Goal: Task Accomplishment & Management: Manage account settings

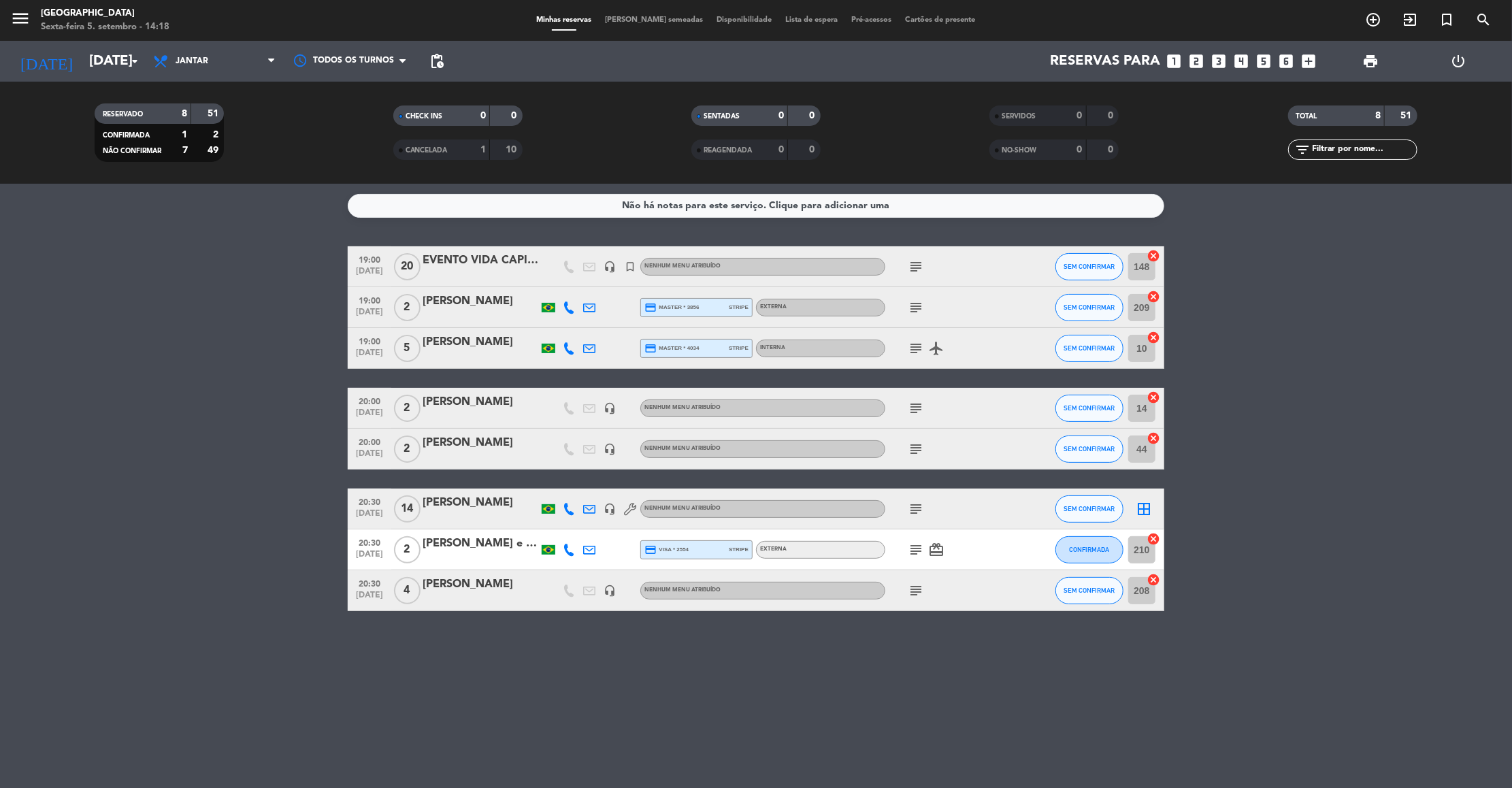
click at [916, 270] on icon "subject" at bounding box center [916, 266] width 16 height 16
click at [1469, 498] on bookings-row "19:00 set 5 20 EVENTO VIDA CAPITAL RODRIGO headset_mic turned_in_not Nenhum men…" at bounding box center [756, 428] width 1512 height 365
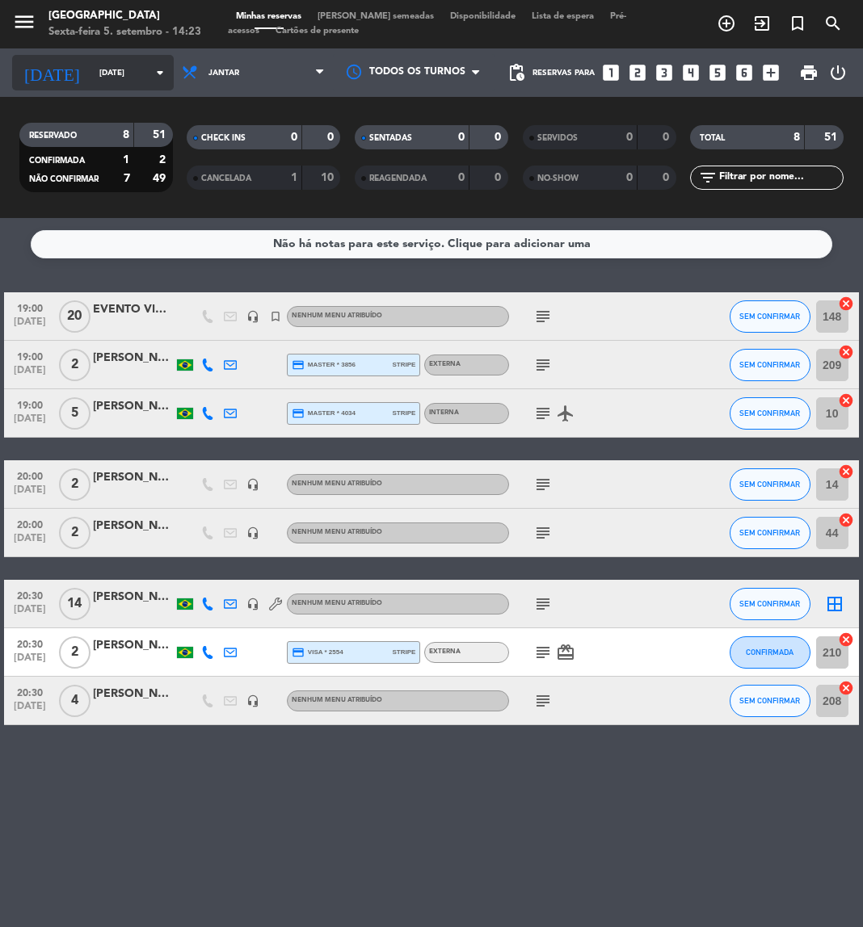
click at [91, 78] on input "Sex 5 set" at bounding box center [145, 73] width 109 height 25
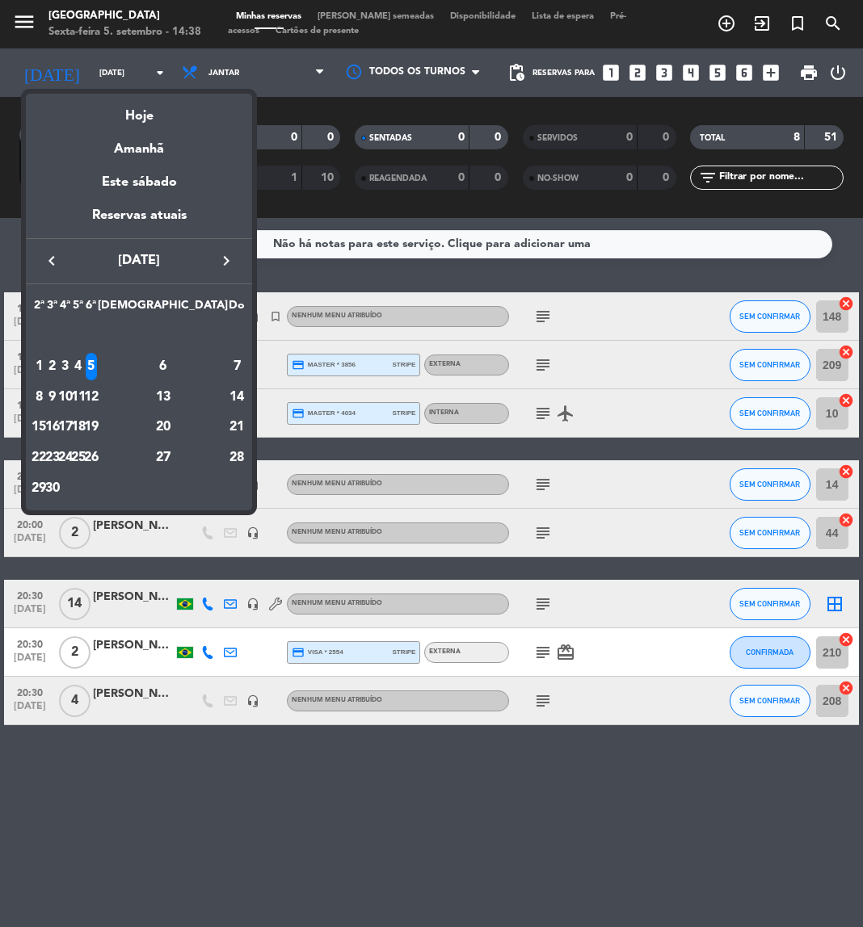
click at [365, 851] on div at bounding box center [431, 463] width 863 height 927
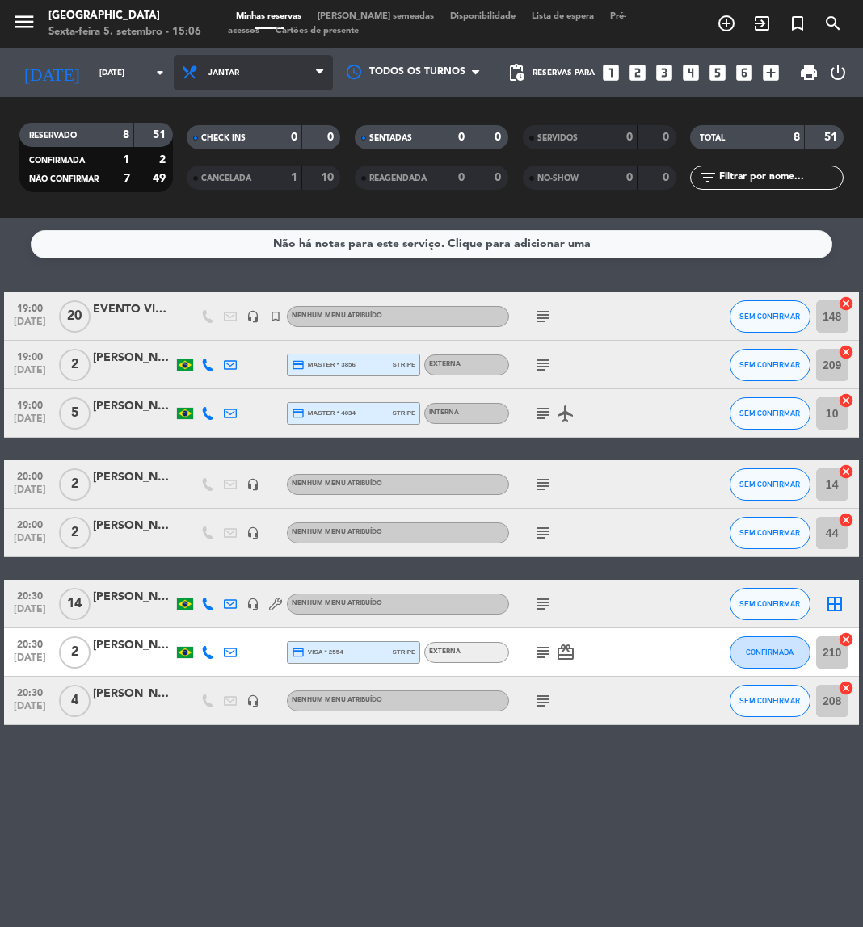
click at [267, 89] on span "Jantar" at bounding box center [253, 73] width 159 height 36
click at [233, 141] on div "menu Praça São Lourenço Sexta-feira 5. setembro - 15:06 Minhas reservas Mesas s…" at bounding box center [431, 109] width 863 height 218
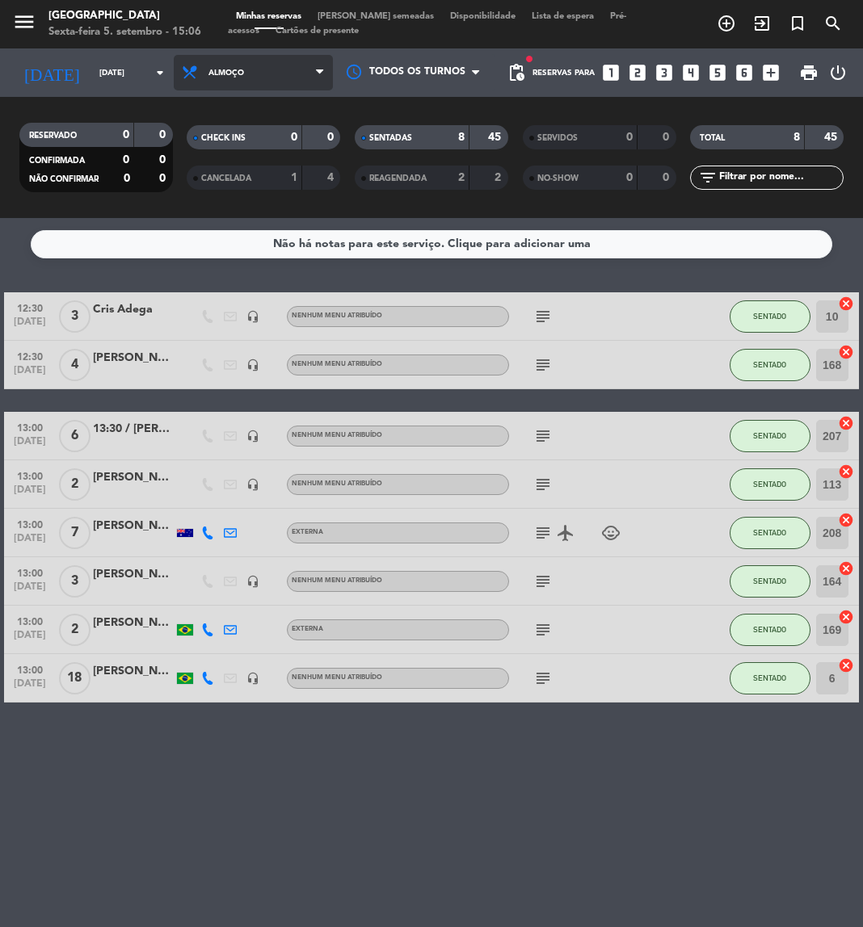
click at [247, 82] on span "Almoço" at bounding box center [253, 73] width 159 height 36
click at [213, 189] on div "menu Praça São Lourenço Sexta-feira 5. setembro - 15:06 Minhas reservas Mesas s…" at bounding box center [431, 109] width 863 height 218
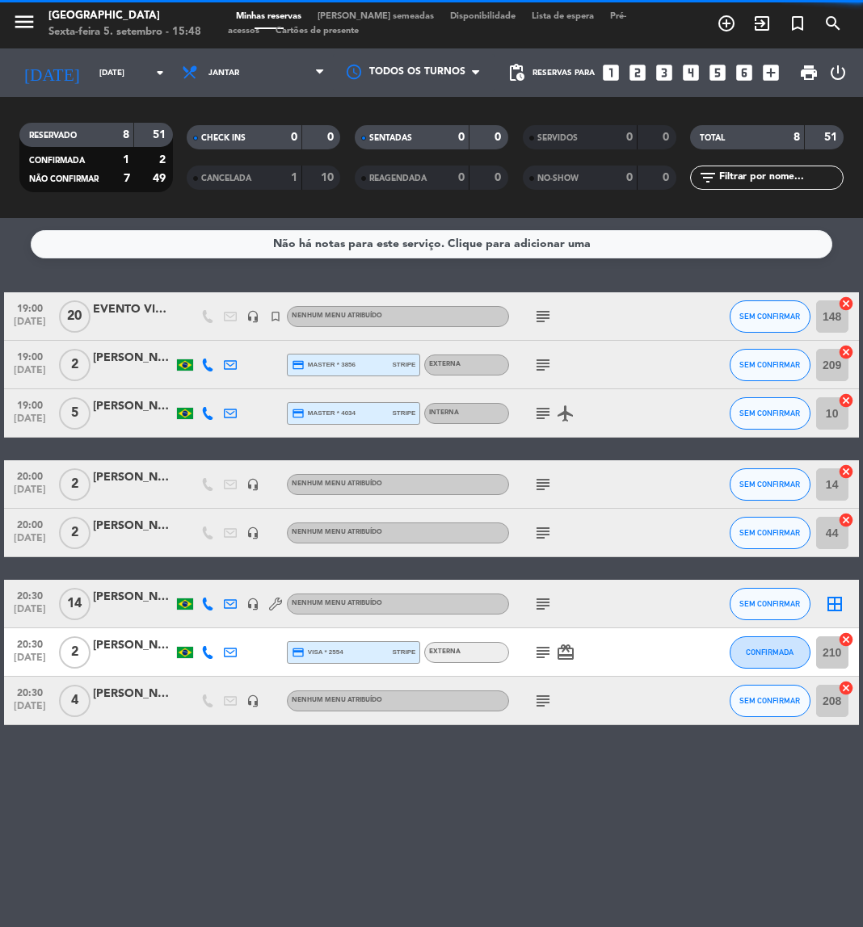
click at [759, 181] on input "text" at bounding box center [779, 178] width 125 height 18
paste input "[PERSON_NAME]"
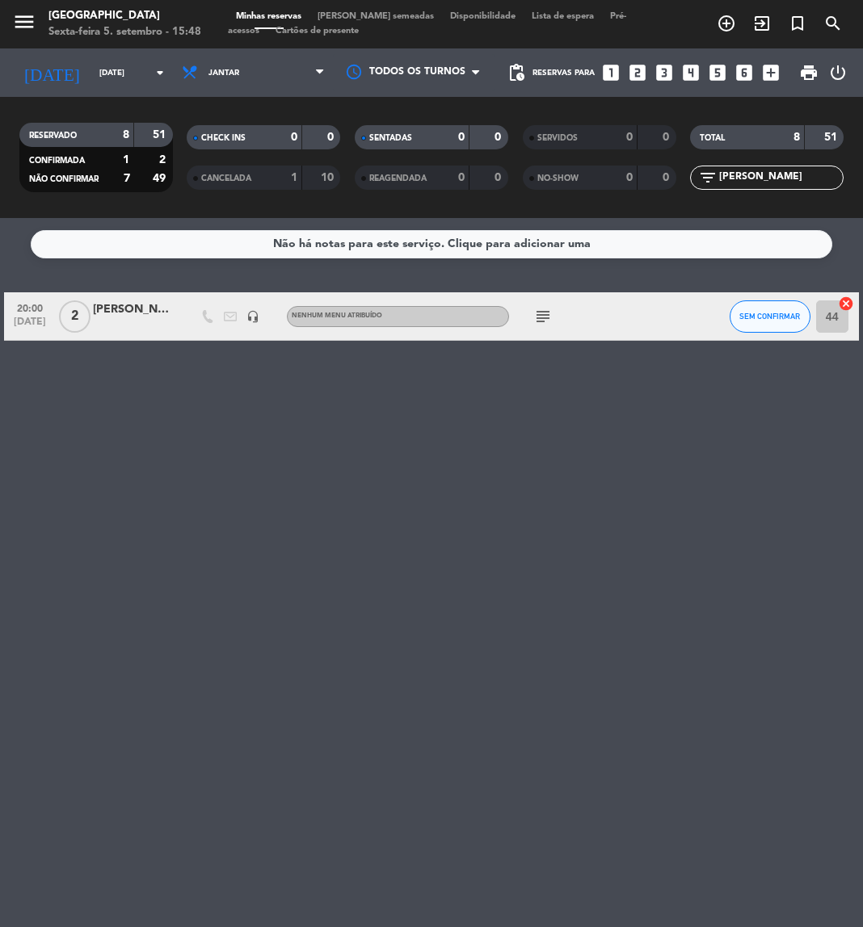
type input "[PERSON_NAME]"
click at [545, 312] on icon "subject" at bounding box center [542, 316] width 19 height 19
click at [742, 317] on span "SEM CONFIRMAR" at bounding box center [769, 316] width 61 height 9
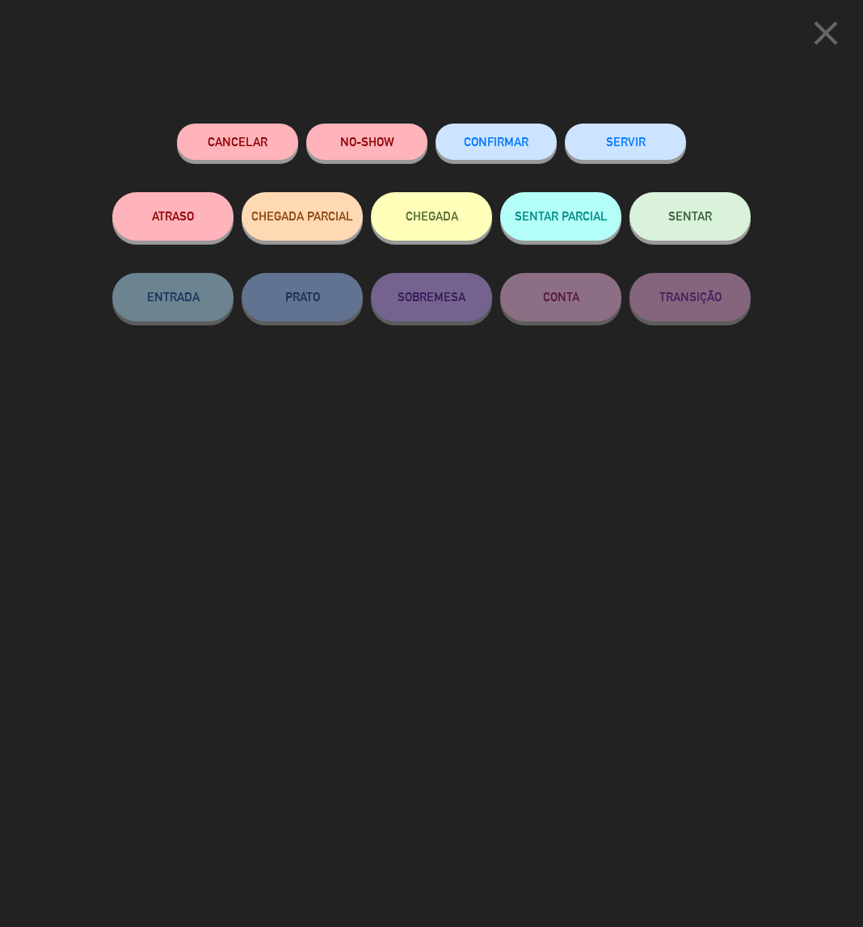
click at [251, 136] on button "Cancelar" at bounding box center [237, 142] width 121 height 36
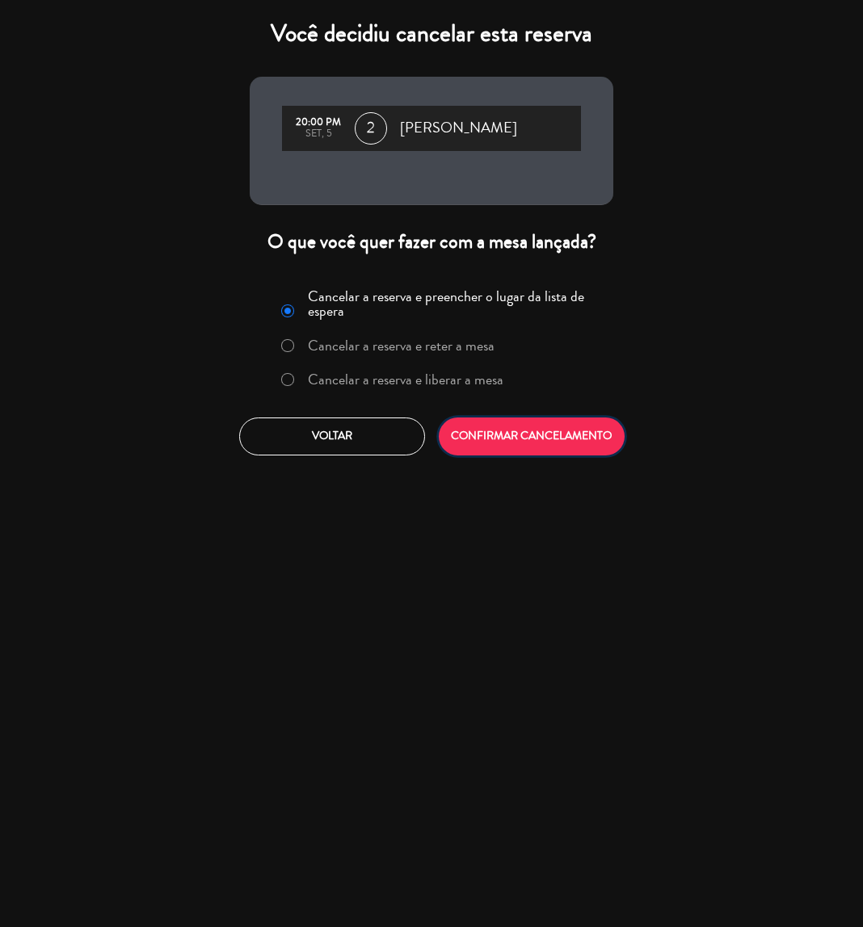
click at [518, 439] on button "CONFIRMAR CANCELAMENTO" at bounding box center [532, 437] width 186 height 38
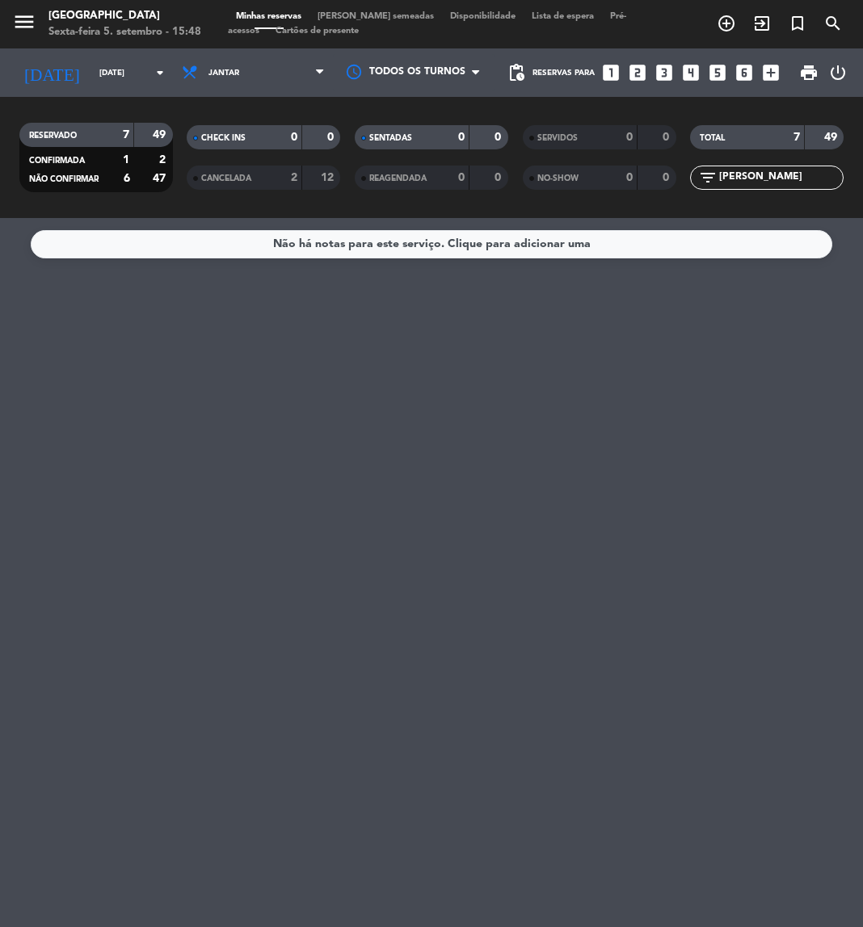
drag, startPoint x: 839, startPoint y: 172, endPoint x: 689, endPoint y: 174, distance: 150.3
click at [690, 174] on input-outlined "filter_list Thiago Costa Florentino" at bounding box center [766, 178] width 153 height 24
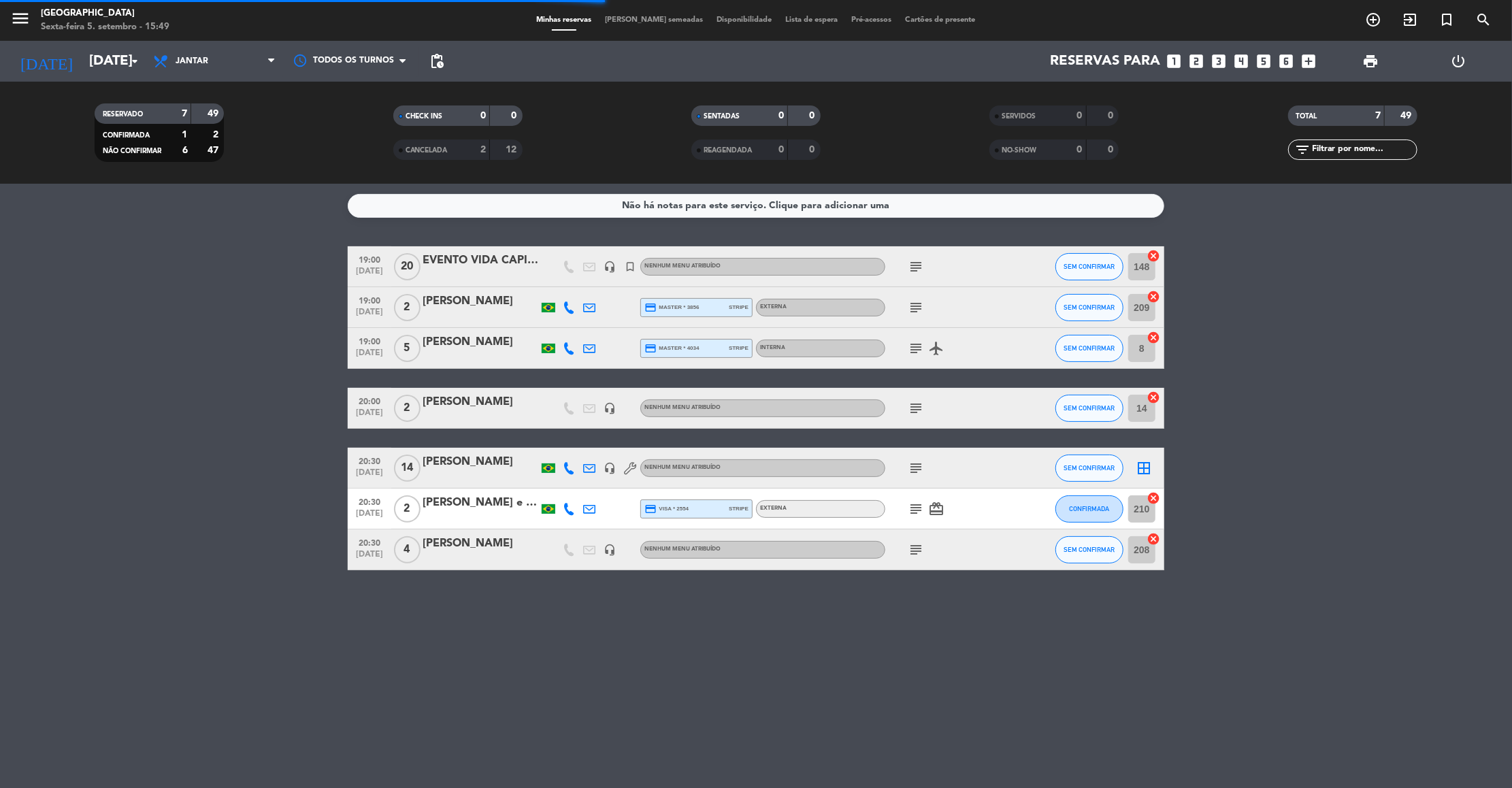
click at [662, 684] on div "Não há notas para este serviço. Clique para adicionar uma 19:00 set 5 20 EVENTO…" at bounding box center [756, 485] width 1512 height 604
click at [85, 74] on input "[DATE]" at bounding box center [171, 61] width 177 height 30
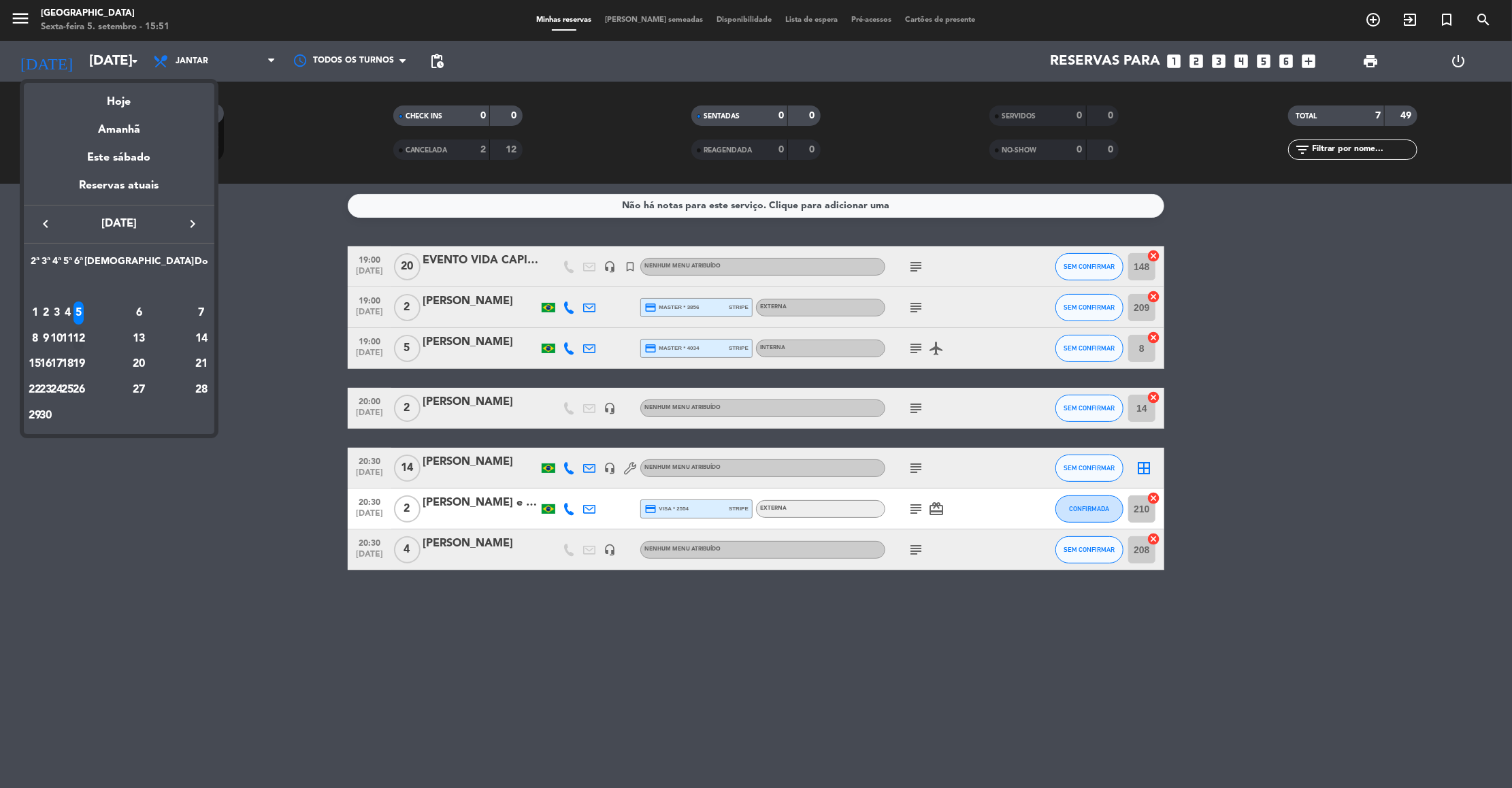
click at [83, 337] on div "12" at bounding box center [78, 338] width 10 height 23
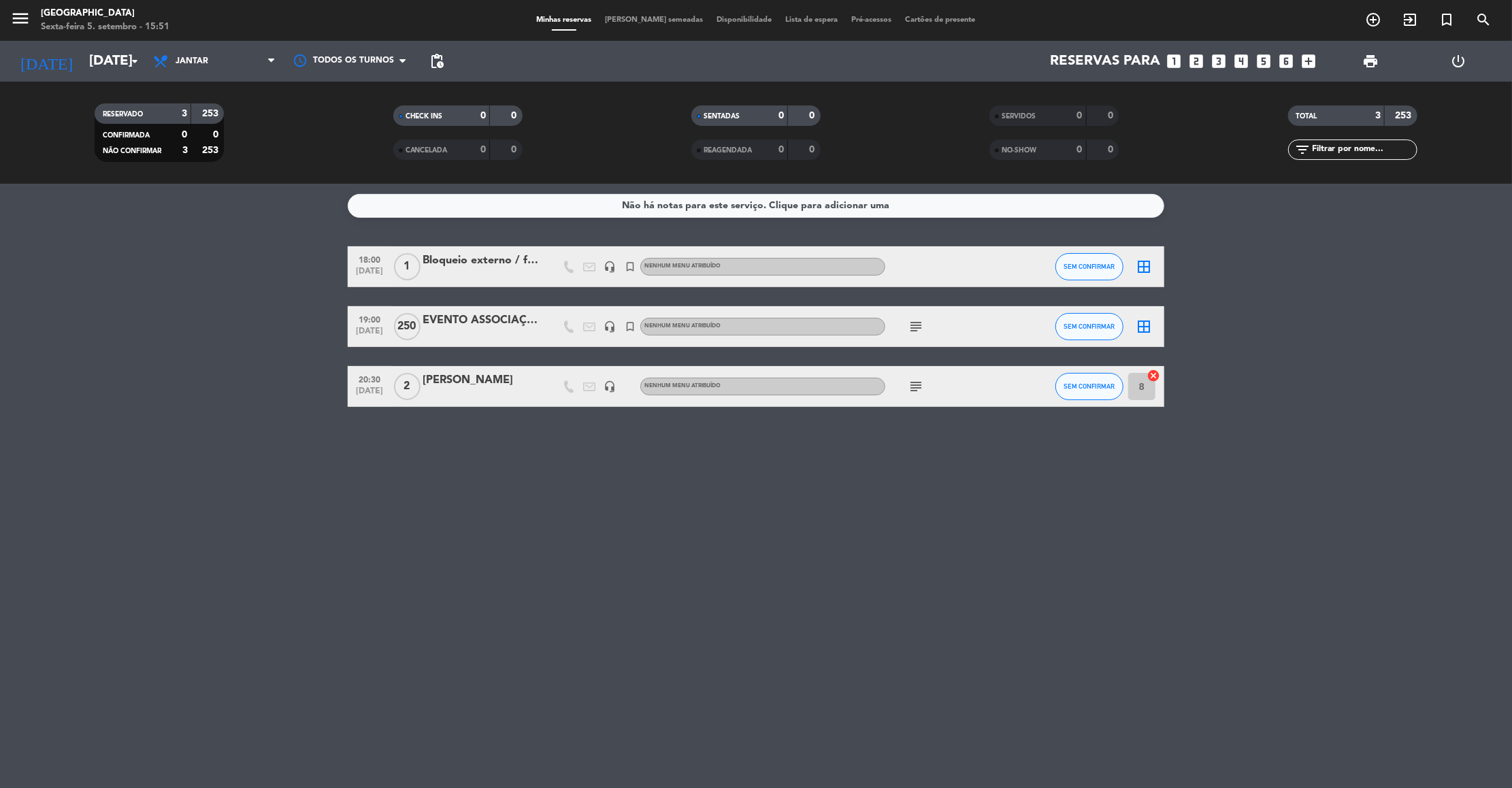
click at [927, 327] on div "subject" at bounding box center [946, 327] width 122 height 40
click at [919, 327] on icon "subject" at bounding box center [916, 326] width 16 height 16
click at [494, 324] on div "EVENTO ASSOCIAÇÃO BRASILEIRA DE CEFALEIA" at bounding box center [480, 320] width 115 height 18
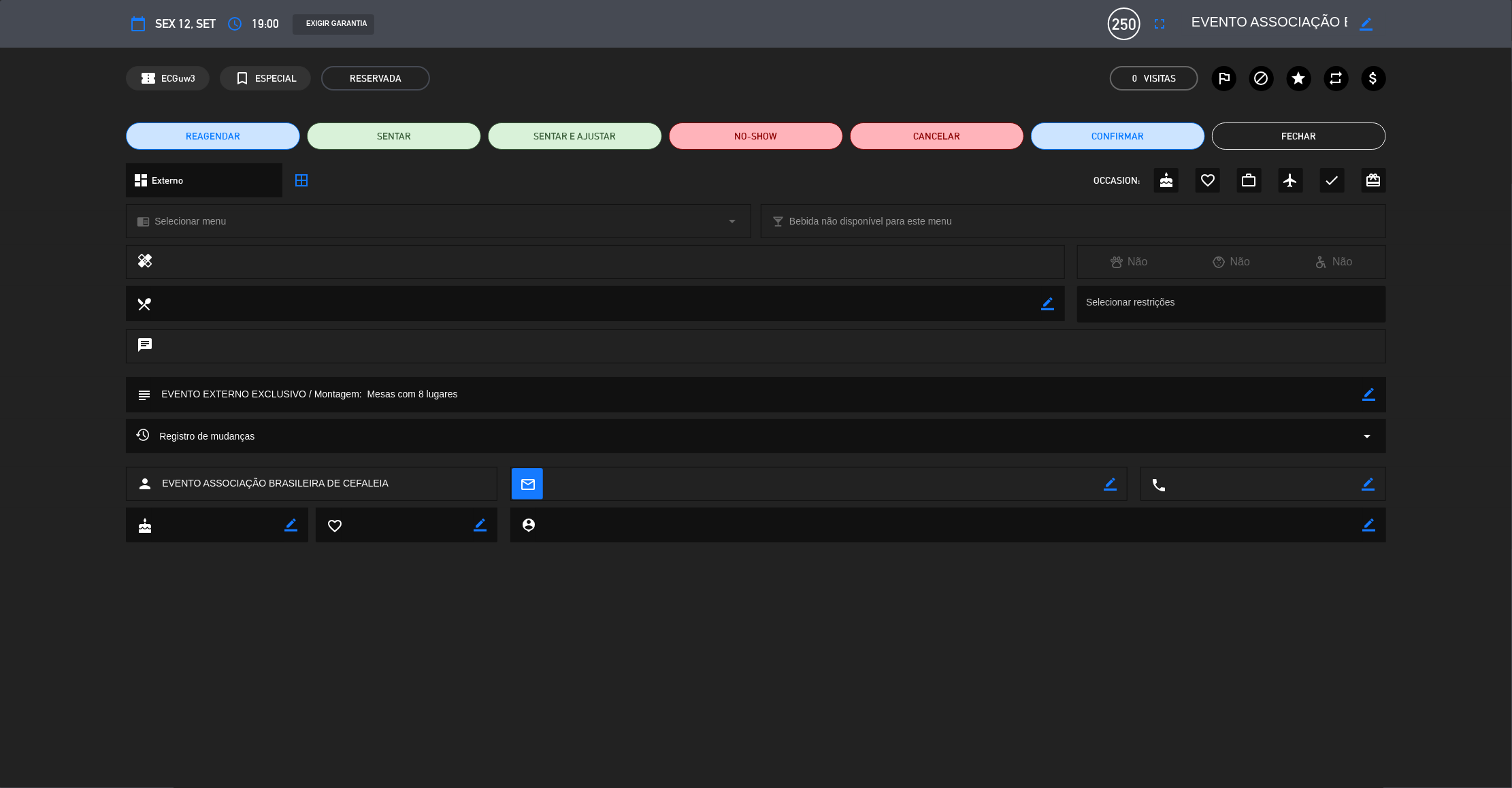
scroll to position [0, 167]
drag, startPoint x: 1228, startPoint y: 13, endPoint x: 1369, endPoint y: 15, distance: 141.0
click at [1369, 15] on div "border_color" at bounding box center [1284, 24] width 204 height 24
click at [1278, 134] on button "Fechar" at bounding box center [1299, 136] width 174 height 27
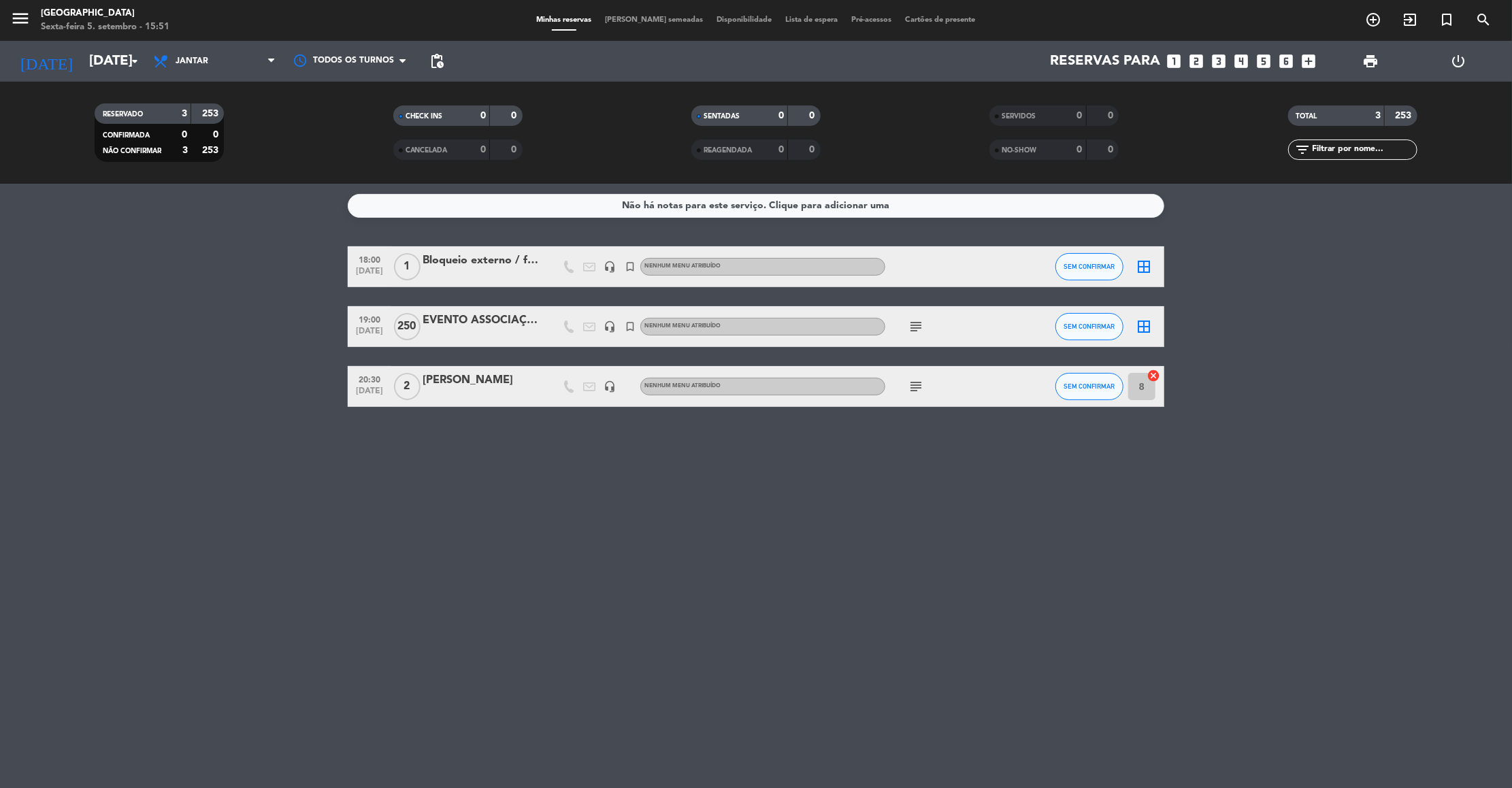
click at [920, 379] on icon "subject" at bounding box center [916, 386] width 16 height 16
click at [92, 64] on input "Sex 12 set" at bounding box center [171, 61] width 177 height 30
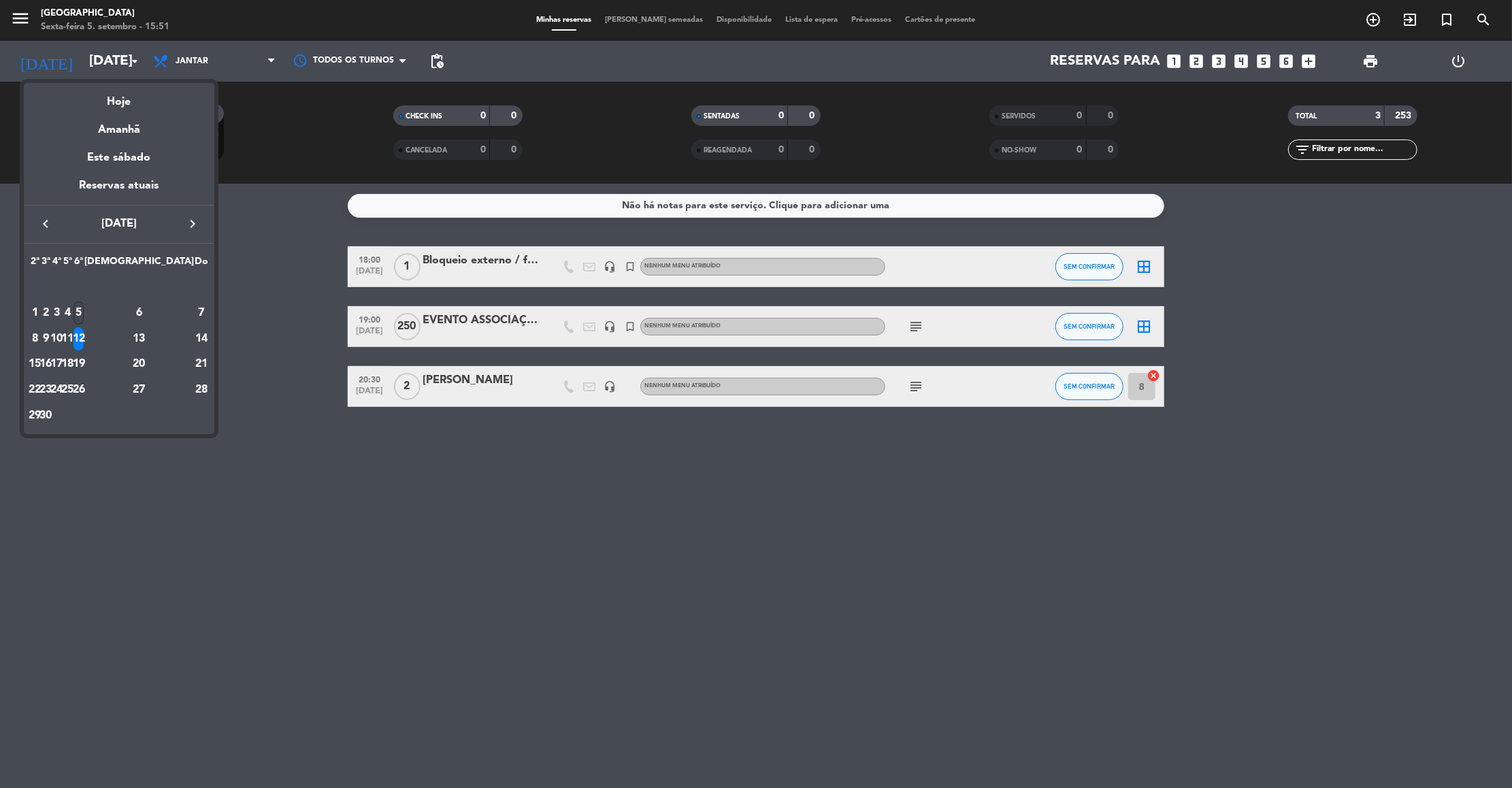
click at [83, 322] on div "5" at bounding box center [78, 312] width 10 height 23
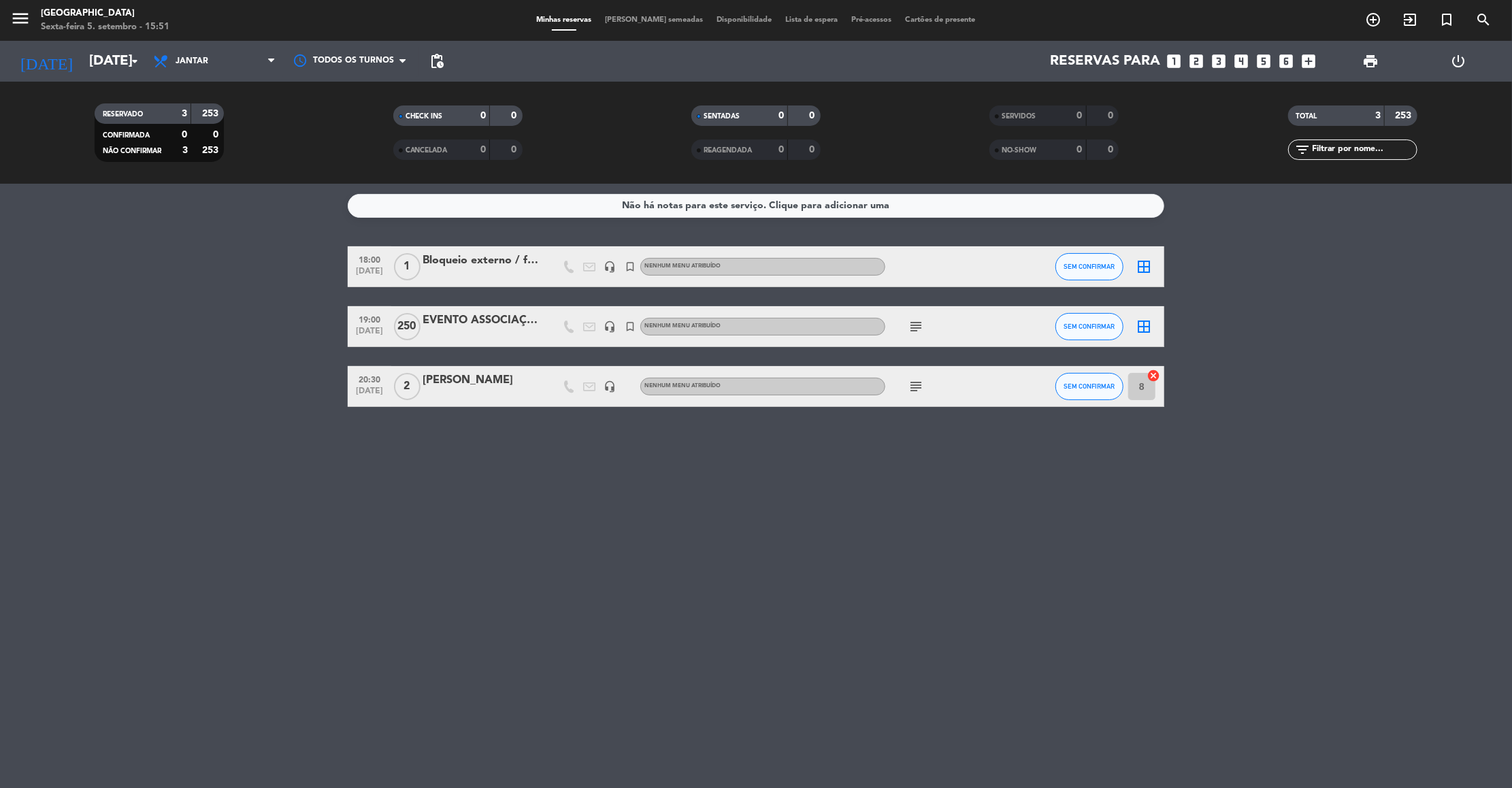
type input "[DATE]"
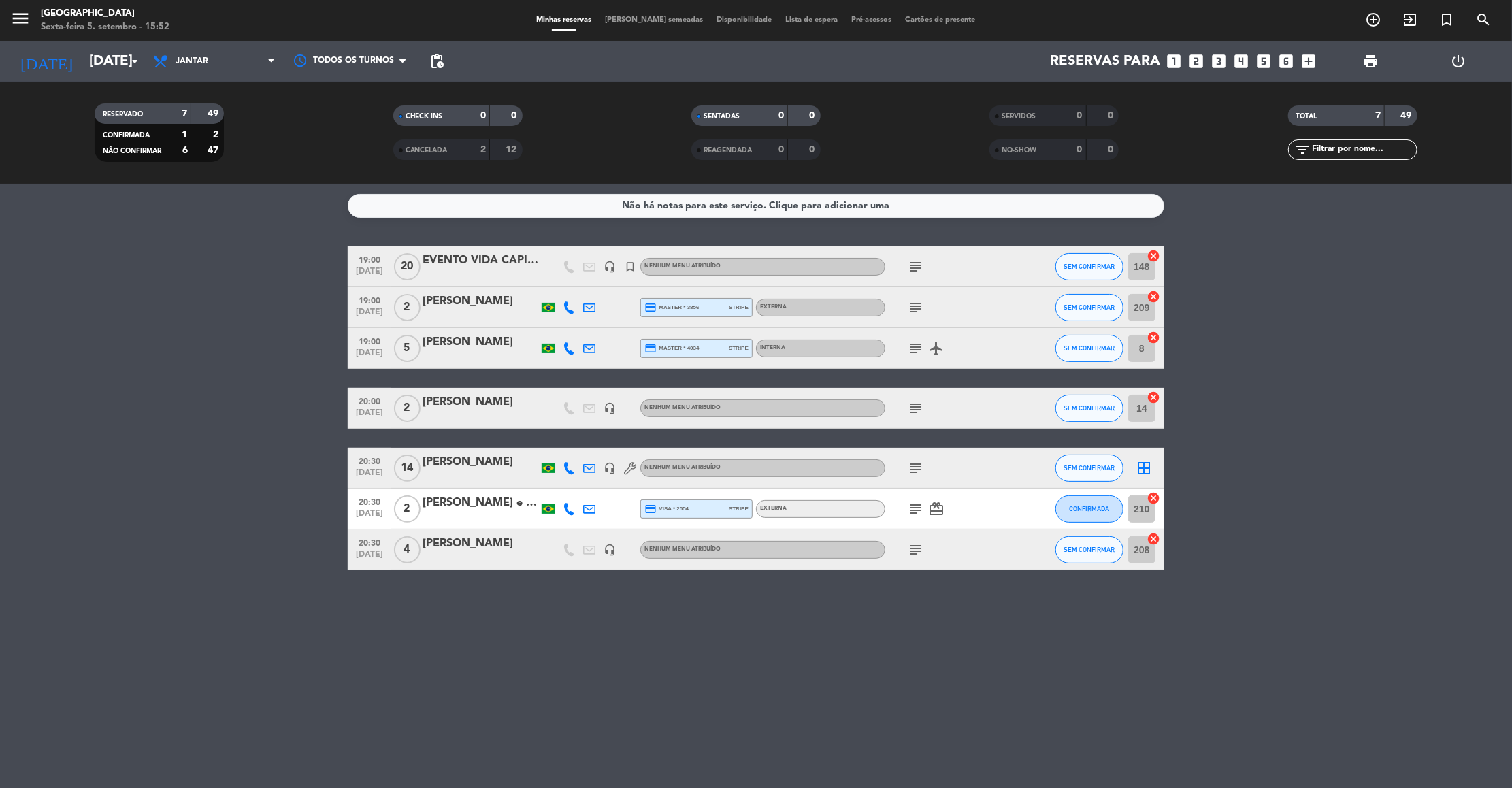
click at [100, 35] on div "menu Praça São Lourenço Sexta-feira 5. setembro - 15:52" at bounding box center [189, 21] width 378 height 32
click at [99, 66] on input "[DATE]" at bounding box center [171, 61] width 177 height 30
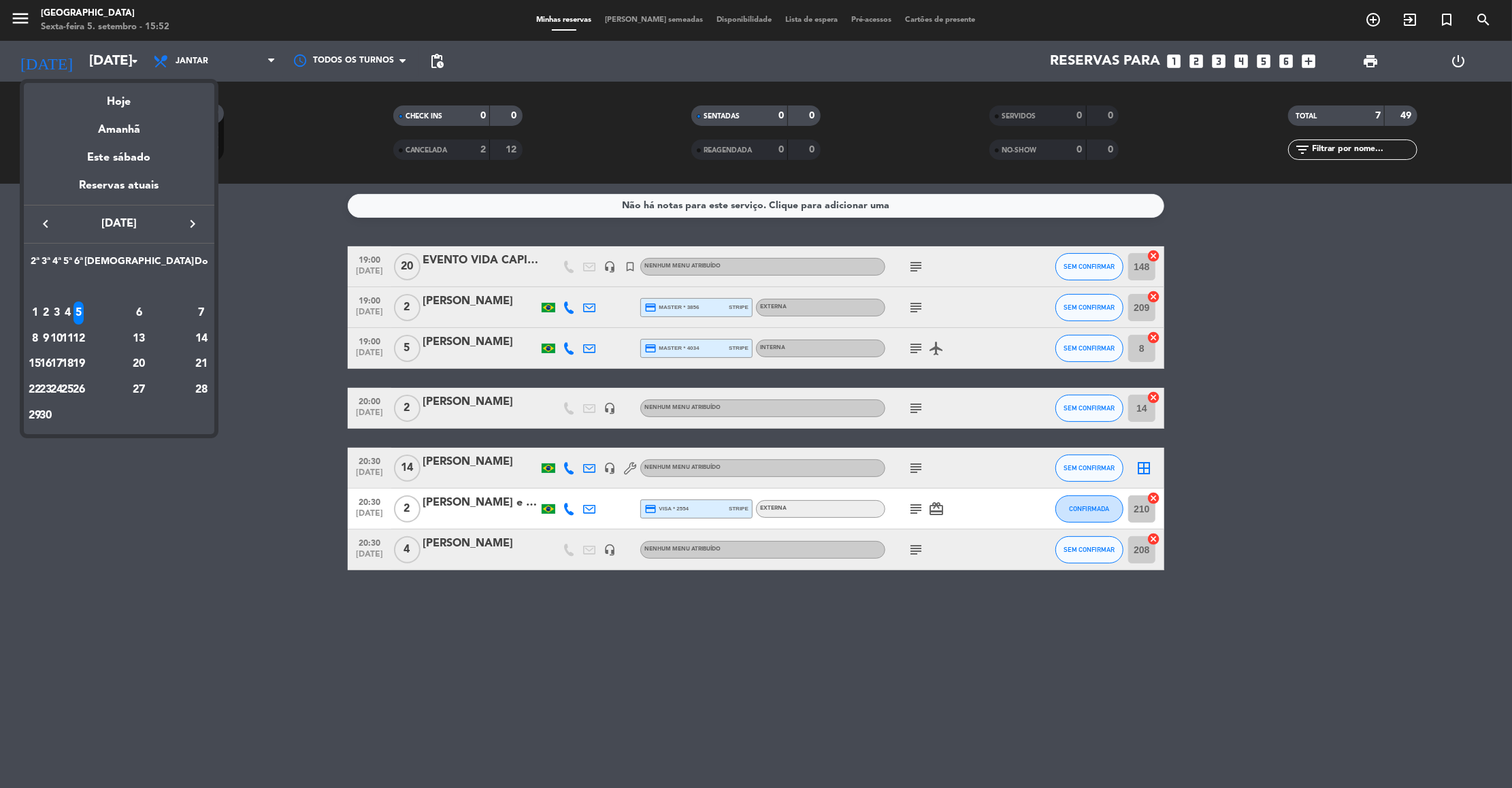
click at [83, 315] on div "5" at bounding box center [78, 312] width 10 height 23
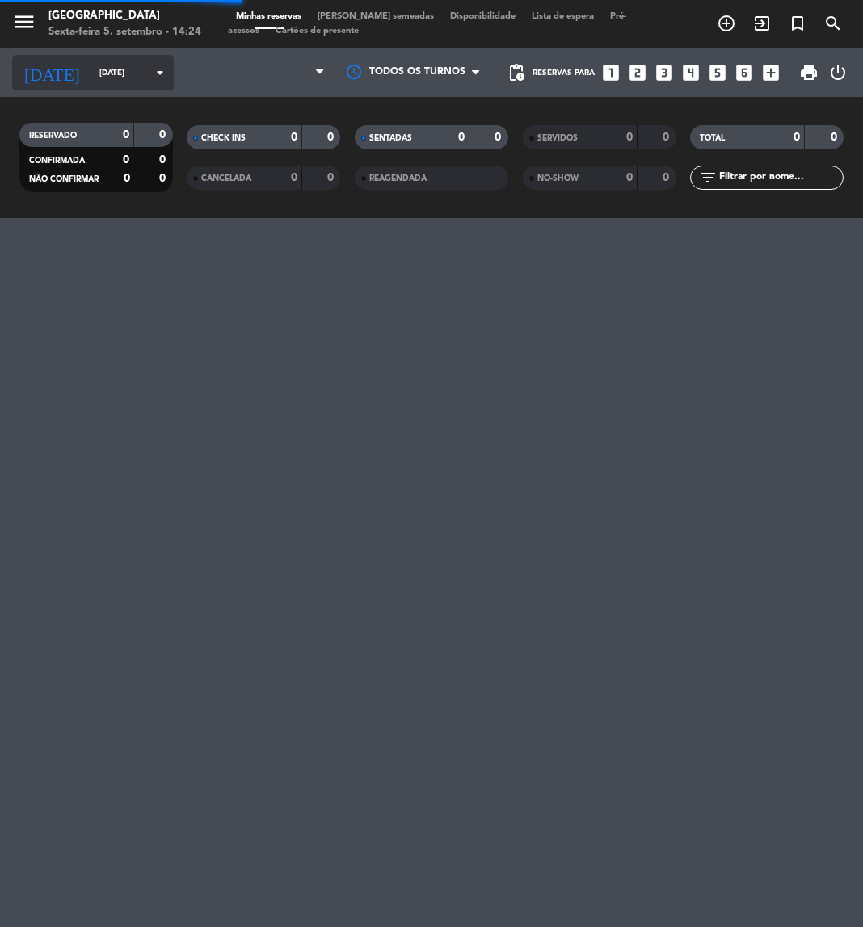
click at [102, 65] on input "[DATE]" at bounding box center [145, 73] width 109 height 25
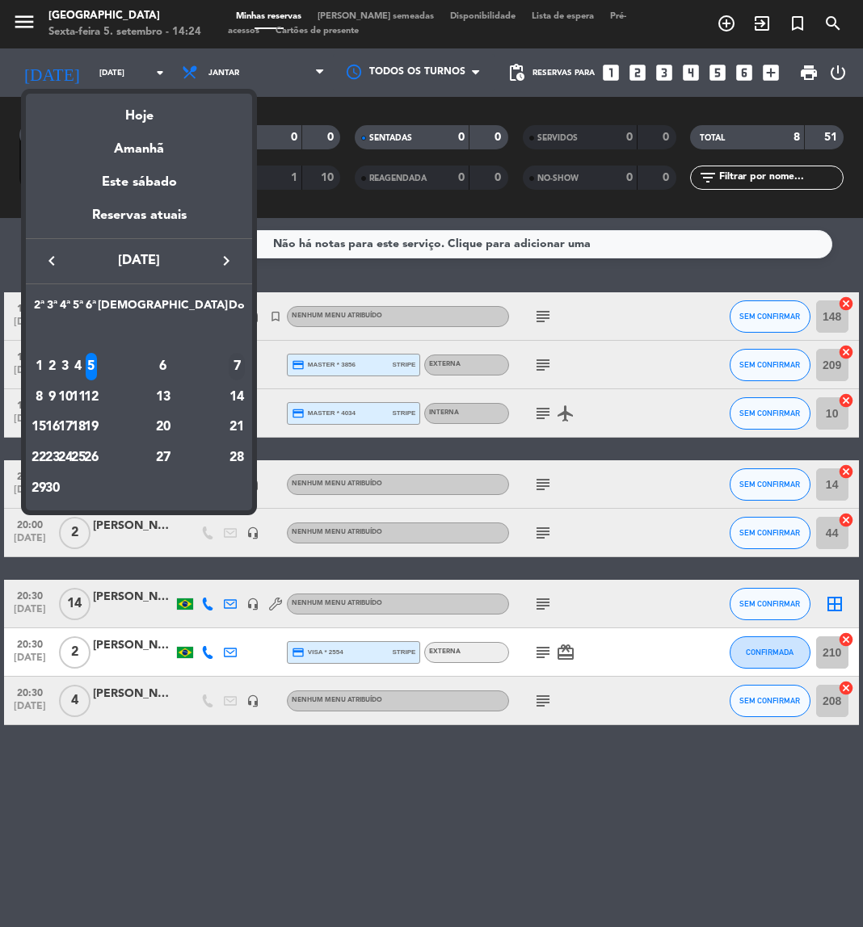
click at [229, 373] on div "7" at bounding box center [237, 366] width 16 height 27
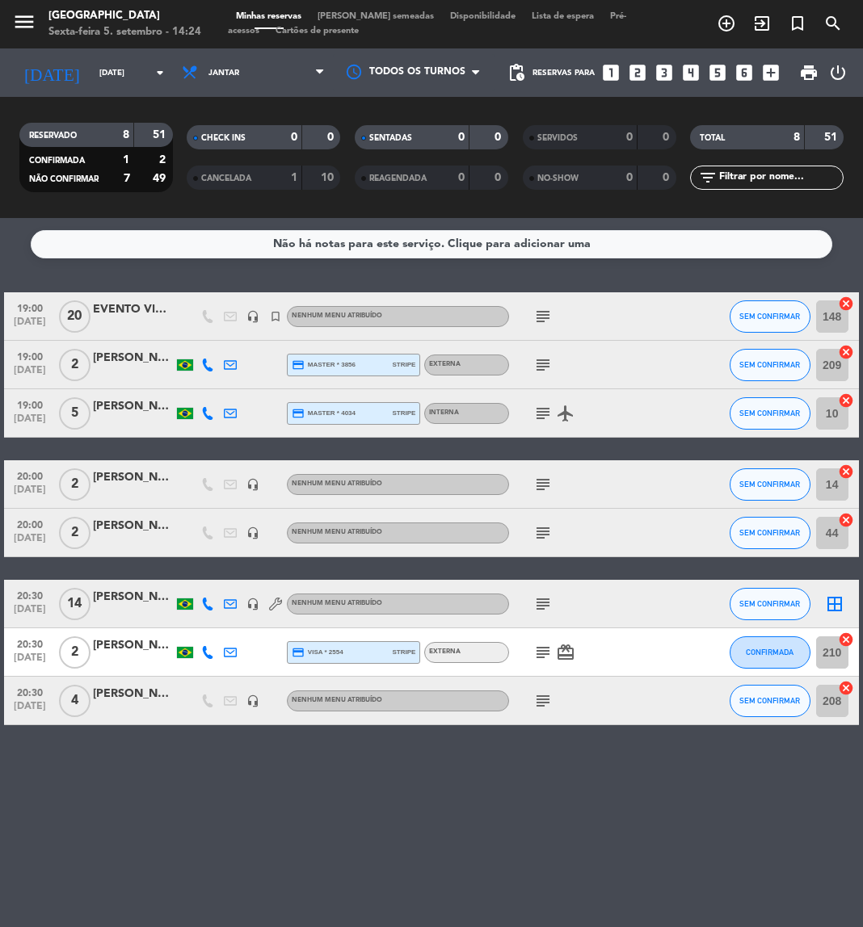
type input "[DATE]"
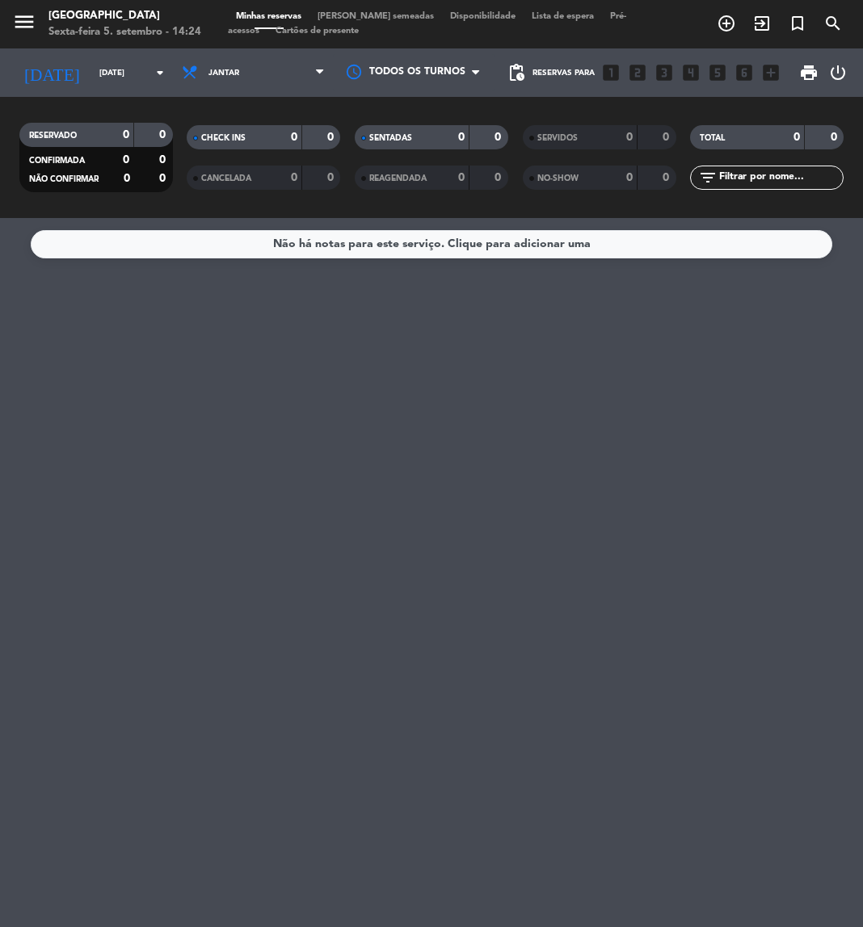
click at [213, 72] on span "Jantar" at bounding box center [223, 73] width 31 height 9
click at [209, 141] on div "menu Praça São Lourenço Sexta-feira 5. setembro - 14:24 Minhas reservas Mesas s…" at bounding box center [431, 109] width 863 height 218
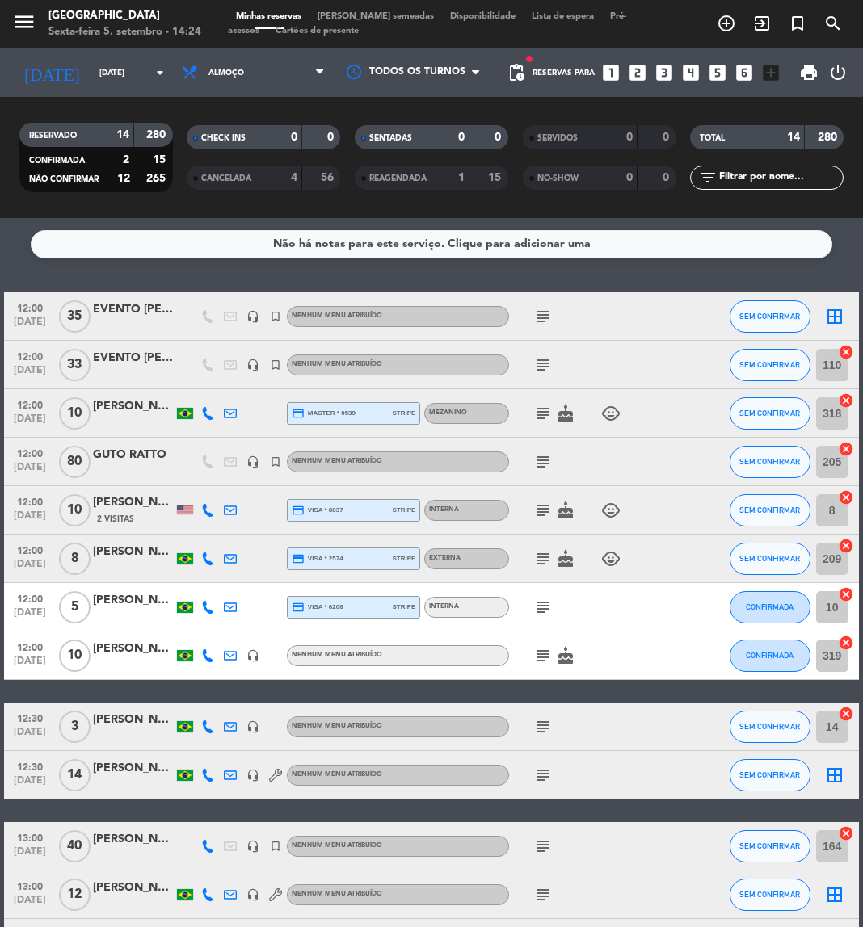
click at [543, 313] on icon "subject" at bounding box center [542, 316] width 19 height 19
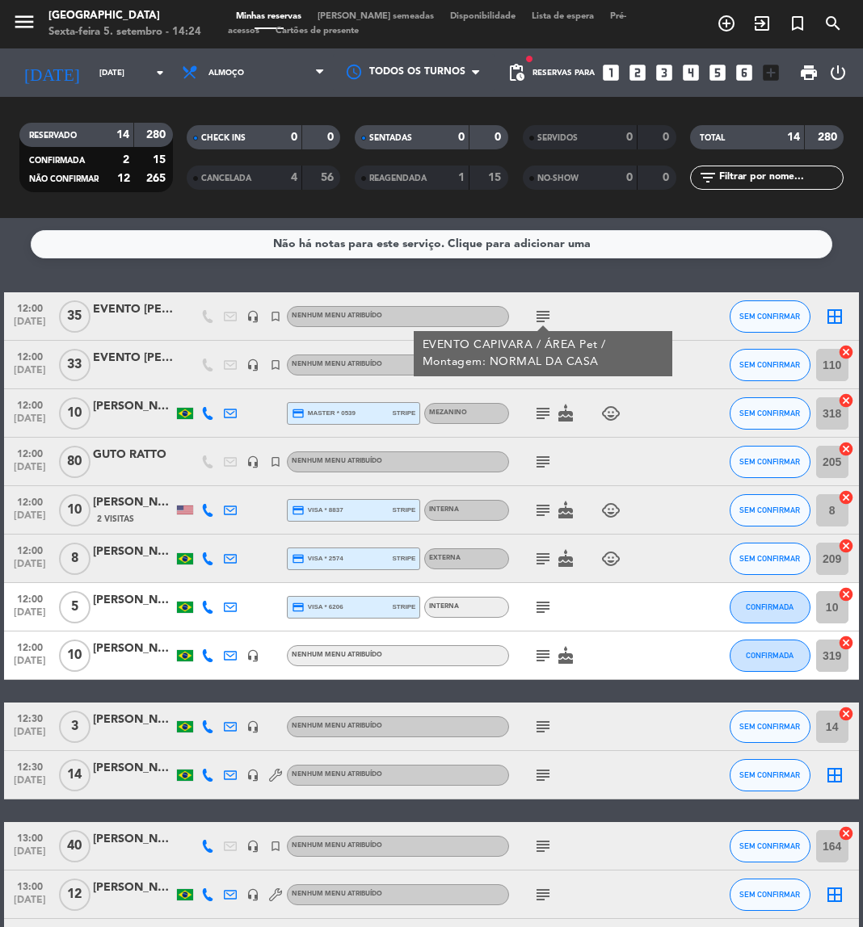
click at [547, 360] on div "EVENTO CAPIVARA / ÁREA Pet / Montagem: NORMAL DA CASA" at bounding box center [544, 354] width 242 height 34
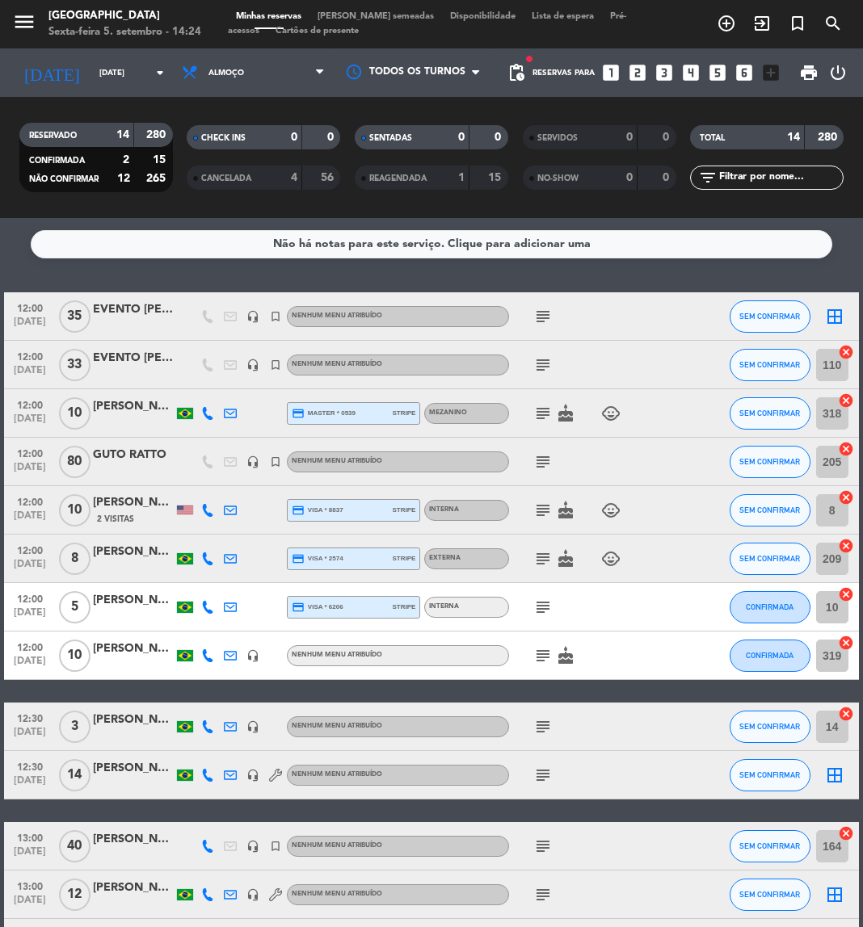
click at [547, 360] on icon "subject" at bounding box center [542, 364] width 19 height 19
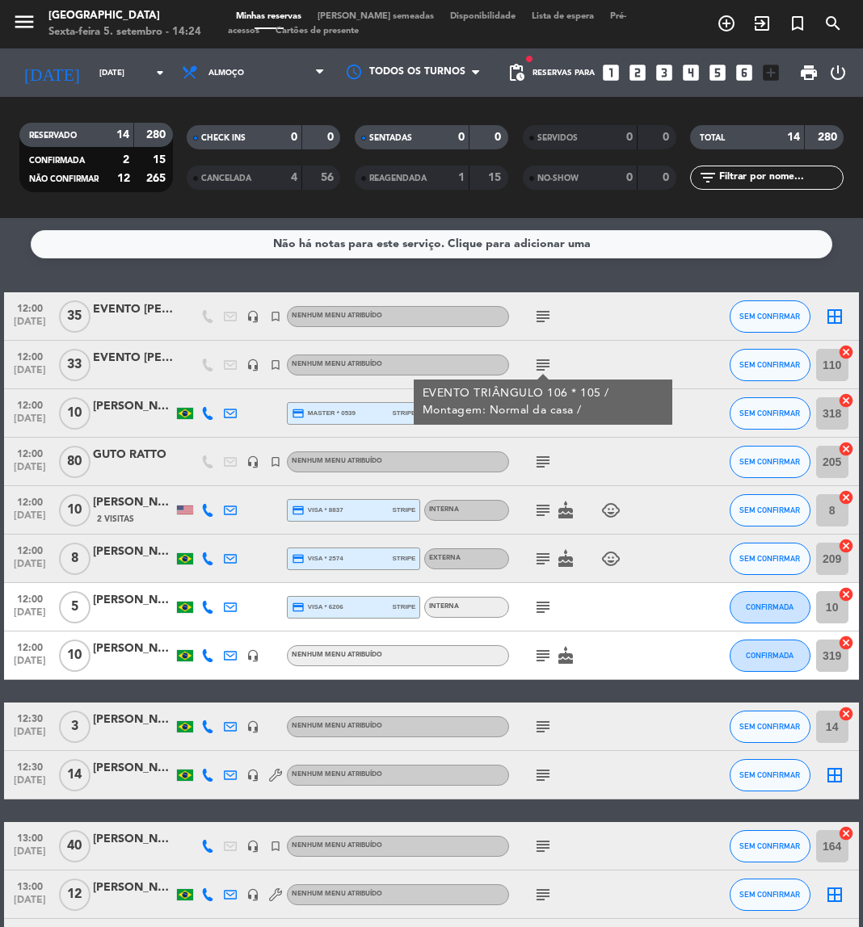
click at [542, 409] on div "EVENTO TRIÂNGULO 106 * 105 / Montagem: Normal da casa /" at bounding box center [544, 402] width 242 height 34
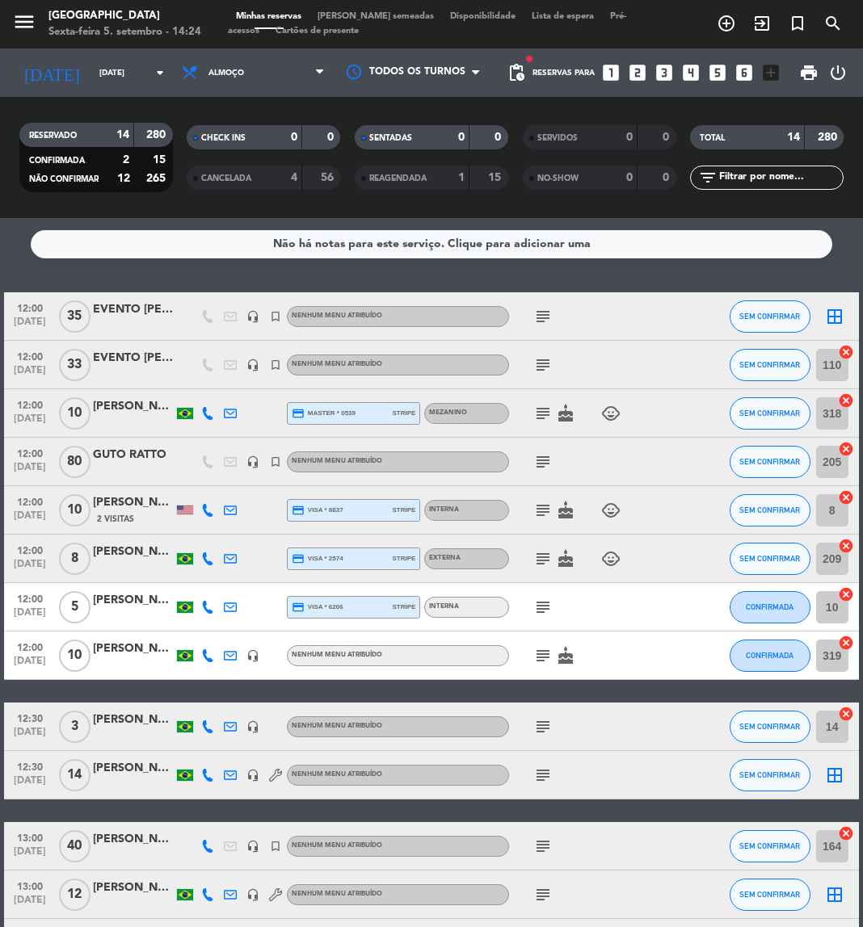
click at [542, 409] on icon "subject" at bounding box center [542, 413] width 19 height 19
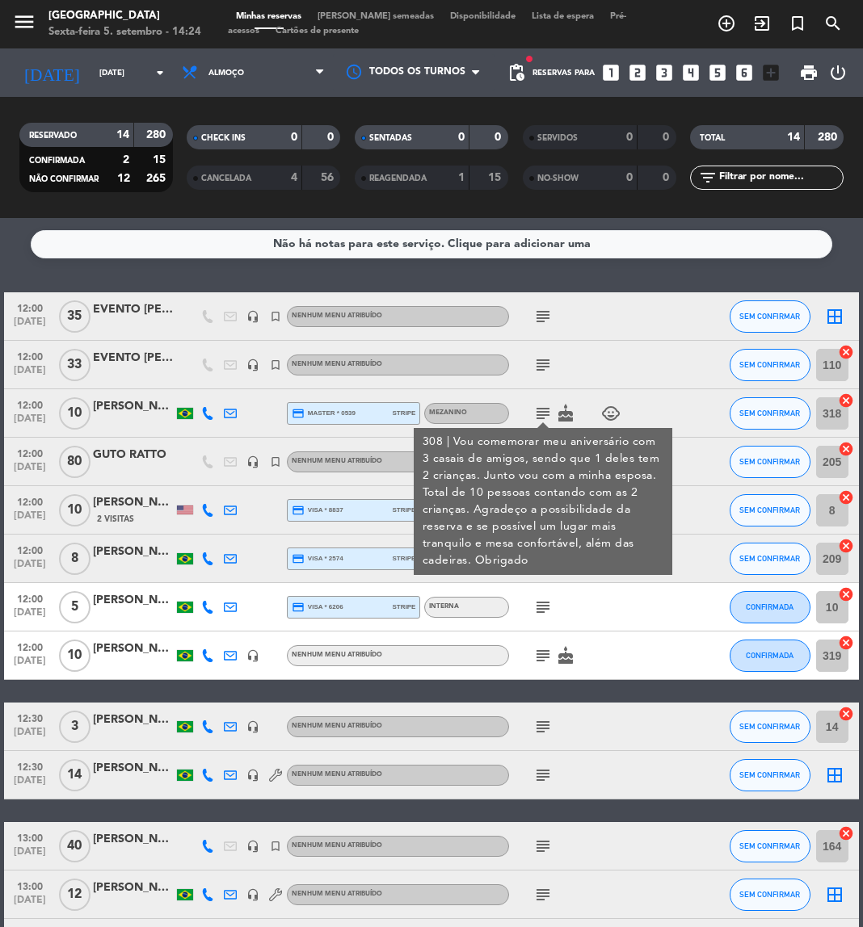
click at [206, 416] on icon at bounding box center [207, 413] width 13 height 13
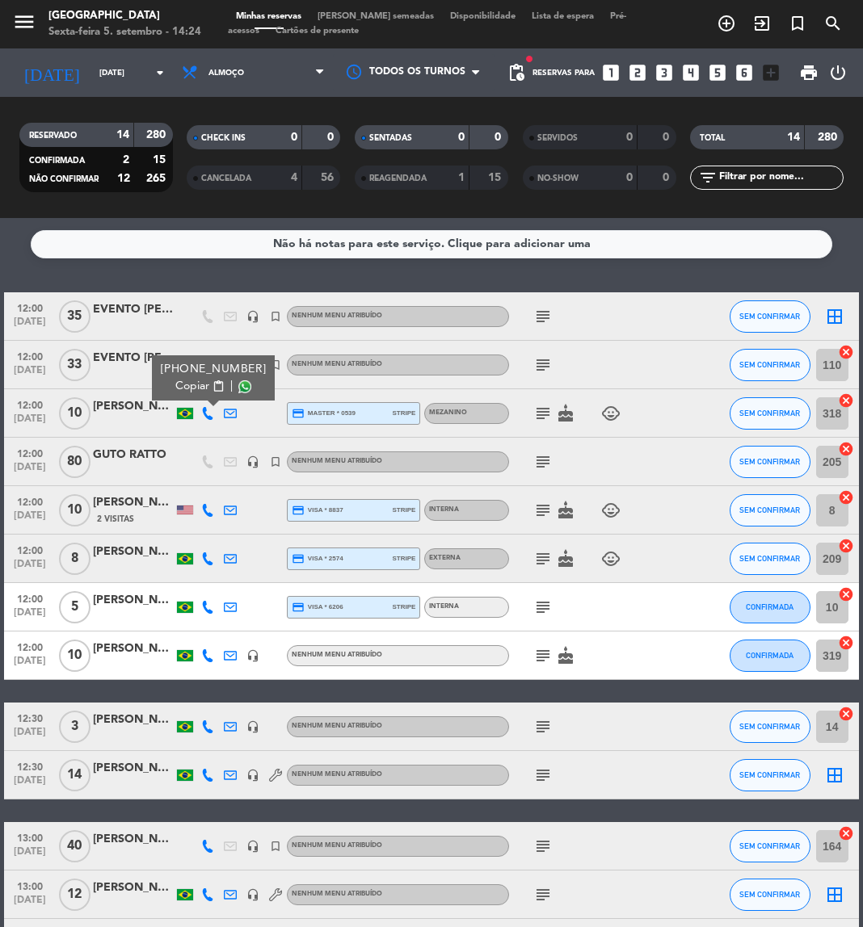
click at [218, 381] on span "content_paste" at bounding box center [218, 387] width 12 height 12
click at [544, 457] on icon "subject" at bounding box center [542, 461] width 19 height 19
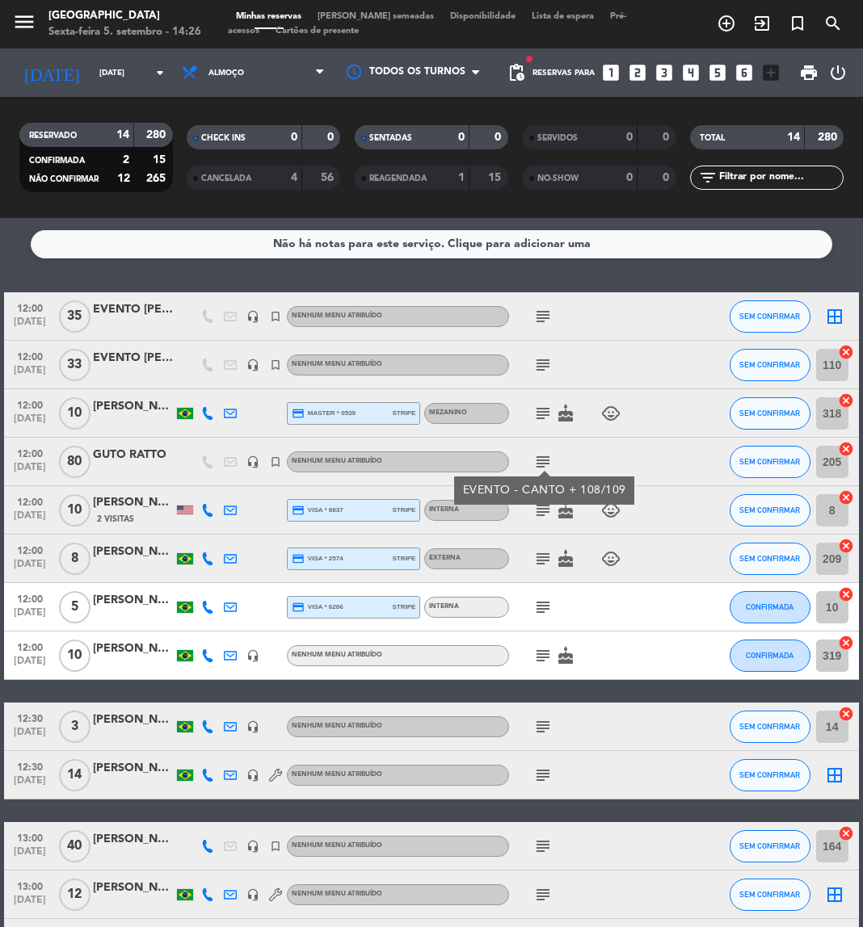
click at [538, 511] on icon "subject" at bounding box center [542, 510] width 19 height 19
click at [206, 510] on icon at bounding box center [207, 510] width 13 height 13
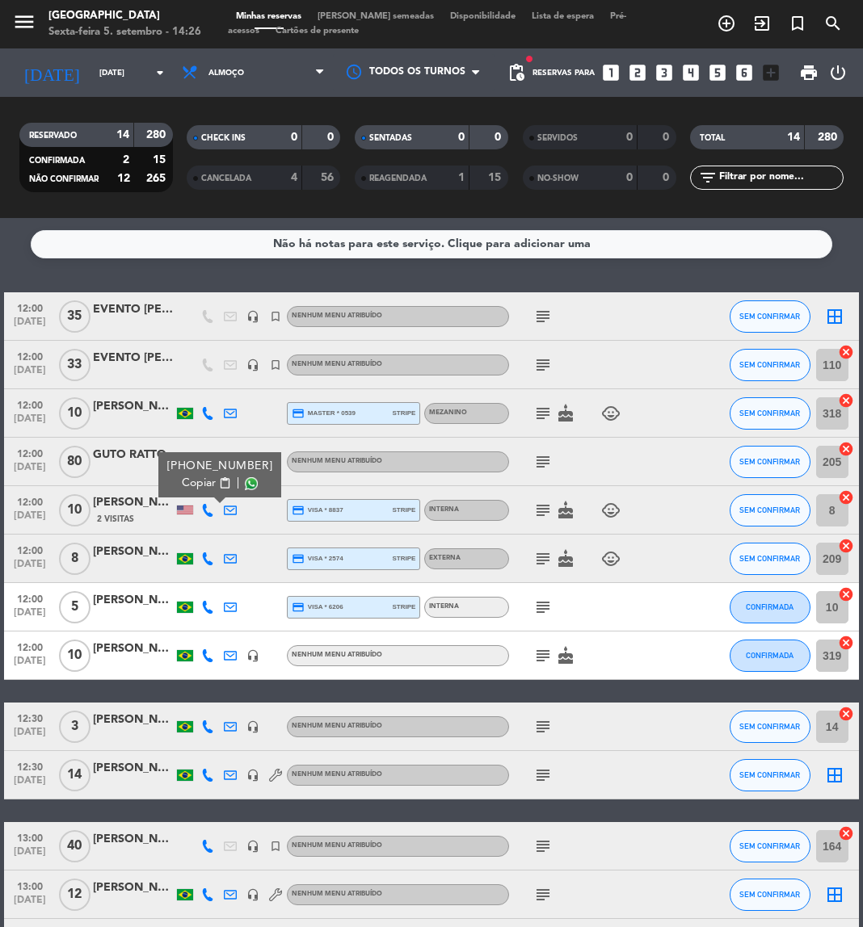
click at [219, 482] on span "content_paste" at bounding box center [225, 483] width 12 height 12
click at [543, 508] on icon "subject" at bounding box center [542, 510] width 19 height 19
click at [209, 559] on icon at bounding box center [207, 559] width 13 height 13
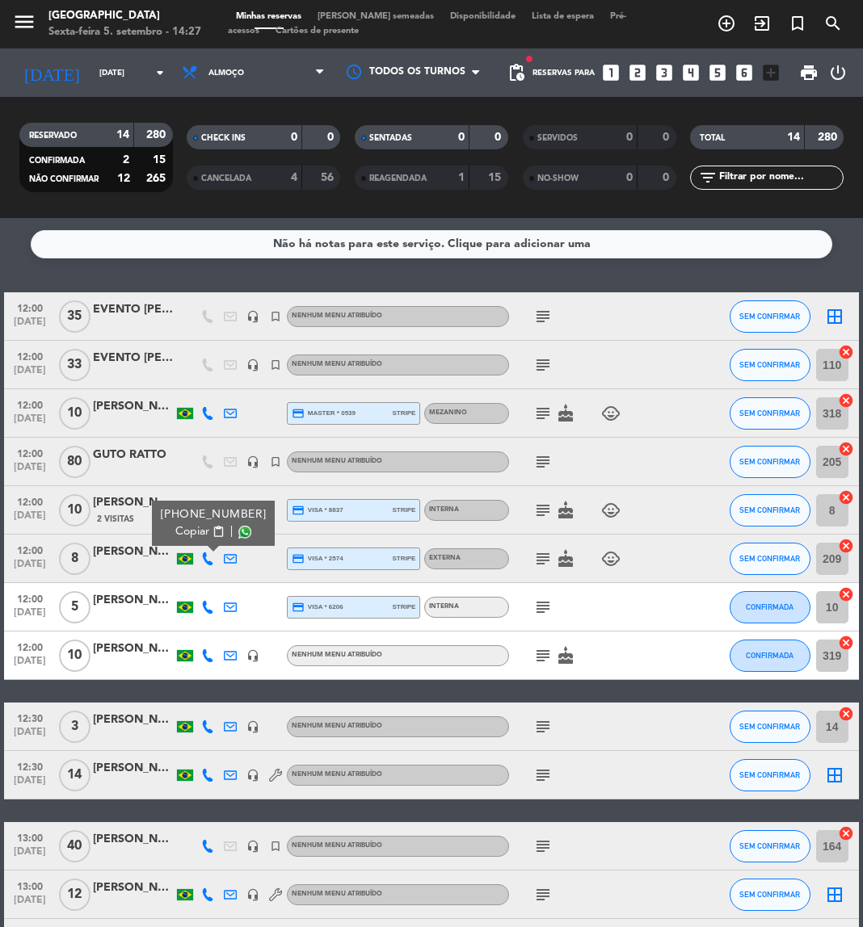
click at [213, 537] on span "content_paste" at bounding box center [218, 532] width 12 height 12
click at [533, 560] on icon "subject" at bounding box center [542, 558] width 19 height 19
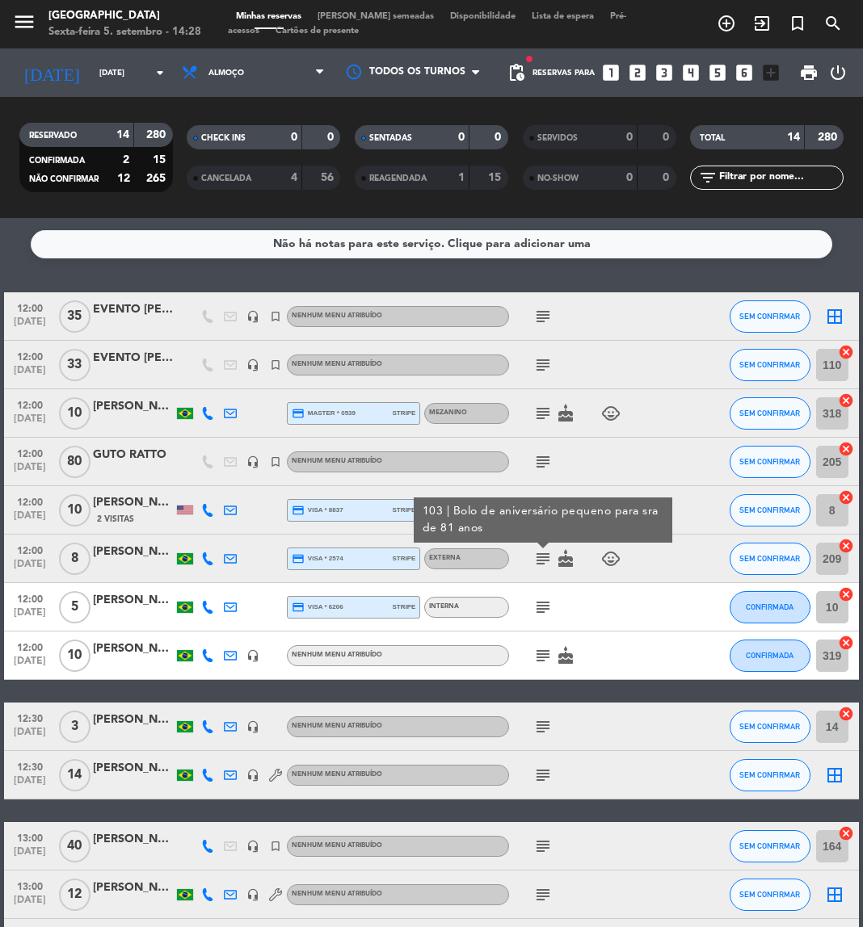
click at [208, 605] on icon at bounding box center [207, 607] width 13 height 13
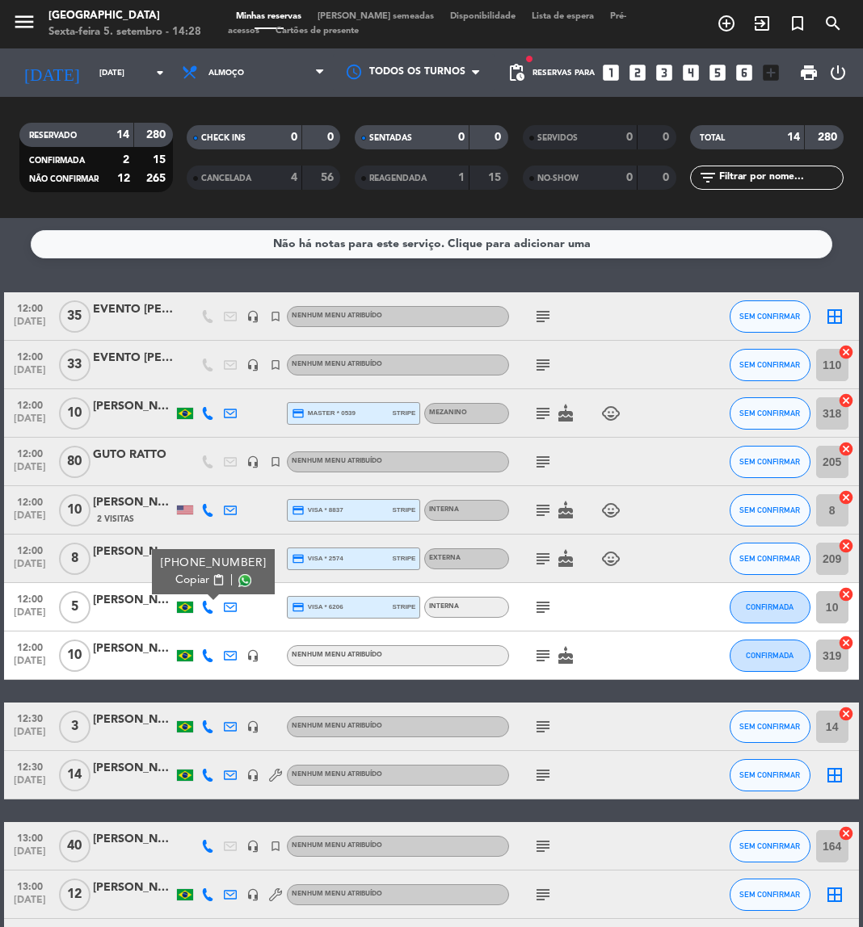
click at [212, 583] on span "content_paste" at bounding box center [218, 580] width 12 height 12
click at [552, 608] on icon "subject" at bounding box center [542, 607] width 19 height 19
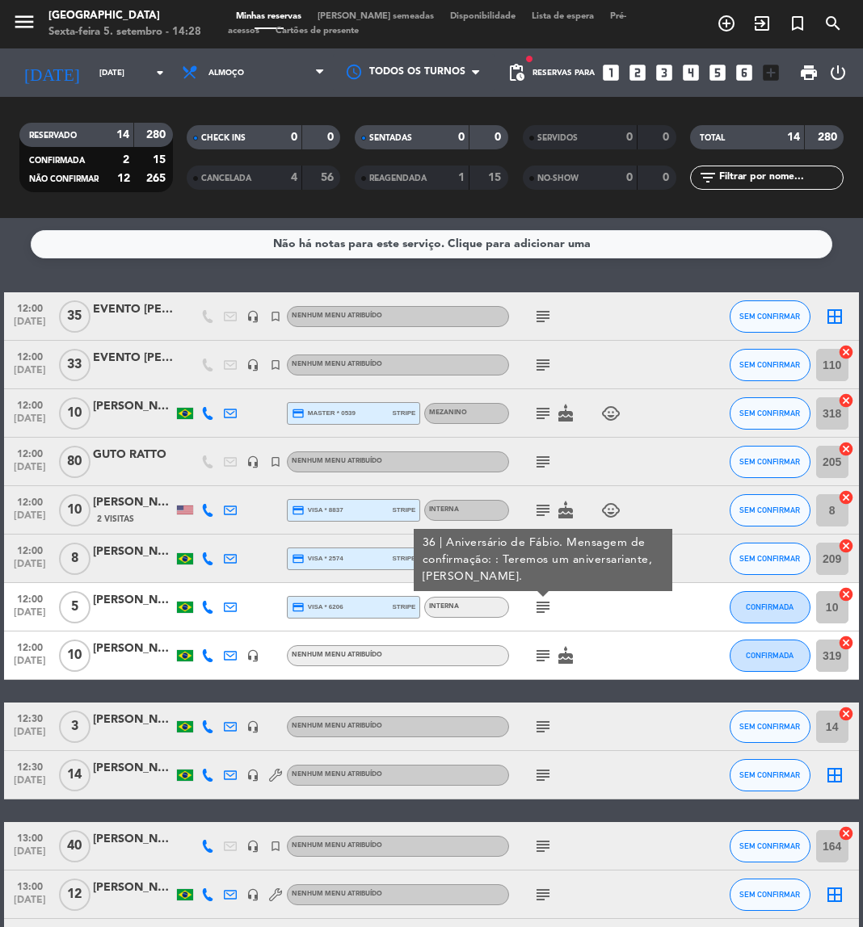
click at [205, 606] on icon at bounding box center [207, 607] width 13 height 13
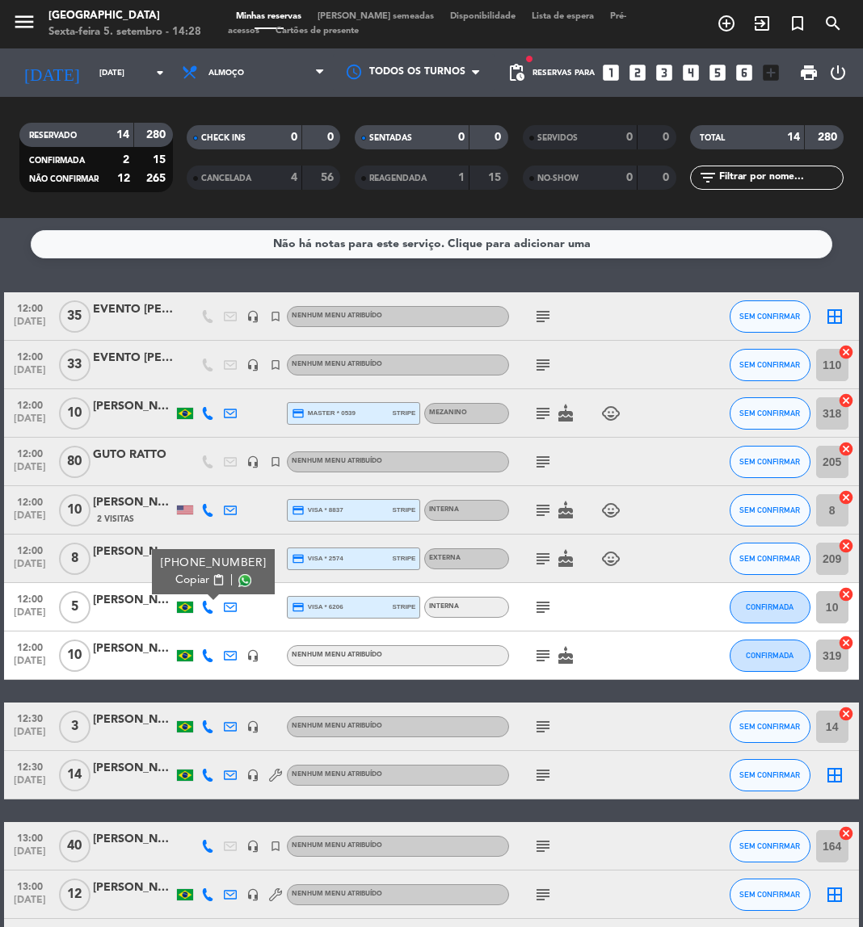
click at [216, 572] on button "Copiar content_paste" at bounding box center [199, 580] width 49 height 17
click at [214, 586] on span "content_paste" at bounding box center [218, 580] width 12 height 12
click at [543, 558] on icon "subject" at bounding box center [542, 558] width 19 height 19
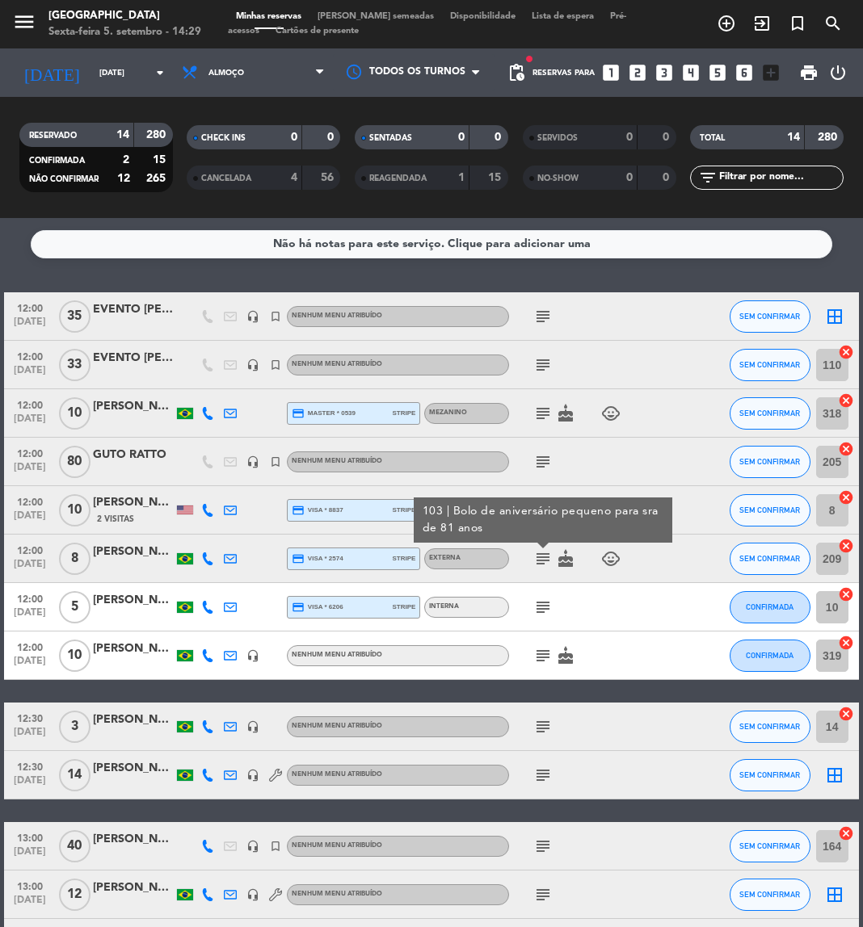
click at [206, 595] on div at bounding box center [207, 607] width 23 height 48
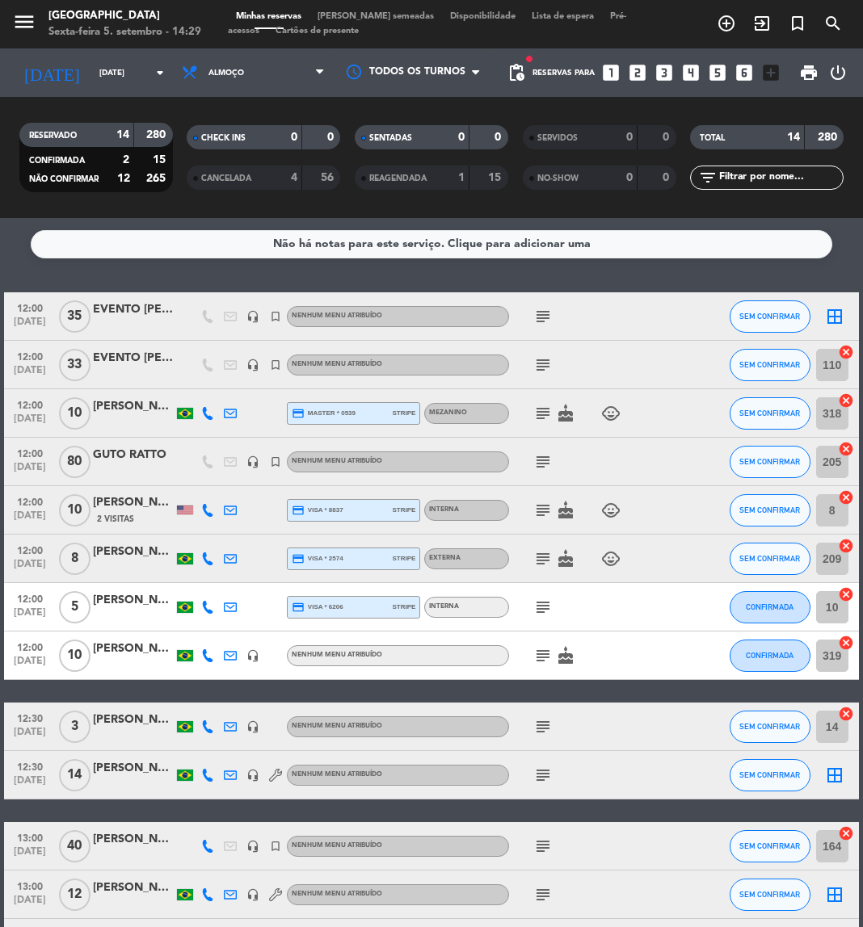
click at [205, 601] on icon at bounding box center [207, 607] width 13 height 13
click at [212, 574] on span "content_paste" at bounding box center [218, 580] width 12 height 12
click at [542, 611] on icon "subject" at bounding box center [542, 607] width 19 height 19
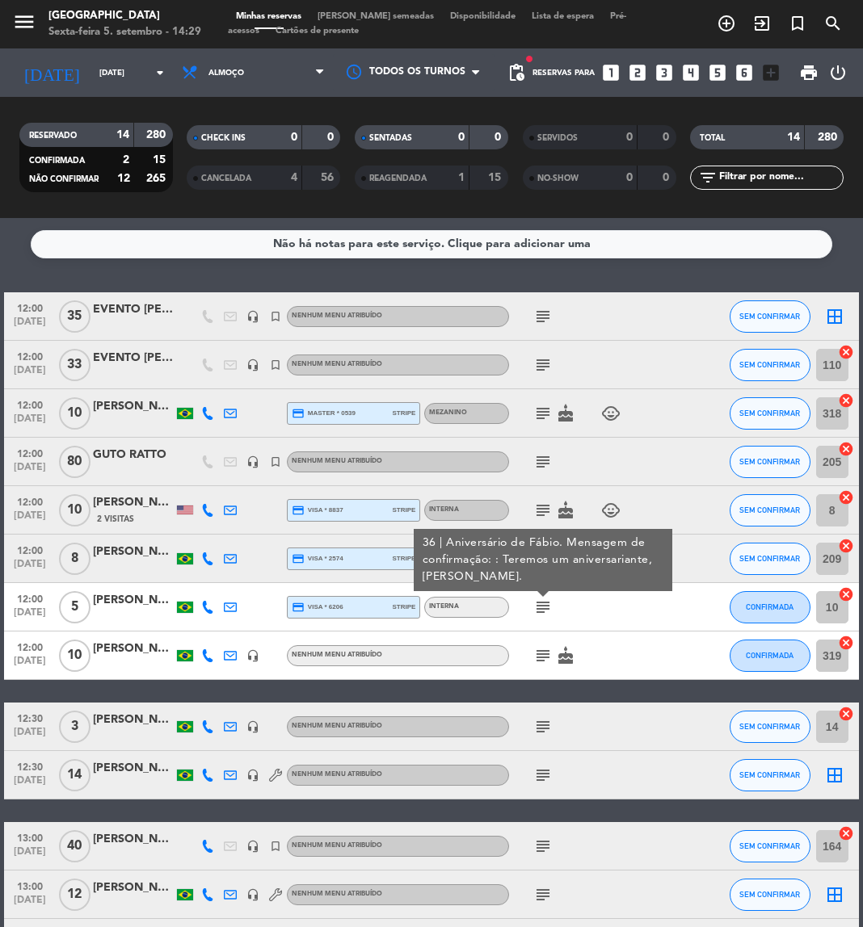
click at [210, 650] on icon at bounding box center [207, 656] width 13 height 13
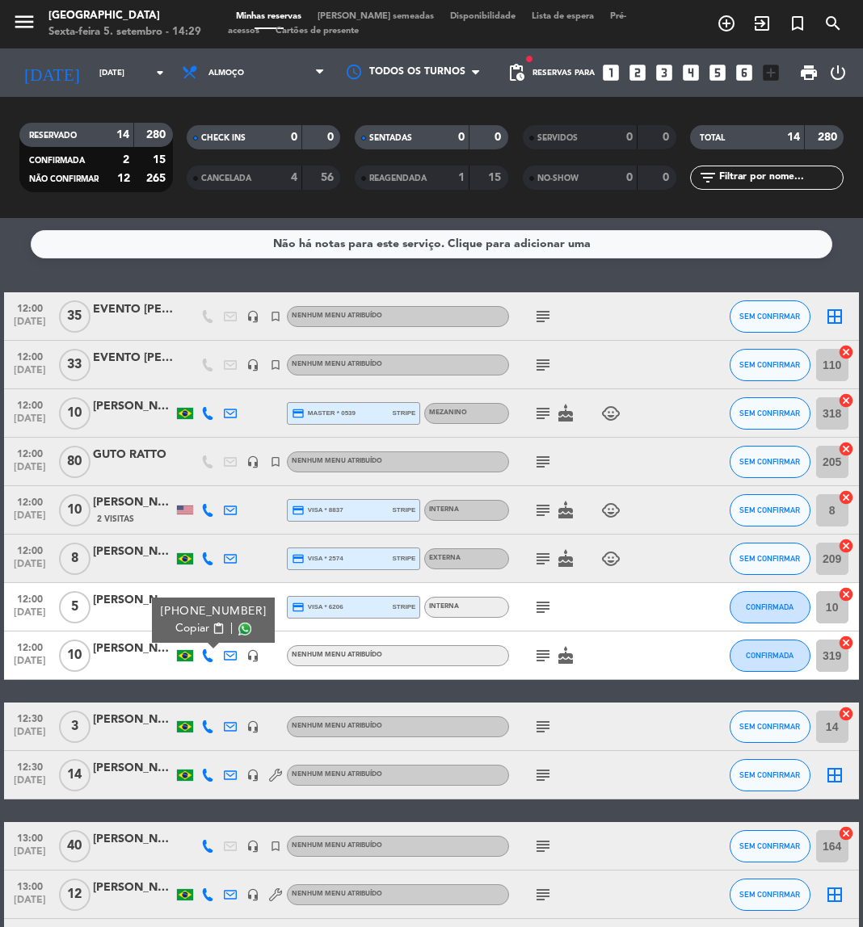
click at [213, 628] on span "content_paste" at bounding box center [218, 629] width 12 height 12
click at [542, 659] on icon "subject" at bounding box center [542, 655] width 19 height 19
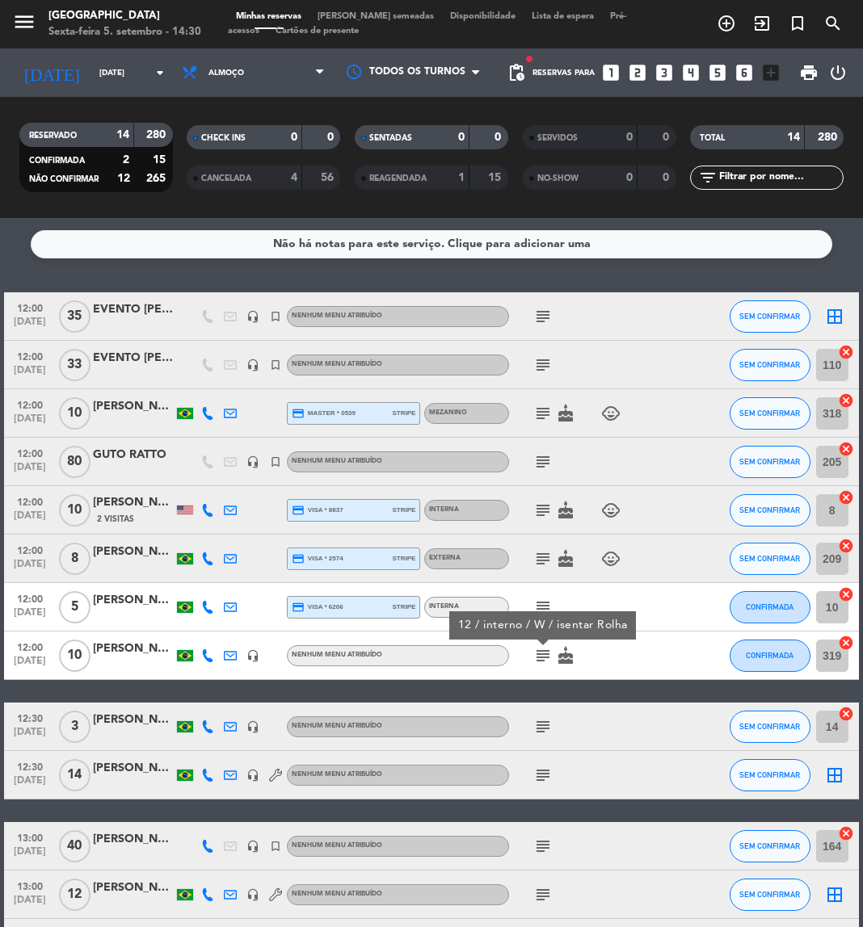
click at [573, 786] on div "subject" at bounding box center [577, 775] width 136 height 48
click at [543, 722] on icon "subject" at bounding box center [542, 726] width 19 height 19
click at [206, 729] on icon at bounding box center [207, 727] width 13 height 13
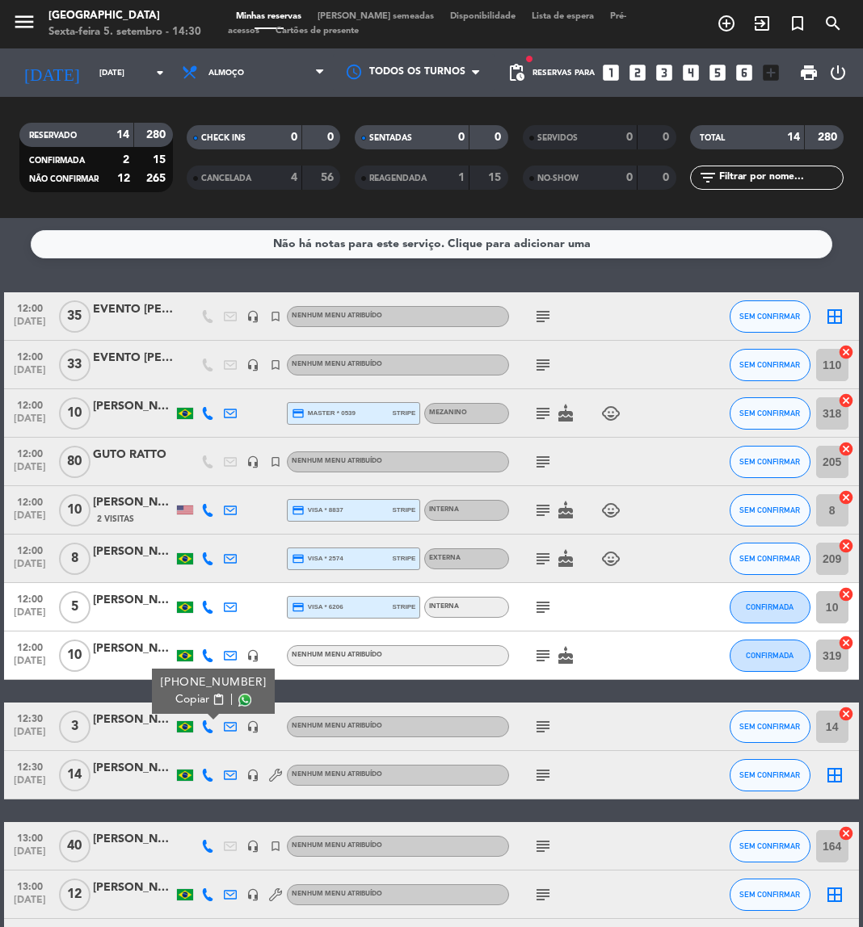
click at [212, 700] on span "content_paste" at bounding box center [218, 700] width 12 height 12
click at [547, 729] on icon "subject" at bounding box center [542, 726] width 19 height 19
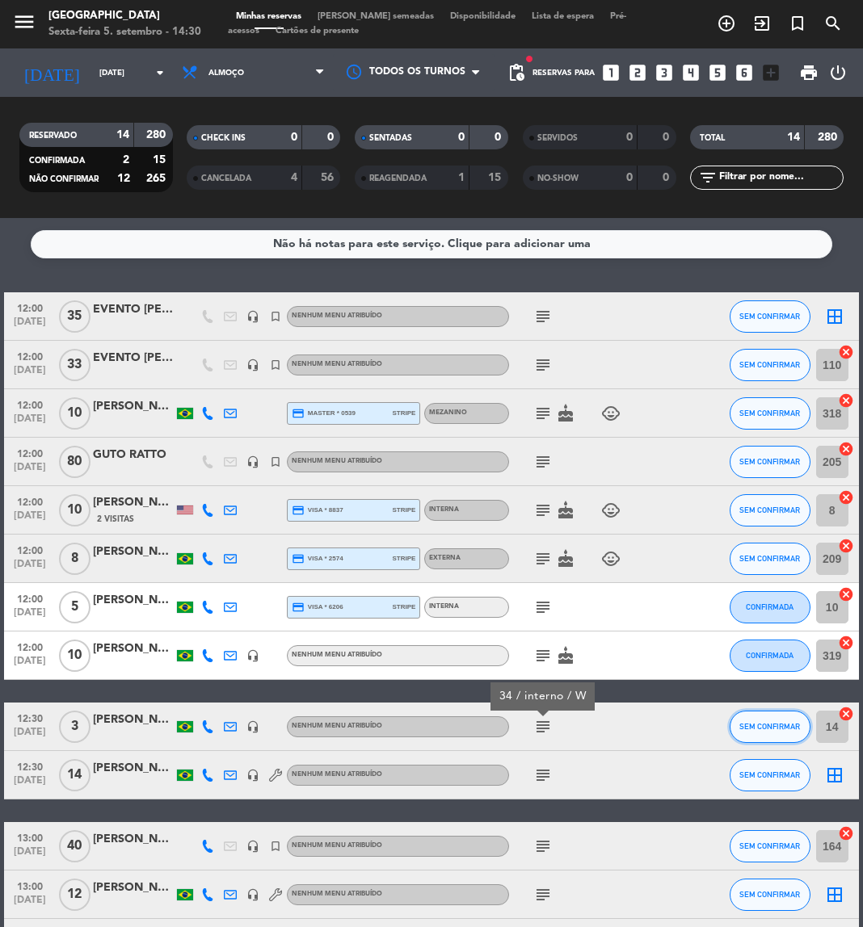
click at [763, 730] on span "SEM CONFIRMAR" at bounding box center [769, 726] width 61 height 9
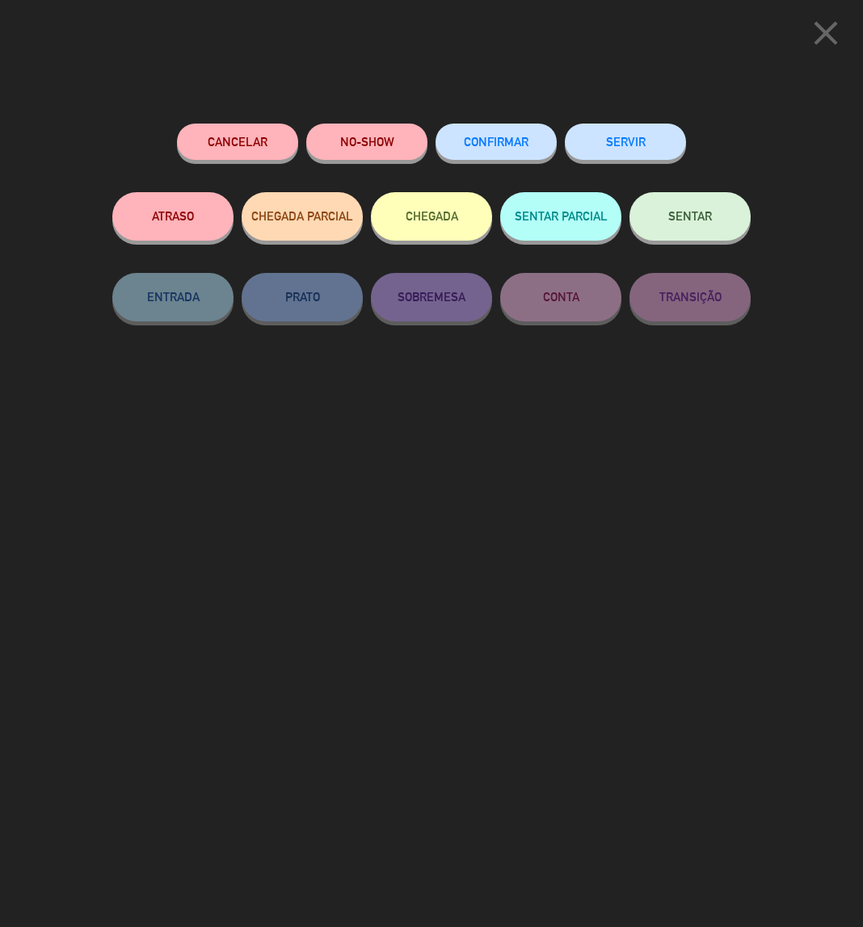
click at [486, 141] on span "CONFIRMAR" at bounding box center [496, 142] width 65 height 14
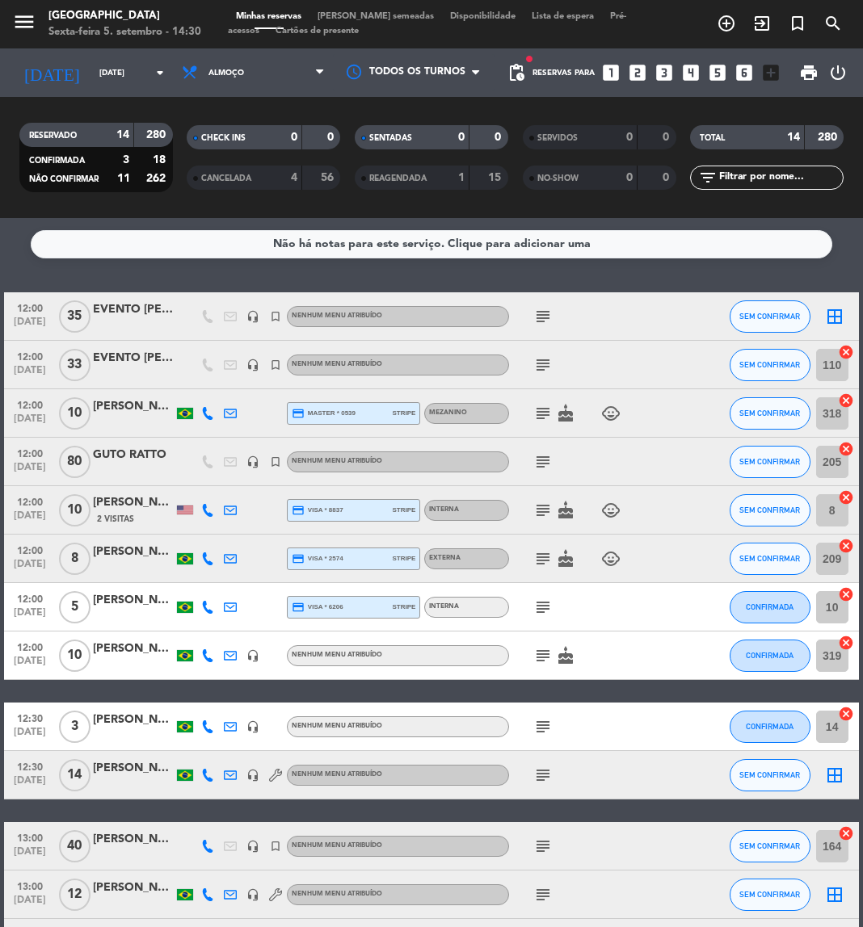
click at [540, 733] on icon "subject" at bounding box center [542, 726] width 19 height 19
click at [537, 761] on div "subject" at bounding box center [577, 775] width 136 height 48
click at [539, 777] on icon "subject" at bounding box center [542, 775] width 19 height 19
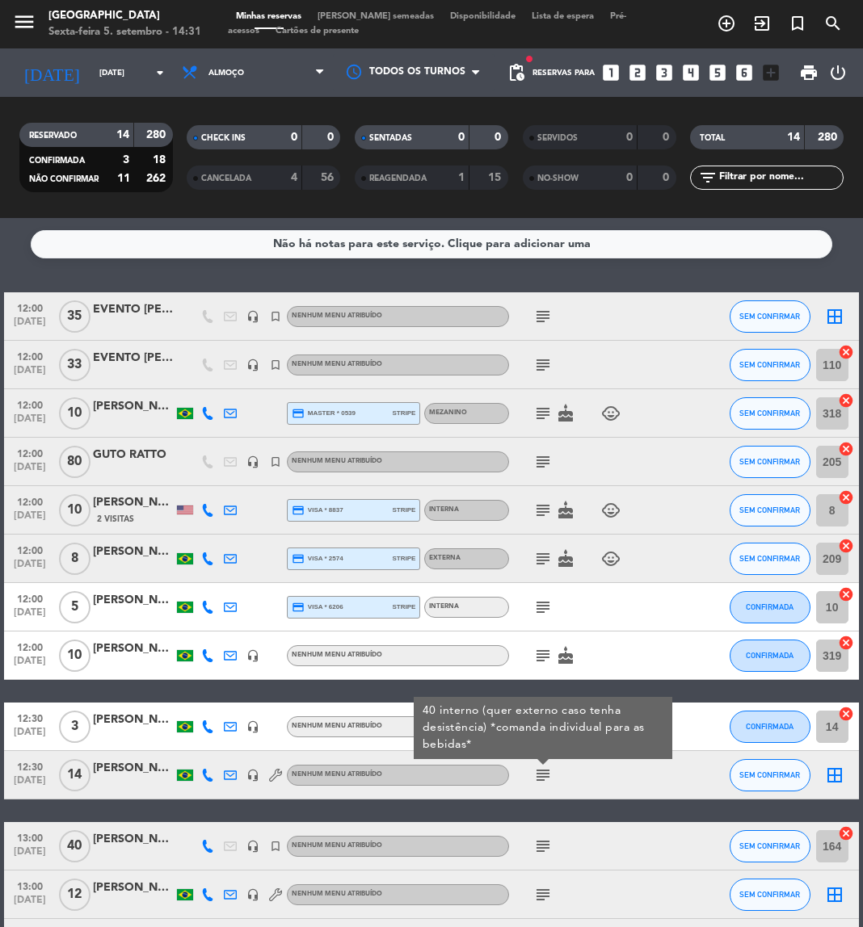
click at [582, 805] on div "12:00 set 7 35 EVENTO Kevin e Isadora headset_mic turned_in_not Nenhum menu atr…" at bounding box center [431, 654] width 854 height 724
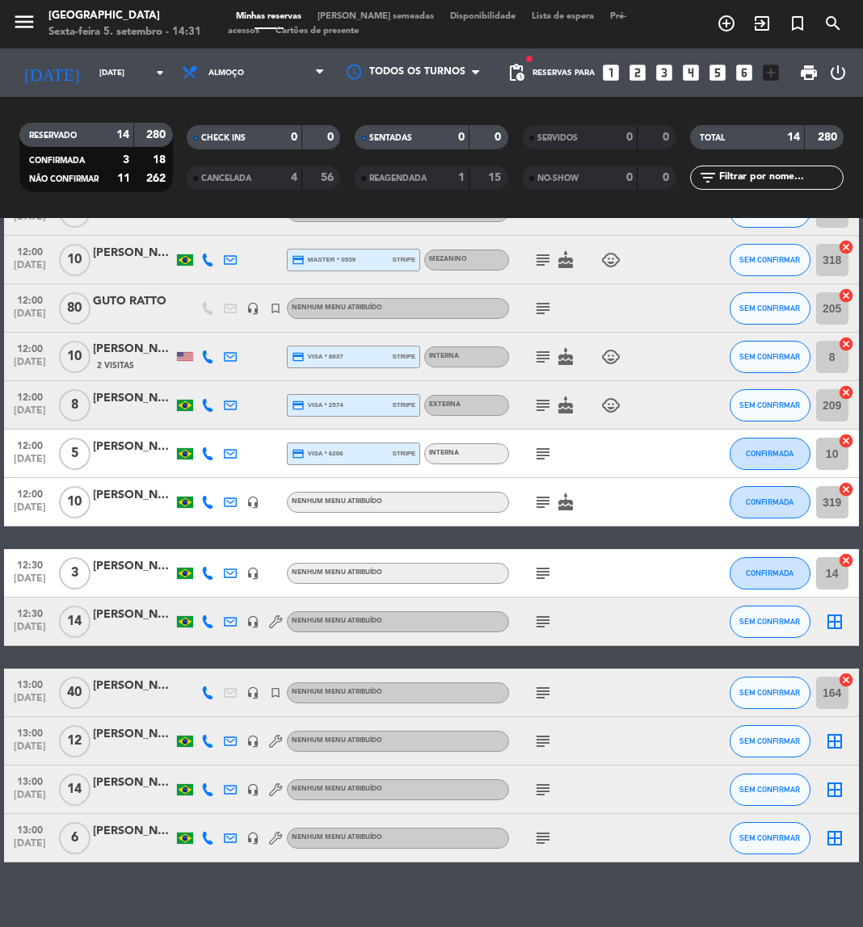
scroll to position [169, 0]
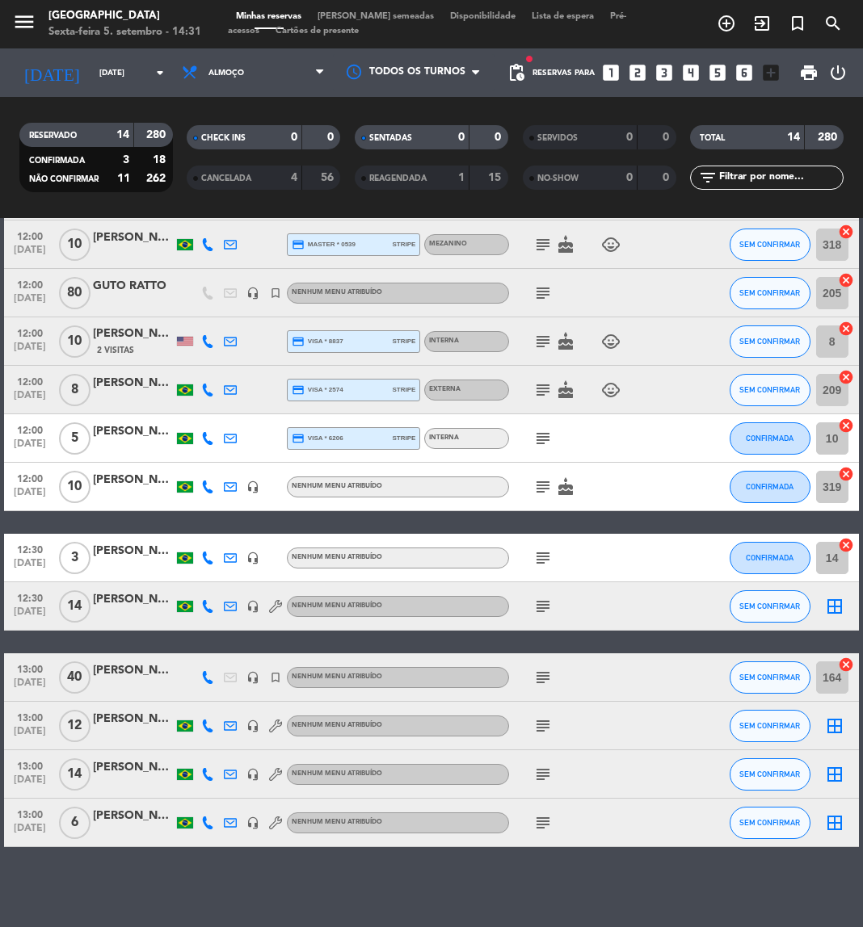
click at [211, 603] on icon at bounding box center [207, 606] width 13 height 13
click at [213, 578] on span "content_paste" at bounding box center [218, 580] width 12 height 12
click at [547, 598] on icon "subject" at bounding box center [542, 606] width 19 height 19
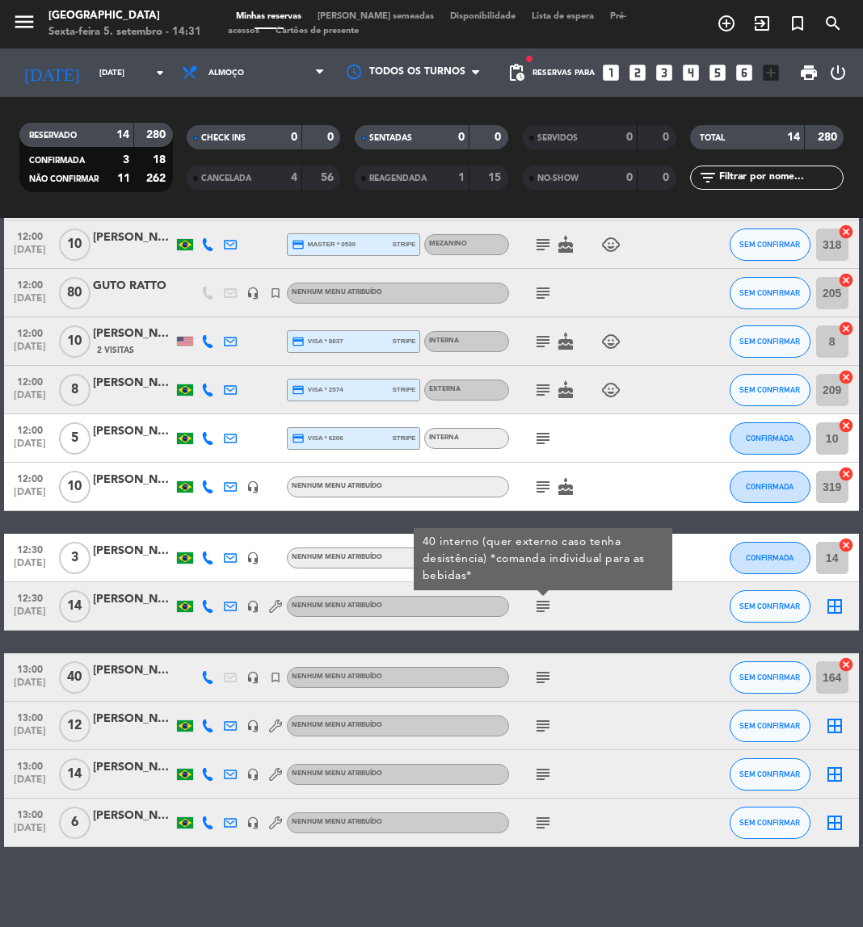
click at [545, 674] on icon "subject" at bounding box center [542, 677] width 19 height 19
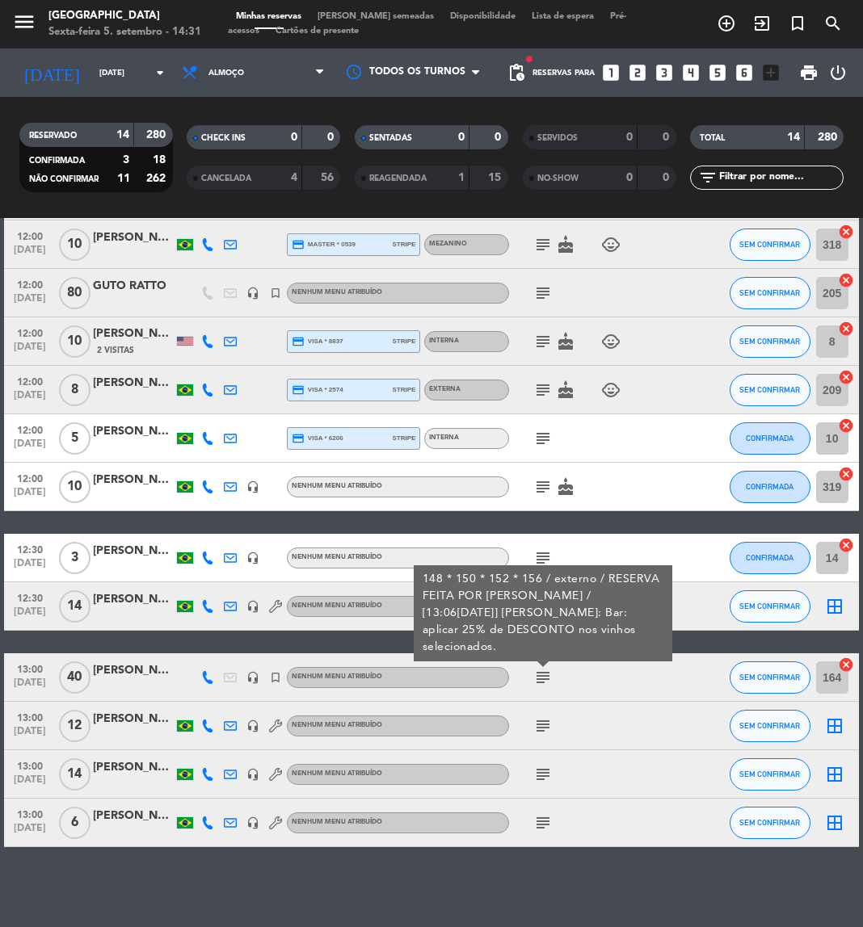
click at [208, 681] on icon at bounding box center [207, 677] width 13 height 13
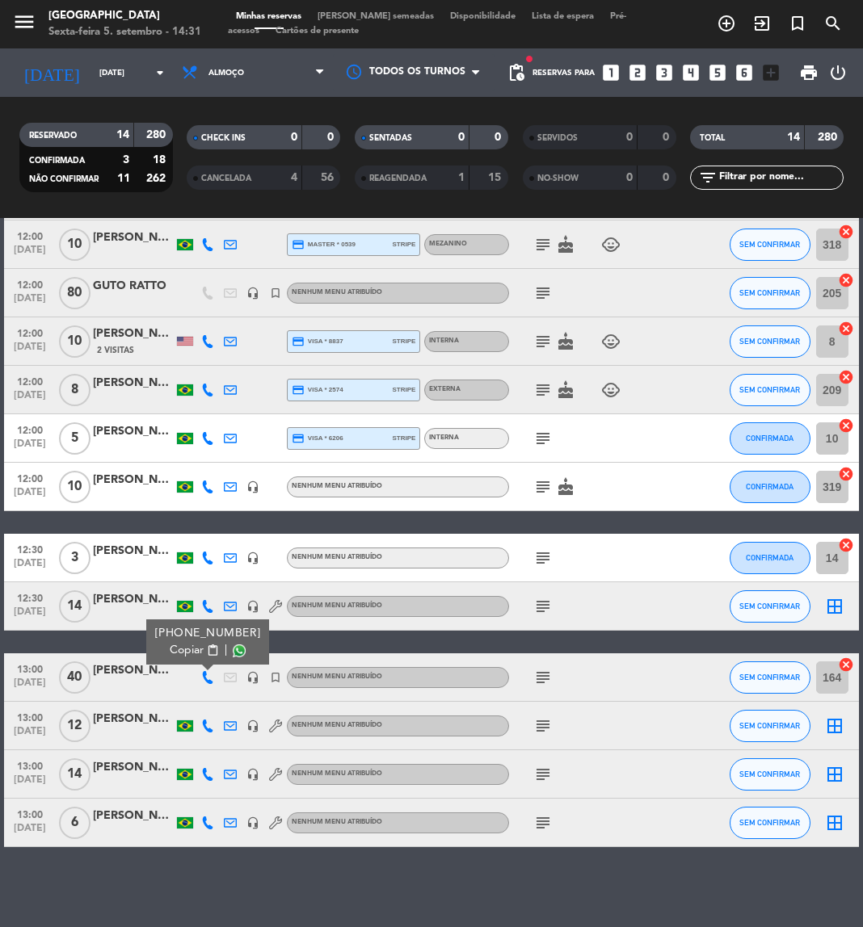
click at [213, 649] on span "content_paste" at bounding box center [213, 651] width 12 height 12
click at [540, 679] on icon "subject" at bounding box center [542, 677] width 19 height 19
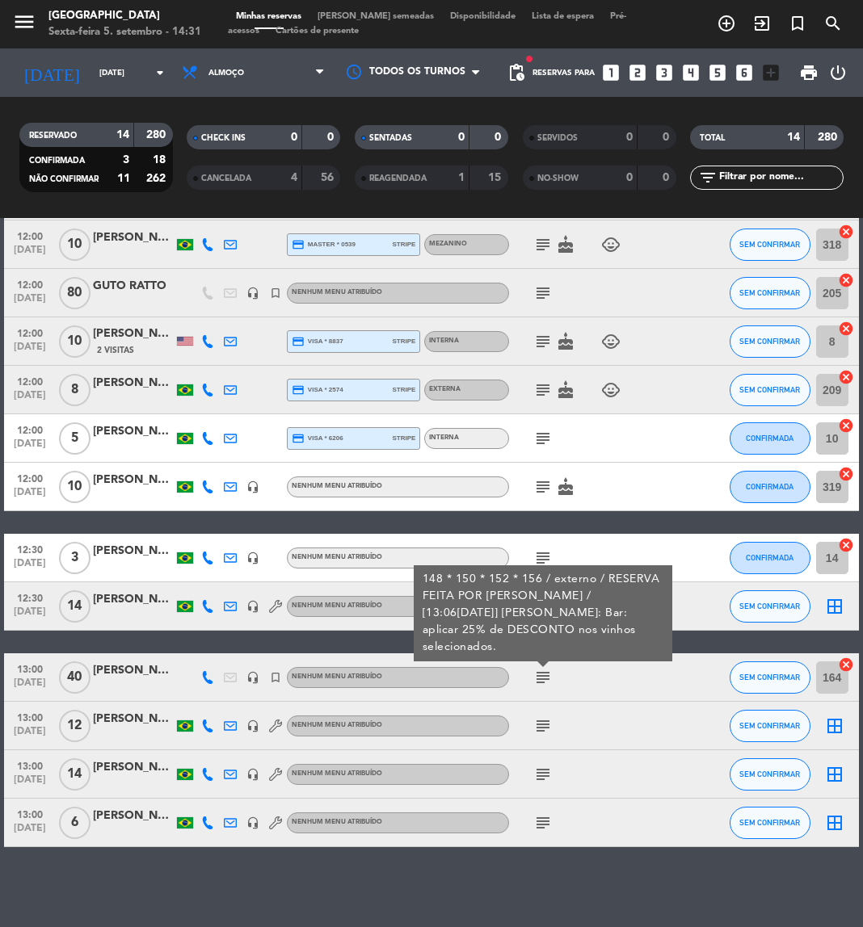
click at [545, 720] on icon "subject" at bounding box center [542, 726] width 19 height 19
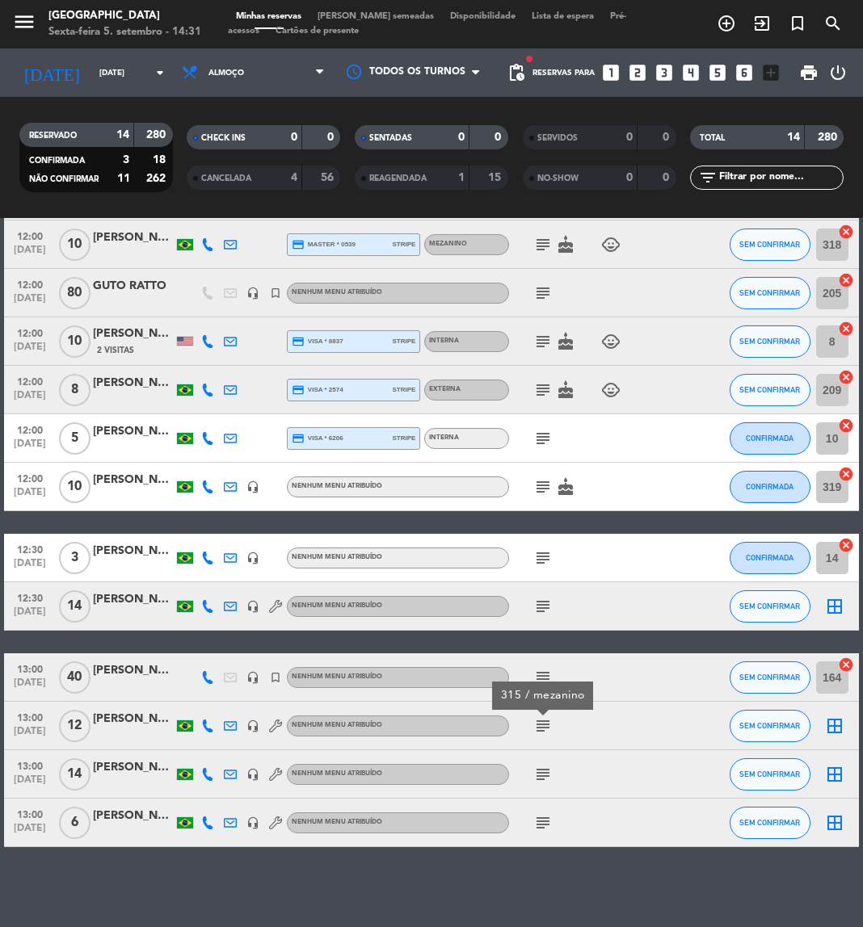
click at [204, 725] on icon at bounding box center [207, 726] width 13 height 13
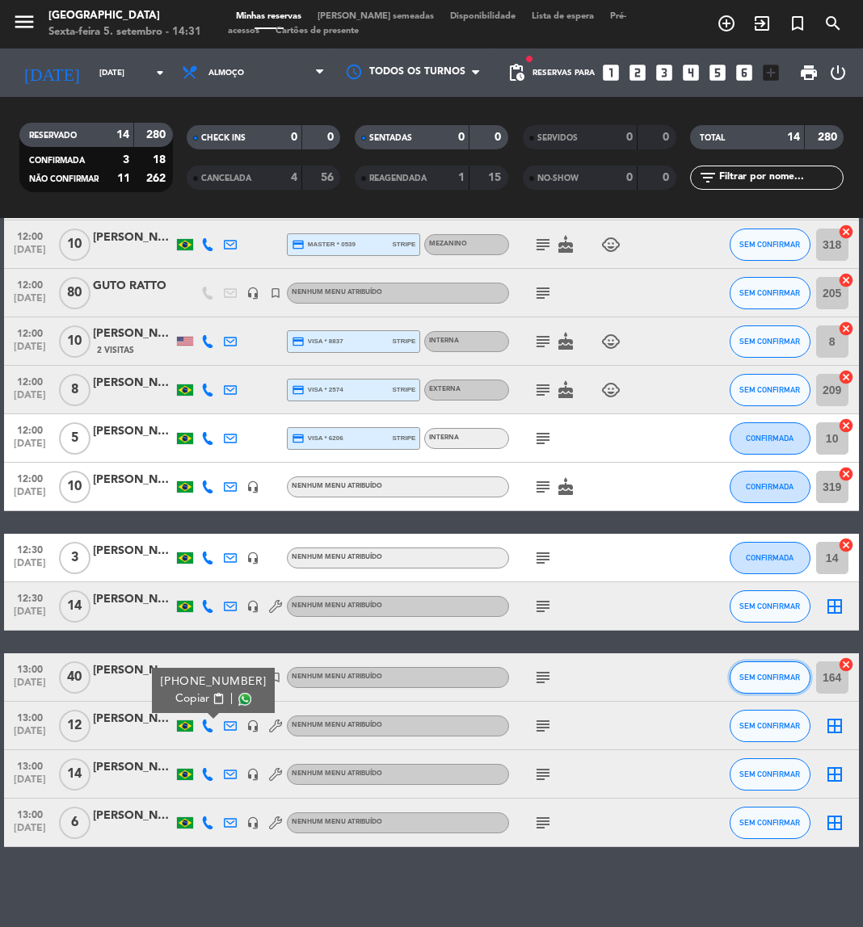
click at [775, 678] on span "SEM CONFIRMAR" at bounding box center [769, 677] width 61 height 9
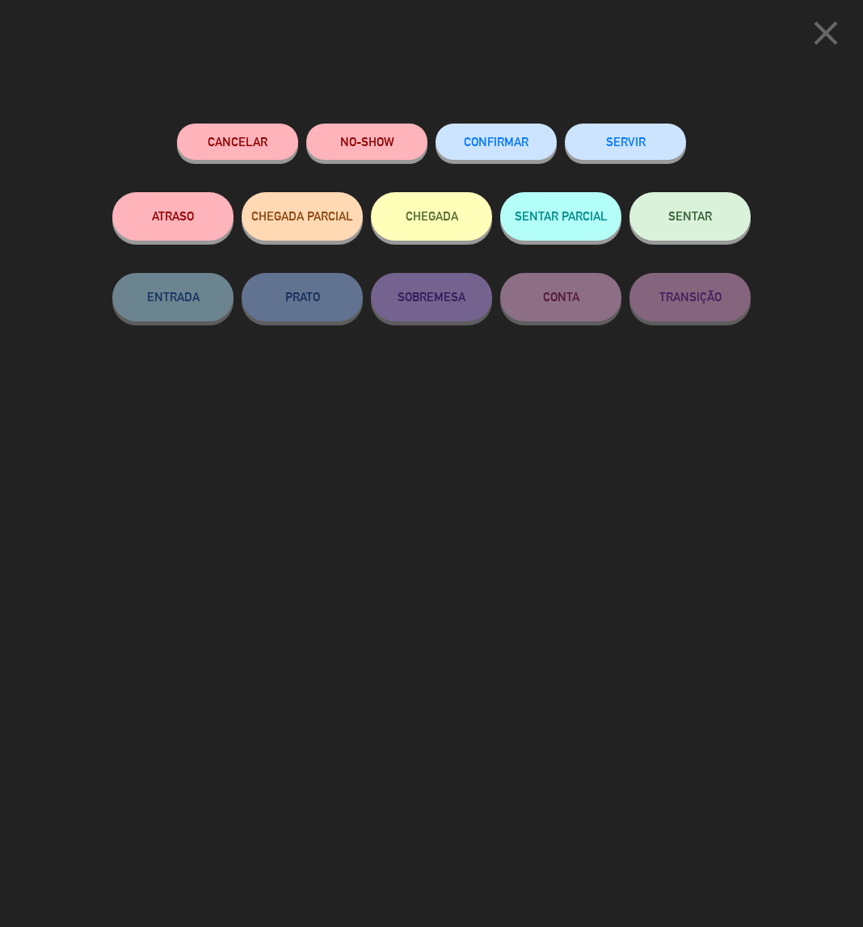
click at [500, 160] on div "CONFIRMAR" at bounding box center [495, 158] width 121 height 69
click at [498, 150] on button "CONFIRMAR" at bounding box center [495, 142] width 121 height 36
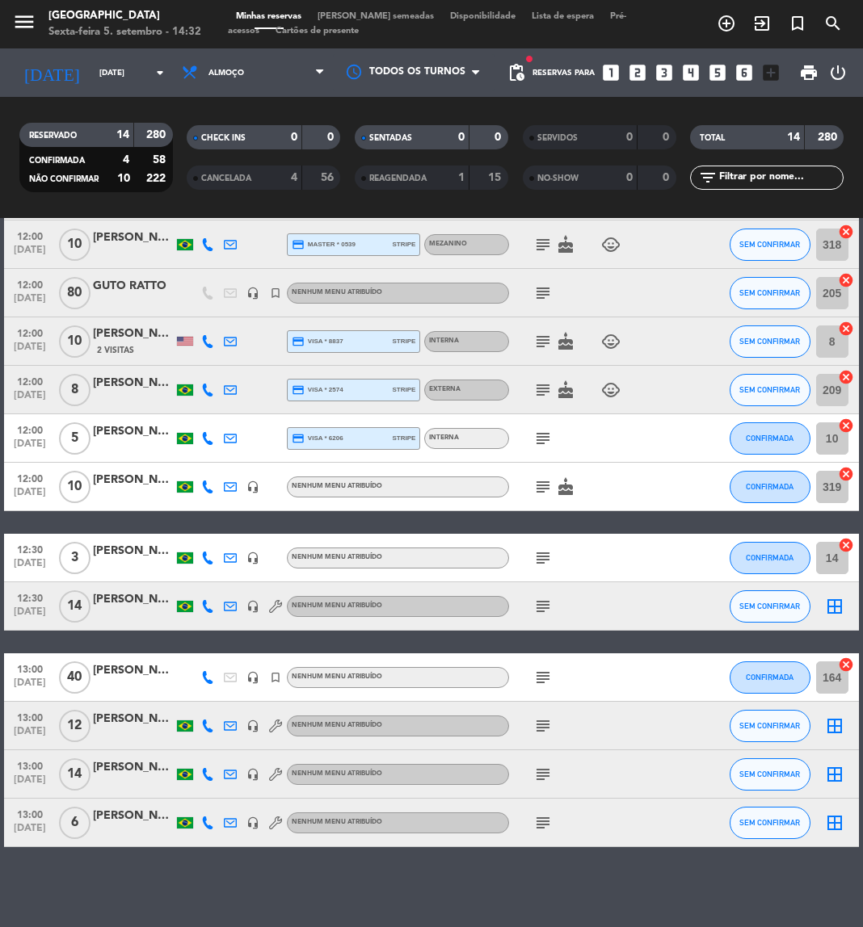
click at [542, 724] on icon "subject" at bounding box center [542, 726] width 19 height 19
click at [213, 726] on icon at bounding box center [207, 726] width 13 height 13
click at [212, 697] on span "content_paste" at bounding box center [218, 699] width 12 height 12
click at [535, 730] on icon "subject" at bounding box center [542, 726] width 19 height 19
click at [776, 721] on span "SEM CONFIRMAR" at bounding box center [769, 725] width 61 height 9
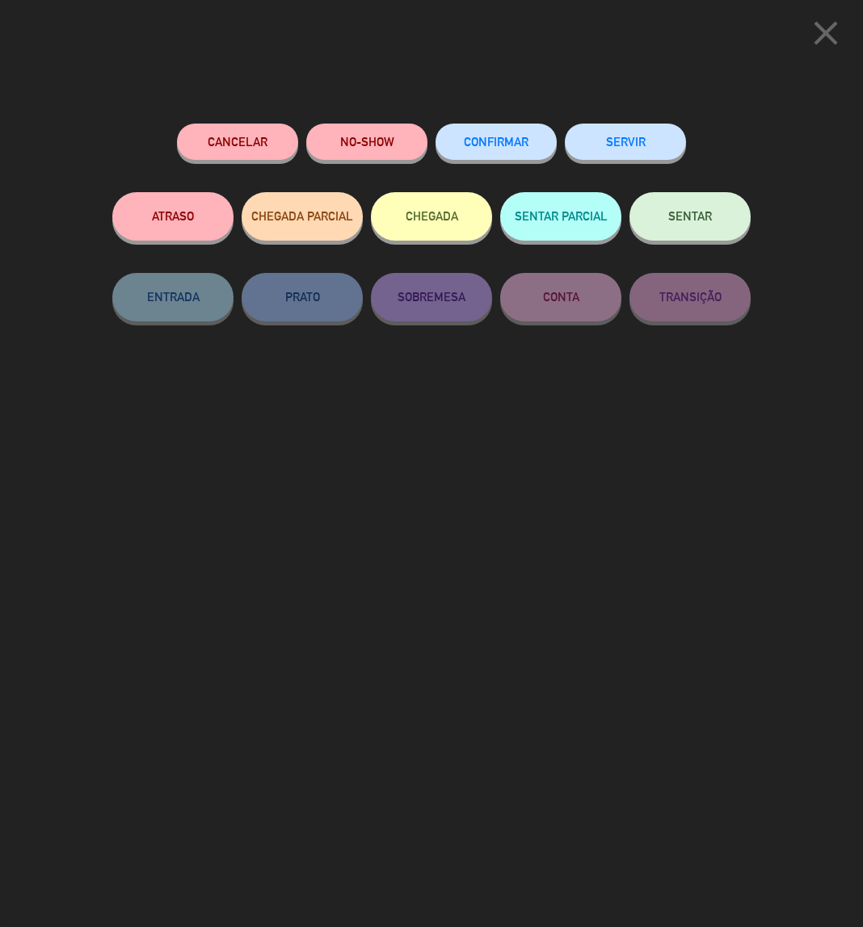
click at [468, 155] on button "CONFIRMAR" at bounding box center [495, 142] width 121 height 36
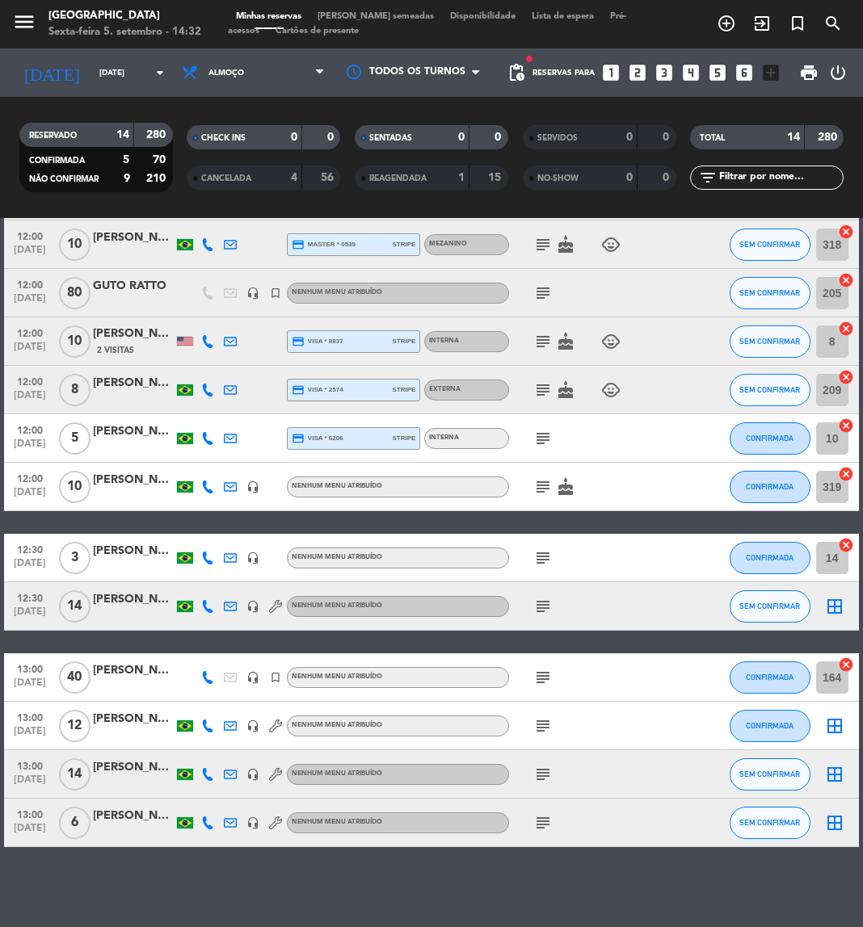
click at [210, 775] on icon at bounding box center [207, 774] width 13 height 13
click at [212, 748] on span "content_paste" at bounding box center [218, 748] width 12 height 12
click at [545, 771] on icon "subject" at bounding box center [542, 774] width 19 height 19
click at [205, 817] on icon at bounding box center [207, 823] width 13 height 13
click at [212, 797] on span "content_paste" at bounding box center [218, 796] width 12 height 12
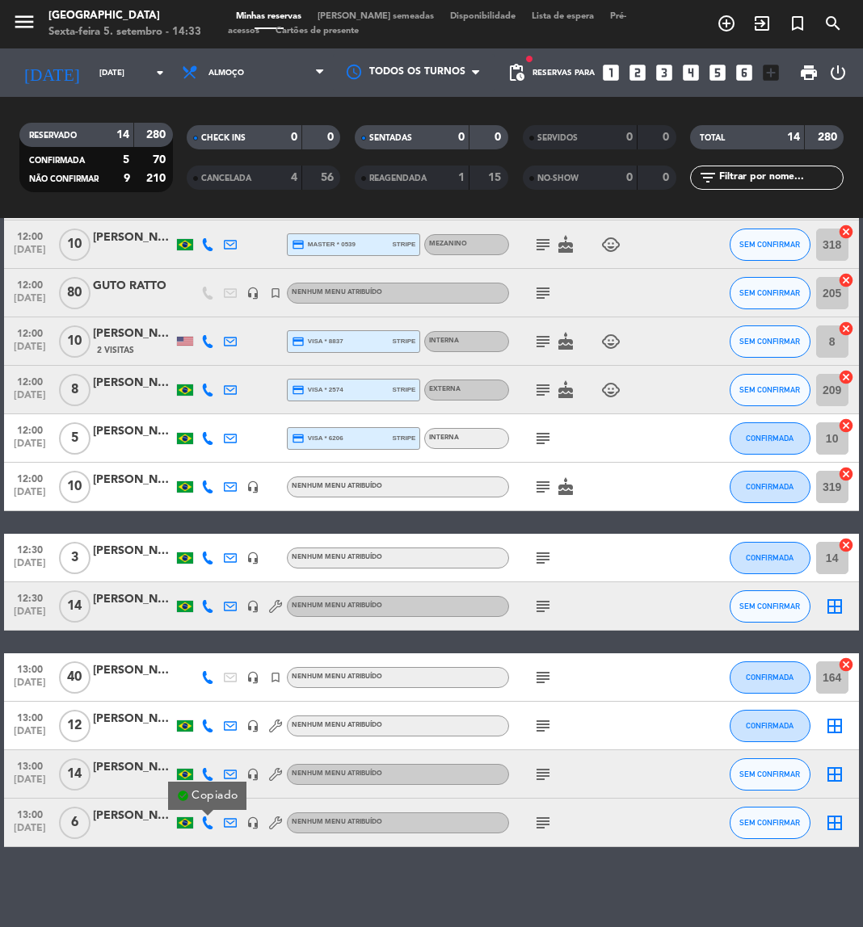
click at [550, 820] on icon "subject" at bounding box center [542, 823] width 19 height 19
click at [796, 181] on input "text" at bounding box center [779, 178] width 125 height 18
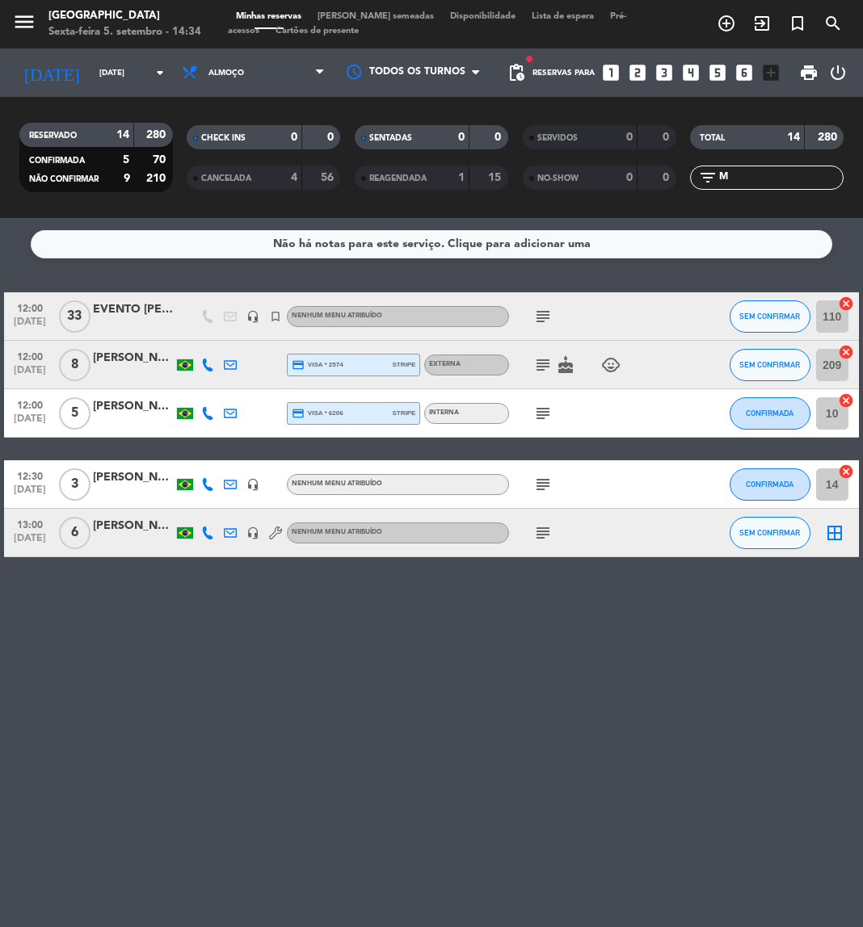
scroll to position [0, 0]
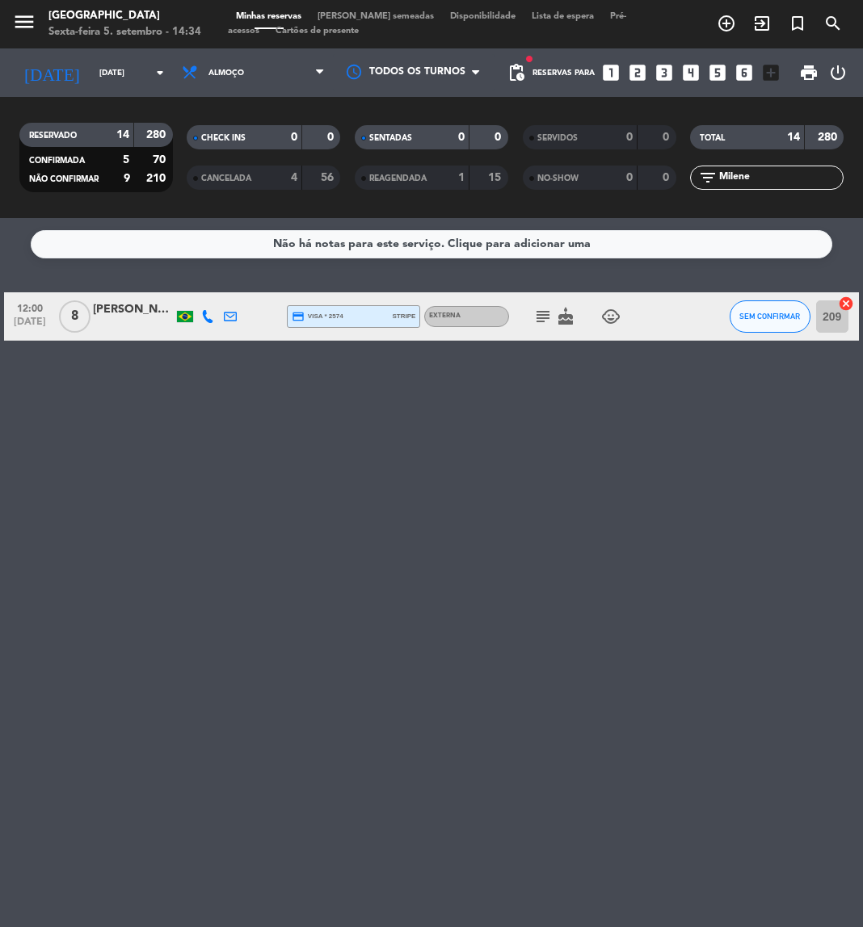
click at [543, 321] on icon "subject" at bounding box center [542, 316] width 19 height 19
click at [539, 314] on icon "subject" at bounding box center [542, 316] width 19 height 19
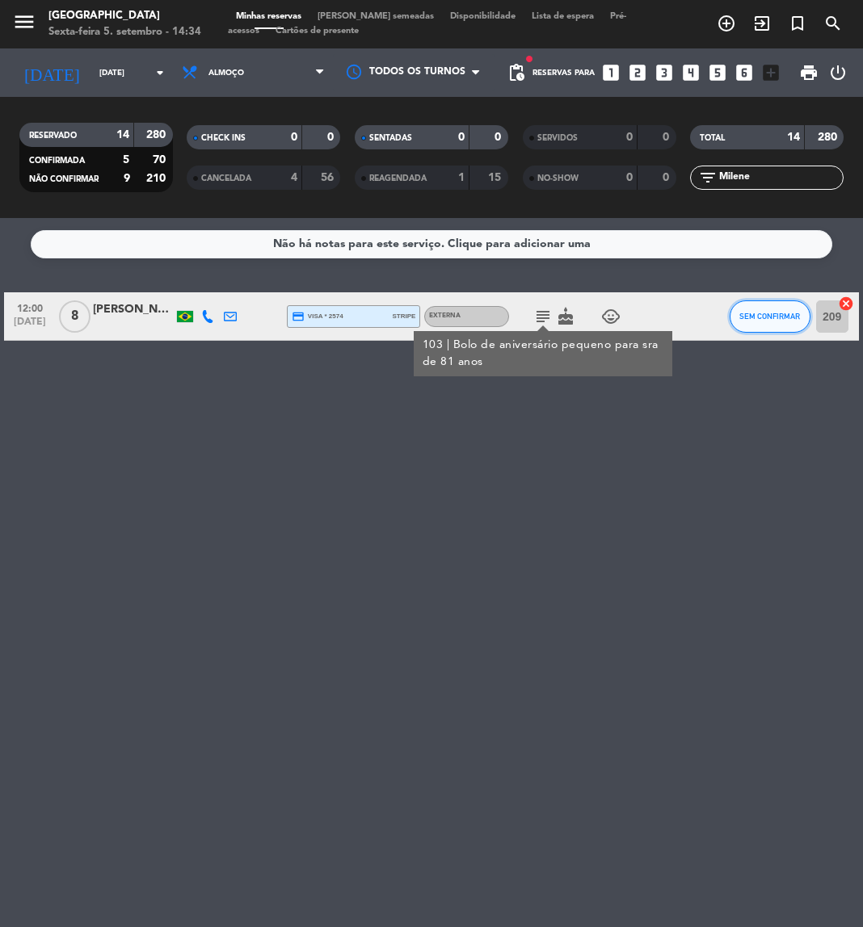
click at [747, 317] on span "SEM CONFIRMAR" at bounding box center [769, 316] width 61 height 9
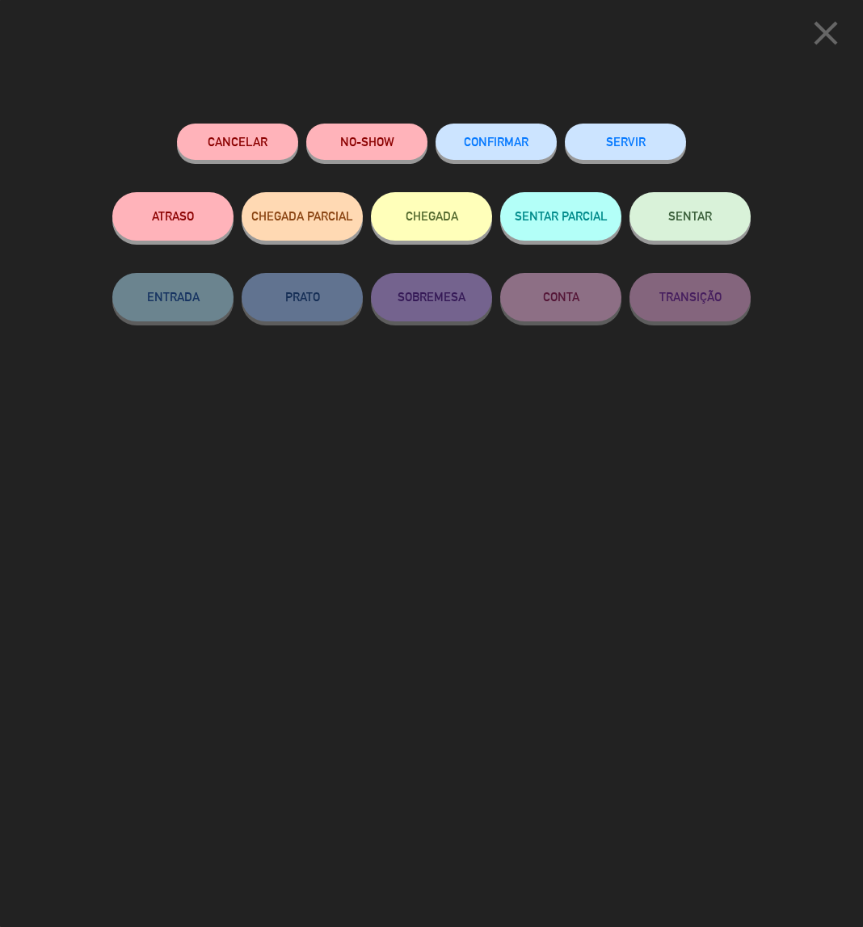
click at [491, 150] on button "CONFIRMAR" at bounding box center [495, 142] width 121 height 36
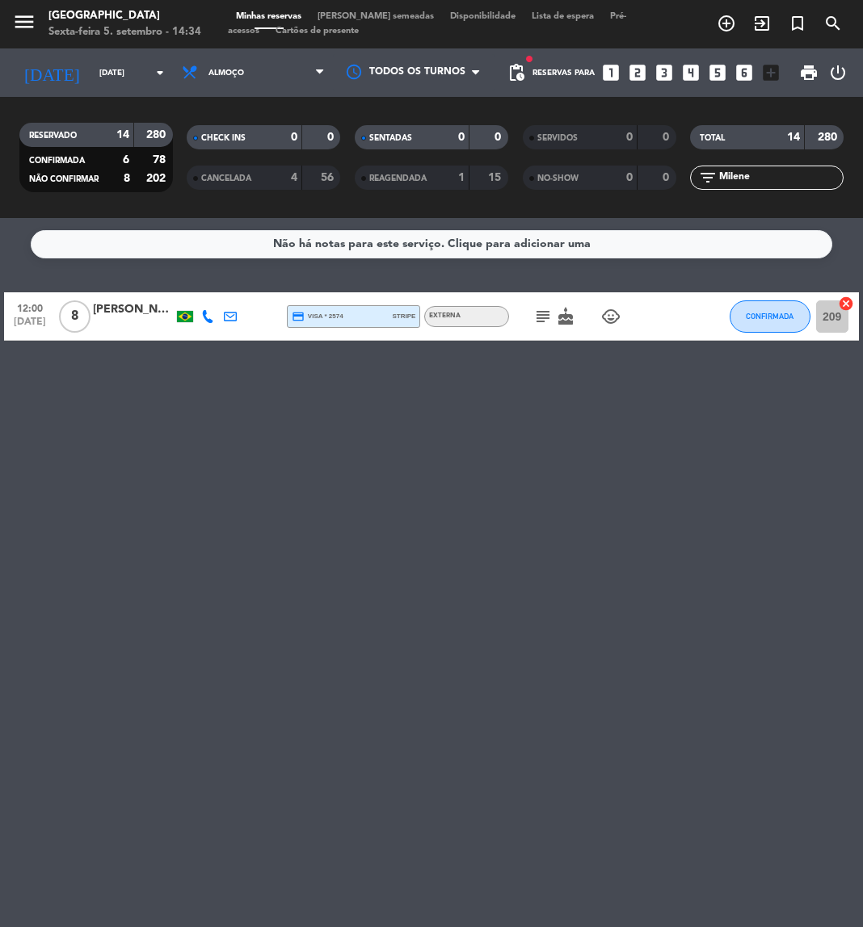
click at [784, 167] on div "filter_list Milene" at bounding box center [766, 178] width 153 height 24
click at [776, 171] on input "Milene" at bounding box center [779, 178] width 125 height 18
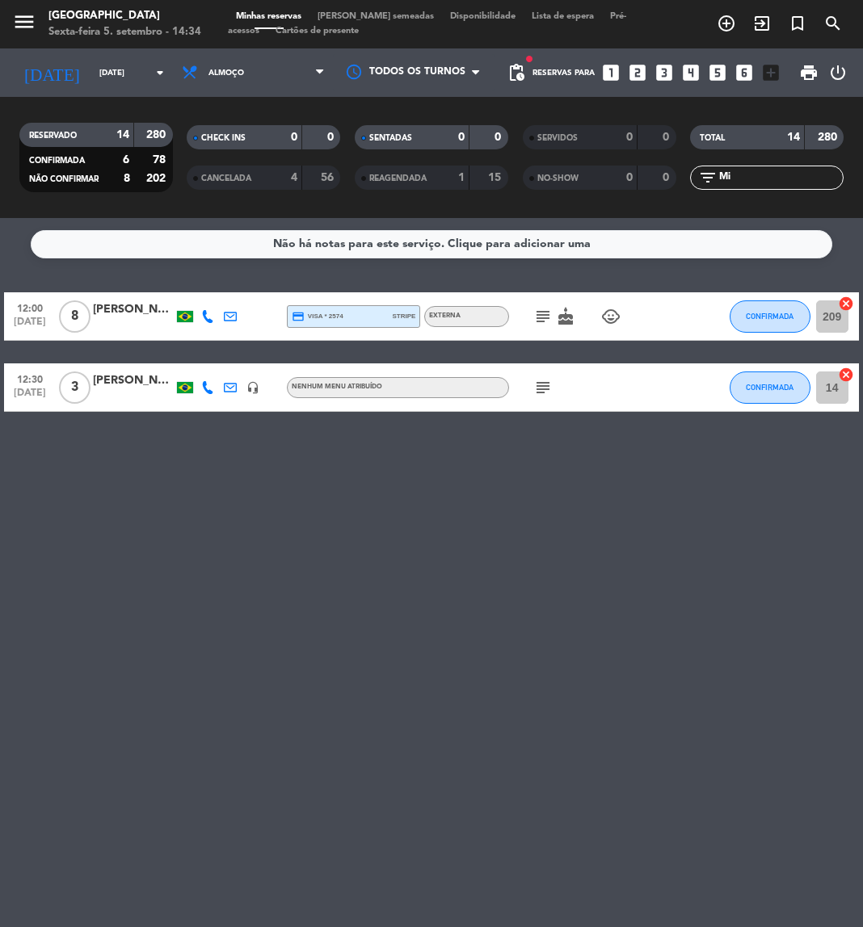
type input "M"
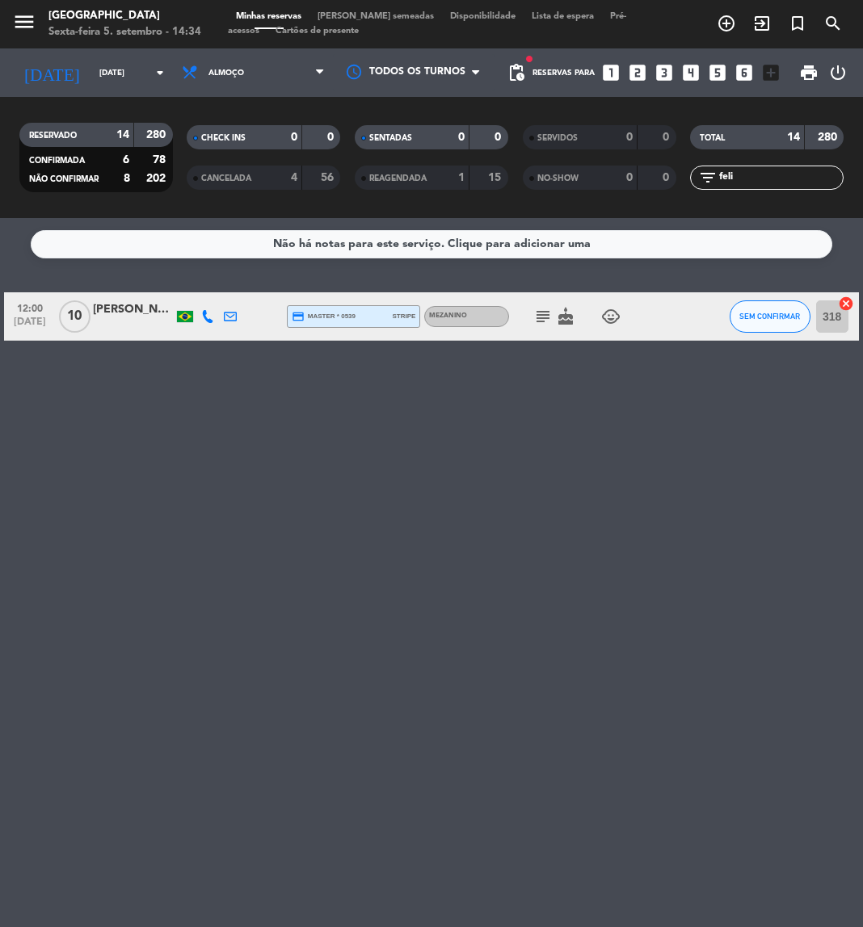
type input "feli"
click at [503, 599] on div "Não há notas para este serviço. Clique para adicionar uma 12:00 set 7 10 Felipe…" at bounding box center [431, 572] width 863 height 709
click at [544, 317] on icon "subject" at bounding box center [542, 316] width 19 height 19
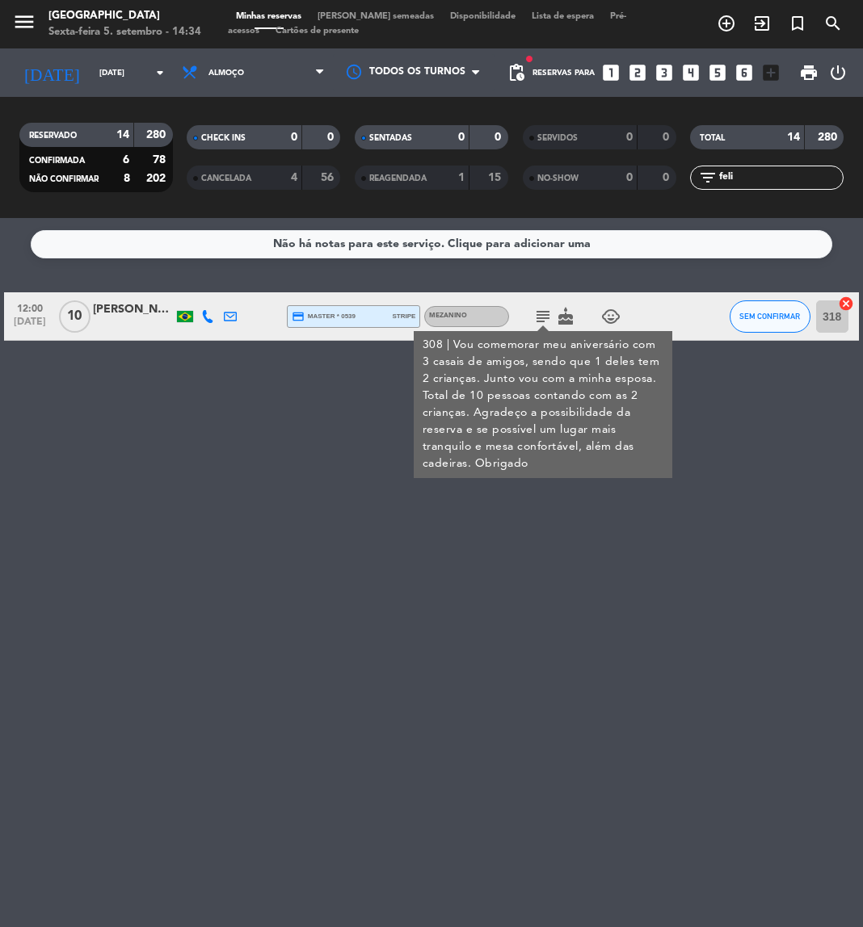
click at [101, 313] on div "[PERSON_NAME]" at bounding box center [133, 310] width 81 height 19
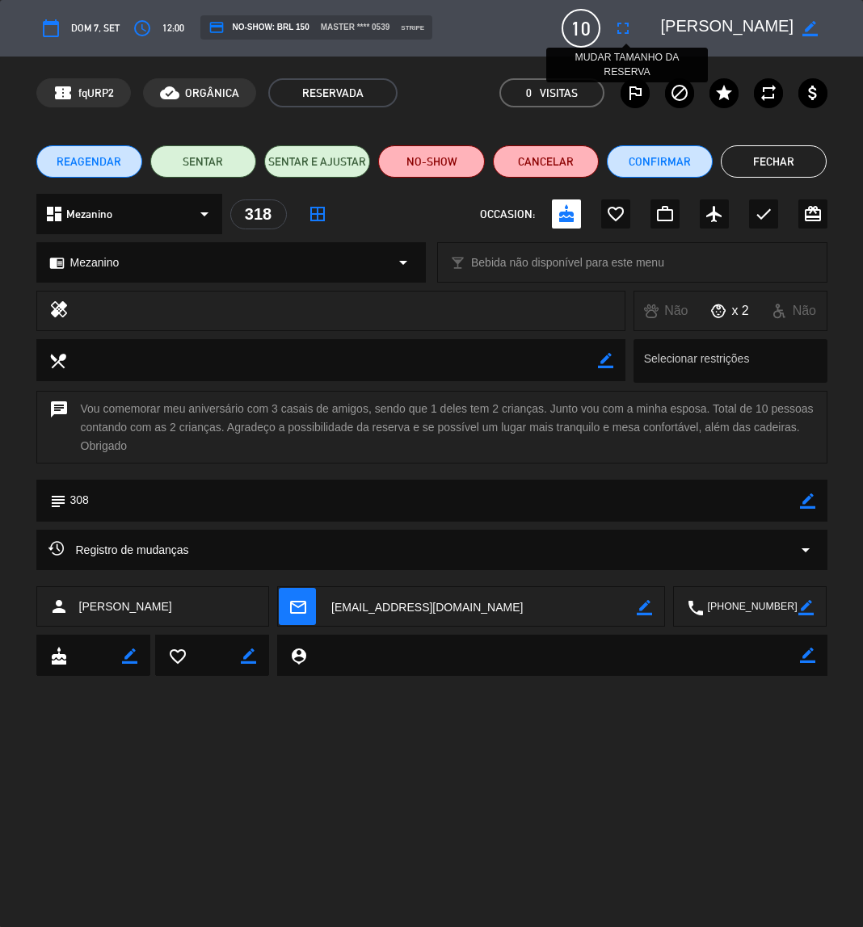
click at [627, 28] on icon "fullscreen" at bounding box center [622, 28] width 19 height 19
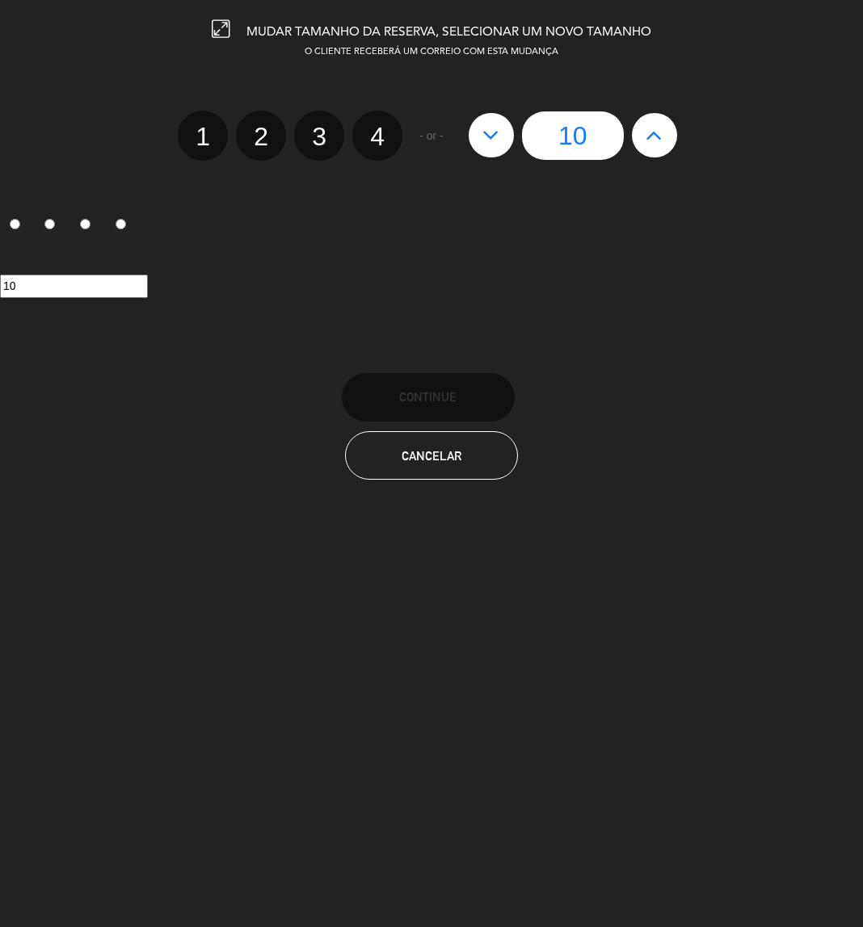
click at [473, 138] on button at bounding box center [491, 135] width 45 height 44
type input "9"
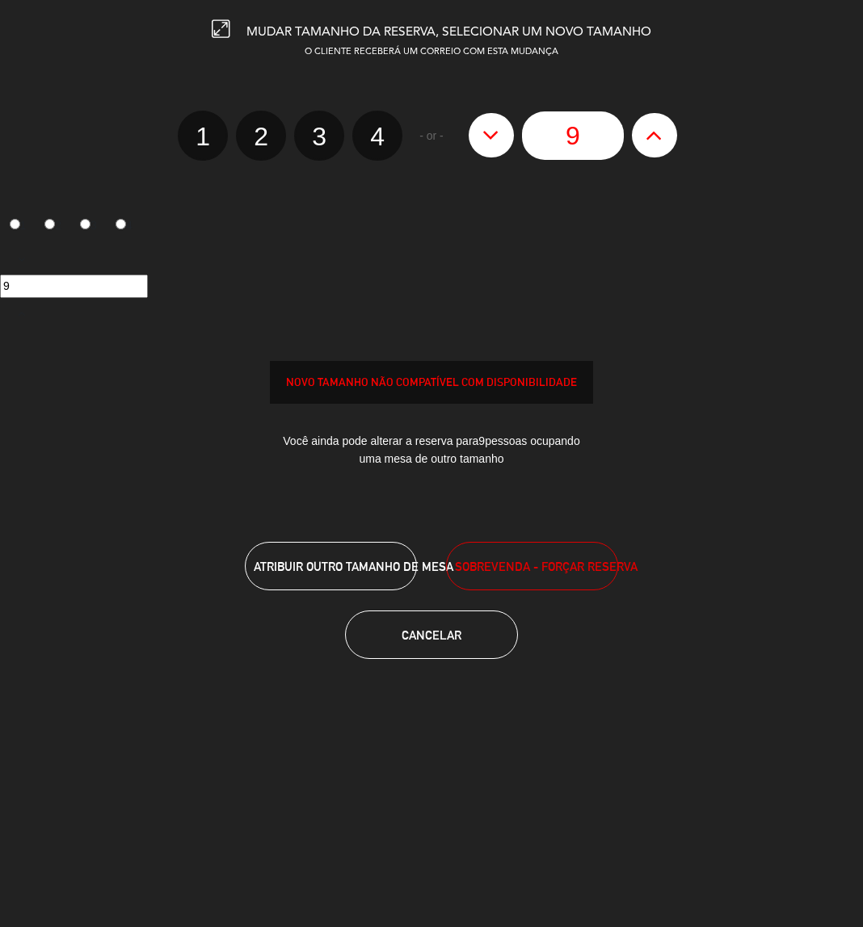
click at [473, 138] on button at bounding box center [491, 135] width 45 height 44
type input "8"
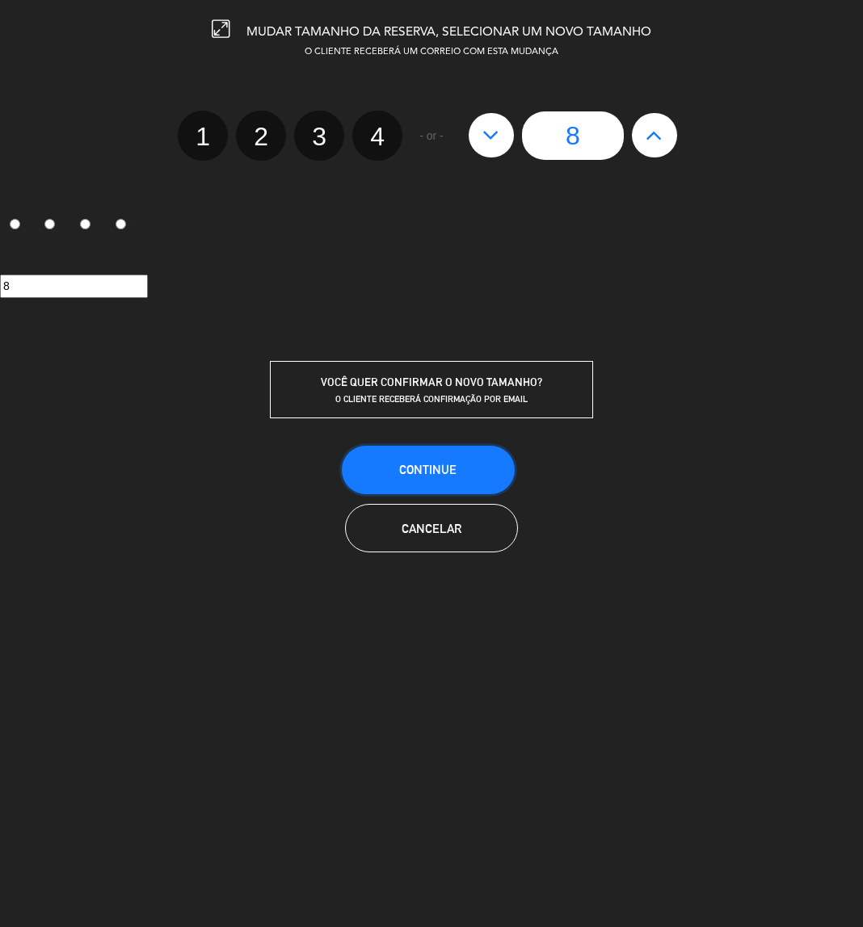
click at [450, 465] on span "CONTINUE" at bounding box center [427, 470] width 57 height 14
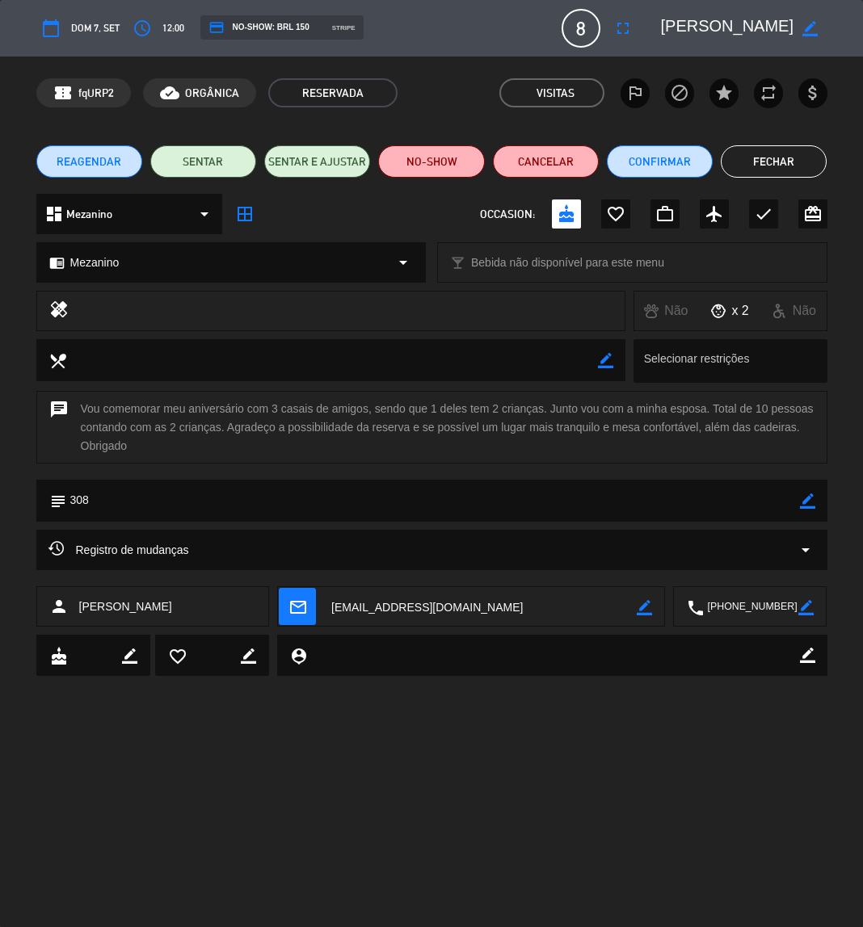
click at [763, 167] on button "Fechar" at bounding box center [774, 161] width 106 height 32
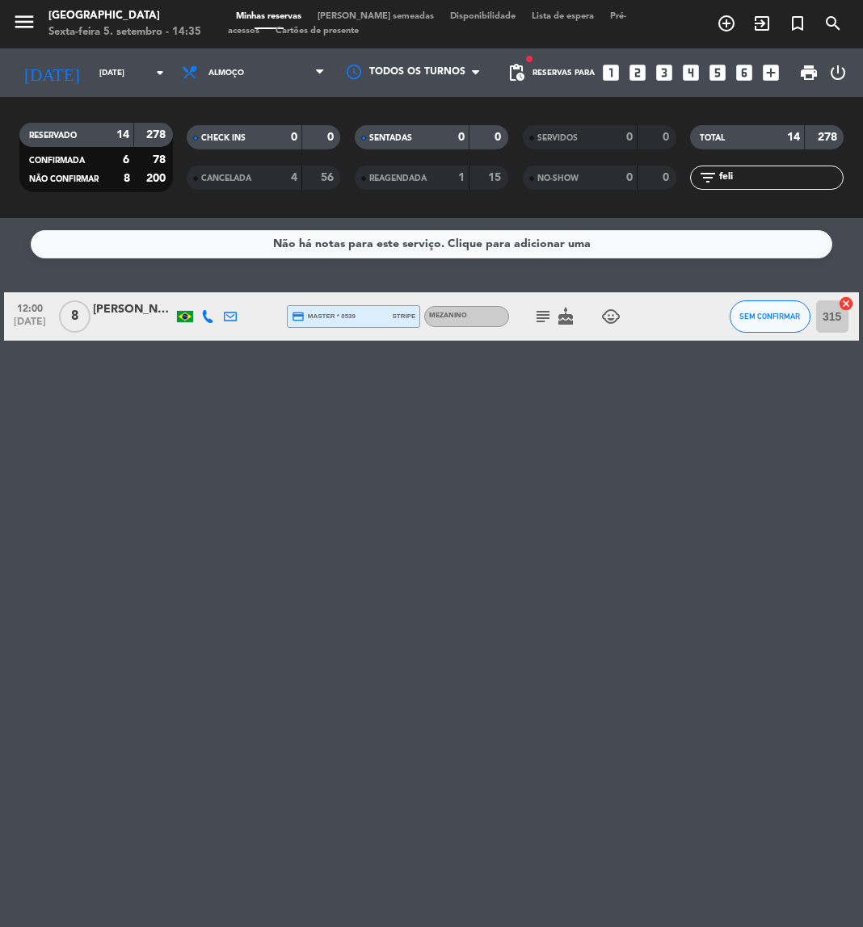
click at [545, 316] on icon "subject" at bounding box center [542, 316] width 19 height 19
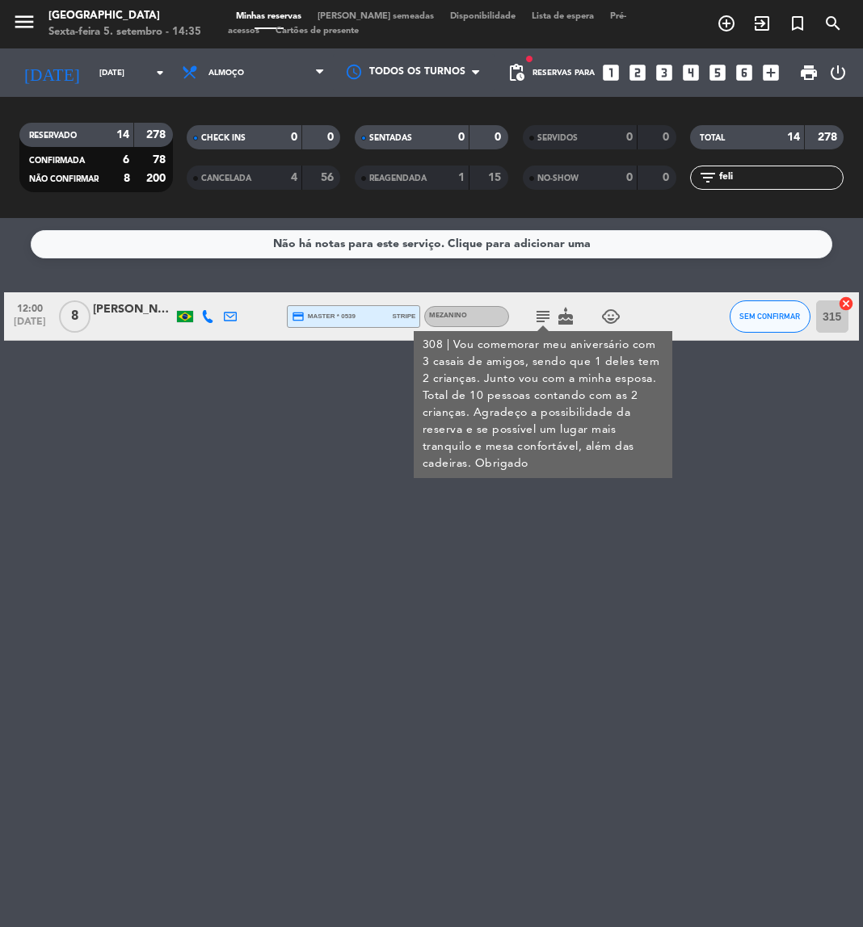
click at [611, 317] on icon "child_care" at bounding box center [610, 316] width 19 height 19
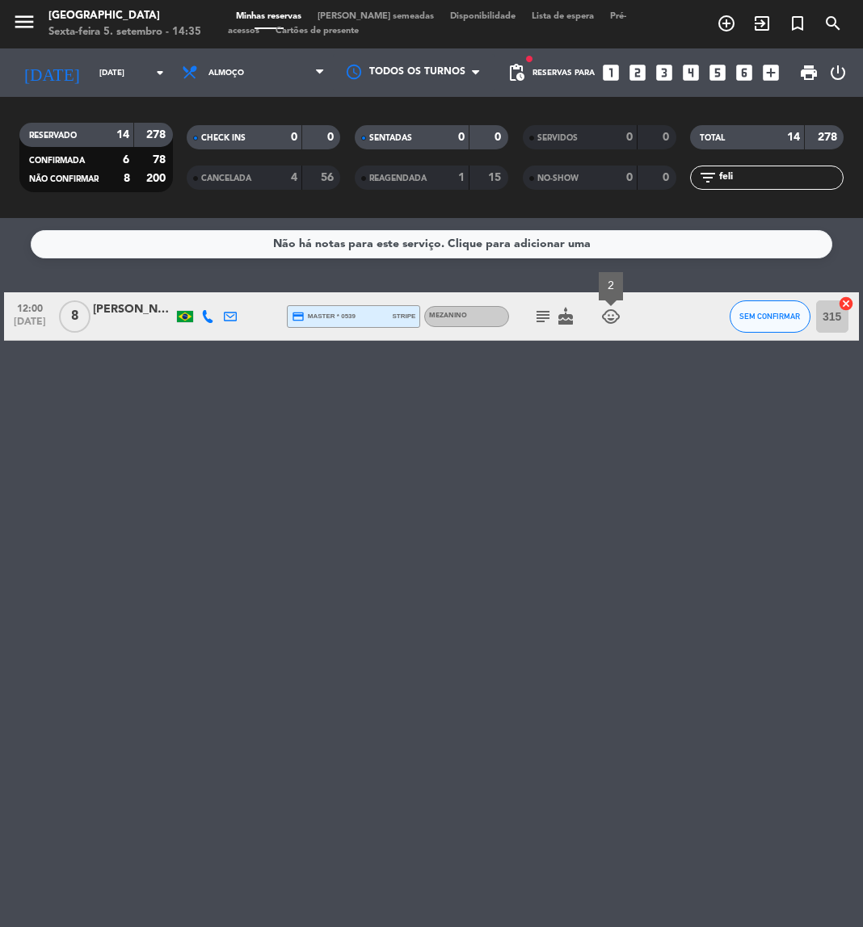
click at [537, 321] on icon "subject" at bounding box center [542, 316] width 19 height 19
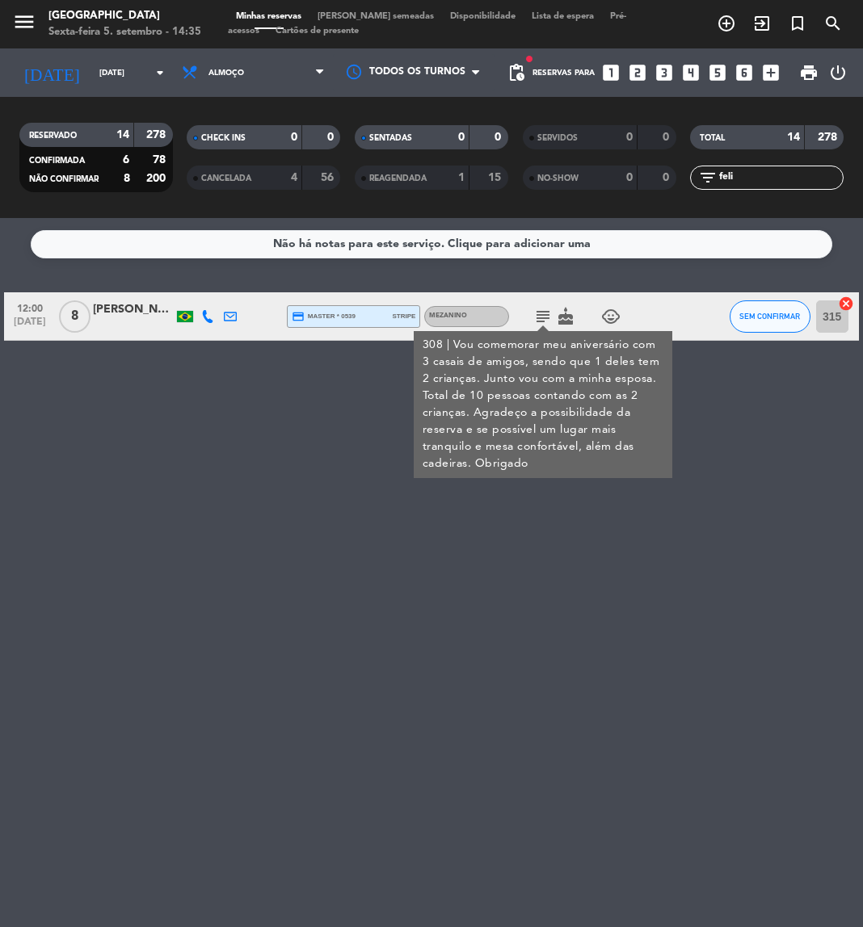
click at [772, 182] on input "feli" at bounding box center [779, 178] width 125 height 18
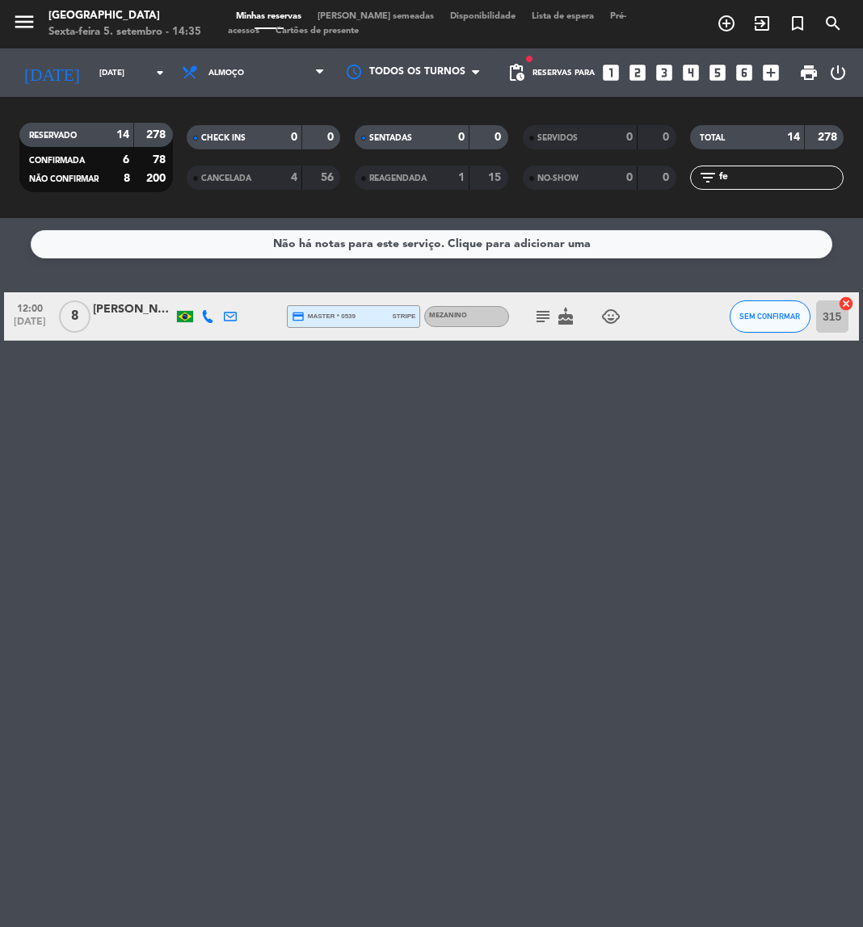
type input "f"
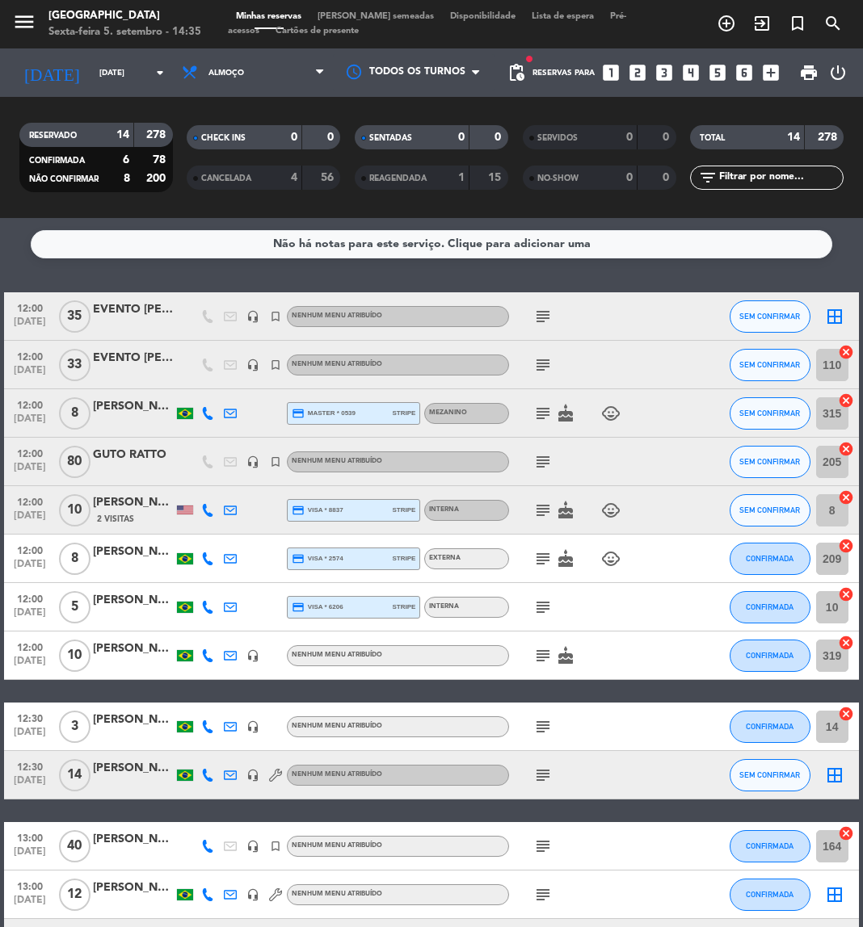
click at [787, 183] on input "text" at bounding box center [779, 178] width 125 height 18
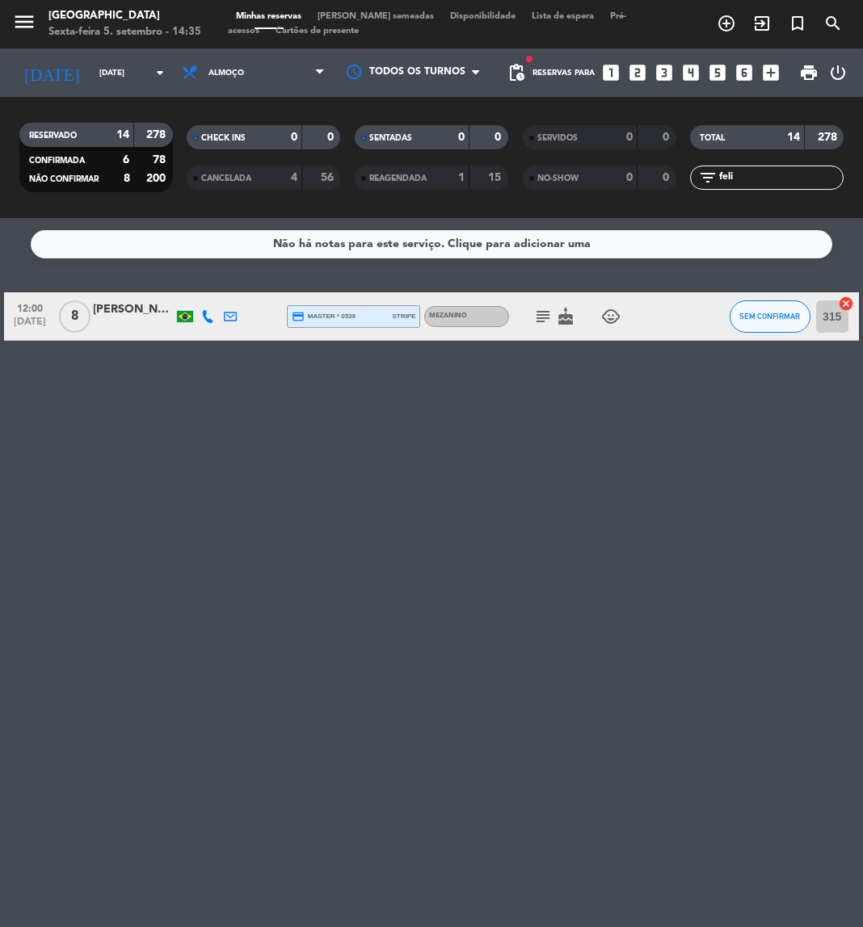
click at [507, 600] on div "Não há notas para este serviço. Clique para adicionar uma 12:00 set 7 8 Felipe …" at bounding box center [431, 572] width 863 height 709
click at [755, 312] on span "SEM CONFIRMAR" at bounding box center [769, 316] width 61 height 9
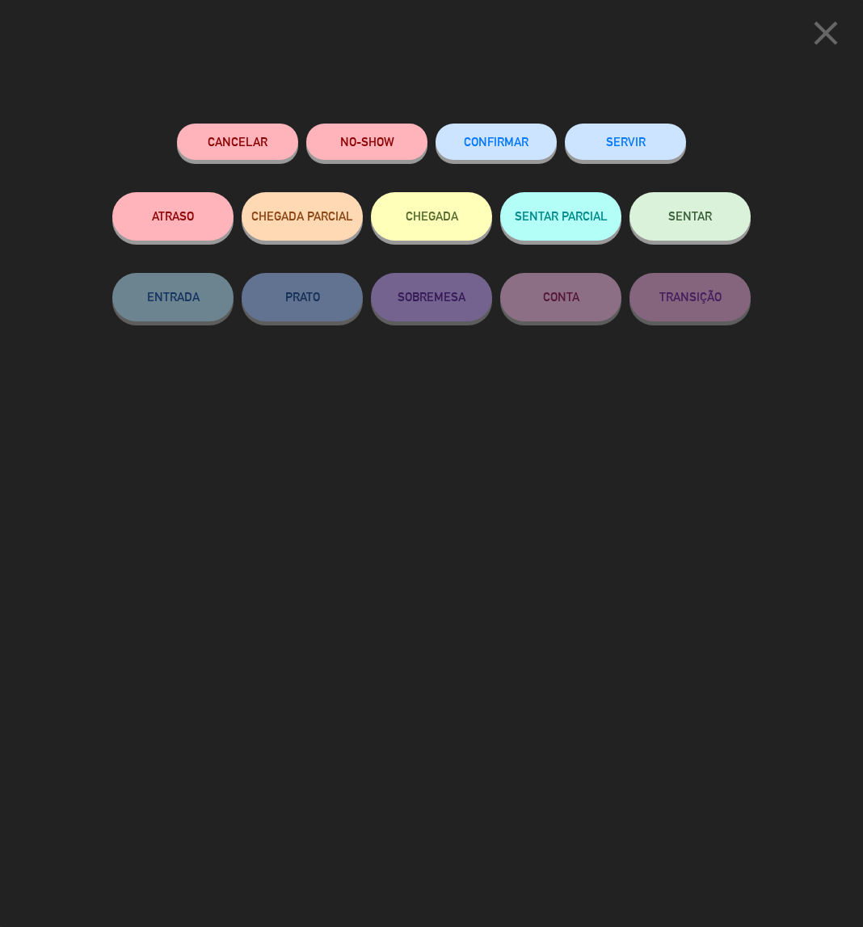
click at [506, 141] on span "CONFIRMAR" at bounding box center [496, 142] width 65 height 14
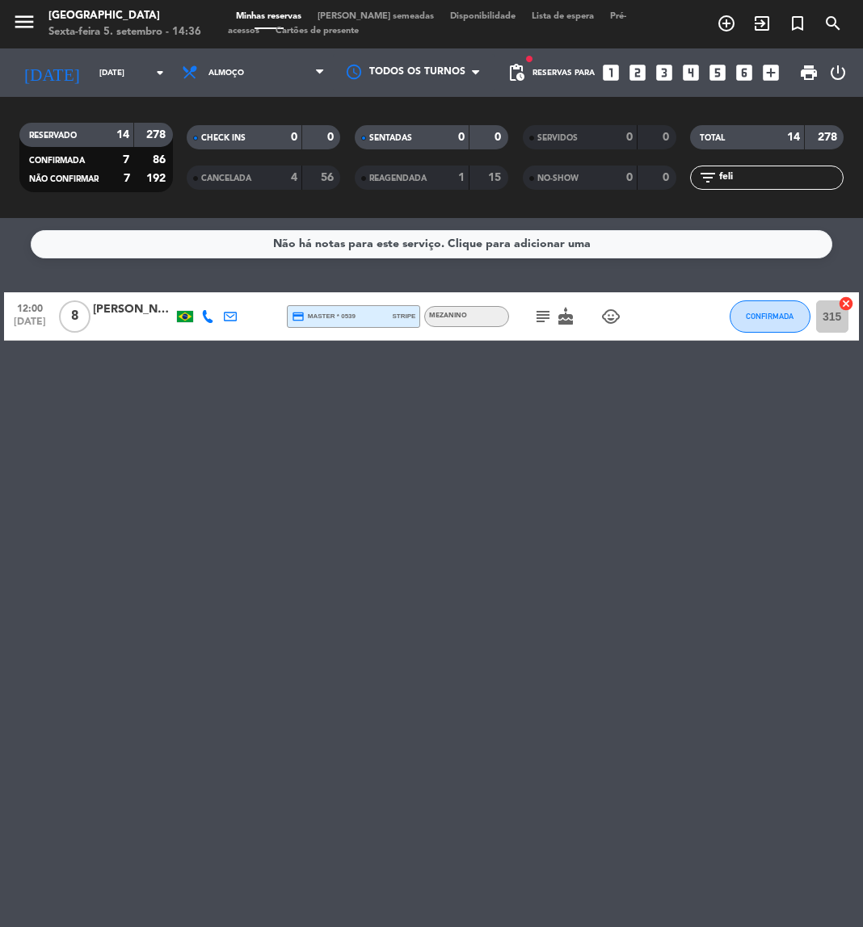
click at [776, 174] on input "feli" at bounding box center [779, 178] width 125 height 18
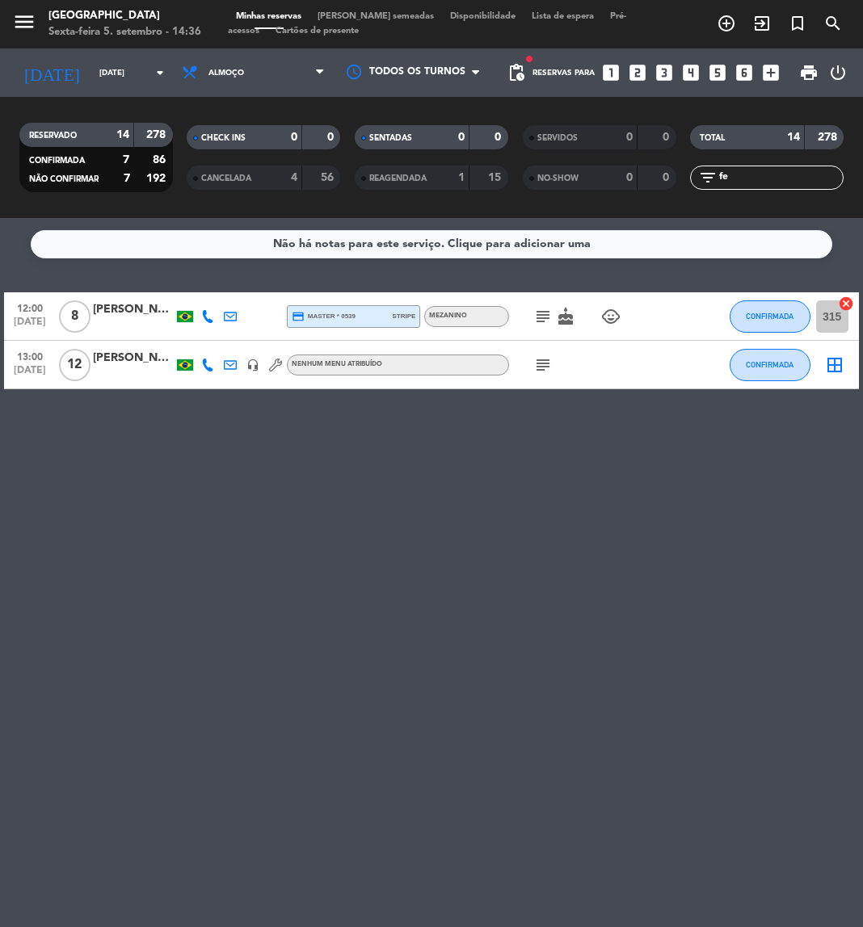
type input "f"
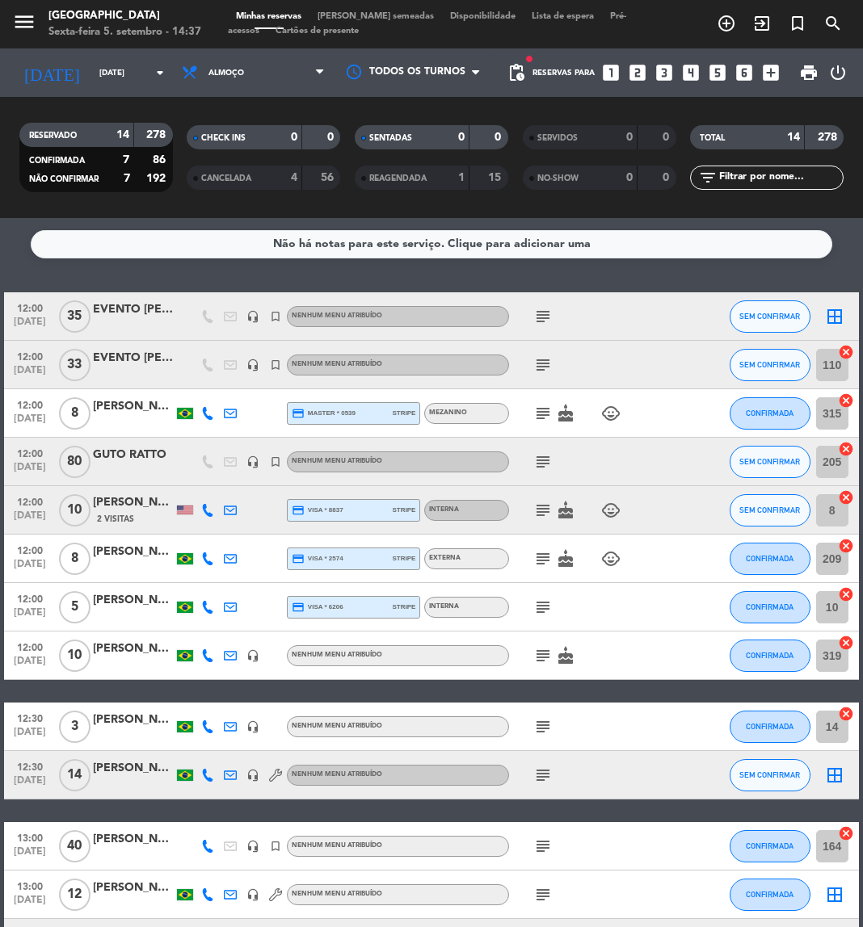
click at [734, 175] on input "text" at bounding box center [779, 178] width 125 height 18
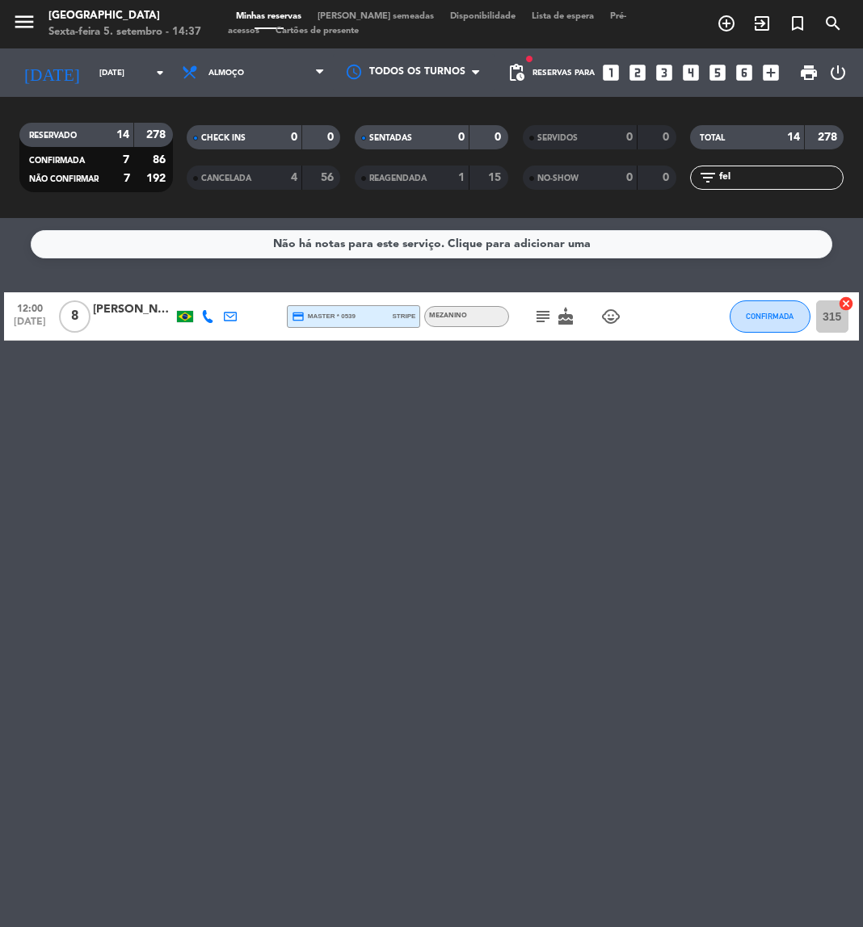
drag, startPoint x: 608, startPoint y: 601, endPoint x: 533, endPoint y: 317, distance: 293.1
click at [533, 317] on div "Não há notas para este serviço. Clique para adicionar uma 12:00 set 7 8 Felipe …" at bounding box center [431, 572] width 863 height 709
click at [533, 317] on icon "subject" at bounding box center [542, 316] width 19 height 19
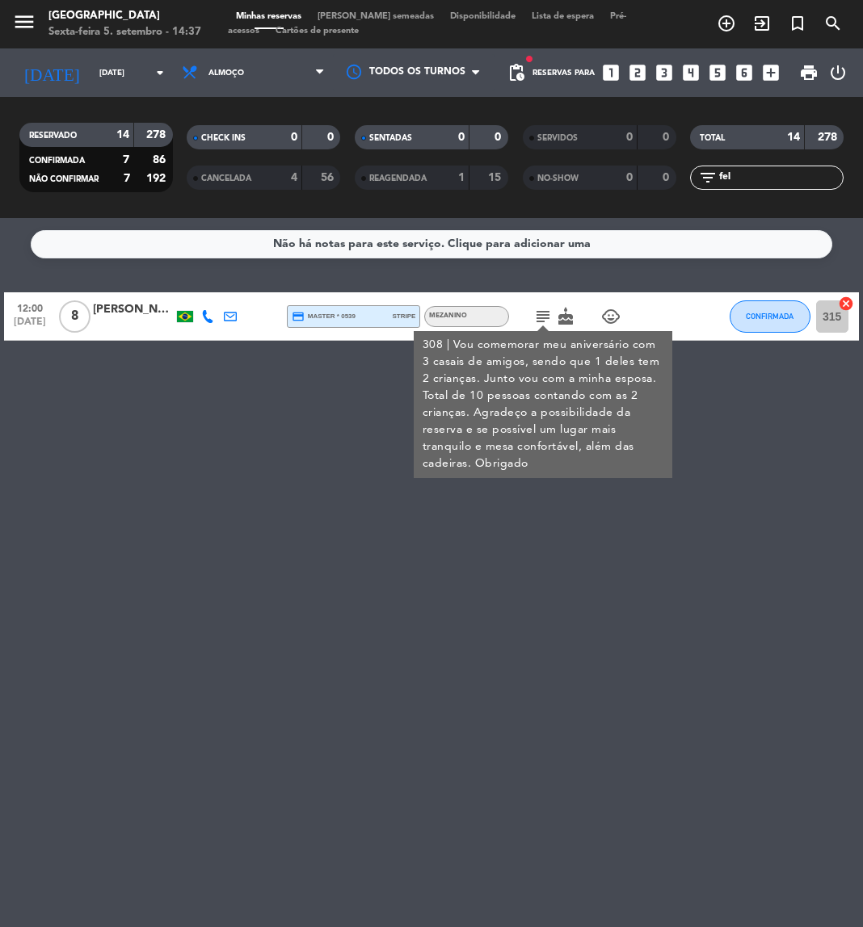
click at [742, 170] on input "fel" at bounding box center [779, 178] width 125 height 18
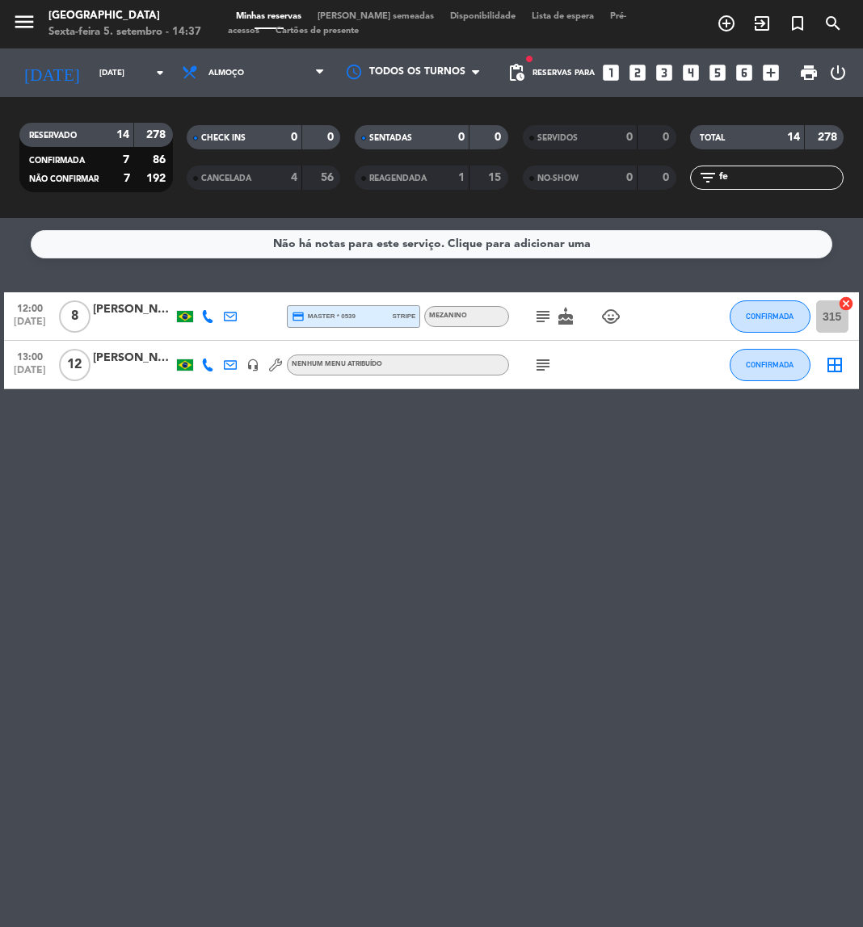
type input "f"
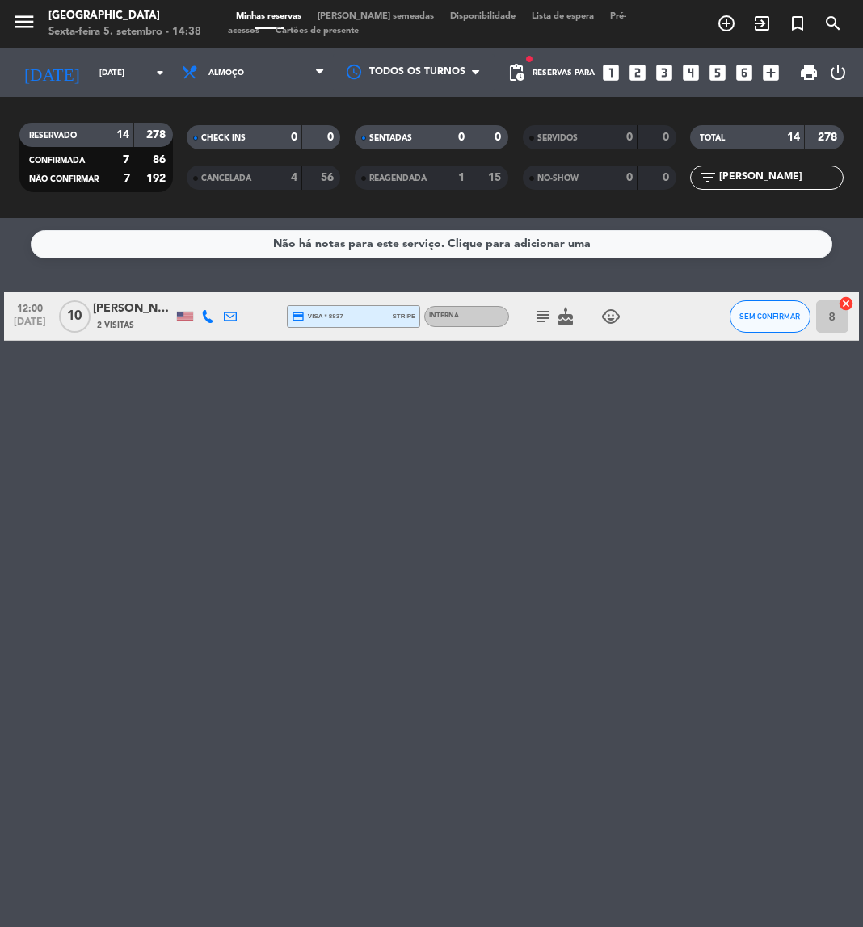
type input "luiz"
click at [540, 313] on icon "subject" at bounding box center [542, 316] width 19 height 19
click at [742, 322] on button "SEM CONFIRMAR" at bounding box center [770, 317] width 81 height 32
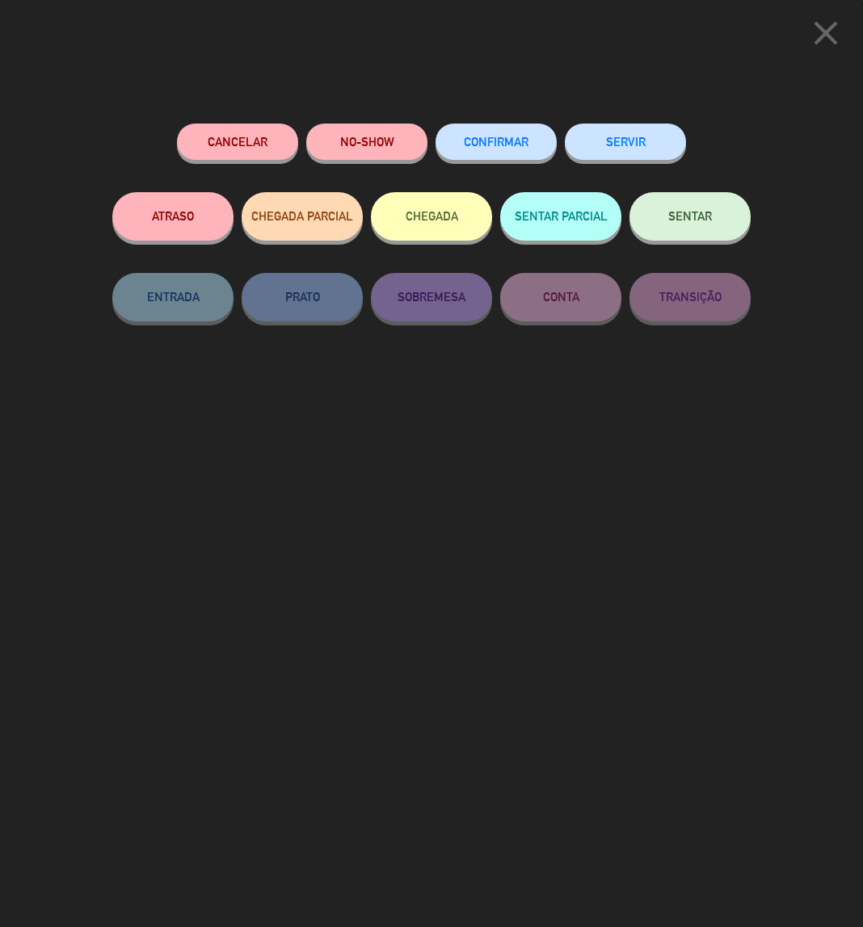
click at [500, 138] on span "CONFIRMAR" at bounding box center [496, 142] width 65 height 14
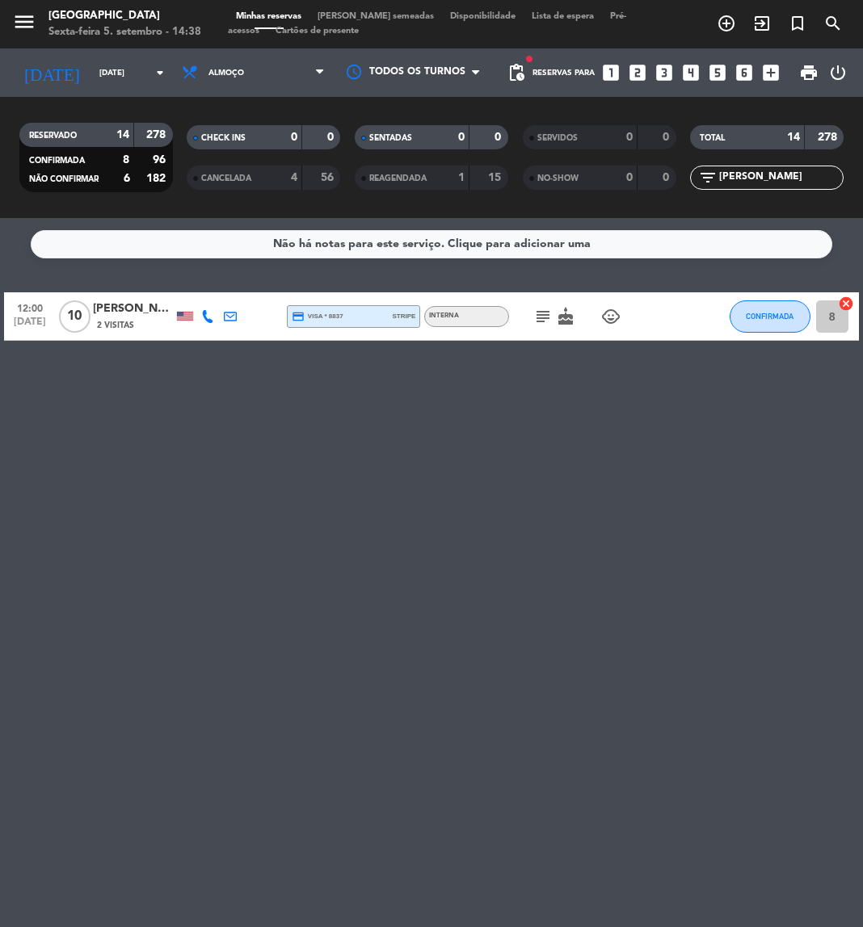
click at [291, 535] on div "Não há notas para este serviço. Clique para adicionar uma 12:00 set 7 10 Luiz Z…" at bounding box center [431, 572] width 863 height 709
drag, startPoint x: 777, startPoint y: 174, endPoint x: 622, endPoint y: 183, distance: 155.4
click at [622, 183] on div "RESERVADO 14 278 CONFIRMADA 8 96 NÃO CONFIRMAR 6 182 CHECK INS 0 0 CANCELADA 4 …" at bounding box center [431, 157] width 863 height 89
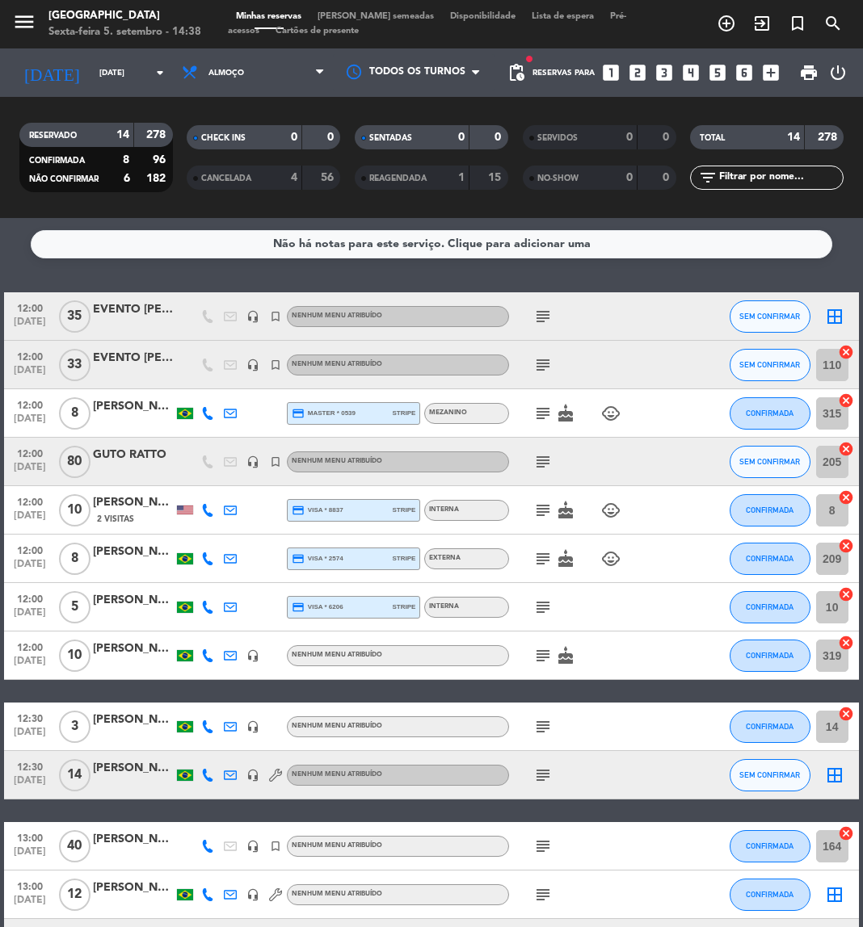
click at [681, 448] on div at bounding box center [667, 462] width 44 height 48
click at [757, 177] on input "text" at bounding box center [779, 178] width 125 height 18
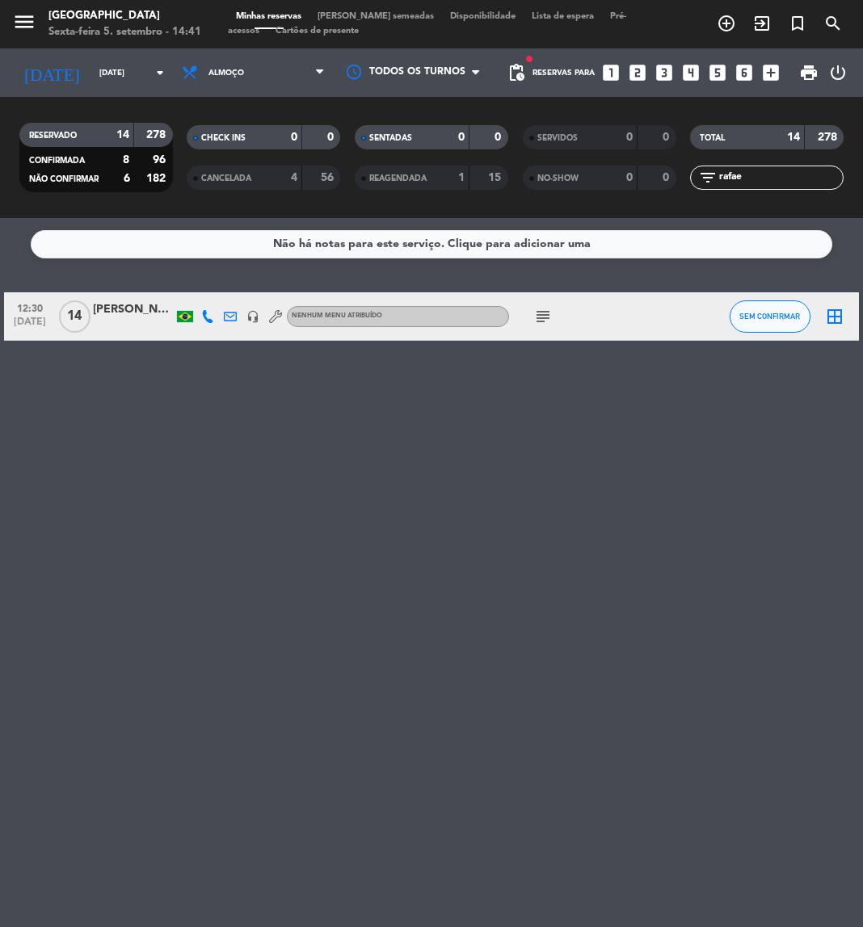
type input "rafae"
click at [535, 311] on icon "subject" at bounding box center [542, 316] width 19 height 19
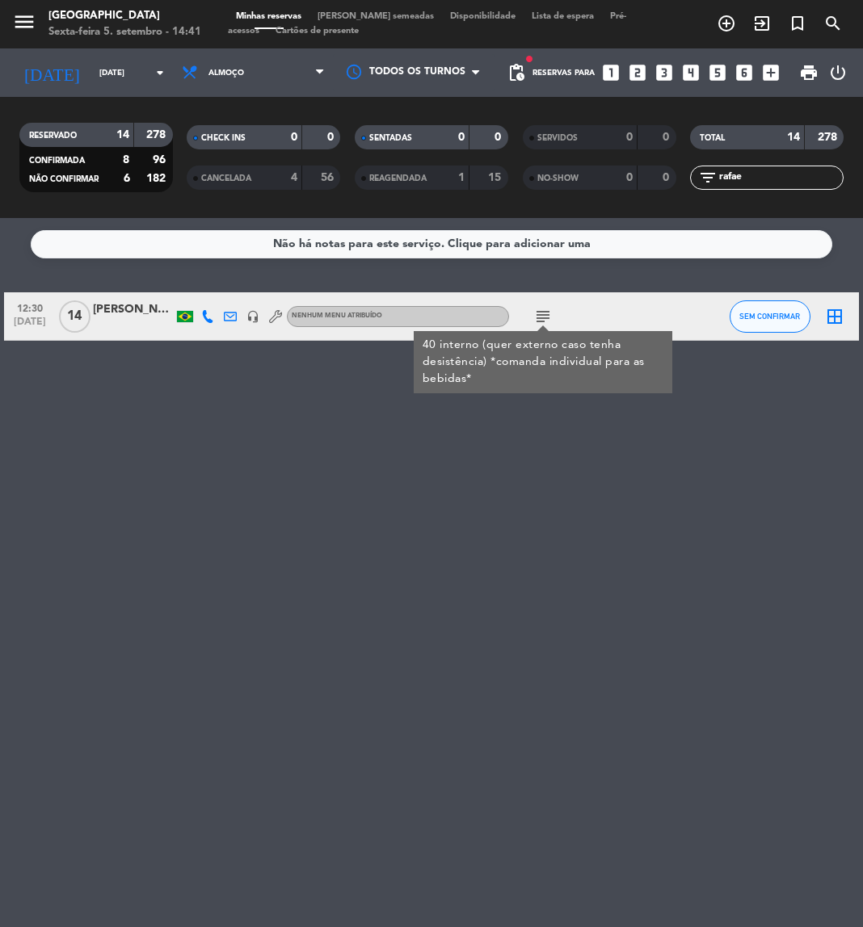
click at [111, 321] on div at bounding box center [133, 325] width 81 height 13
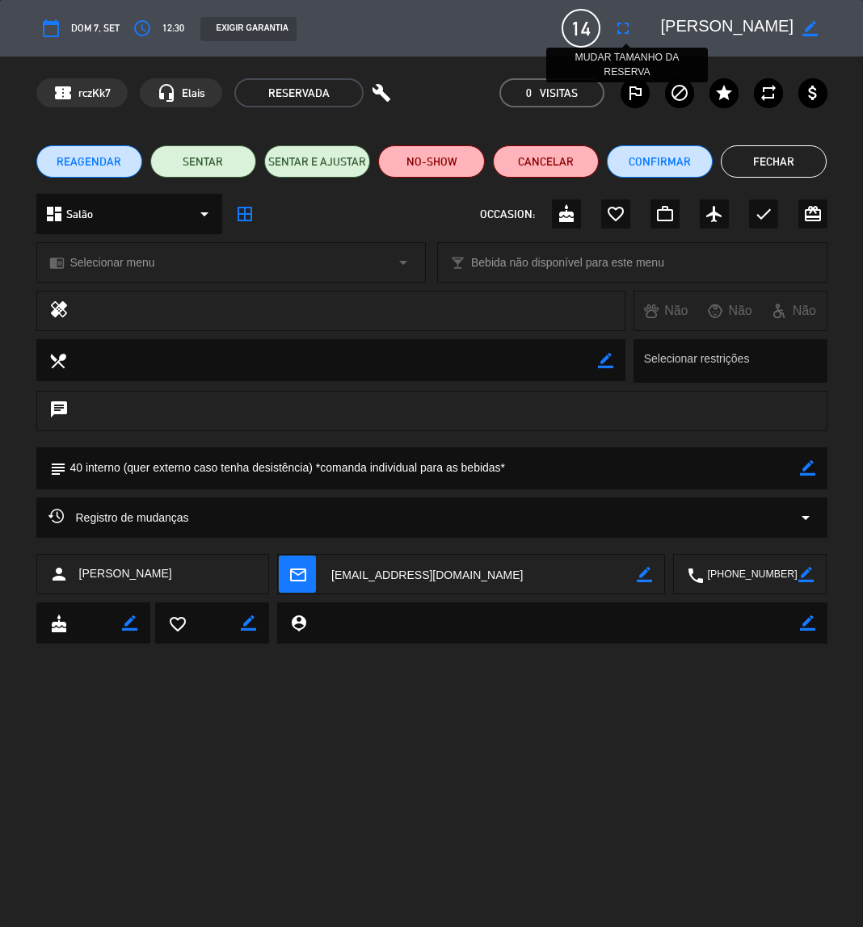
click at [622, 32] on icon "fullscreen" at bounding box center [622, 28] width 19 height 19
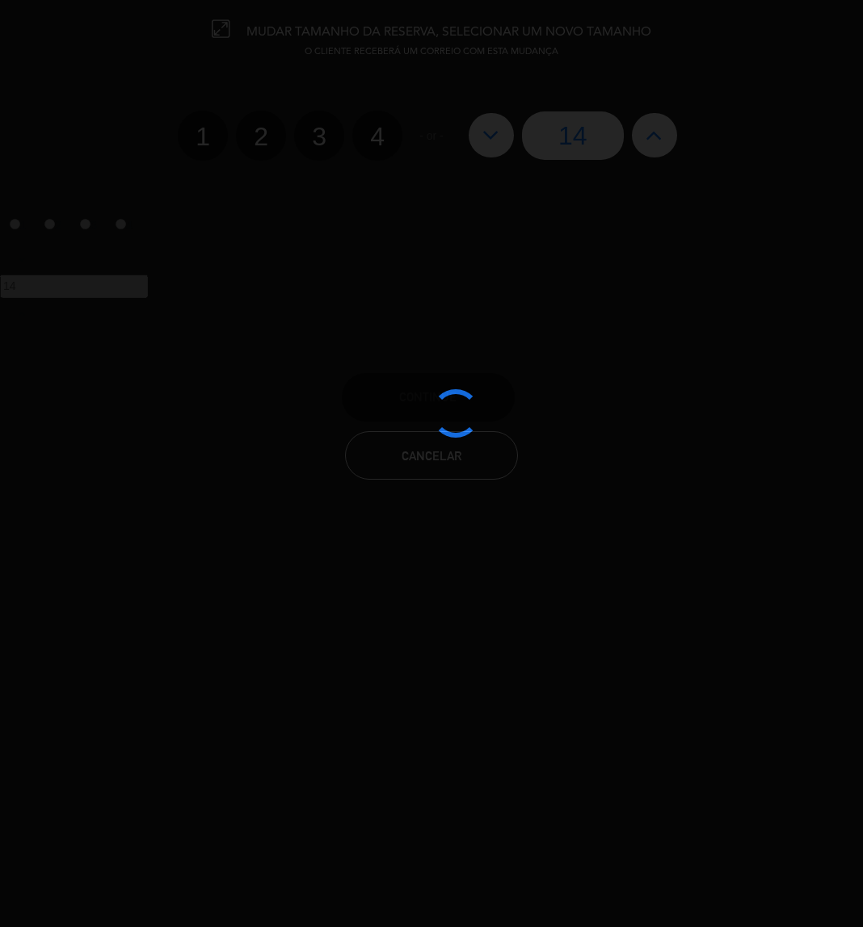
click at [654, 141] on div at bounding box center [431, 463] width 863 height 927
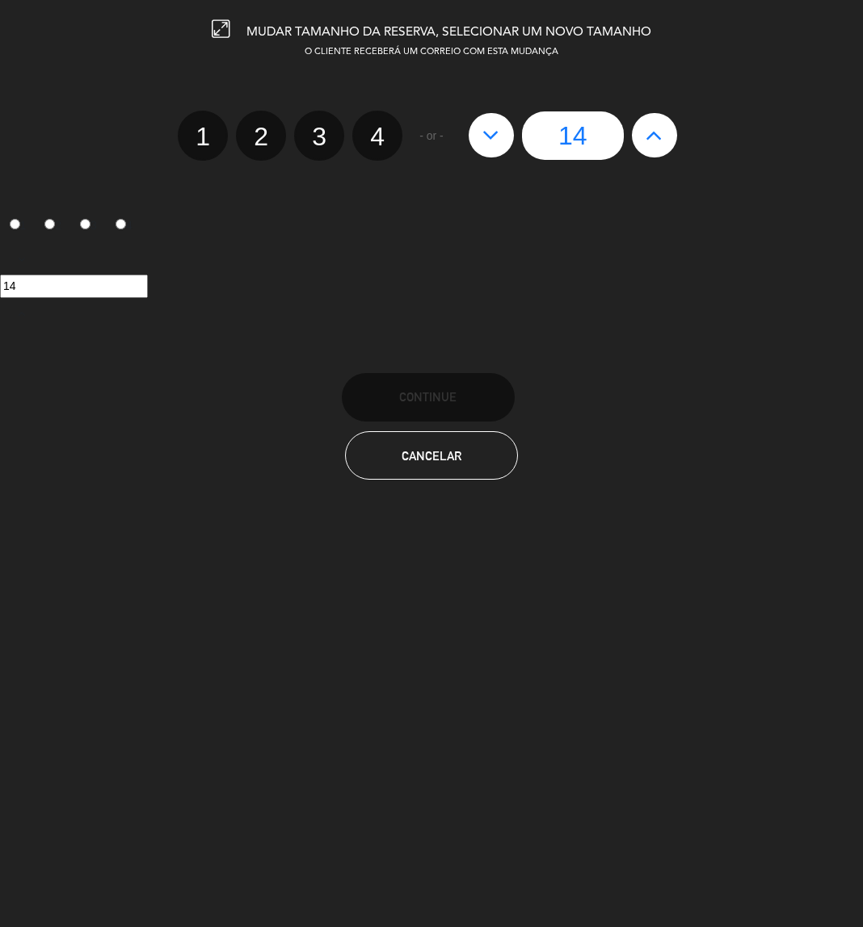
click at [654, 141] on icon at bounding box center [653, 135] width 17 height 26
type input "15"
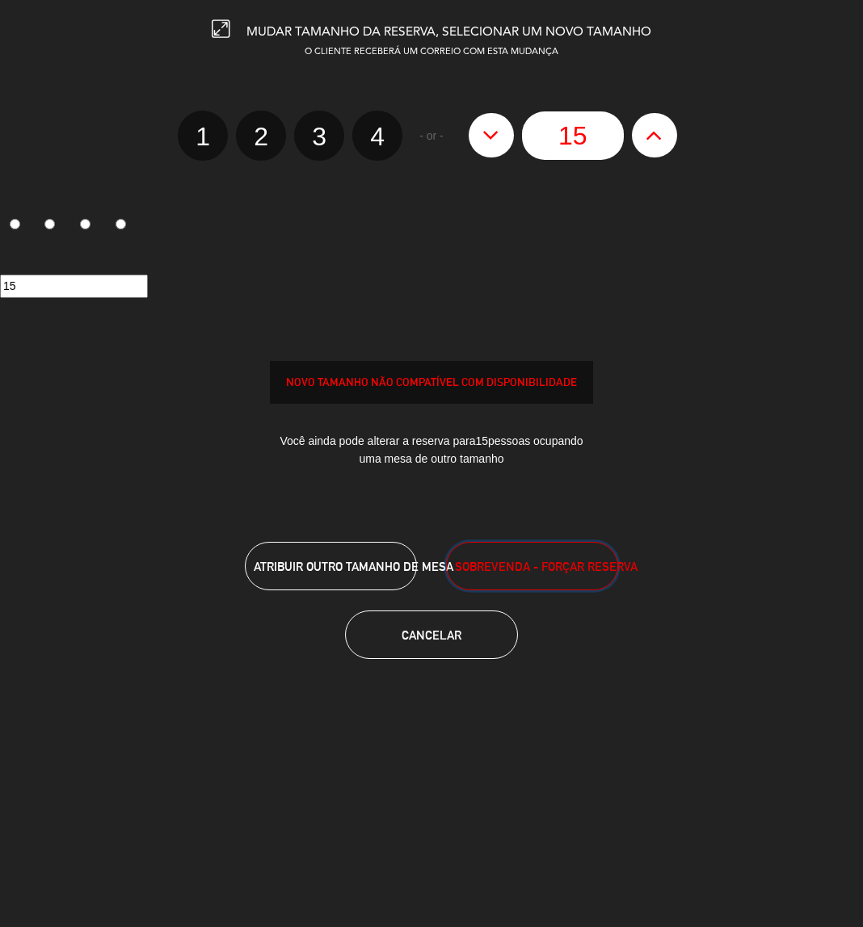
click at [511, 553] on button "SOBREVENDA - FORÇAR RESERVA" at bounding box center [532, 566] width 173 height 48
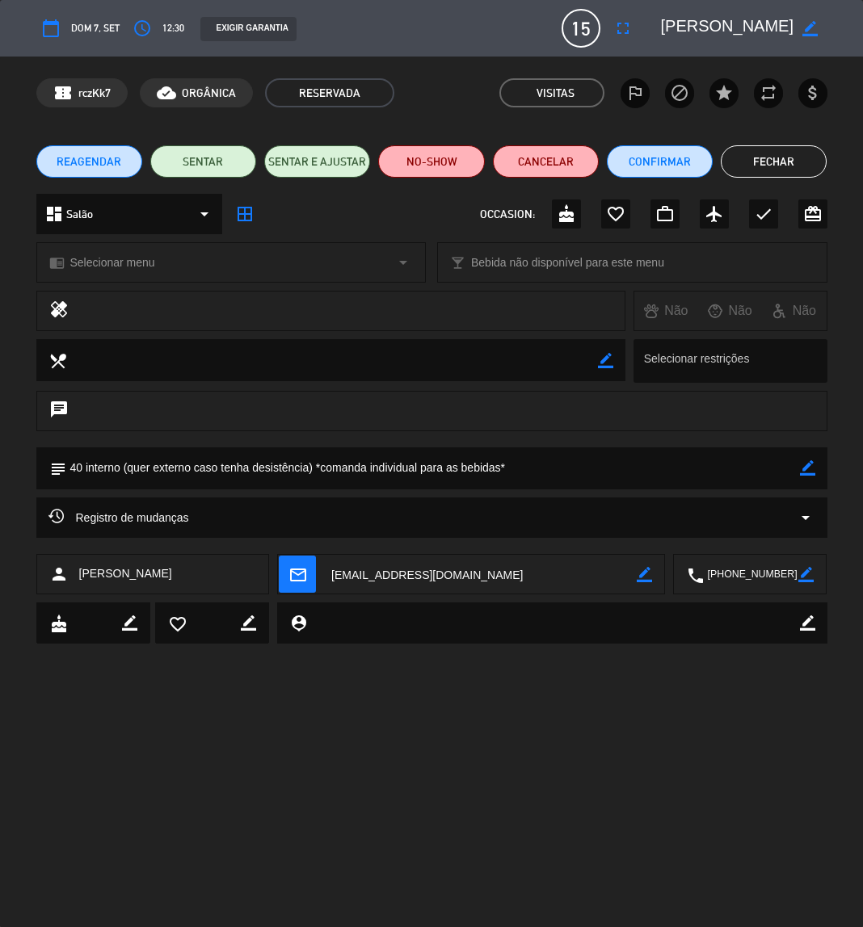
click at [777, 153] on button "Fechar" at bounding box center [774, 161] width 106 height 32
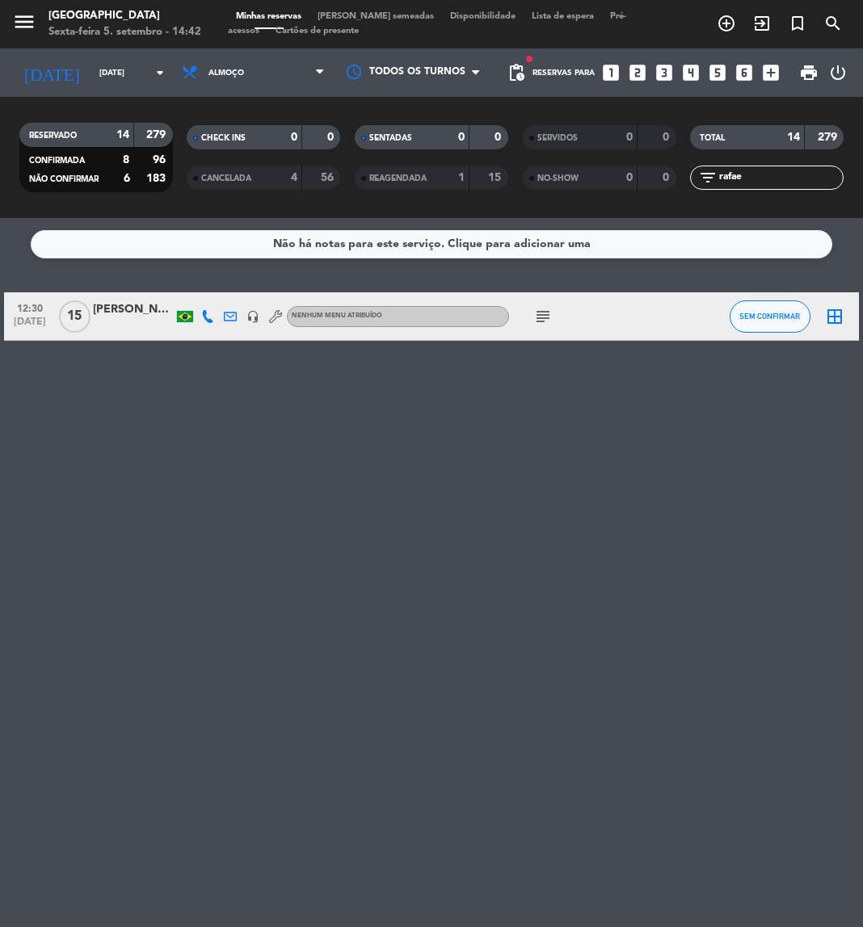
click at [548, 314] on icon "subject" at bounding box center [542, 316] width 19 height 19
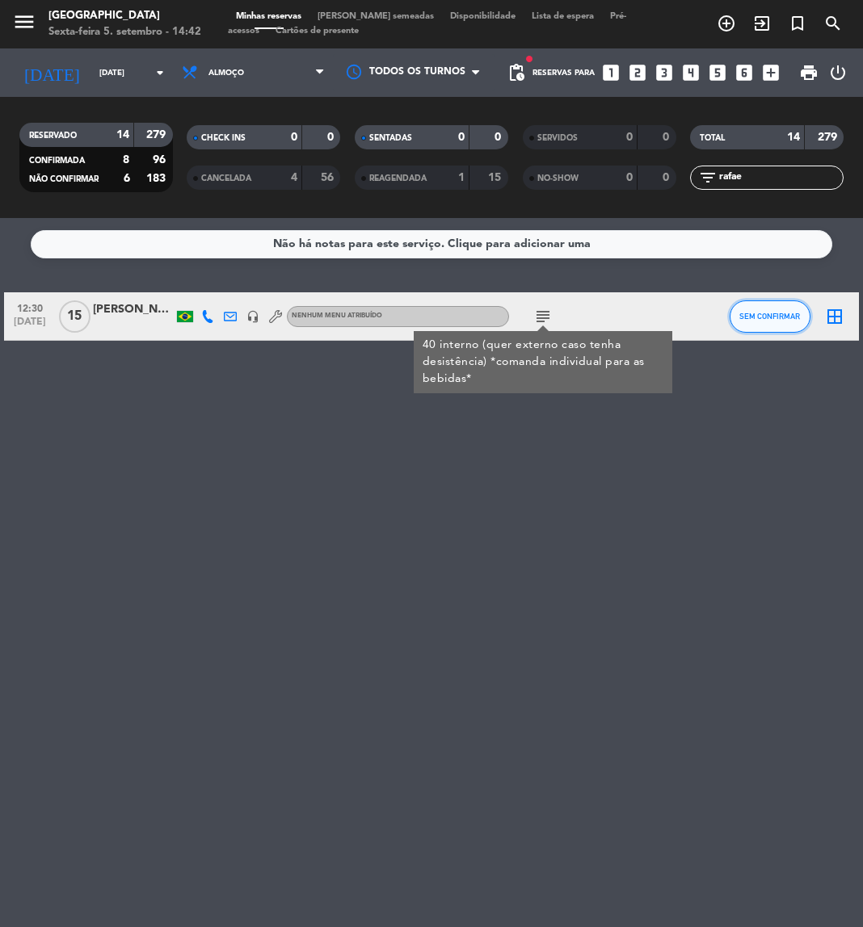
click at [801, 322] on button "SEM CONFIRMAR" at bounding box center [770, 317] width 81 height 32
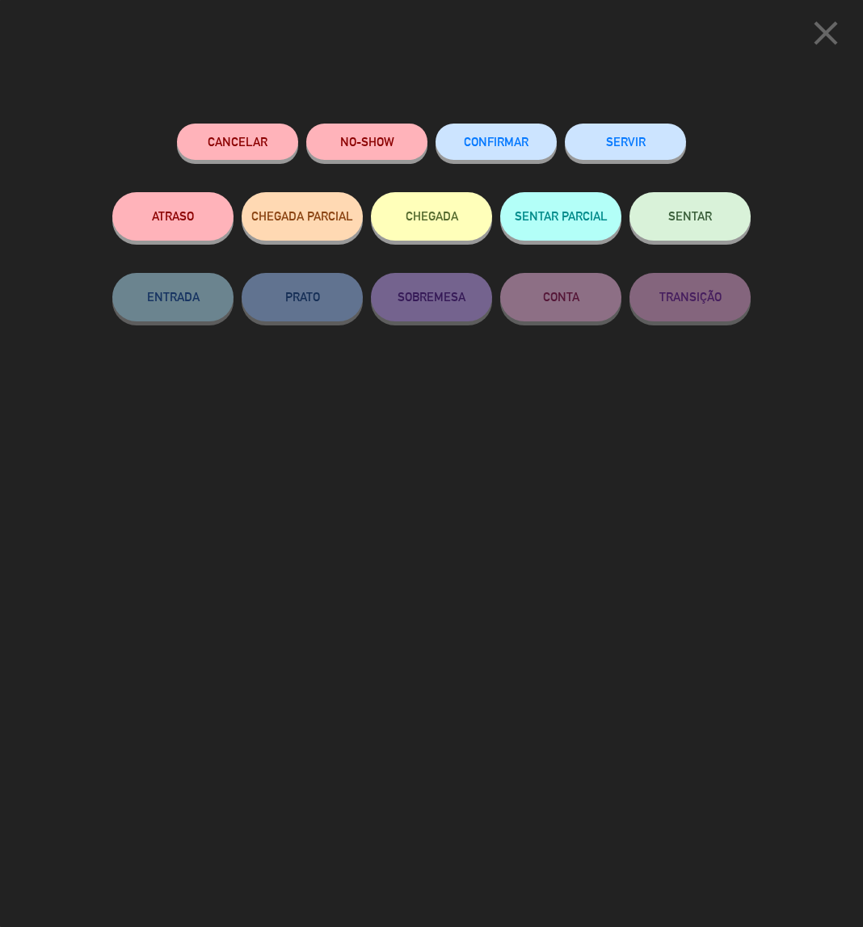
click at [486, 141] on span "CONFIRMAR" at bounding box center [496, 142] width 65 height 14
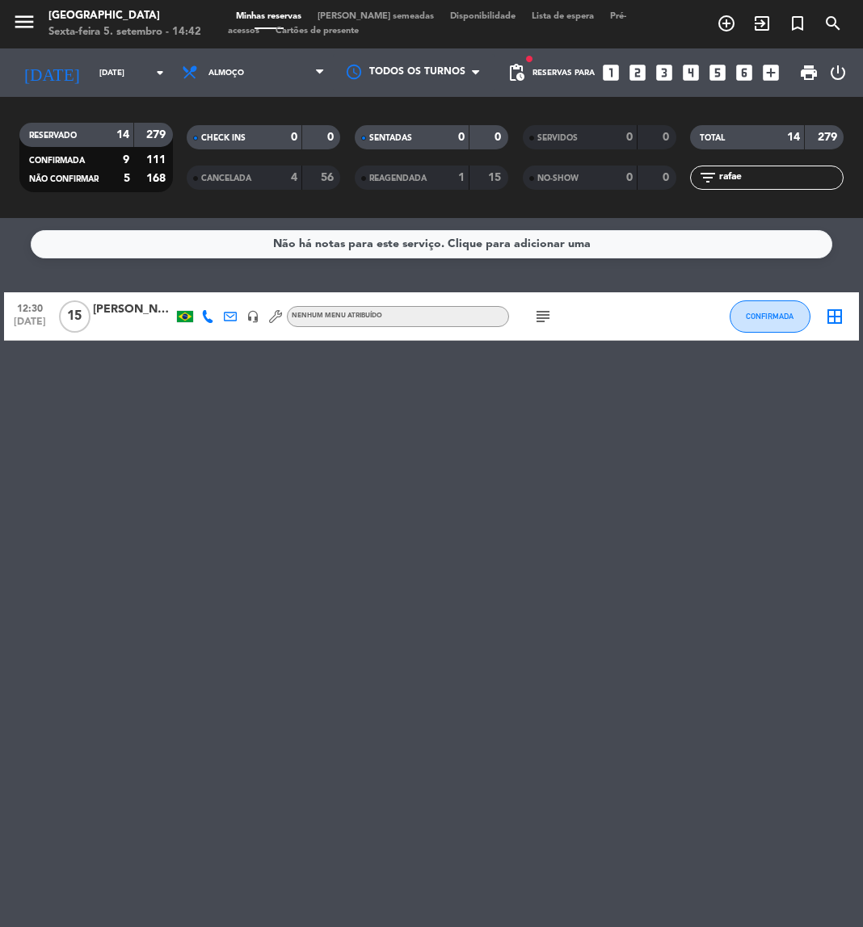
click at [548, 320] on icon "subject" at bounding box center [542, 316] width 19 height 19
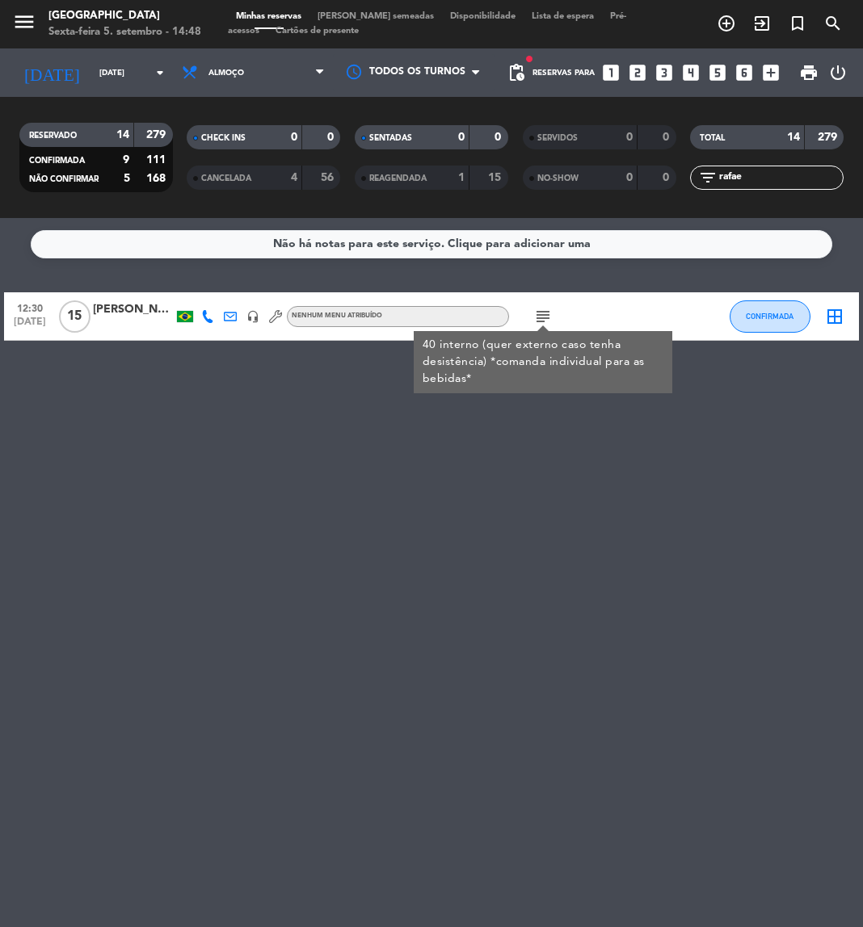
click at [744, 70] on icon "looks_6" at bounding box center [744, 72] width 21 height 21
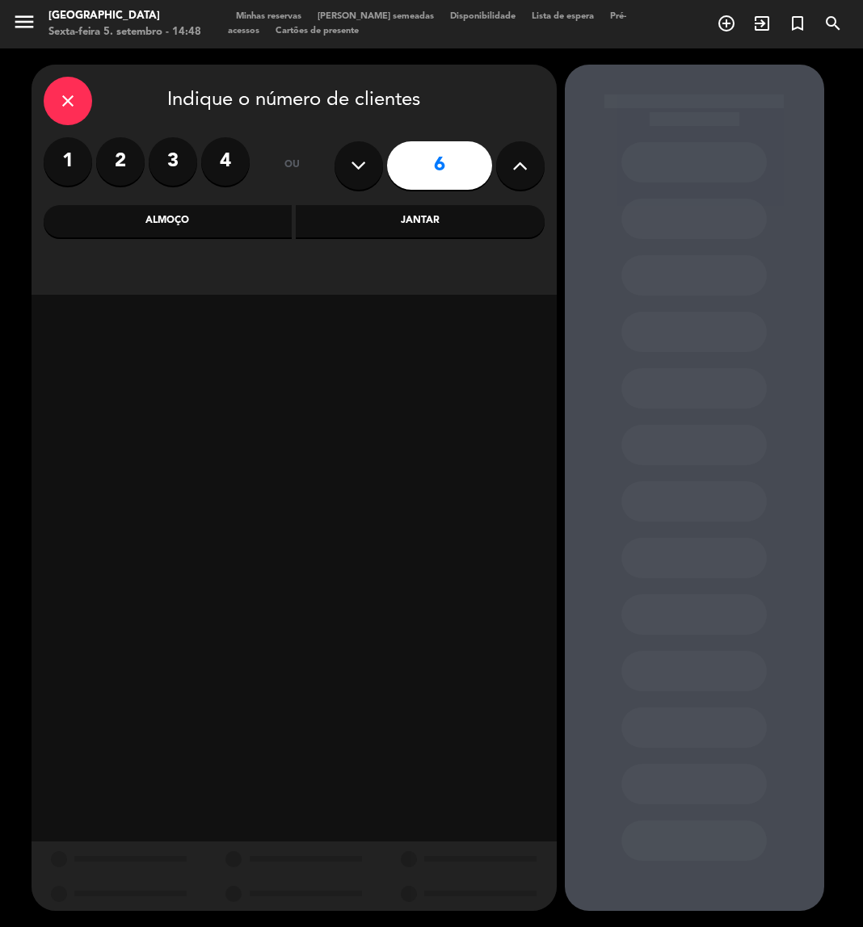
click at [200, 229] on div "Almoço" at bounding box center [168, 221] width 249 height 32
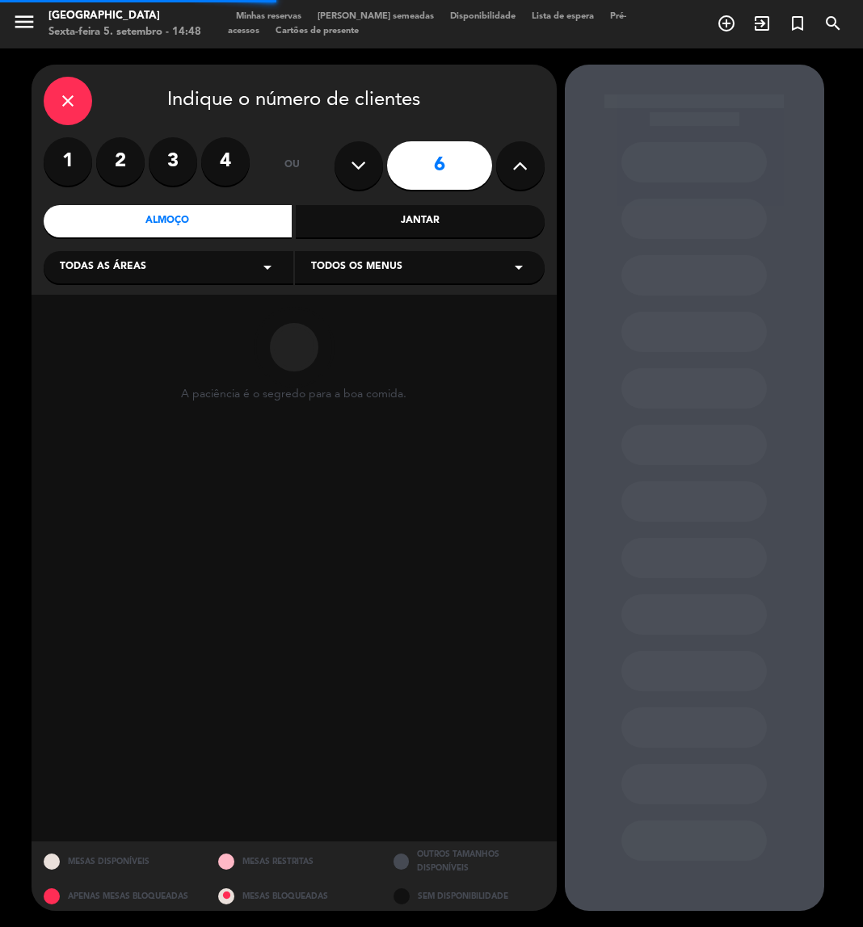
click at [179, 267] on div "Todas as áreas arrow_drop_down" at bounding box center [169, 267] width 250 height 32
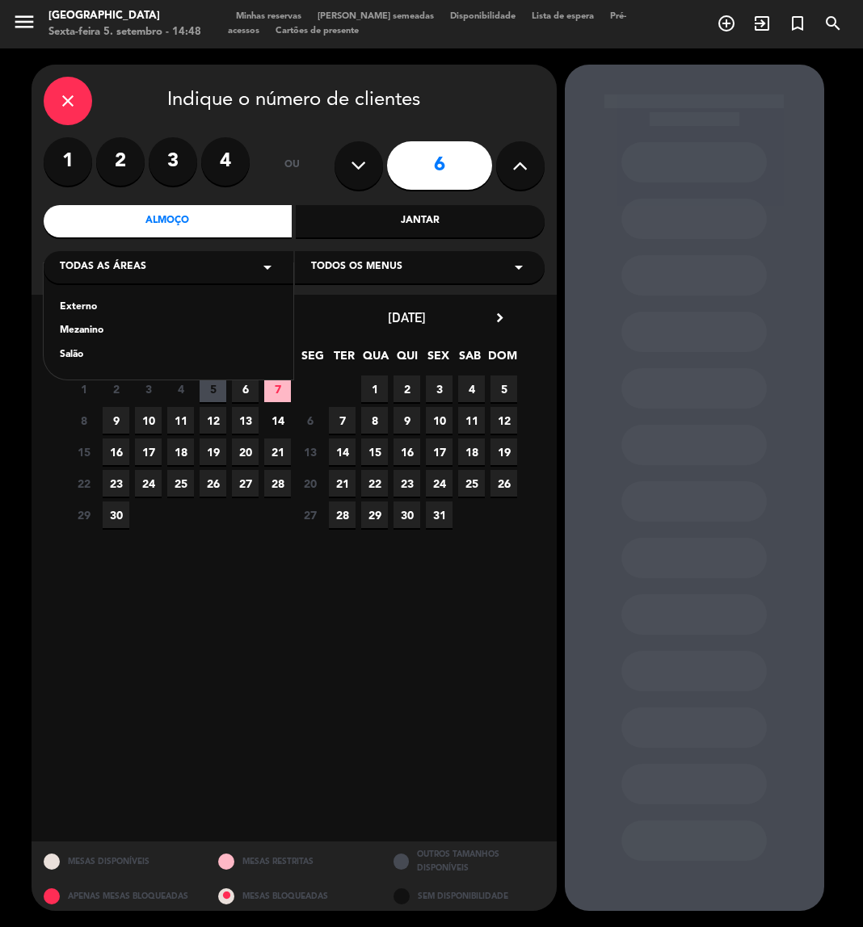
click at [91, 325] on div "Mezanino" at bounding box center [168, 331] width 217 height 16
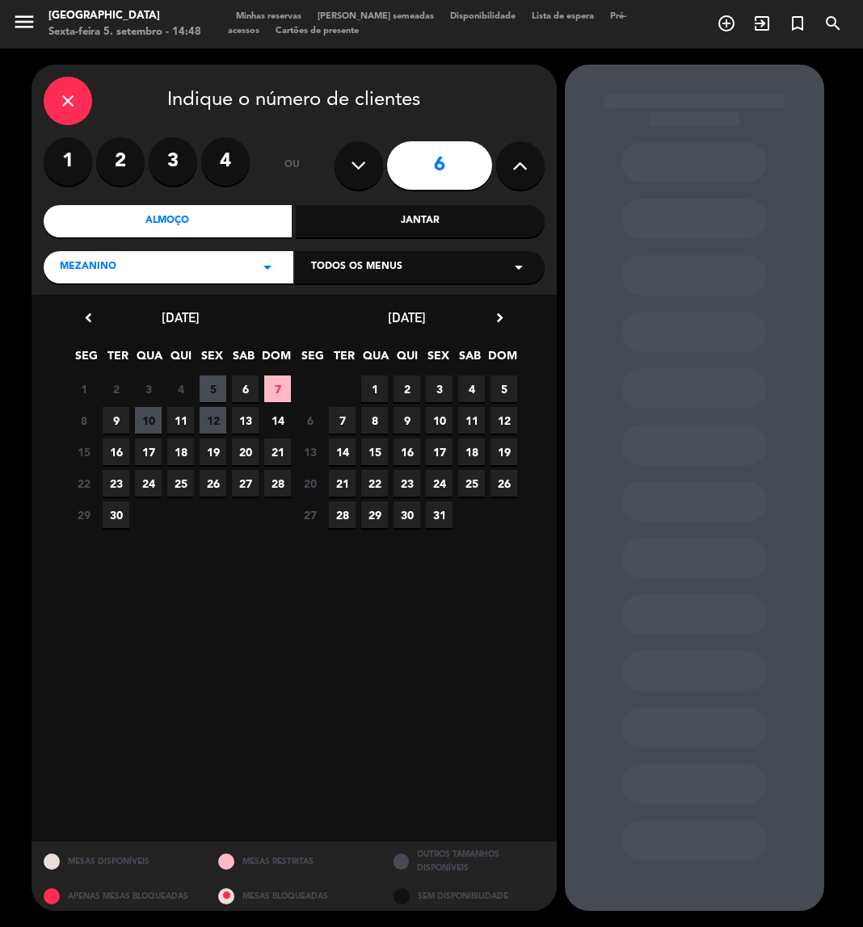
click at [267, 397] on span "7" at bounding box center [277, 389] width 27 height 27
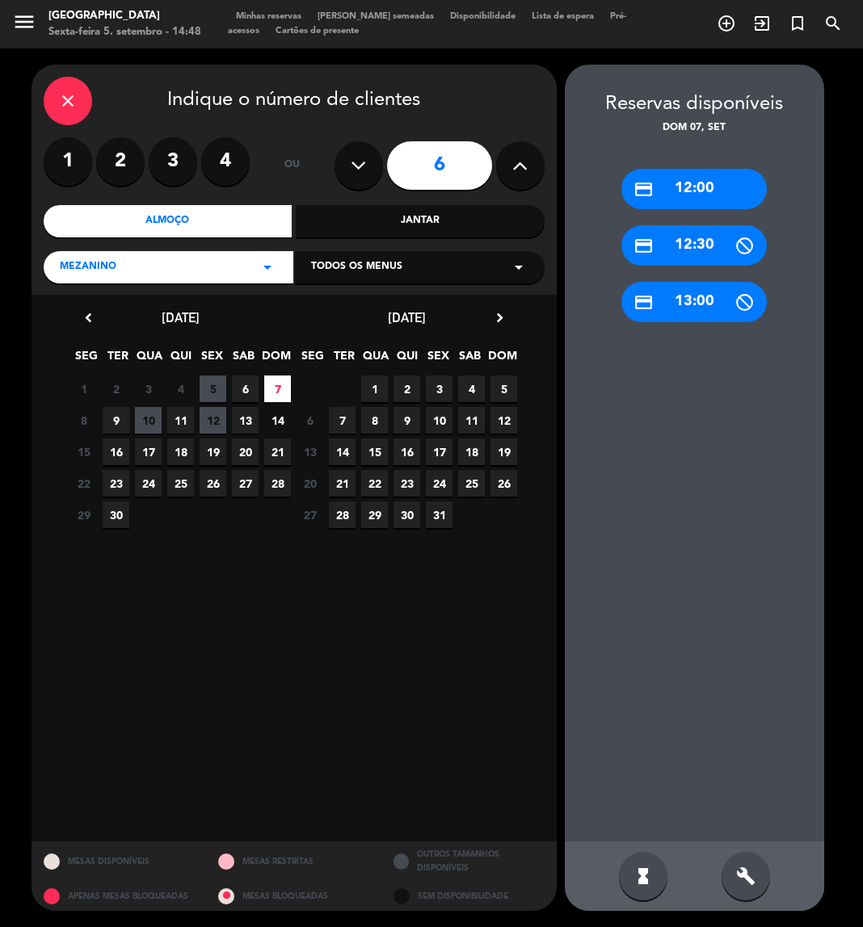
click at [702, 248] on div "credit_card 12:30" at bounding box center [693, 245] width 145 height 40
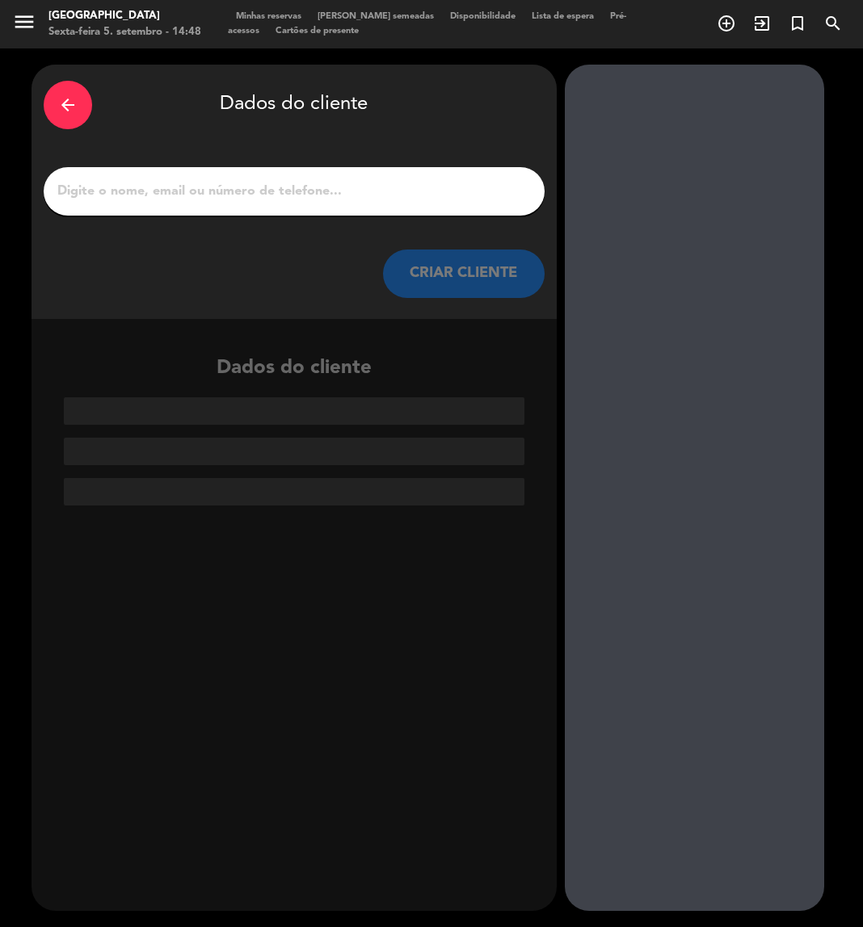
drag, startPoint x: 326, startPoint y: 172, endPoint x: 300, endPoint y: 184, distance: 29.3
click at [300, 184] on div at bounding box center [294, 191] width 501 height 48
click at [300, 184] on input "1" at bounding box center [294, 191] width 477 height 23
paste input "[PERSON_NAME]"
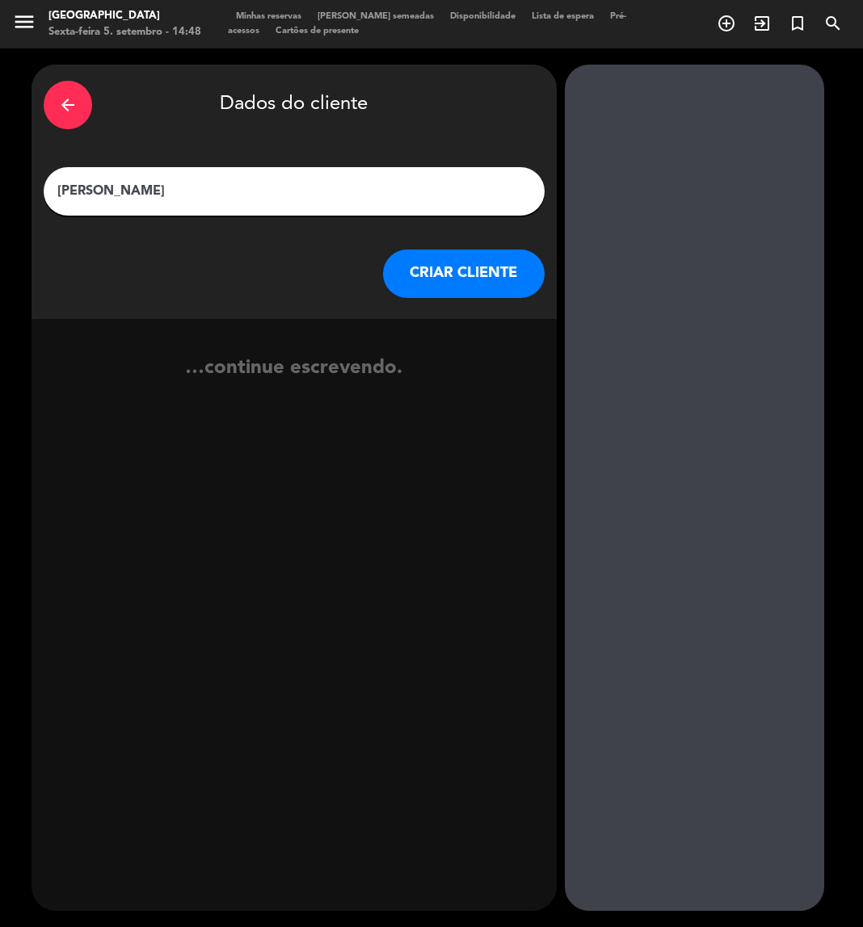
click at [300, 184] on input "[PERSON_NAME]" at bounding box center [294, 191] width 477 height 23
type input "[PERSON_NAME]"
click at [426, 271] on button "CRIAR CLIENTE" at bounding box center [464, 274] width 162 height 48
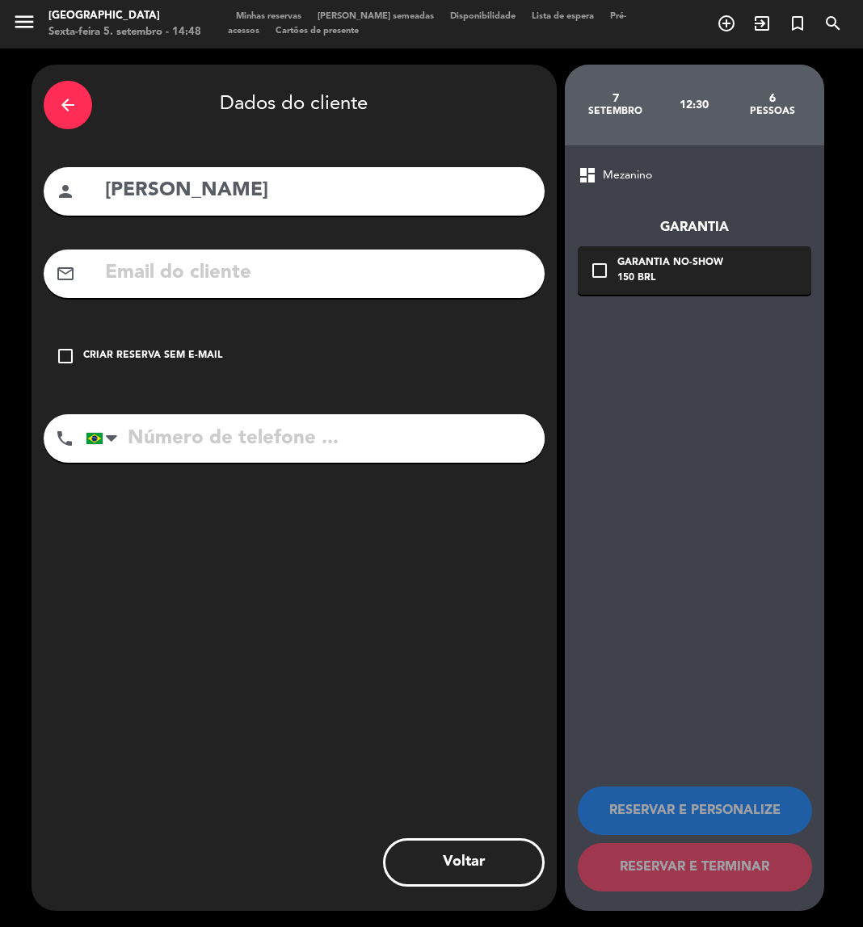
click at [253, 275] on input "text" at bounding box center [317, 273] width 429 height 33
paste input "11.9.9550.1316 psicologiaww@bol.com.br"
drag, startPoint x: 249, startPoint y: 271, endPoint x: 103, endPoint y: 266, distance: 146.3
click at [103, 266] on input "11.9.9550.1316 psicologiaww@bol.com.br" at bounding box center [317, 273] width 429 height 33
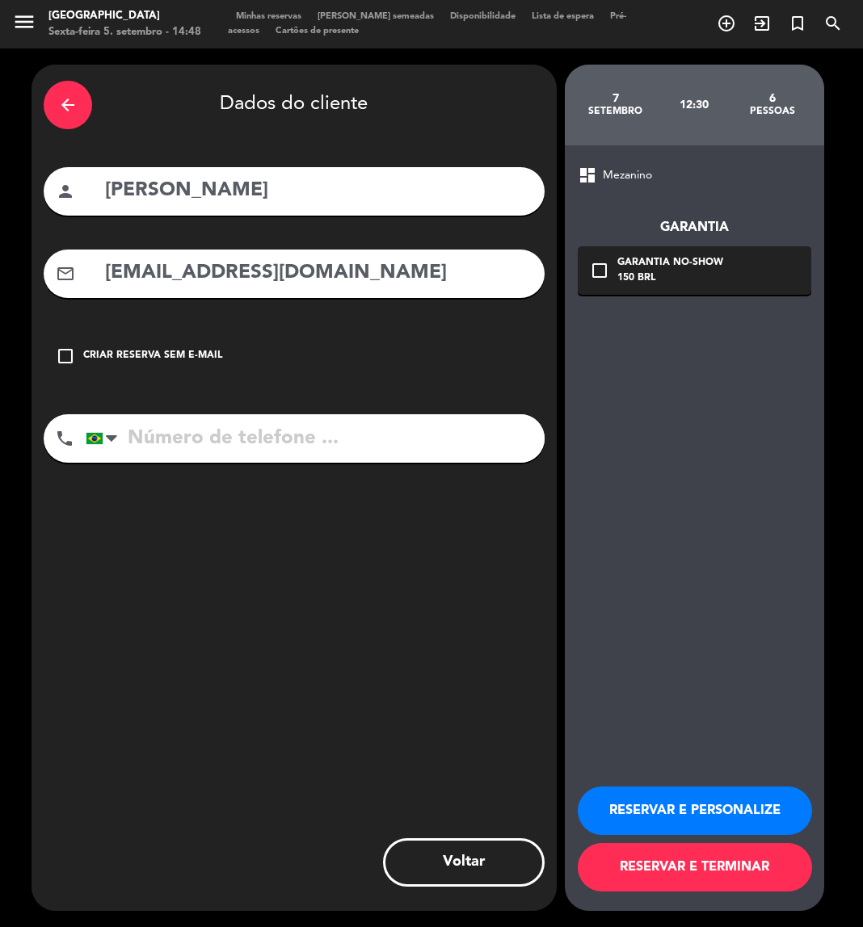
type input "psicologiaww@bol.com.br"
click at [167, 428] on input "tel" at bounding box center [315, 438] width 459 height 48
paste input "11.9.9550.1316"
type input "11.9.9550.1316"
click at [692, 814] on button "RESERVAR E PERSONALIZE" at bounding box center [695, 811] width 234 height 48
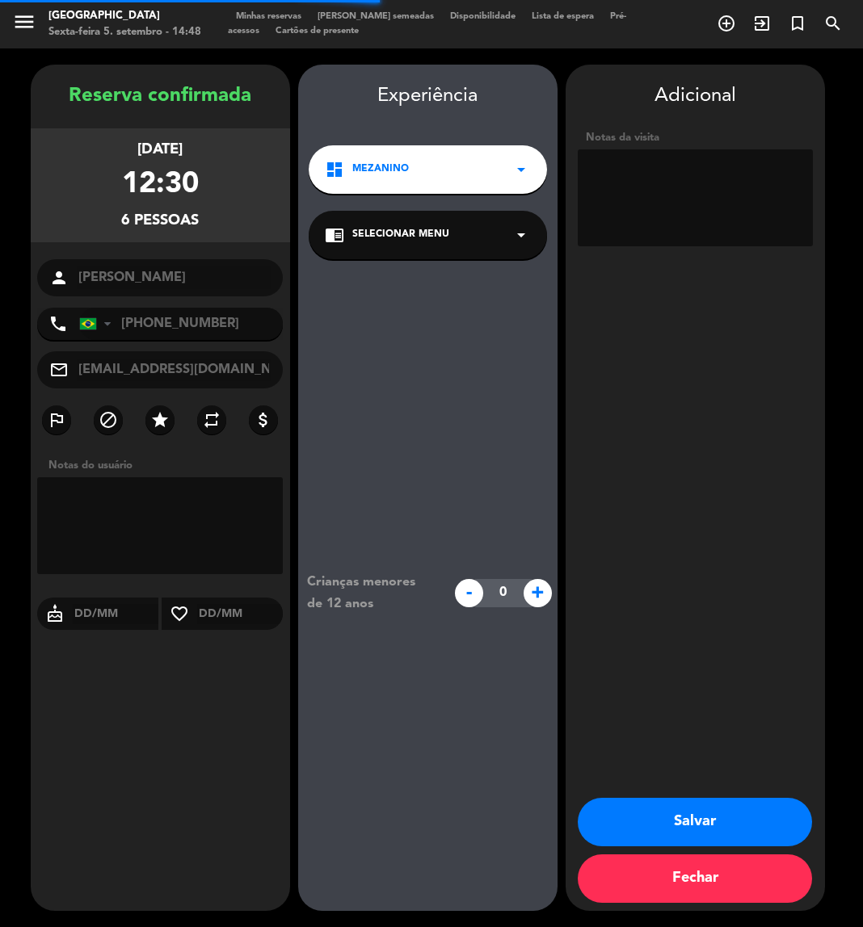
click at [654, 196] on textarea at bounding box center [695, 197] width 235 height 97
click at [639, 188] on textarea at bounding box center [695, 197] width 235 height 97
type textarea "312 / mezanino / W"
click at [700, 831] on button "Salvar" at bounding box center [695, 822] width 234 height 48
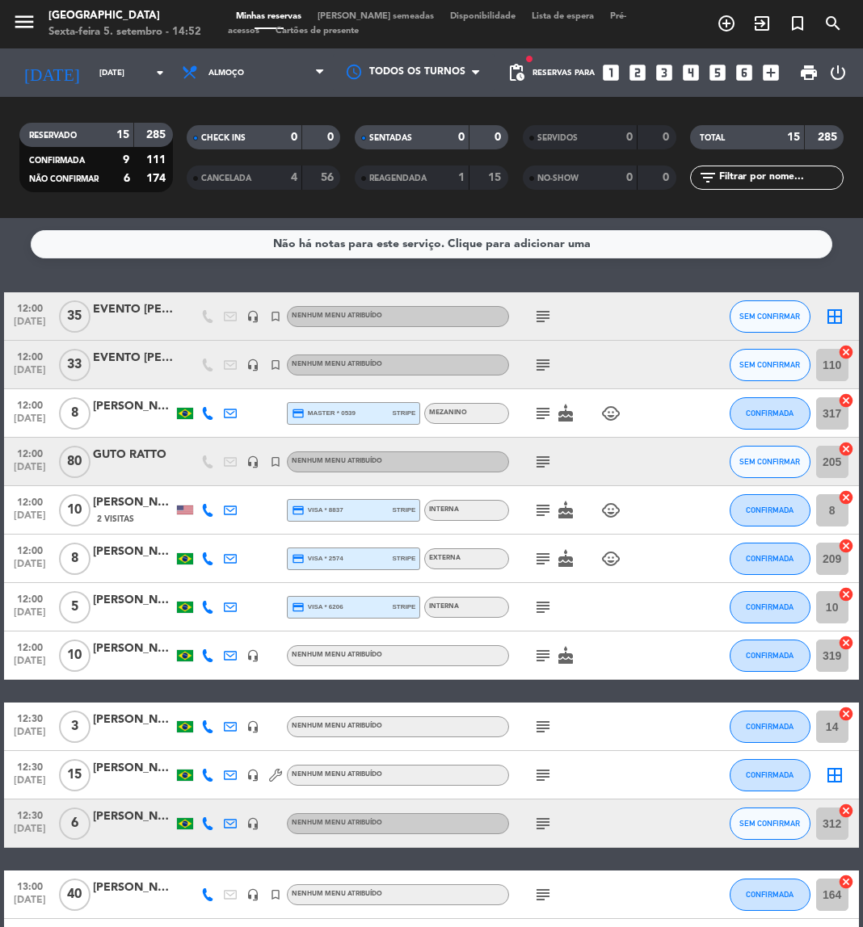
click at [543, 322] on icon "subject" at bounding box center [542, 316] width 19 height 19
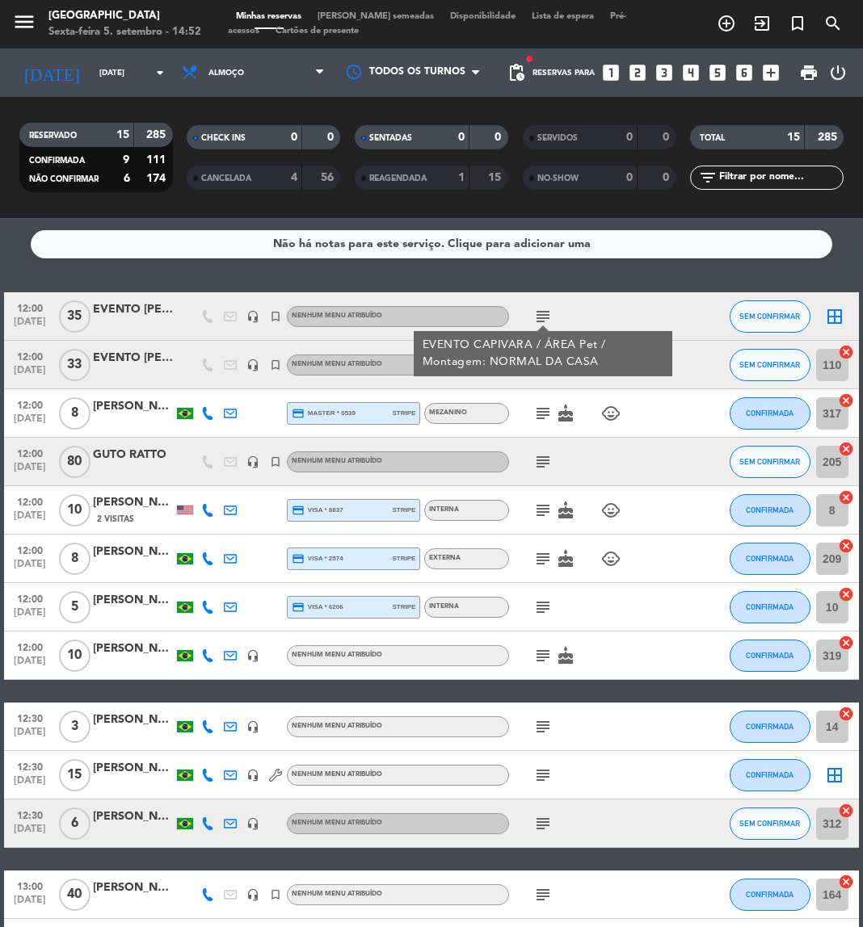
click at [540, 366] on div "EVENTO CAPIVARA / ÁREA Pet / Montagem: NORMAL DA CASA" at bounding box center [544, 354] width 242 height 34
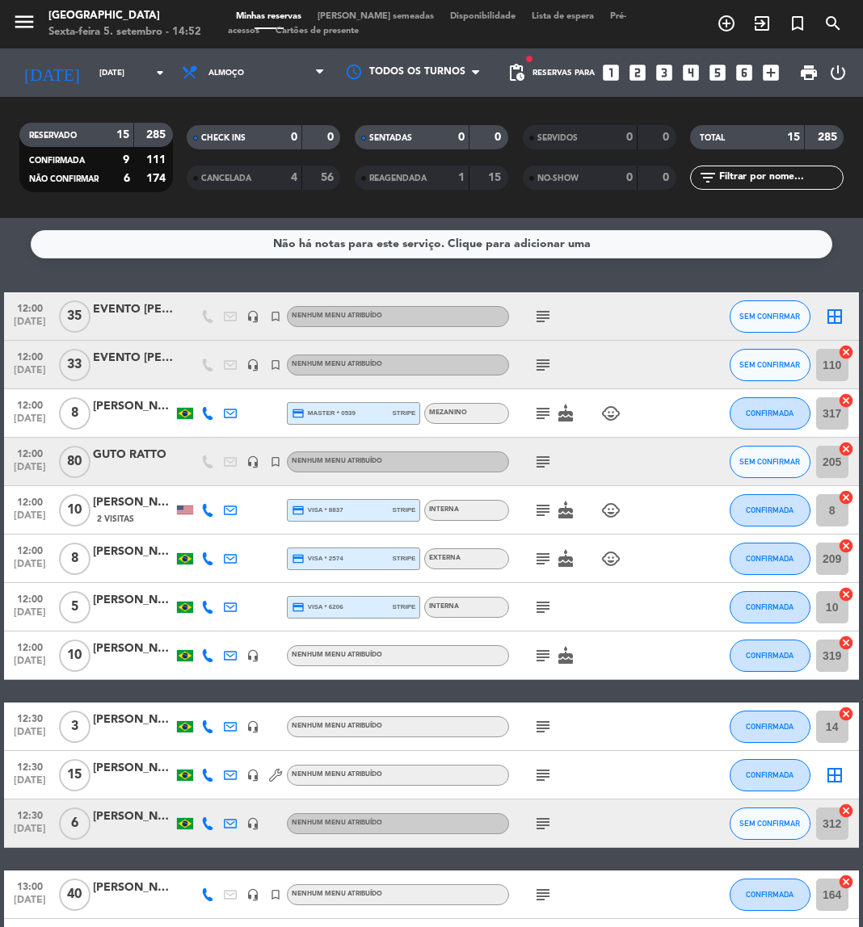
click at [552, 320] on icon "subject" at bounding box center [542, 316] width 19 height 19
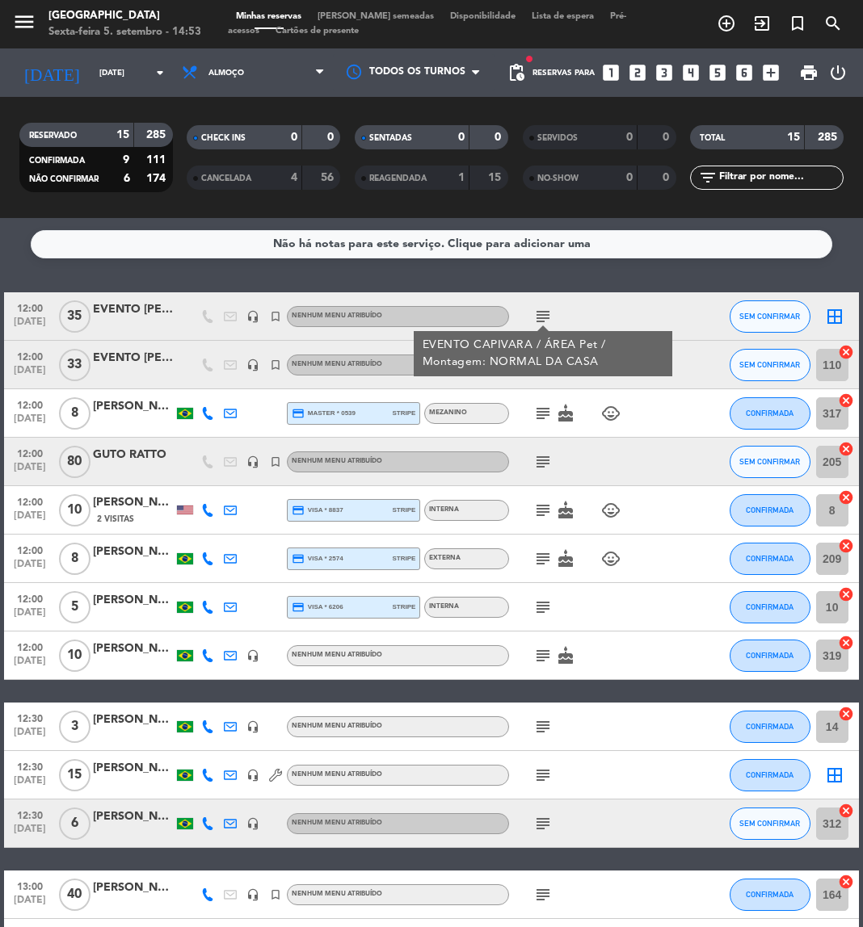
click at [535, 408] on icon "subject" at bounding box center [542, 413] width 19 height 19
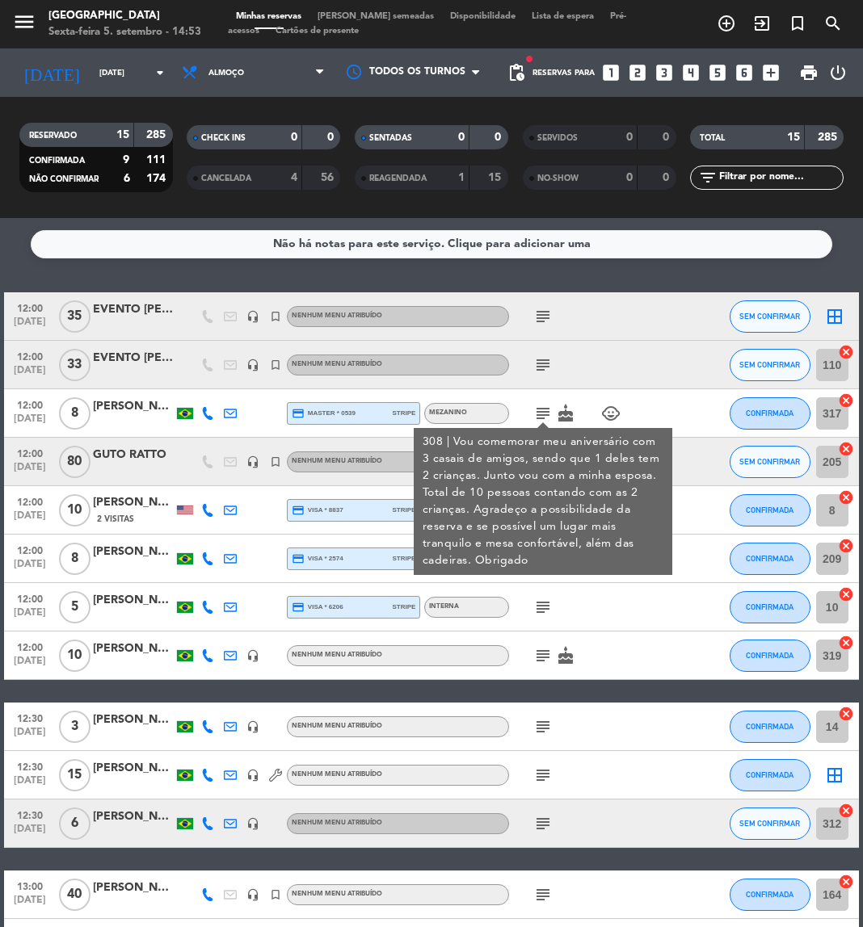
click at [542, 371] on icon "subject" at bounding box center [542, 364] width 19 height 19
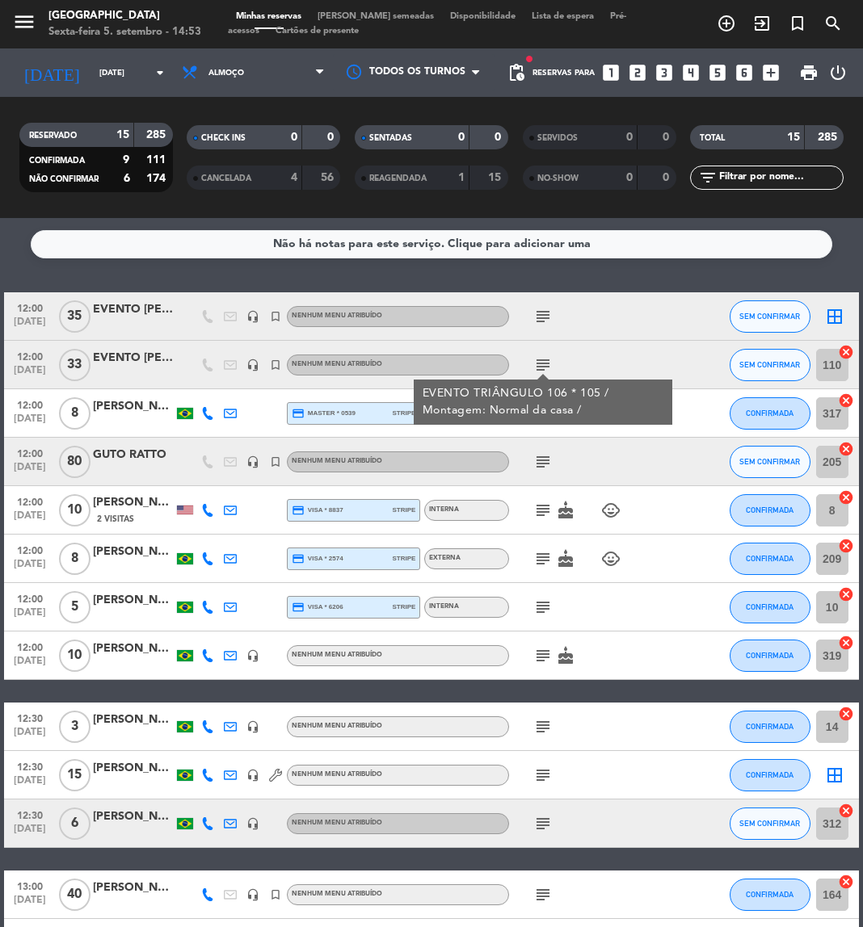
click at [537, 416] on div "EVENTO TRIÂNGULO 106 * 105 / Montagem: Normal da casa /" at bounding box center [544, 402] width 242 height 34
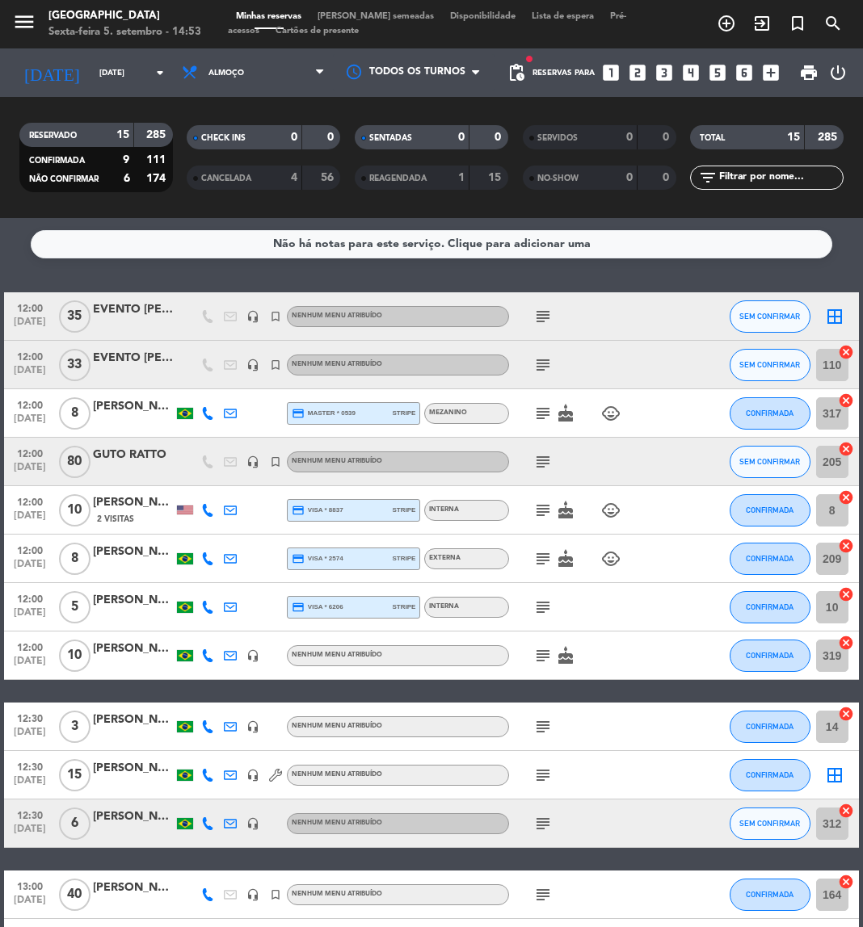
click at [537, 416] on icon "subject" at bounding box center [542, 413] width 19 height 19
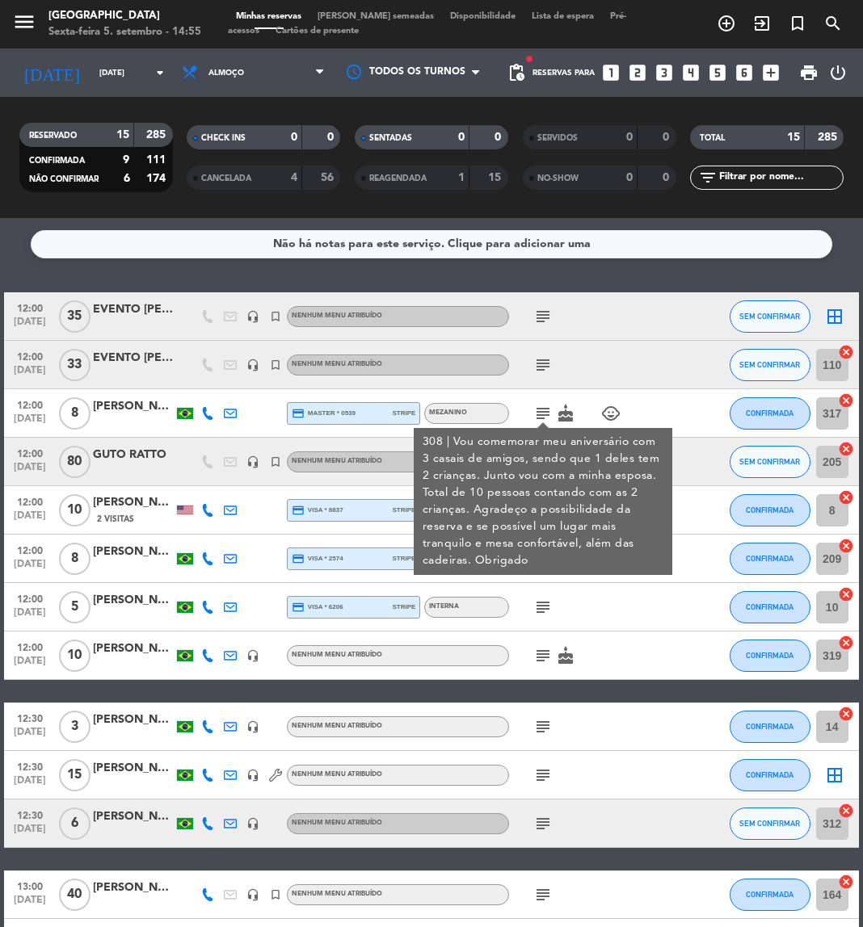
click at [540, 469] on div "308 | Vou comemorar meu aniversário com 3 casais de amigos, sendo que 1 deles t…" at bounding box center [544, 502] width 242 height 136
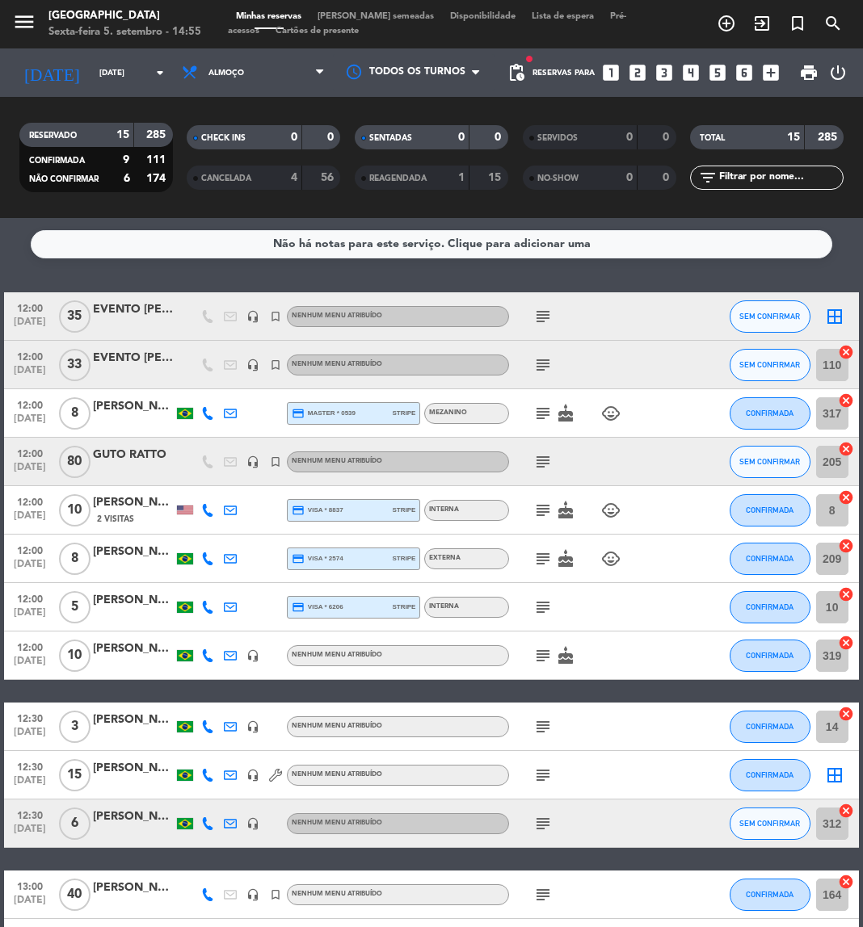
click at [540, 469] on icon "subject" at bounding box center [542, 461] width 19 height 19
click at [538, 511] on icon "subject" at bounding box center [542, 510] width 19 height 19
click at [540, 563] on icon "subject" at bounding box center [542, 558] width 19 height 19
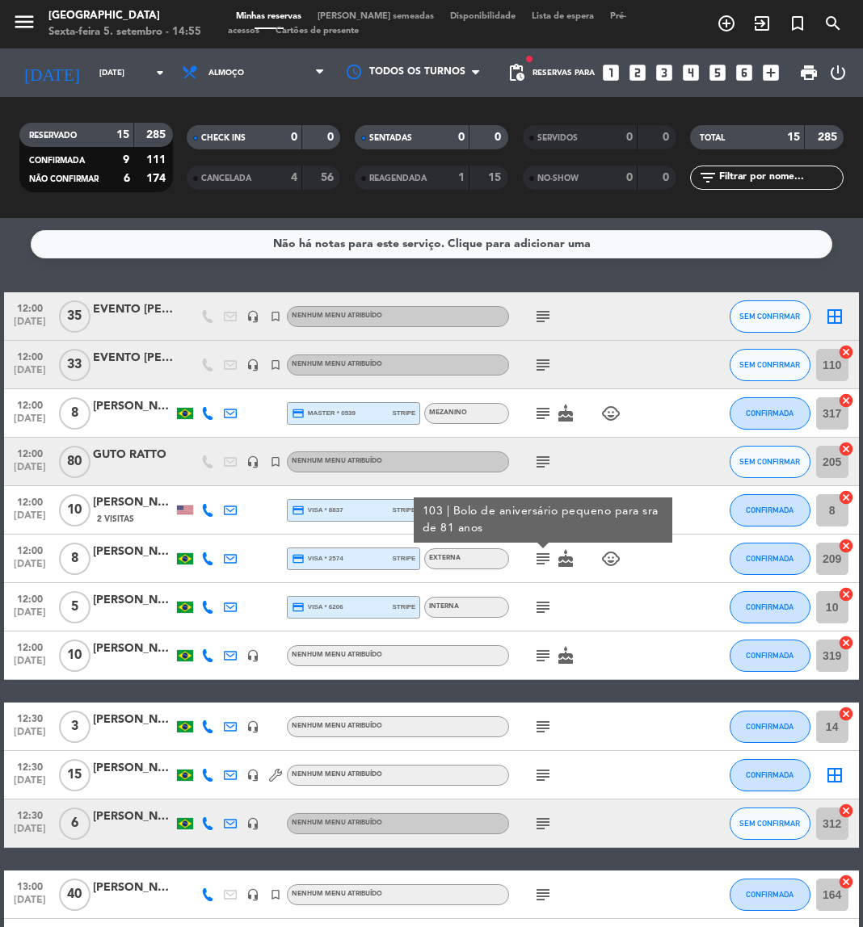
click at [544, 599] on icon "subject" at bounding box center [542, 607] width 19 height 19
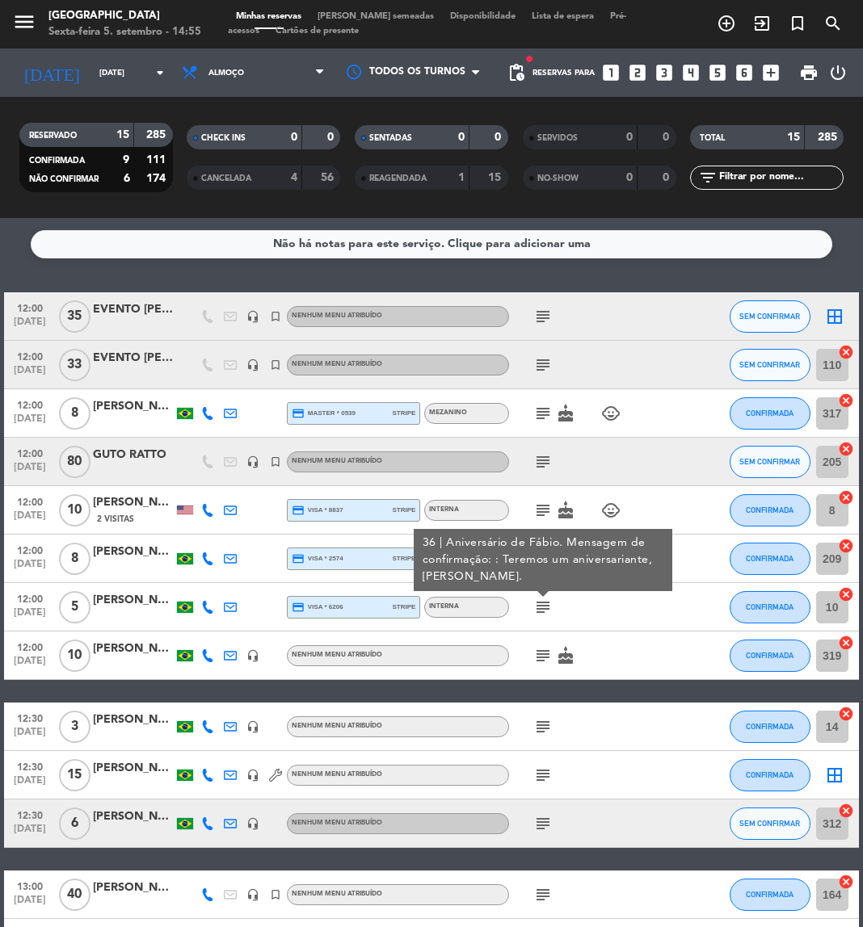
click at [547, 646] on icon "subject" at bounding box center [542, 655] width 19 height 19
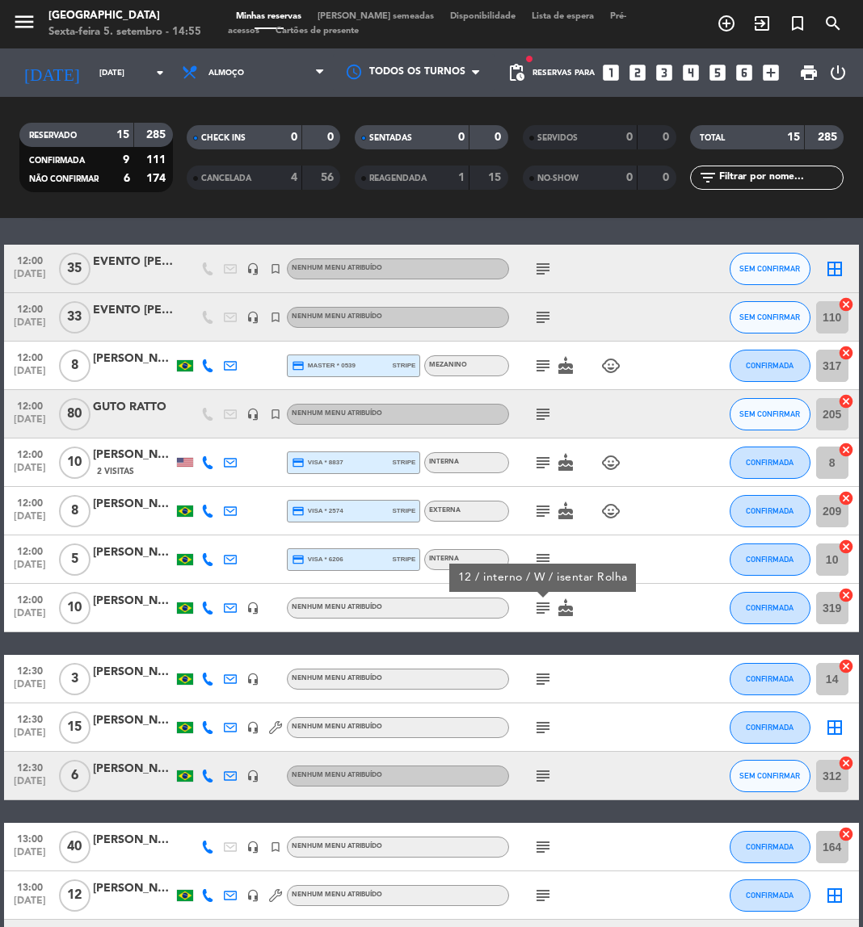
scroll to position [218, 0]
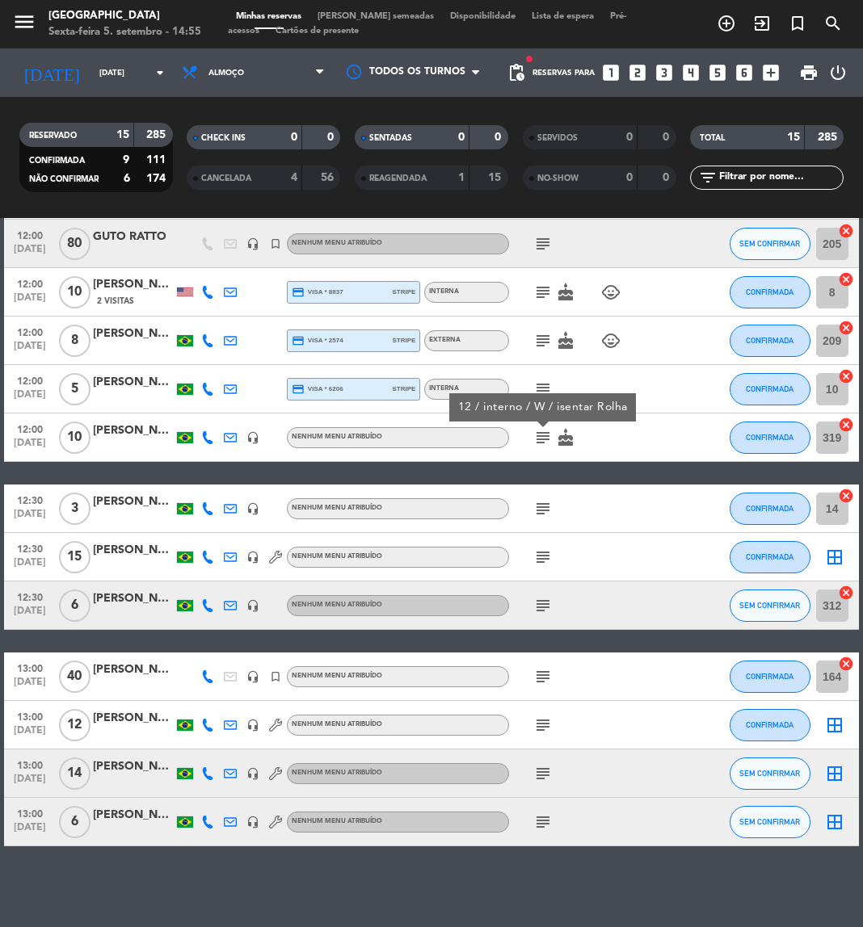
click at [545, 506] on icon "subject" at bounding box center [542, 508] width 19 height 19
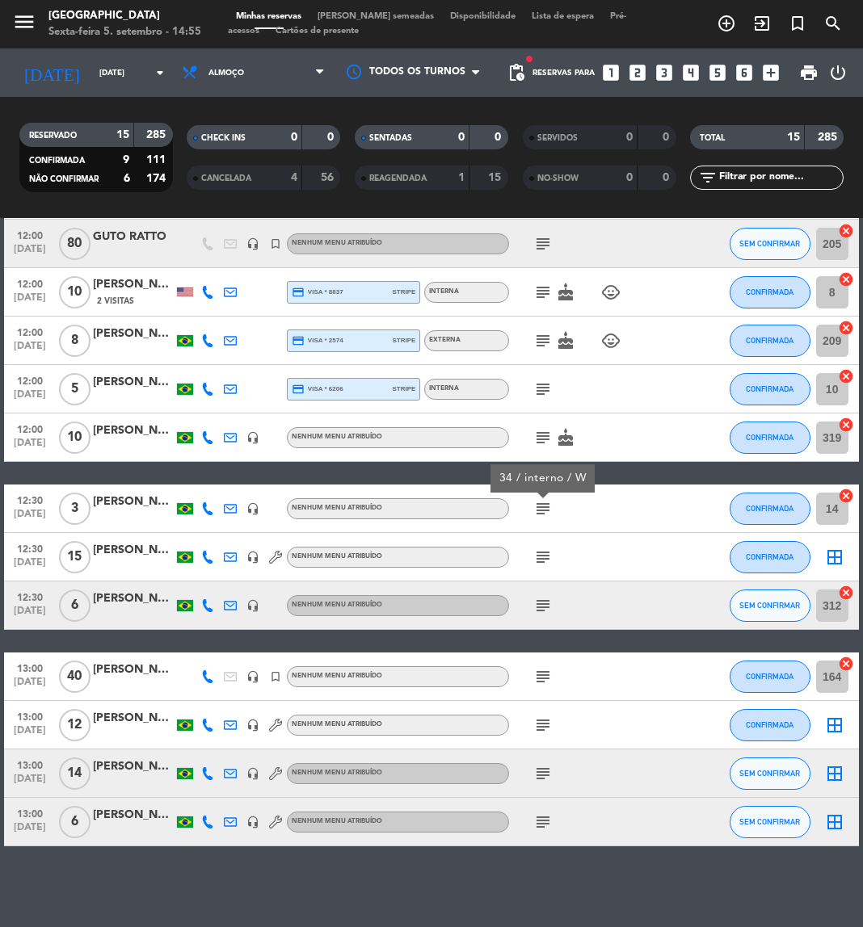
click at [540, 557] on icon "subject" at bounding box center [542, 557] width 19 height 19
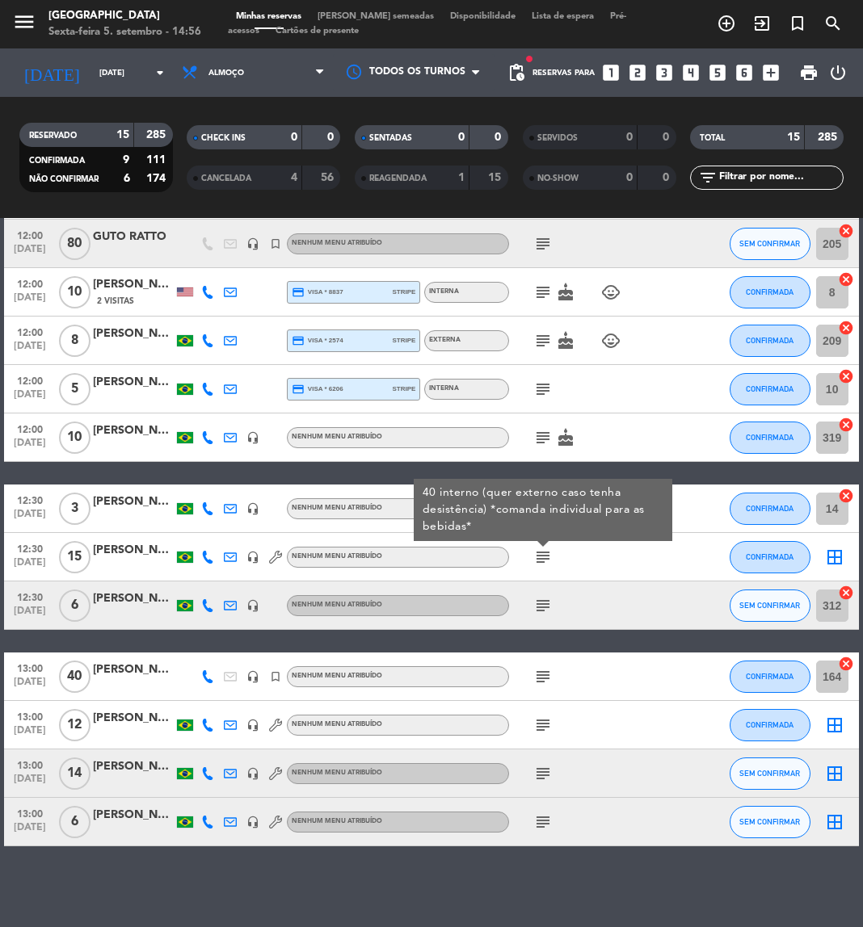
click at [539, 607] on icon "subject" at bounding box center [542, 605] width 19 height 19
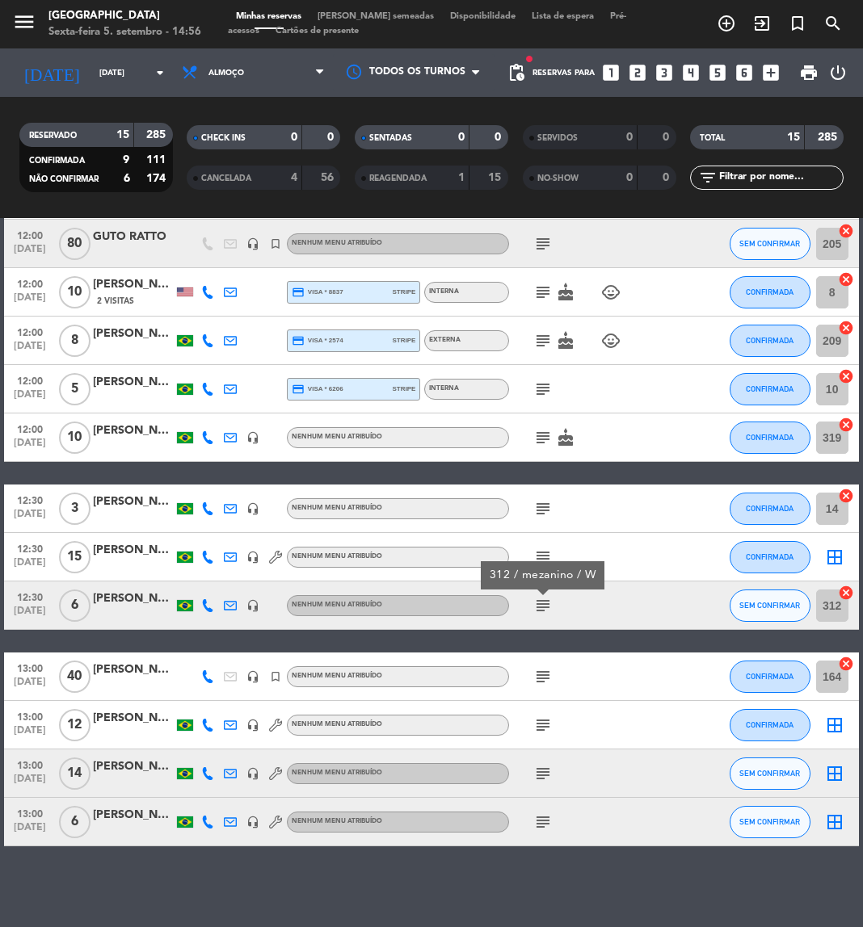
click at [538, 688] on div "subject" at bounding box center [577, 677] width 136 height 48
click at [543, 679] on icon "subject" at bounding box center [542, 676] width 19 height 19
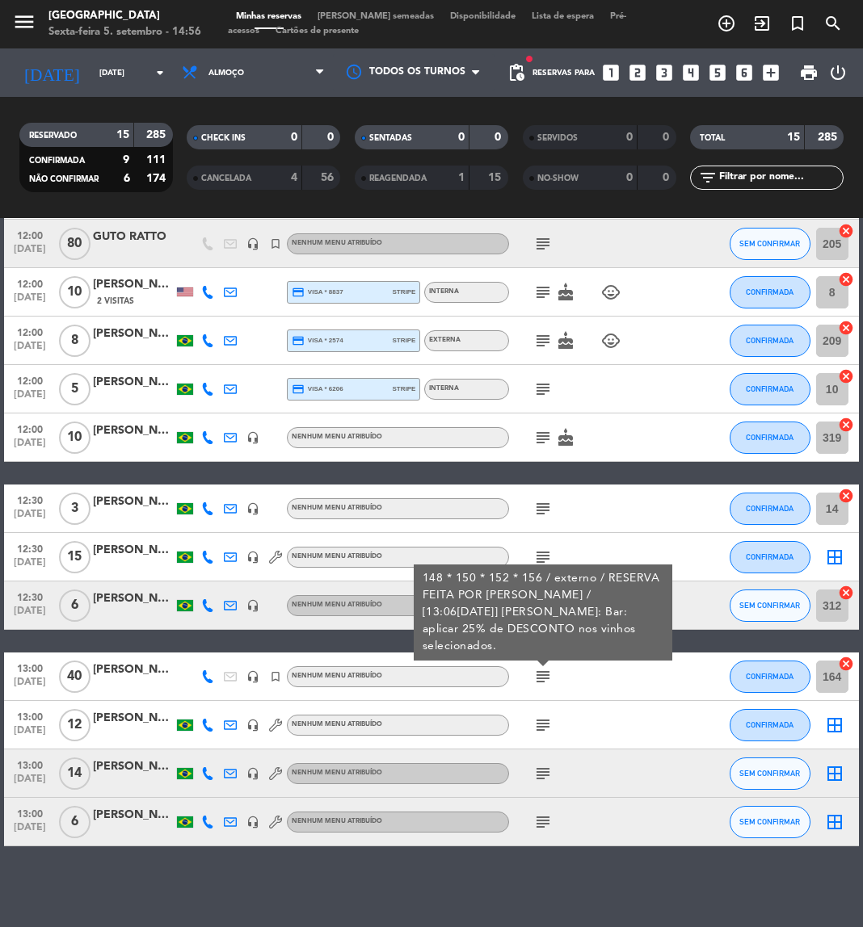
click at [543, 720] on icon "subject" at bounding box center [542, 725] width 19 height 19
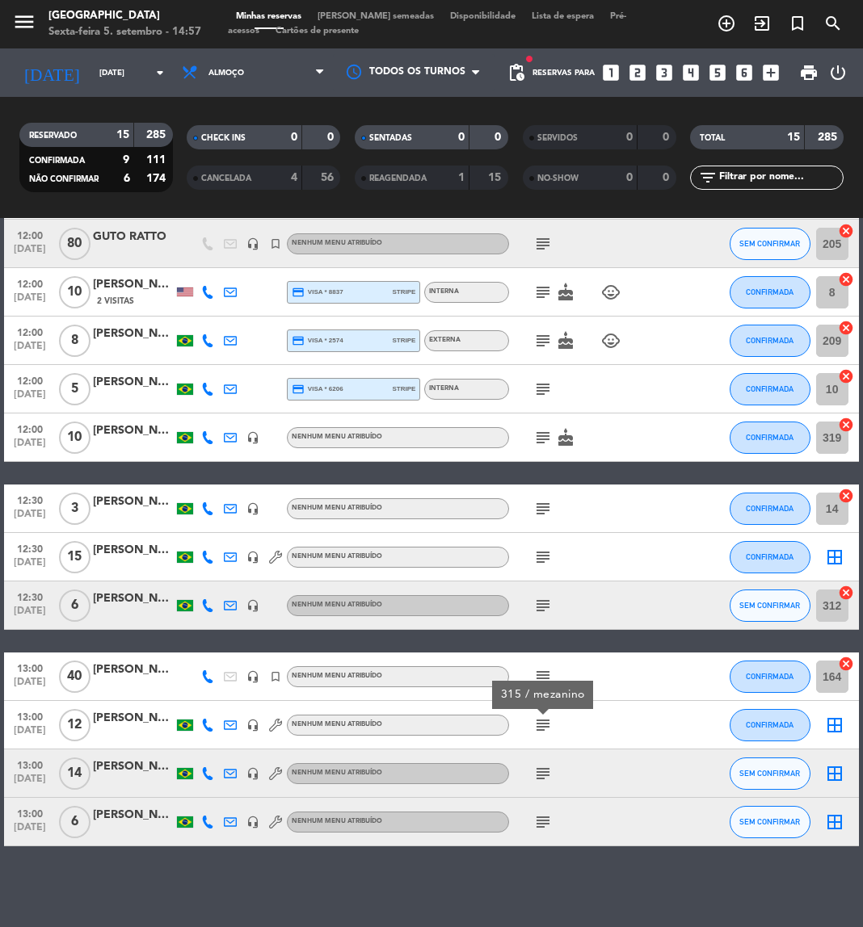
click at [545, 772] on icon "subject" at bounding box center [542, 773] width 19 height 19
click at [545, 814] on icon "subject" at bounding box center [542, 822] width 19 height 19
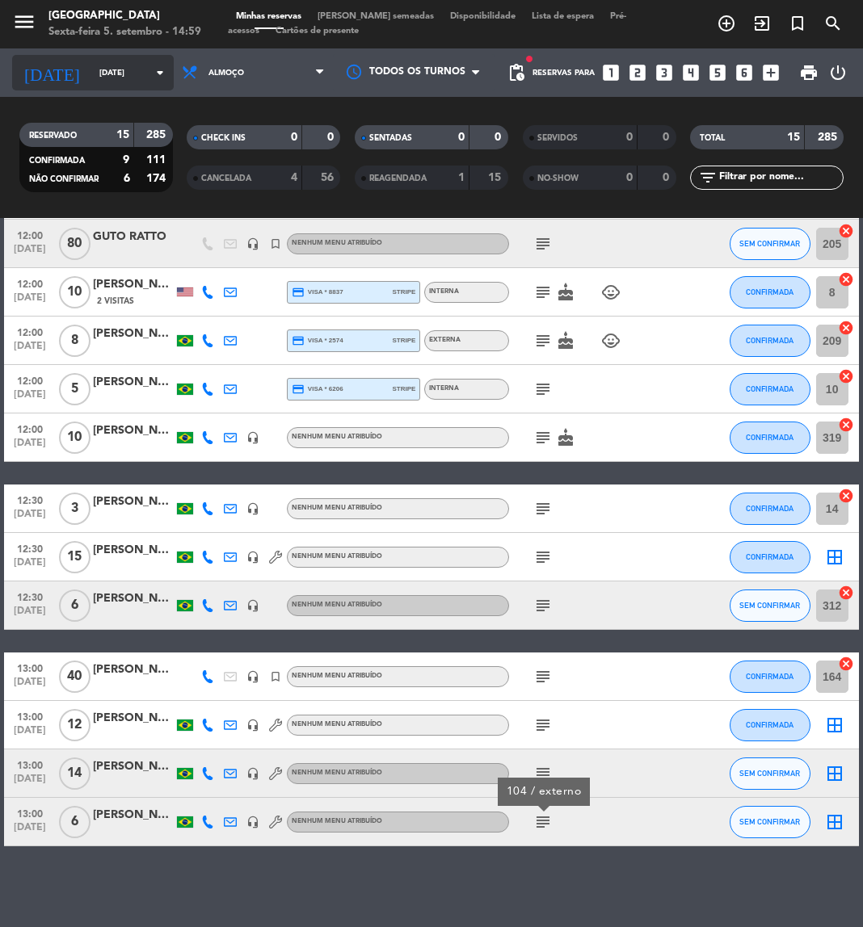
click at [104, 75] on input "Dom 7 set" at bounding box center [145, 73] width 109 height 25
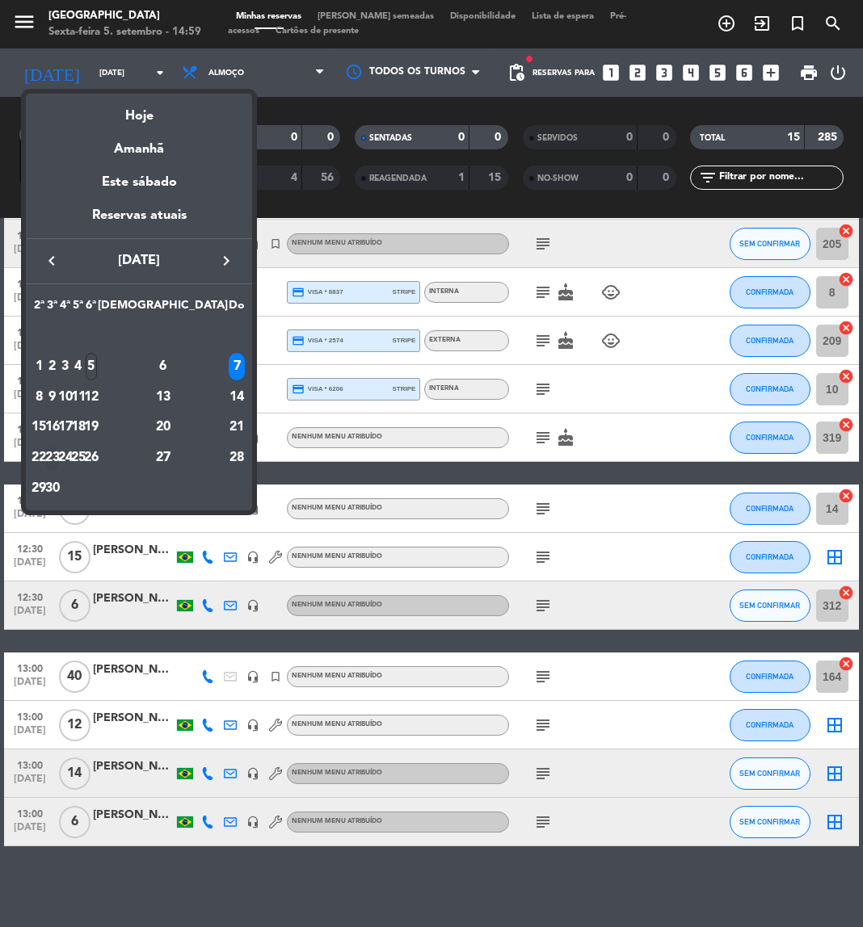
click at [58, 456] on div "23" at bounding box center [52, 457] width 12 height 27
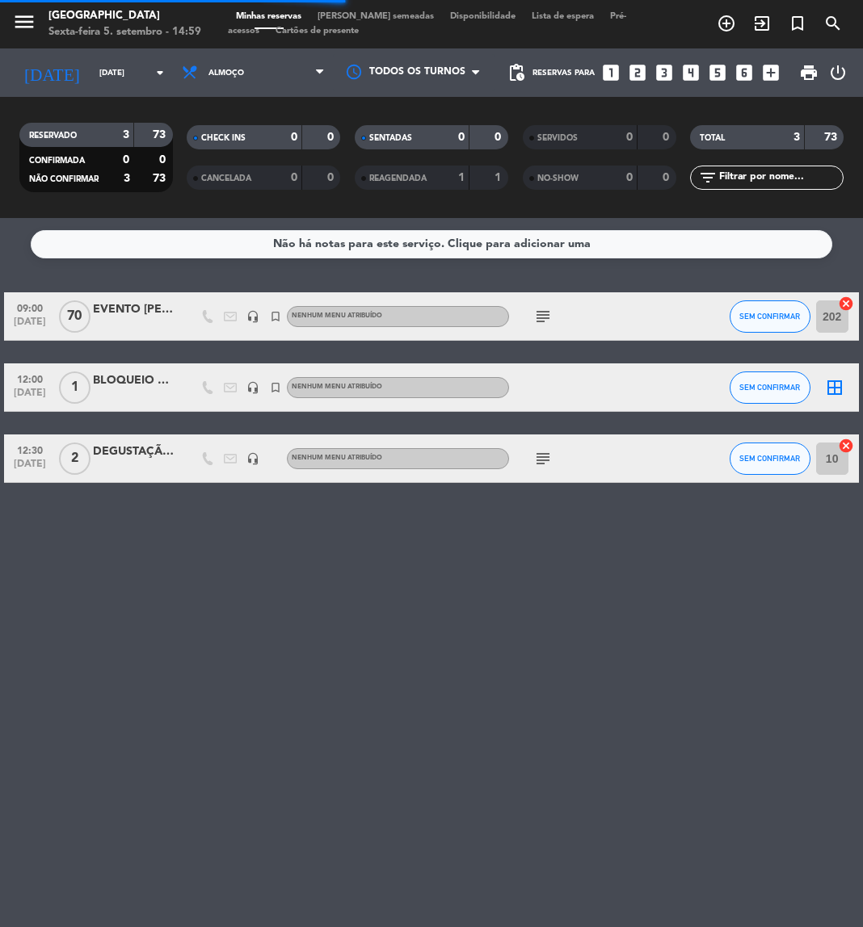
scroll to position [0, 0]
click at [275, 92] on div "Todos os serviços Almoço Jantar Almoço Todos os serviços Almoço Jantar" at bounding box center [253, 72] width 159 height 48
click at [275, 91] on div "Todos os serviços Almoço Jantar Almoço Todos os serviços Almoço Jantar" at bounding box center [253, 72] width 159 height 48
click at [263, 82] on span "Almoço" at bounding box center [253, 73] width 159 height 36
click at [251, 184] on div "menu Praça São Lourenço Sexta-feira 5. setembro - 14:59 Minhas reservas Mesas s…" at bounding box center [431, 109] width 863 height 218
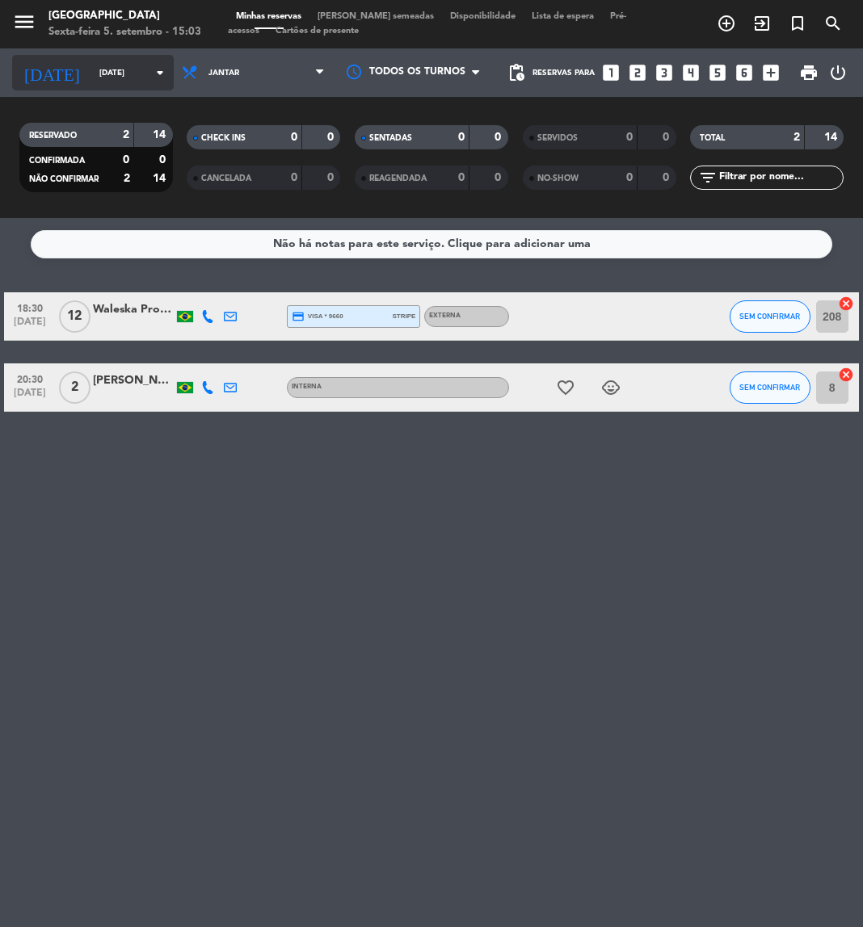
click at [118, 78] on input "Ter 23 set" at bounding box center [145, 73] width 109 height 25
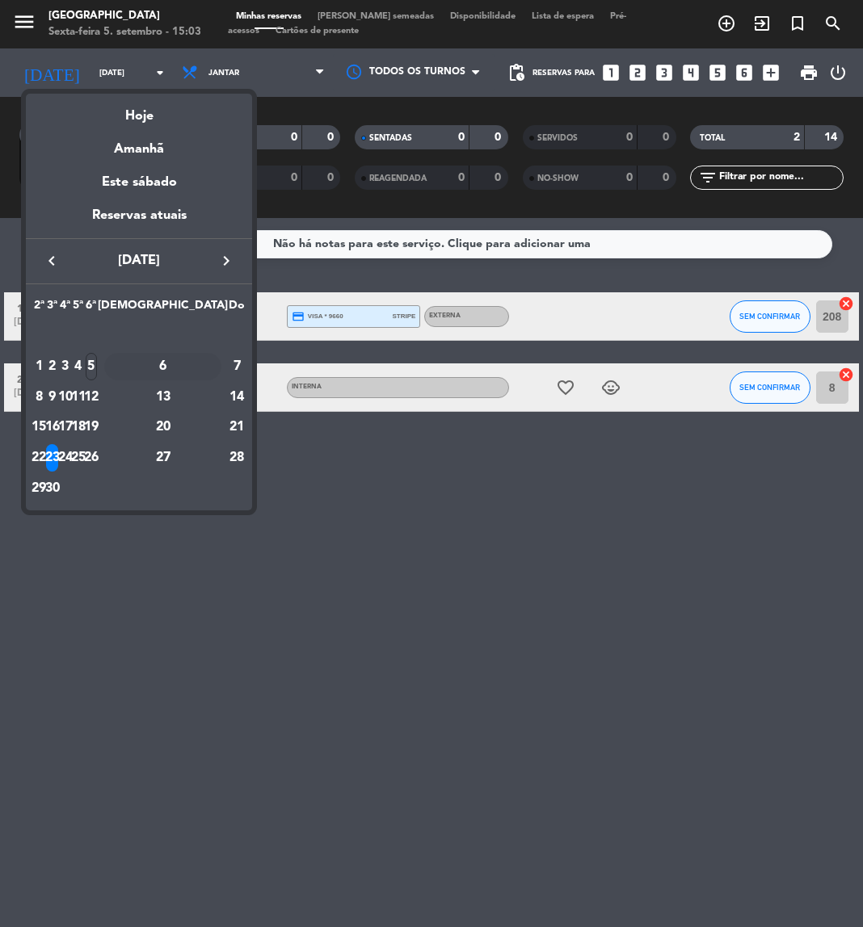
click at [201, 371] on div "6" at bounding box center [162, 366] width 117 height 27
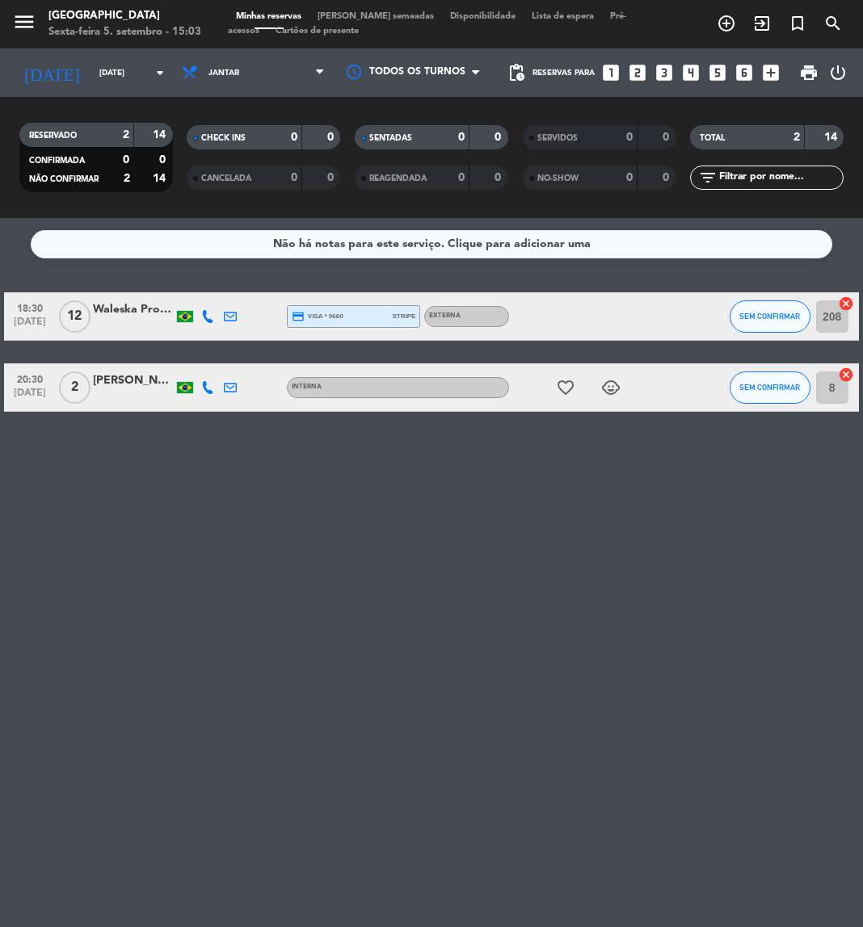
type input "Sáb 6 set"
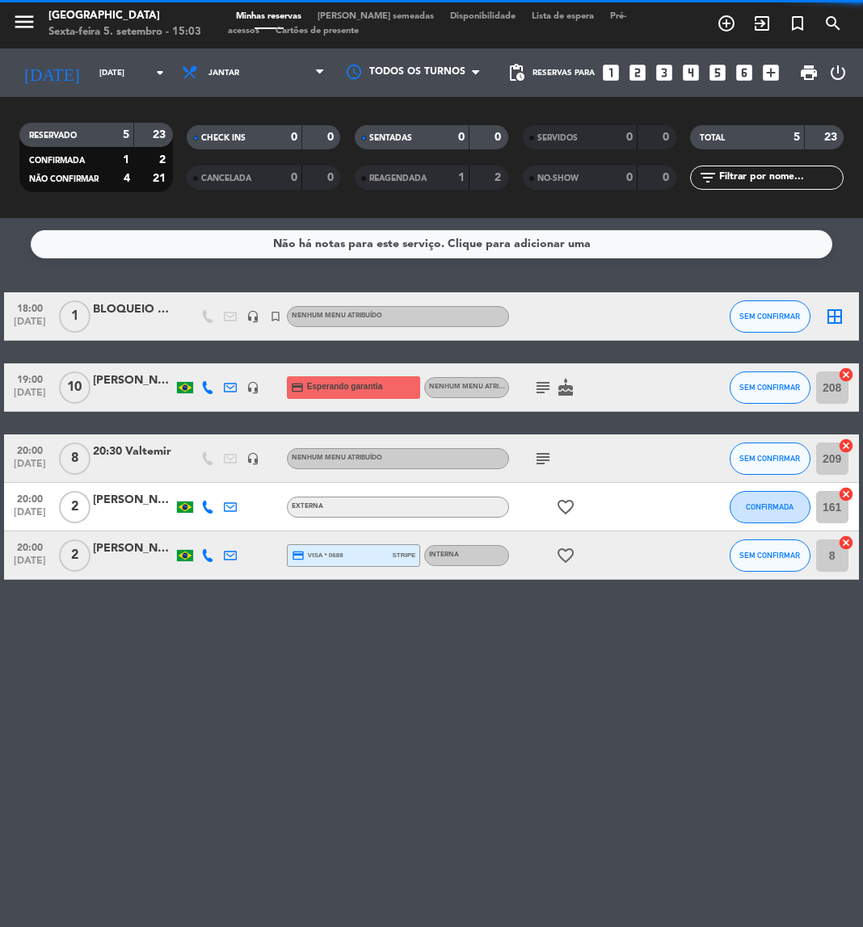
click at [276, 84] on span "Jantar" at bounding box center [253, 73] width 159 height 36
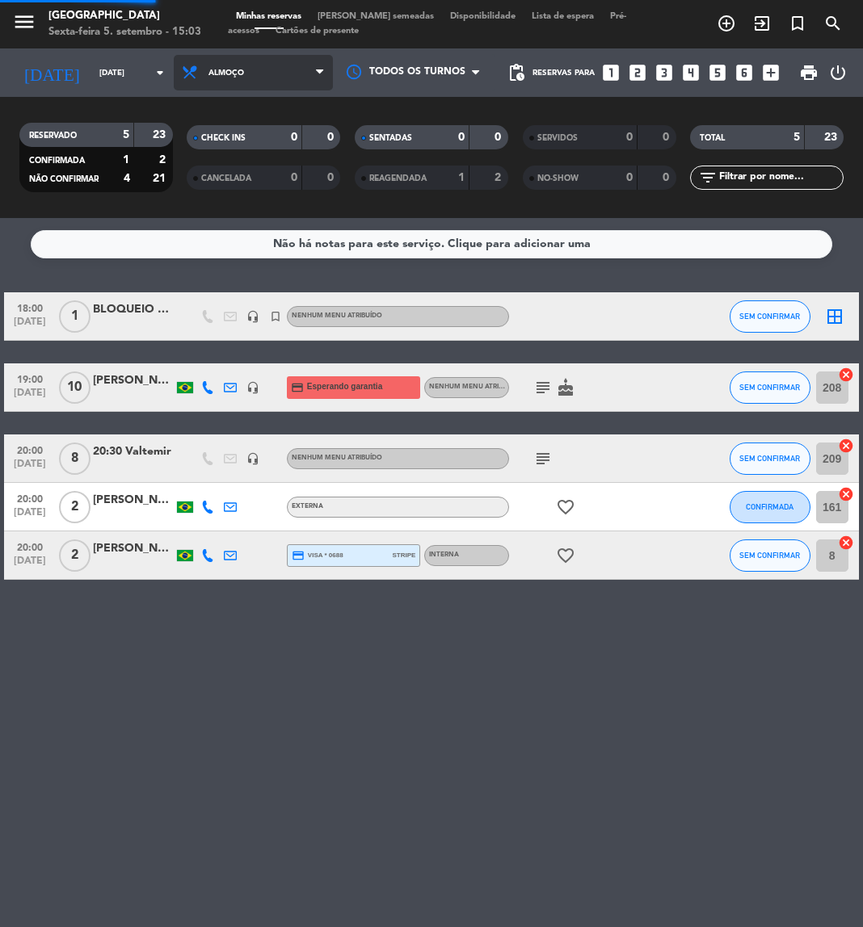
click at [250, 145] on div "menu Praça São Lourenço Sexta-feira 5. setembro - 15:03 Minhas reservas Mesas s…" at bounding box center [431, 109] width 863 height 218
click at [736, 180] on input "text" at bounding box center [779, 178] width 125 height 18
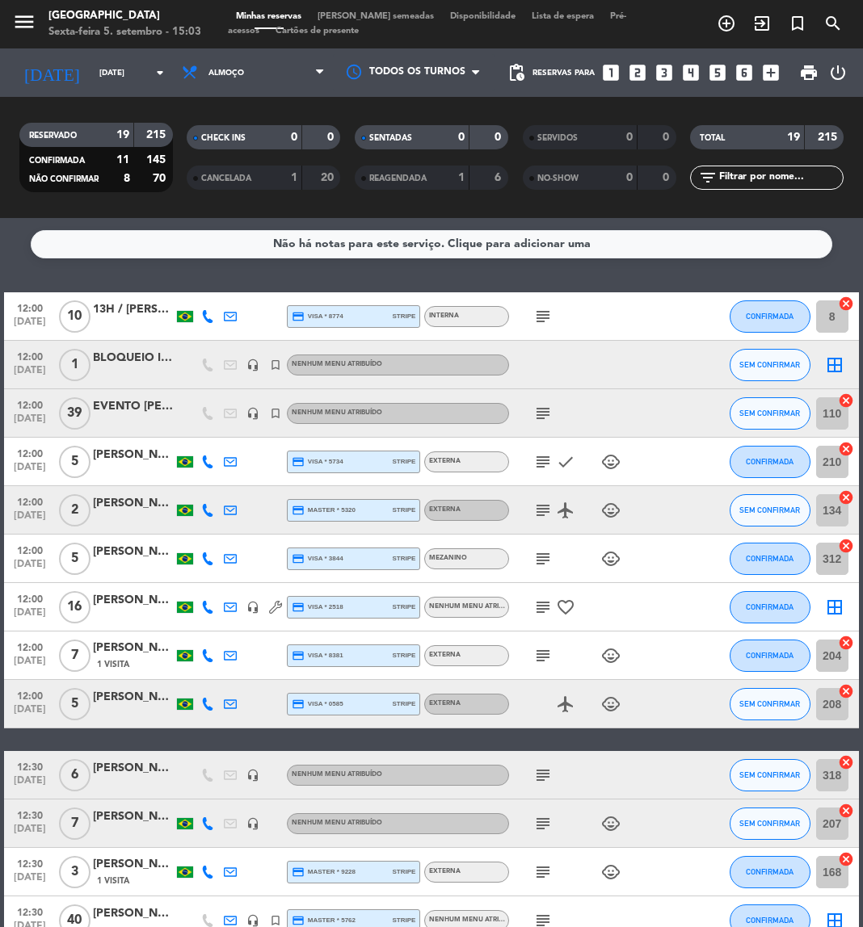
paste input "[PERSON_NAME]"
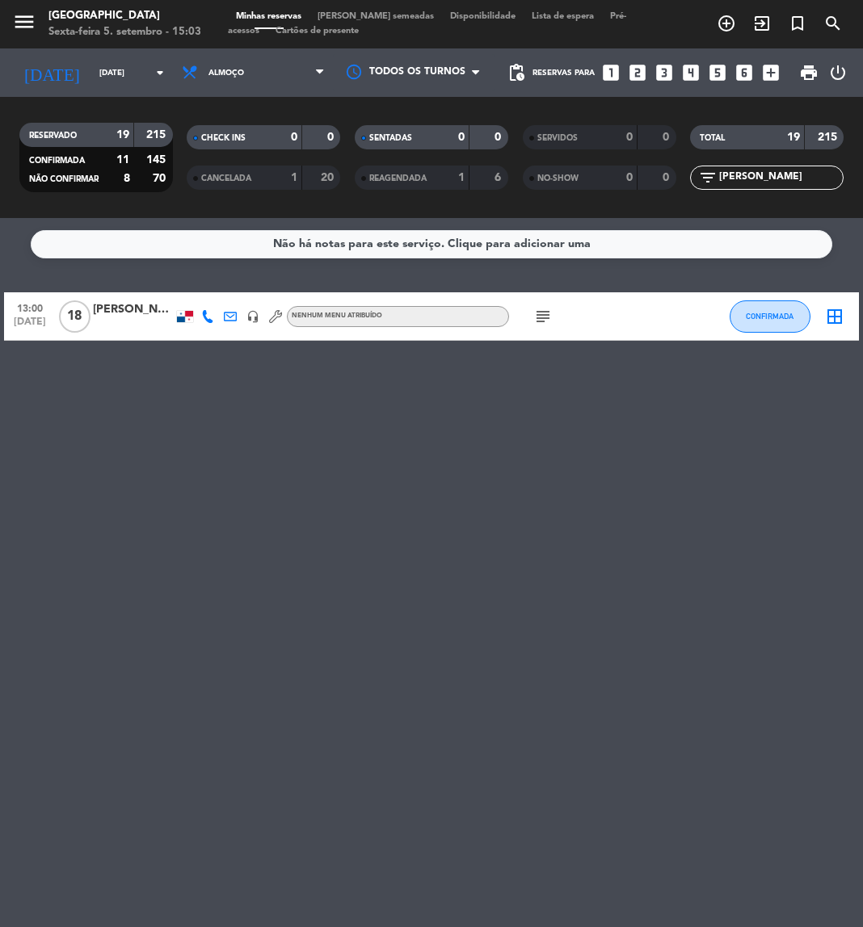
type input "[PERSON_NAME]"
click at [540, 326] on div "subject" at bounding box center [577, 316] width 136 height 48
click at [542, 322] on icon "subject" at bounding box center [542, 316] width 19 height 19
click at [103, 77] on input "Sáb 6 set" at bounding box center [145, 73] width 109 height 25
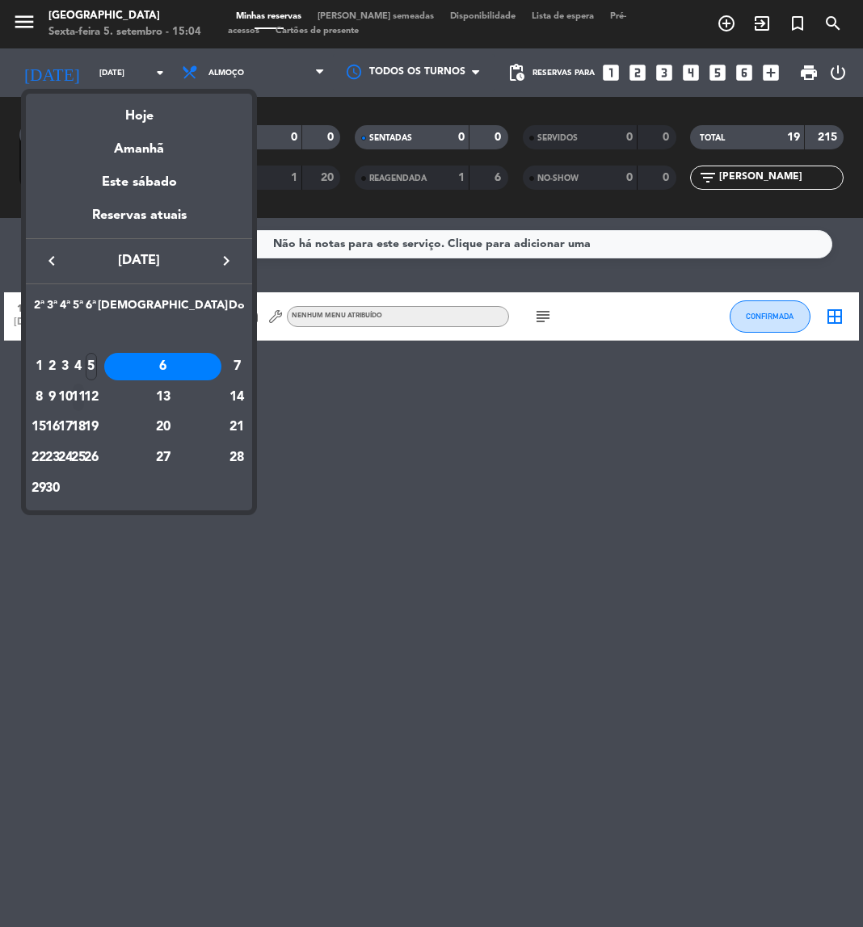
click at [85, 390] on div "11" at bounding box center [79, 397] width 12 height 27
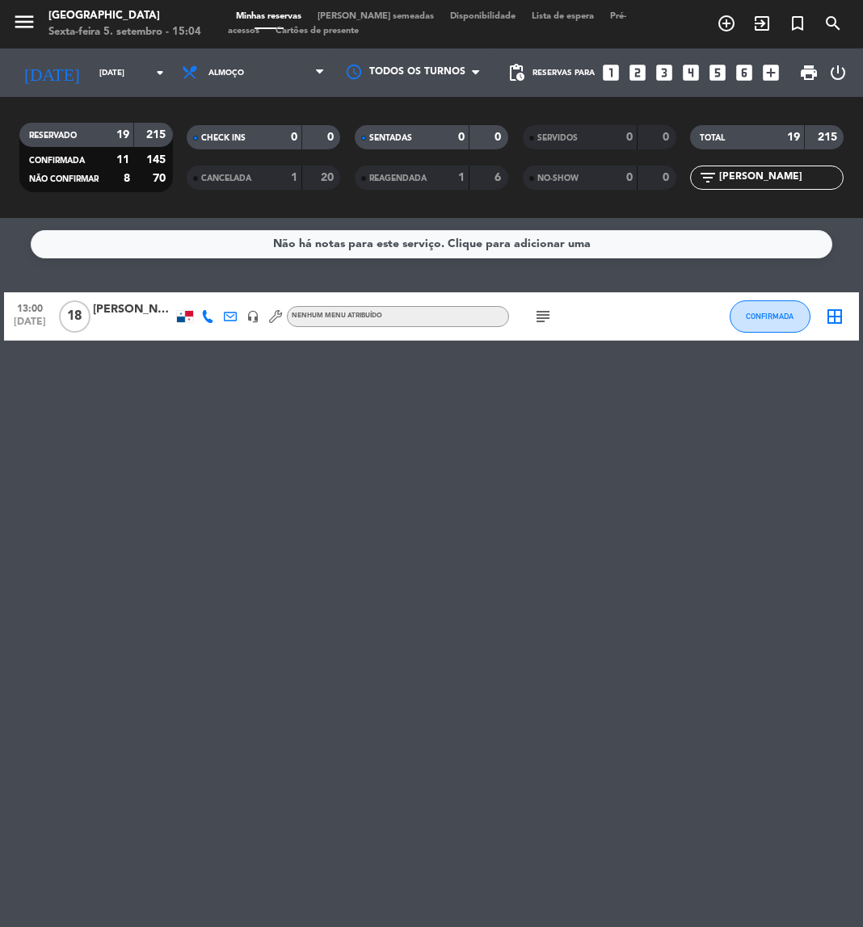
type input "Qui 11 set"
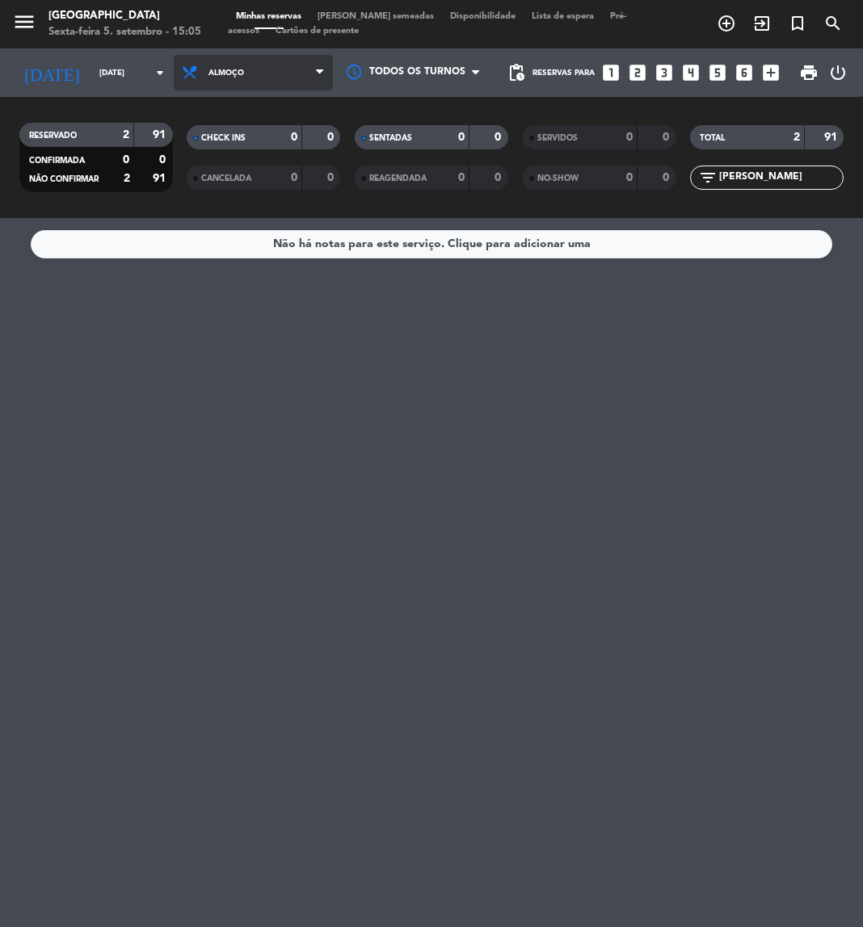
click at [254, 68] on span "Almoço" at bounding box center [253, 73] width 159 height 36
click at [252, 180] on div "menu Praça São Lourenço Sexta-feira 5. setembro - 15:05 Minhas reservas Mesas s…" at bounding box center [431, 109] width 863 height 218
drag, startPoint x: 801, startPoint y: 180, endPoint x: 704, endPoint y: 176, distance: 97.0
click at [704, 176] on div "filter_list Rakel Ramalho" at bounding box center [766, 178] width 153 height 24
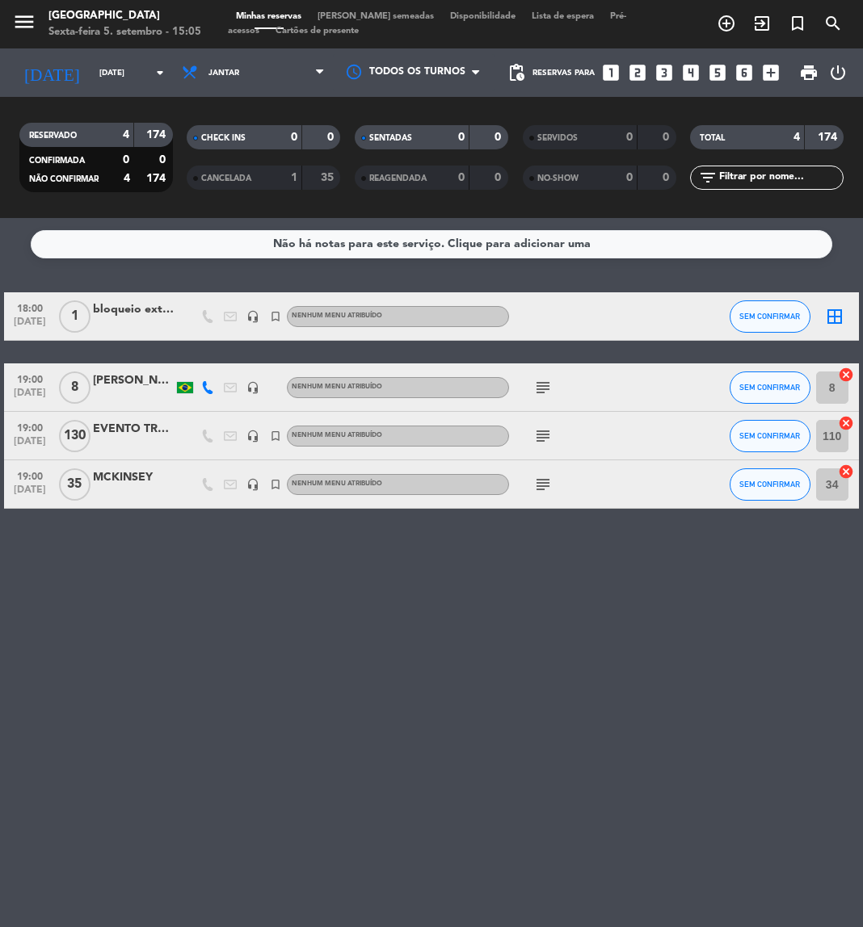
click at [542, 383] on icon "subject" at bounding box center [542, 387] width 19 height 19
click at [540, 434] on icon "subject" at bounding box center [542, 436] width 19 height 19
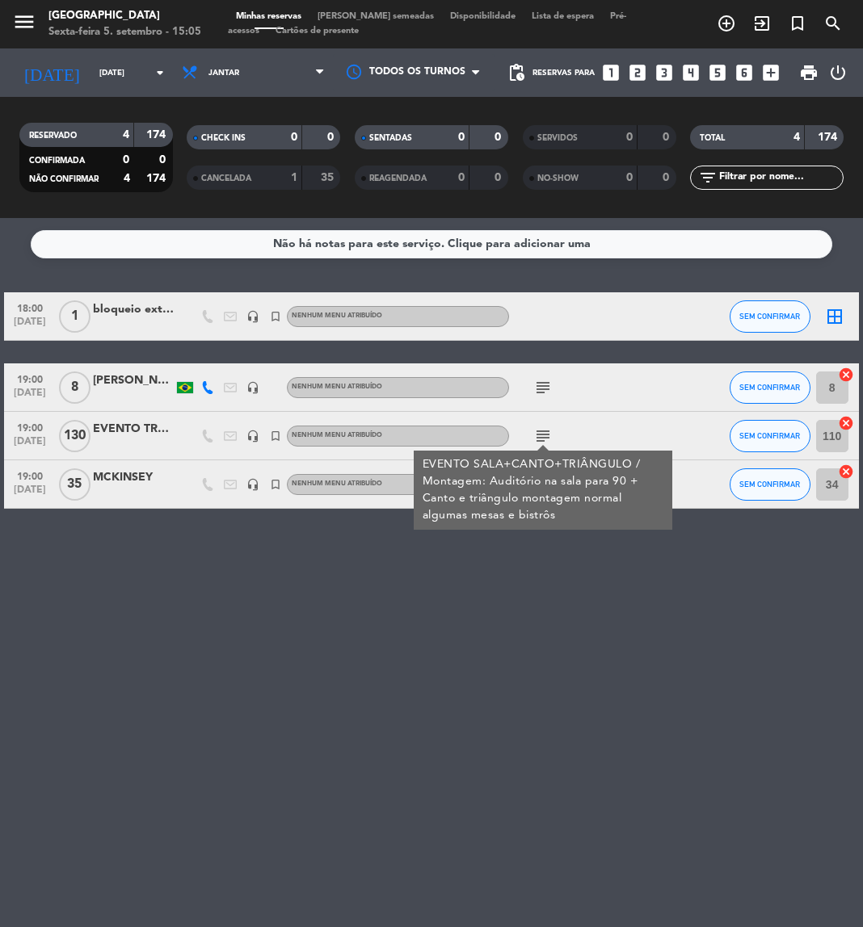
click at [542, 480] on div "EVENTO SALA+CANTO+TRIÂNGULO / Montagem: Auditório na sala para 90 + Canto e tri…" at bounding box center [544, 490] width 242 height 68
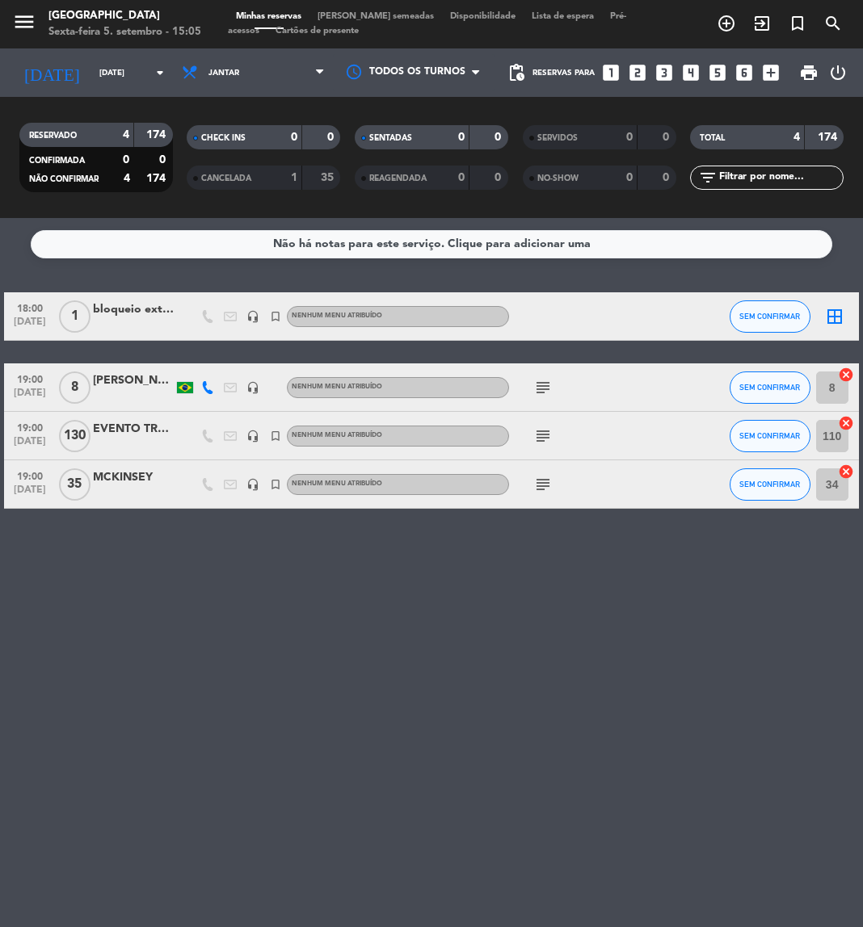
click at [542, 480] on icon "subject" at bounding box center [542, 484] width 19 height 19
click at [535, 388] on icon "subject" at bounding box center [542, 387] width 19 height 19
click at [548, 437] on icon "subject" at bounding box center [542, 436] width 19 height 19
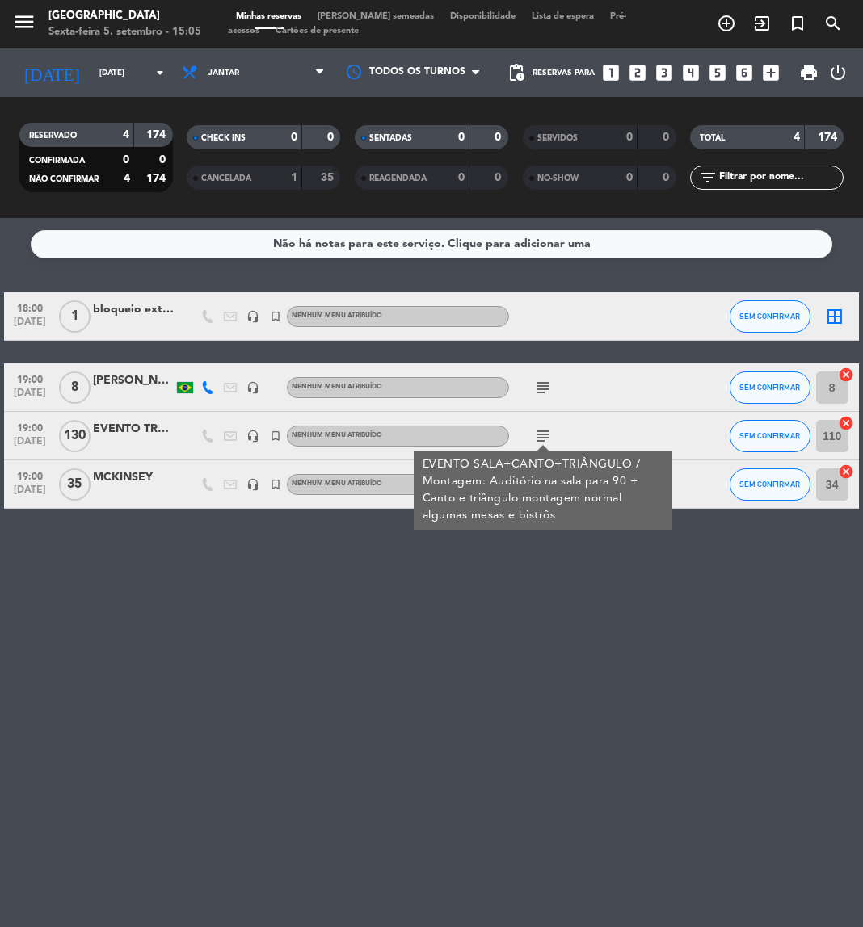
click at [547, 472] on div "EVENTO SALA+CANTO+TRIÂNGULO / Montagem: Auditório na sala para 90 + Canto e tri…" at bounding box center [544, 490] width 242 height 68
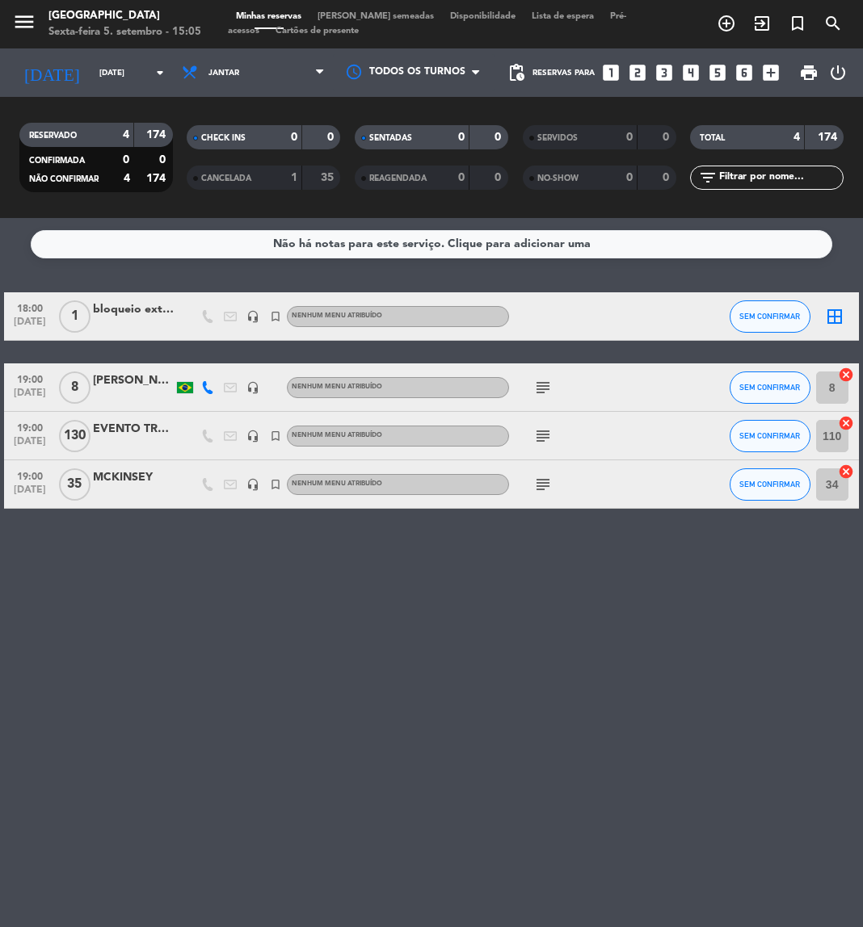
click at [547, 472] on div "subject" at bounding box center [577, 484] width 136 height 48
click at [545, 481] on icon "subject" at bounding box center [542, 484] width 19 height 19
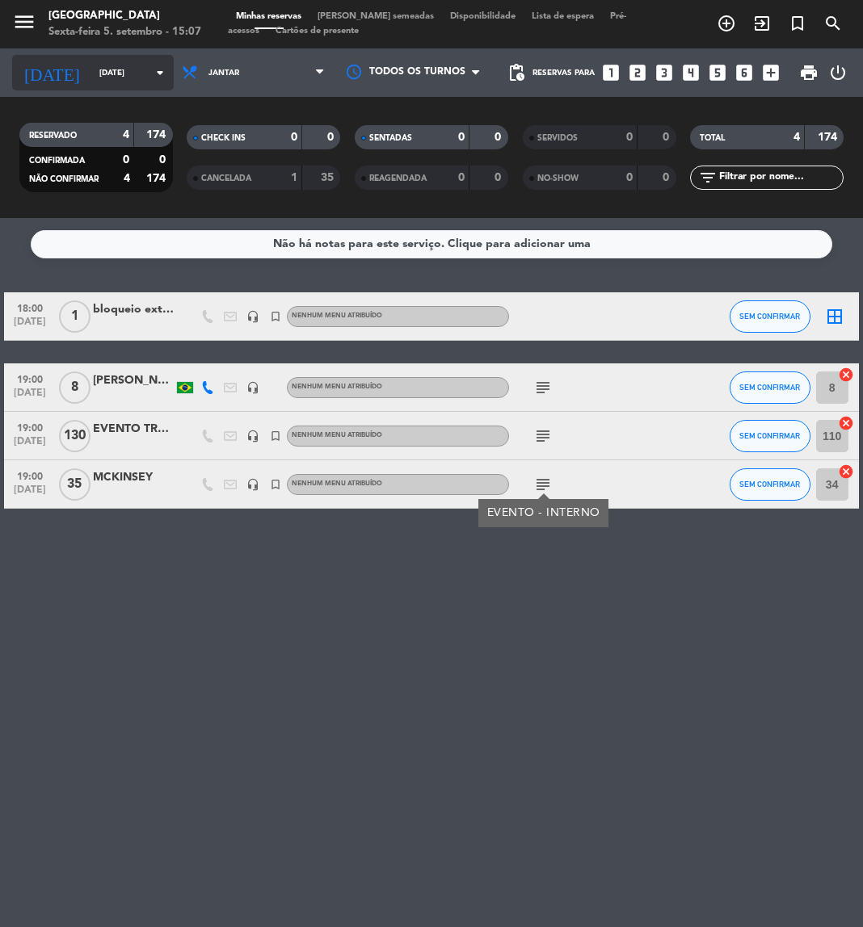
click at [111, 65] on input "Qui 11 set" at bounding box center [145, 73] width 109 height 25
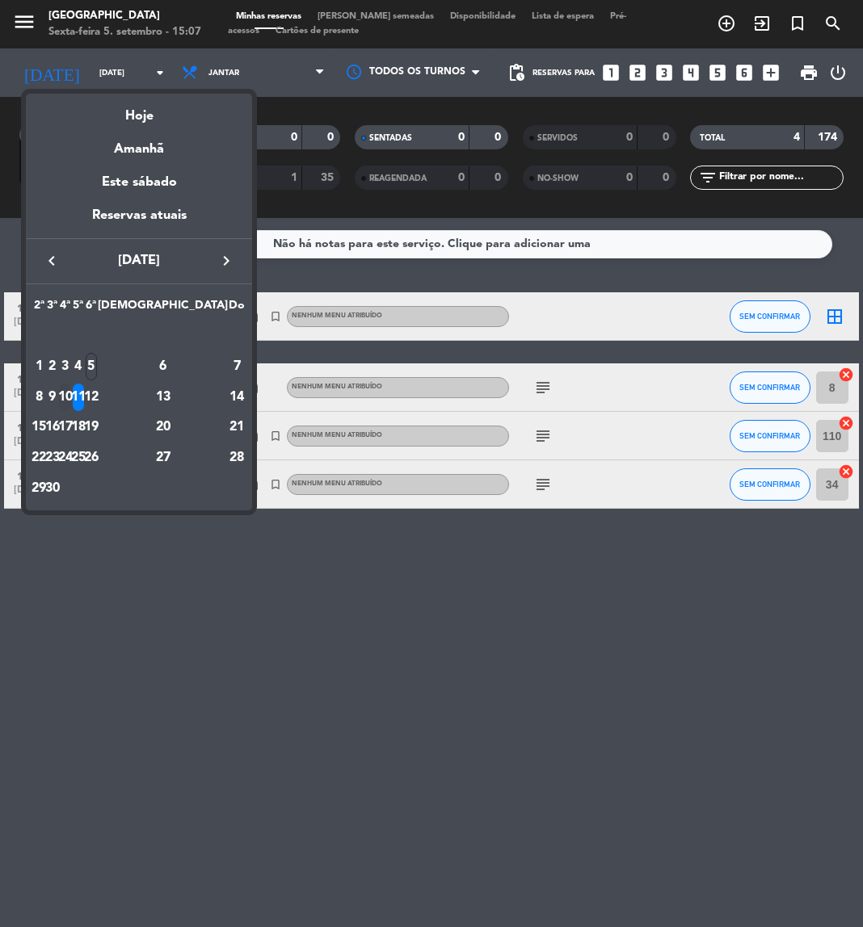
click at [71, 398] on div "10" at bounding box center [65, 397] width 12 height 27
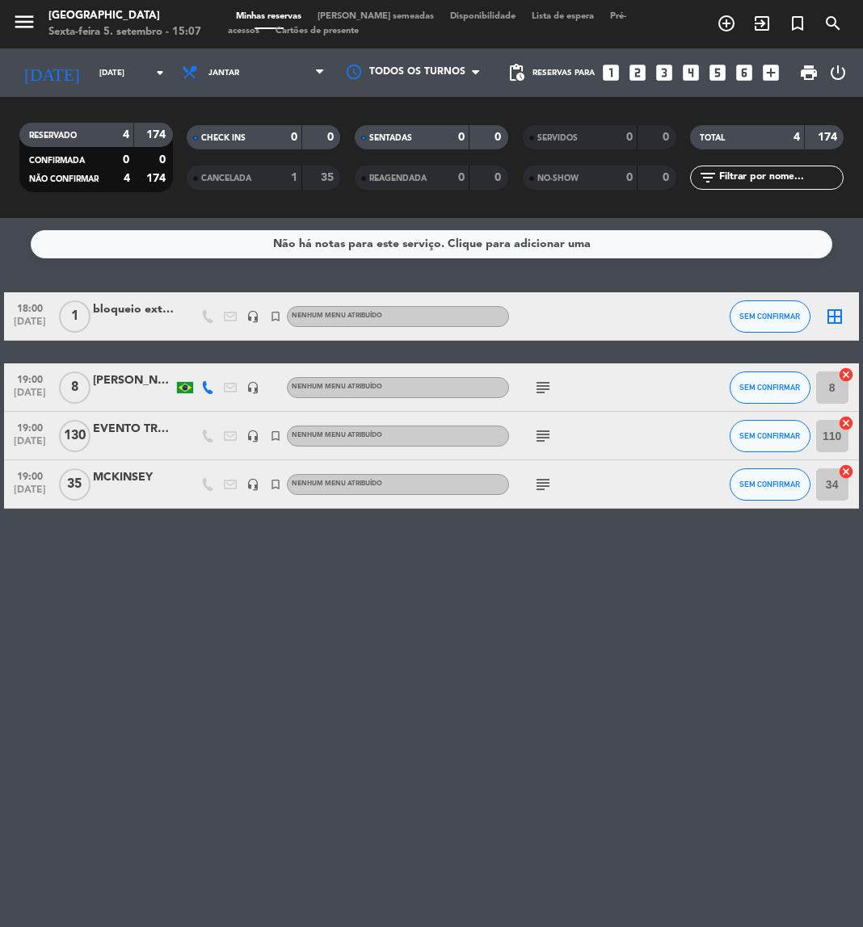
type input "Qua 10 set"
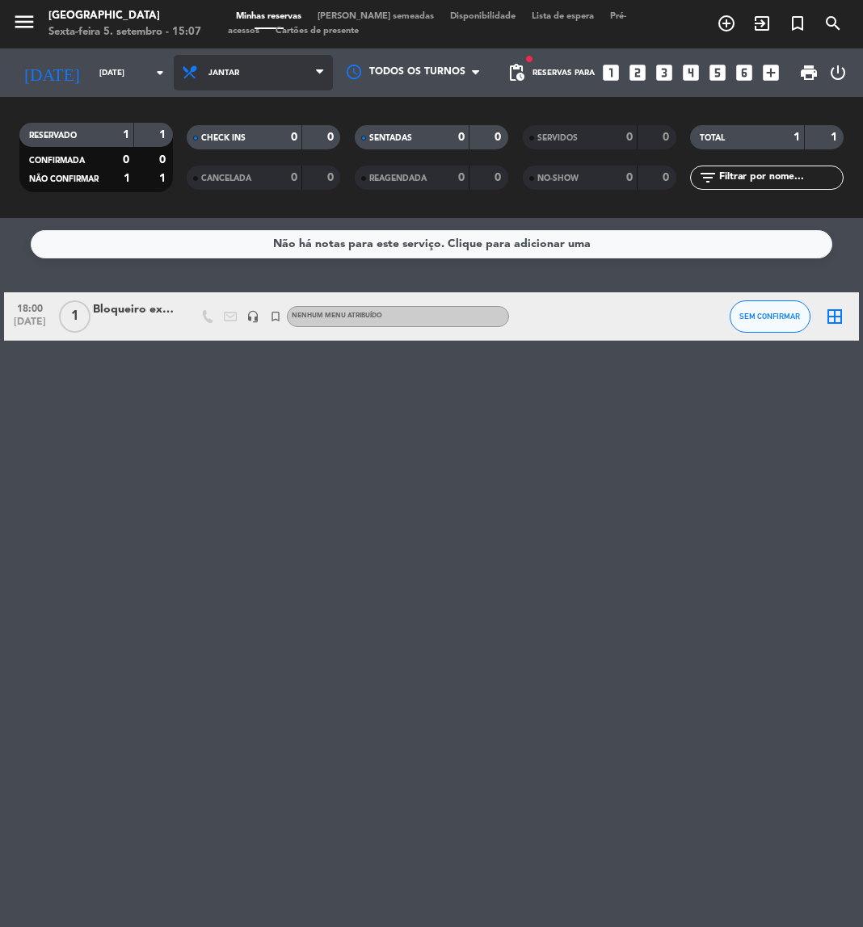
click at [296, 74] on span "Jantar" at bounding box center [253, 73] width 159 height 36
click at [267, 142] on div "menu Praça São Lourenço Sexta-feira 5. setembro - 15:07 Minhas reservas Mesas s…" at bounding box center [431, 109] width 863 height 218
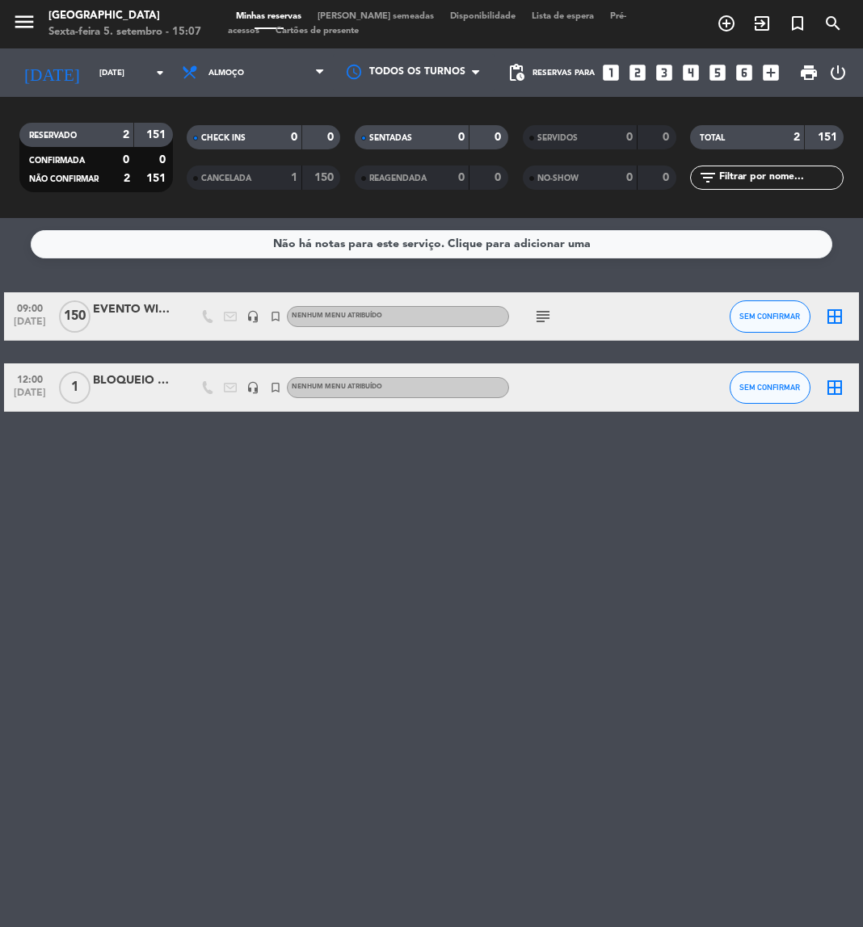
click at [288, 78] on span "Almoço" at bounding box center [253, 73] width 159 height 36
click at [256, 174] on div "menu Praça São Lourenço Sexta-feira 5. setembro - 15:07 Minhas reservas Mesas s…" at bounding box center [431, 109] width 863 height 218
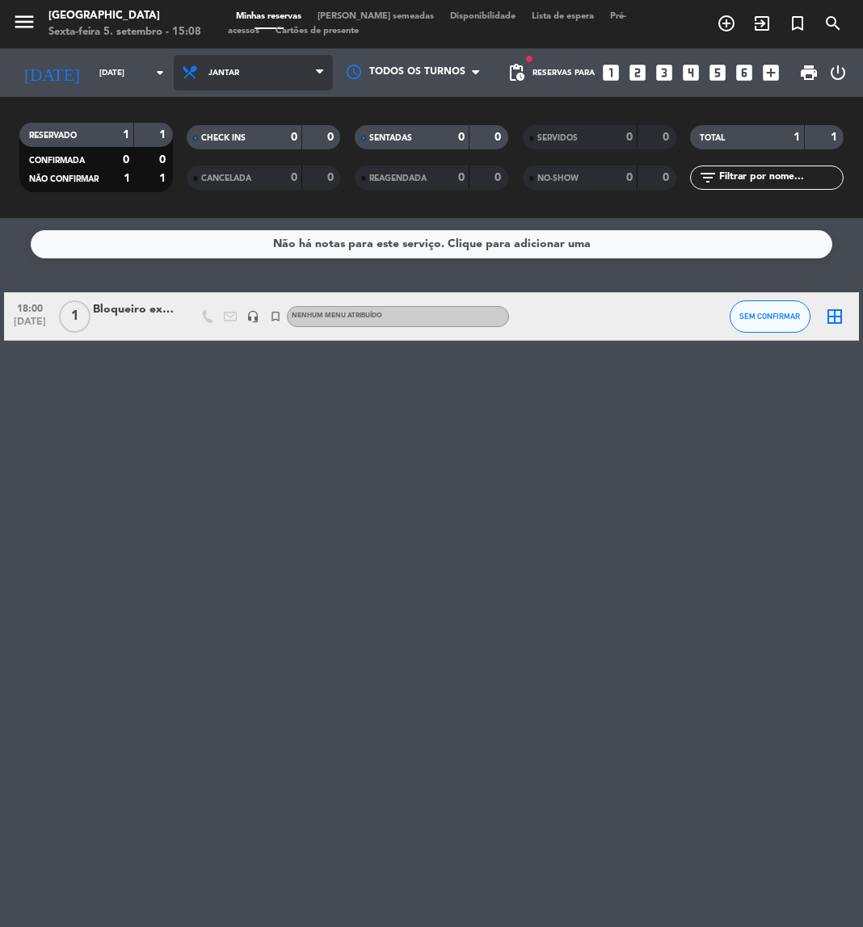
click at [222, 74] on span "Jantar" at bounding box center [223, 73] width 31 height 9
click at [218, 131] on div "menu Praça São Lourenço Sexta-feira 5. setembro - 15:08 Minhas reservas Mesas s…" at bounding box center [431, 109] width 863 height 218
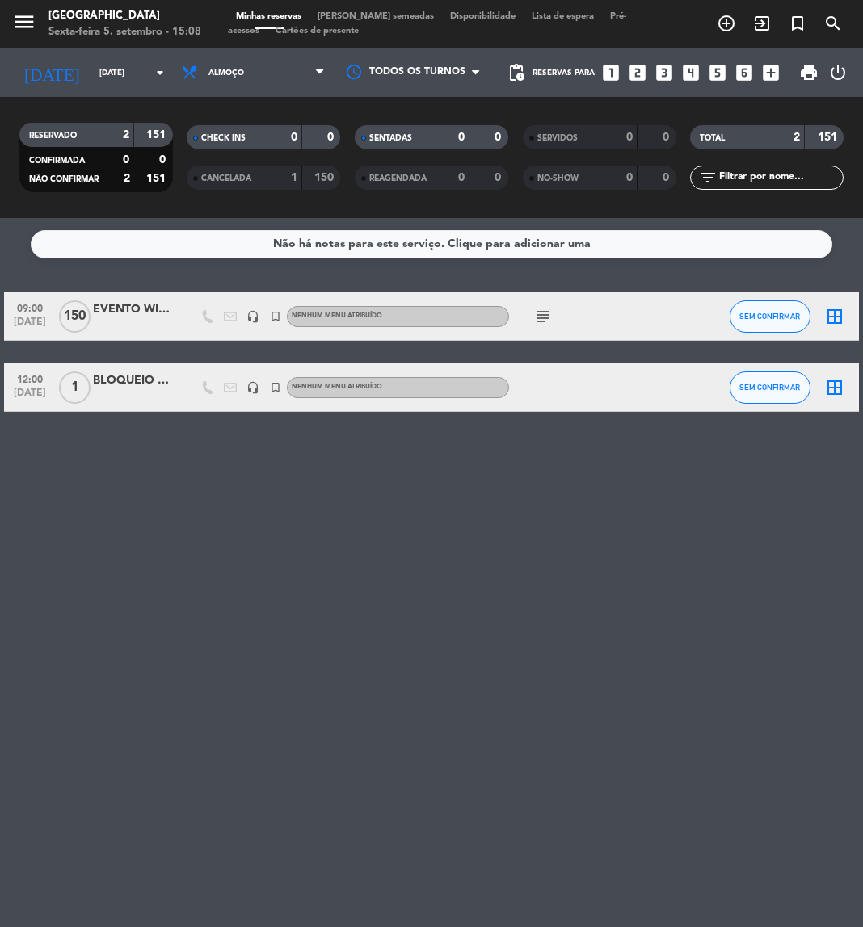
click at [285, 82] on span "Almoço" at bounding box center [253, 73] width 159 height 36
click at [262, 179] on div "menu Praça São Lourenço Sexta-feira 5. setembro - 15:08 Minhas reservas Mesas s…" at bounding box center [431, 109] width 863 height 218
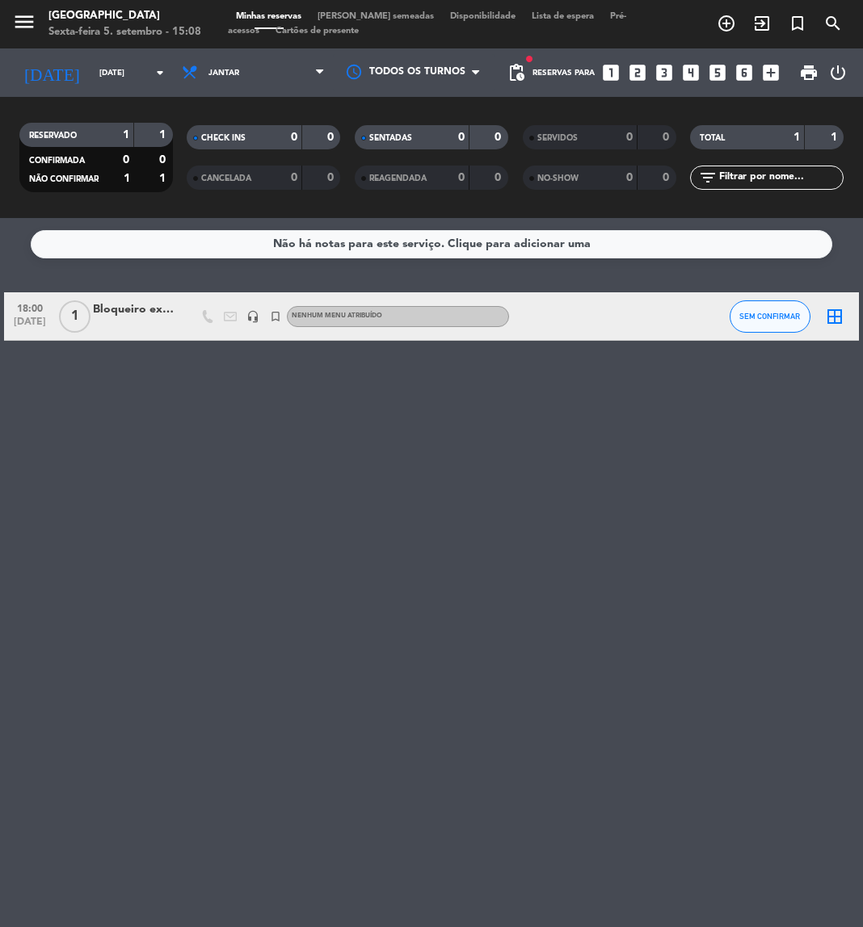
click at [132, 315] on div "Bloqueiro externo / sisi" at bounding box center [133, 310] width 81 height 19
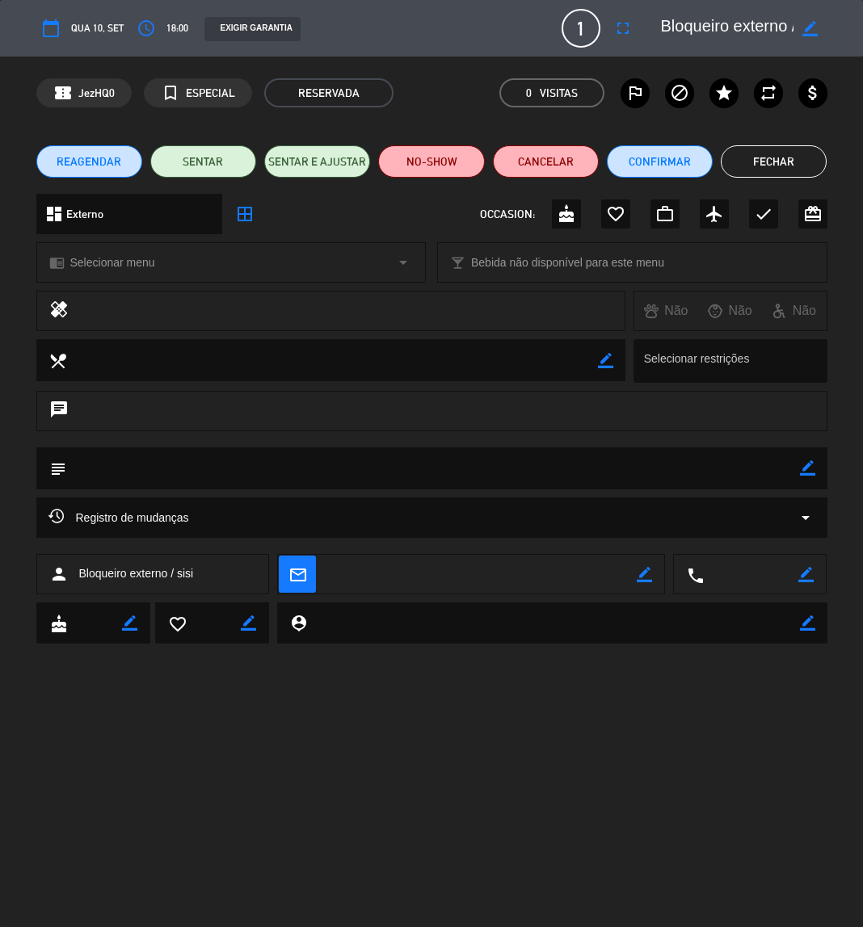
click at [770, 166] on button "Fechar" at bounding box center [774, 161] width 106 height 32
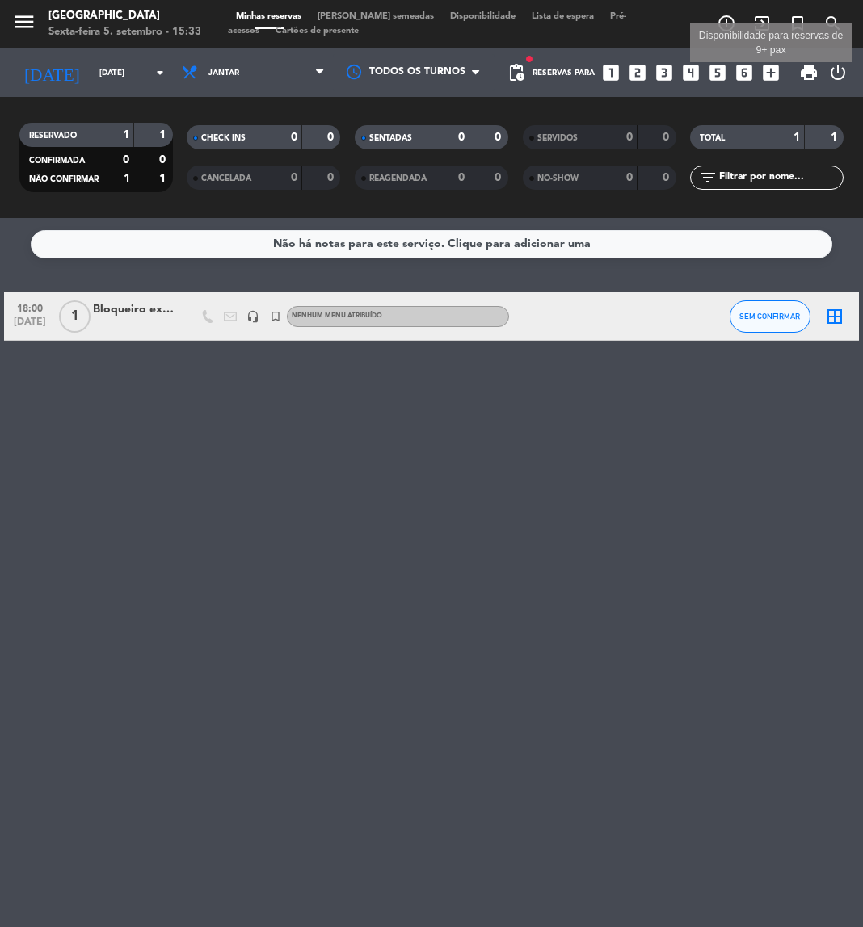
click at [765, 77] on icon "add_box" at bounding box center [770, 72] width 21 height 21
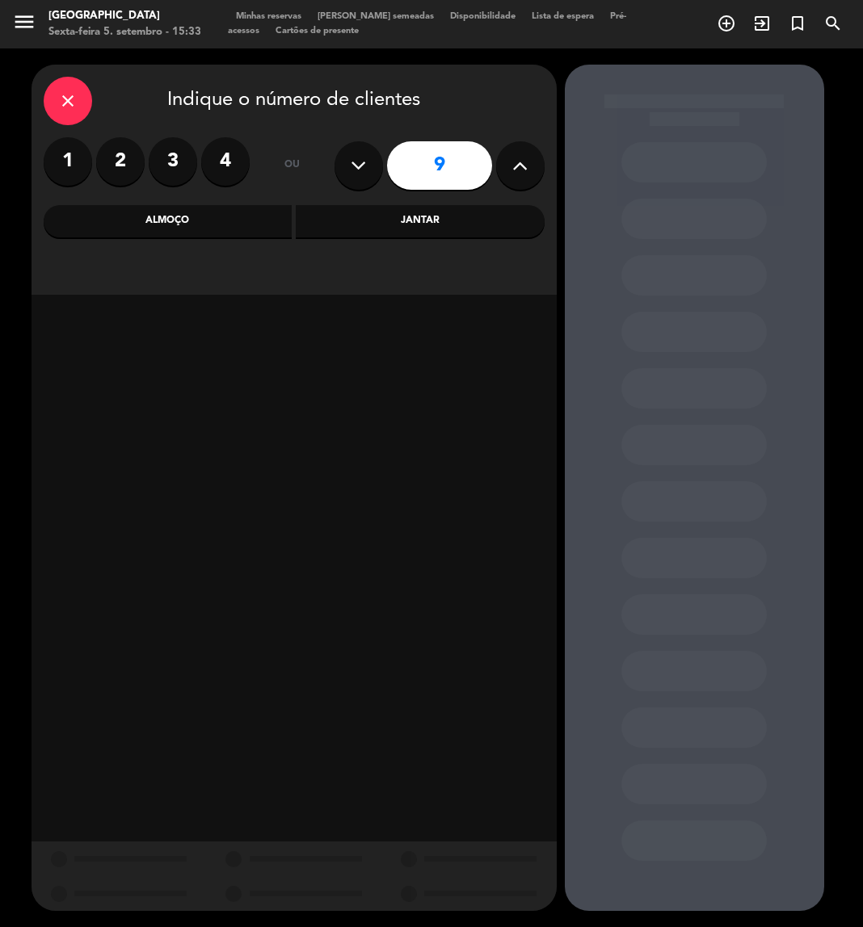
click at [514, 162] on icon at bounding box center [519, 165] width 15 height 24
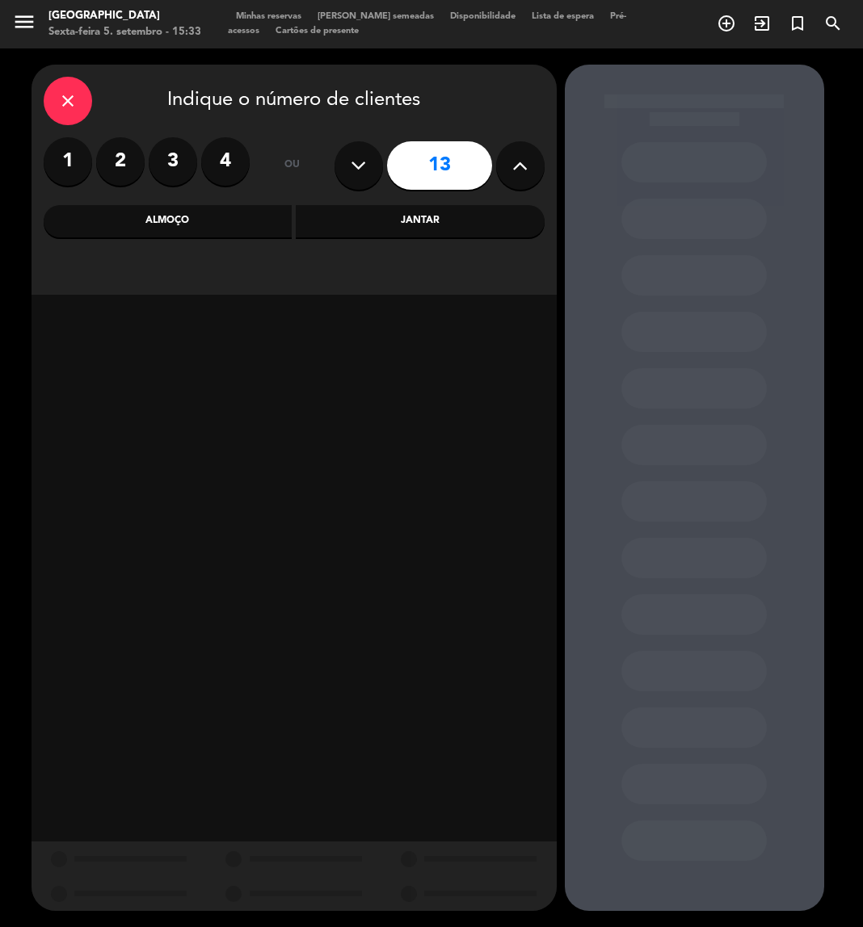
type input "14"
click at [397, 222] on div "Jantar" at bounding box center [420, 221] width 249 height 32
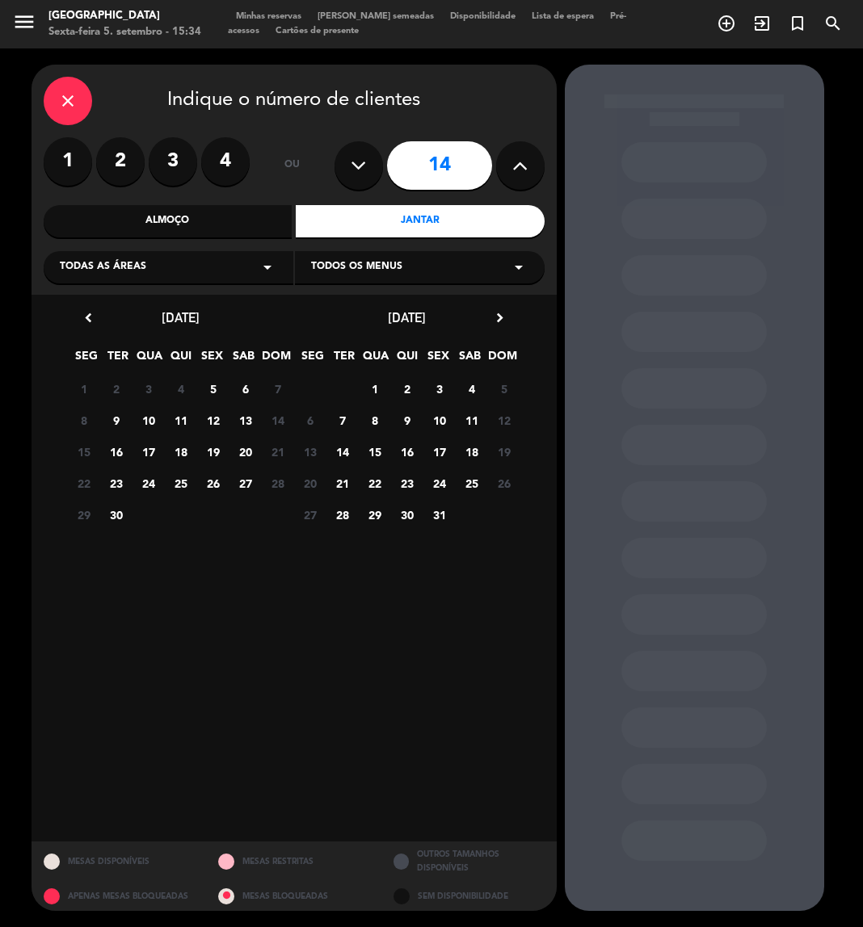
click at [141, 257] on div "Todas as áreas arrow_drop_down" at bounding box center [169, 267] width 250 height 32
click at [82, 355] on div "Salão" at bounding box center [168, 355] width 217 height 16
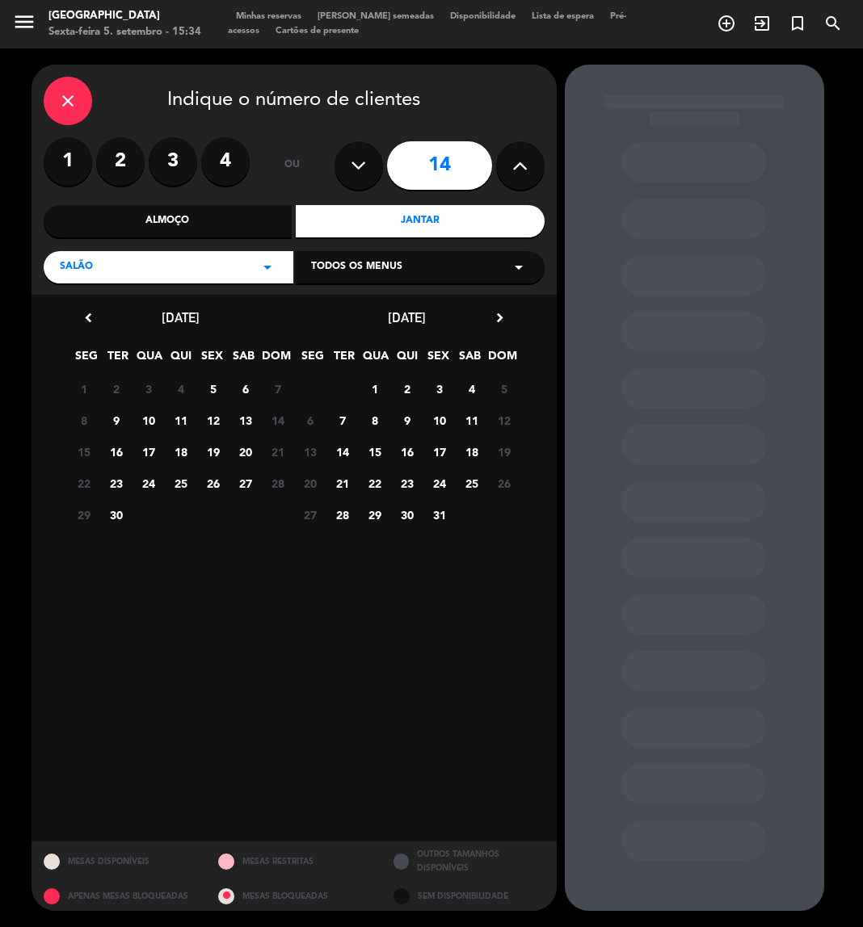
click at [143, 423] on span "10" at bounding box center [148, 420] width 27 height 27
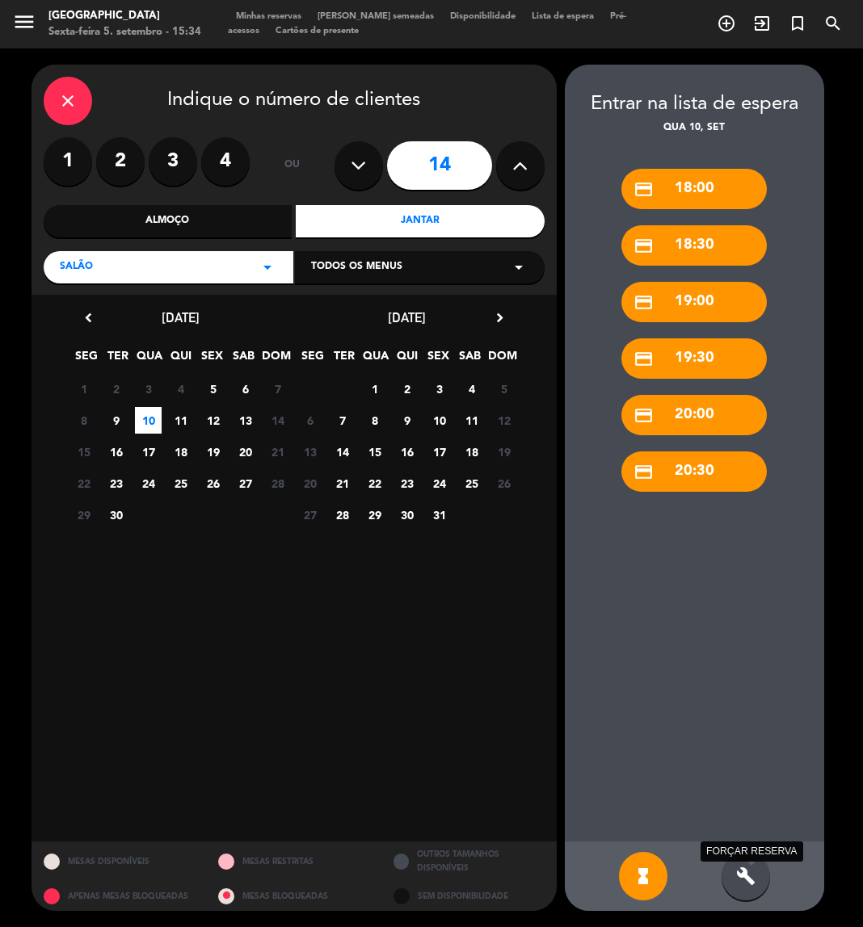
click at [742, 869] on icon "build" at bounding box center [745, 876] width 19 height 19
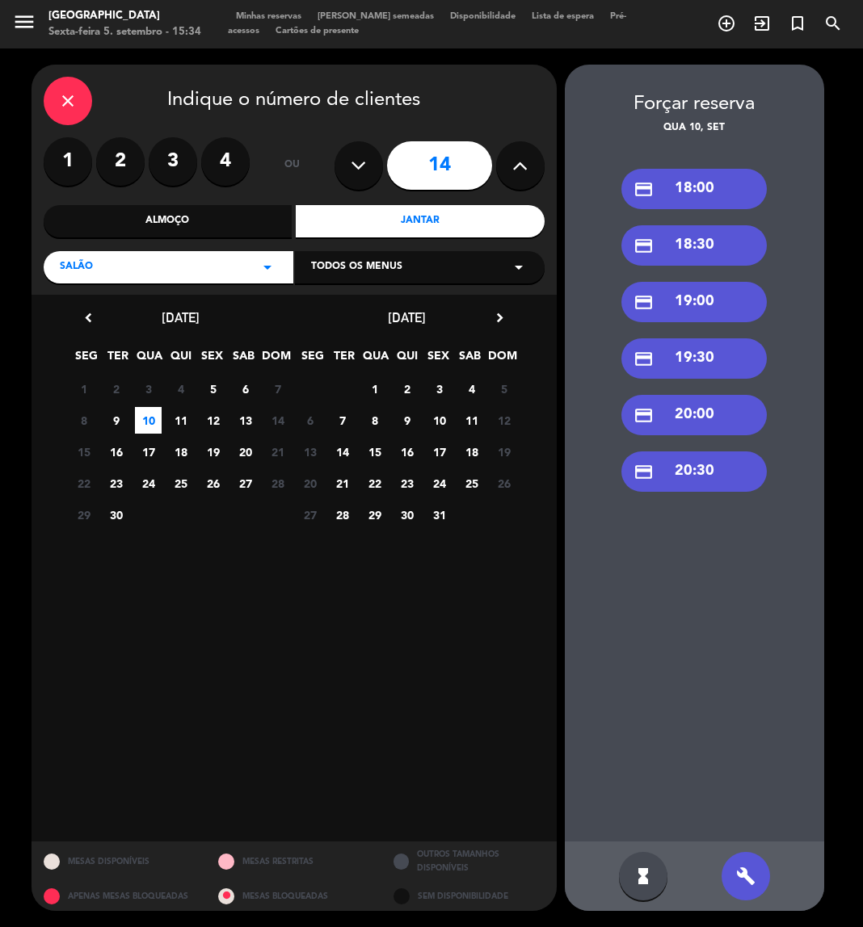
click at [709, 309] on div "credit_card 19:00" at bounding box center [693, 302] width 145 height 40
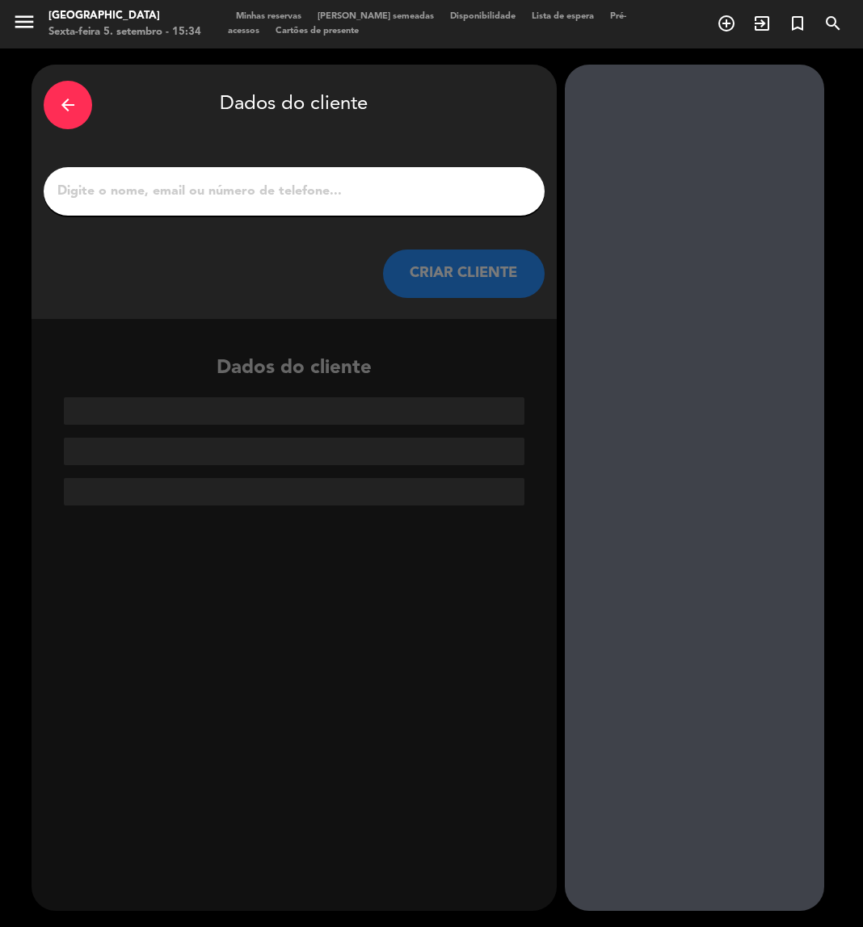
click at [258, 200] on input "1" at bounding box center [294, 191] width 477 height 23
paste input "Mohammed"
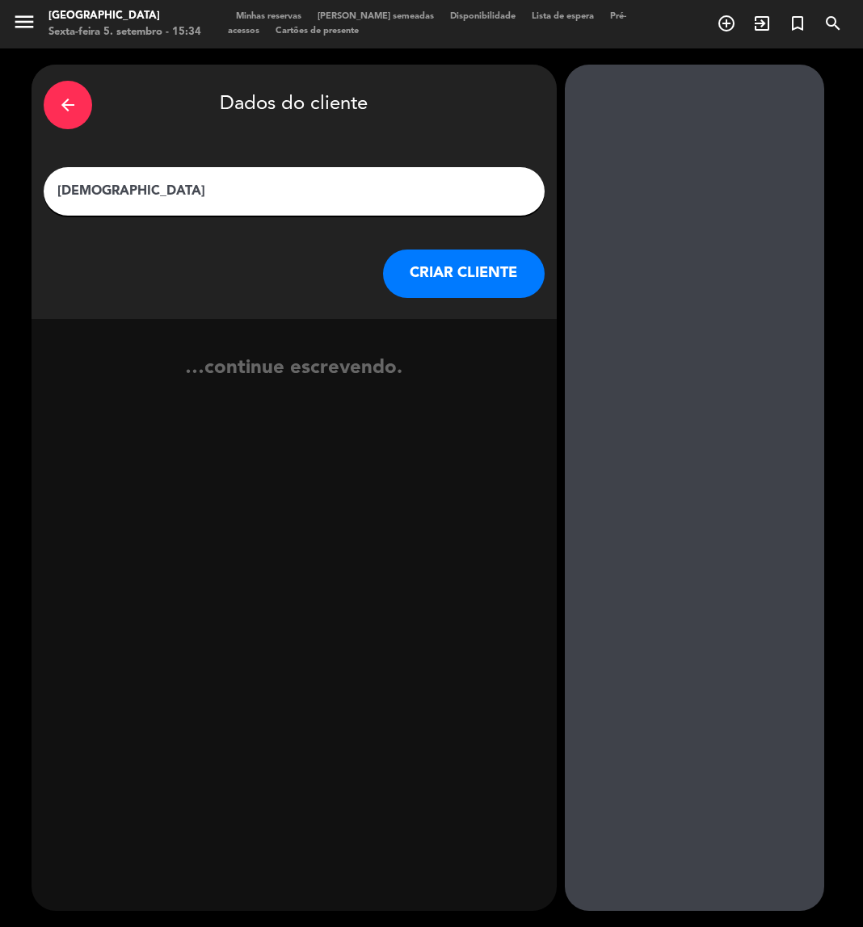
type input "Mohammed"
click at [419, 262] on button "CRIAR CLIENTE" at bounding box center [464, 274] width 162 height 48
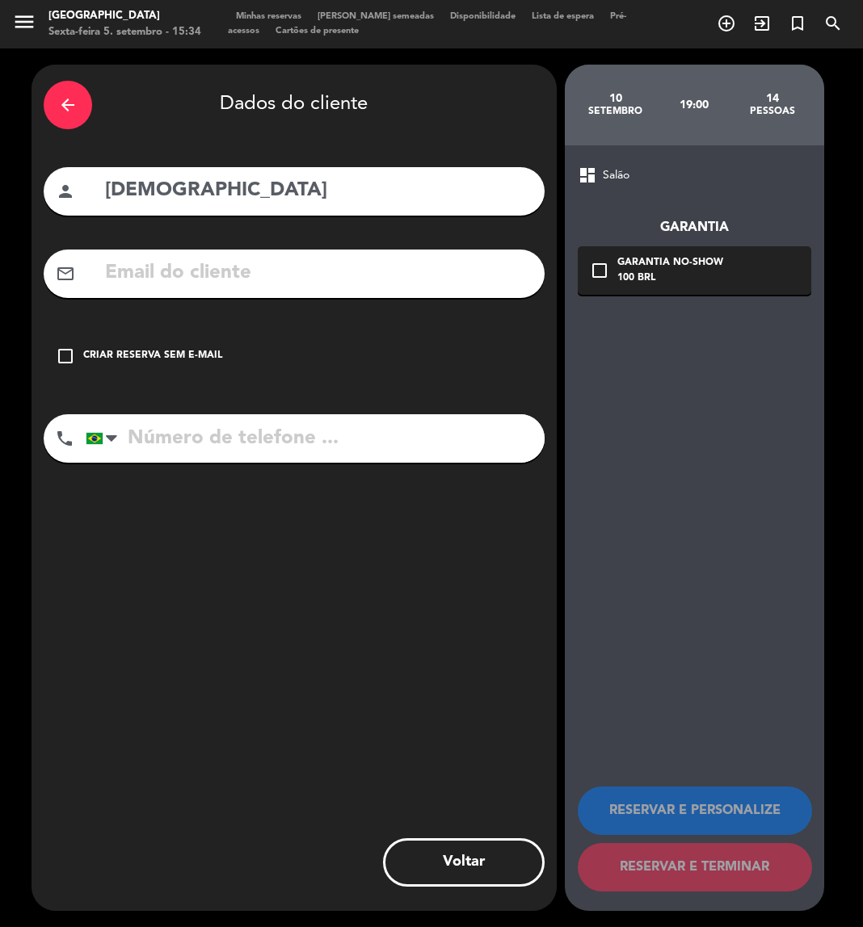
click at [196, 443] on input "tel" at bounding box center [315, 438] width 459 height 48
paste input "+1) 921-3100"
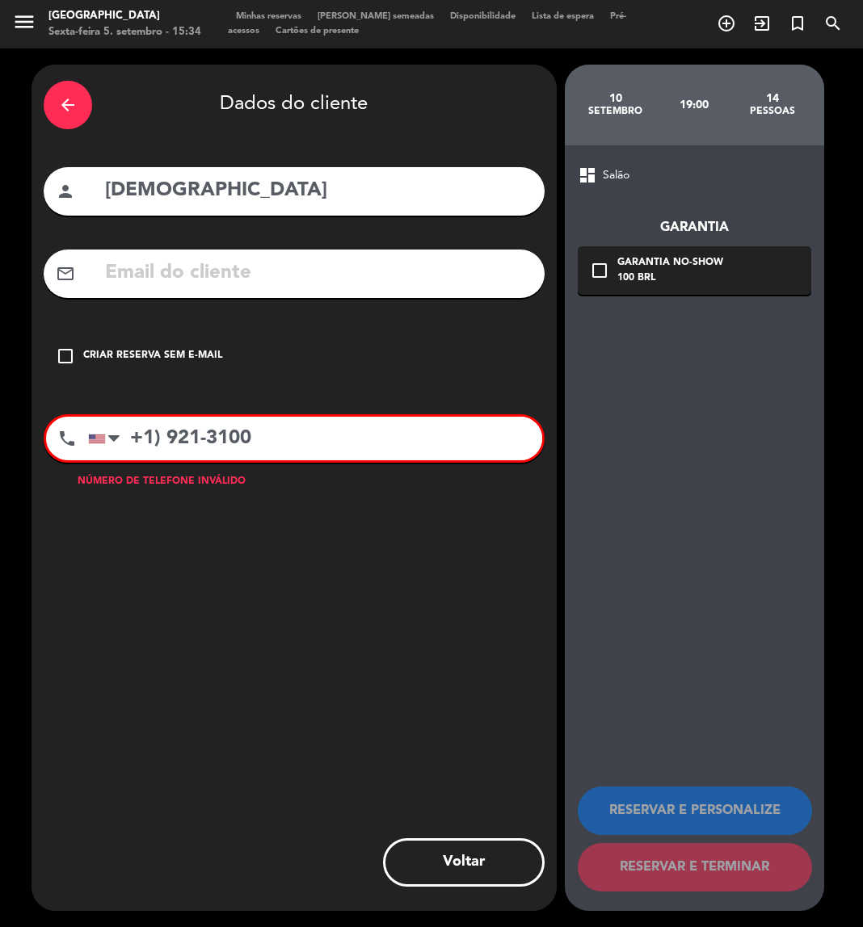
click at [69, 358] on icon "check_box_outline_blank" at bounding box center [65, 356] width 19 height 19
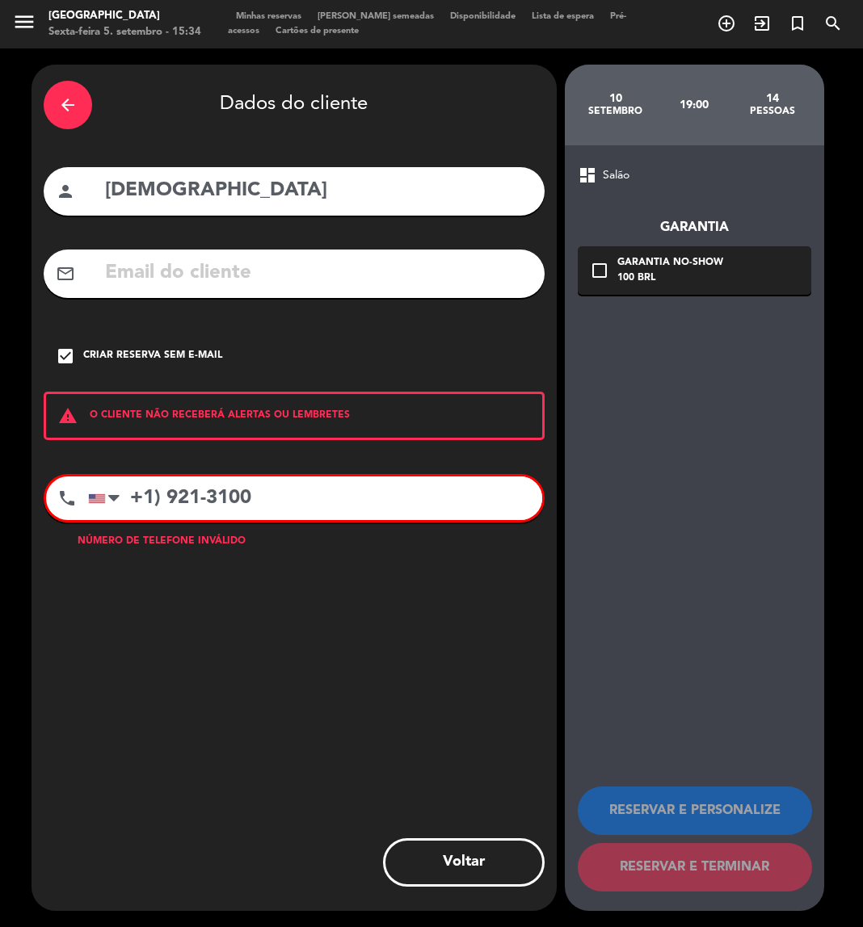
click at [158, 503] on input "+1) 921-3100" at bounding box center [315, 499] width 454 height 44
type input "+"
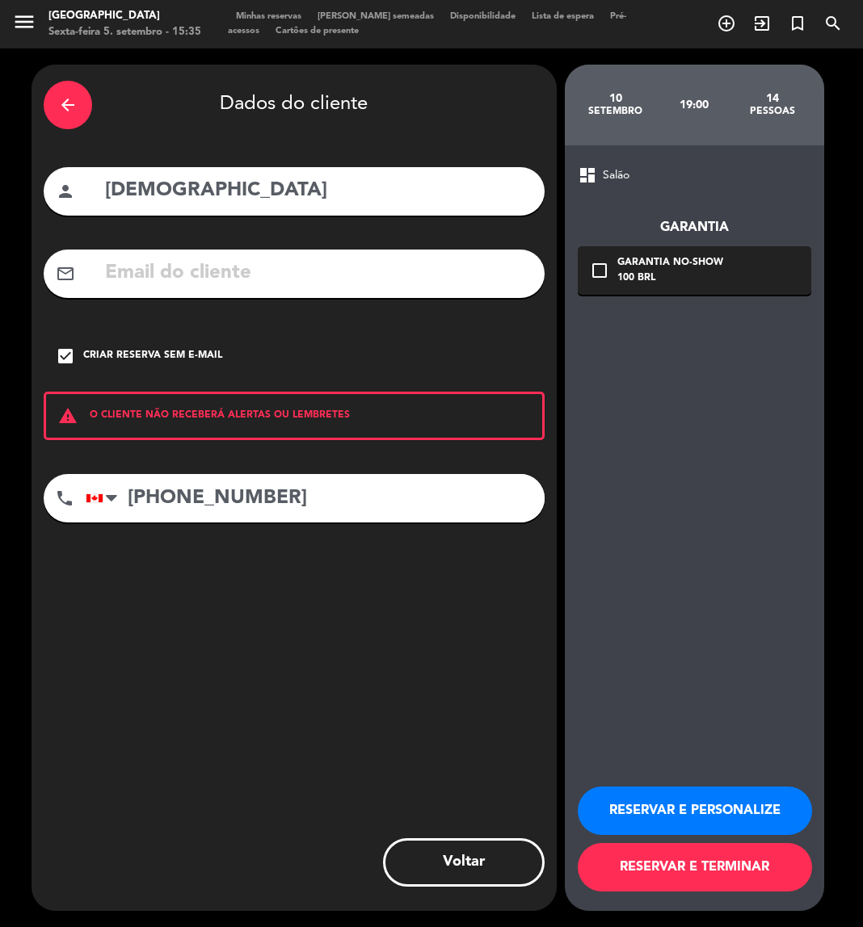
type input "+16139213100"
click at [625, 801] on button "RESERVAR E PERSONALIZE" at bounding box center [695, 811] width 234 height 48
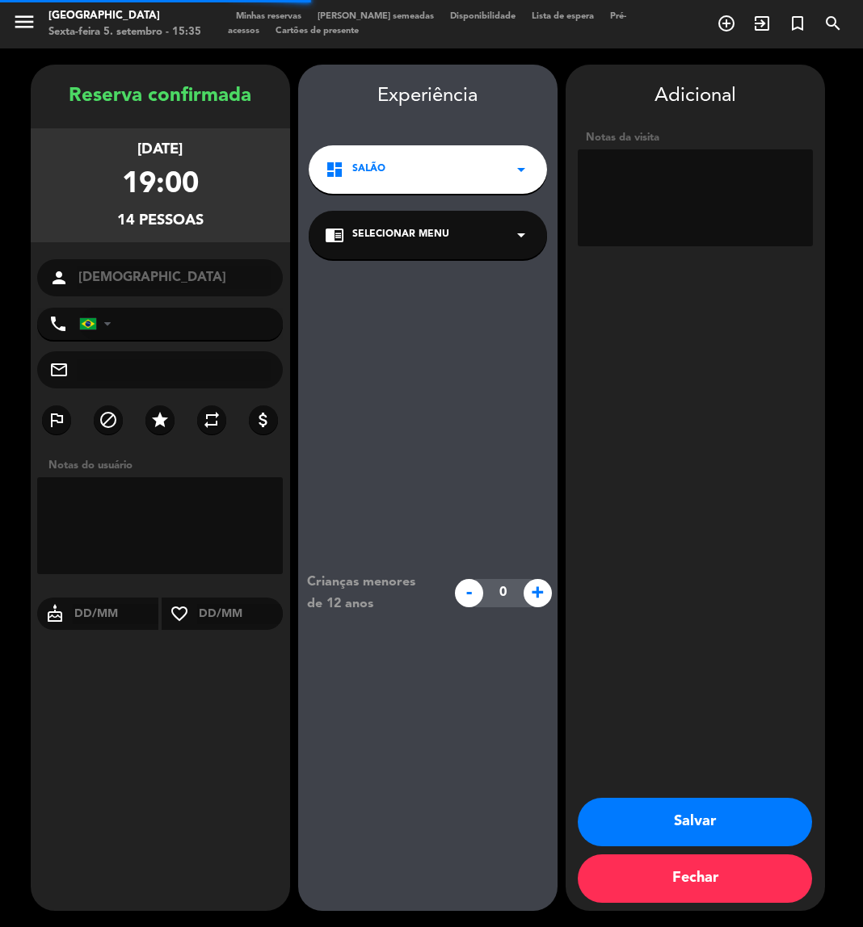
type input "+19213100"
click at [645, 186] on textarea at bounding box center [695, 197] width 235 height 97
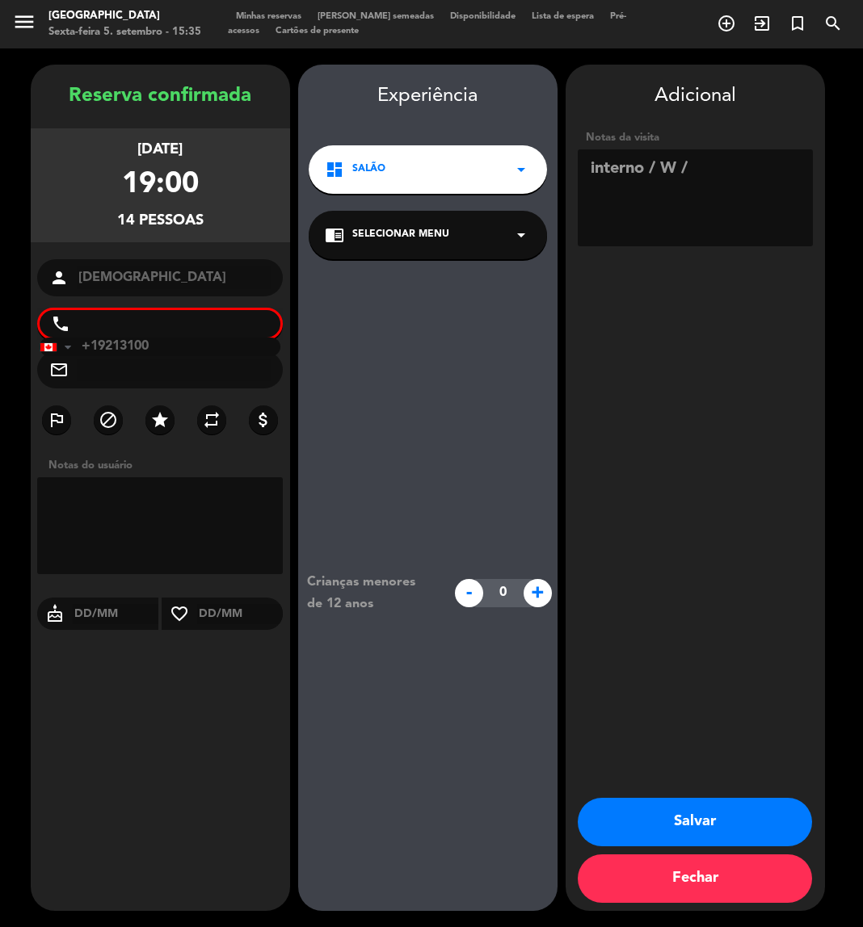
click at [715, 170] on textarea at bounding box center [695, 197] width 235 height 97
paste textarea "+1 (613) 921-3100"
type textarea "interno / W / +1 (613) 921-3100"
click at [691, 815] on button "Salvar" at bounding box center [695, 822] width 234 height 48
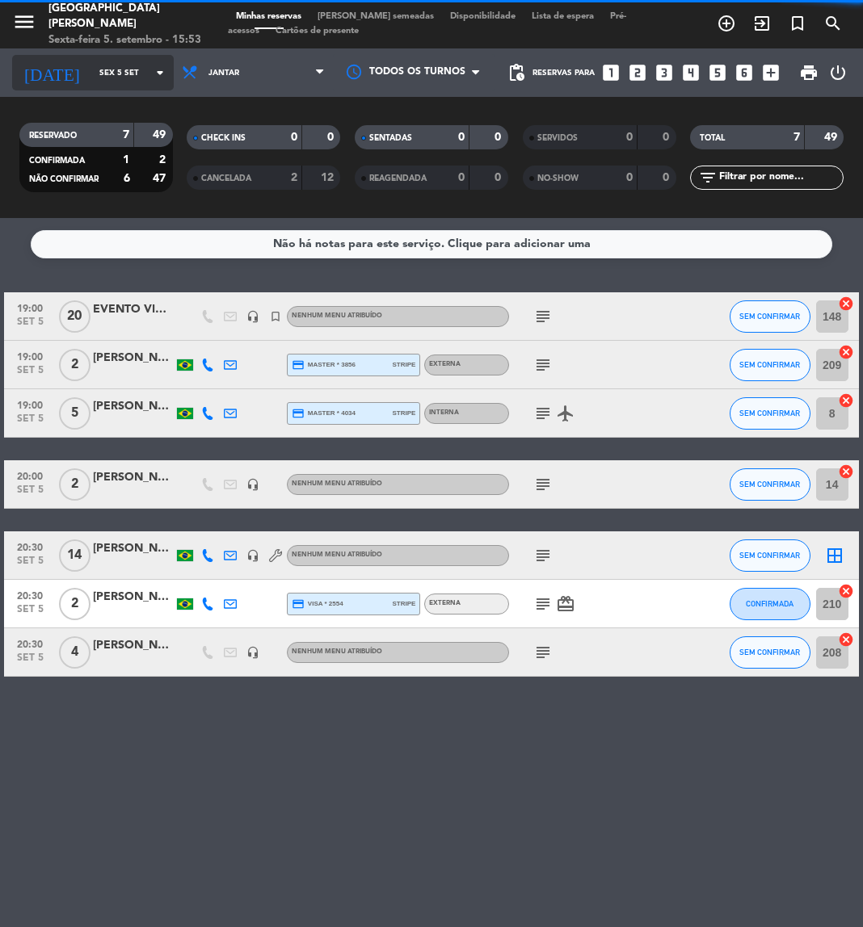
click at [120, 68] on input "Sex 5 set" at bounding box center [145, 73] width 109 height 25
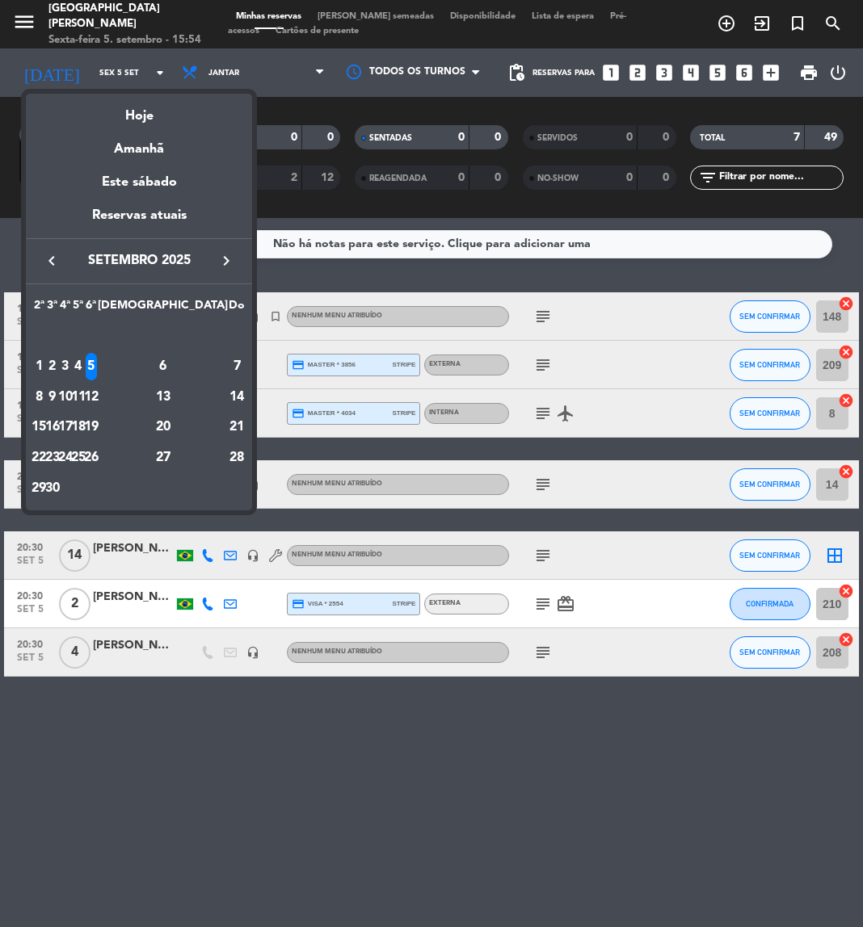
click at [456, 867] on div at bounding box center [431, 463] width 863 height 927
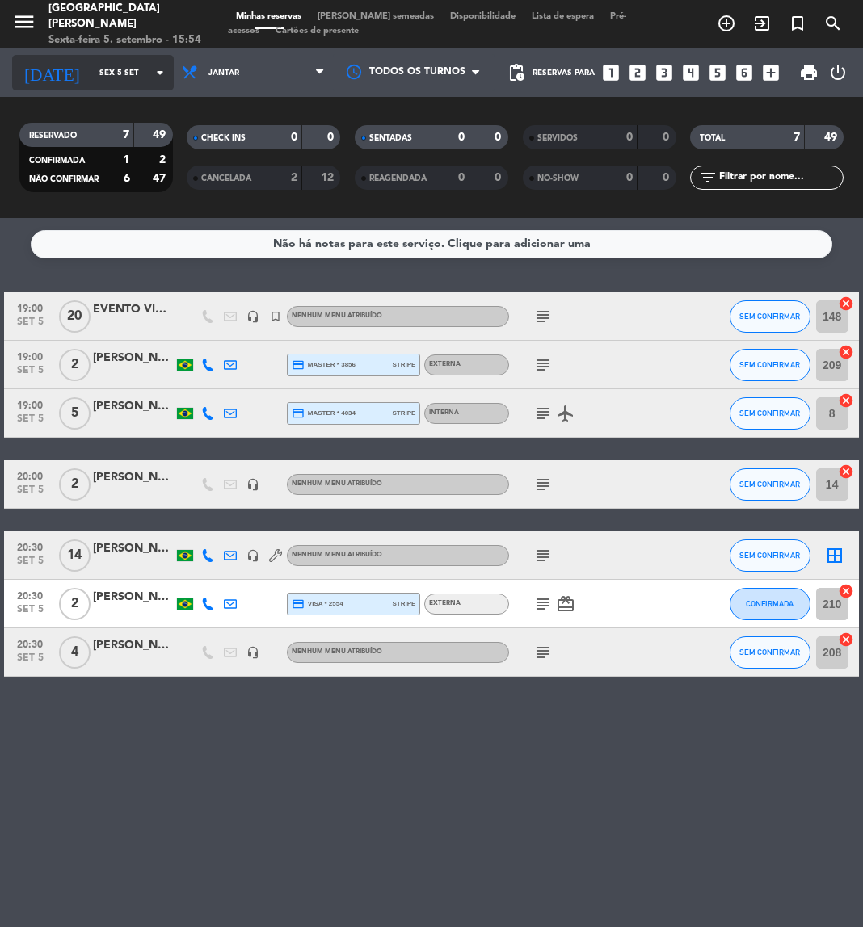
click at [99, 86] on div "today Sex 5 set arrow_drop_down" at bounding box center [93, 73] width 162 height 36
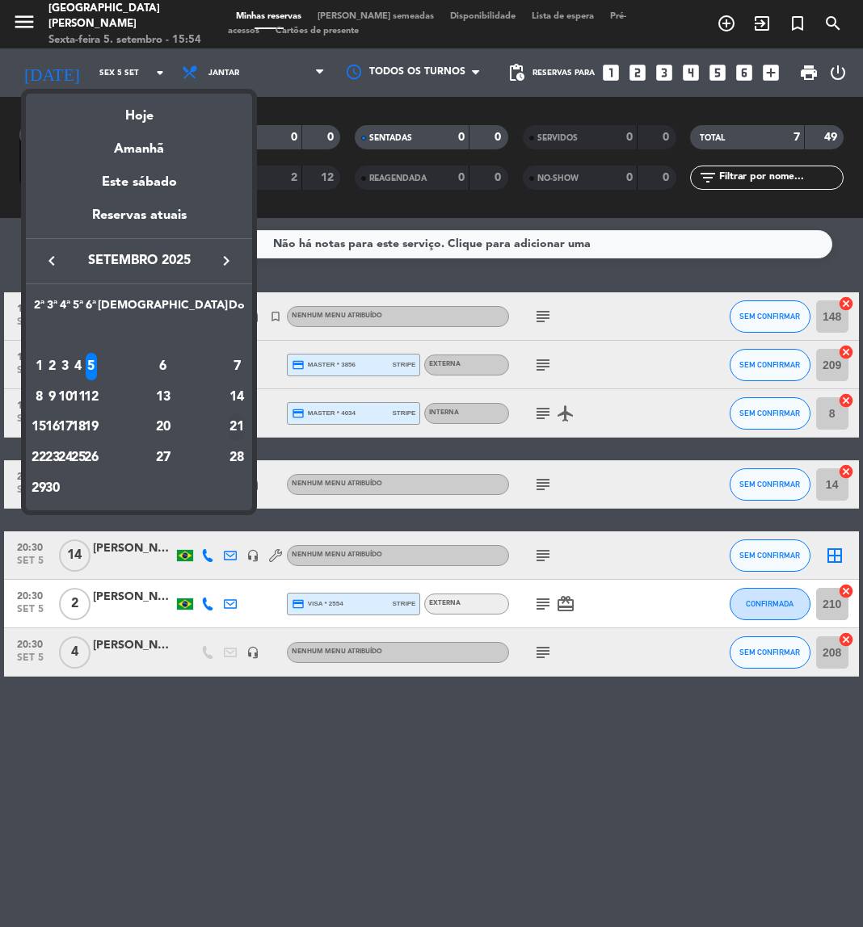
click at [238, 427] on div "21" at bounding box center [237, 427] width 16 height 27
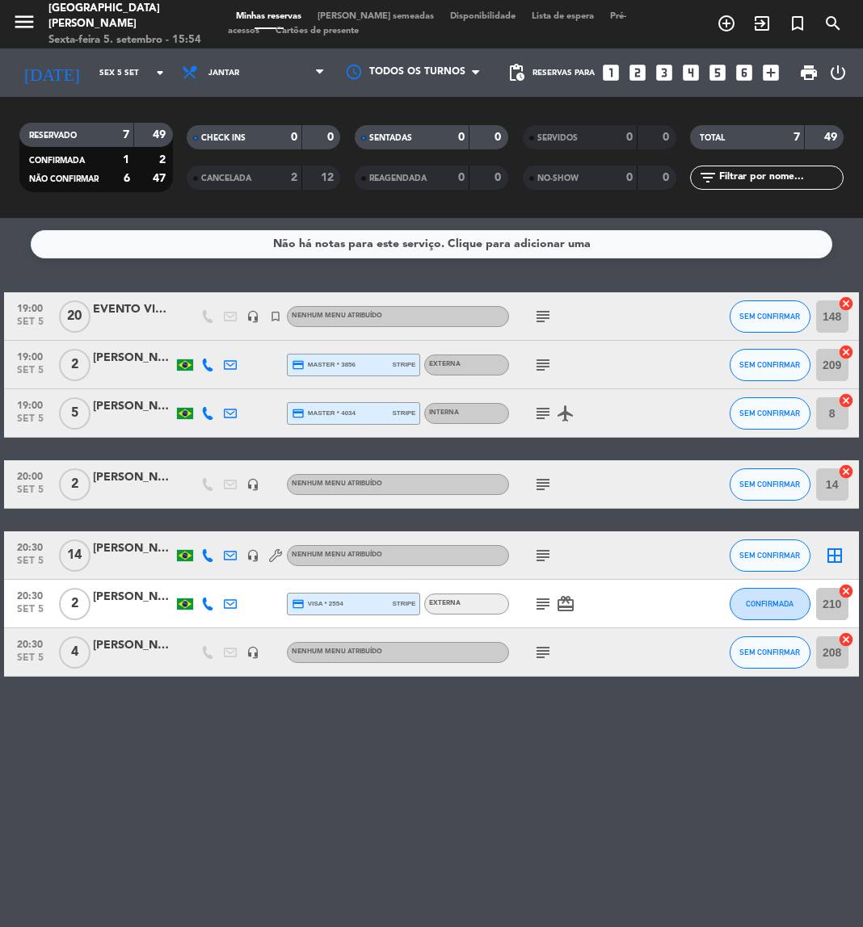
type input "Dom 21 set"
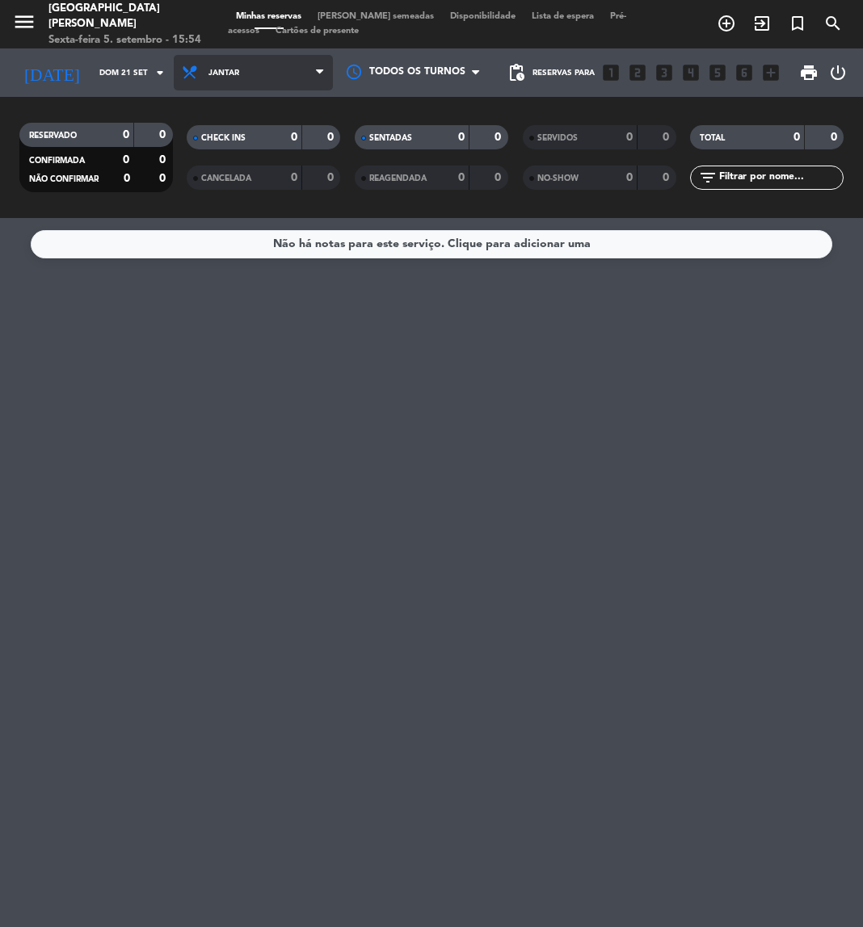
click at [288, 56] on span "Jantar" at bounding box center [253, 73] width 159 height 36
click at [261, 149] on div "menu Praça São Lourenço Sexta-feira 5. setembro - 15:54 Minhas reservas Mesas s…" at bounding box center [431, 109] width 863 height 218
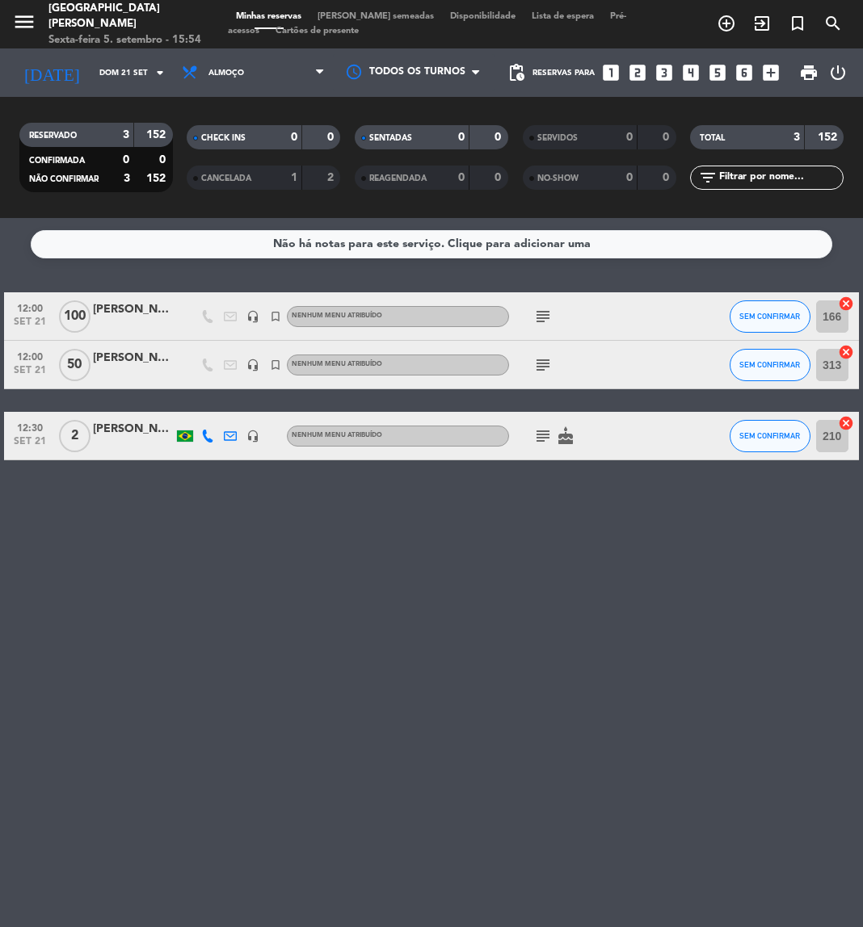
click at [545, 320] on icon "subject" at bounding box center [542, 316] width 19 height 19
click at [542, 360] on icon "subject" at bounding box center [542, 364] width 19 height 19
click at [540, 433] on icon "subject" at bounding box center [542, 436] width 19 height 19
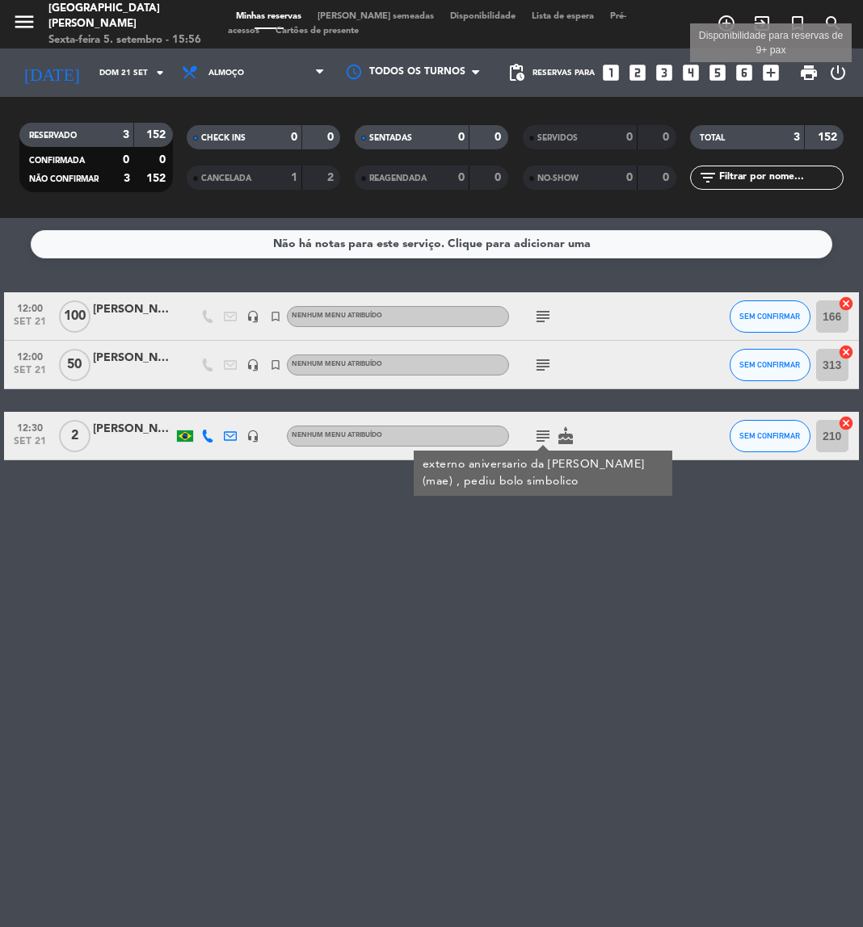
click at [768, 68] on icon "add_box" at bounding box center [770, 72] width 21 height 21
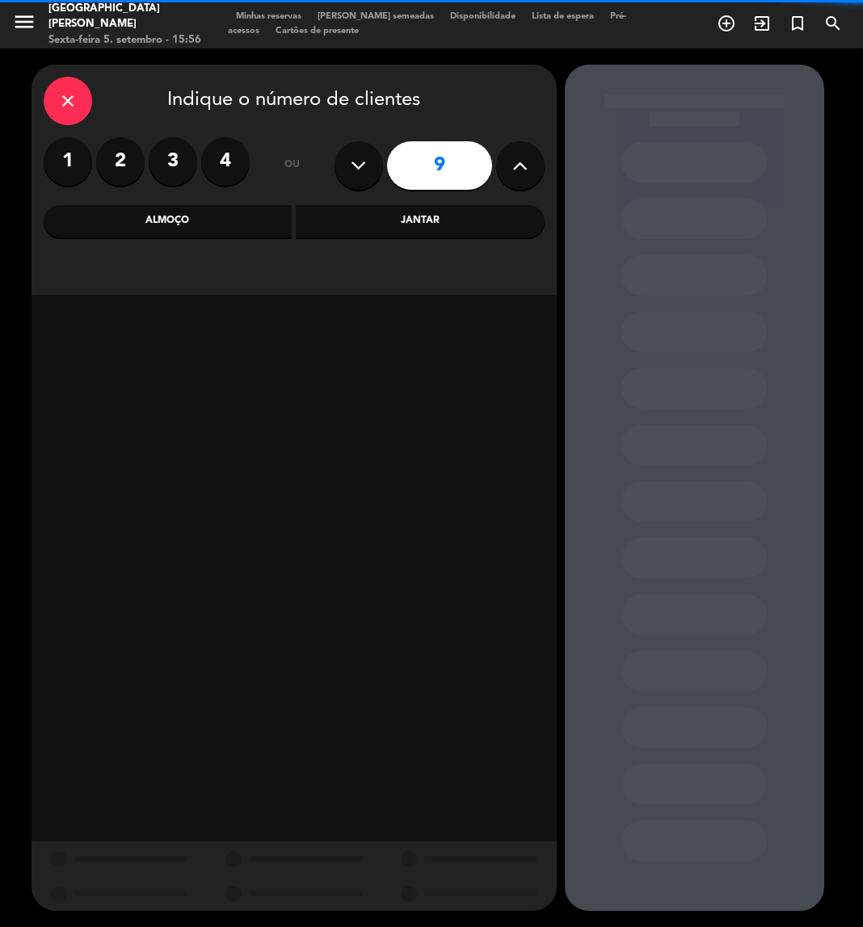
click at [371, 167] on button at bounding box center [358, 165] width 48 height 48
type input "8"
click at [169, 227] on div "Almoço" at bounding box center [168, 221] width 249 height 32
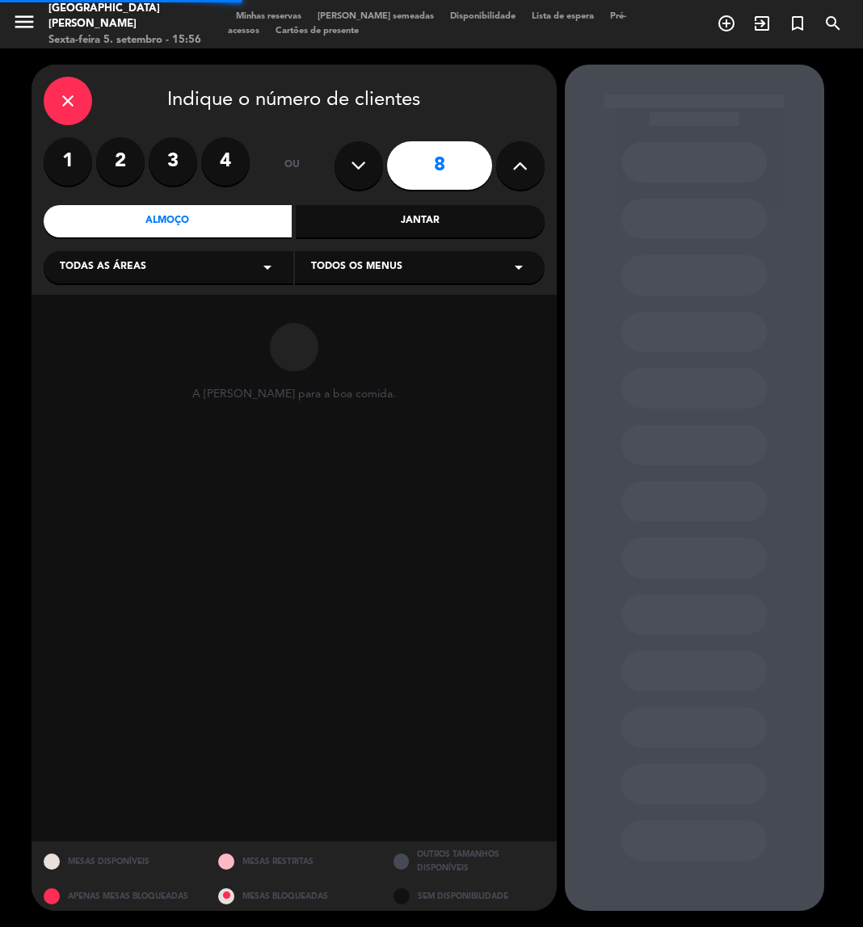
click at [157, 272] on div "Todas as áreas arrow_drop_down" at bounding box center [169, 267] width 250 height 32
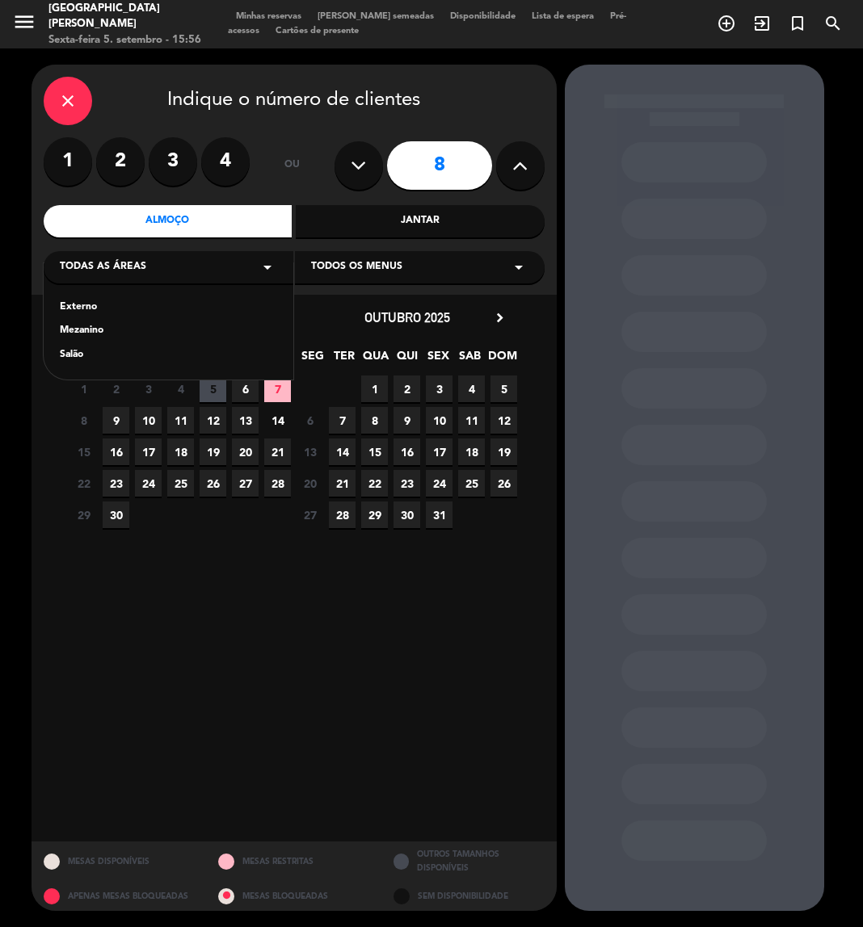
click at [104, 310] on div "Externo" at bounding box center [168, 308] width 217 height 16
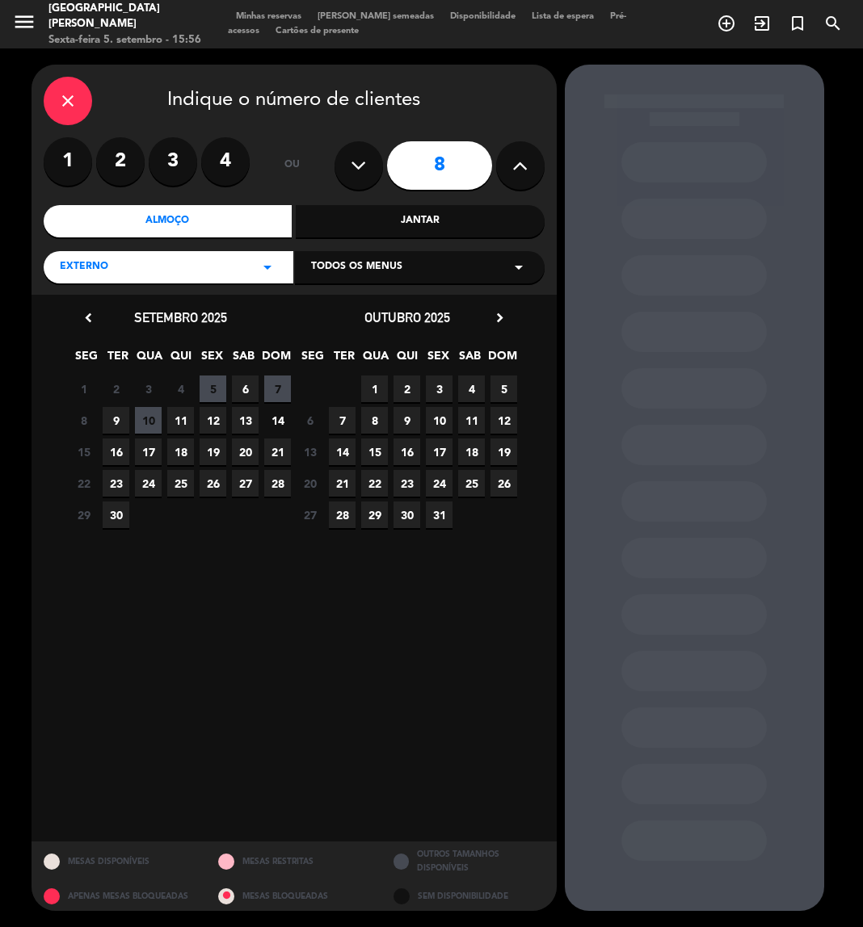
click at [288, 457] on span "21" at bounding box center [277, 452] width 27 height 27
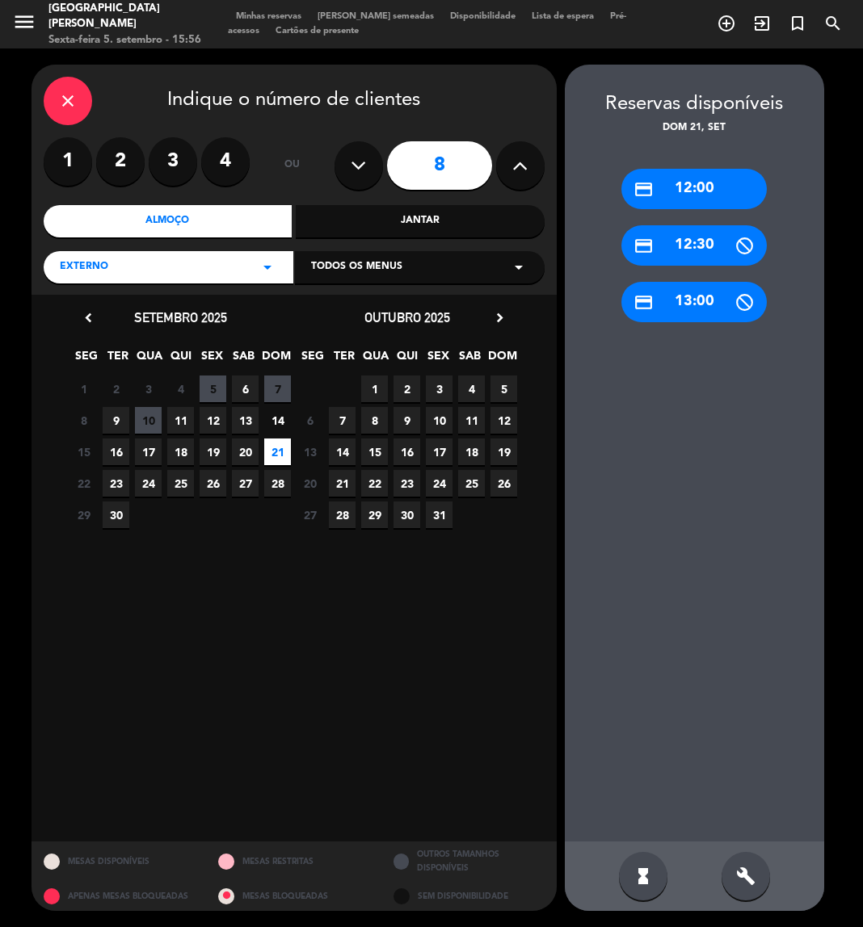
click at [674, 301] on div "credit_card 13:00" at bounding box center [693, 302] width 145 height 40
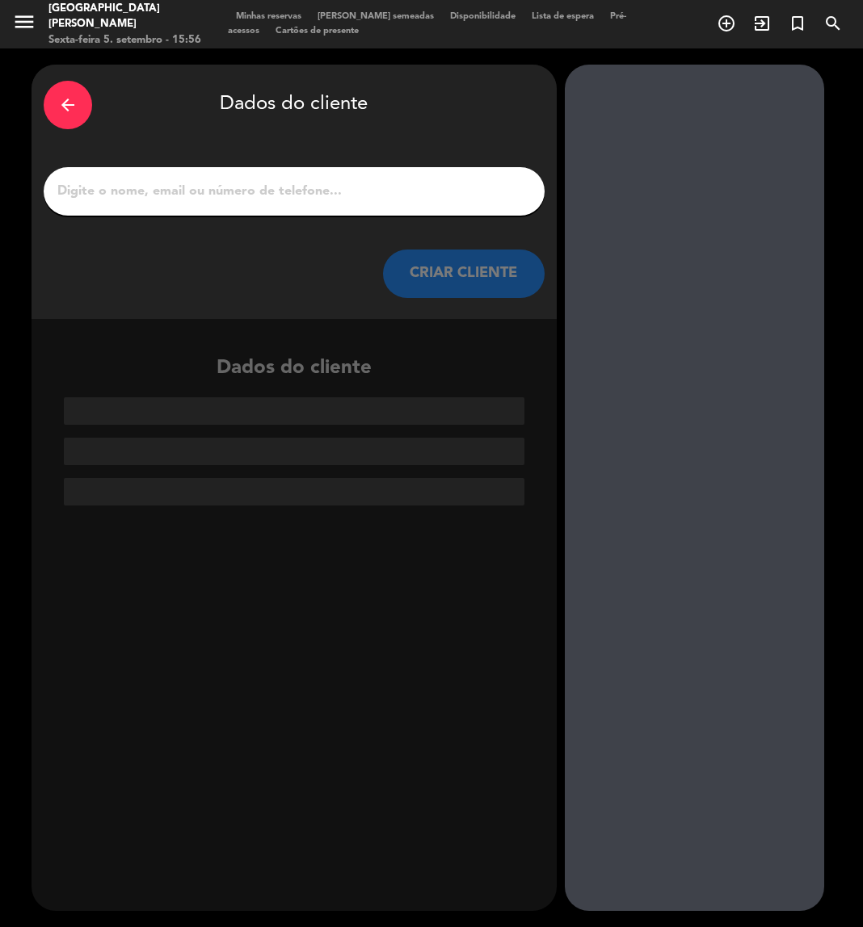
click at [213, 194] on input "1" at bounding box center [294, 191] width 477 height 23
paste input "Mariele Stein"
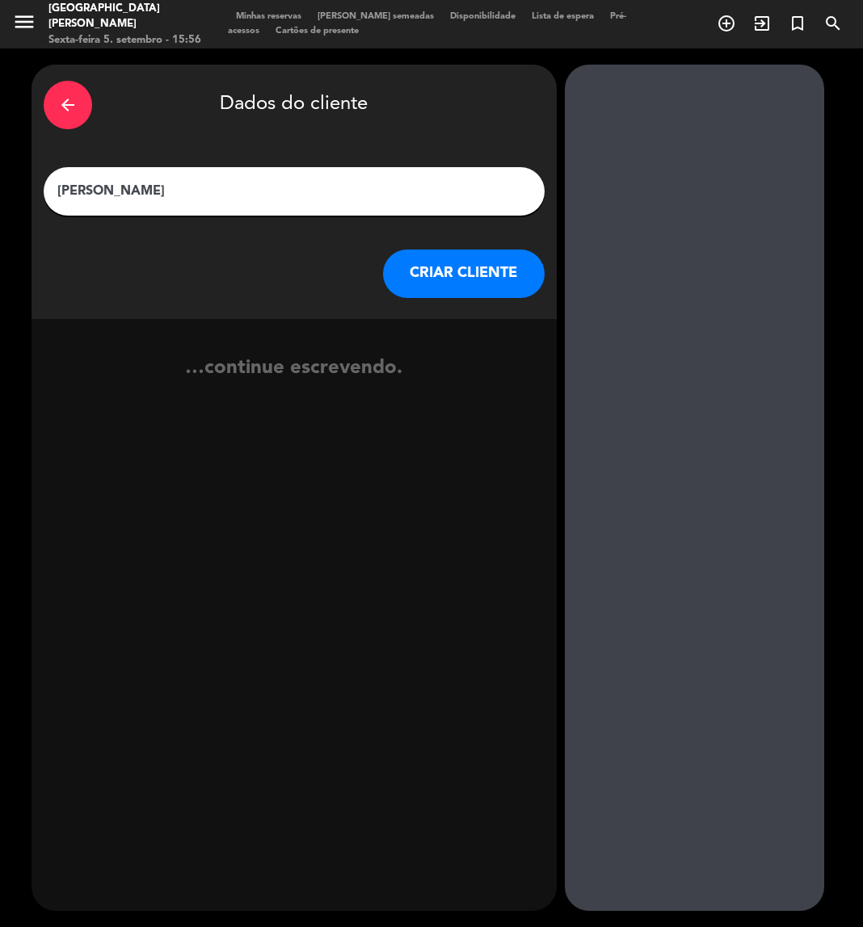
type input "Mariele Stein"
click at [419, 278] on button "CRIAR CLIENTE" at bounding box center [464, 274] width 162 height 48
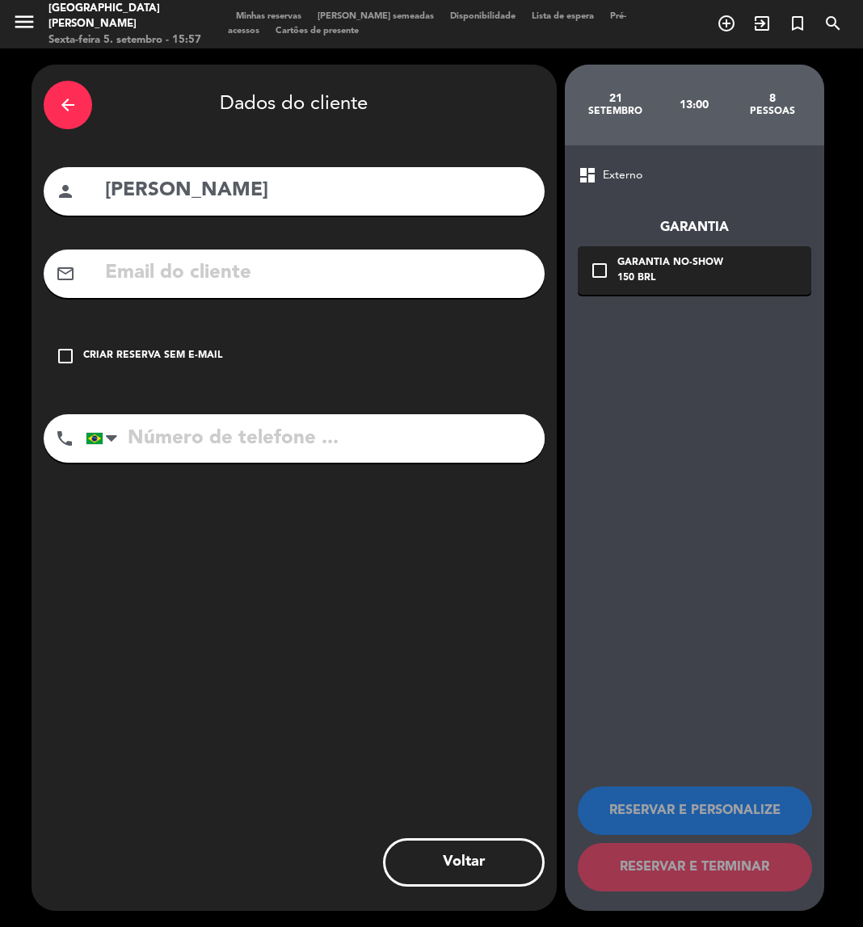
click at [344, 445] on input "tel" at bounding box center [315, 438] width 459 height 48
paste input "11 98536-8892"
type input "11 98536-8892"
click at [65, 355] on icon "check_box_outline_blank" at bounding box center [65, 356] width 19 height 19
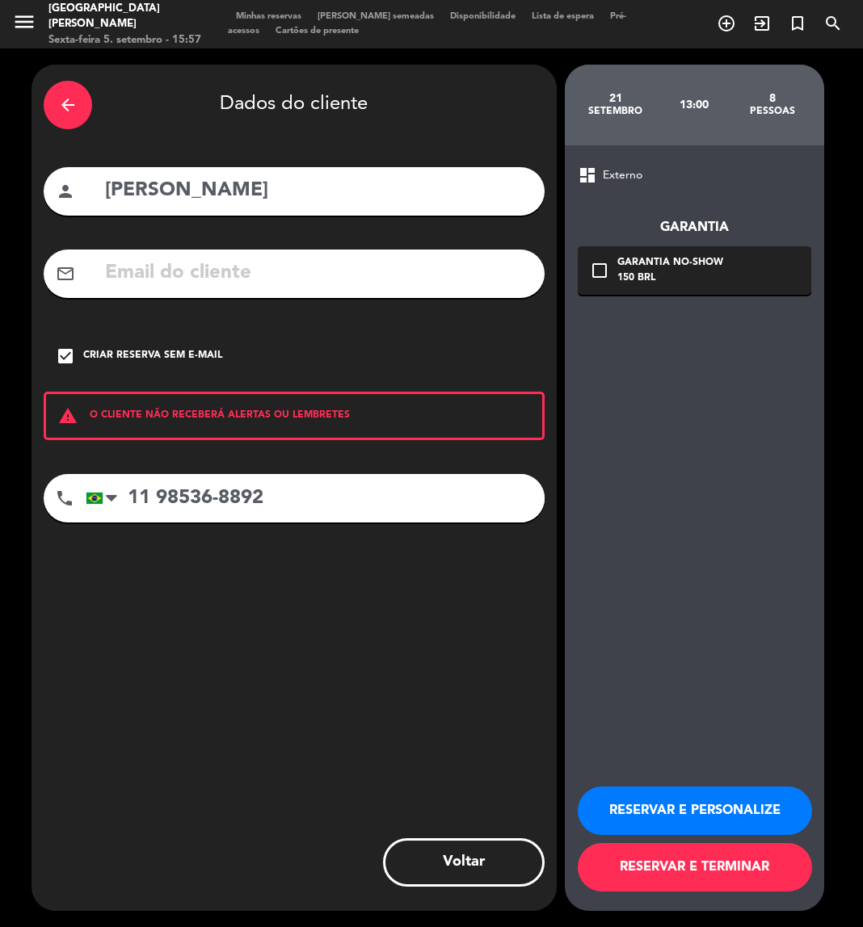
click at [763, 810] on button "RESERVAR E PERSONALIZE" at bounding box center [695, 811] width 234 height 48
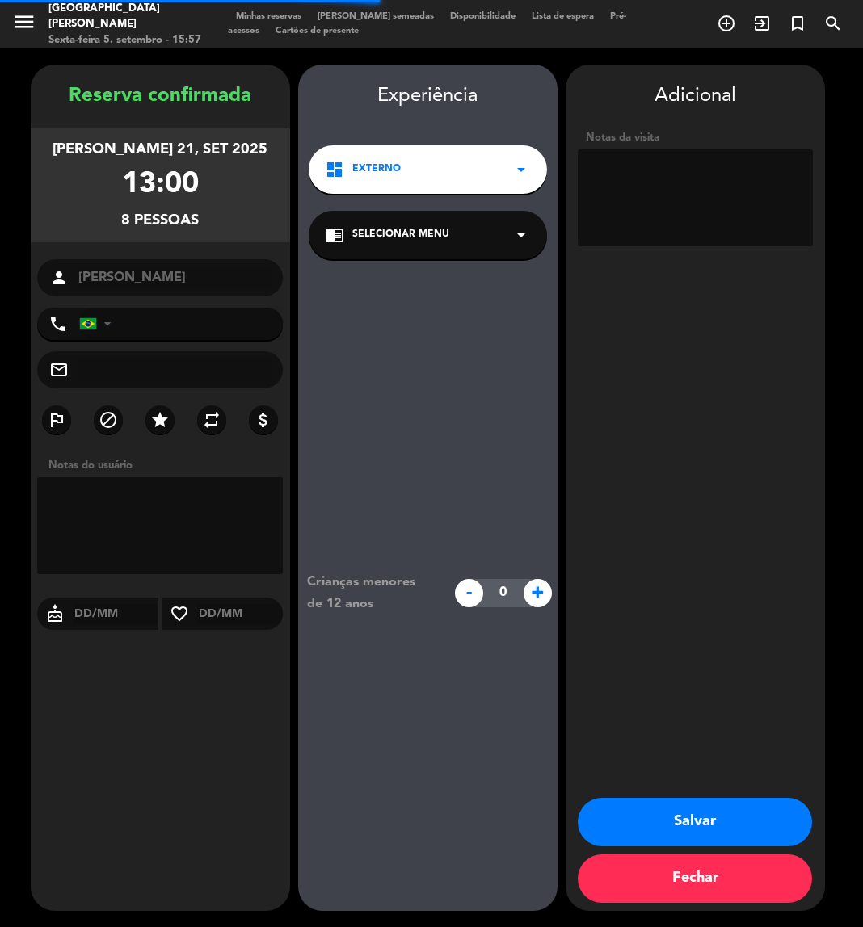
type input "+5511985368892"
click at [704, 185] on textarea at bounding box center [695, 197] width 235 height 97
type textarea "externo / W"
click at [649, 821] on button "Salvar" at bounding box center [695, 822] width 234 height 48
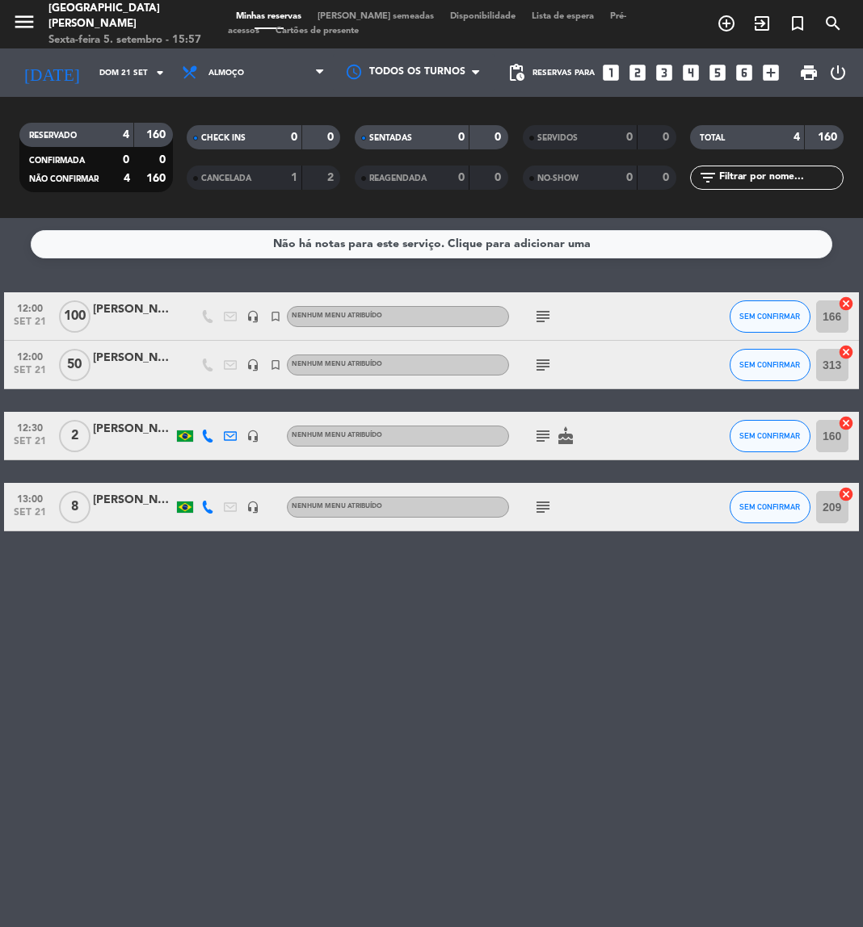
click at [780, 185] on input "text" at bounding box center [779, 178] width 125 height 18
paste input "Mariele Stein"
type input "Mariele Stein"
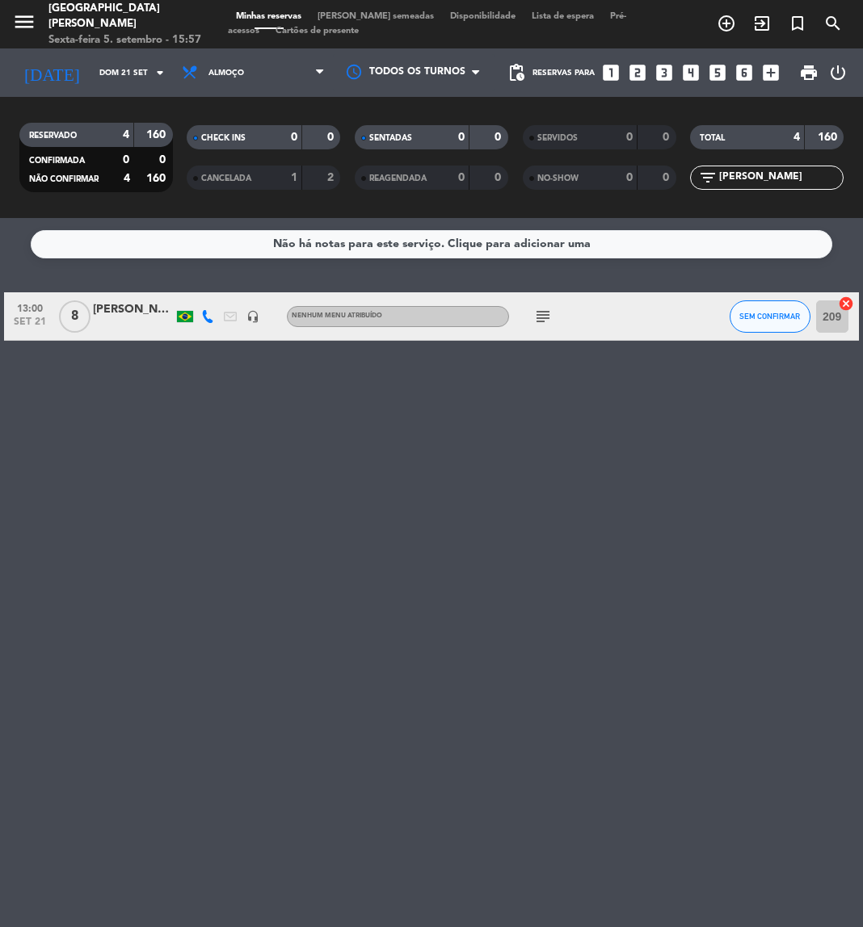
drag, startPoint x: 797, startPoint y: 176, endPoint x: 616, endPoint y: 157, distance: 182.0
click at [616, 157] on div "RESERVADO 4 160 CONFIRMADA 0 0 NÃO CONFIRMAR 4 160 CHECK INS 0 0 CANCELADA 1 2 …" at bounding box center [431, 157] width 863 height 89
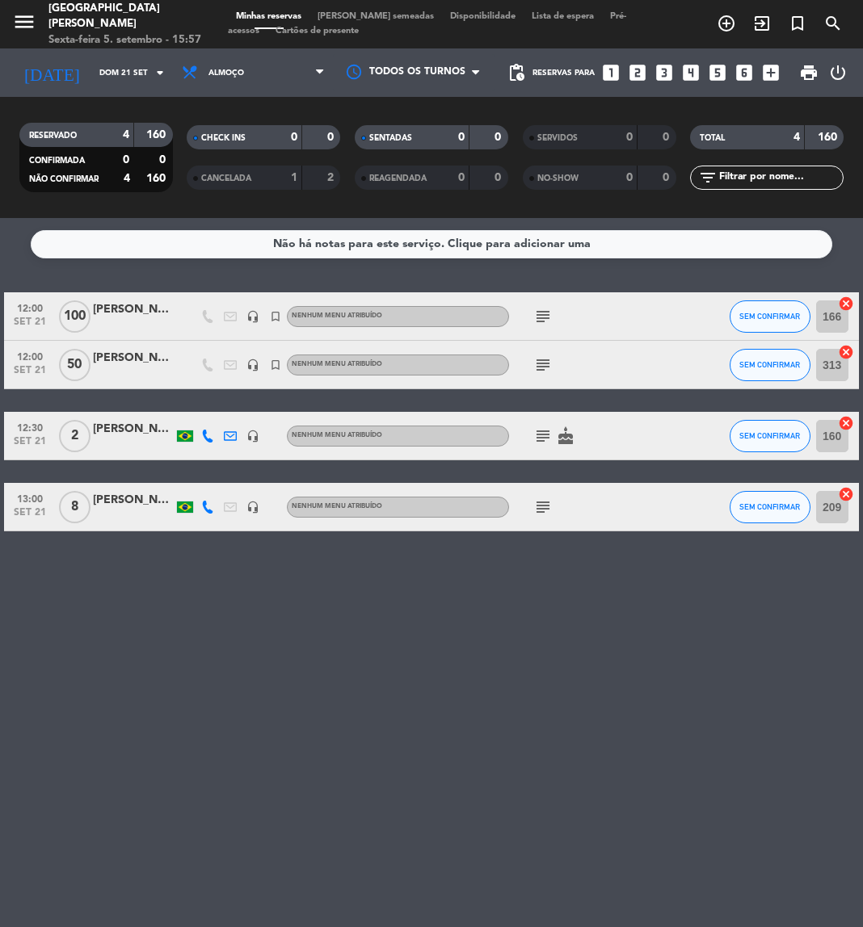
click at [552, 510] on icon "subject" at bounding box center [542, 507] width 19 height 19
click at [797, 28] on icon "turned_in_not" at bounding box center [797, 23] width 19 height 19
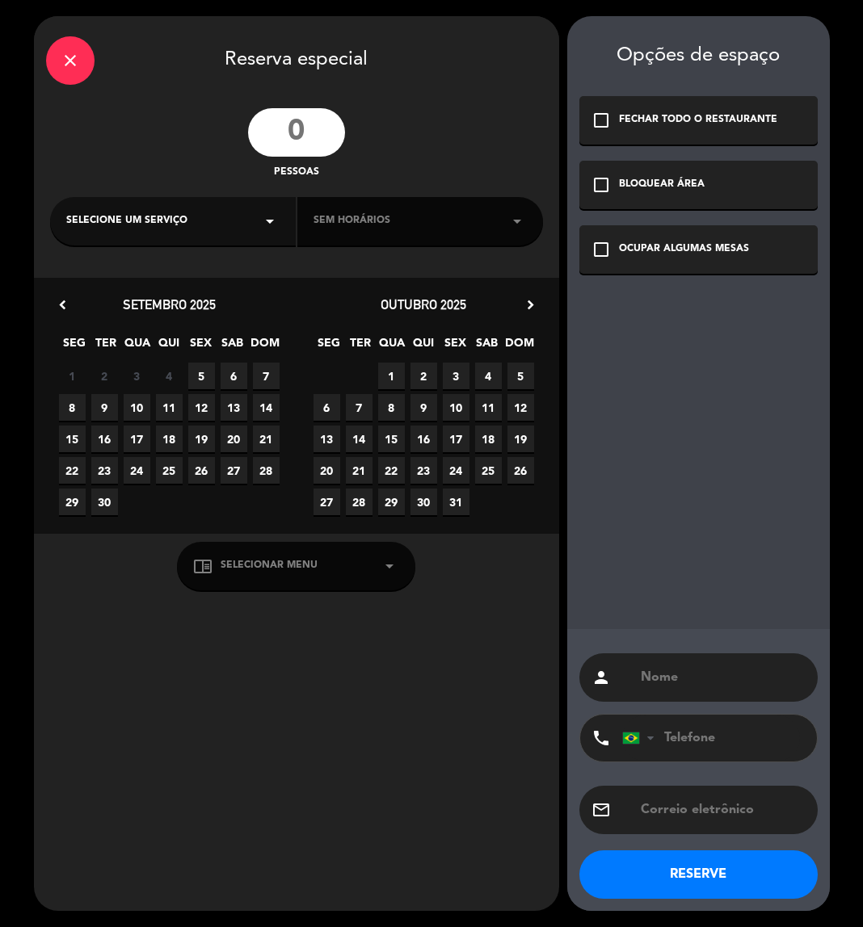
click at [326, 127] on input "number" at bounding box center [296, 132] width 97 height 48
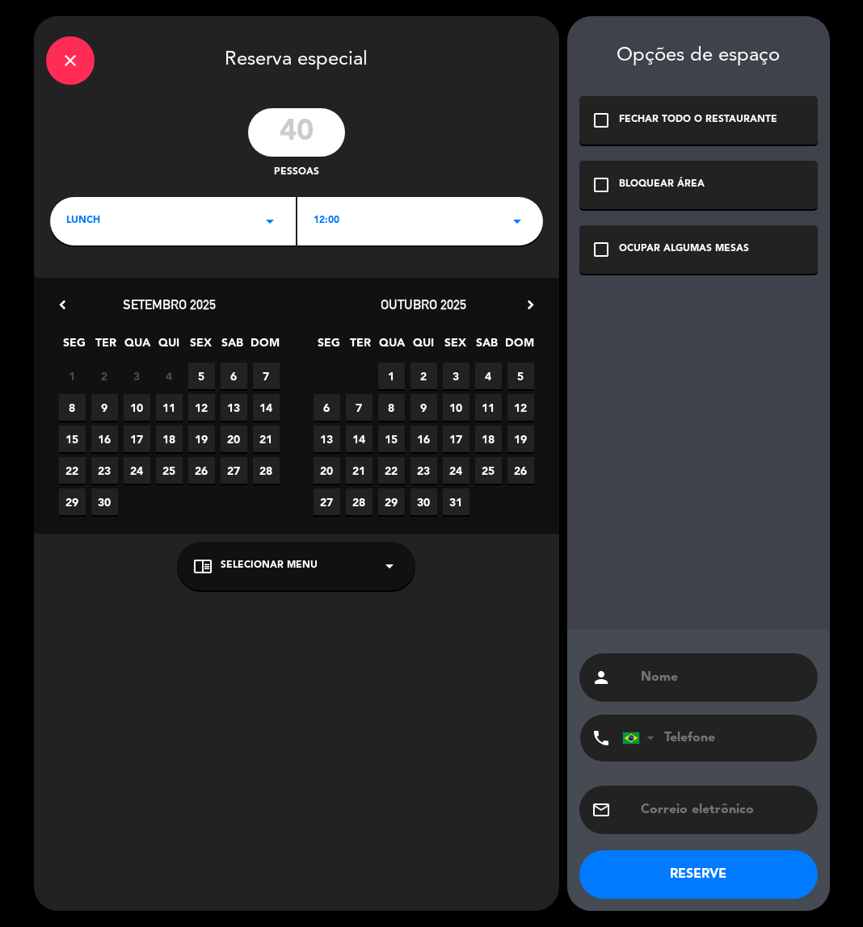
type input "40"
click at [189, 227] on div "LUNCH arrow_drop_down" at bounding box center [173, 221] width 246 height 48
click at [119, 273] on div "Almoço Jantar" at bounding box center [173, 267] width 246 height 92
click at [332, 229] on div "12:00 arrow_drop_down" at bounding box center [420, 221] width 246 height 48
drag, startPoint x: 413, startPoint y: 258, endPoint x: 344, endPoint y: 313, distance: 87.9
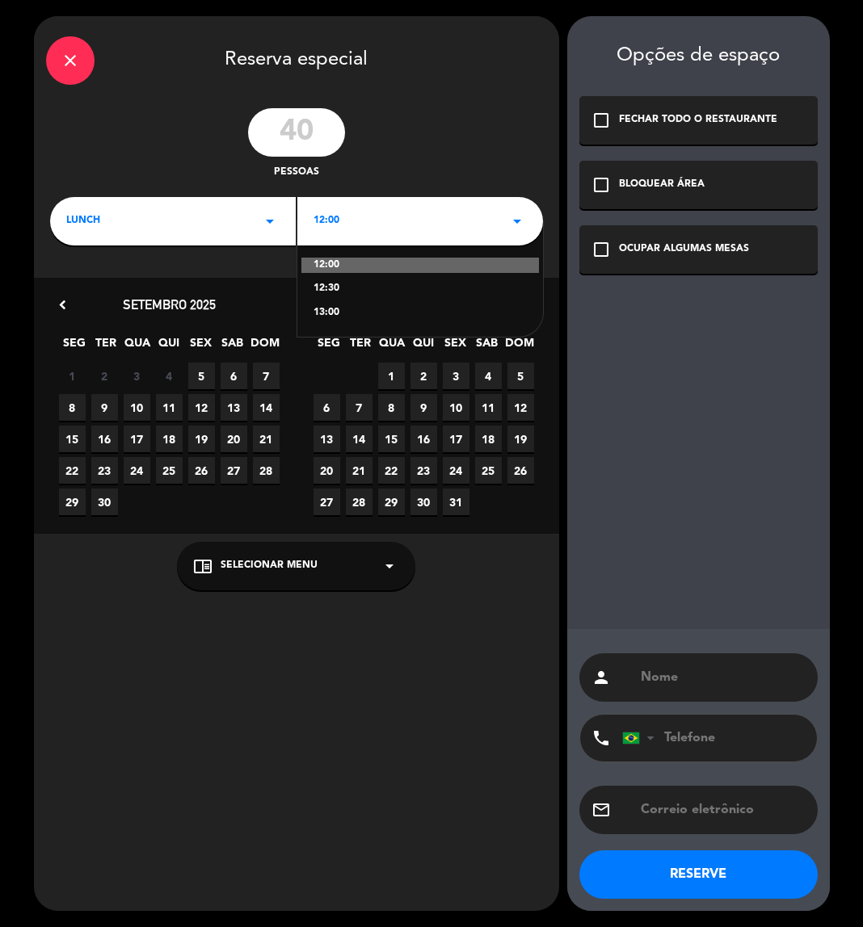
click at [344, 313] on div "12:00 12:30 13:00" at bounding box center [420, 279] width 246 height 116
click at [344, 313] on div "13:00" at bounding box center [419, 313] width 213 height 16
click at [140, 433] on span "17" at bounding box center [137, 439] width 27 height 27
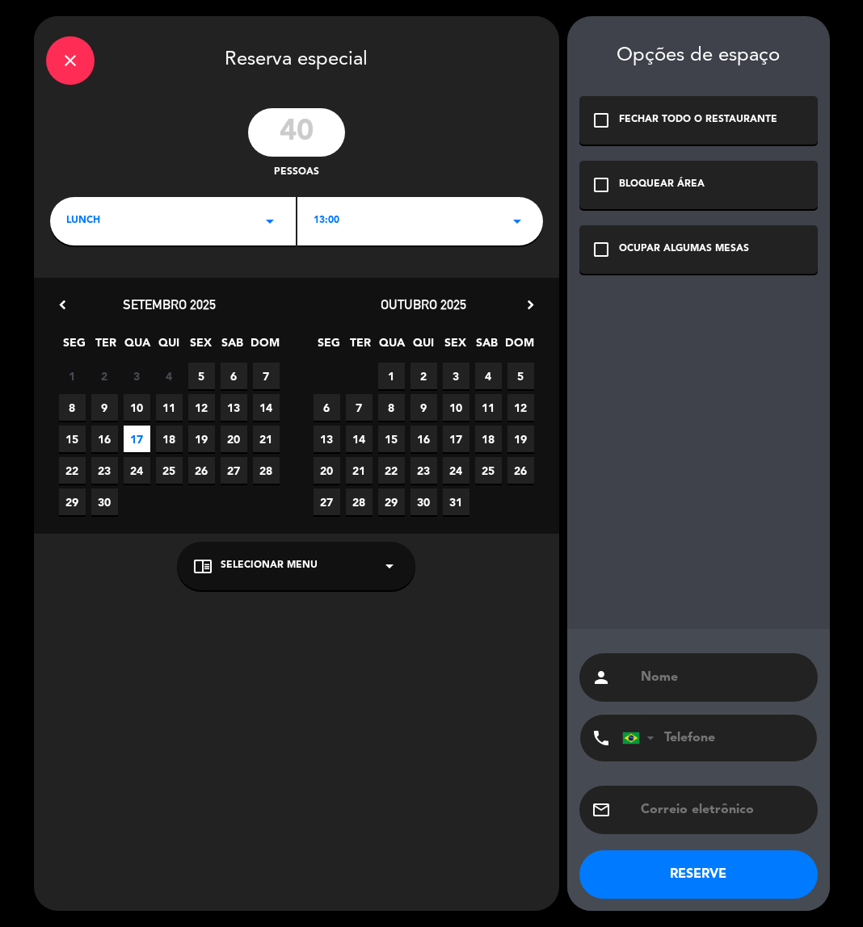
click at [715, 663] on div "person" at bounding box center [698, 678] width 238 height 48
click at [704, 671] on input "text" at bounding box center [722, 677] width 166 height 23
type input "EVENTO INFINITY"
click at [602, 237] on div "check_box_outline_blank OCUPAR ALGUMAS MESAS" at bounding box center [698, 249] width 238 height 48
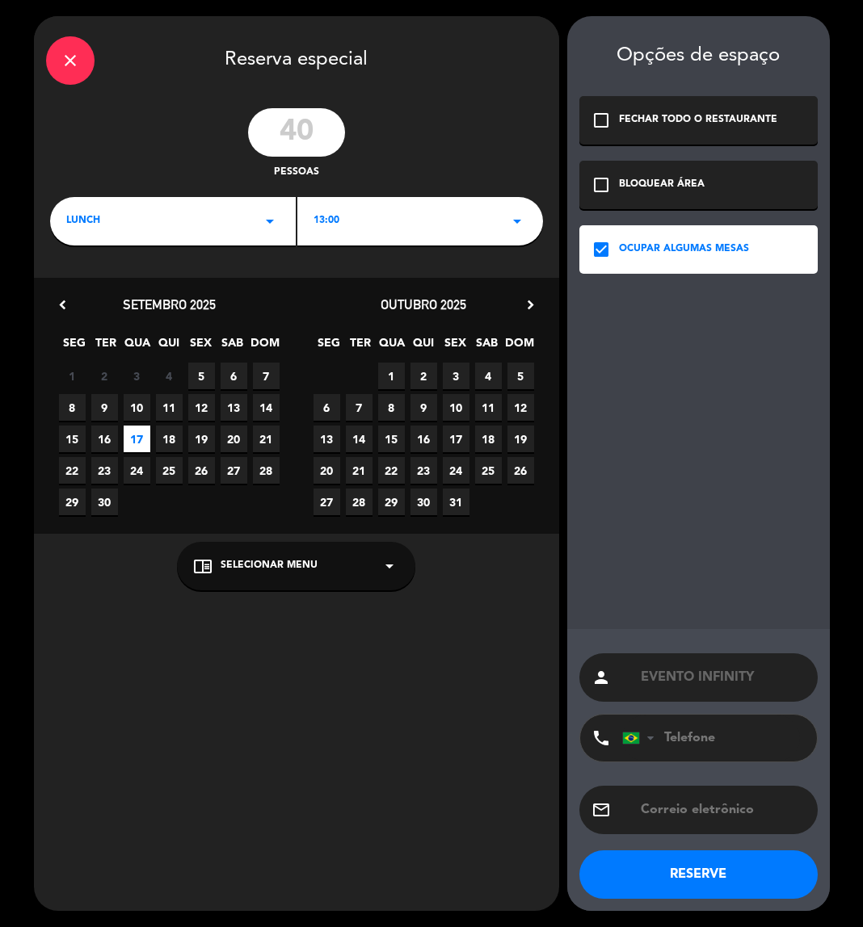
click at [598, 253] on icon "check_box" at bounding box center [600, 249] width 19 height 19
click at [603, 177] on icon "check_box_outline_blank" at bounding box center [600, 184] width 19 height 19
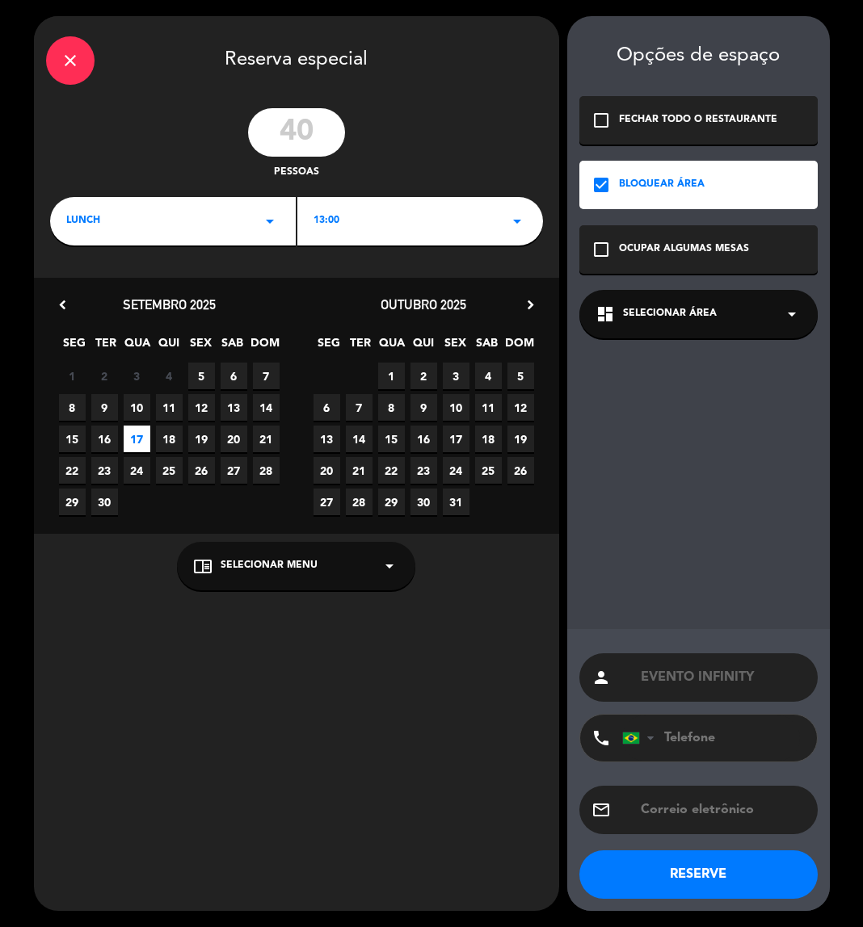
click at [654, 314] on span "Selecionar área" at bounding box center [670, 314] width 94 height 16
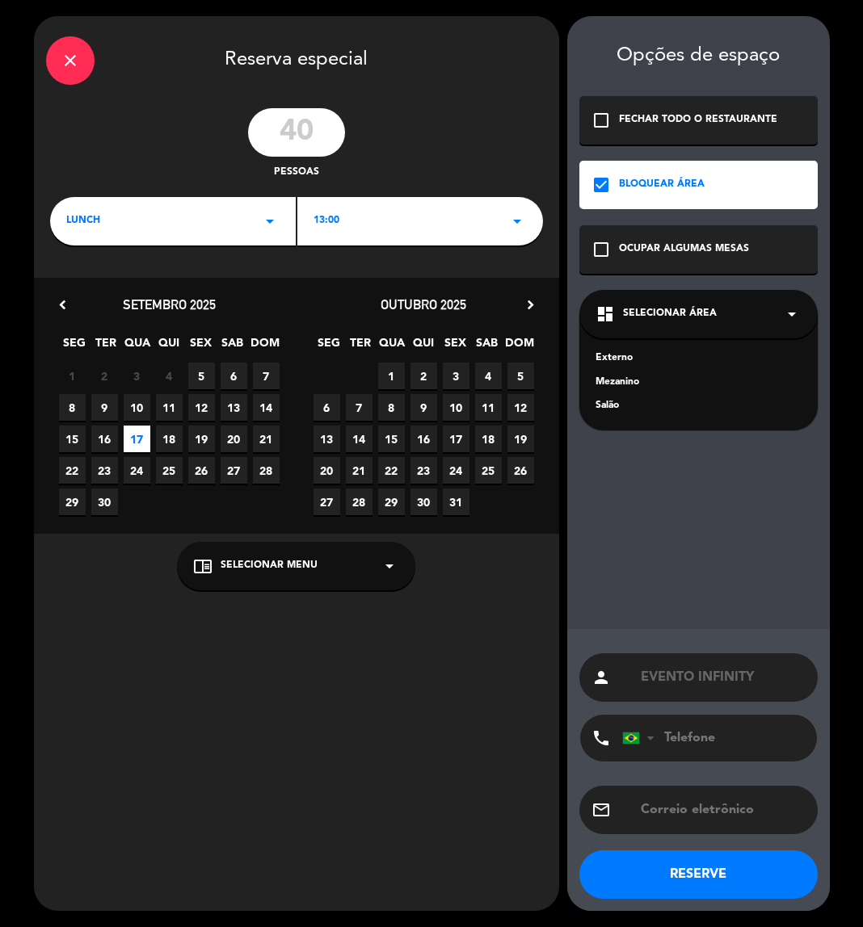
click at [622, 379] on div "Mezanino" at bounding box center [698, 383] width 206 height 16
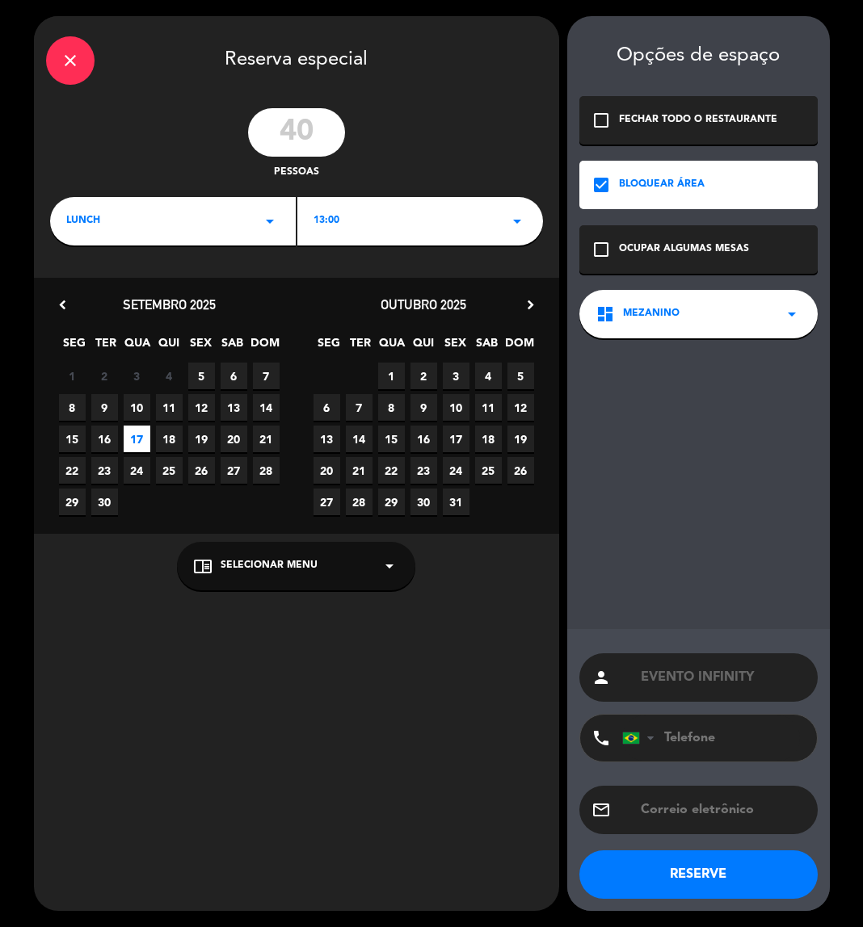
click at [695, 870] on button "RESERVE" at bounding box center [698, 875] width 238 height 48
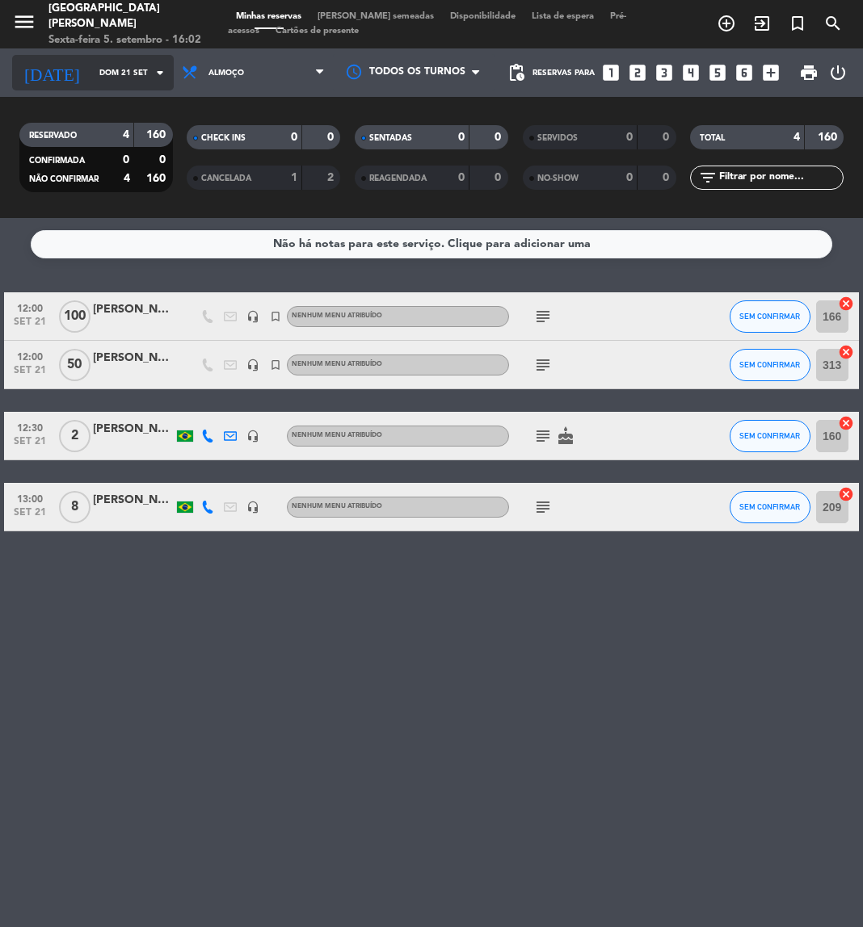
click at [114, 85] on input "Dom 21 set" at bounding box center [145, 73] width 109 height 25
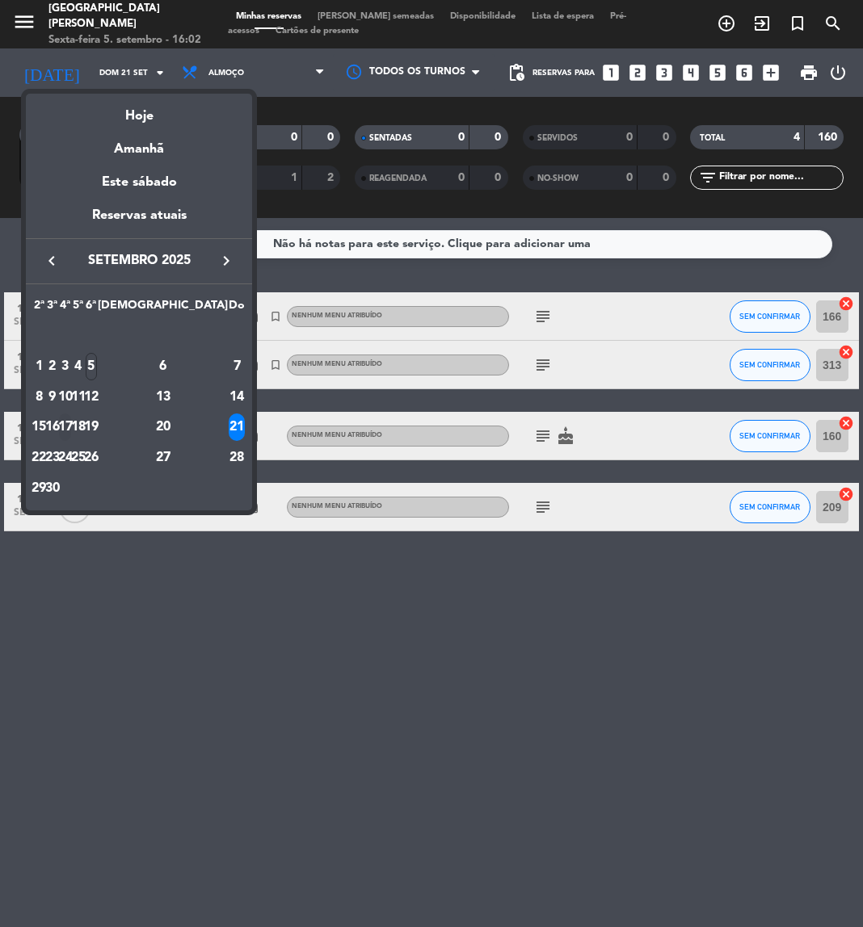
click at [71, 417] on div "17" at bounding box center [65, 427] width 12 height 27
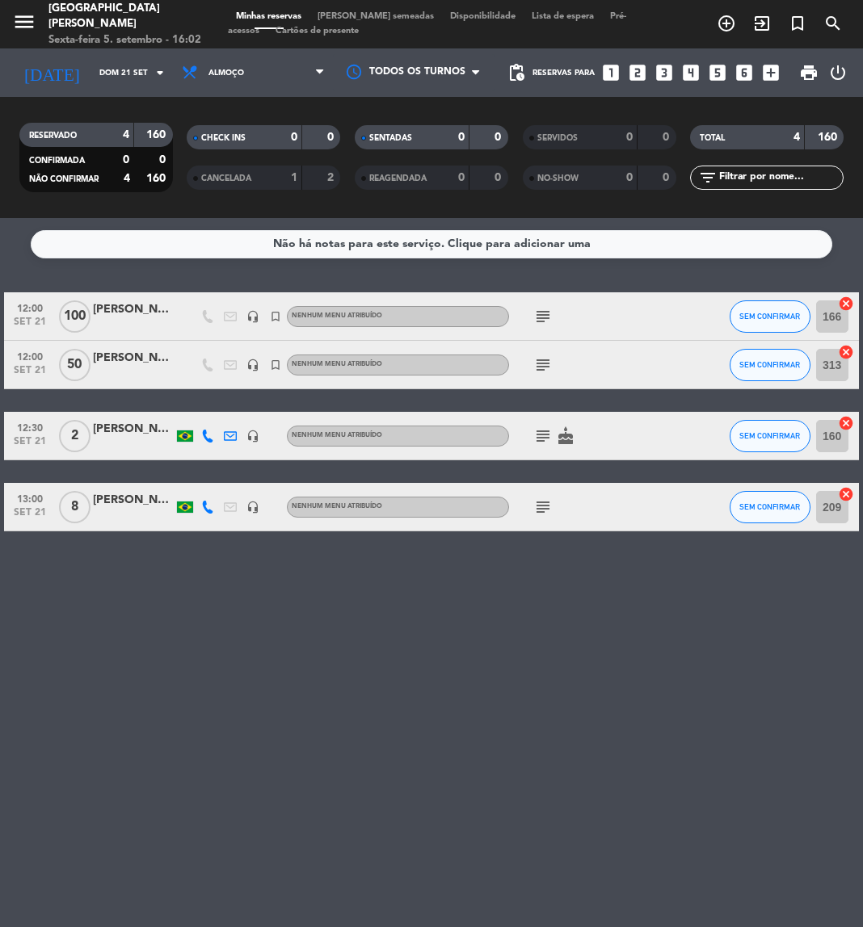
type input "Qua 17 set"
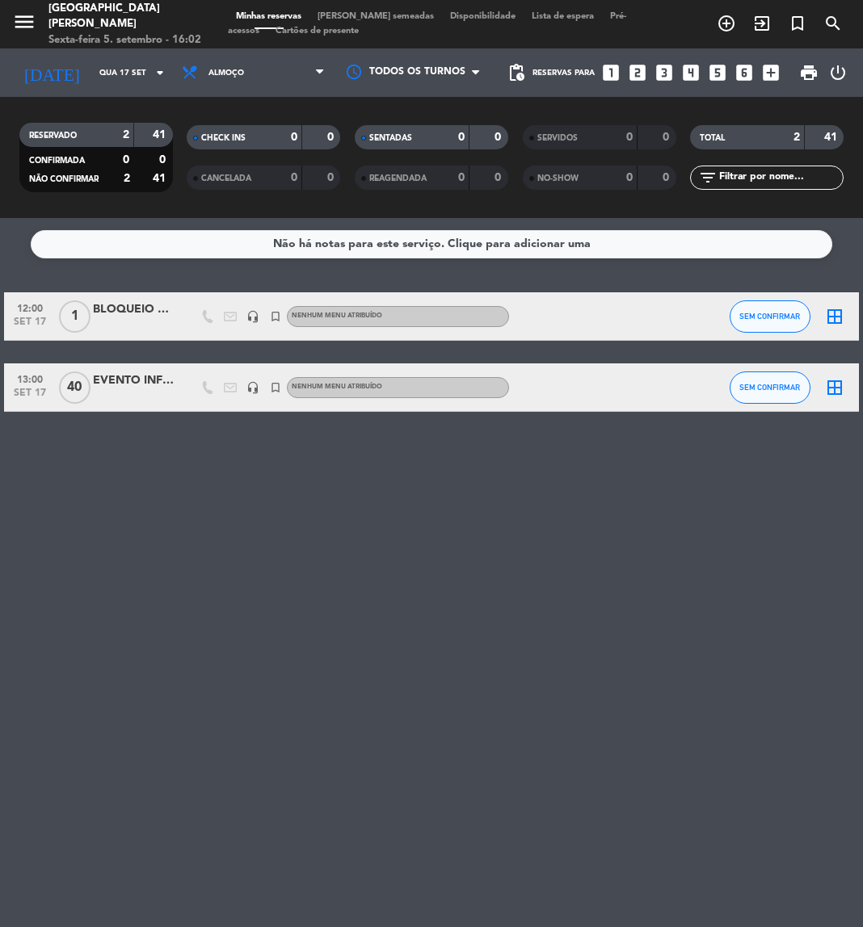
click at [141, 383] on div "EVENTO INFINITY" at bounding box center [133, 381] width 81 height 19
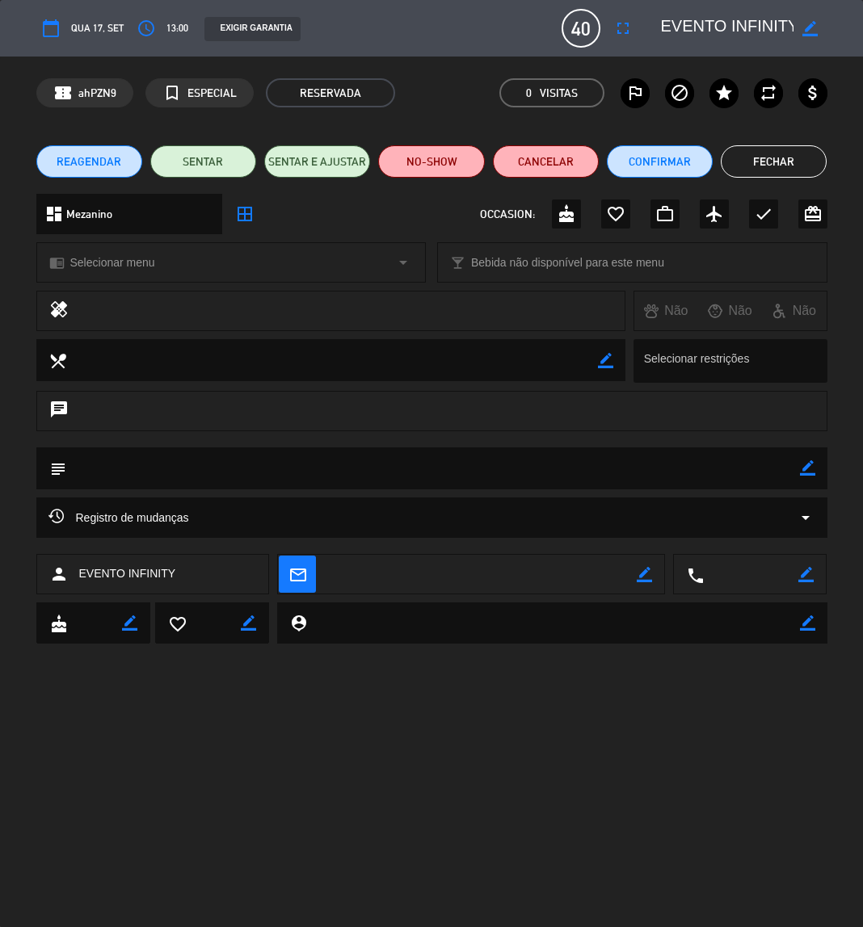
click at [805, 33] on icon "border_color" at bounding box center [809, 28] width 15 height 15
click at [655, 24] on div at bounding box center [739, 28] width 178 height 29
click at [663, 23] on textarea at bounding box center [727, 28] width 133 height 29
drag, startPoint x: 663, startPoint y: 23, endPoint x: 622, endPoint y: 28, distance: 41.5
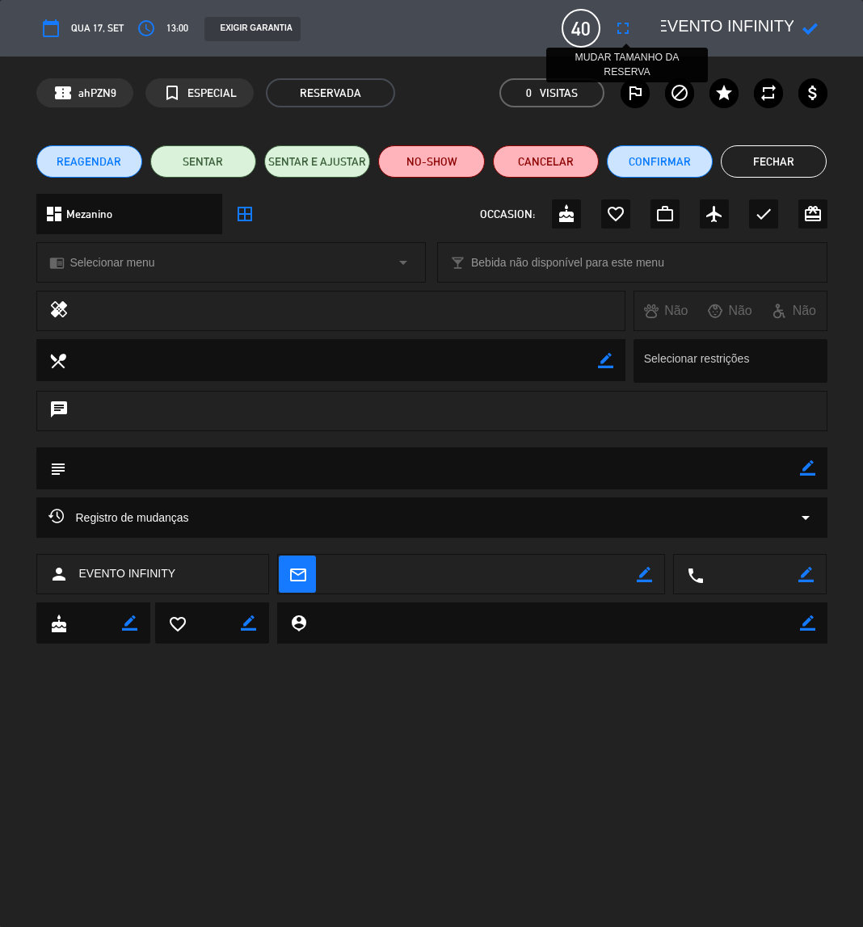
click at [622, 28] on div "calendar_today Qua 17, set access_time 13:00 EXIGIR GARANTIA 40 EVENTO INFINITY…" at bounding box center [431, 28] width 791 height 39
type textarea "14H EVENTO INFINITY"
click at [816, 28] on icon at bounding box center [809, 28] width 15 height 15
click at [806, 465] on icon "border_color" at bounding box center [807, 467] width 15 height 15
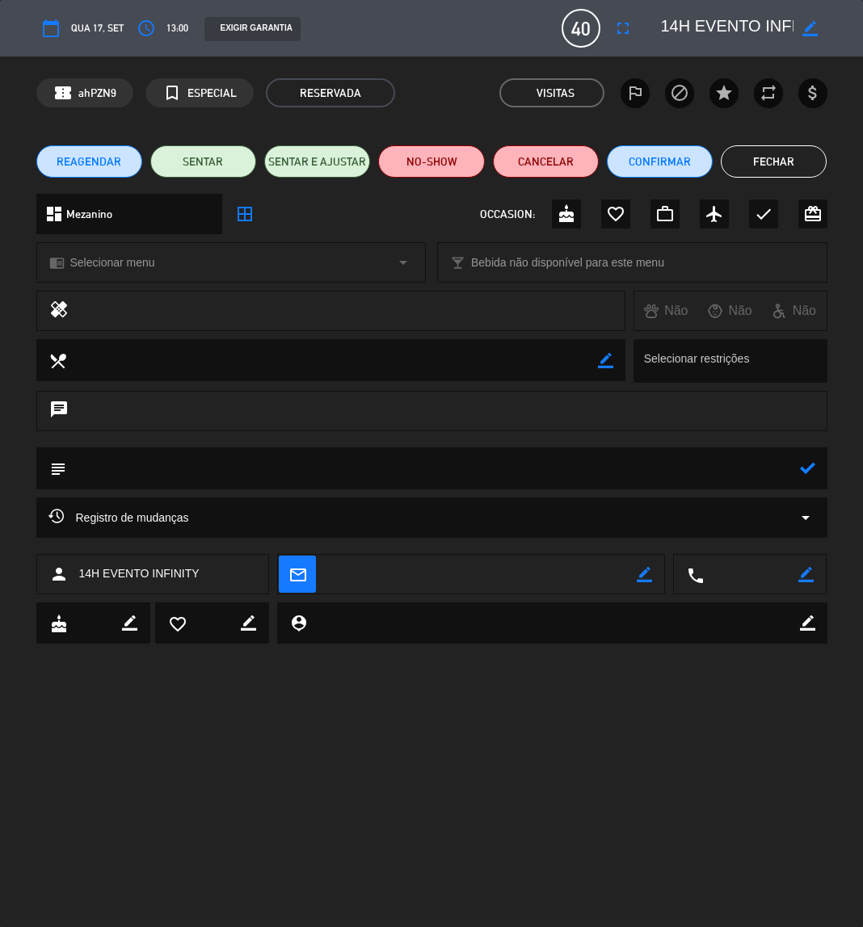
click at [755, 471] on textarea at bounding box center [433, 468] width 734 height 41
click at [389, 456] on textarea at bounding box center [433, 468] width 734 height 41
paste textarea "Montagem: Sala de eventos auditório – Varanda café"
click at [809, 463] on icon at bounding box center [807, 467] width 15 height 15
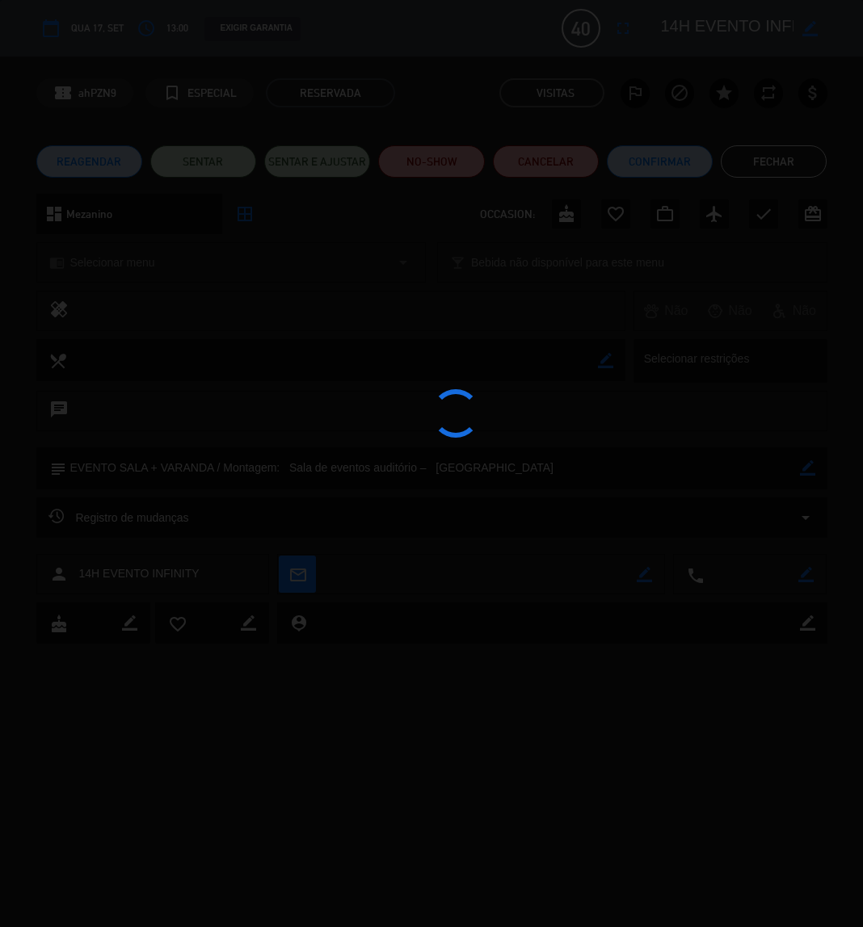
type textarea "EVENTO SALA + VARANDA / Montagem: Sala de eventos auditório – Varanda café"
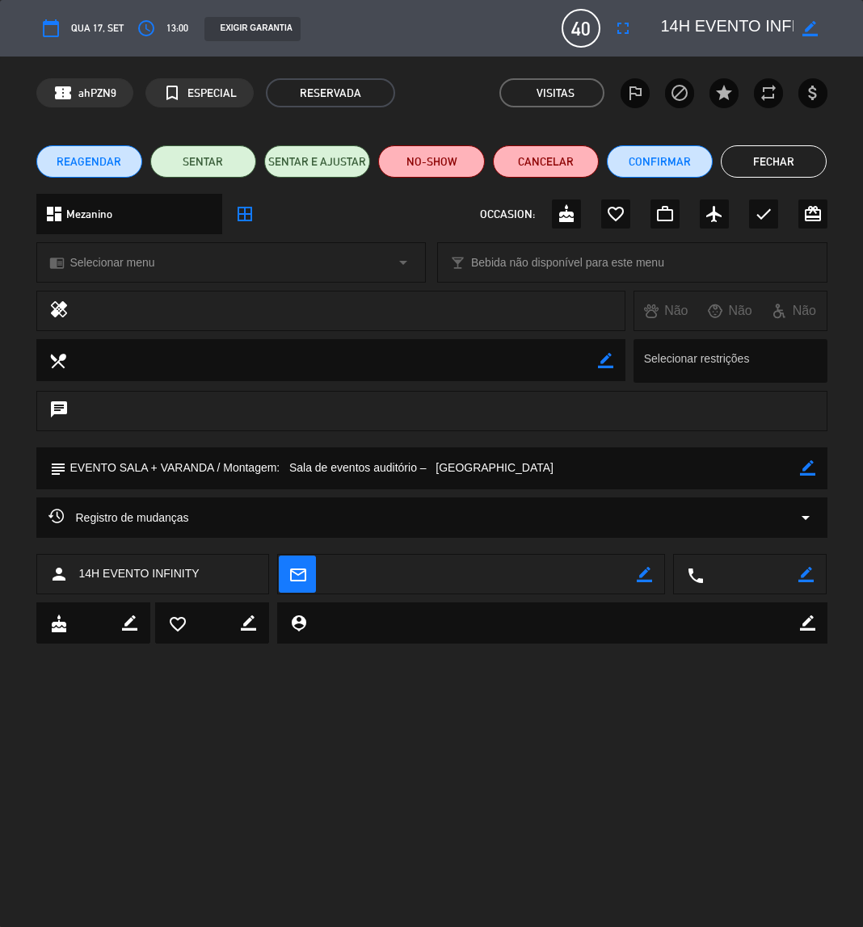
click at [785, 175] on button "Fechar" at bounding box center [774, 161] width 106 height 32
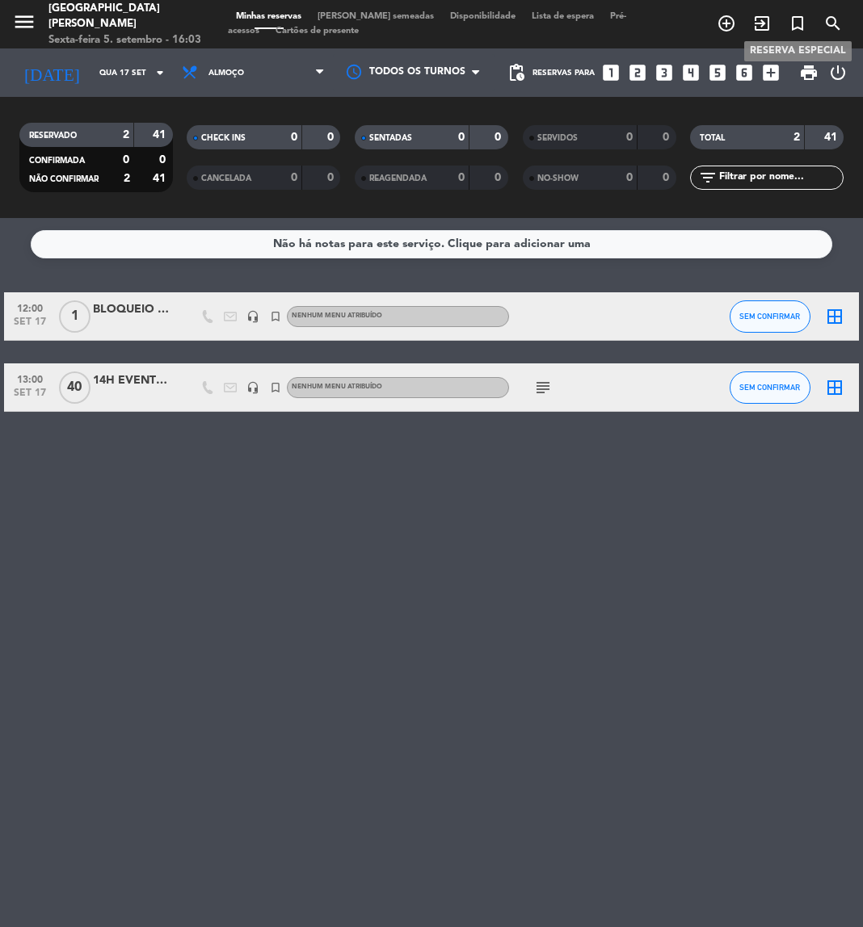
click at [799, 19] on icon "turned_in_not" at bounding box center [797, 23] width 19 height 19
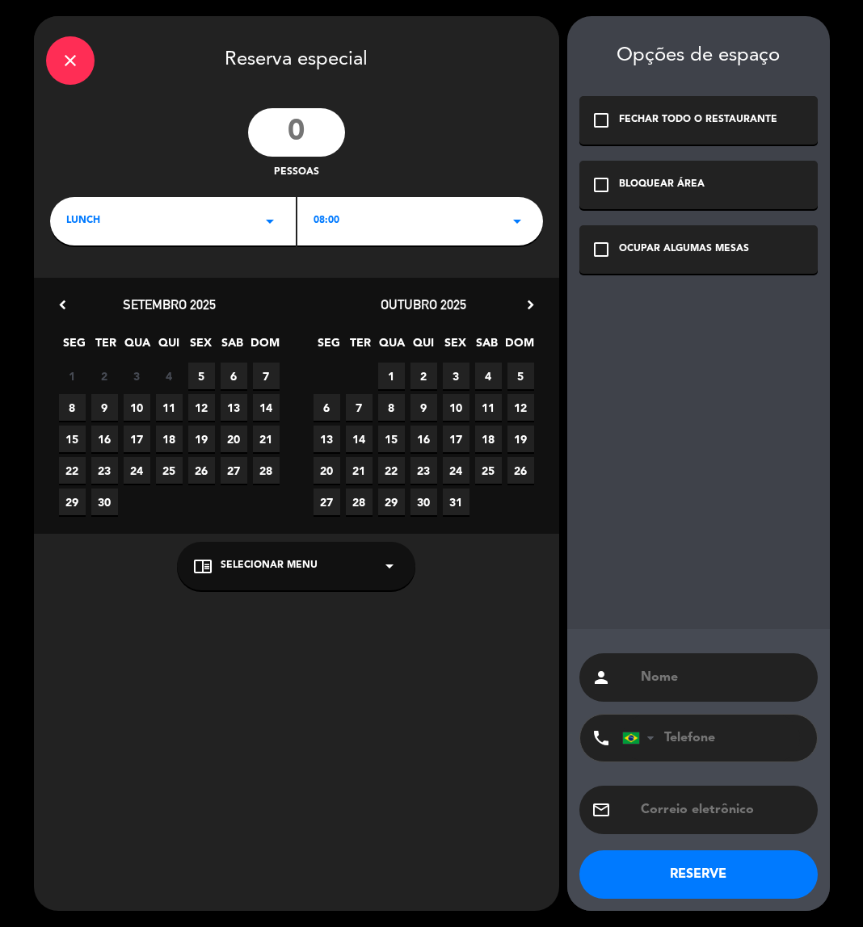
click at [274, 124] on input "number" at bounding box center [296, 132] width 97 height 48
type input "150"
click at [174, 225] on div "LUNCH arrow_drop_down" at bounding box center [173, 221] width 246 height 48
click at [373, 230] on div "08:00 arrow_drop_down" at bounding box center [420, 221] width 246 height 48
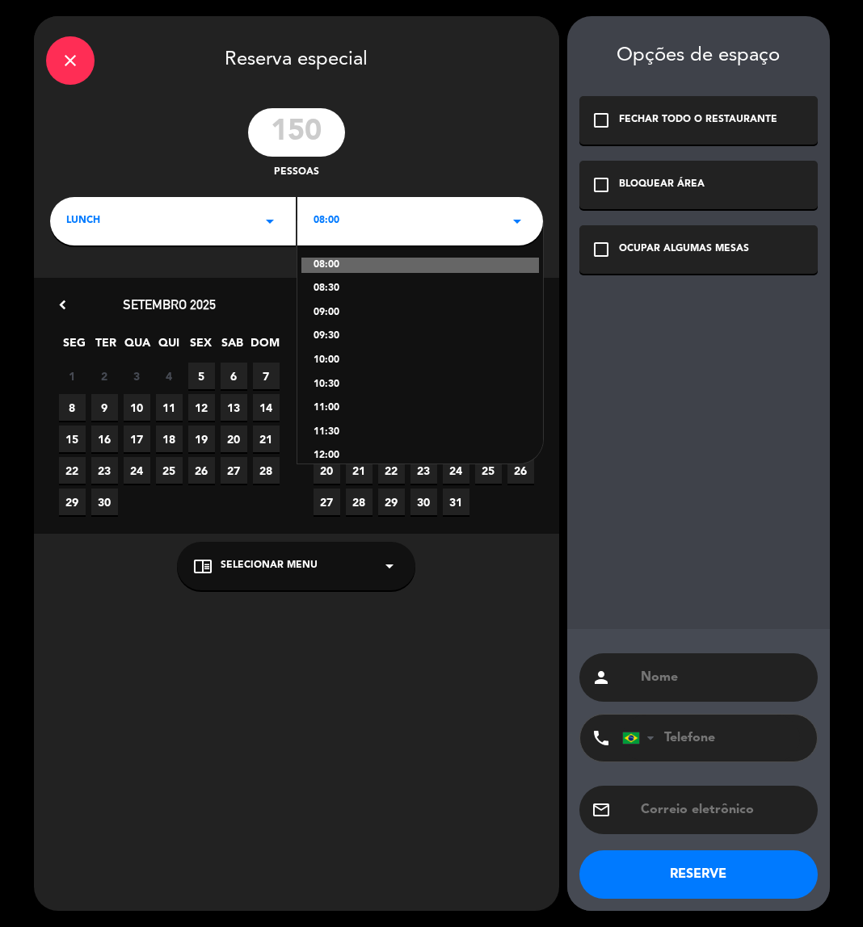
click at [336, 306] on div "09:00" at bounding box center [419, 313] width 213 height 16
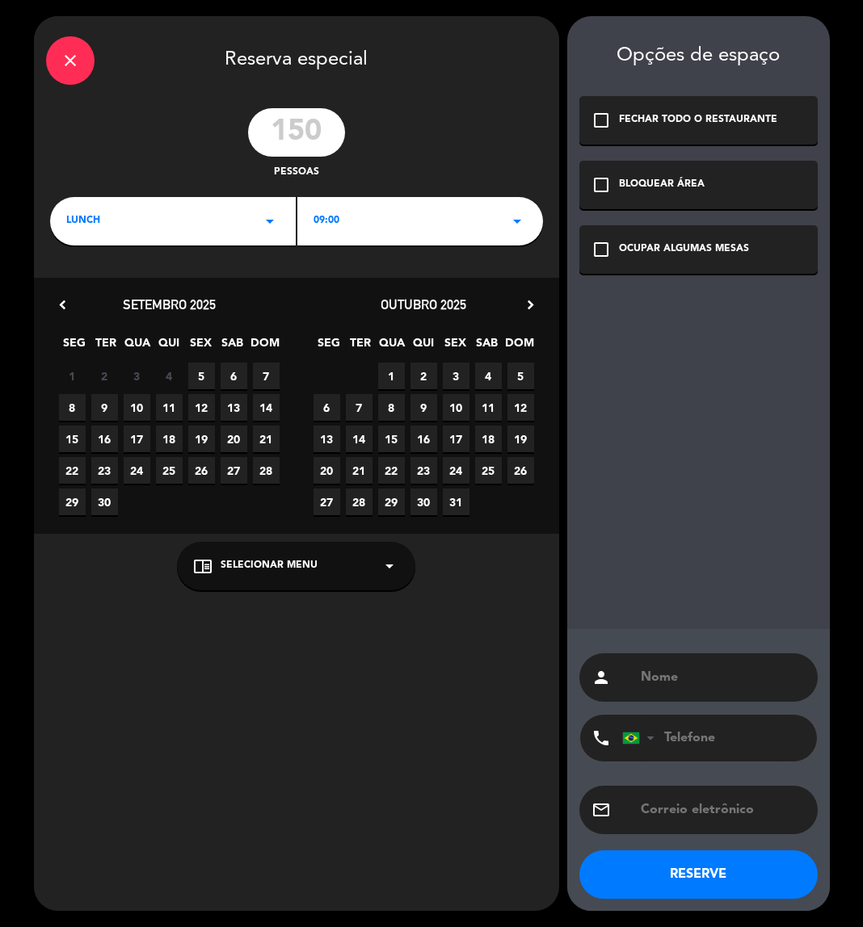
click at [130, 410] on span "10" at bounding box center [137, 407] width 27 height 27
click at [593, 187] on icon "check_box_outline_blank" at bounding box center [600, 184] width 19 height 19
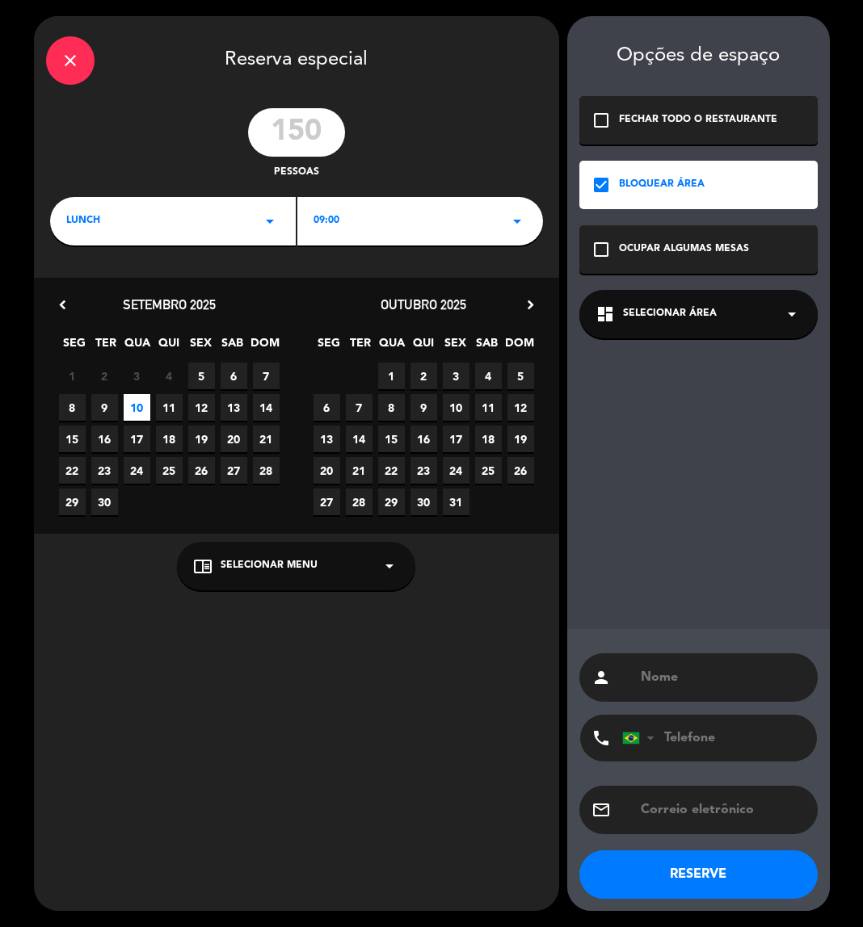
click at [671, 310] on span "Selecionar área" at bounding box center [670, 314] width 94 height 16
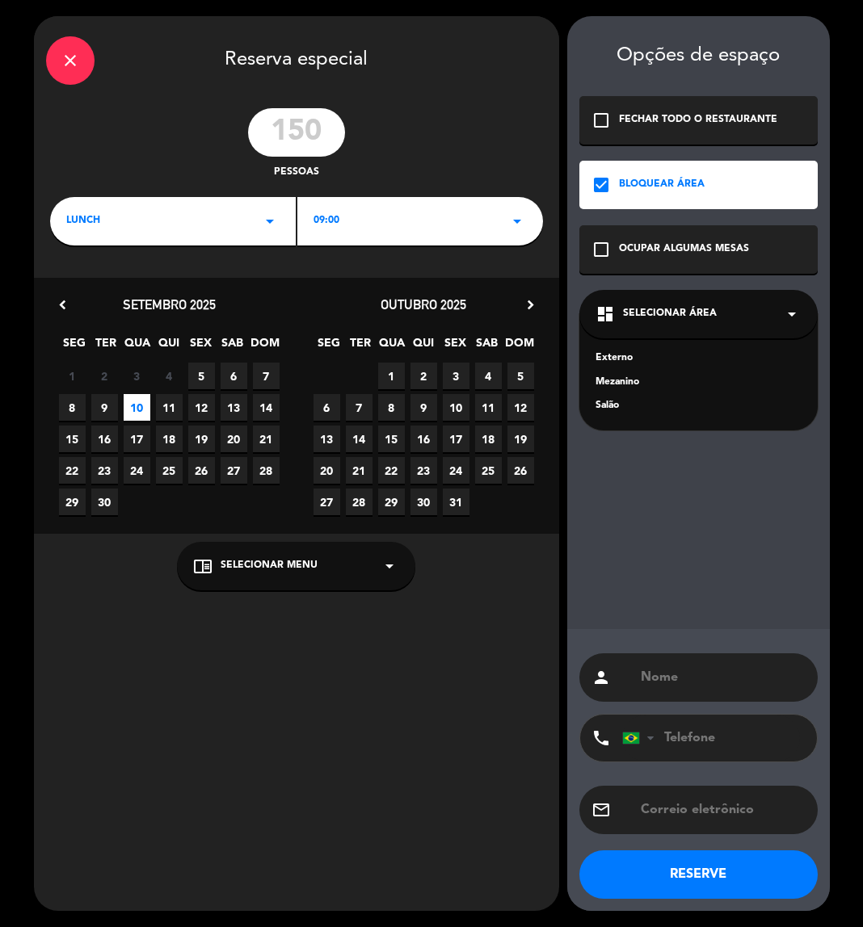
click at [630, 354] on div "Externo" at bounding box center [698, 359] width 206 height 16
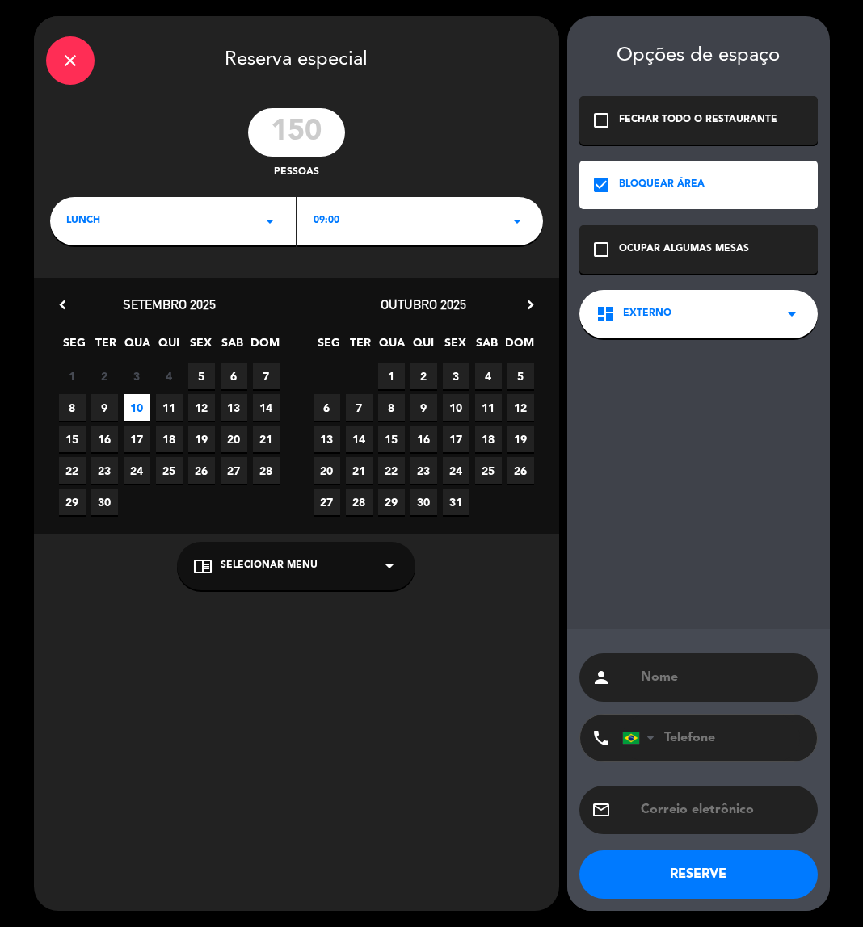
click at [670, 670] on input "text" at bounding box center [722, 677] width 166 height 23
click at [733, 670] on input "EVENTO" at bounding box center [722, 677] width 166 height 23
paste input "WINES OF CHILE"
type input "EVENTO WINES OF CHILE"
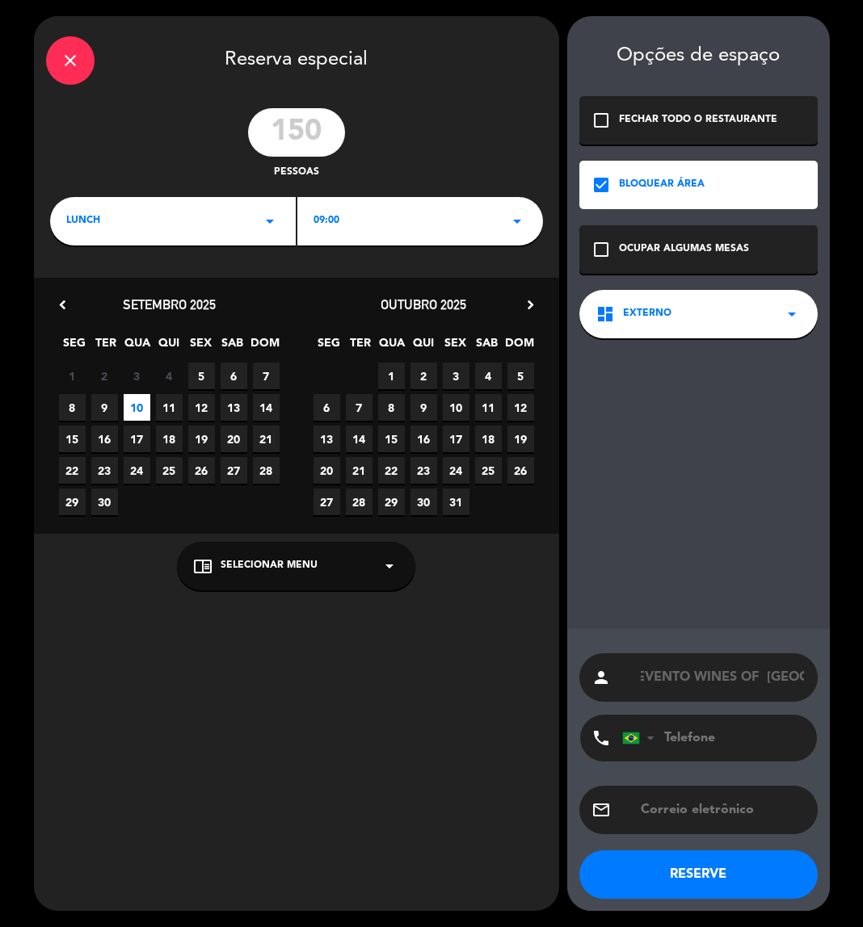
scroll to position [0, 0]
click at [721, 877] on button "RESERVE" at bounding box center [698, 875] width 238 height 48
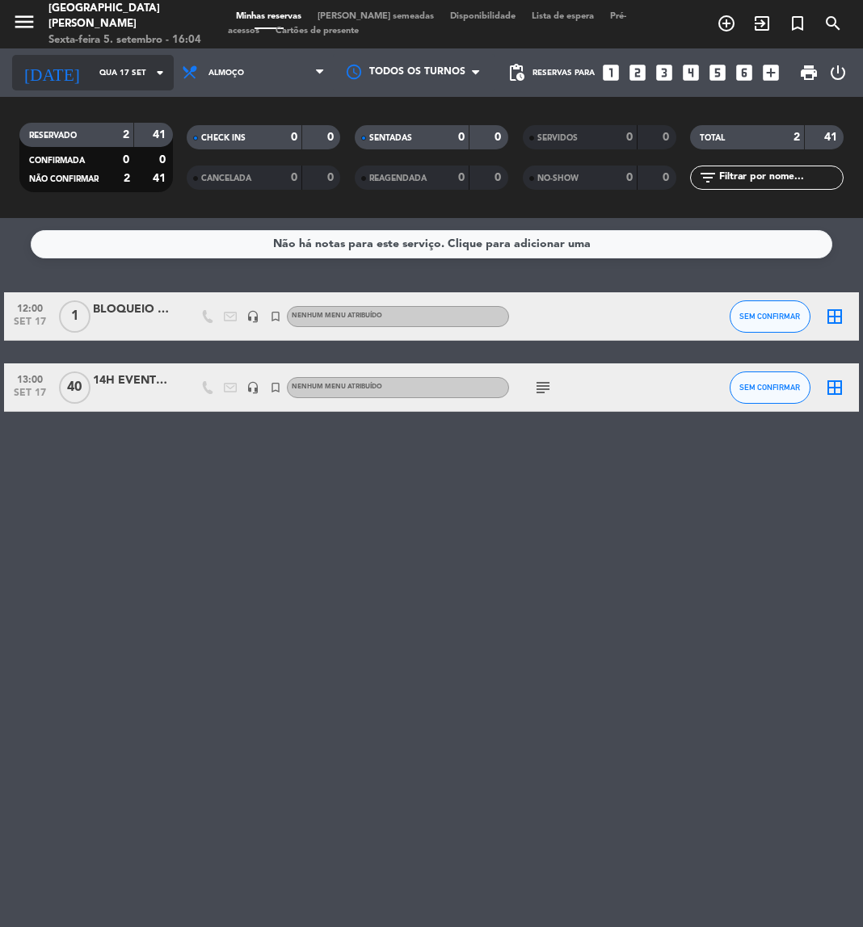
click at [123, 79] on input "Qua 17 set" at bounding box center [145, 73] width 109 height 25
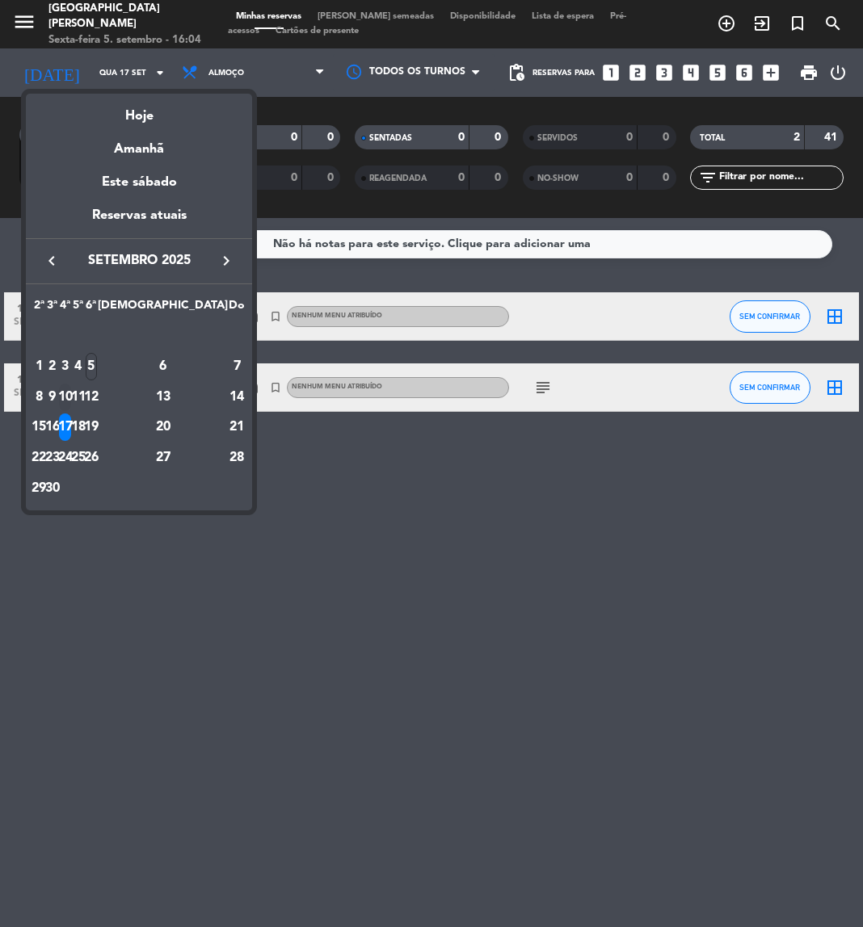
click at [71, 393] on div "10" at bounding box center [65, 397] width 12 height 27
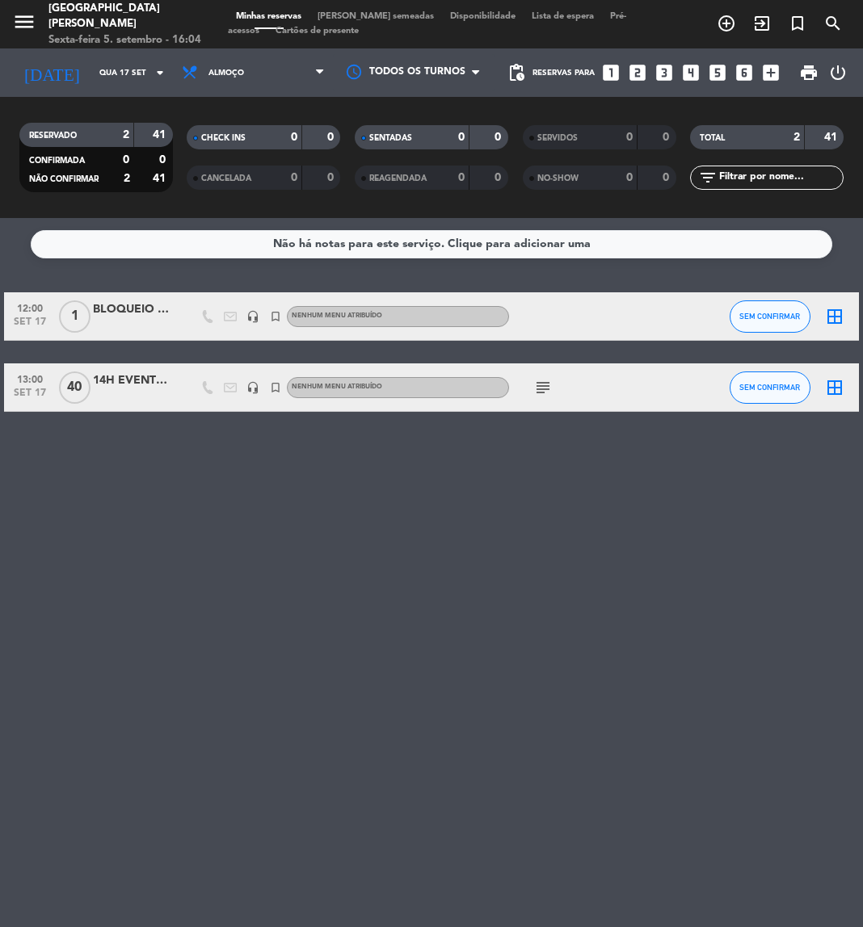
type input "Qua 10 set"
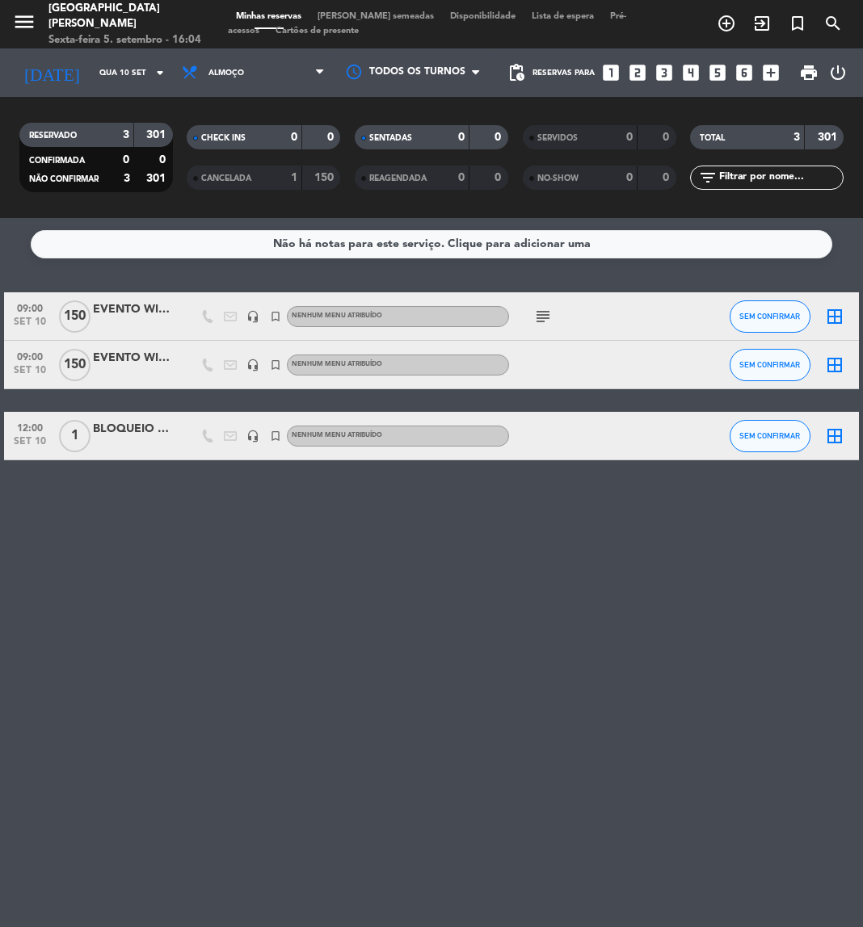
click at [540, 320] on icon "subject" at bounding box center [542, 316] width 19 height 19
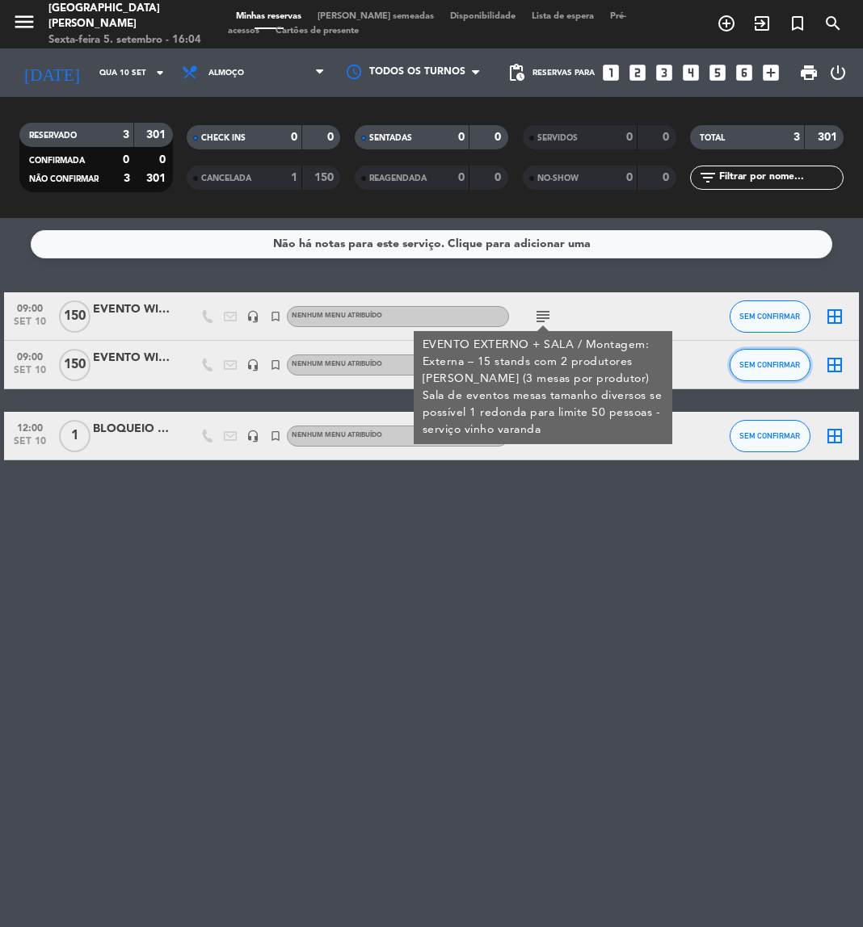
click at [738, 350] on button "SEM CONFIRMAR" at bounding box center [770, 365] width 81 height 32
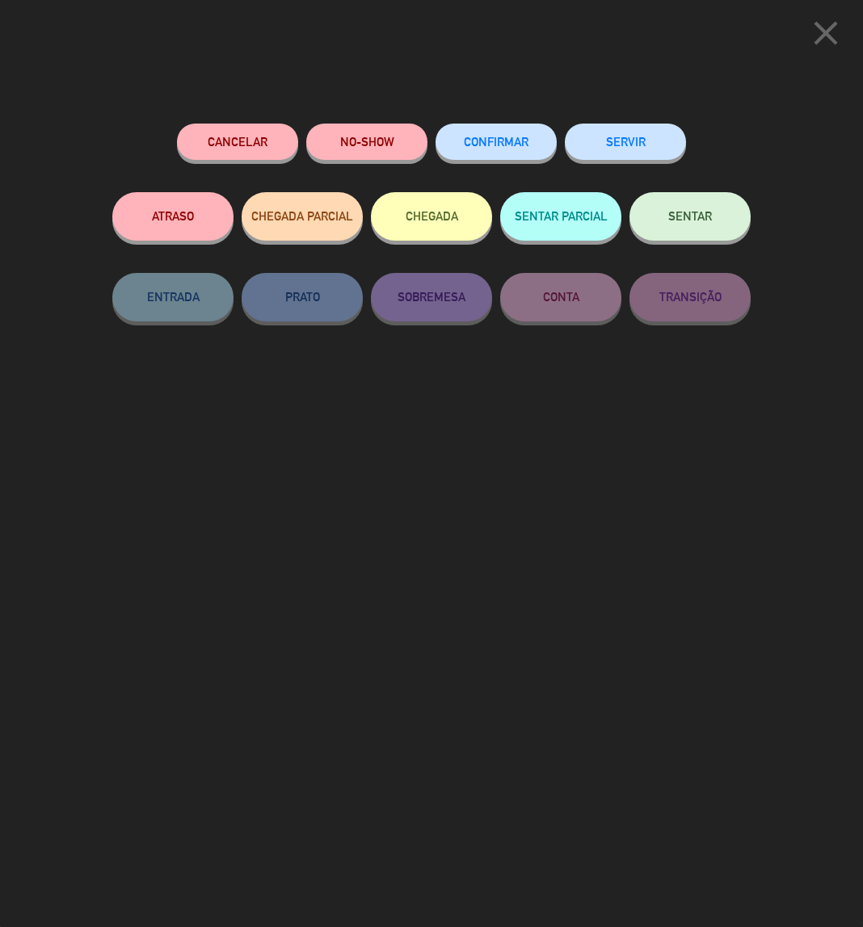
click at [237, 141] on button "Cancelar" at bounding box center [237, 142] width 121 height 36
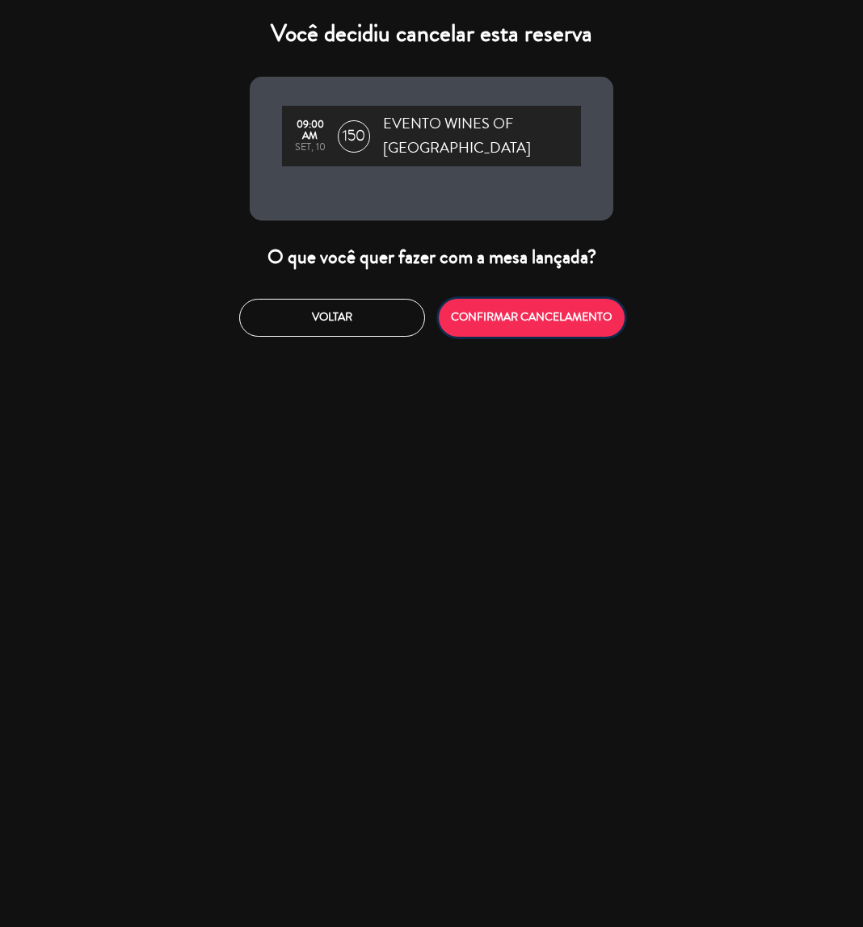
click at [535, 317] on button "CONFIRMAR CANCELAMENTO" at bounding box center [532, 318] width 186 height 38
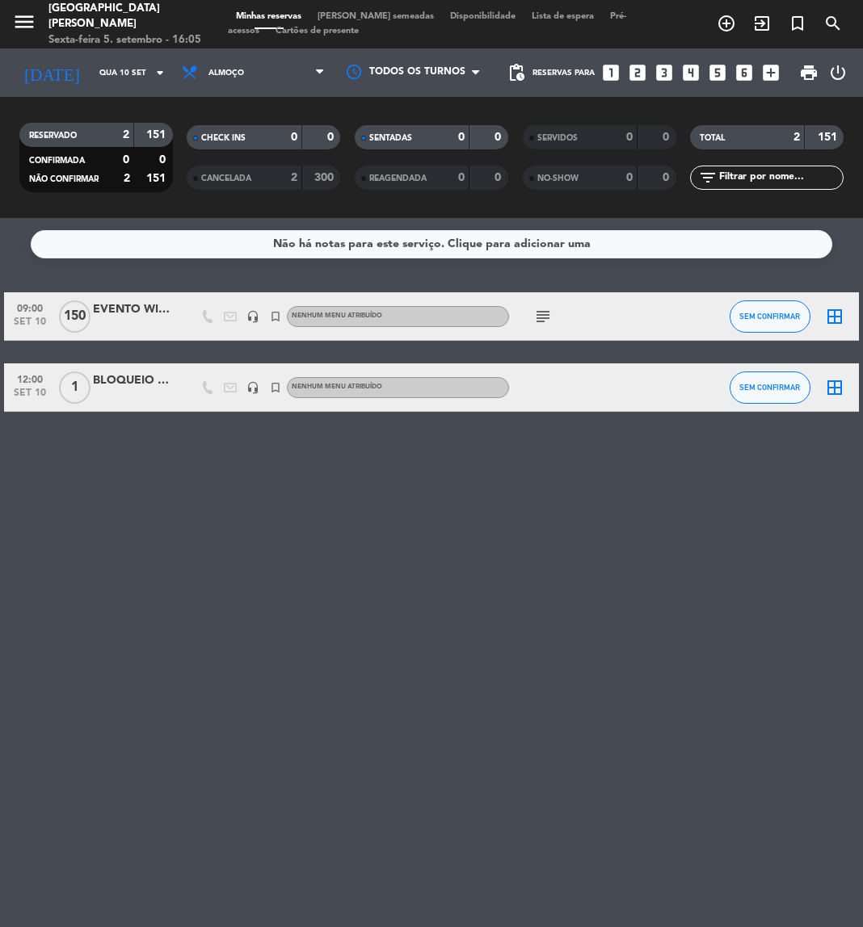
click at [523, 539] on div "Não há notas para este serviço. Clique para adicionar uma 09:00 set 10 150 EVEN…" at bounding box center [431, 572] width 863 height 709
click at [548, 317] on icon "subject" at bounding box center [542, 316] width 19 height 19
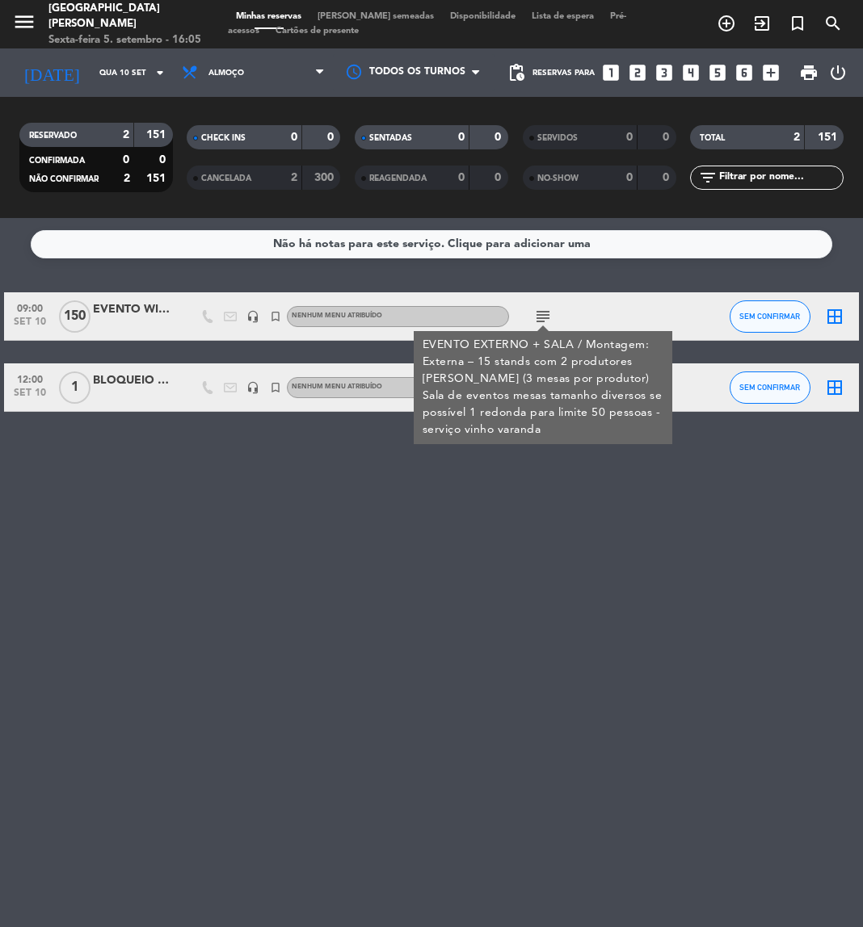
click at [519, 540] on div "Não há notas para este serviço. Clique para adicionar uma 09:00 set 10 150 EVEN…" at bounding box center [431, 572] width 863 height 709
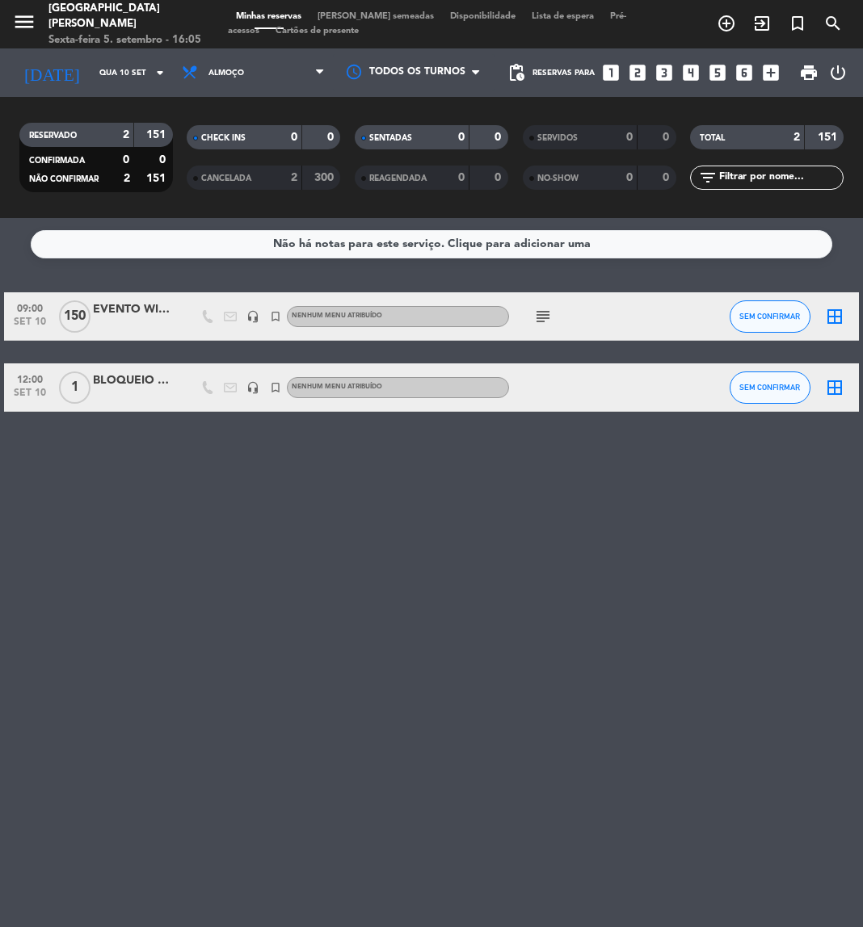
click at [587, 557] on div "Não há notas para este serviço. Clique para adicionar uma 09:00 set 10 150 EVEN…" at bounding box center [431, 572] width 863 height 709
click at [278, 170] on div "2" at bounding box center [281, 178] width 32 height 19
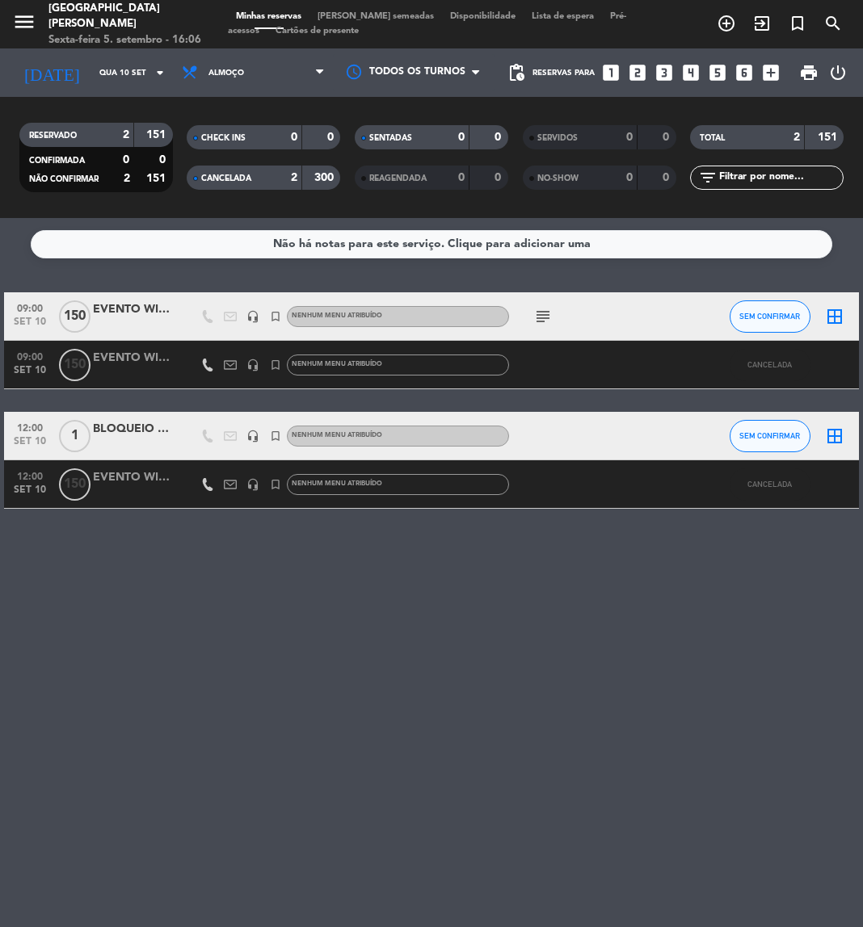
click at [238, 175] on span "CANCELADA" at bounding box center [226, 179] width 50 height 8
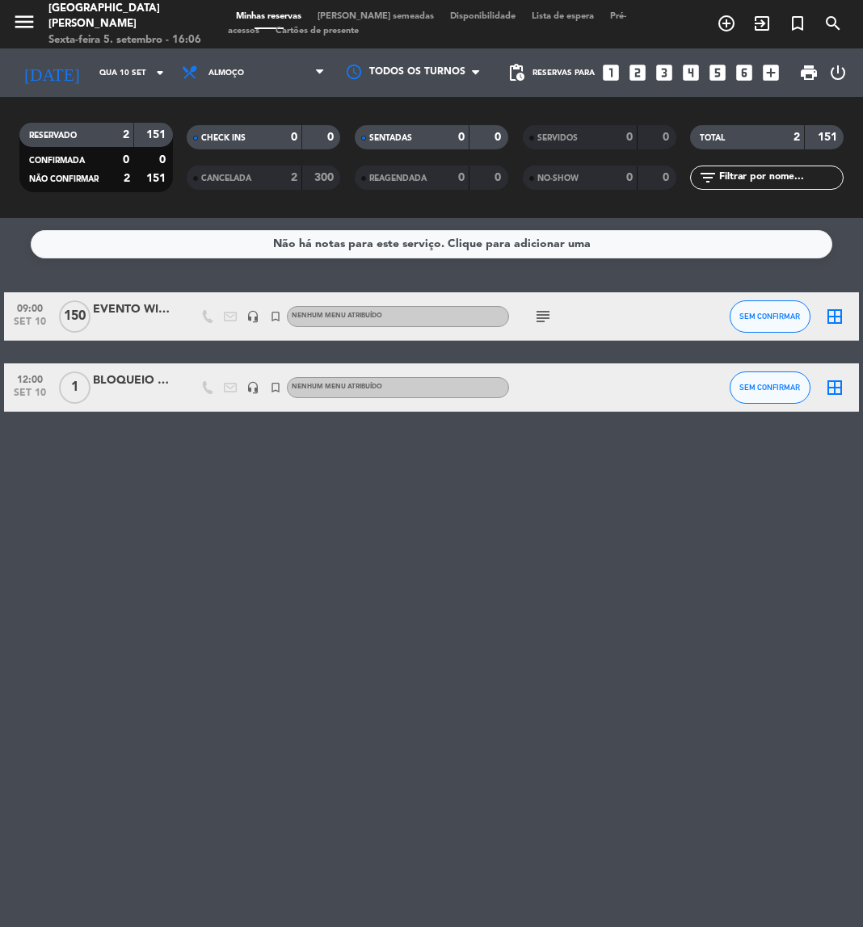
click at [544, 319] on icon "subject" at bounding box center [542, 316] width 19 height 19
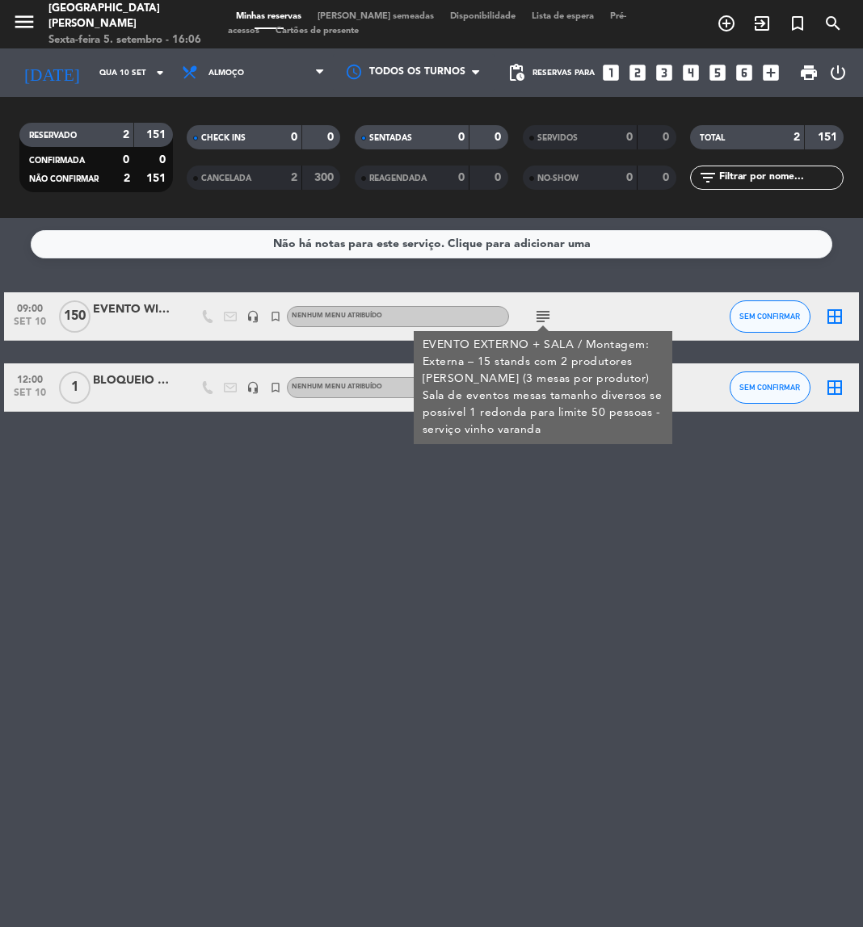
click at [503, 456] on div "Não há notas para este serviço. Clique para adicionar uma 09:00 set 10 150 EVEN…" at bounding box center [431, 572] width 863 height 709
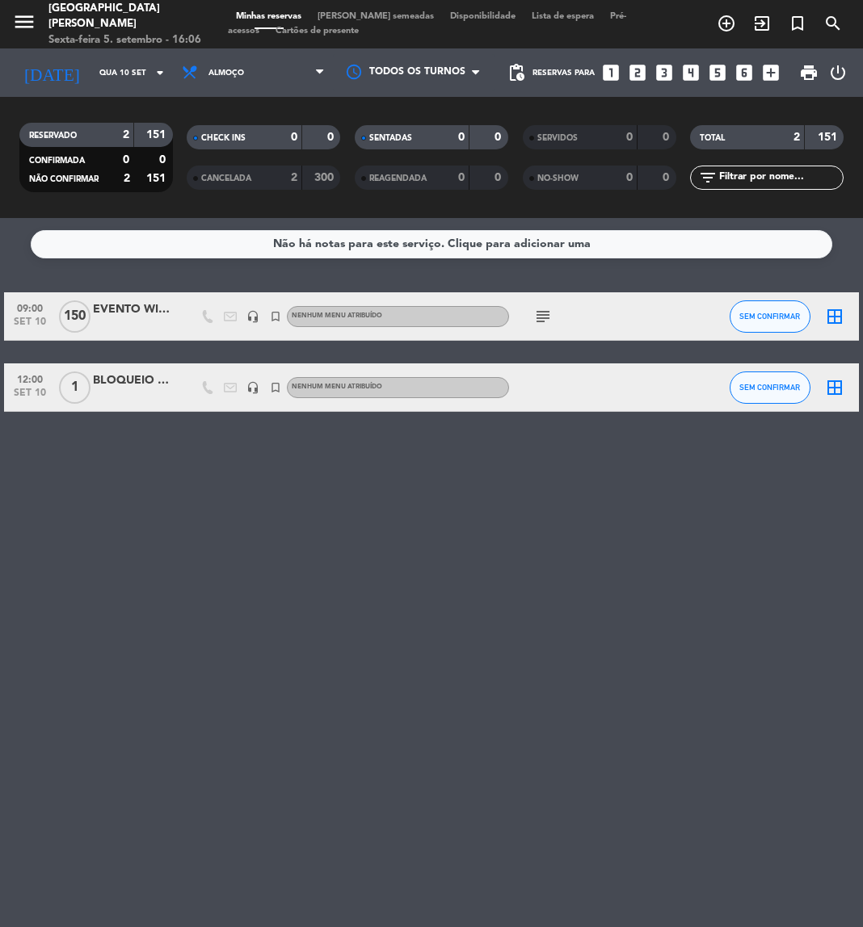
click at [116, 385] on div "BLOQUEIO MEZANINO" at bounding box center [133, 381] width 81 height 19
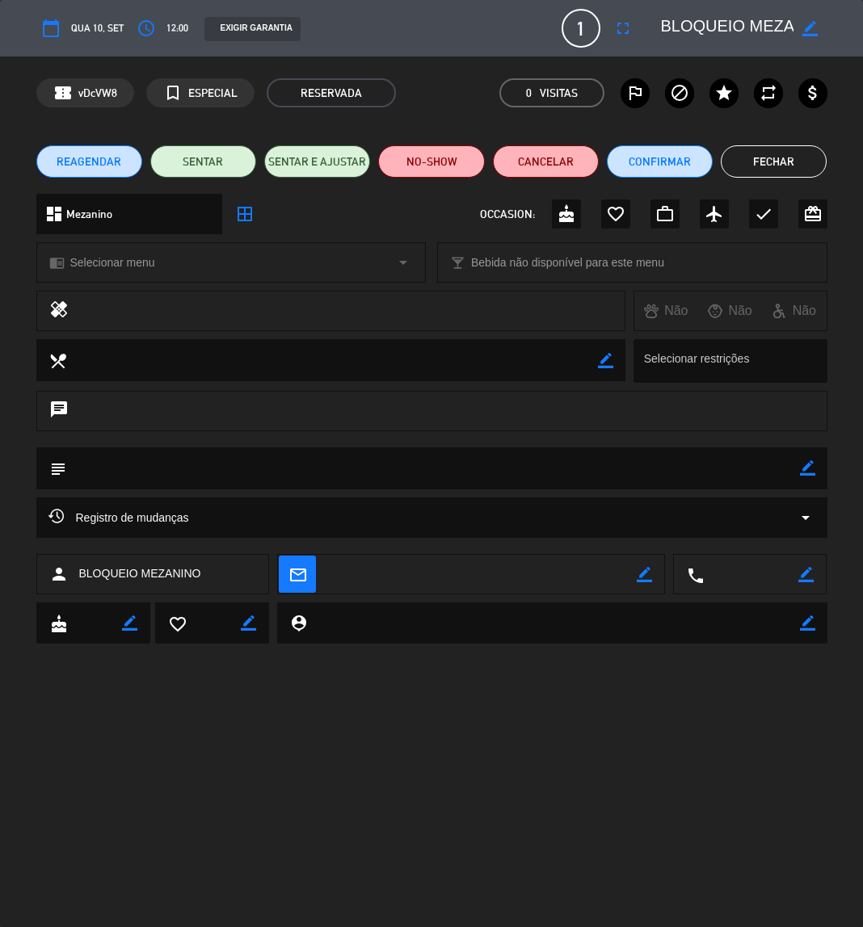
click at [768, 155] on button "Fechar" at bounding box center [774, 161] width 106 height 32
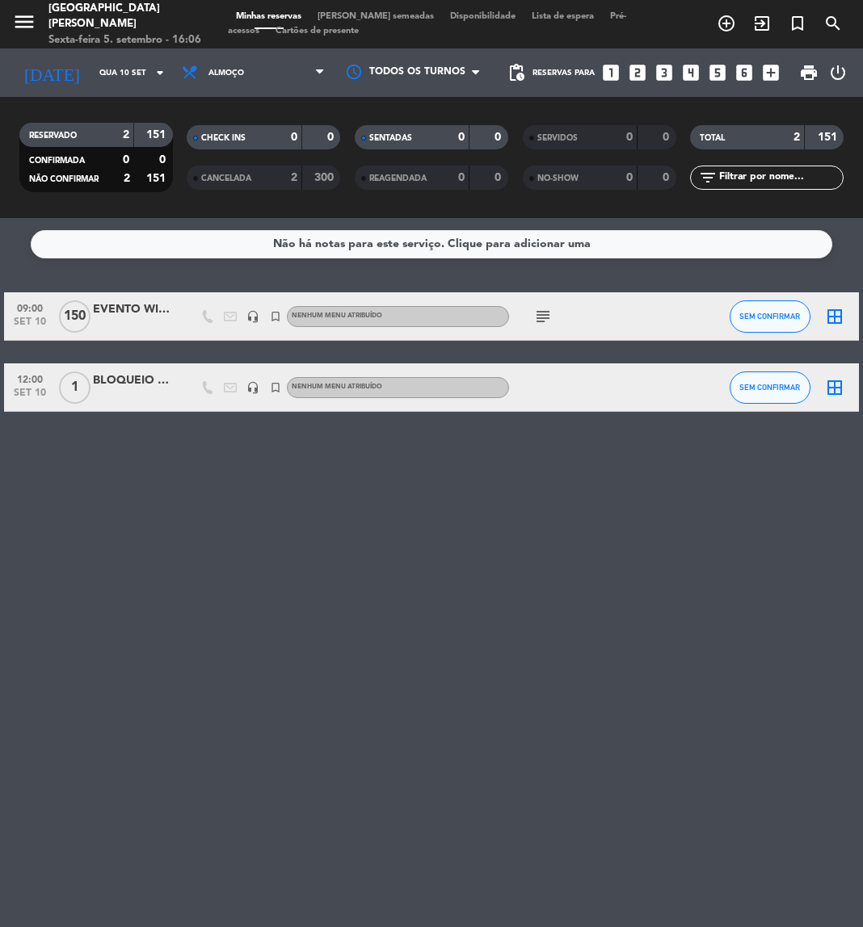
click at [539, 320] on icon "subject" at bounding box center [542, 316] width 19 height 19
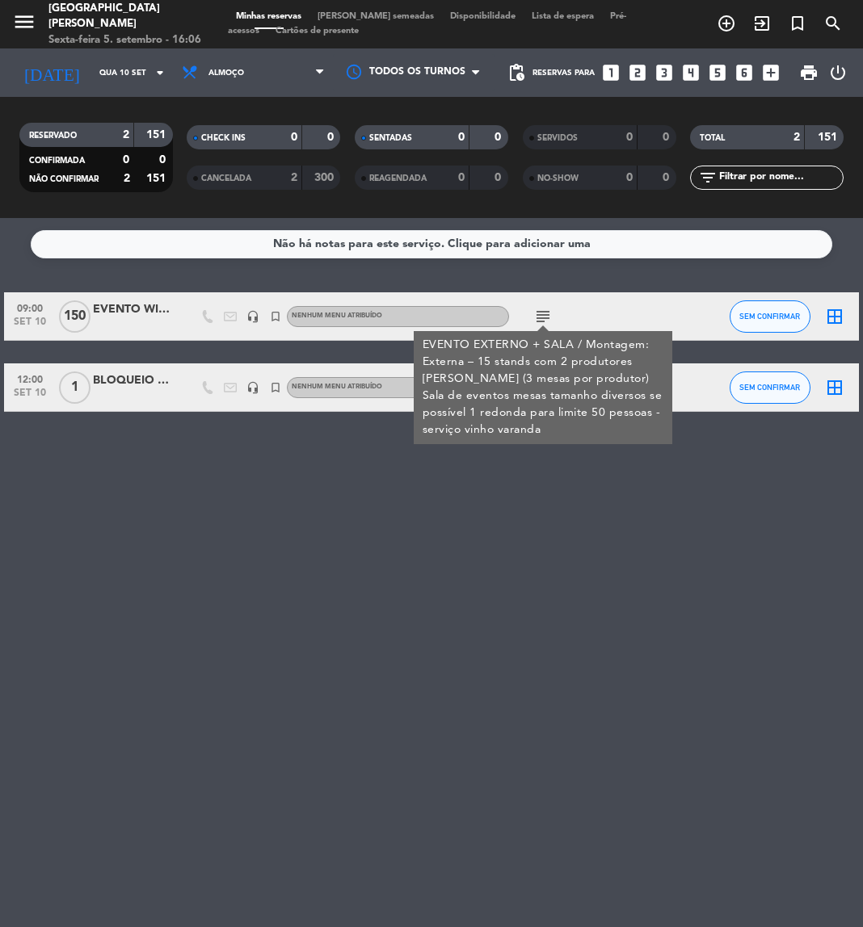
click at [75, 312] on span "150" at bounding box center [75, 317] width 32 height 32
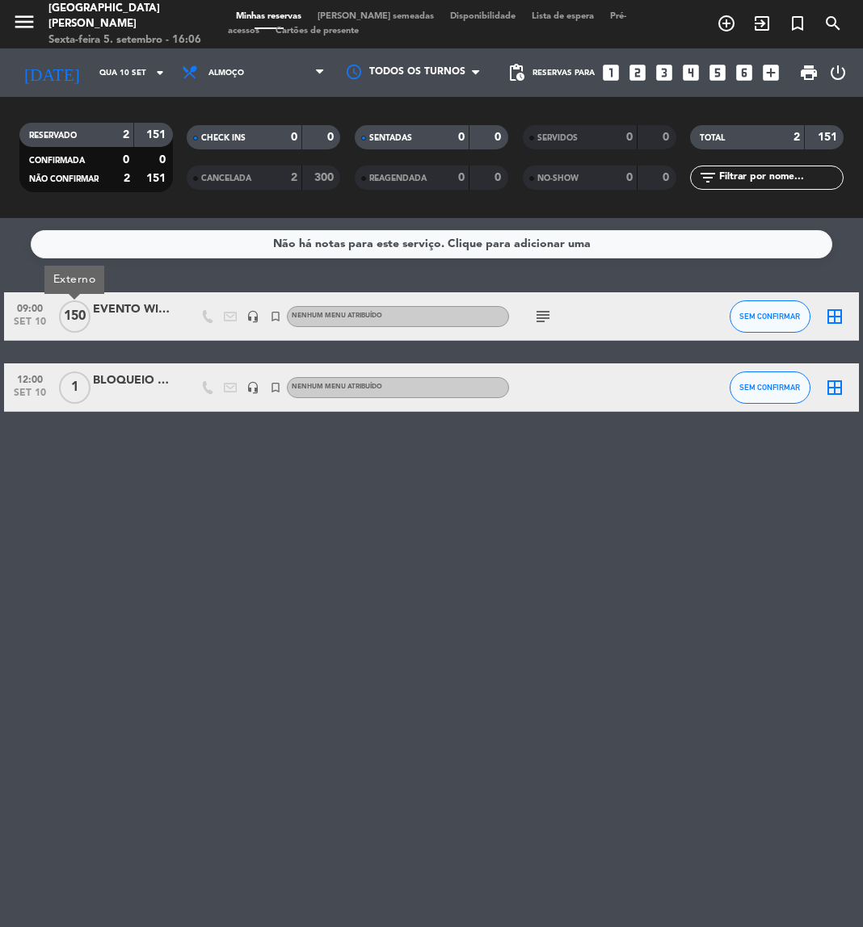
click at [141, 317] on div "EVENTO WINES OF CHILE" at bounding box center [133, 310] width 81 height 19
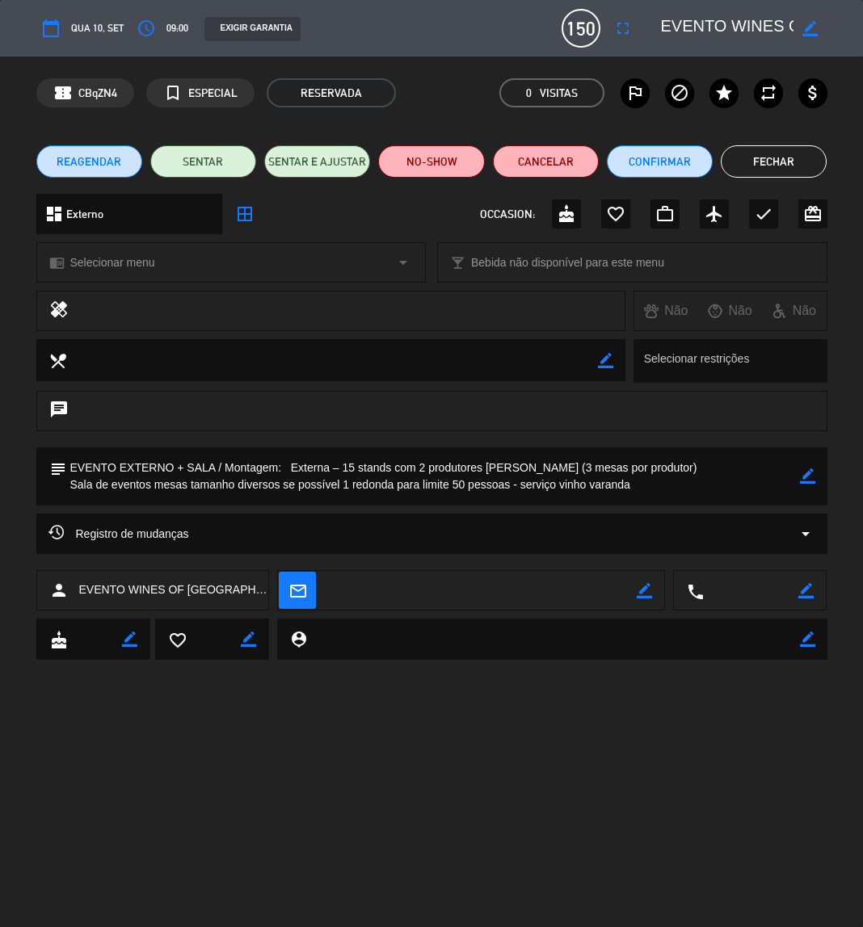
click at [763, 155] on button "Fechar" at bounding box center [774, 161] width 106 height 32
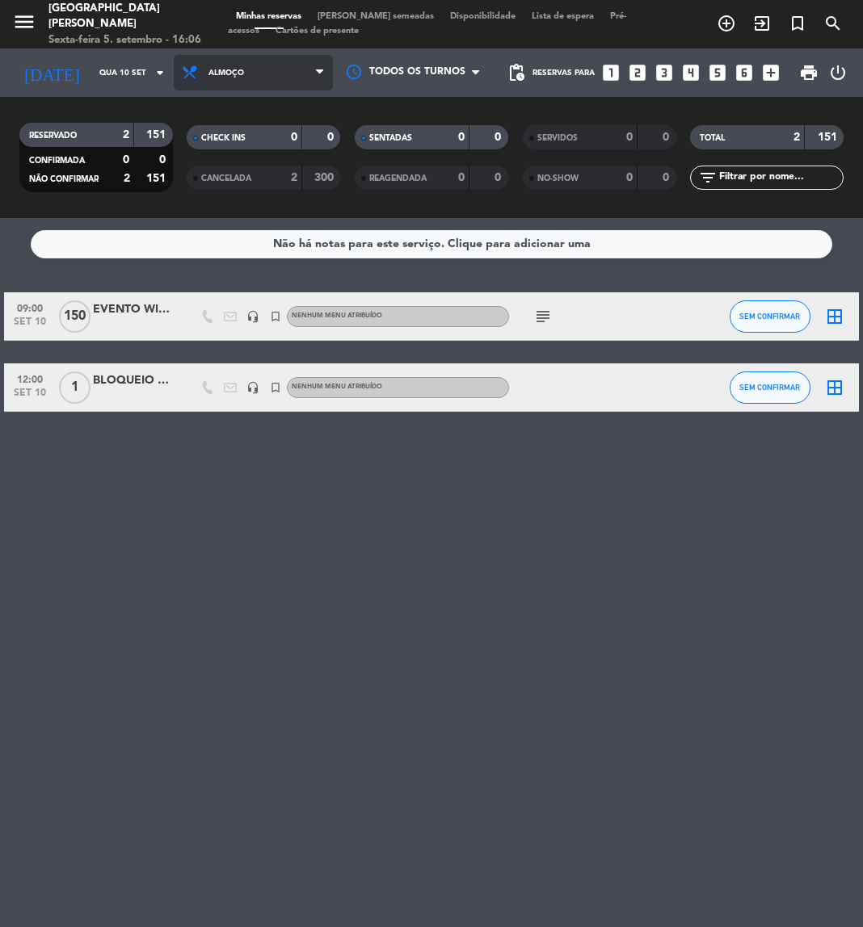
click at [286, 68] on span "Almoço" at bounding box center [253, 73] width 159 height 36
click at [224, 174] on div "menu Praça São Lourenço Sexta-feira 5. setembro - 16:06 Minhas reservas Mesas s…" at bounding box center [431, 109] width 863 height 218
click at [258, 56] on span "Jantar" at bounding box center [253, 73] width 159 height 36
click at [233, 135] on div "menu Praça São Lourenço Sexta-feira 5. setembro - 16:06 Minhas reservas Mesas s…" at bounding box center [431, 109] width 863 height 218
click at [801, 21] on icon "turned_in_not" at bounding box center [797, 23] width 19 height 19
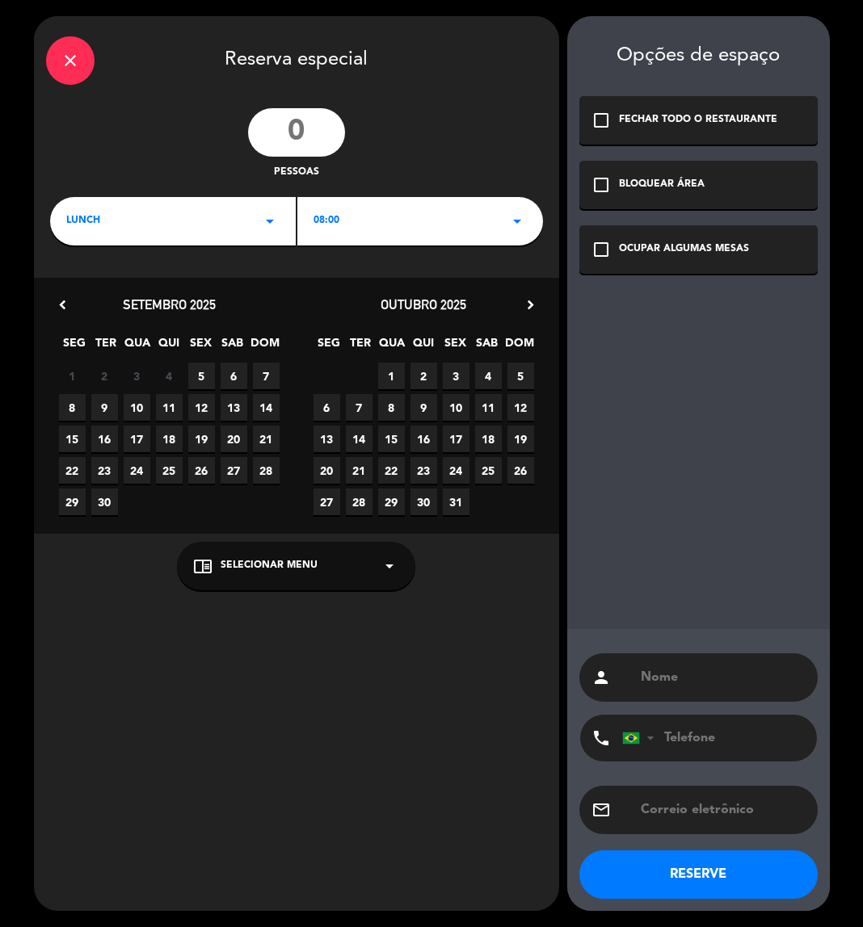
click at [292, 149] on input "number" at bounding box center [296, 132] width 97 height 48
type input "42"
click at [253, 211] on div "LUNCH arrow_drop_down" at bounding box center [173, 221] width 246 height 48
click at [101, 296] on div "Jantar" at bounding box center [172, 289] width 213 height 16
click at [448, 214] on div "18:00 arrow_drop_down" at bounding box center [420, 221] width 246 height 48
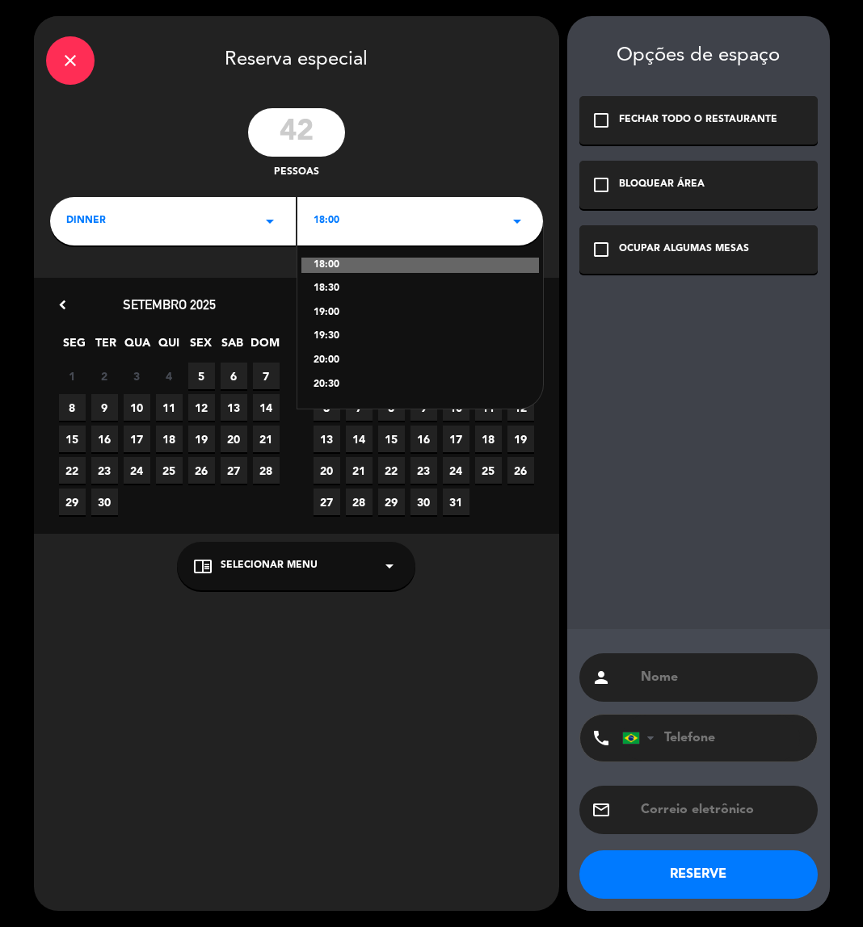
click at [355, 261] on div "18:00" at bounding box center [420, 266] width 238 height 16
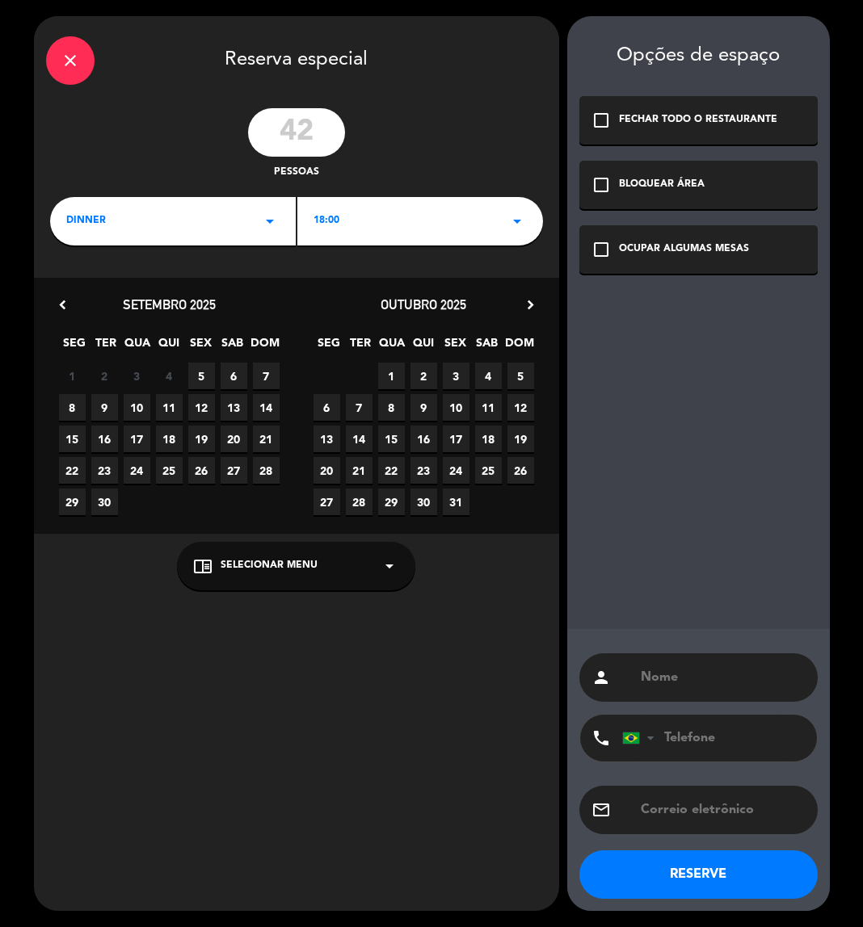
click at [136, 447] on span "17" at bounding box center [137, 439] width 27 height 27
click at [671, 688] on input "text" at bounding box center [722, 677] width 166 height 23
type input "EVENTO TRASALPINO"
click at [606, 242] on icon "check_box_outline_blank" at bounding box center [600, 249] width 19 height 19
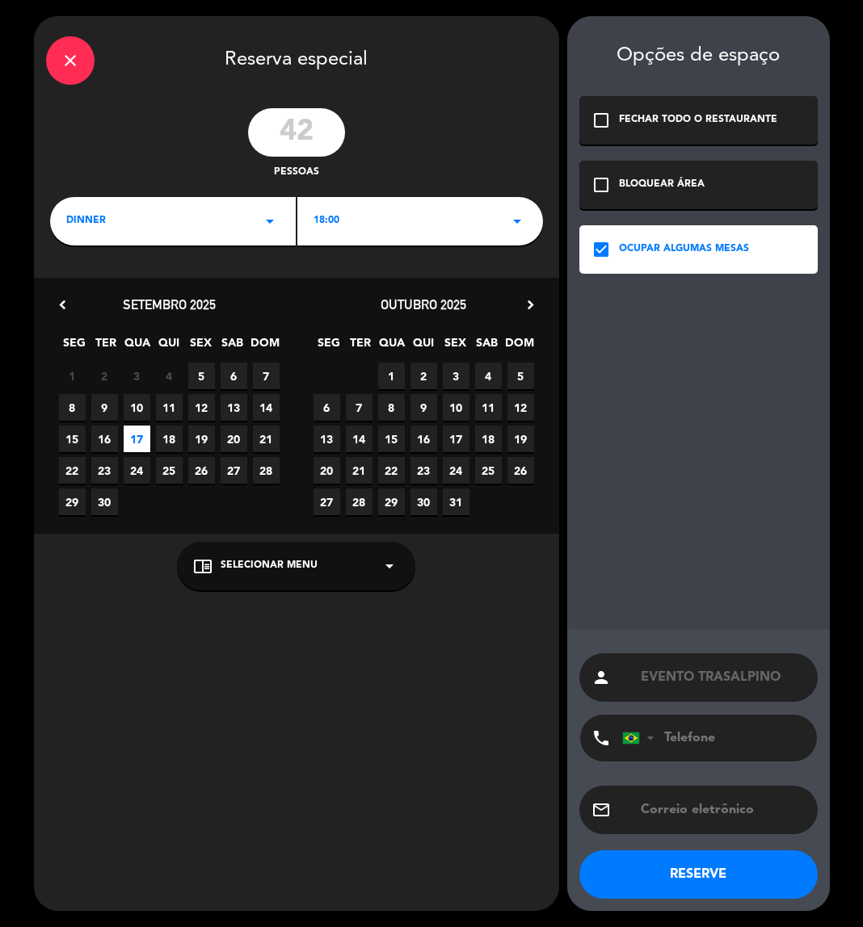
click at [681, 881] on button "RESERVE" at bounding box center [698, 875] width 238 height 48
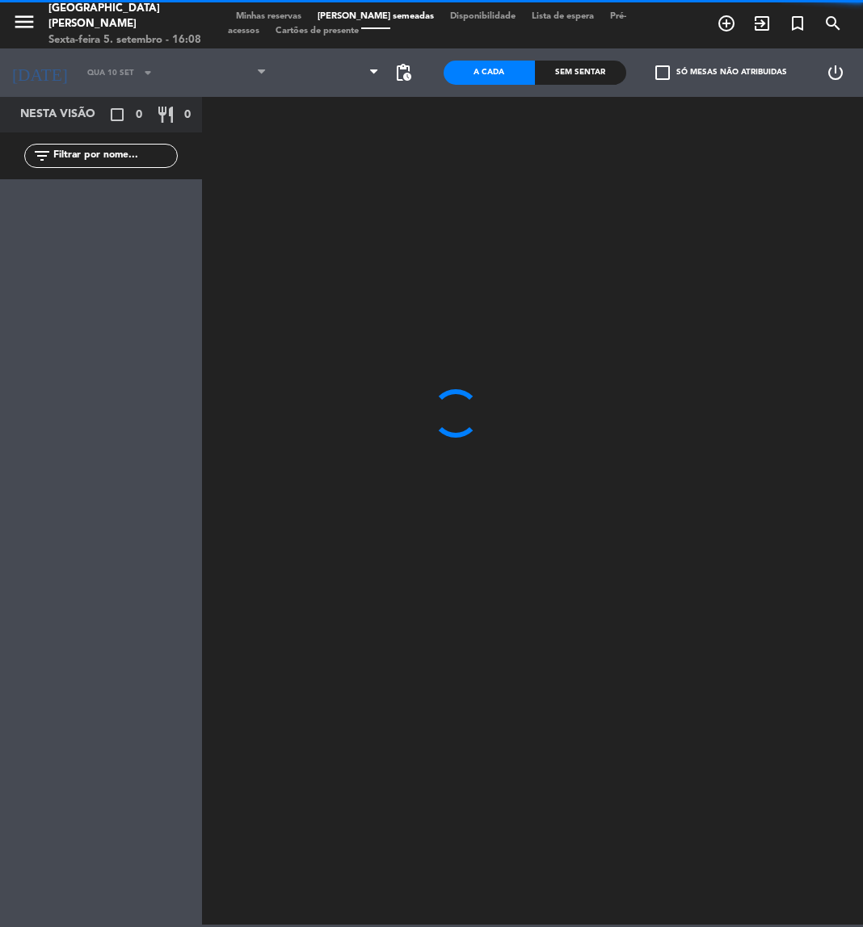
type input "Qua 17 set"
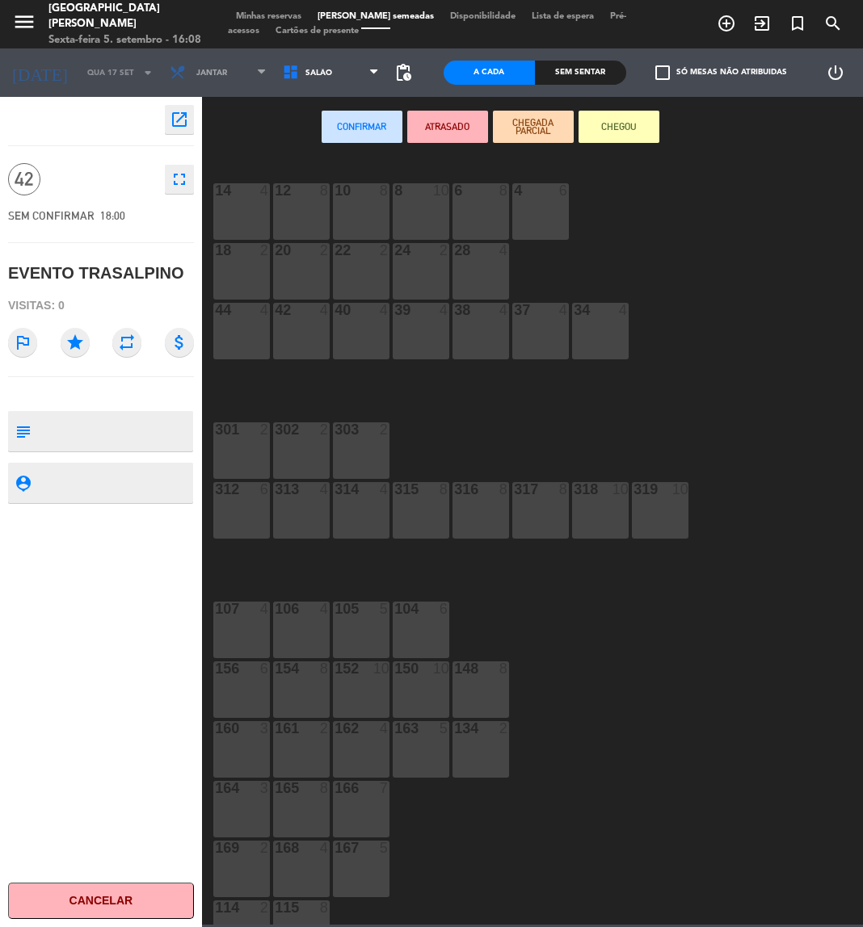
click at [641, 605] on div "14 4 12 8 10 8 8 10 6 8 4 6 18 2 20 2 22 2 24 2 28 4 44 4 42 4 40 4 39 4 38 4 3…" at bounding box center [537, 540] width 652 height 770
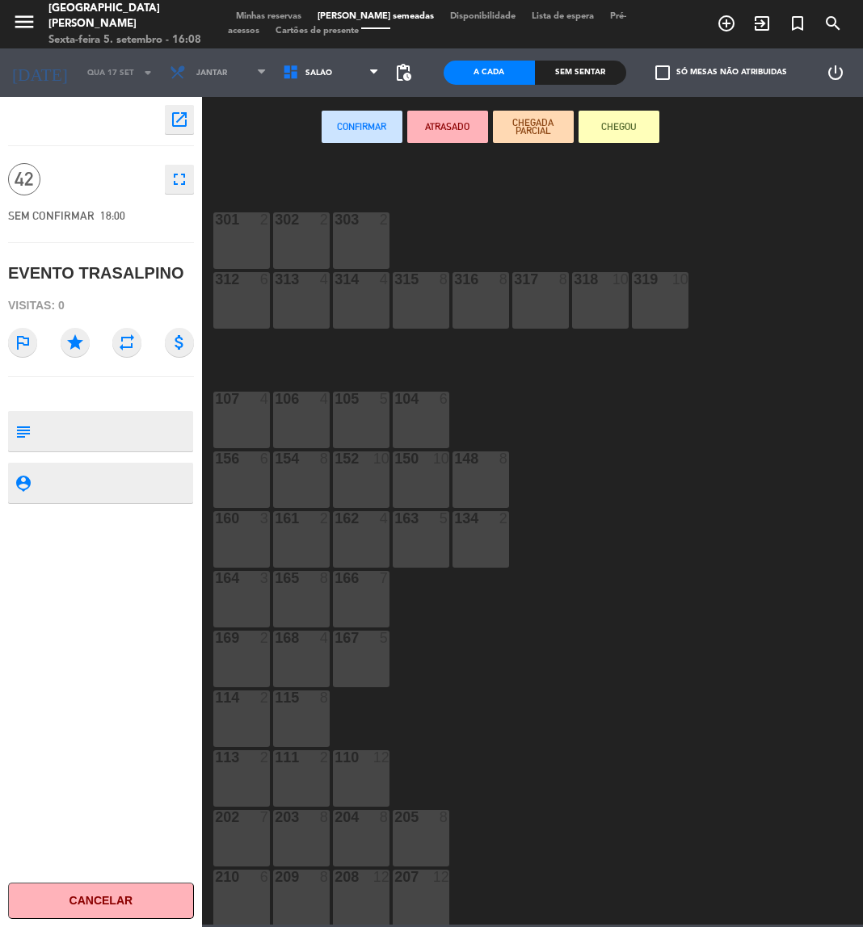
scroll to position [212, 0]
click at [360, 641] on div at bounding box center [361, 636] width 27 height 15
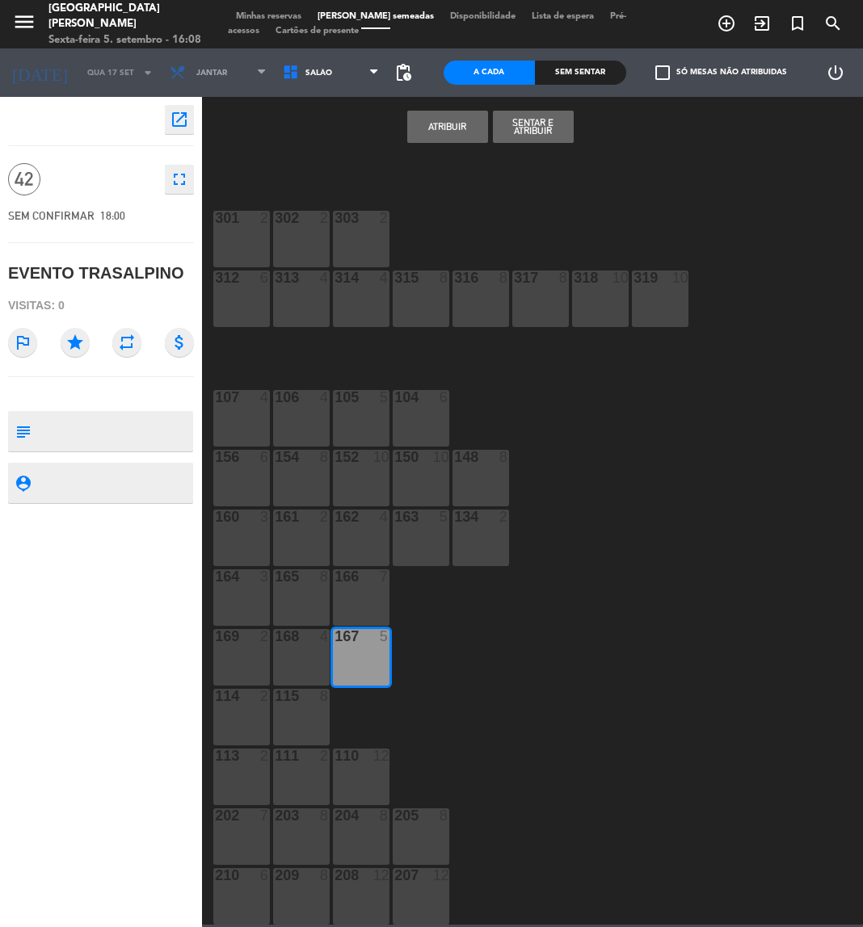
click at [293, 645] on div "168 4" at bounding box center [301, 657] width 57 height 57
click at [240, 651] on div "169 2" at bounding box center [241, 657] width 57 height 57
click at [237, 615] on div "164 3" at bounding box center [241, 598] width 57 height 57
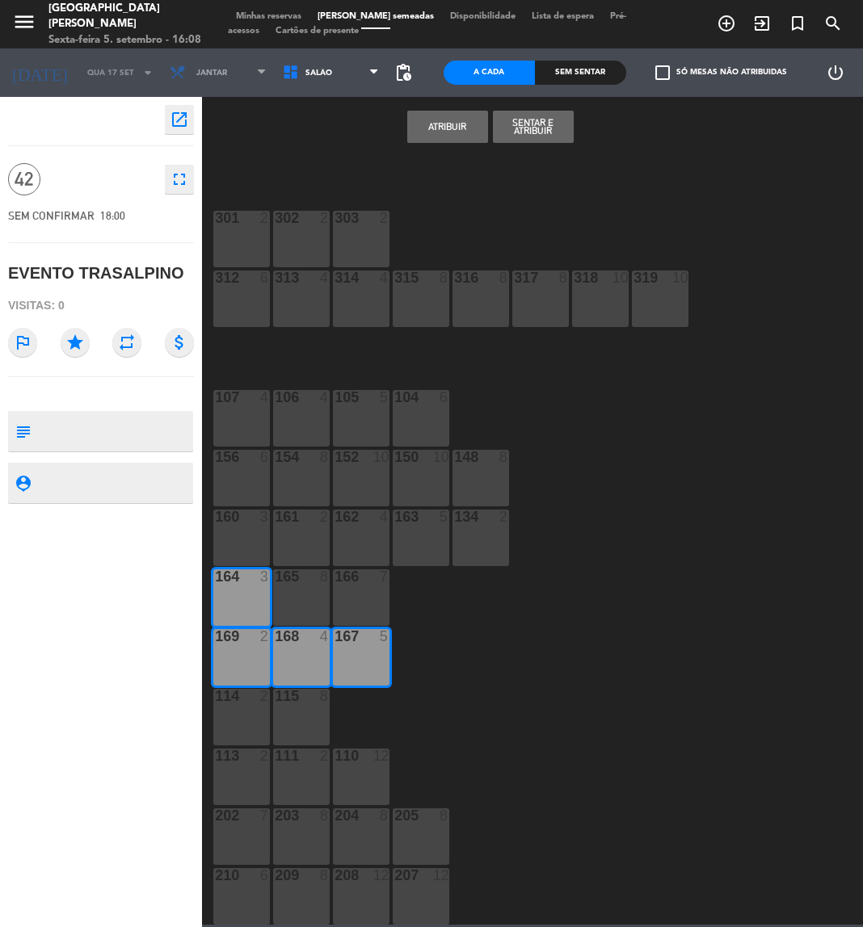
click at [288, 607] on div "165 8" at bounding box center [301, 598] width 57 height 57
click at [344, 596] on div "166 7" at bounding box center [361, 598] width 57 height 57
click at [229, 525] on div "160 3" at bounding box center [241, 538] width 57 height 57
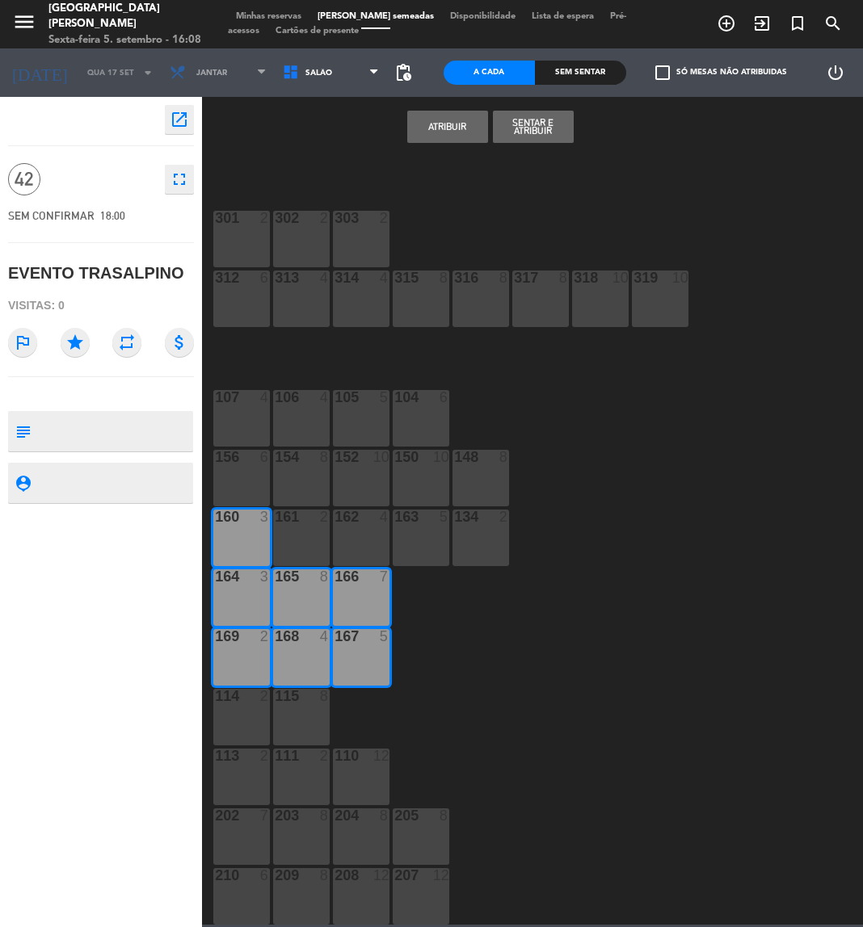
click at [286, 530] on div "161 2" at bounding box center [301, 538] width 57 height 57
click at [346, 538] on div "162 4" at bounding box center [361, 538] width 57 height 57
click at [421, 535] on div "163 5" at bounding box center [421, 538] width 57 height 57
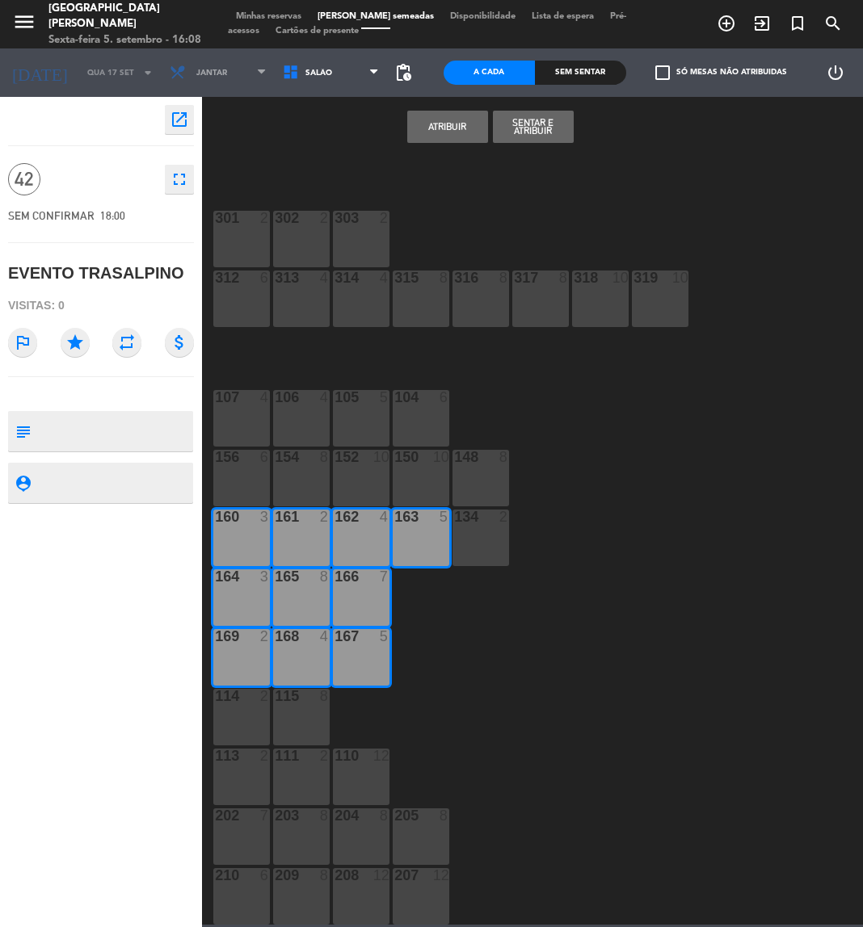
click at [515, 530] on div "14 4 12 8 10 8 8 10 6 8 4 6 18 2 20 2 22 2 24 2 28 4 44 4 42 4 40 4 39 4 38 4 3…" at bounding box center [537, 540] width 652 height 770
click at [489, 528] on div "134 2" at bounding box center [480, 538] width 57 height 57
click at [490, 498] on div "148 8" at bounding box center [480, 478] width 57 height 57
click at [389, 481] on div "152 10" at bounding box center [361, 478] width 57 height 57
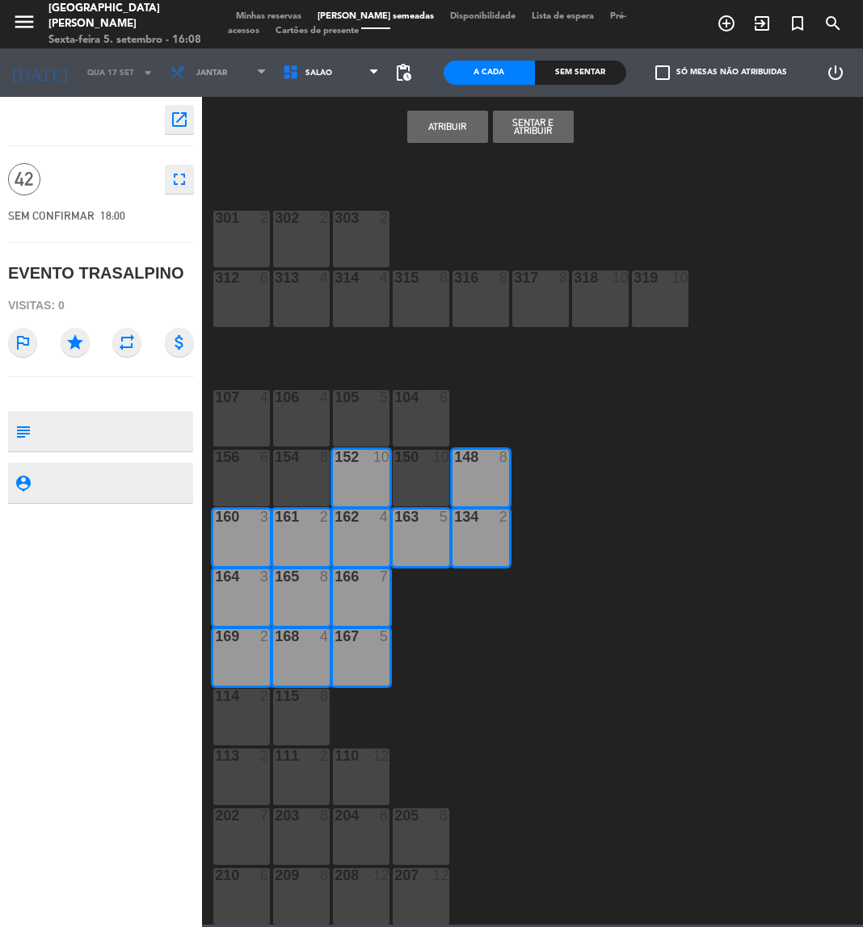
click at [402, 479] on div "150 10" at bounding box center [421, 478] width 57 height 57
click at [433, 408] on div "104 6" at bounding box center [421, 418] width 57 height 57
click at [366, 416] on div "105 5" at bounding box center [361, 418] width 57 height 57
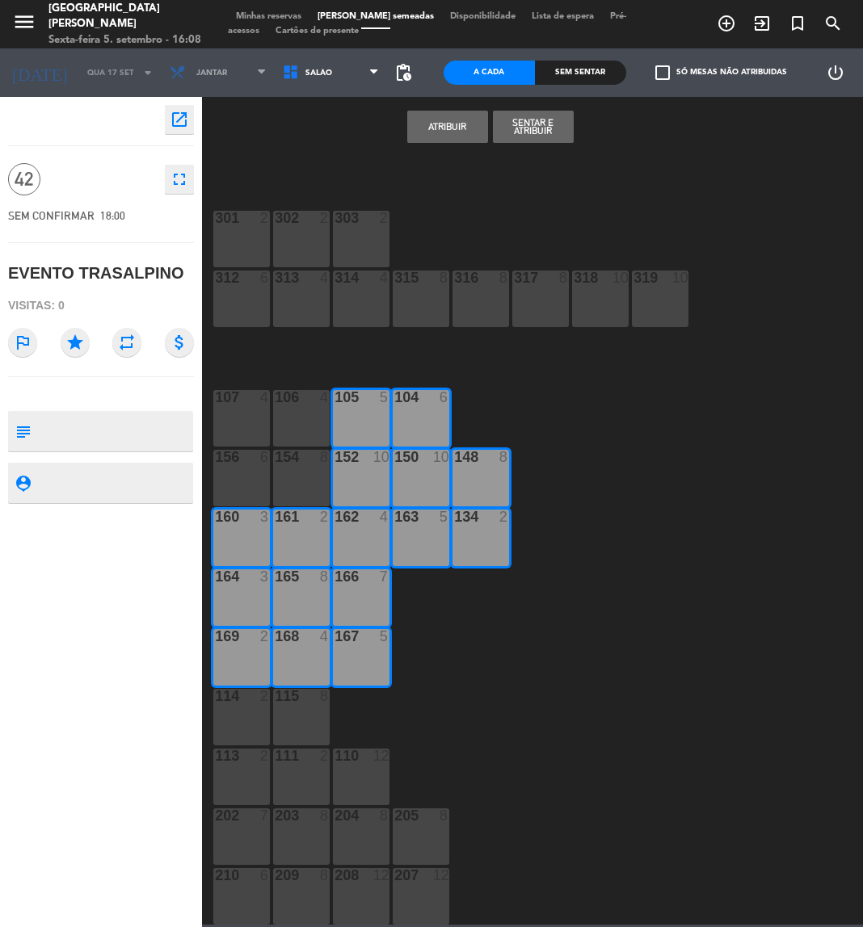
click at [293, 414] on div "106 4" at bounding box center [301, 418] width 57 height 57
click at [287, 494] on div "154 8" at bounding box center [301, 478] width 57 height 57
click at [240, 465] on div "156 6" at bounding box center [241, 478] width 57 height 57
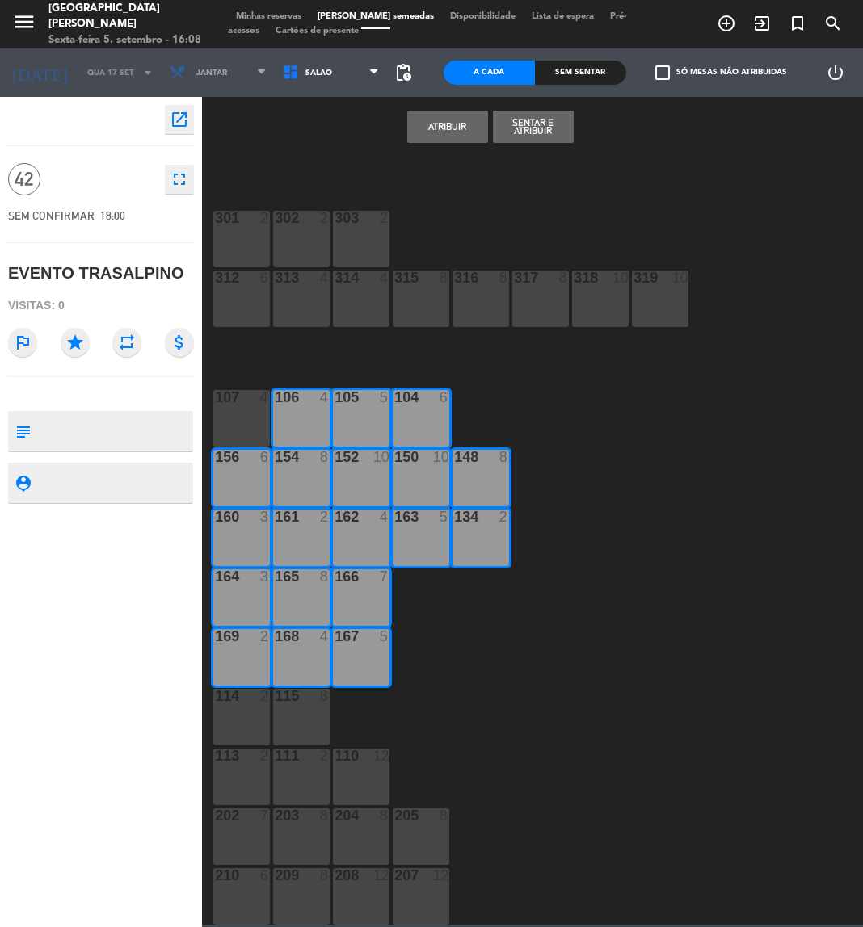
click at [243, 422] on div "107 4" at bounding box center [241, 418] width 57 height 57
click at [455, 118] on button "Atribuir" at bounding box center [447, 127] width 81 height 32
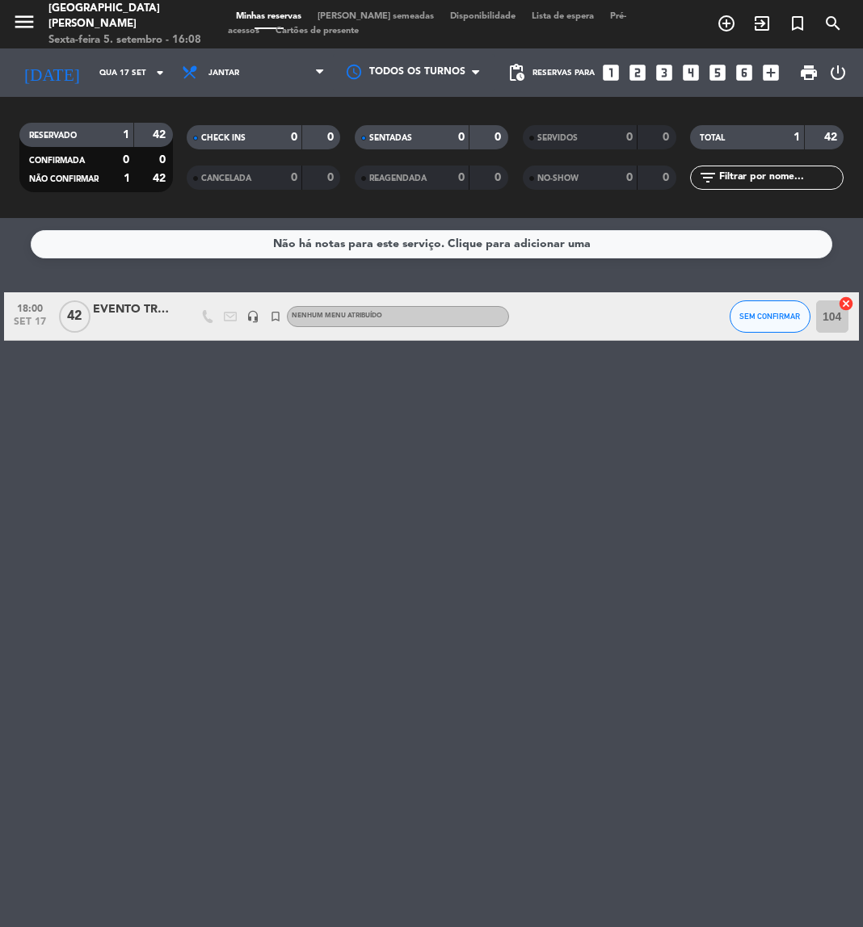
click at [160, 312] on div "EVENTO TRASALPINO" at bounding box center [133, 310] width 81 height 19
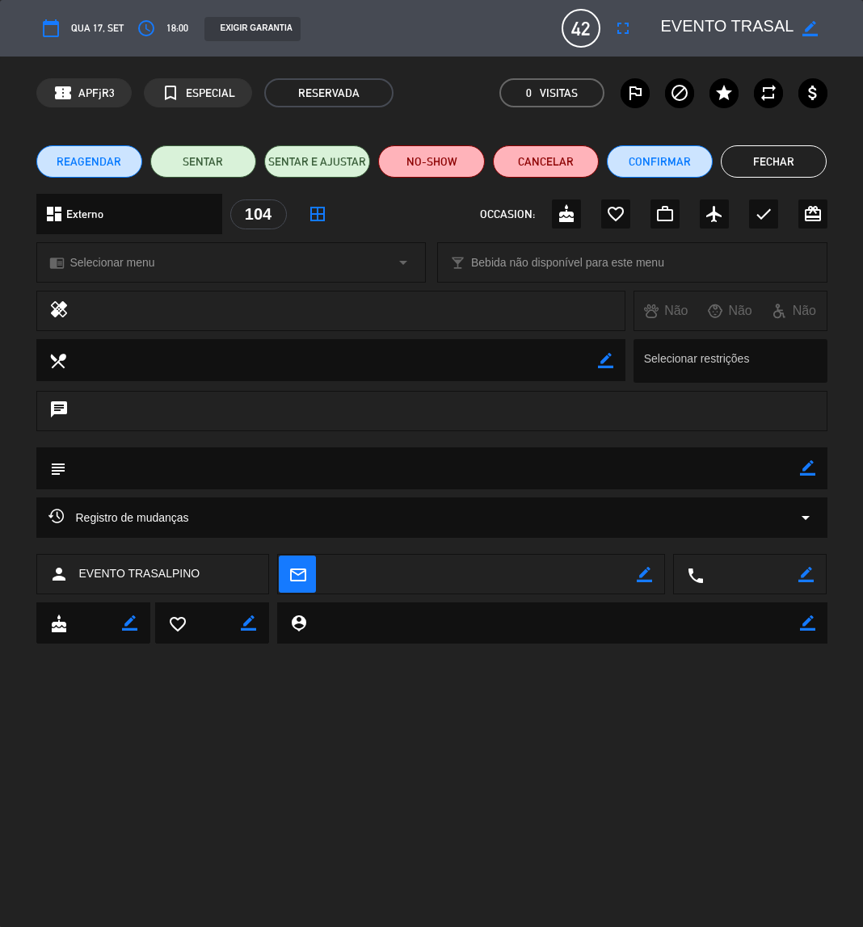
click at [806, 468] on icon "border_color" at bounding box center [807, 467] width 15 height 15
click at [757, 468] on textarea at bounding box center [433, 468] width 734 height 41
click at [809, 21] on icon "border_color" at bounding box center [809, 28] width 15 height 15
click at [812, 28] on icon at bounding box center [809, 28] width 15 height 15
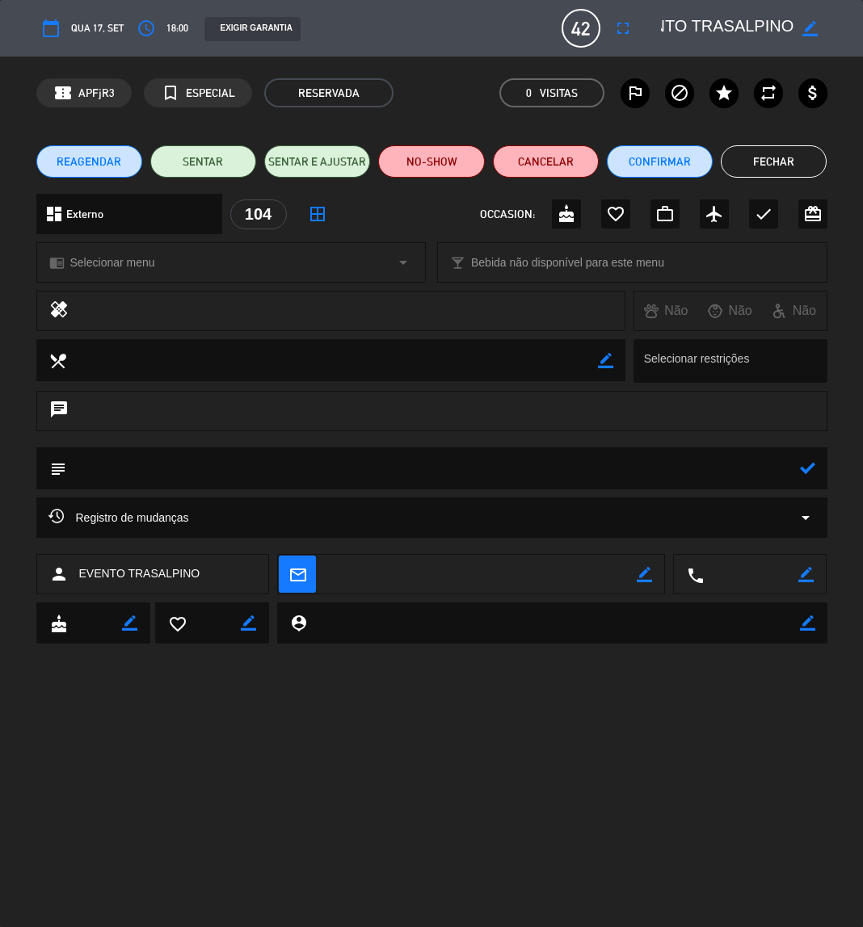
click at [722, 466] on textarea at bounding box center [433, 468] width 734 height 41
click at [249, 465] on textarea at bounding box center [433, 468] width 734 height 41
paste textarea "Montagem: Mesas de apoio"
type textarea "17H20 / EVENTO CAPIVARA / Montagem: Mesas de apoio"
click at [805, 468] on icon at bounding box center [807, 467] width 15 height 15
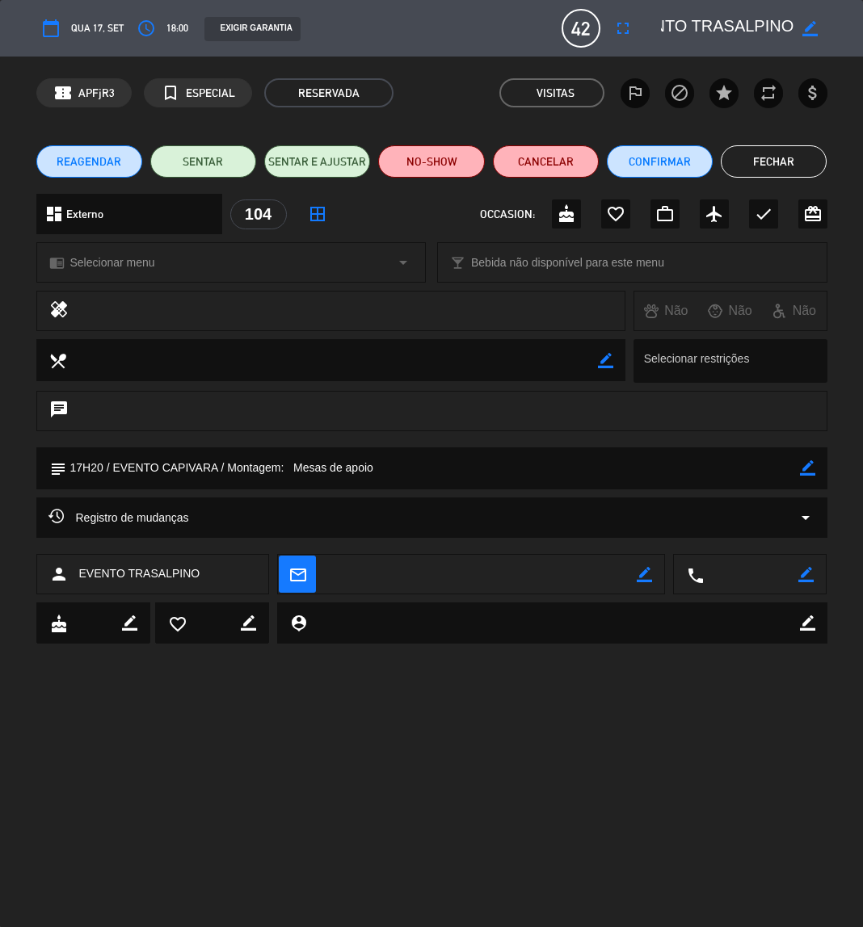
click at [776, 160] on button "Fechar" at bounding box center [774, 161] width 106 height 32
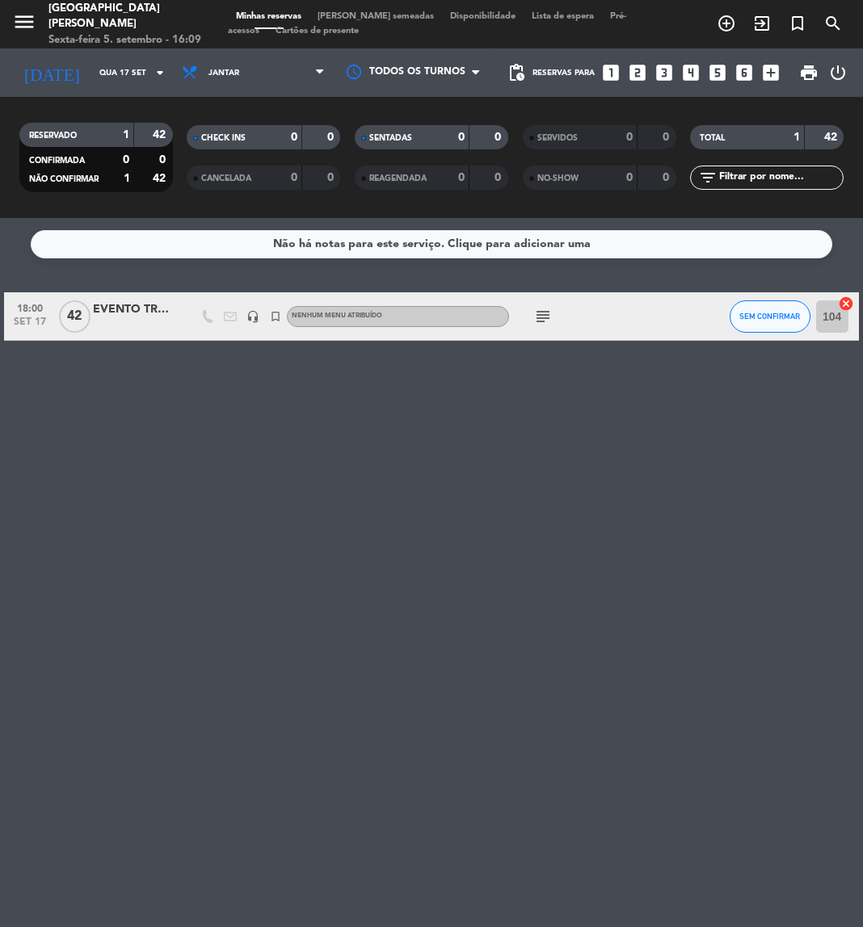
click at [540, 317] on icon "subject" at bounding box center [542, 316] width 19 height 19
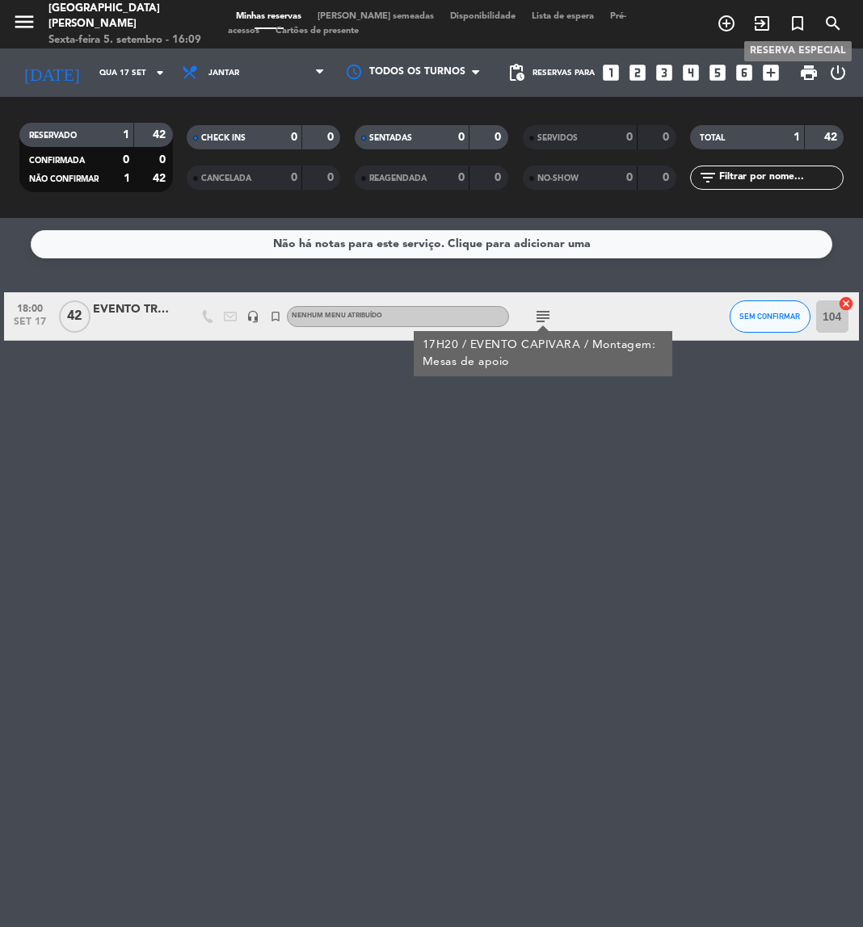
click at [789, 32] on icon "turned_in_not" at bounding box center [797, 23] width 19 height 19
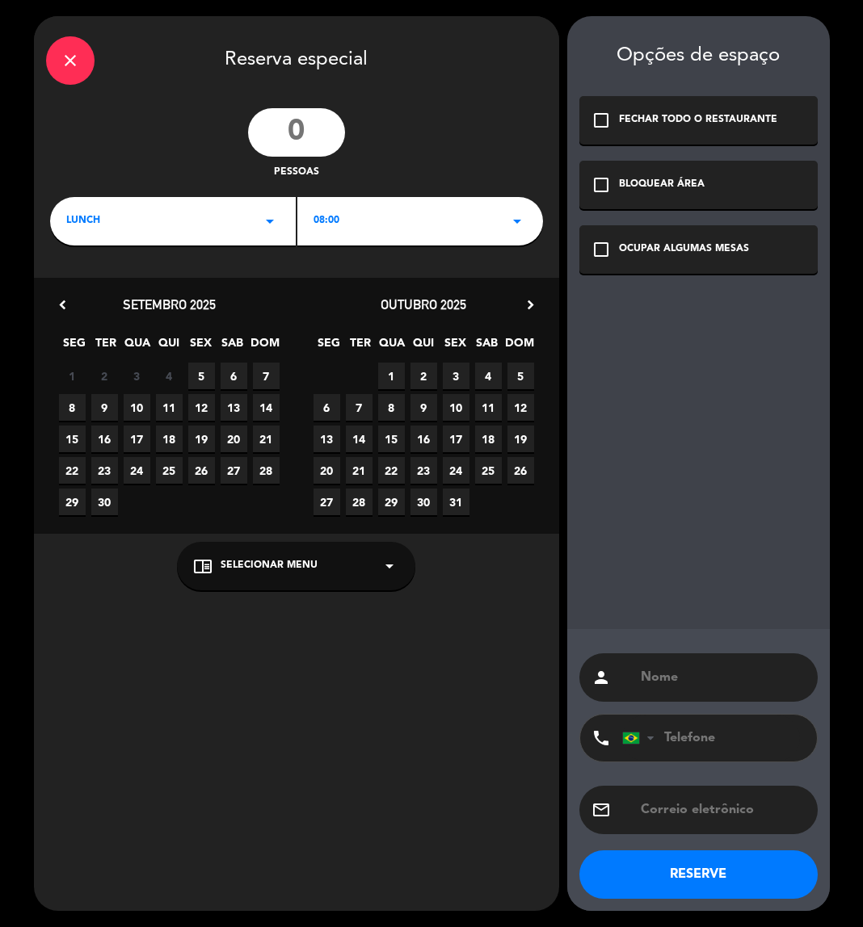
click at [305, 130] on input "number" at bounding box center [296, 132] width 97 height 48
type input "15"
click at [235, 225] on div "LUNCH arrow_drop_down" at bounding box center [173, 221] width 246 height 48
click at [79, 286] on div "Jantar" at bounding box center [172, 289] width 213 height 16
click at [371, 243] on div "18:00 arrow_drop_down" at bounding box center [420, 221] width 246 height 48
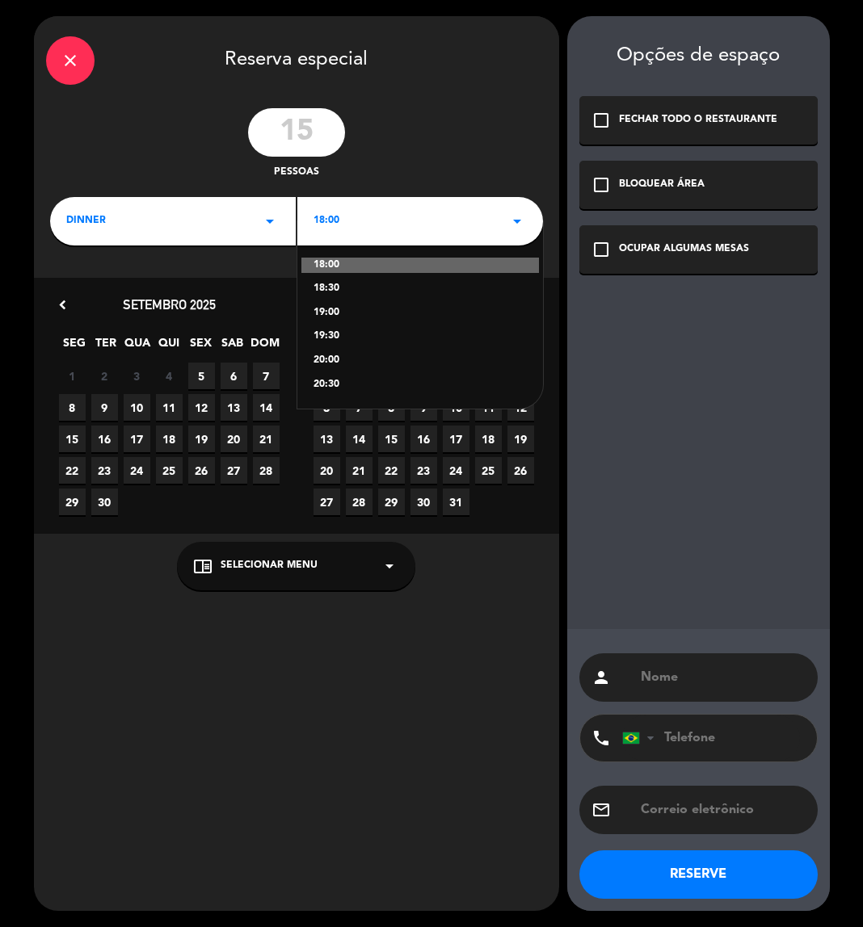
click at [345, 334] on div "19:30" at bounding box center [419, 337] width 213 height 16
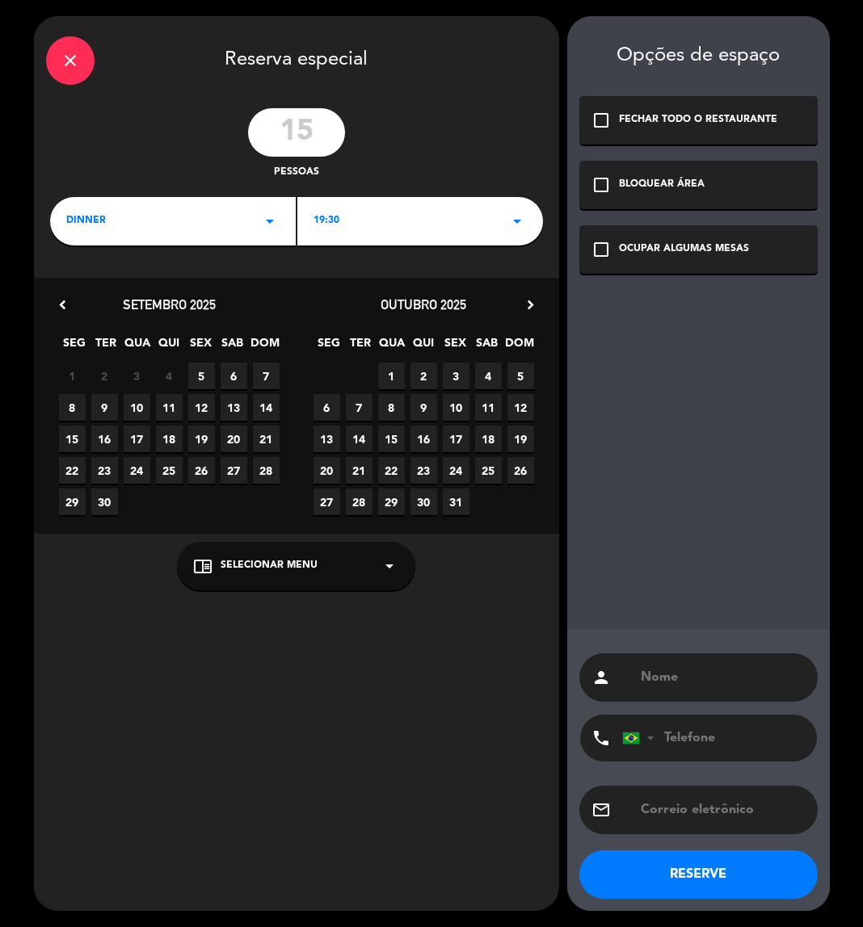
click at [385, 466] on span "22" at bounding box center [391, 470] width 27 height 27
click at [664, 671] on input "text" at bounding box center [722, 677] width 166 height 23
type input "EVENTO VENTU"
click at [593, 240] on icon "check_box_outline_blank" at bounding box center [600, 249] width 19 height 19
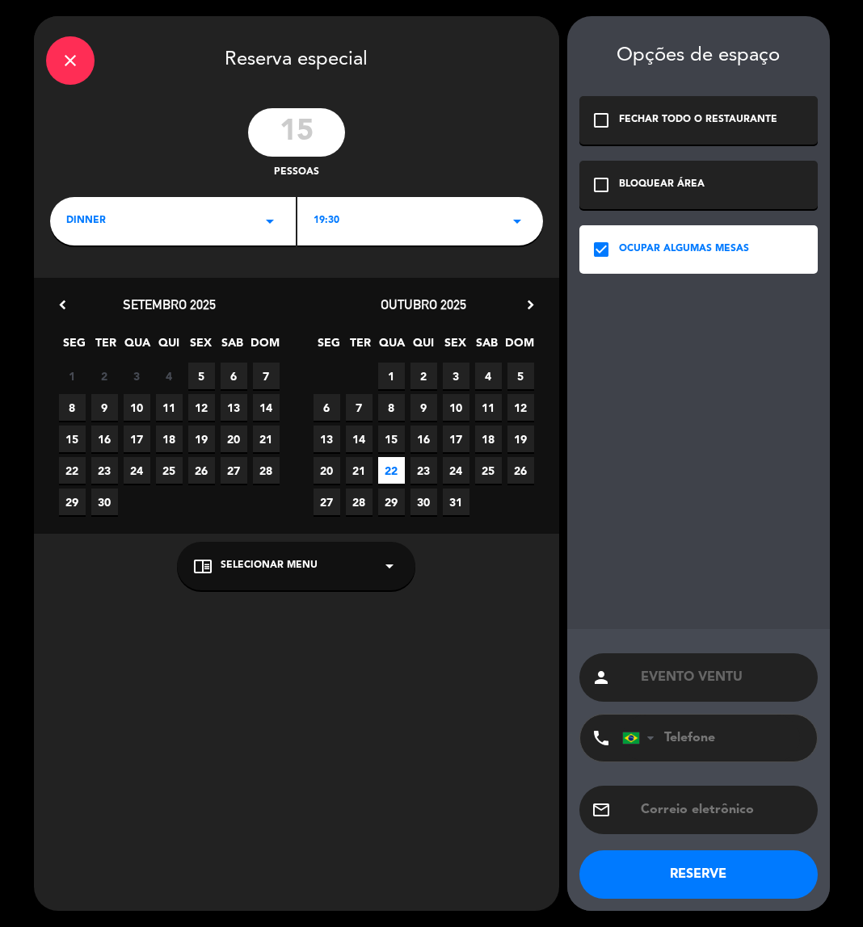
click at [709, 877] on button "RESERVE" at bounding box center [698, 875] width 238 height 48
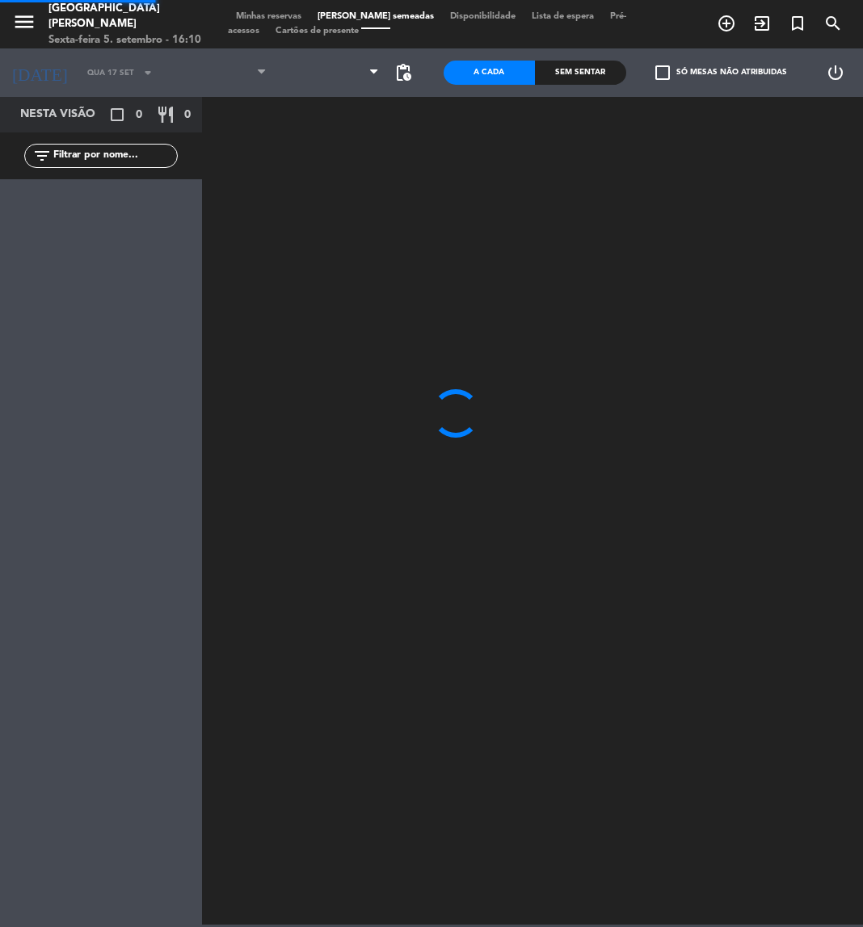
type input "Qua 22 out"
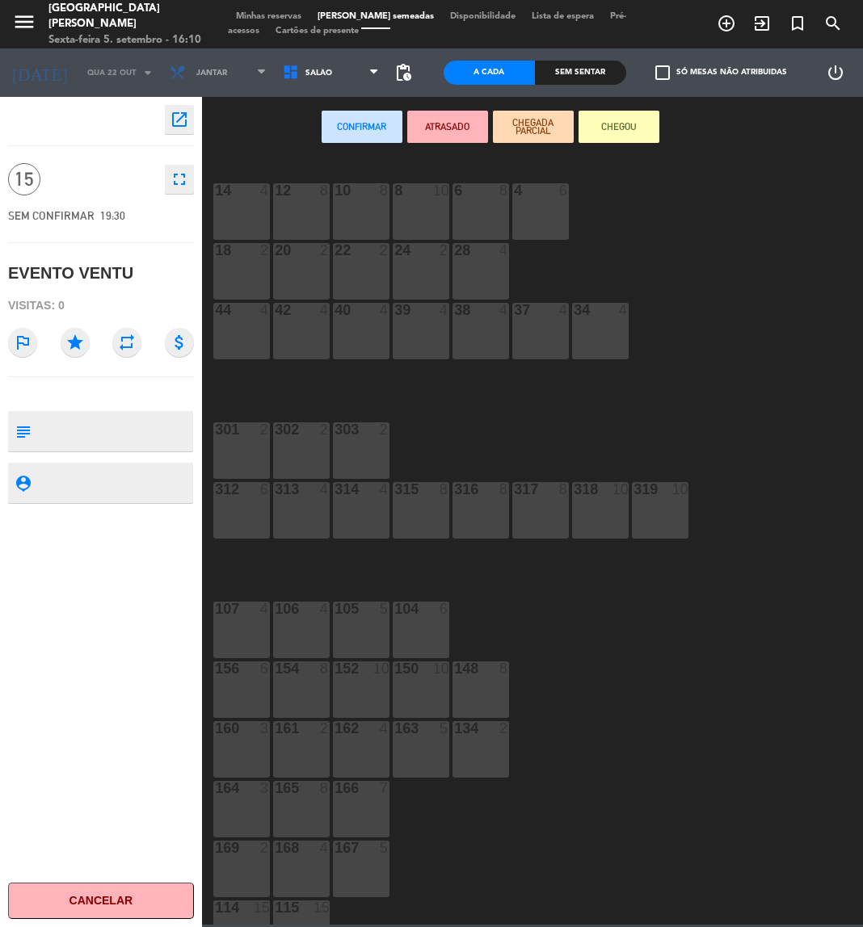
click at [654, 742] on div "14 4 12 8 10 8 8 10 6 8 4 6 18 2 20 2 22 2 24 2 28 4 44 4 42 4 40 4 39 4 38 4 3…" at bounding box center [537, 540] width 652 height 770
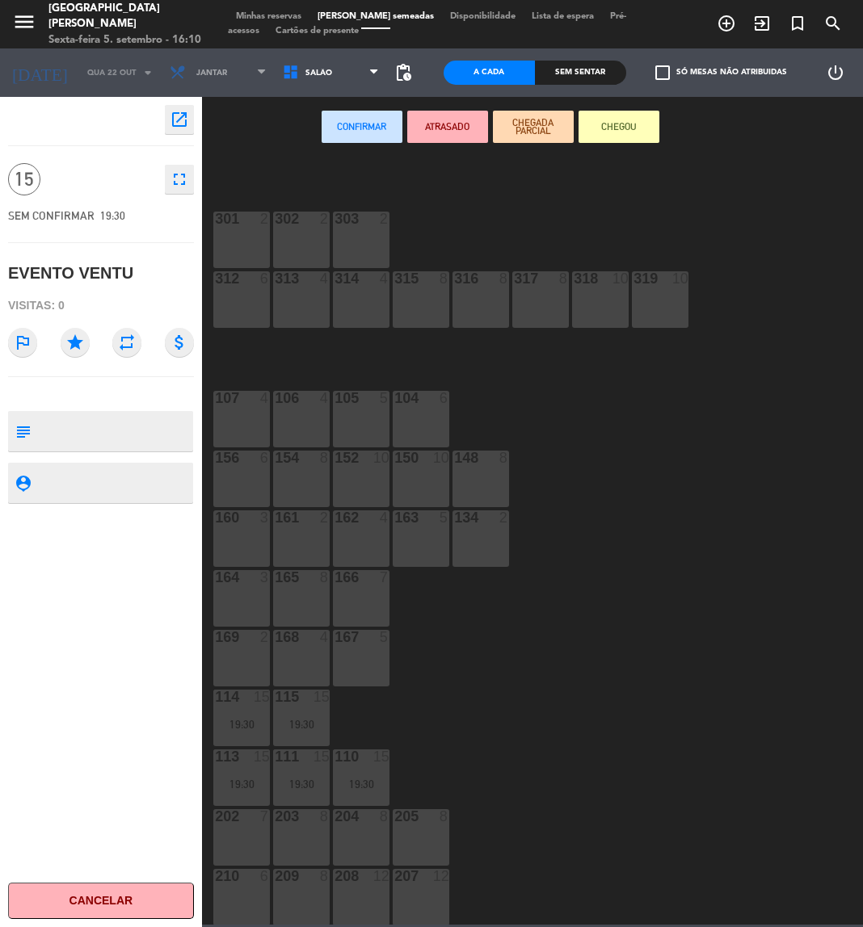
scroll to position [212, 0]
click at [312, 824] on div "203 8" at bounding box center [301, 837] width 57 height 57
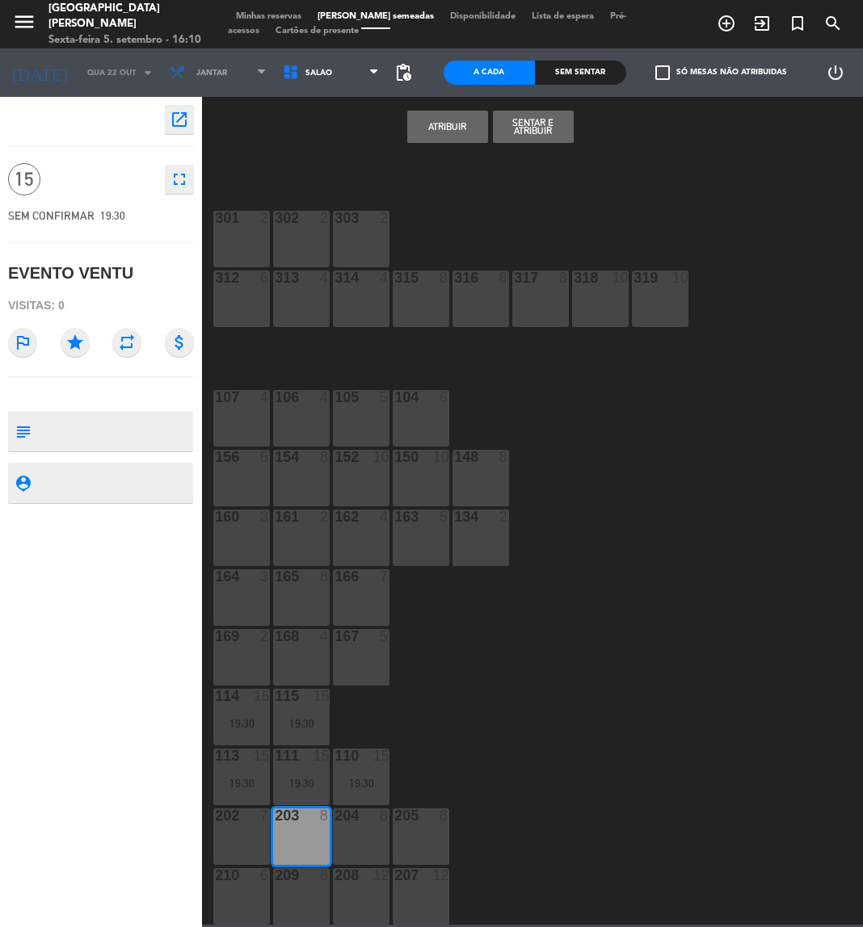
click at [445, 132] on button "Atribuir" at bounding box center [447, 127] width 81 height 32
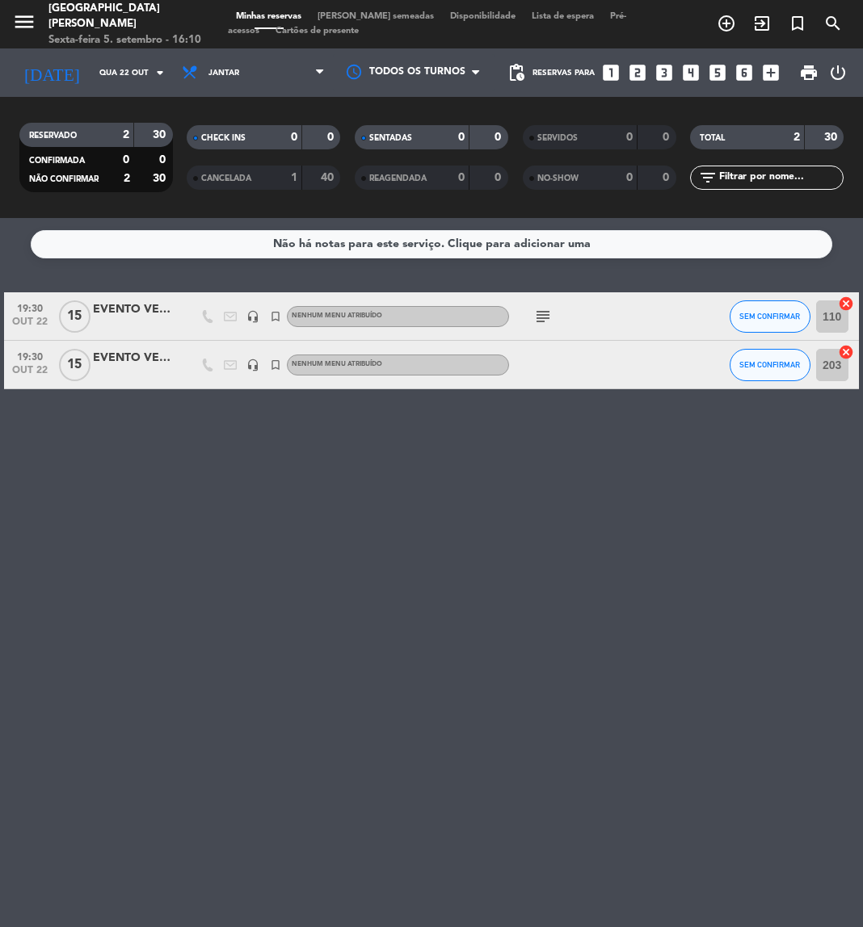
click at [545, 316] on icon "subject" at bounding box center [542, 316] width 19 height 19
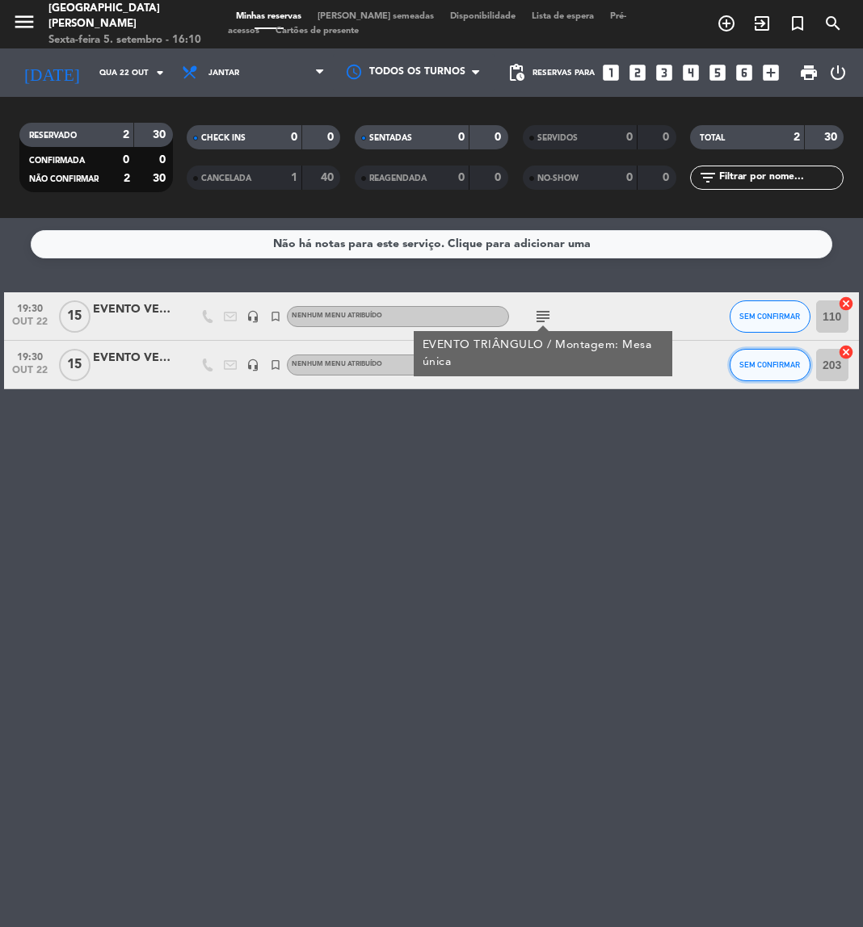
click at [776, 360] on span "SEM CONFIRMAR" at bounding box center [769, 364] width 61 height 9
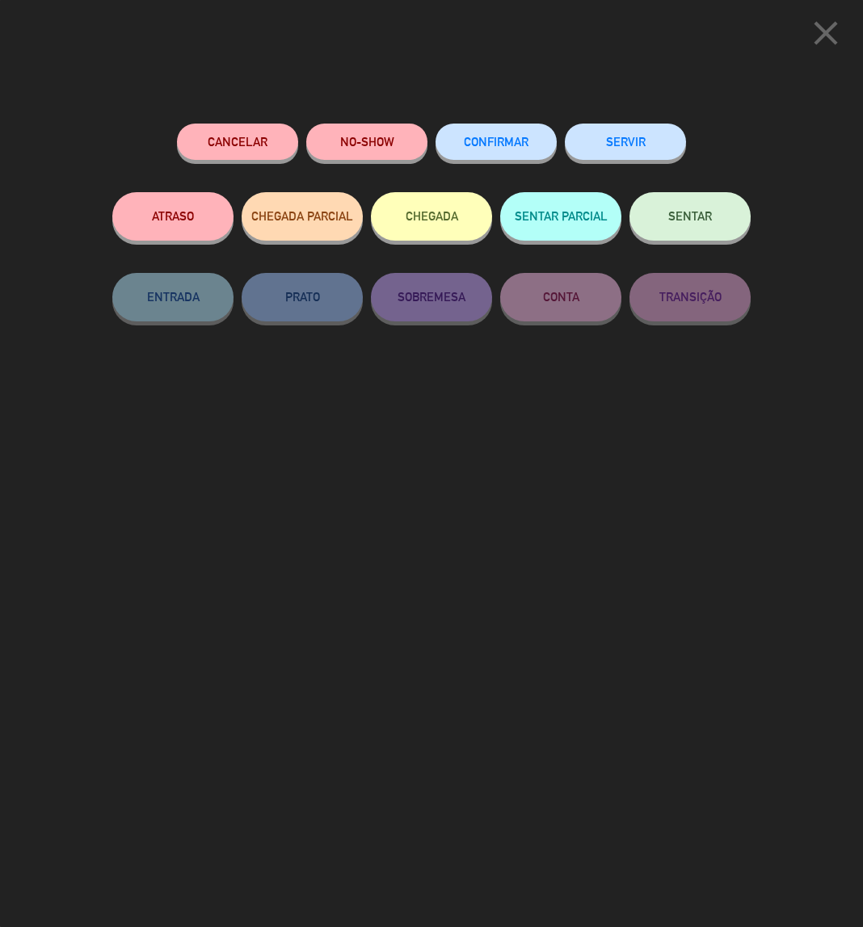
click at [228, 133] on button "Cancelar" at bounding box center [237, 142] width 121 height 36
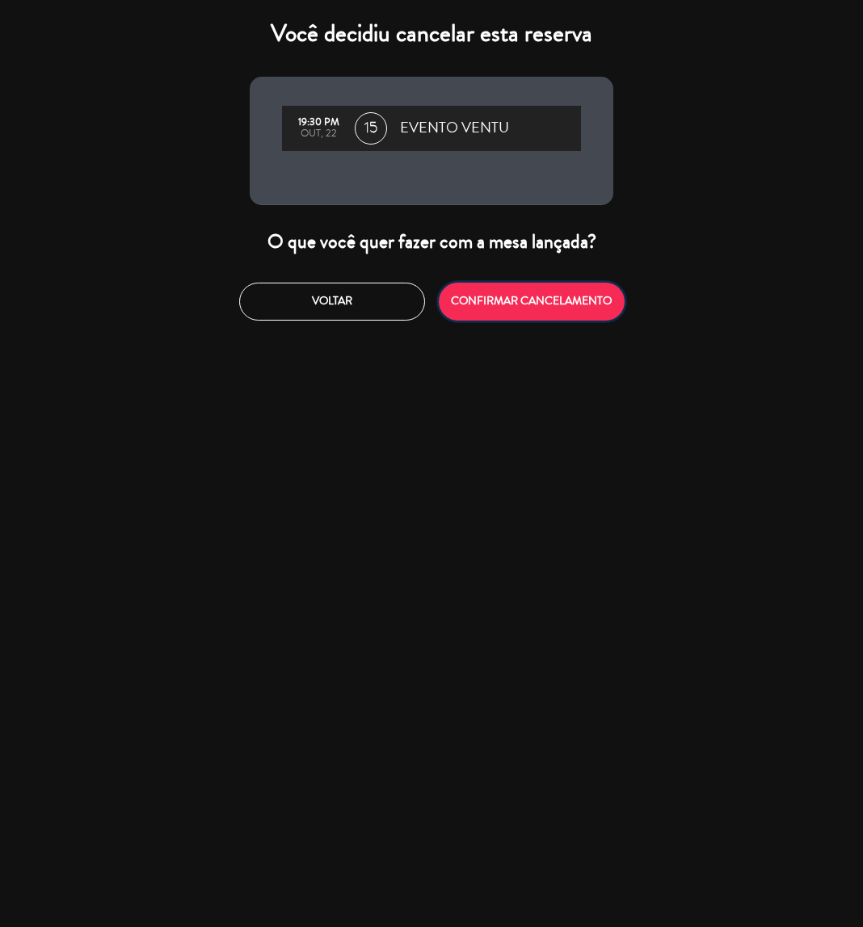
click at [569, 306] on button "CONFIRMAR CANCELAMENTO" at bounding box center [532, 302] width 186 height 38
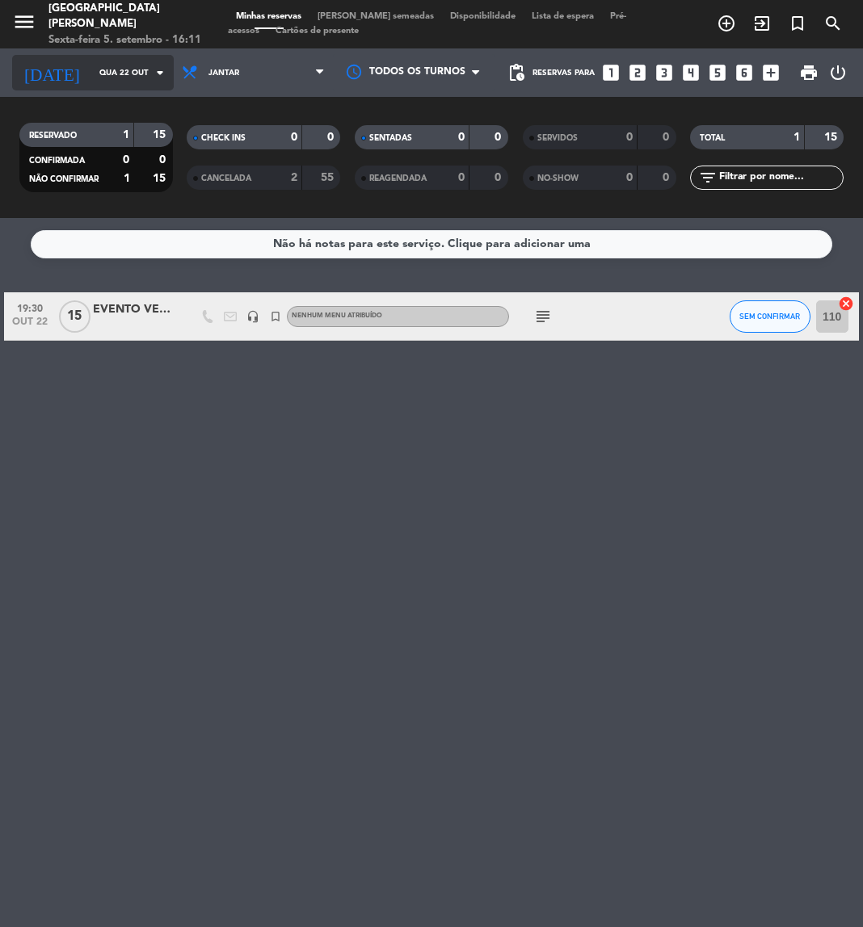
click at [116, 80] on input "Qua 22 out" at bounding box center [145, 73] width 109 height 25
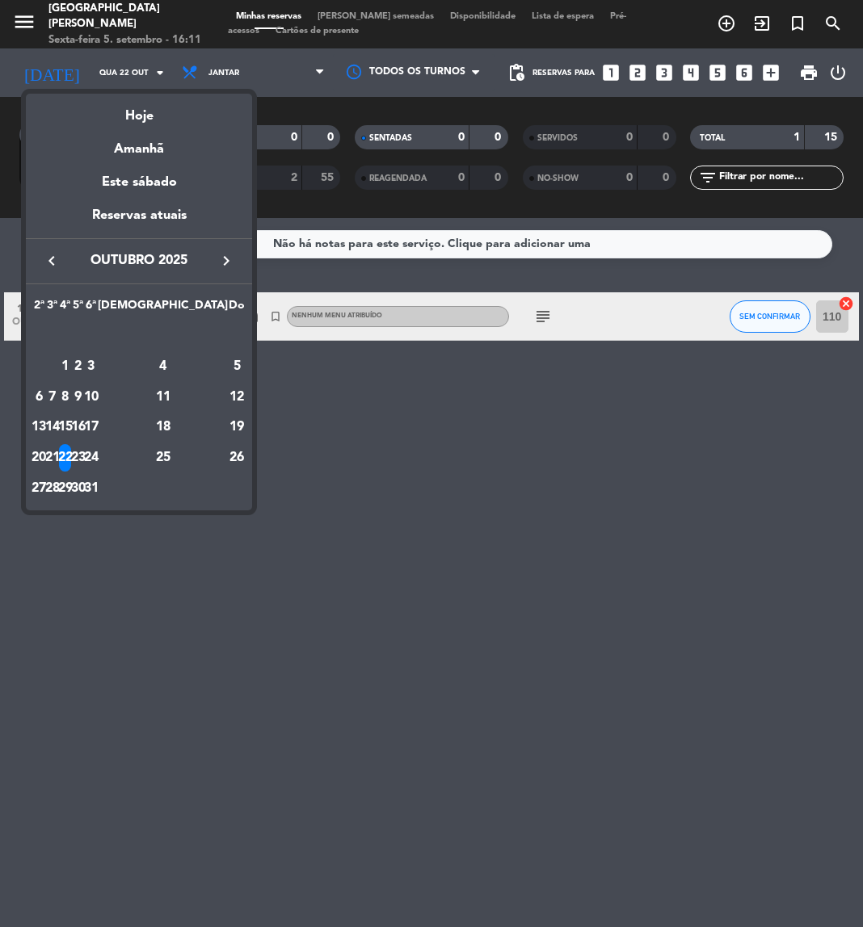
click at [54, 268] on icon "keyboard_arrow_left" at bounding box center [51, 260] width 19 height 19
click at [71, 397] on div "10" at bounding box center [65, 397] width 12 height 27
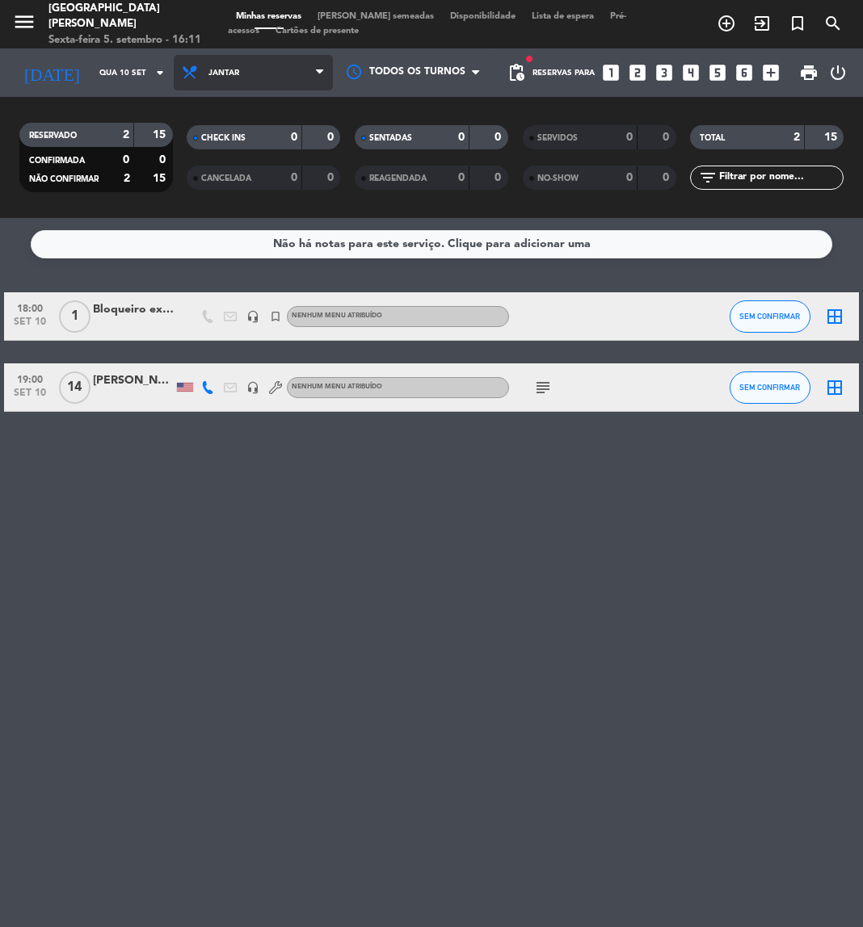
click at [264, 88] on span "Jantar" at bounding box center [253, 73] width 159 height 36
click at [244, 145] on div "menu Praça São Lourenço Sexta-feira 5. setembro - 16:11 Minhas reservas Mesas s…" at bounding box center [431, 109] width 863 height 218
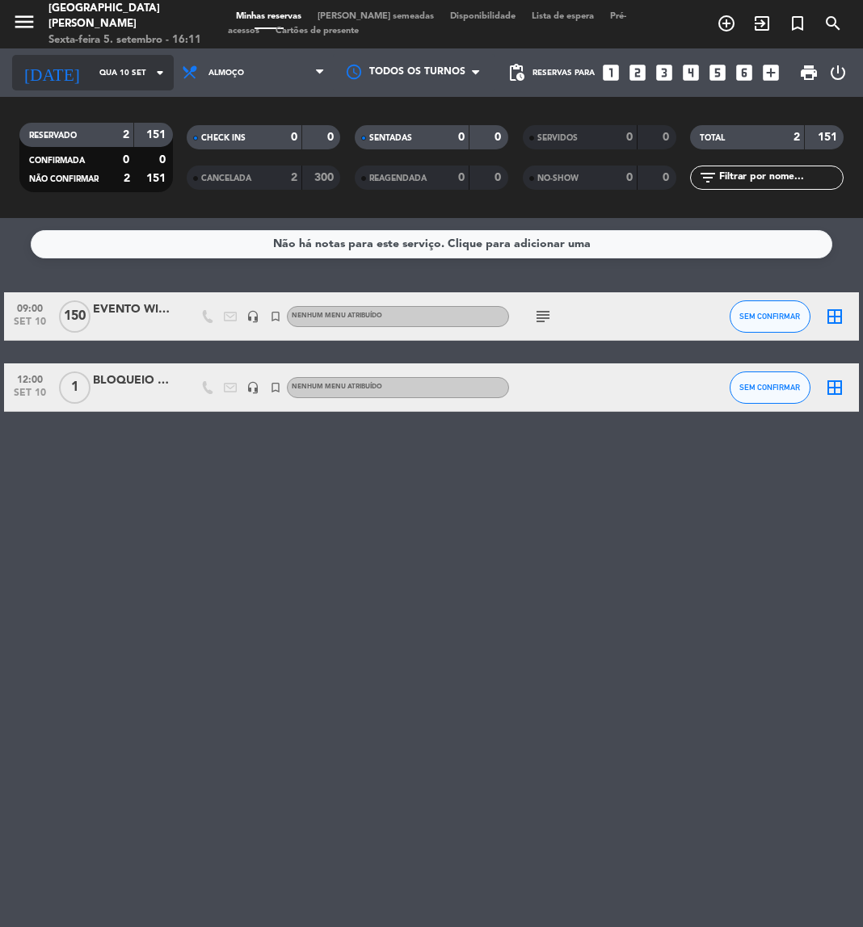
click at [127, 64] on input "Qua 10 set" at bounding box center [145, 73] width 109 height 25
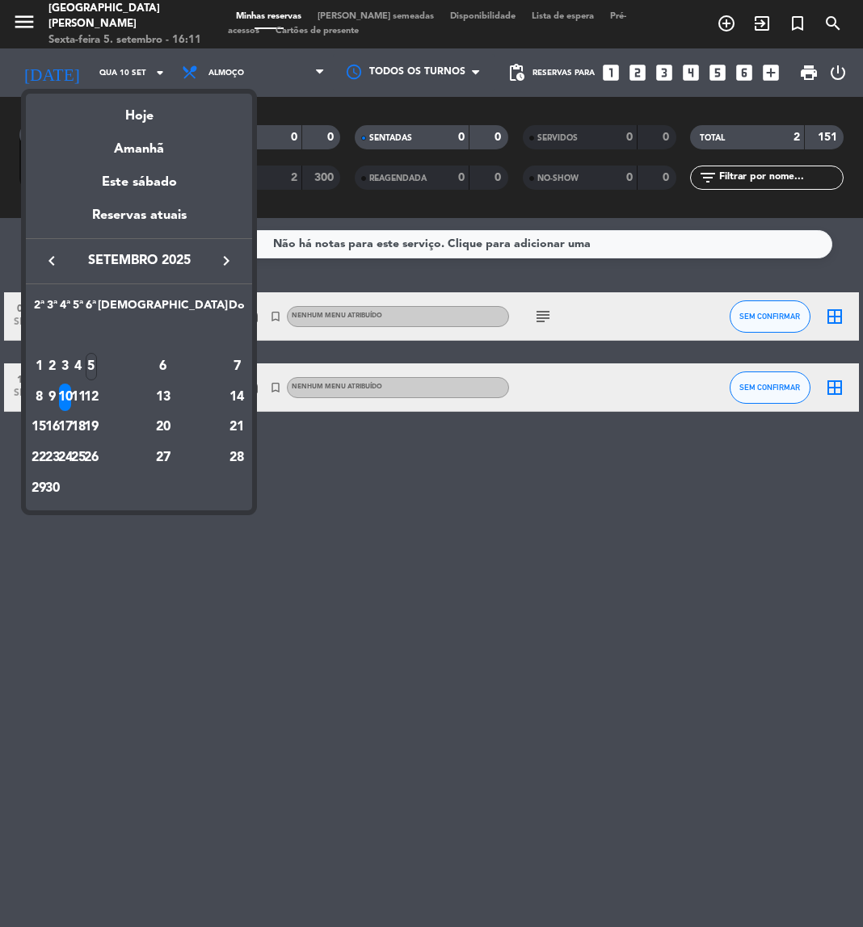
click at [224, 269] on icon "keyboard_arrow_right" at bounding box center [226, 260] width 19 height 19
click at [71, 457] on div "22" at bounding box center [65, 457] width 12 height 27
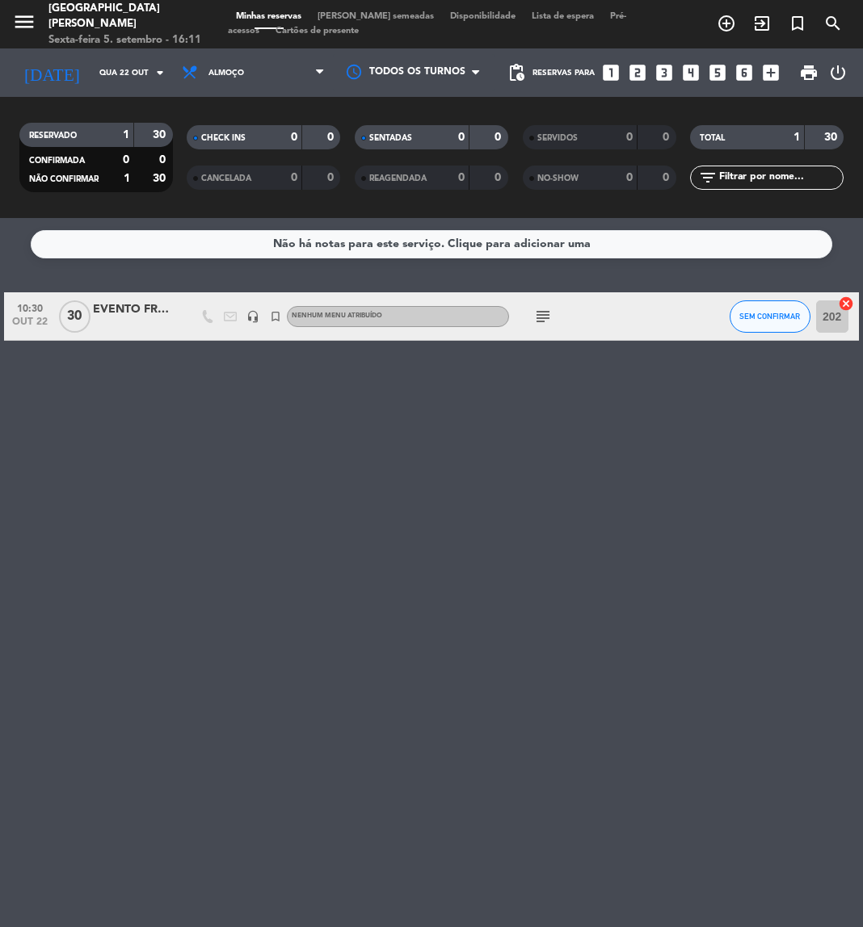
click at [532, 311] on span "subject" at bounding box center [543, 316] width 23 height 19
click at [536, 319] on icon "subject" at bounding box center [542, 316] width 19 height 19
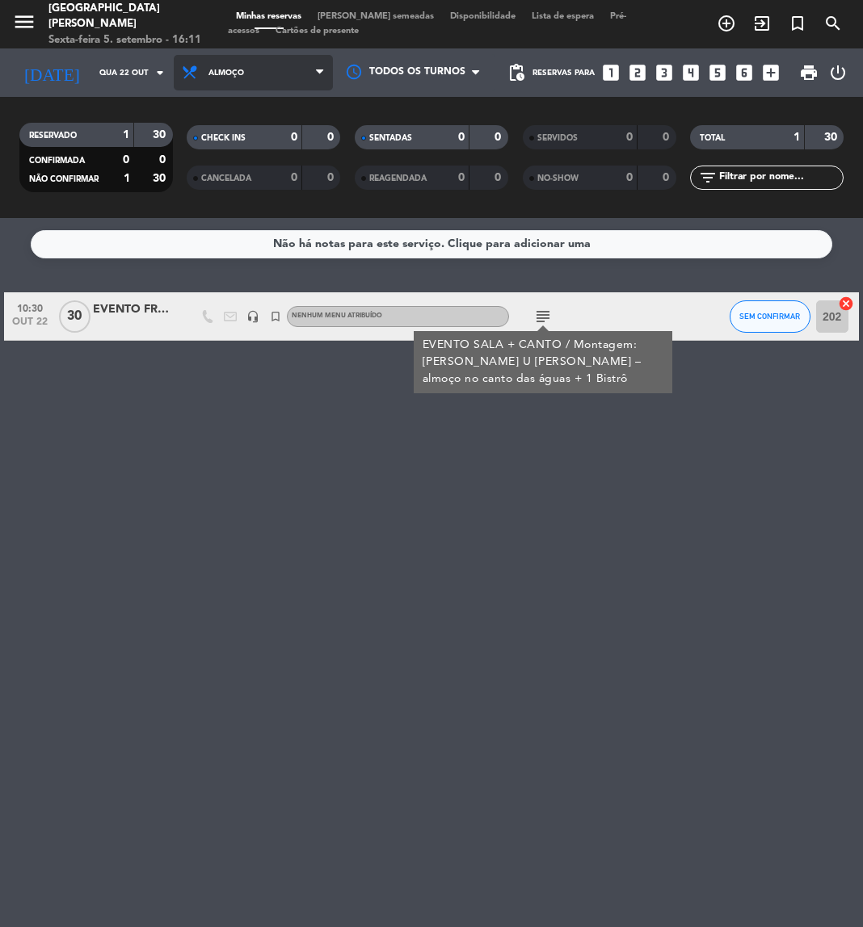
click at [244, 69] on span "Almoço" at bounding box center [253, 73] width 159 height 36
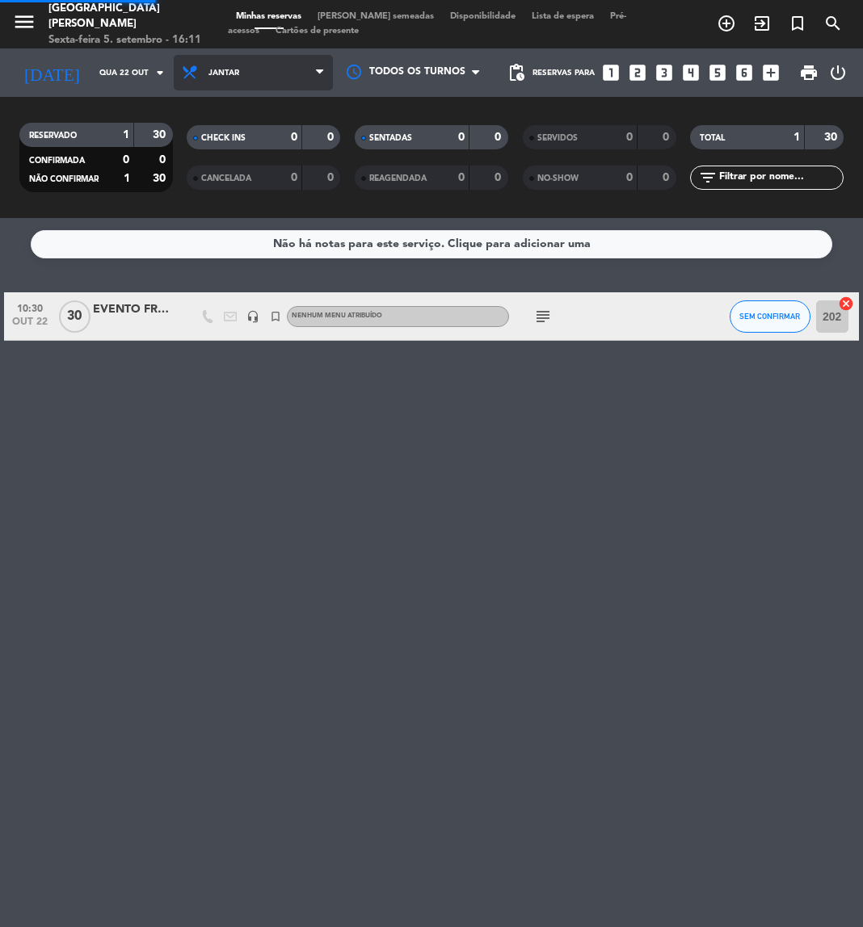
click at [229, 172] on div "menu Praça São Lourenço Sexta-feira 5. setembro - 16:11 Minhas reservas Mesas s…" at bounding box center [431, 109] width 863 height 218
click at [536, 313] on icon "subject" at bounding box center [542, 316] width 19 height 19
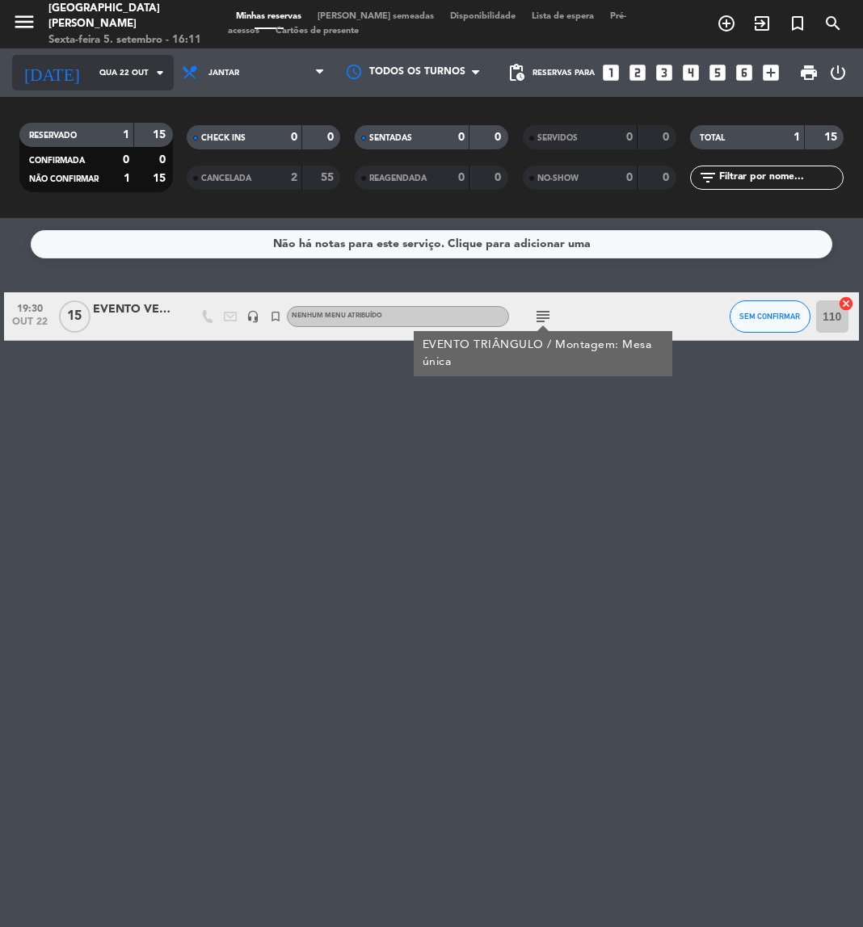
click at [103, 58] on div "today Qua 22 out arrow_drop_down" at bounding box center [93, 73] width 162 height 36
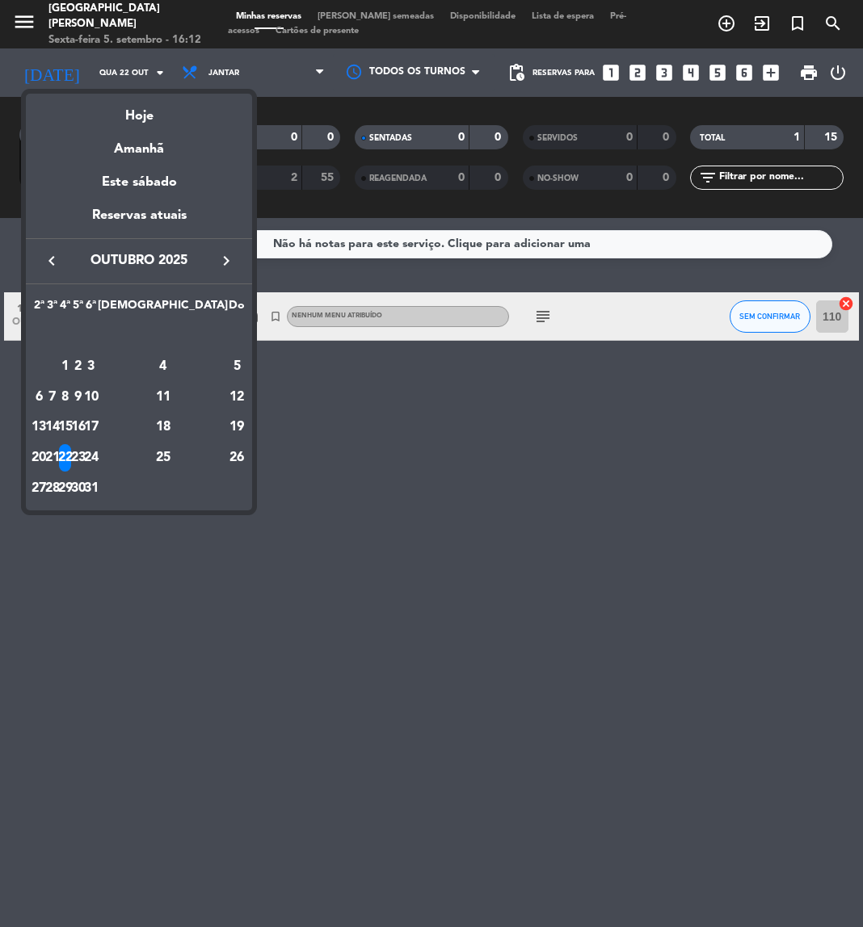
click at [58, 257] on icon "keyboard_arrow_left" at bounding box center [51, 260] width 19 height 19
click at [71, 424] on div "17" at bounding box center [65, 427] width 12 height 27
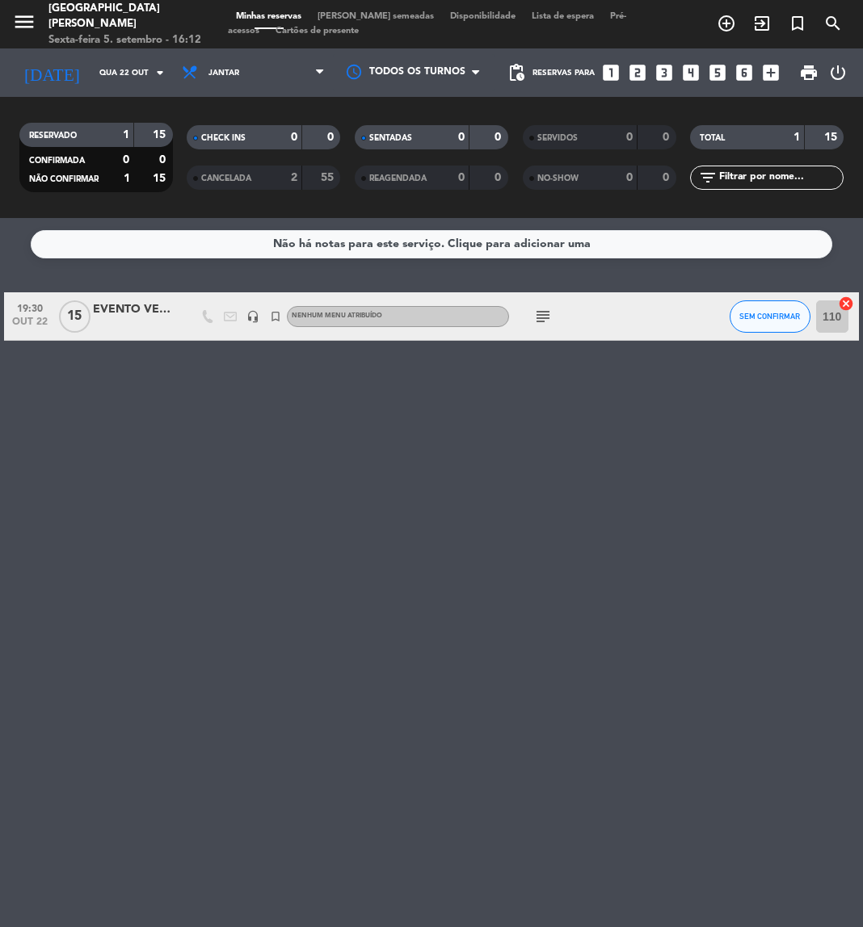
type input "Qua 17 set"
click at [533, 313] on icon "subject" at bounding box center [542, 316] width 19 height 19
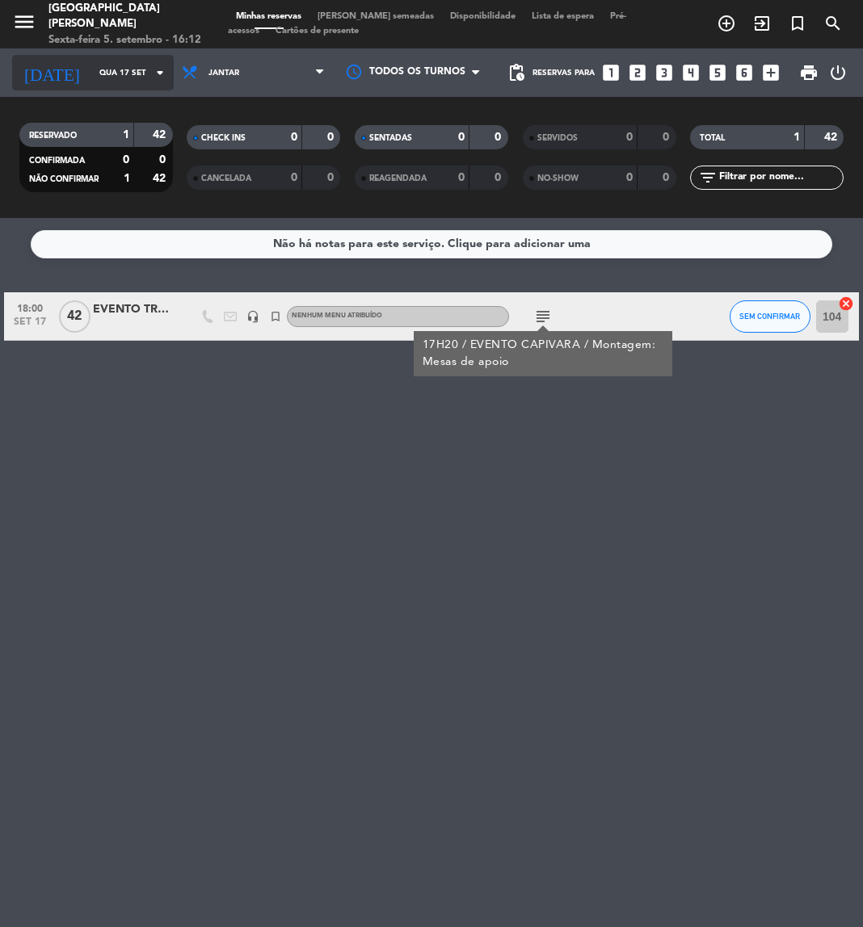
click at [121, 78] on input "Qua 17 set" at bounding box center [145, 73] width 109 height 25
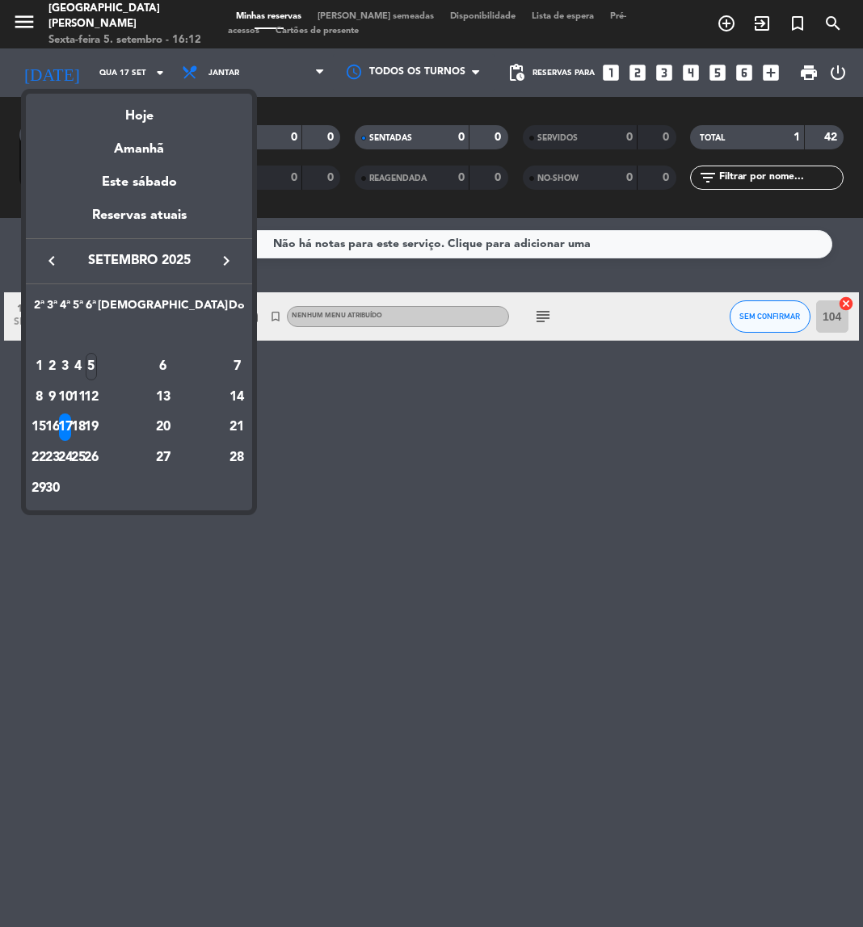
click at [283, 73] on div at bounding box center [431, 463] width 863 height 927
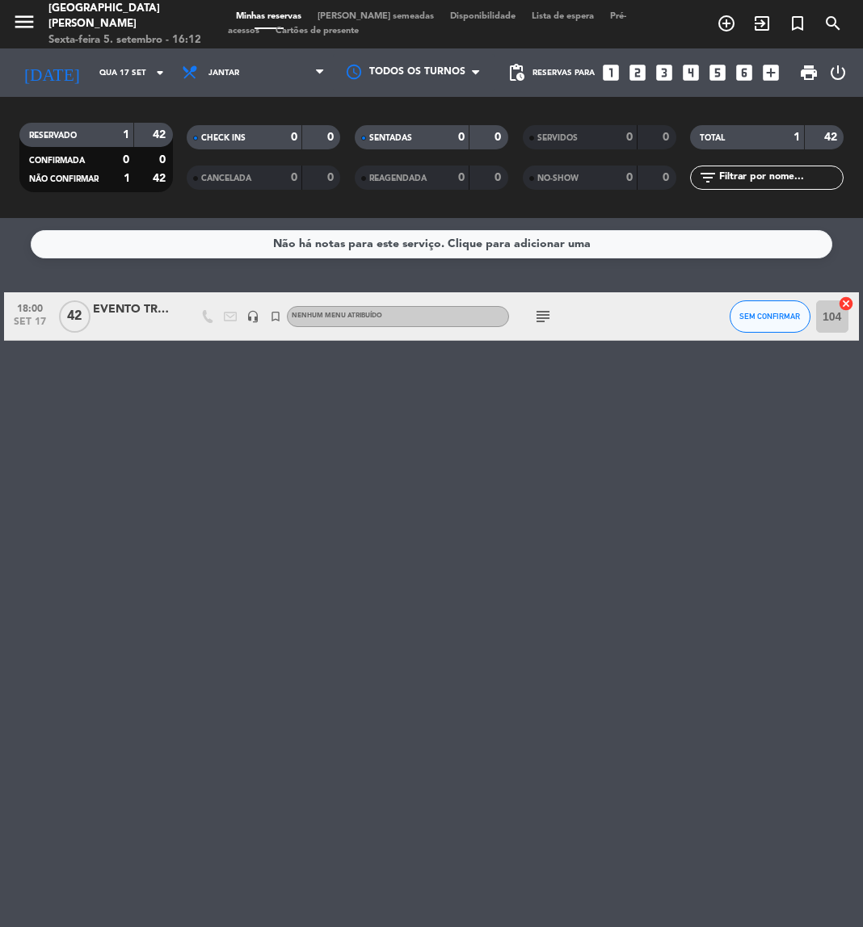
click at [283, 73] on span "Jantar" at bounding box center [253, 73] width 159 height 36
click at [253, 142] on div "menu Praça São Lourenço Sexta-feira 5. setembro - 16:12 Minhas reservas Mesas s…" at bounding box center [431, 109] width 863 height 218
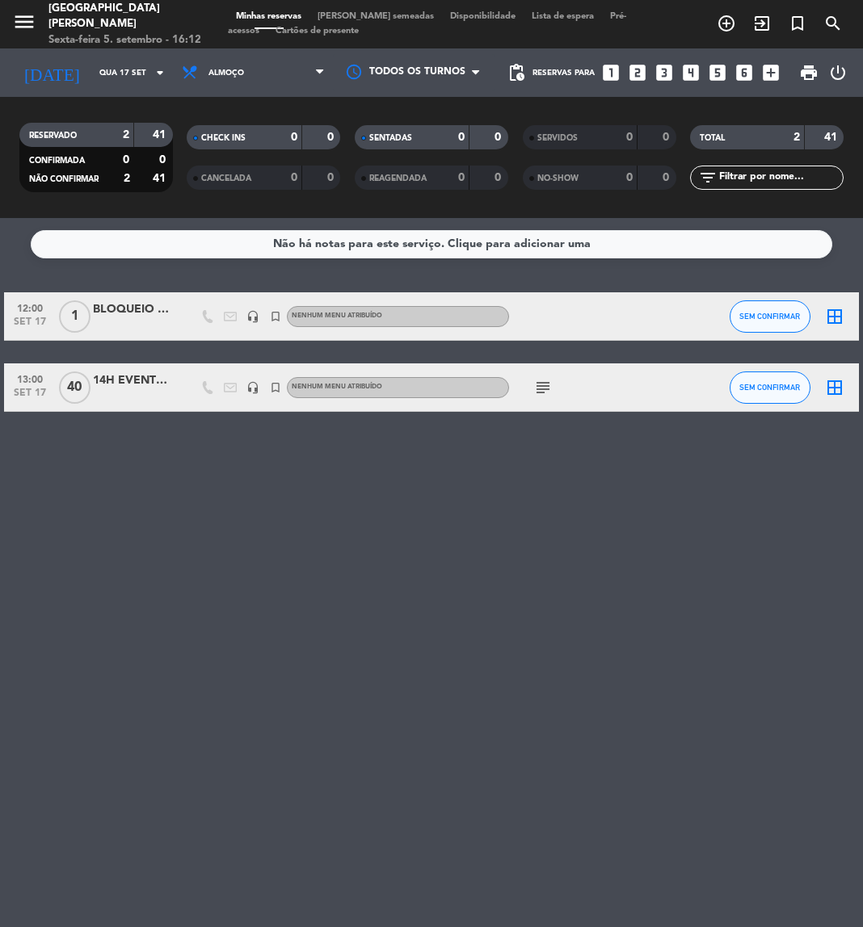
click at [540, 393] on icon "subject" at bounding box center [542, 387] width 19 height 19
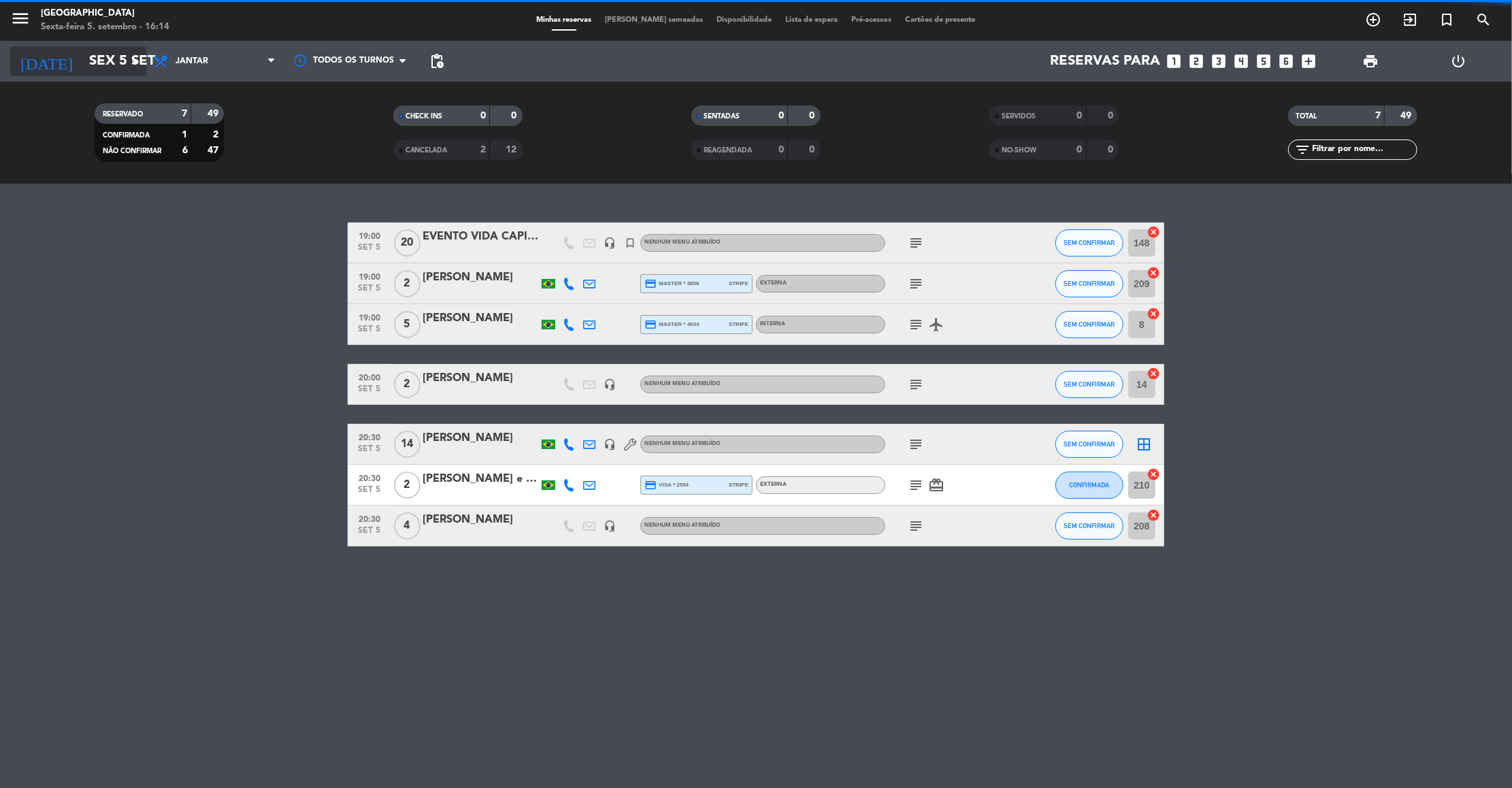
click at [104, 68] on input "Sex 5 set" at bounding box center [171, 61] width 177 height 30
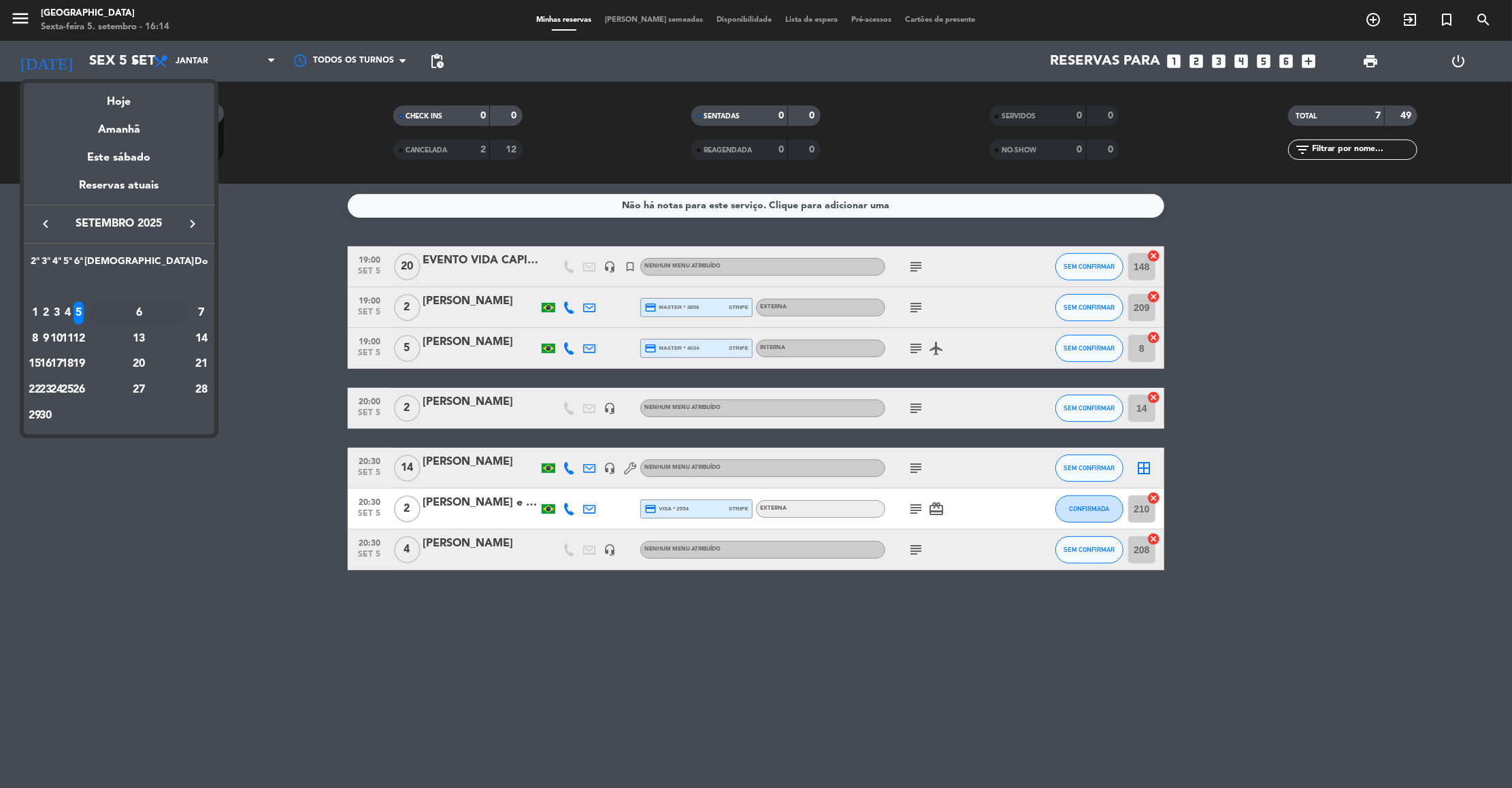
click at [164, 324] on td "6" at bounding box center [139, 312] width 110 height 26
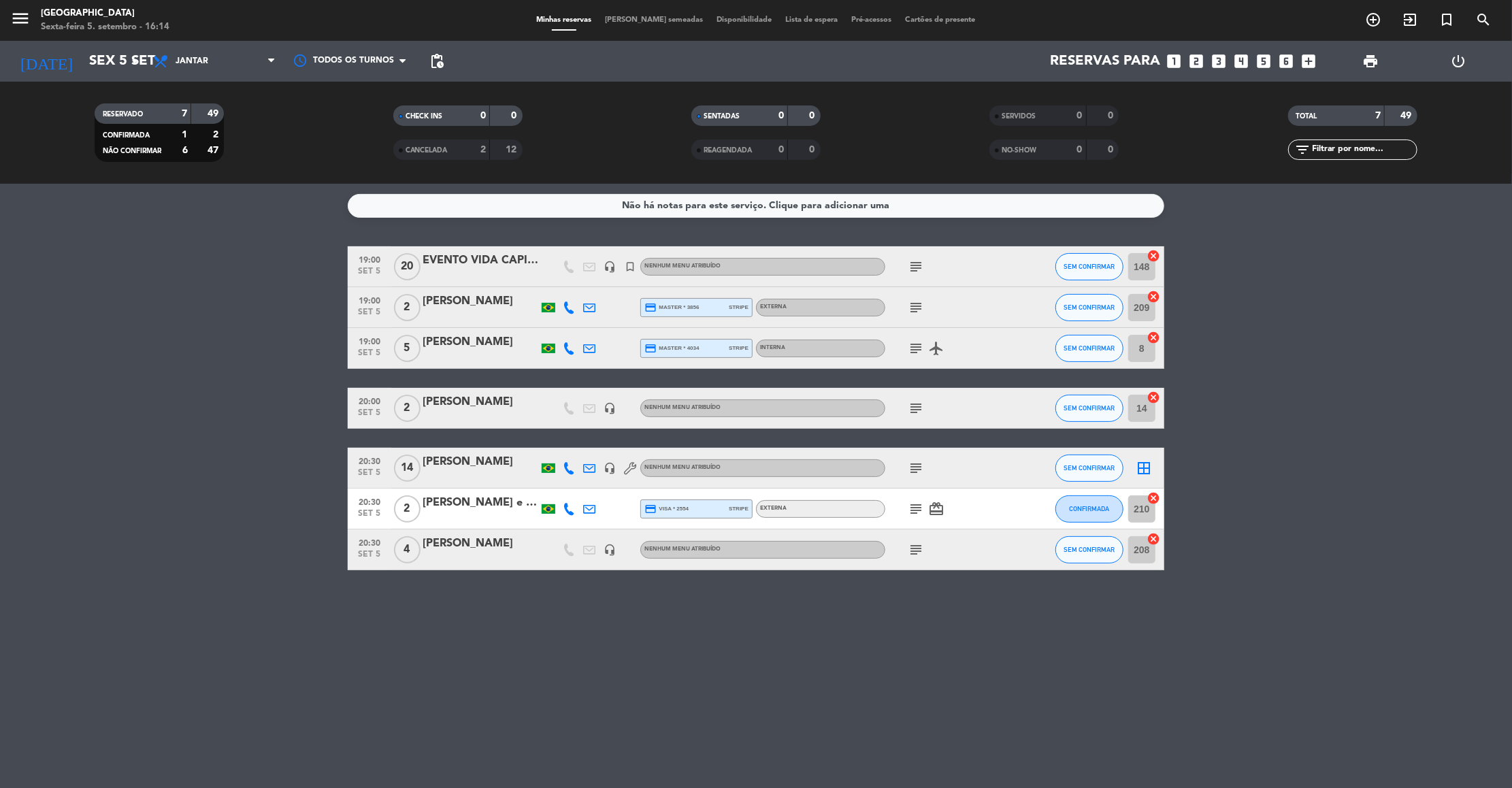
type input "Sáb 6 set"
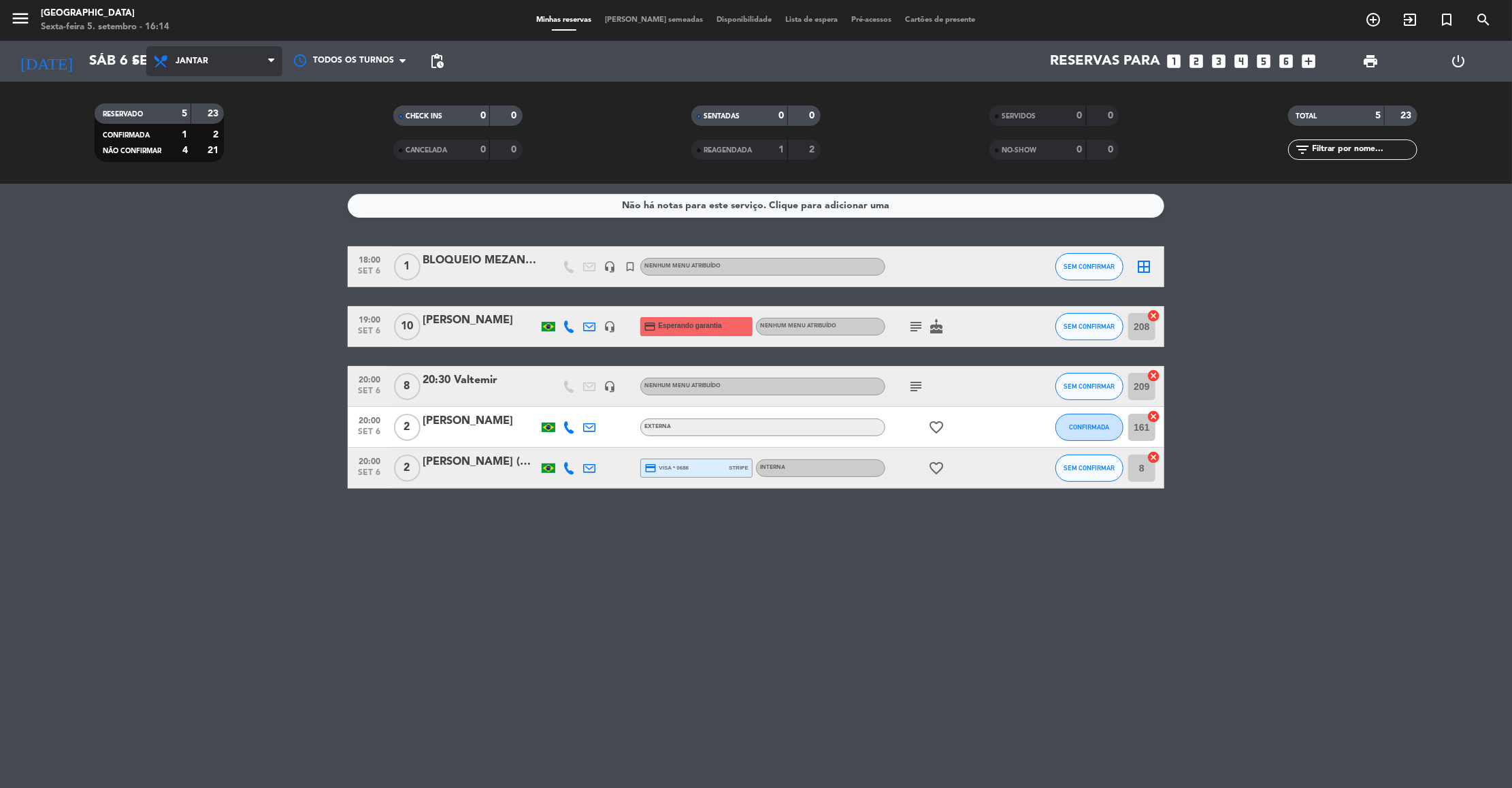
click at [202, 58] on span "Jantar" at bounding box center [191, 61] width 33 height 9
click at [187, 123] on div "menu [GEOGRAPHIC_DATA] Sexta-feira 5. setembro - 16:14 Minhas reservas Mesas se…" at bounding box center [756, 92] width 1512 height 184
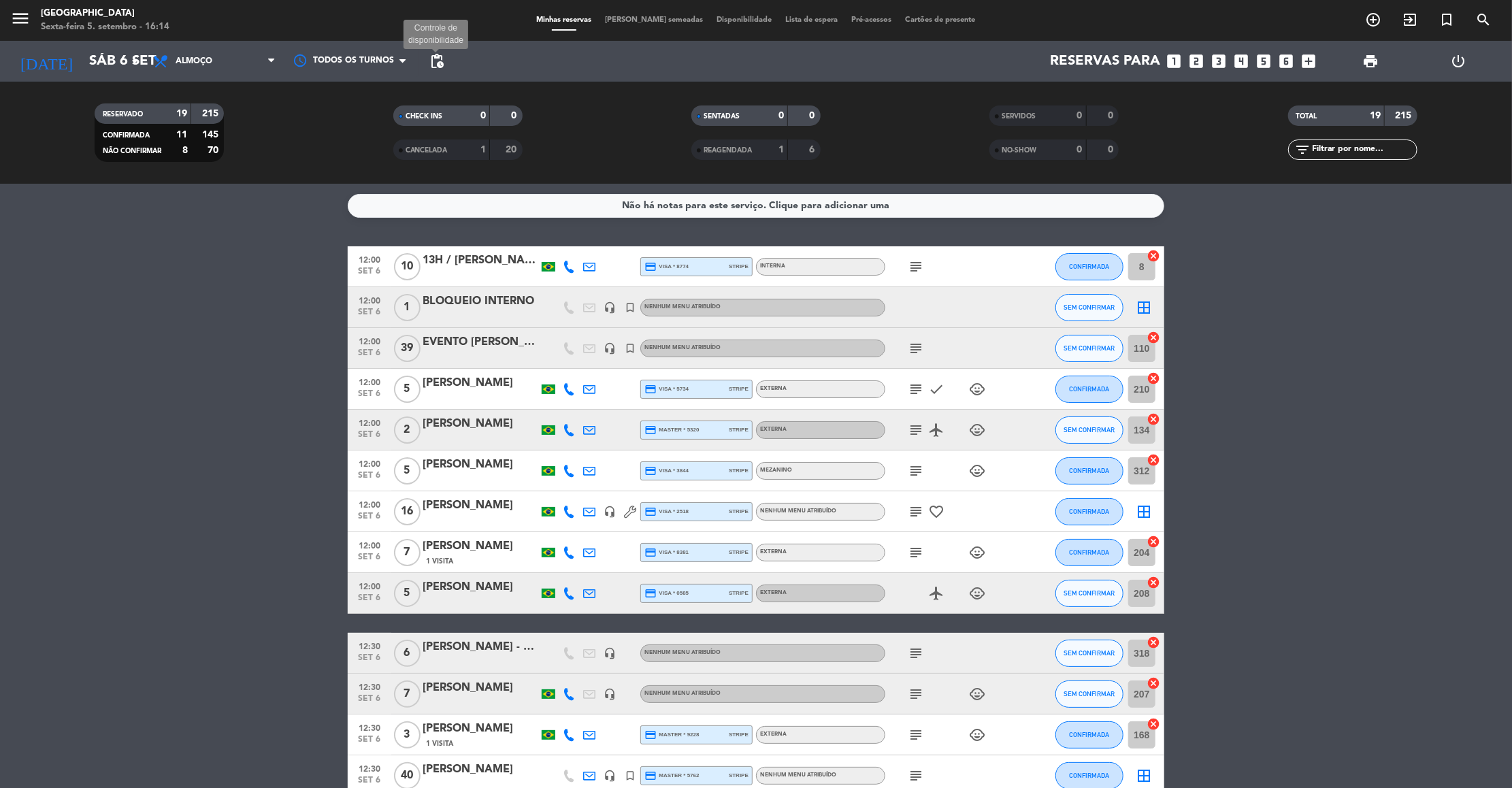
click at [441, 64] on span "pending_actions" at bounding box center [436, 61] width 16 height 16
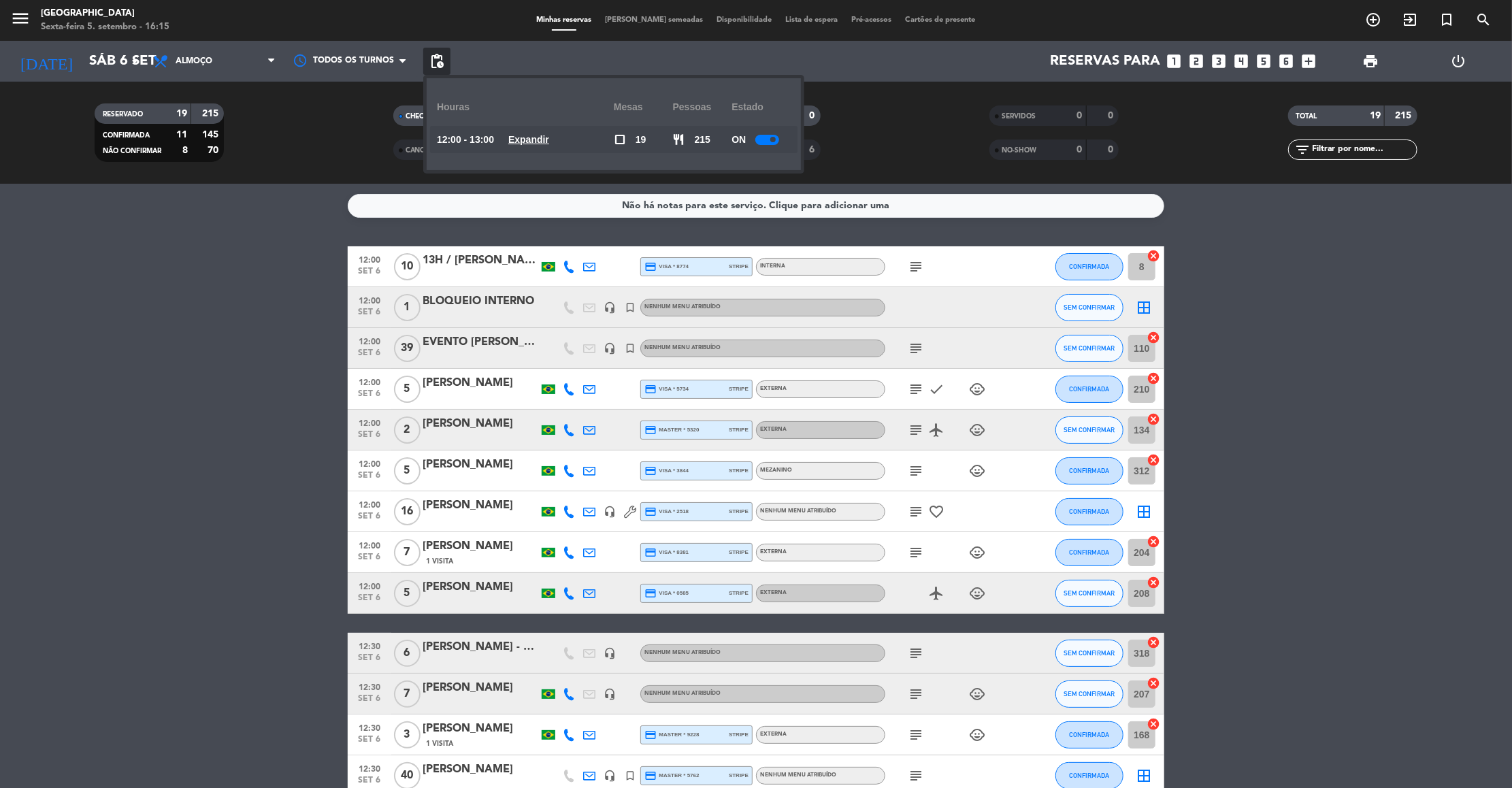
click at [764, 136] on div at bounding box center [767, 140] width 24 height 10
click at [1176, 267] on bookings-row "12:00 [DATE] 13H / [PERSON_NAME] credit_card visa * 8774 stripe Interna subject…" at bounding box center [756, 652] width 1512 height 813
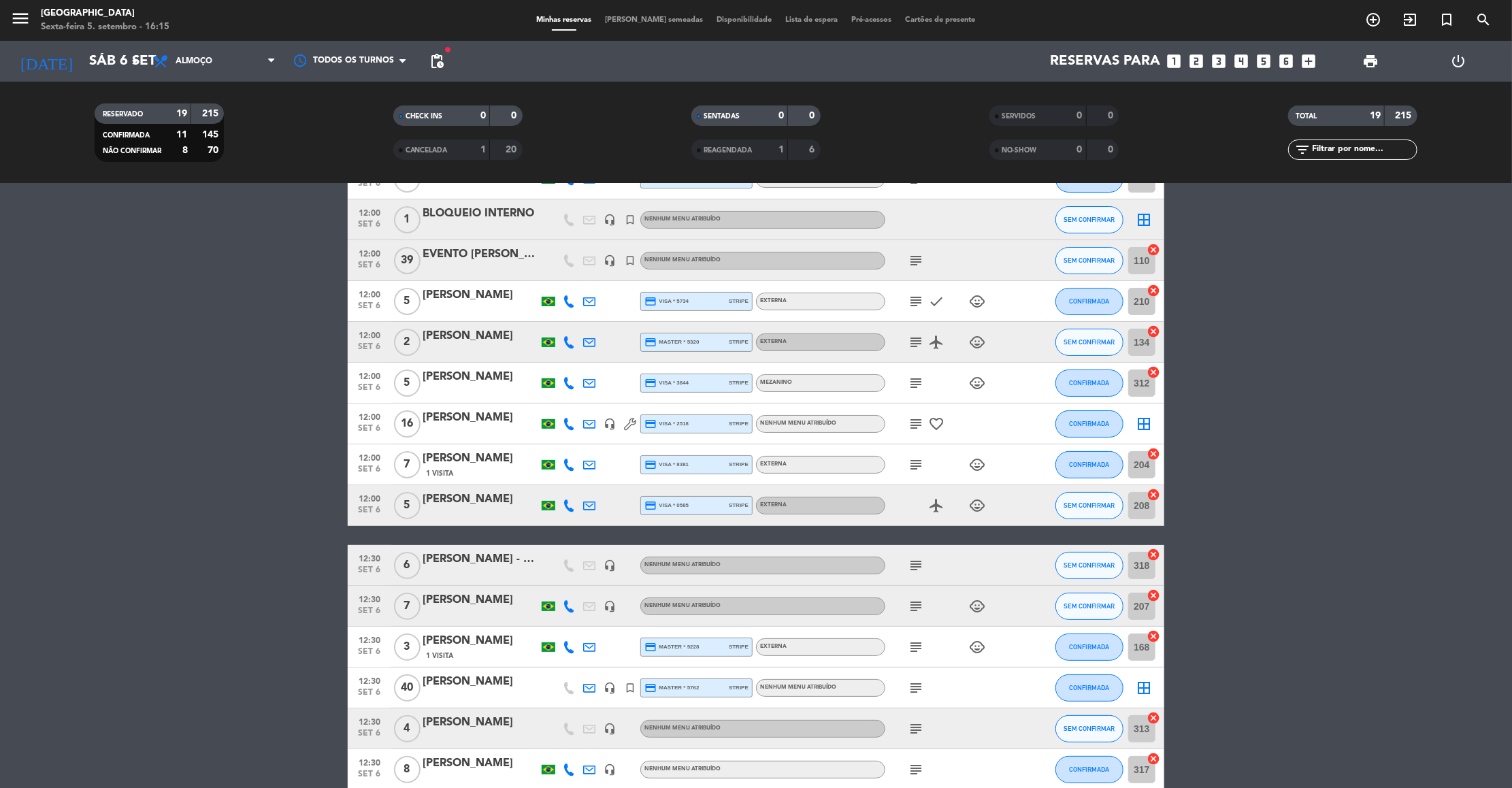
scroll to position [122, 0]
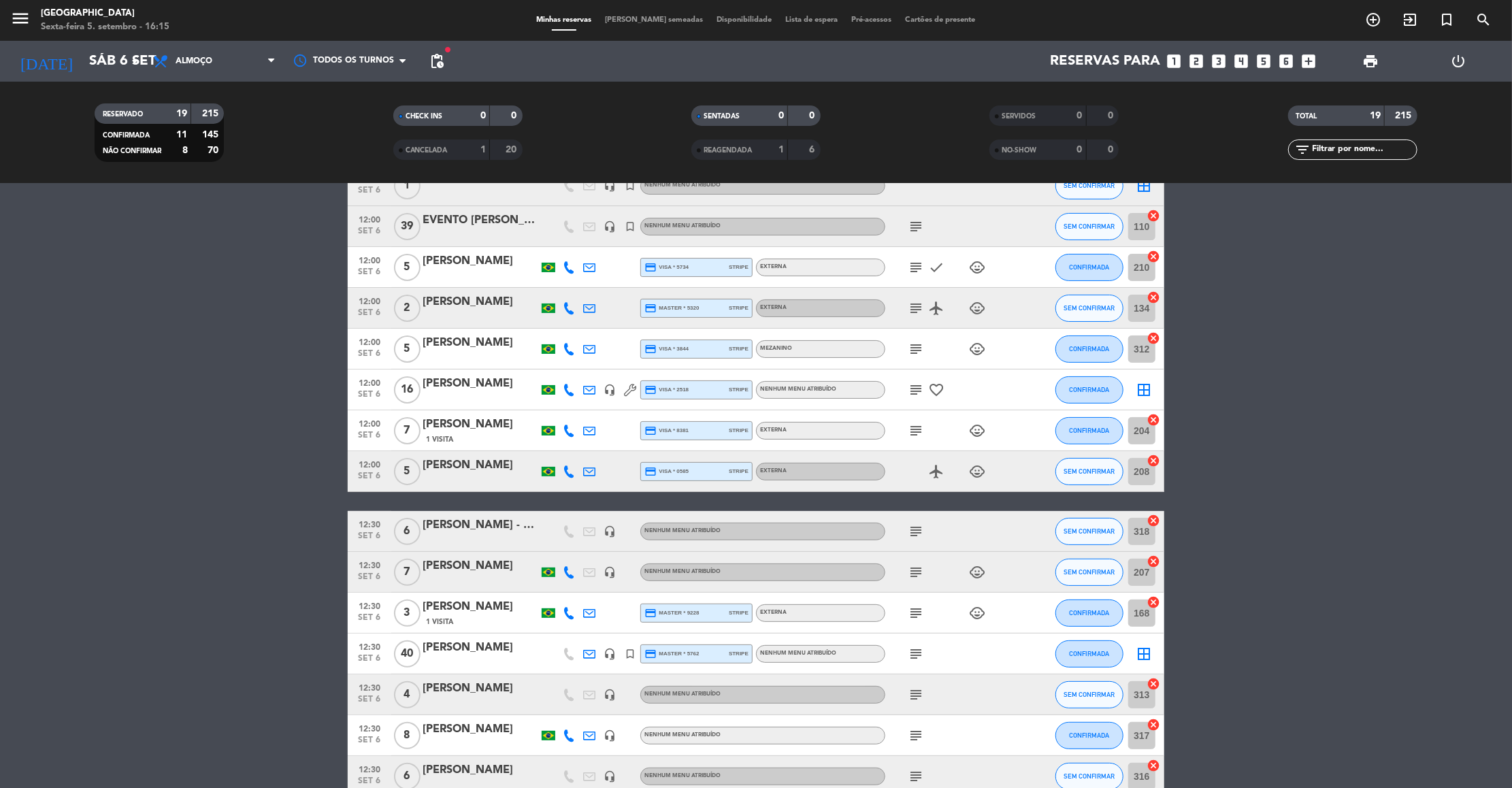
click at [463, 463] on div "[PERSON_NAME]" at bounding box center [480, 465] width 115 height 18
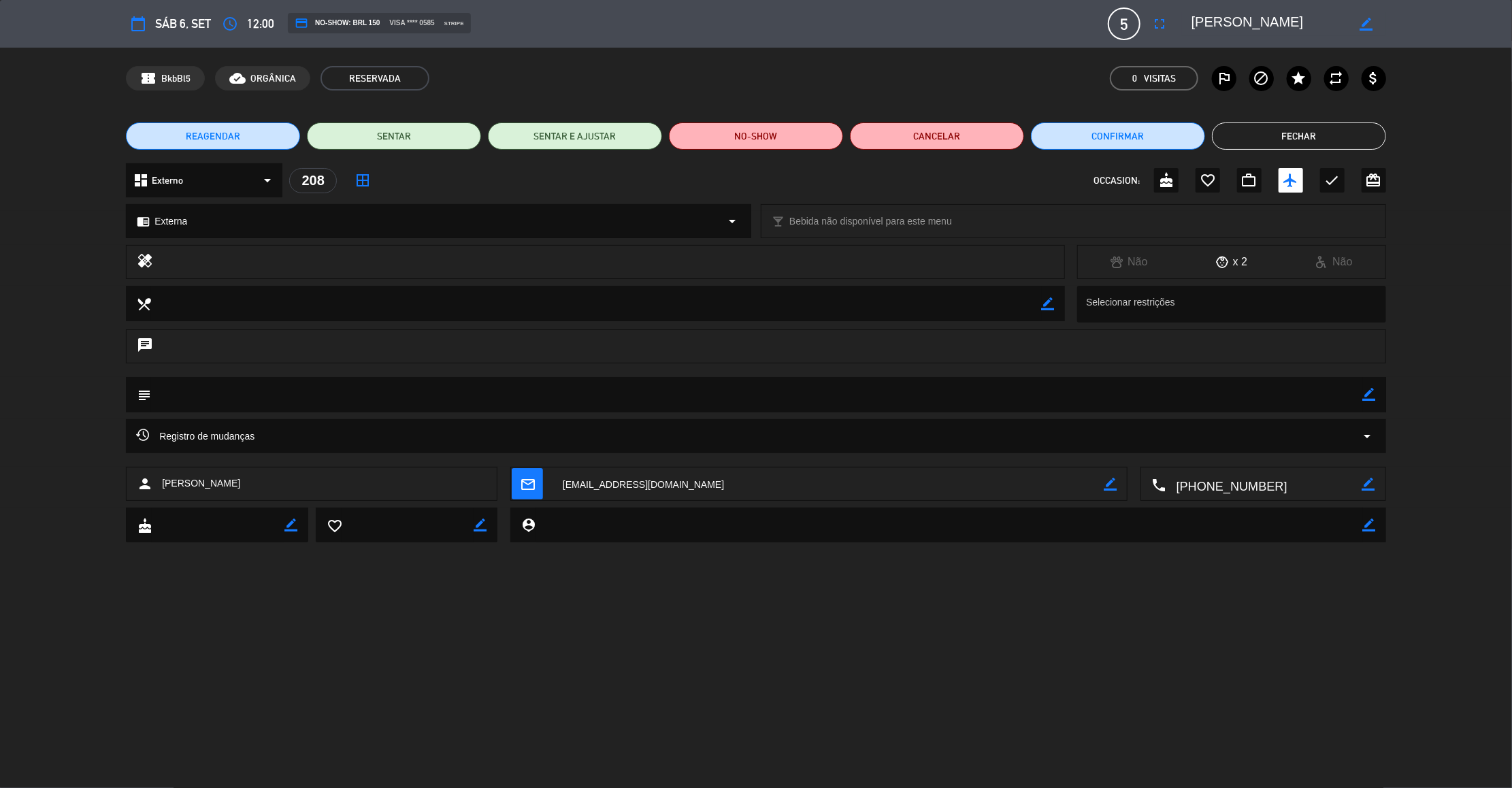
click at [1365, 402] on div "border_color" at bounding box center [1369, 395] width 13 height 35
click at [1371, 394] on icon "border_color" at bounding box center [1369, 393] width 13 height 13
click at [1315, 397] on textarea at bounding box center [756, 394] width 1212 height 35
click at [1374, 392] on icon at bounding box center [1369, 393] width 13 height 13
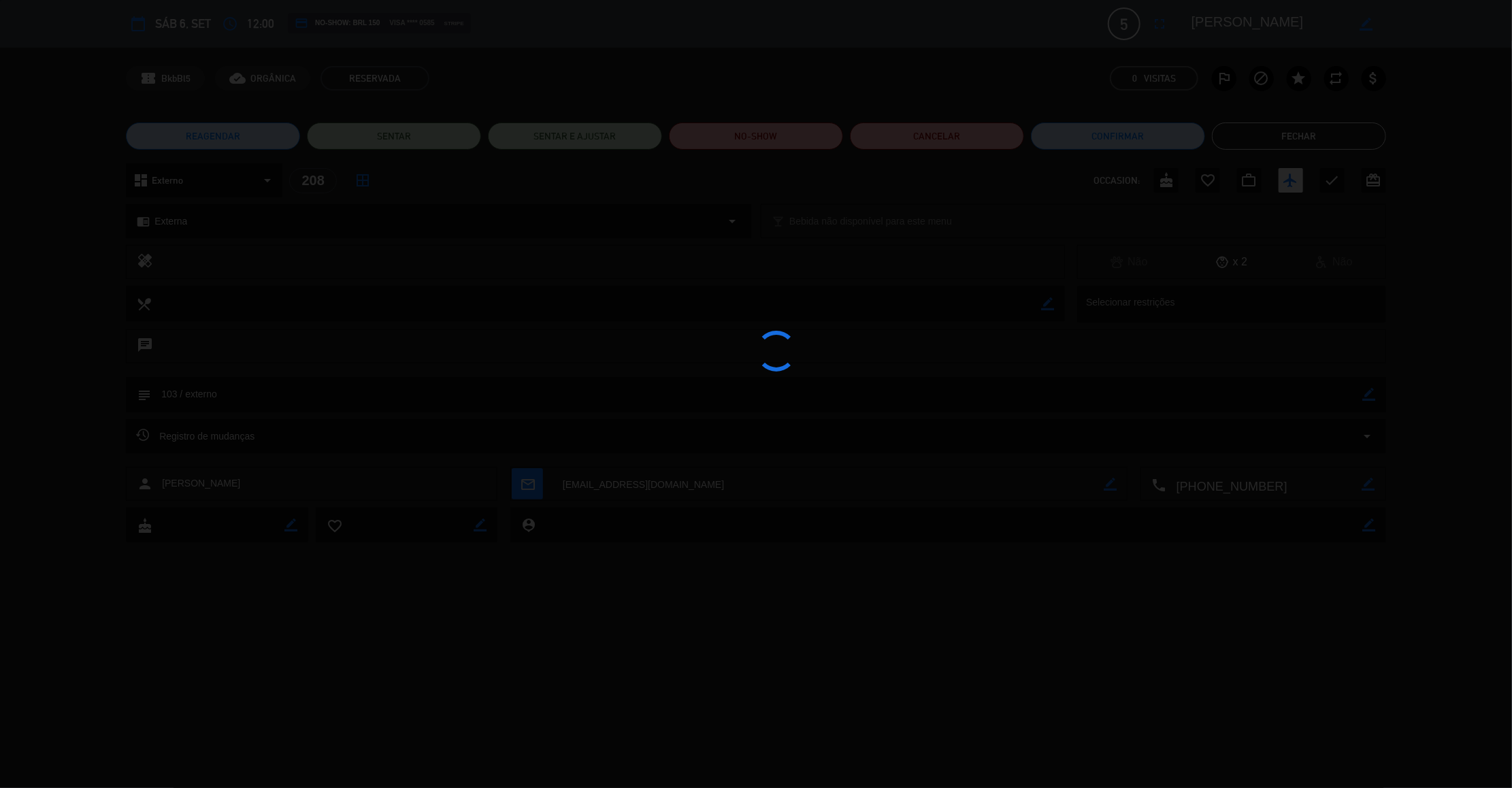
type textarea "103 / externo"
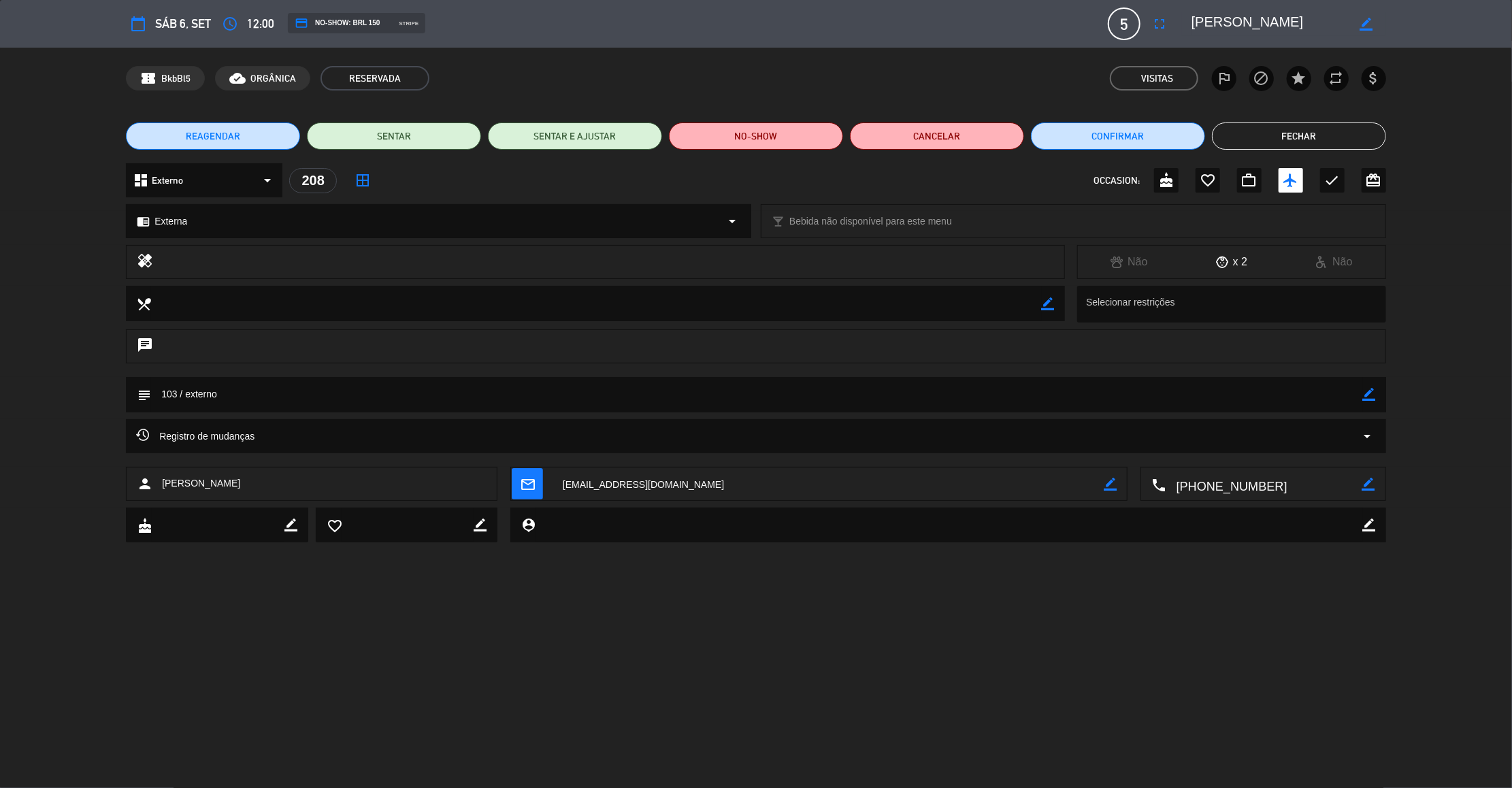
click at [1276, 131] on button "Fechar" at bounding box center [1299, 136] width 174 height 27
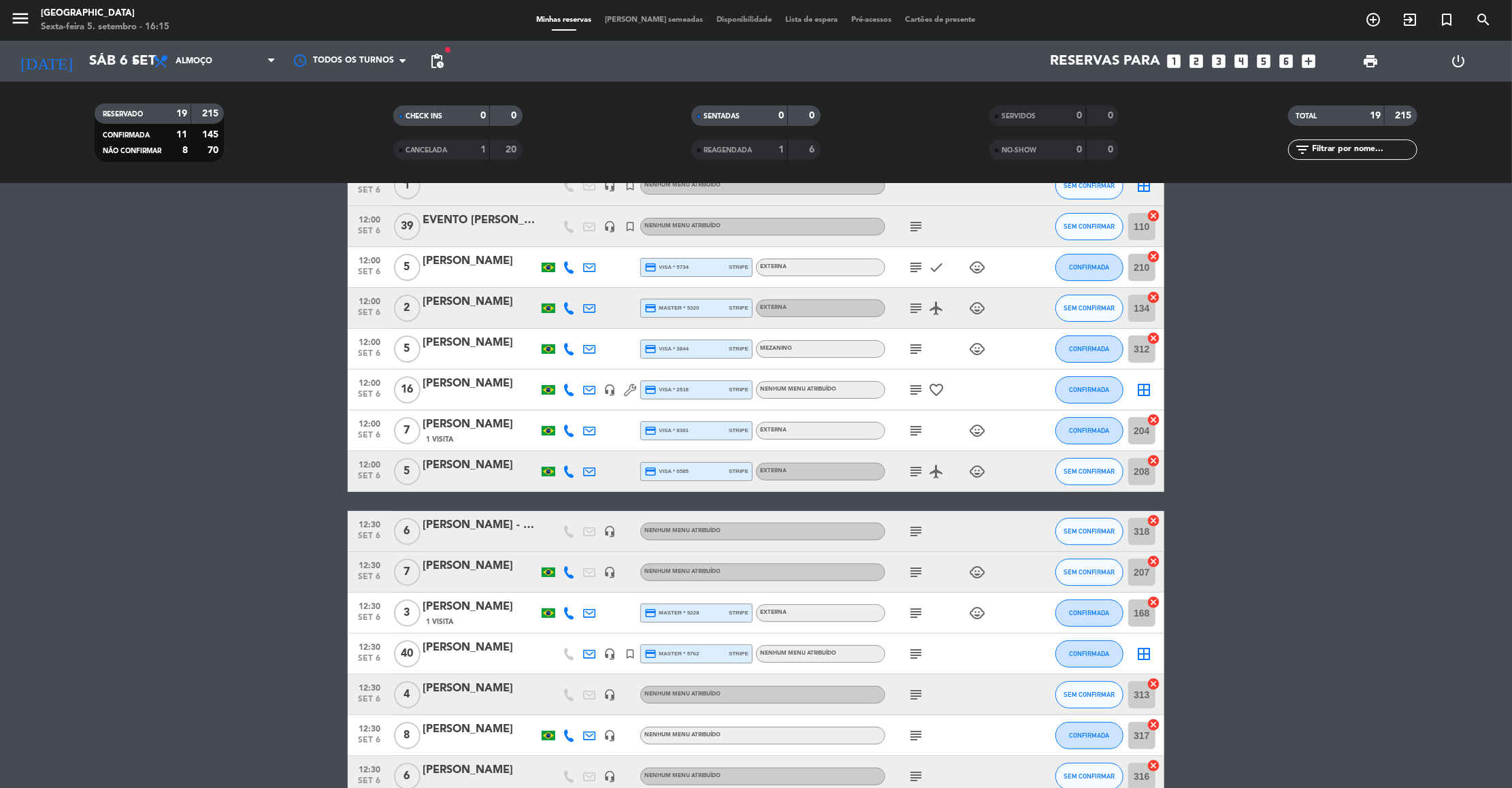
click at [981, 240] on div "subject" at bounding box center [946, 226] width 122 height 40
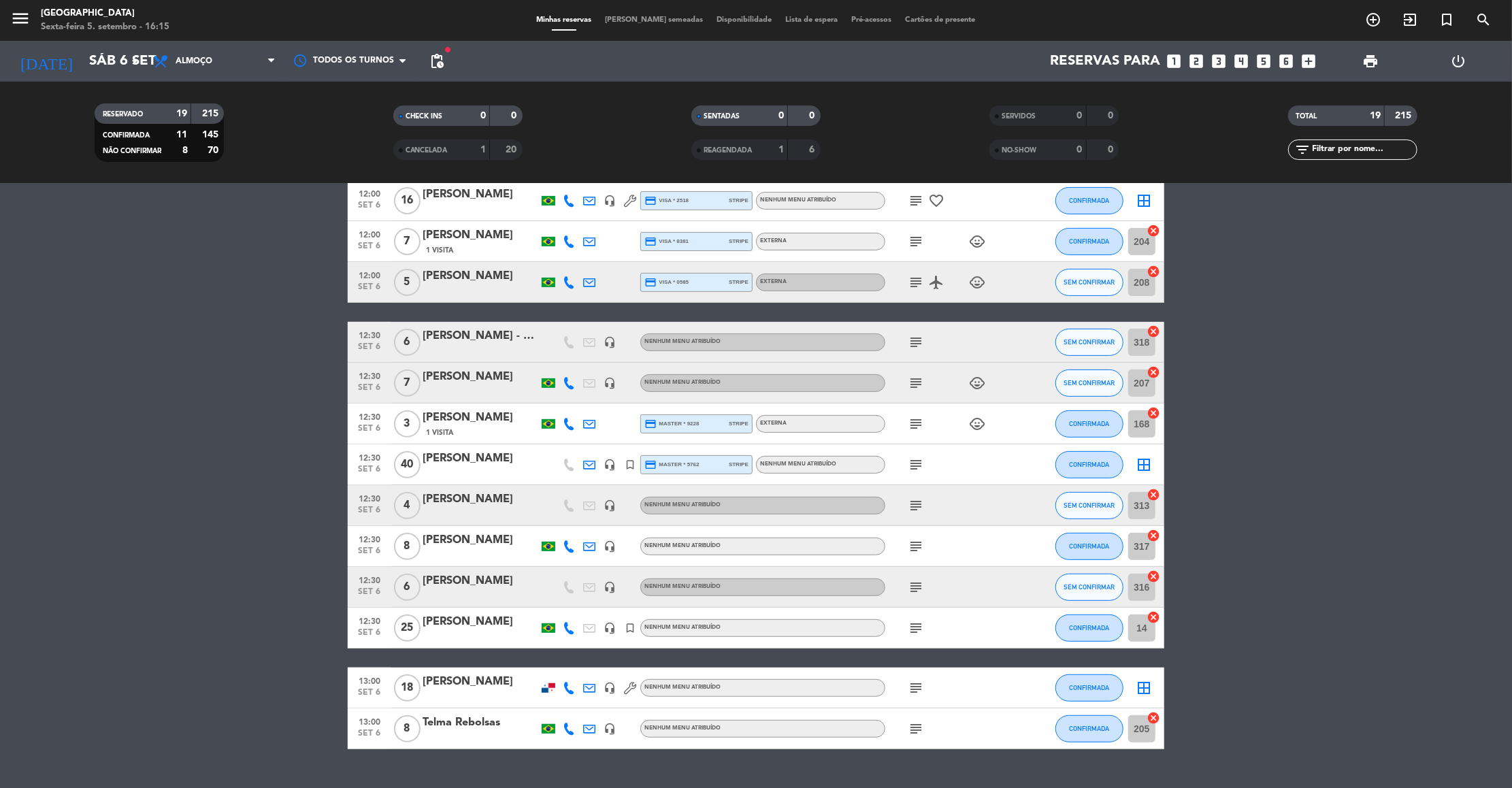
scroll to position [340, 0]
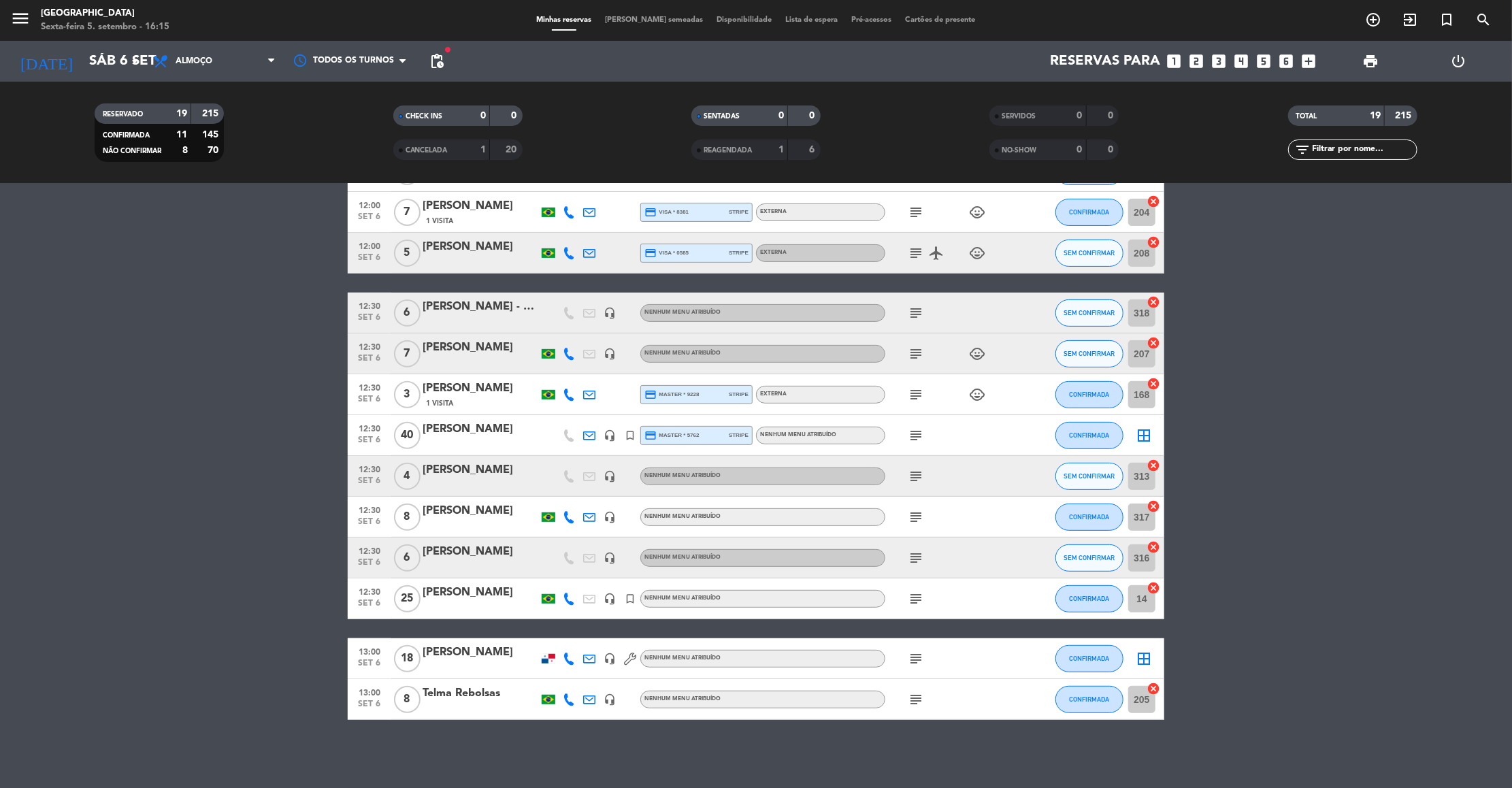
click at [915, 310] on icon "subject" at bounding box center [916, 312] width 16 height 16
click at [919, 691] on icon "subject" at bounding box center [916, 699] width 16 height 16
click at [915, 664] on div "165 / externo / T" at bounding box center [916, 674] width 93 height 24
click at [915, 664] on icon "subject" at bounding box center [916, 658] width 16 height 16
click at [918, 597] on icon "subject" at bounding box center [916, 598] width 16 height 16
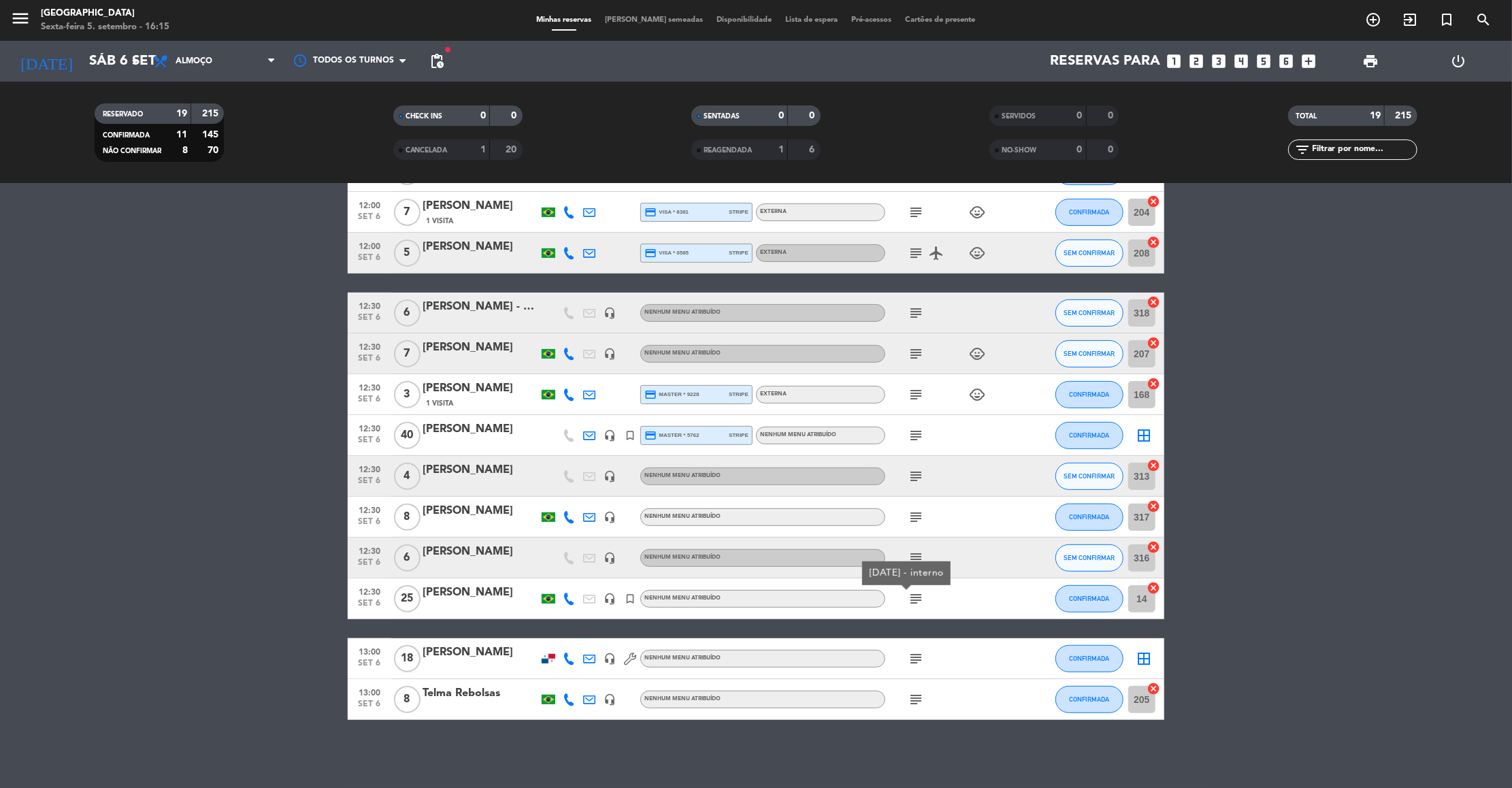
click at [912, 554] on icon "subject" at bounding box center [916, 557] width 16 height 16
click at [912, 508] on icon "subject" at bounding box center [916, 516] width 16 height 16
click at [912, 471] on icon "subject" at bounding box center [916, 476] width 16 height 16
click at [916, 432] on icon "subject" at bounding box center [916, 434] width 16 height 16
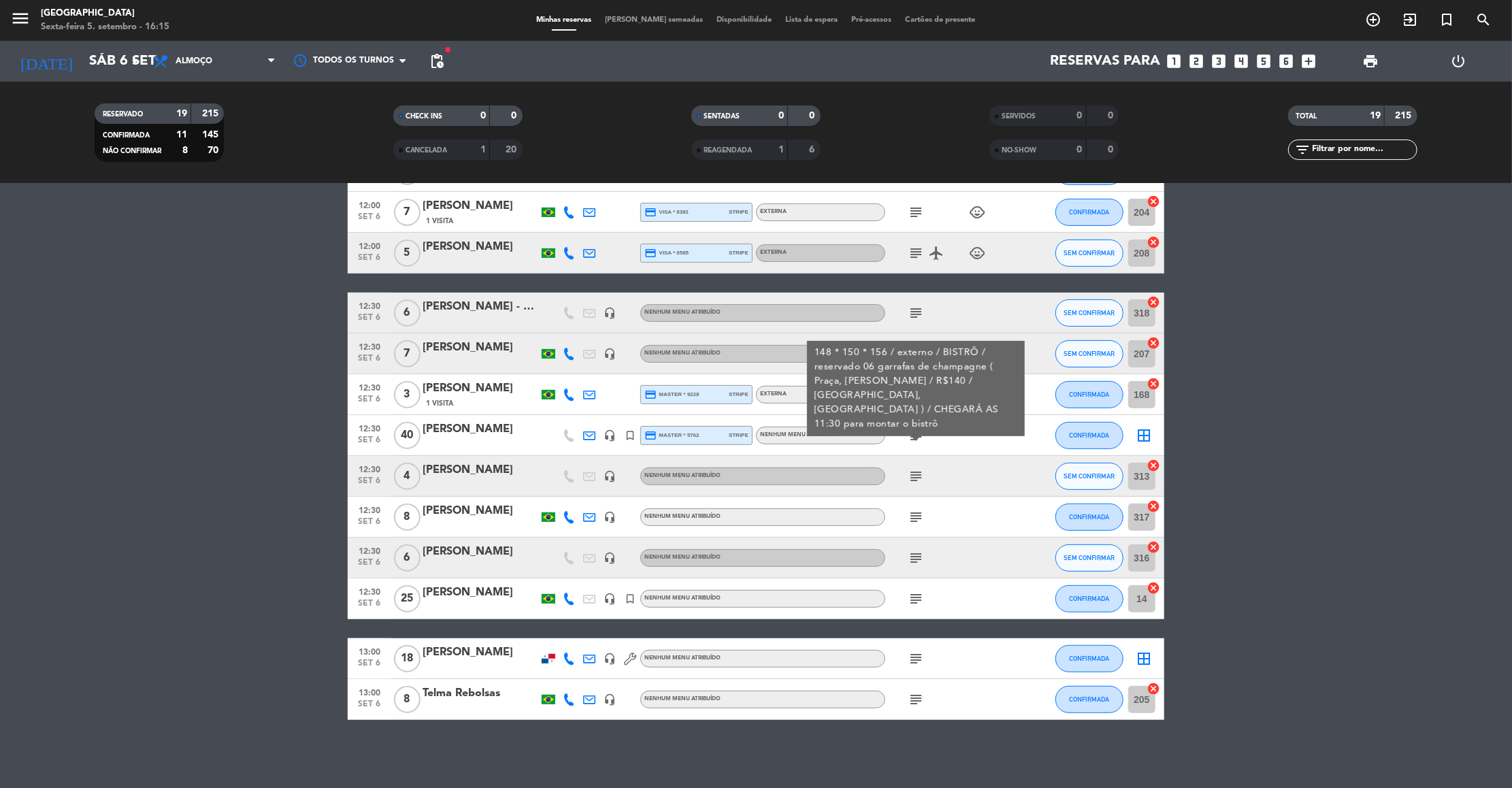
click at [919, 391] on div "148 * 150 * 156 / externo / BISTRÔ / reservado 06 garrafas de champagne ( Praça…" at bounding box center [916, 388] width 204 height 86
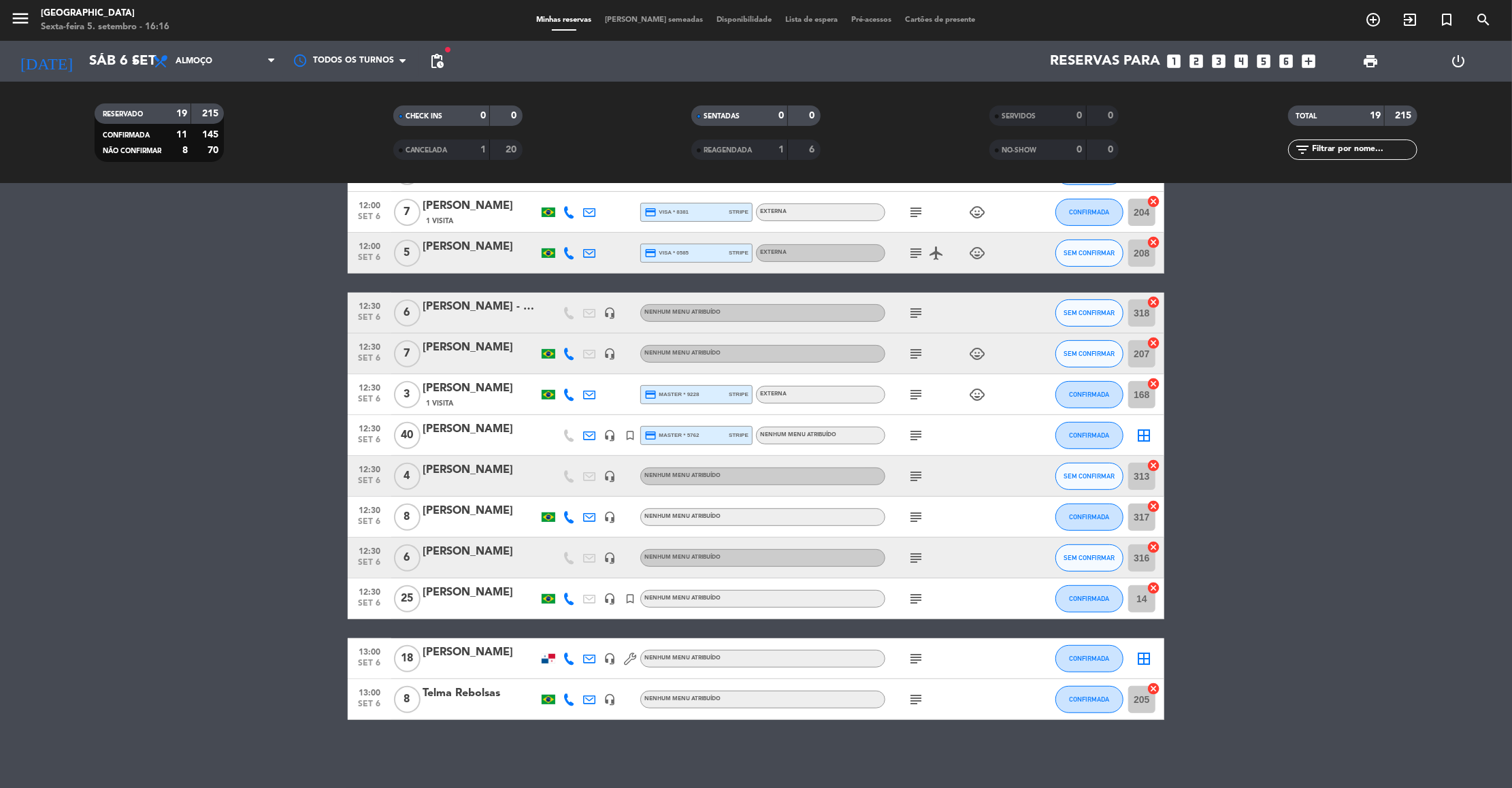
click at [919, 391] on icon "subject" at bounding box center [916, 394] width 16 height 16
click at [914, 349] on icon "subject" at bounding box center [916, 353] width 16 height 16
click at [916, 307] on icon "subject" at bounding box center [916, 312] width 16 height 16
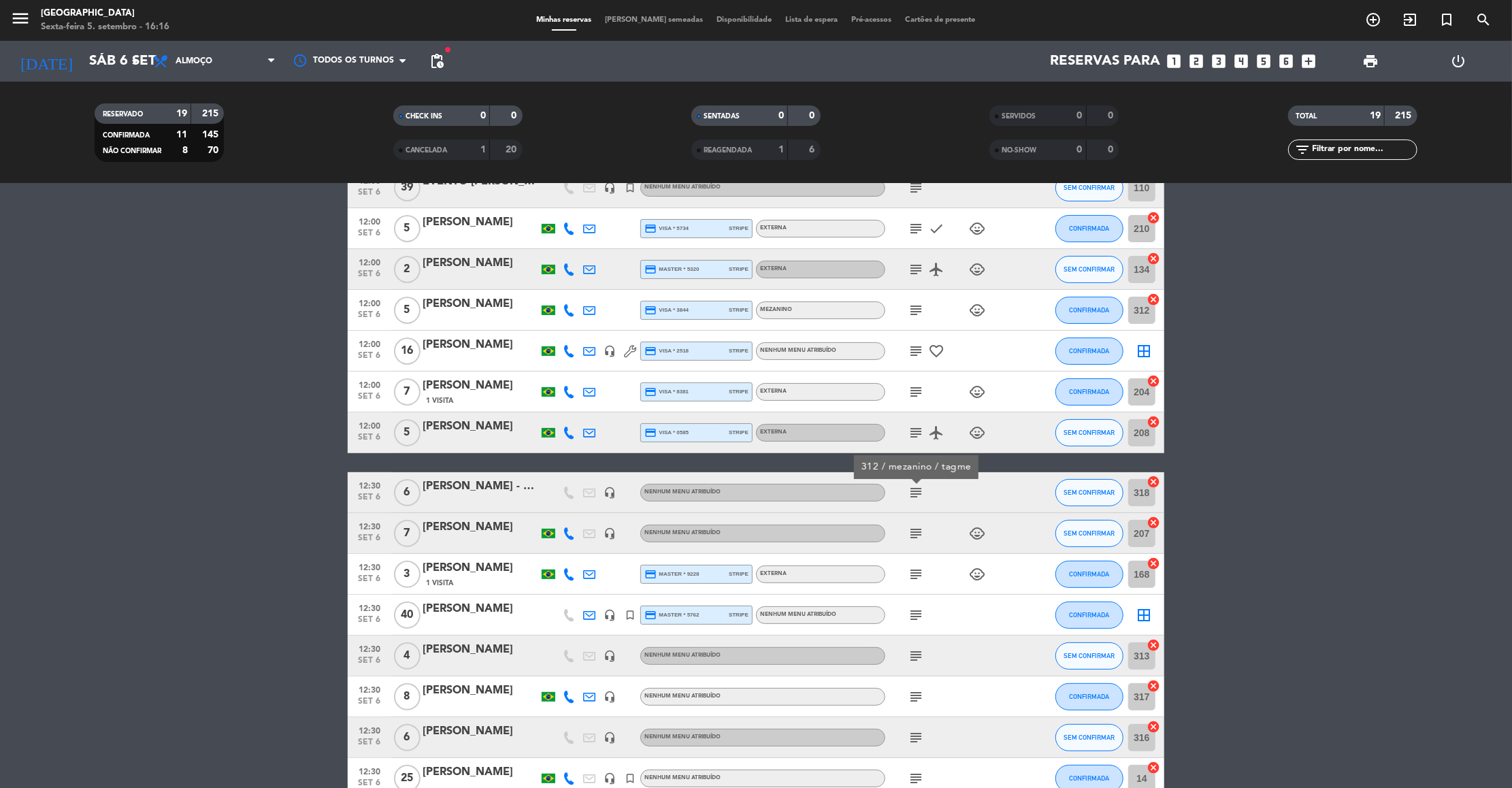
scroll to position [95, 0]
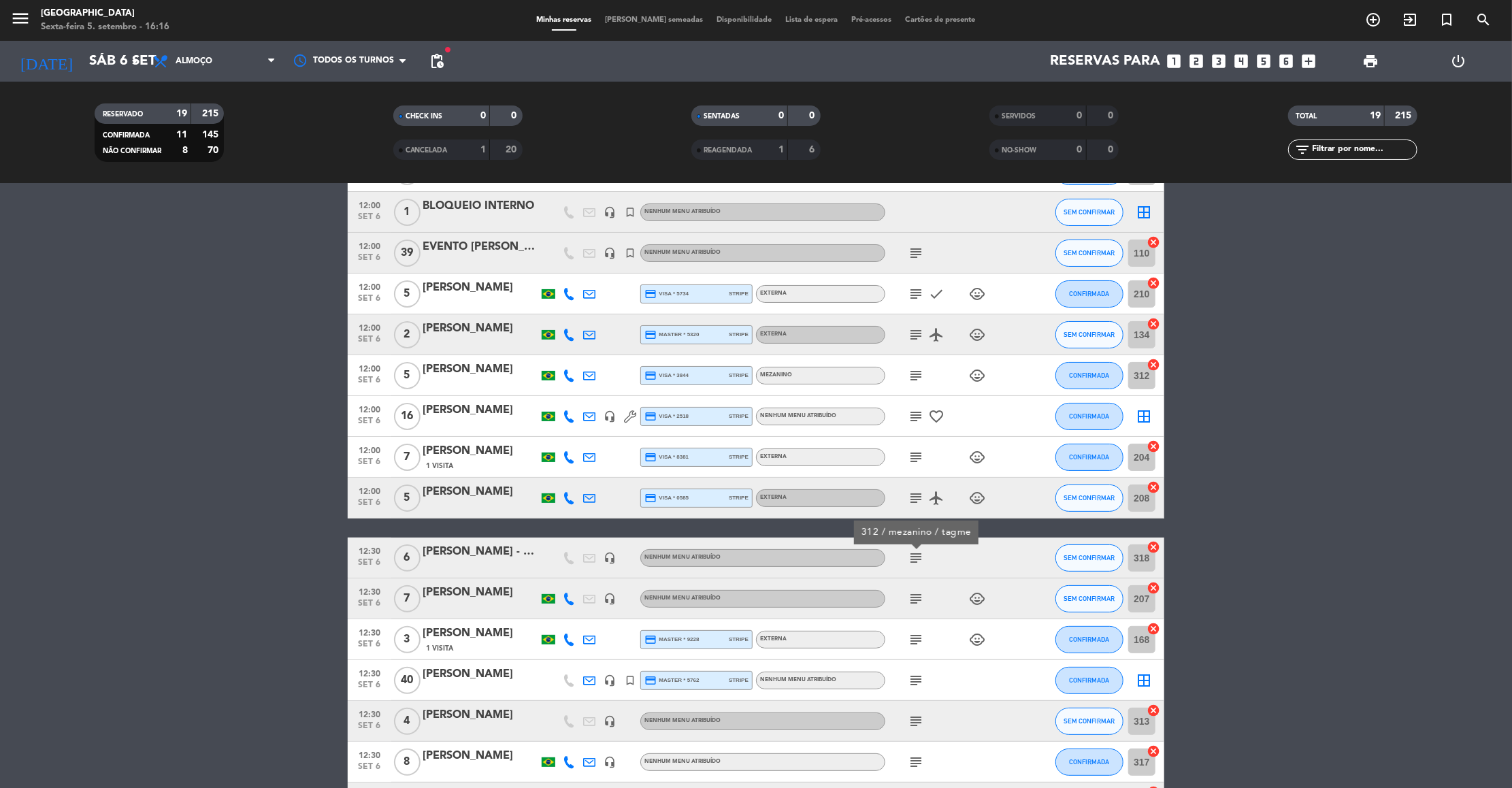
click at [914, 490] on icon "subject" at bounding box center [916, 498] width 16 height 16
click at [914, 462] on div "103 / externo" at bounding box center [916, 472] width 77 height 24
click at [914, 462] on icon "subject" at bounding box center [916, 456] width 16 height 16
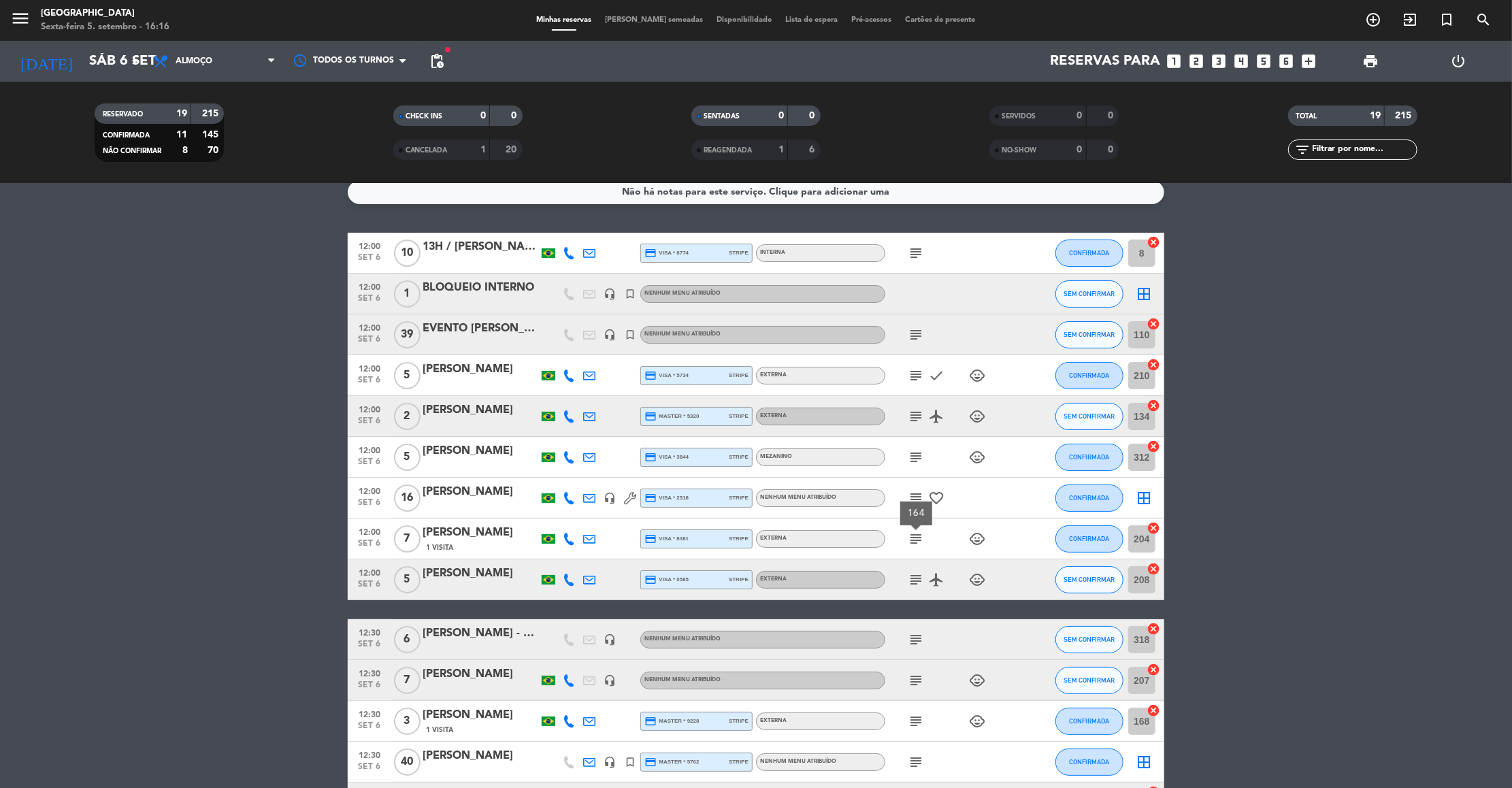
scroll to position [0, 0]
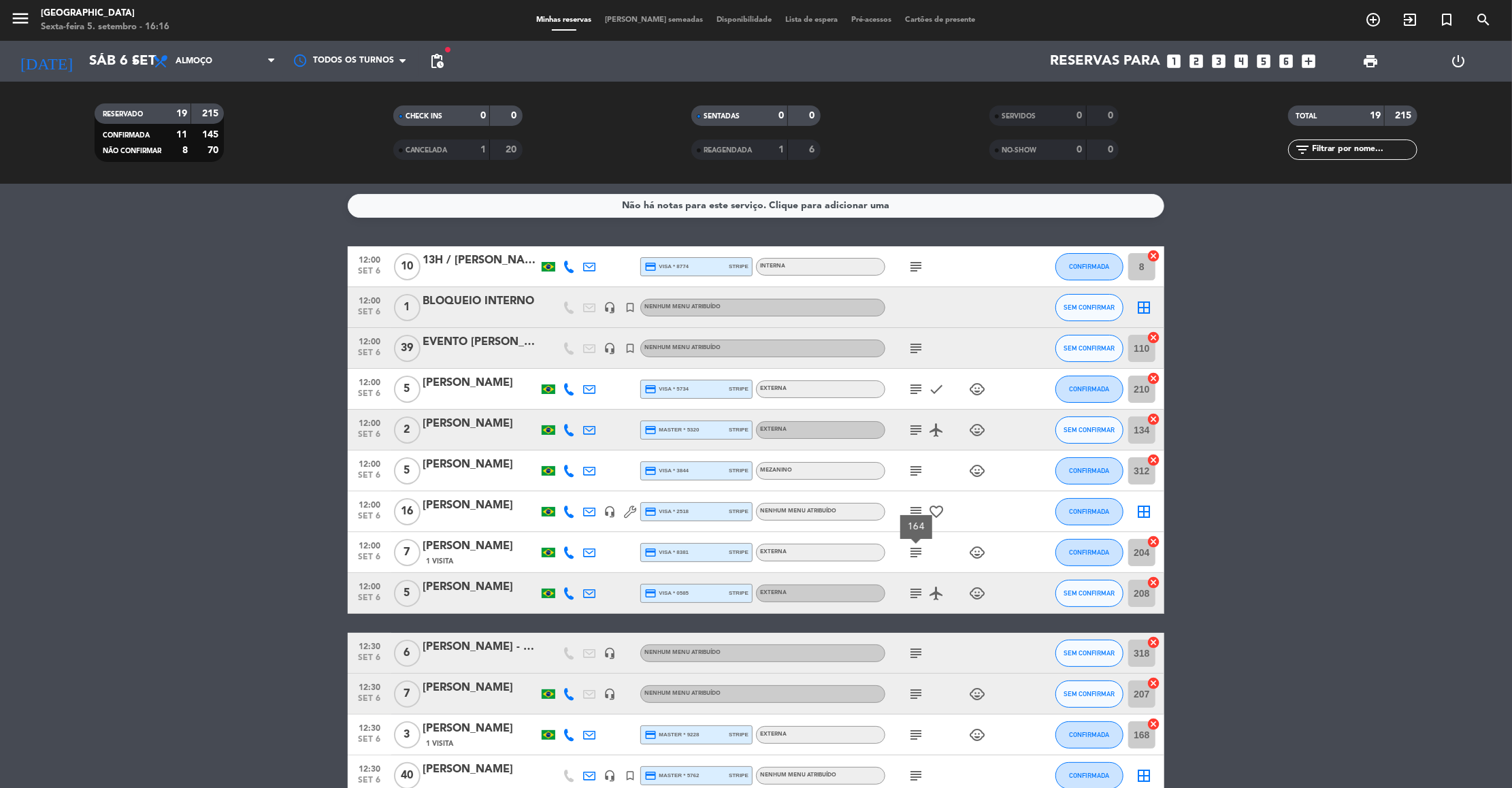
click at [916, 508] on icon "subject" at bounding box center [916, 511] width 16 height 16
click at [916, 476] on div "40 / interno / W / COMANDA INDIVIDUAL" at bounding box center [916, 486] width 212 height 24
click at [916, 476] on icon "subject" at bounding box center [916, 470] width 16 height 16
click at [914, 429] on icon "subject" at bounding box center [916, 429] width 16 height 16
click at [916, 389] on icon "subject" at bounding box center [916, 388] width 16 height 16
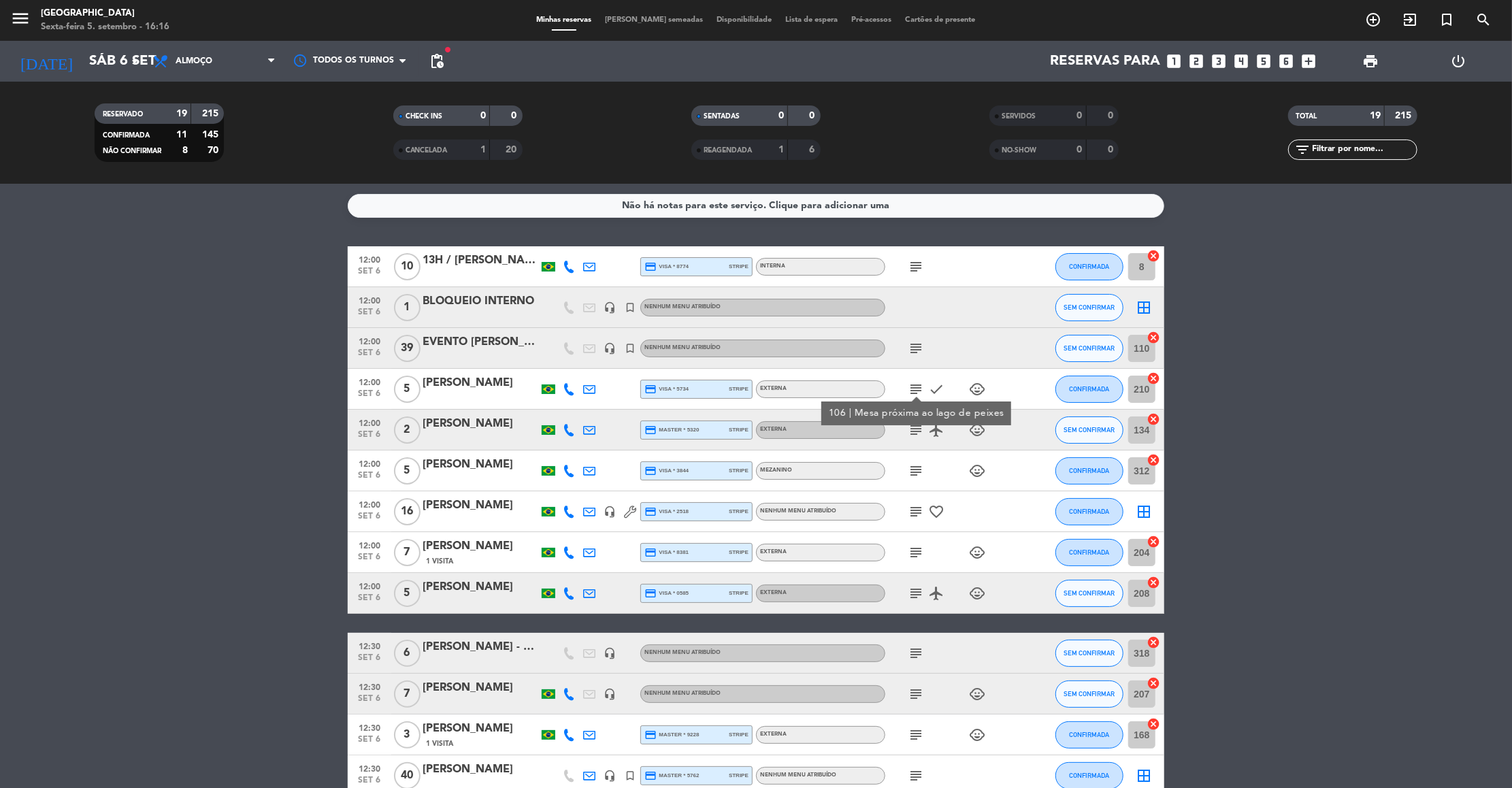
click at [915, 349] on icon "subject" at bounding box center [916, 348] width 16 height 16
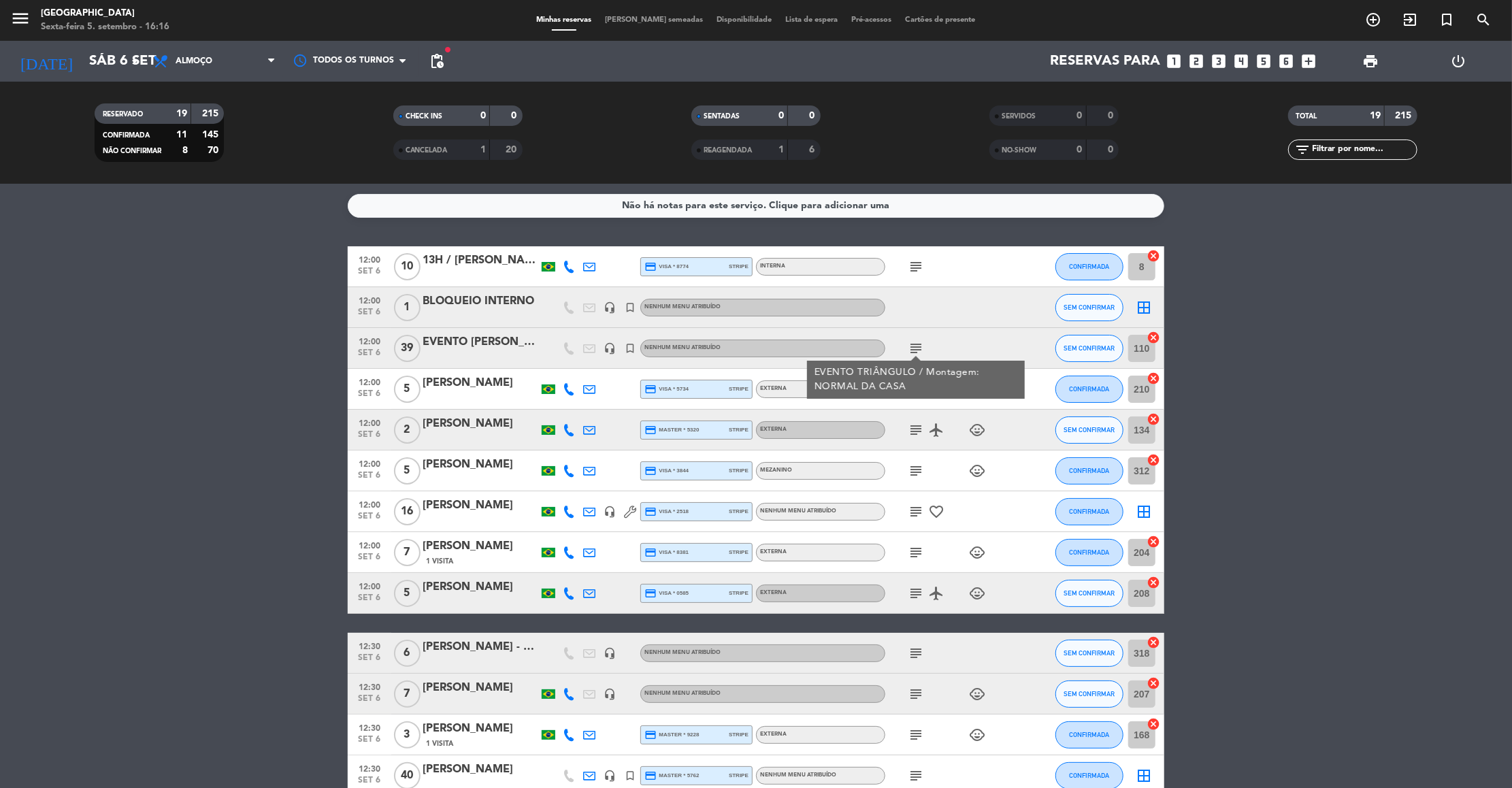
click at [911, 273] on icon "subject" at bounding box center [916, 266] width 16 height 16
click at [1281, 438] on bookings-row "12:00 [DATE] 13H / [PERSON_NAME] credit_card visa * 8774 stripe Interna subject…" at bounding box center [756, 652] width 1512 height 813
click at [1348, 393] on bookings-row "12:00 [DATE] 13H / [PERSON_NAME] credit_card visa * 8774 stripe Interna subject…" at bounding box center [756, 652] width 1512 height 813
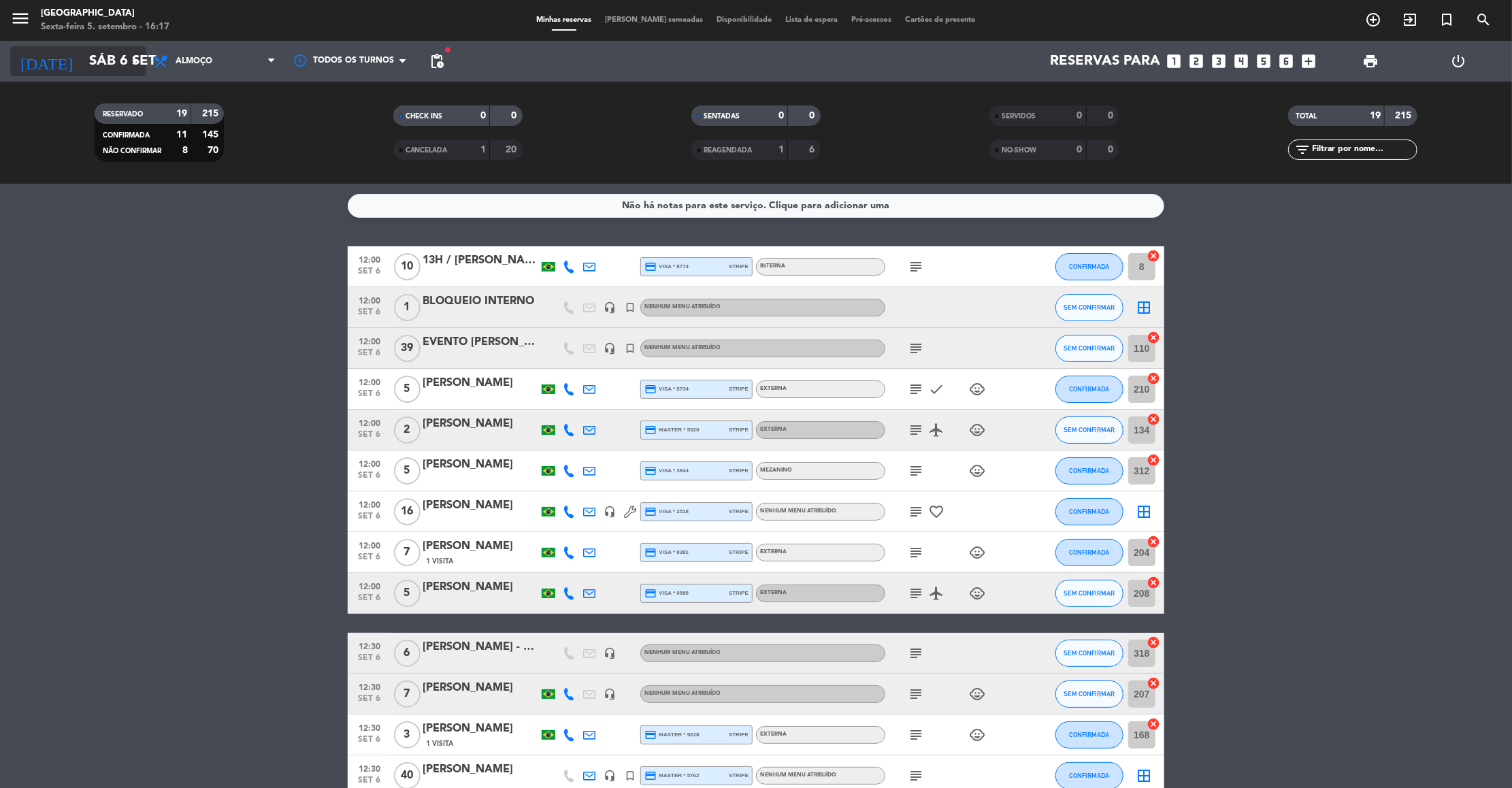
click at [96, 63] on input "Sáb 6 set" at bounding box center [171, 61] width 177 height 30
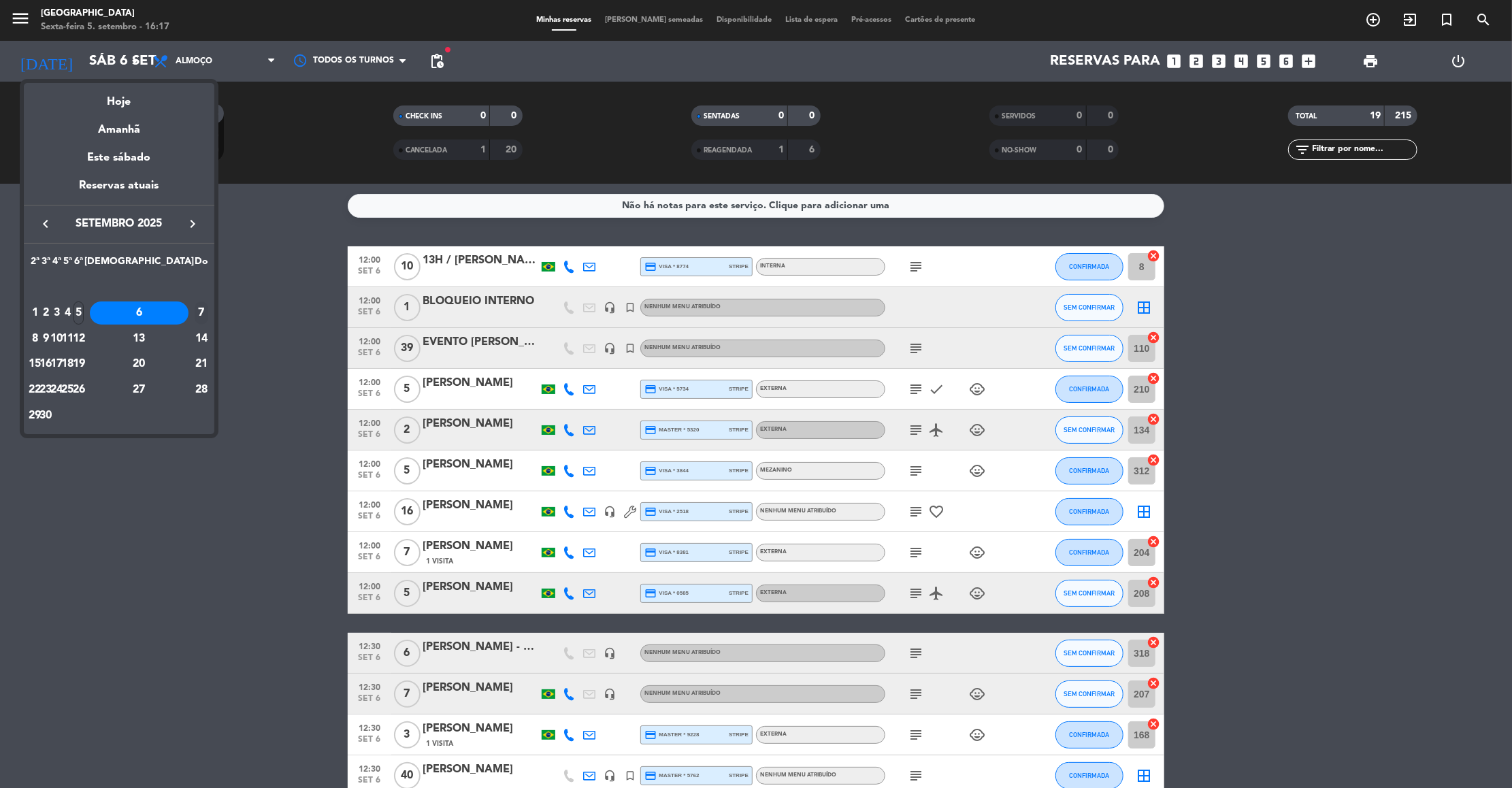
click at [195, 321] on div "7" at bounding box center [201, 312] width 13 height 23
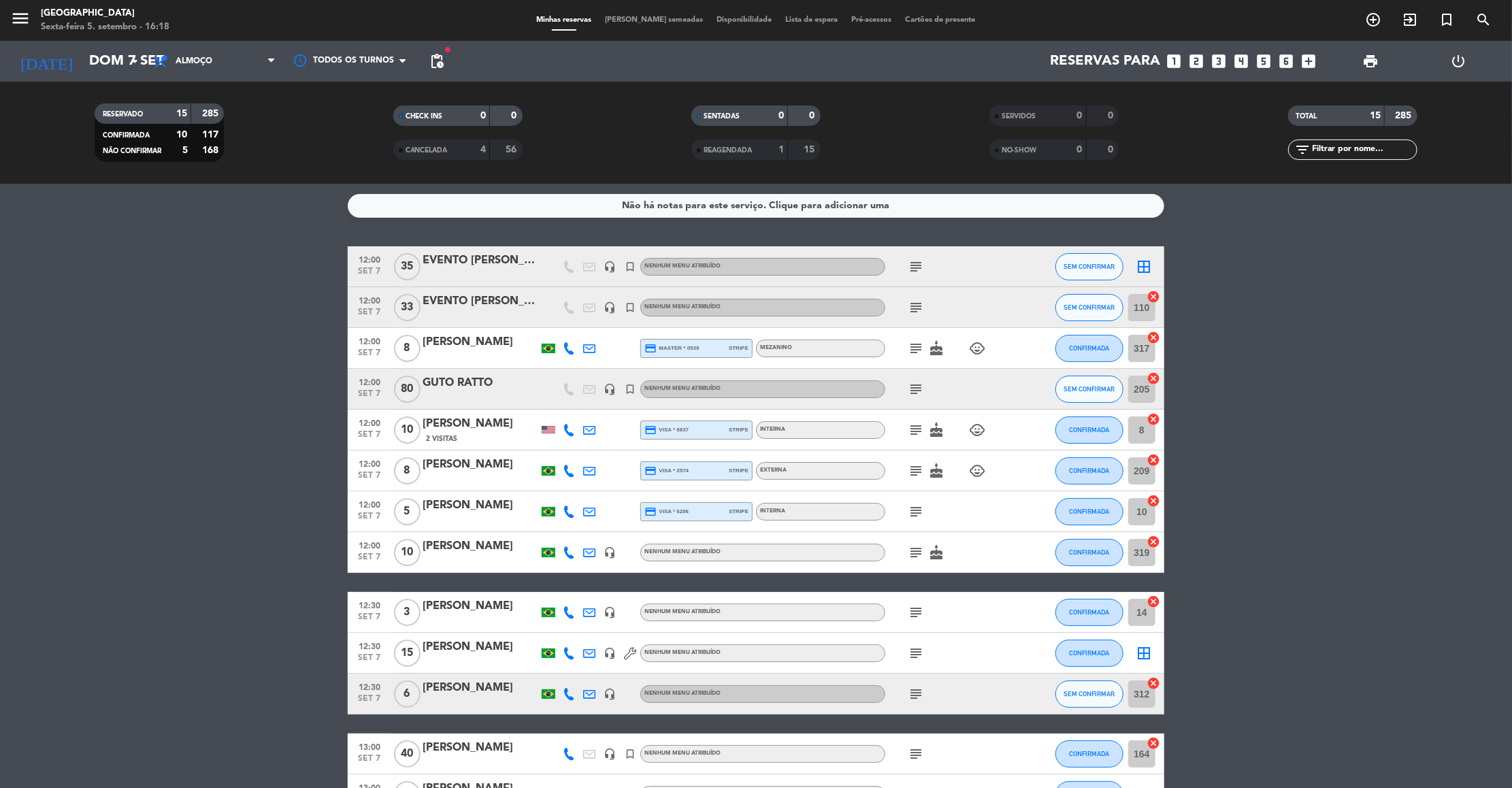
click at [1160, 483] on div "209 cancel" at bounding box center [1144, 471] width 40 height 40
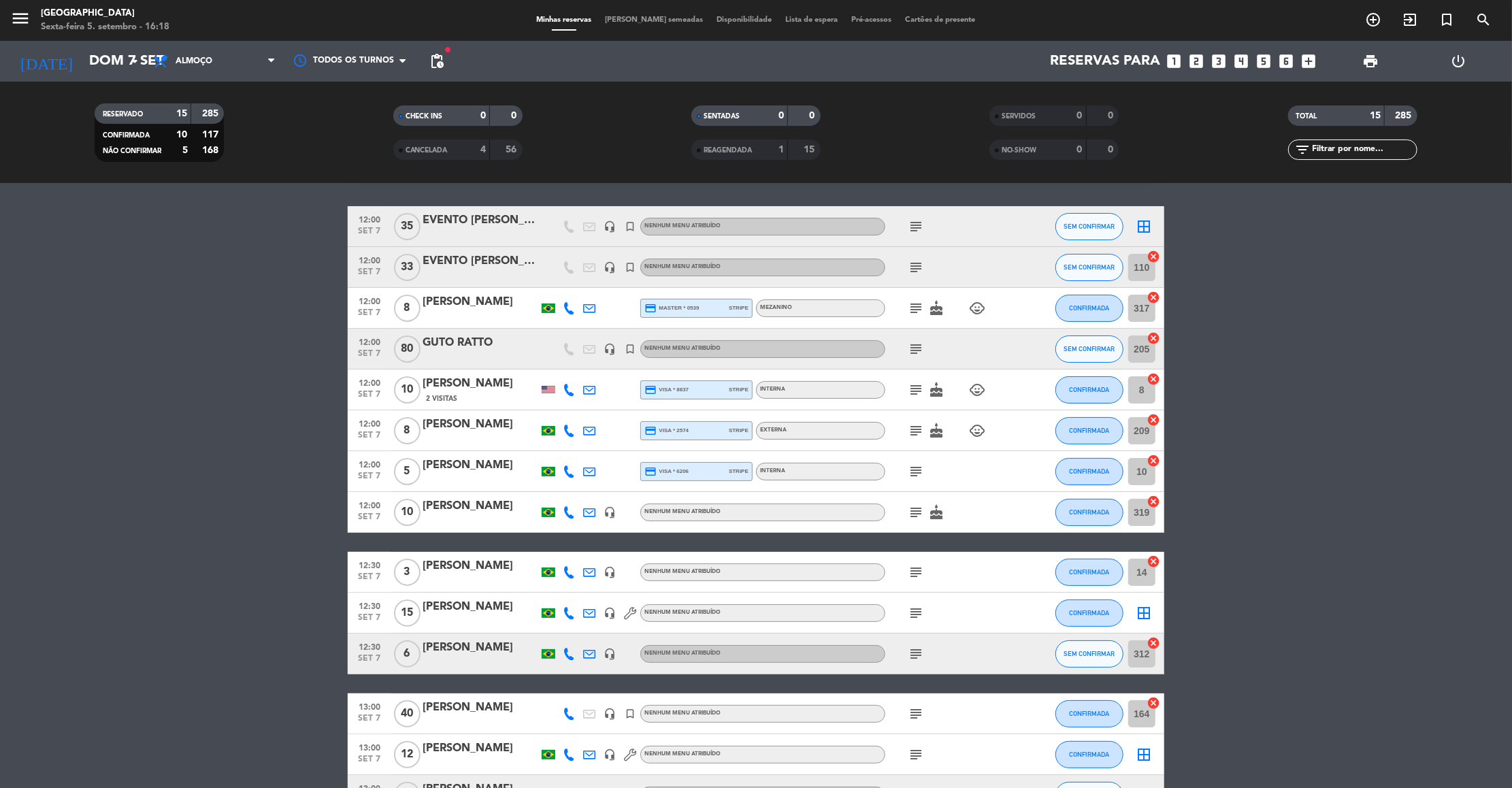
scroll to position [177, 0]
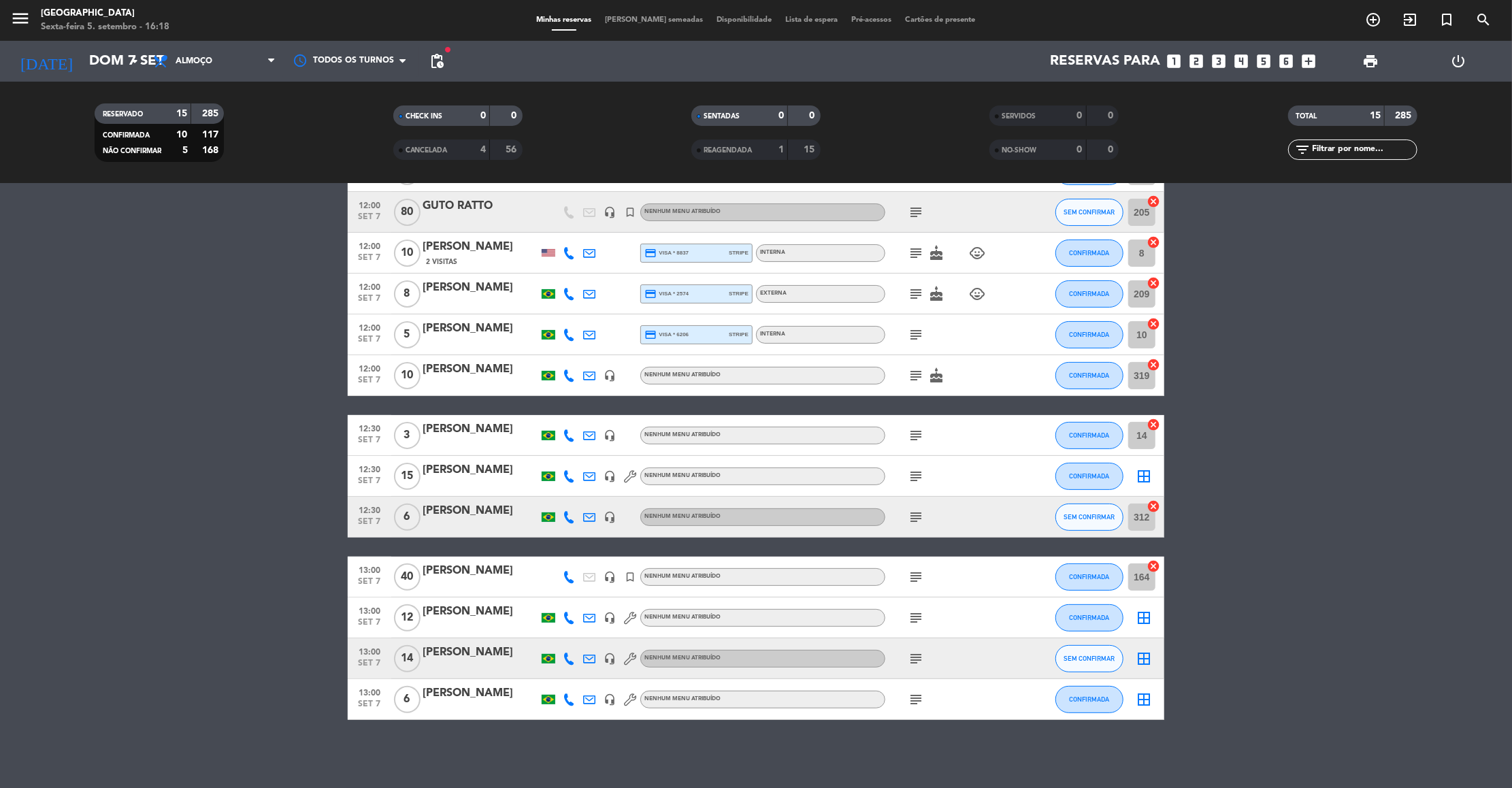
click at [911, 699] on icon "subject" at bounding box center [916, 699] width 16 height 16
click at [912, 655] on icon "subject" at bounding box center [916, 658] width 16 height 16
click at [912, 615] on icon "subject" at bounding box center [916, 617] width 16 height 16
click at [916, 570] on icon "subject" at bounding box center [916, 576] width 16 height 16
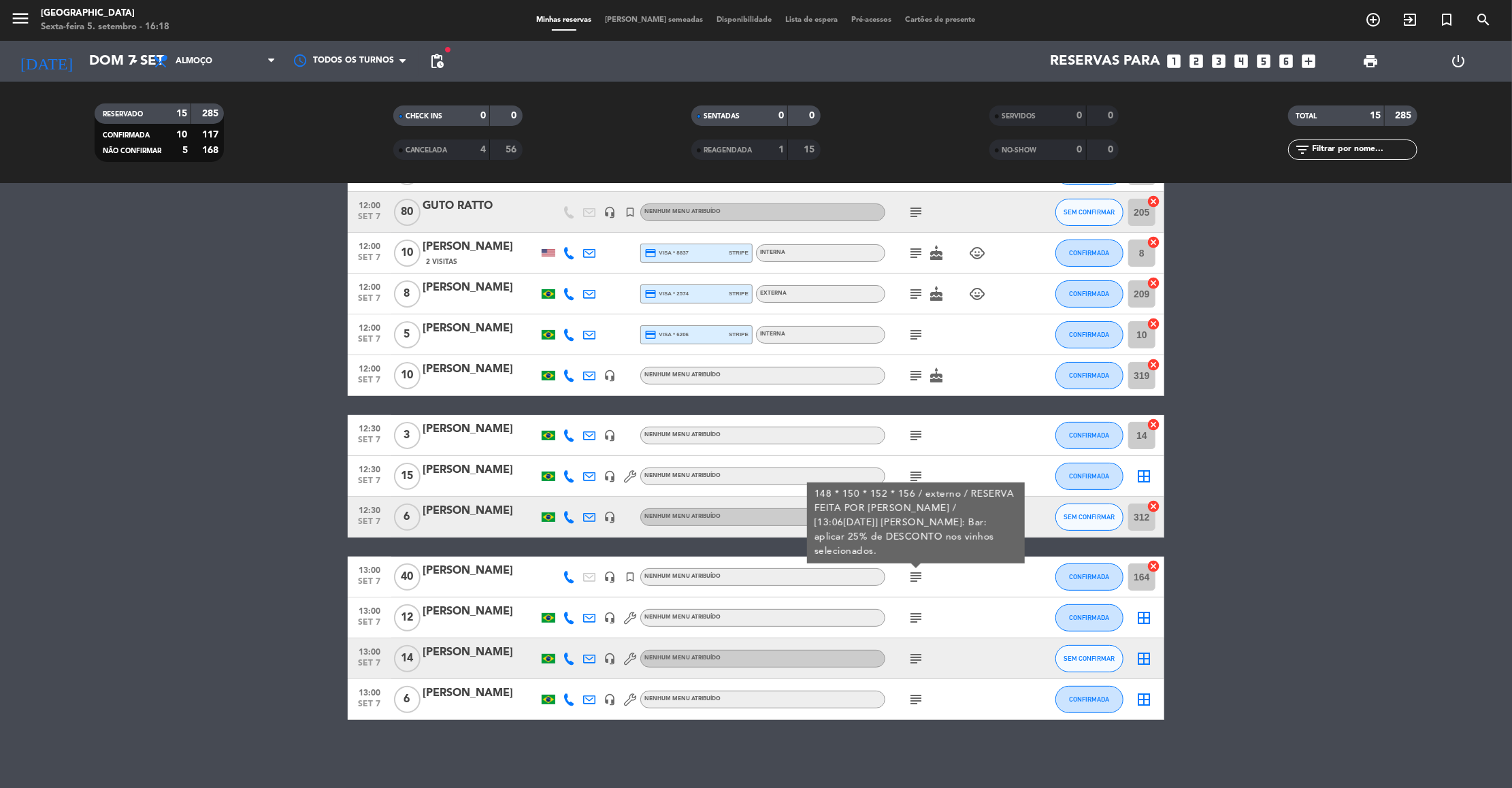
click at [911, 512] on div "148 * 150 * 152 * 156 / externo / RESERVA FEITA POR [PERSON_NAME] / [13:06[DATE…" at bounding box center [916, 522] width 204 height 72
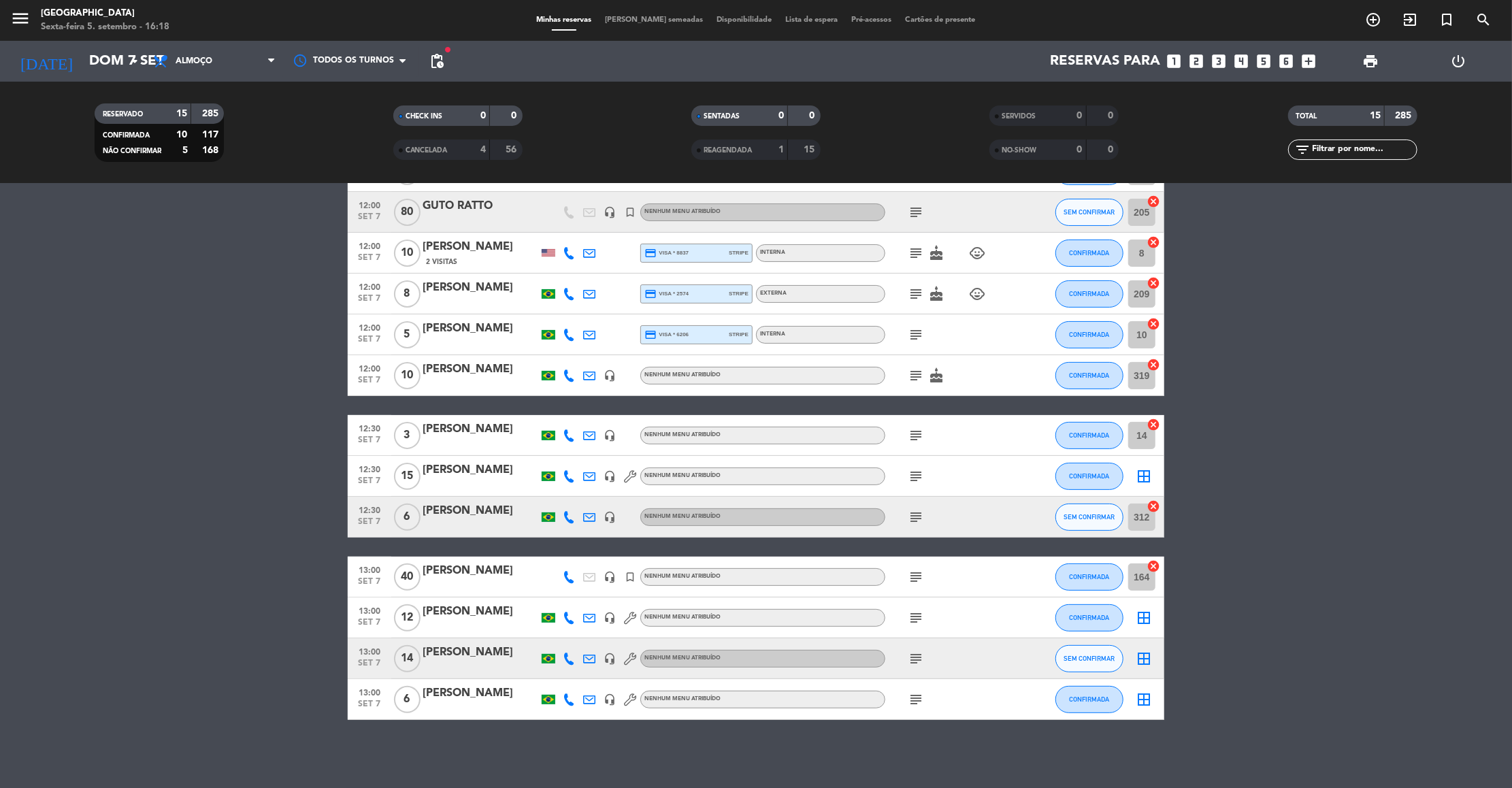
click at [911, 512] on icon "subject" at bounding box center [916, 516] width 16 height 16
click at [914, 466] on div "subject" at bounding box center [946, 476] width 122 height 40
click at [914, 470] on icon "subject" at bounding box center [916, 476] width 16 height 16
click at [916, 426] on div "40 interno (quer externo caso tenha desistência) *comanda individual para as be…" at bounding box center [916, 436] width 204 height 43
click at [916, 427] on icon "subject" at bounding box center [916, 434] width 16 height 16
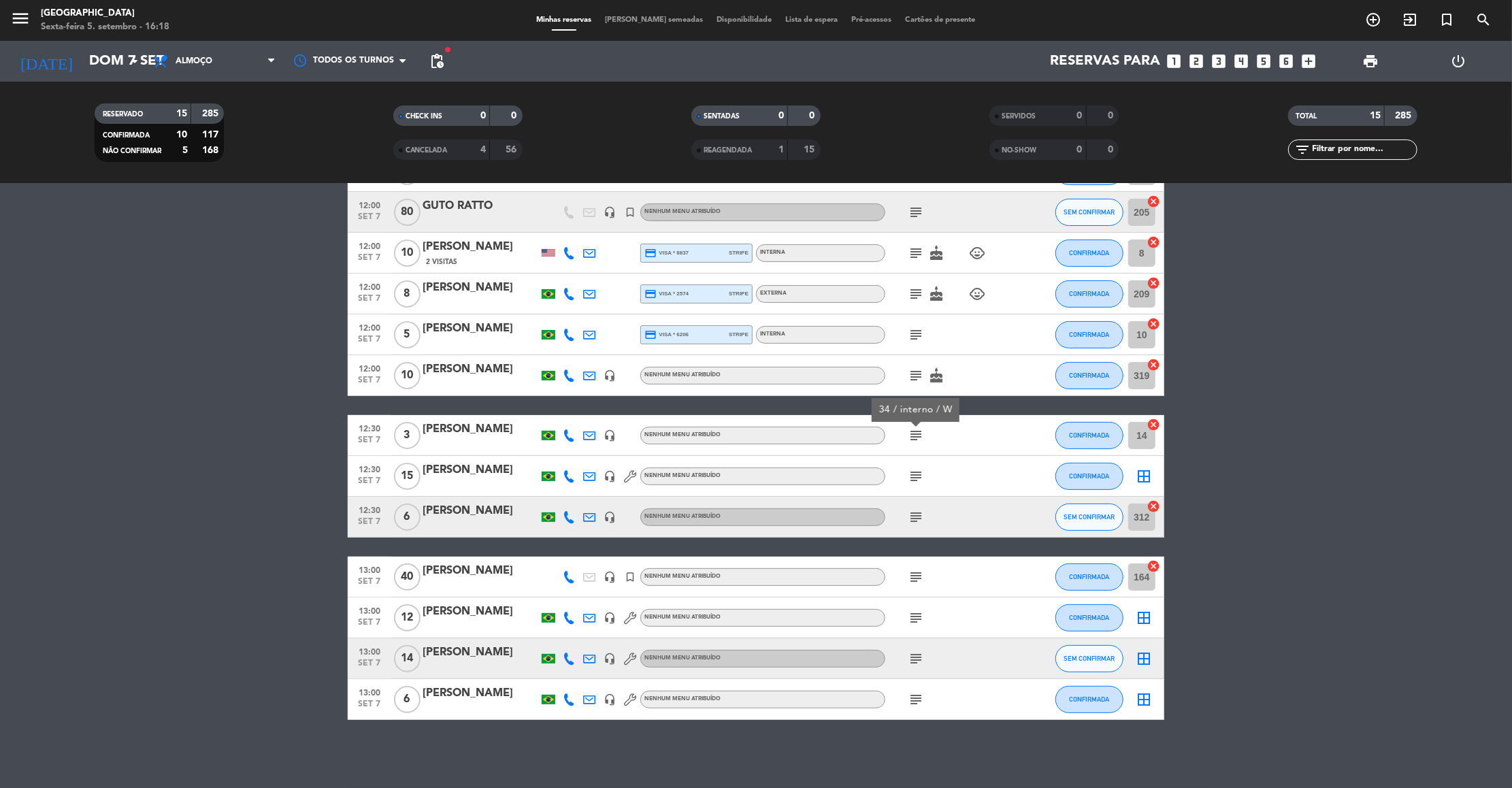
click at [914, 376] on icon "subject" at bounding box center [916, 375] width 16 height 16
click at [912, 324] on div "subject" at bounding box center [946, 334] width 122 height 40
click at [914, 330] on icon "subject" at bounding box center [916, 334] width 16 height 16
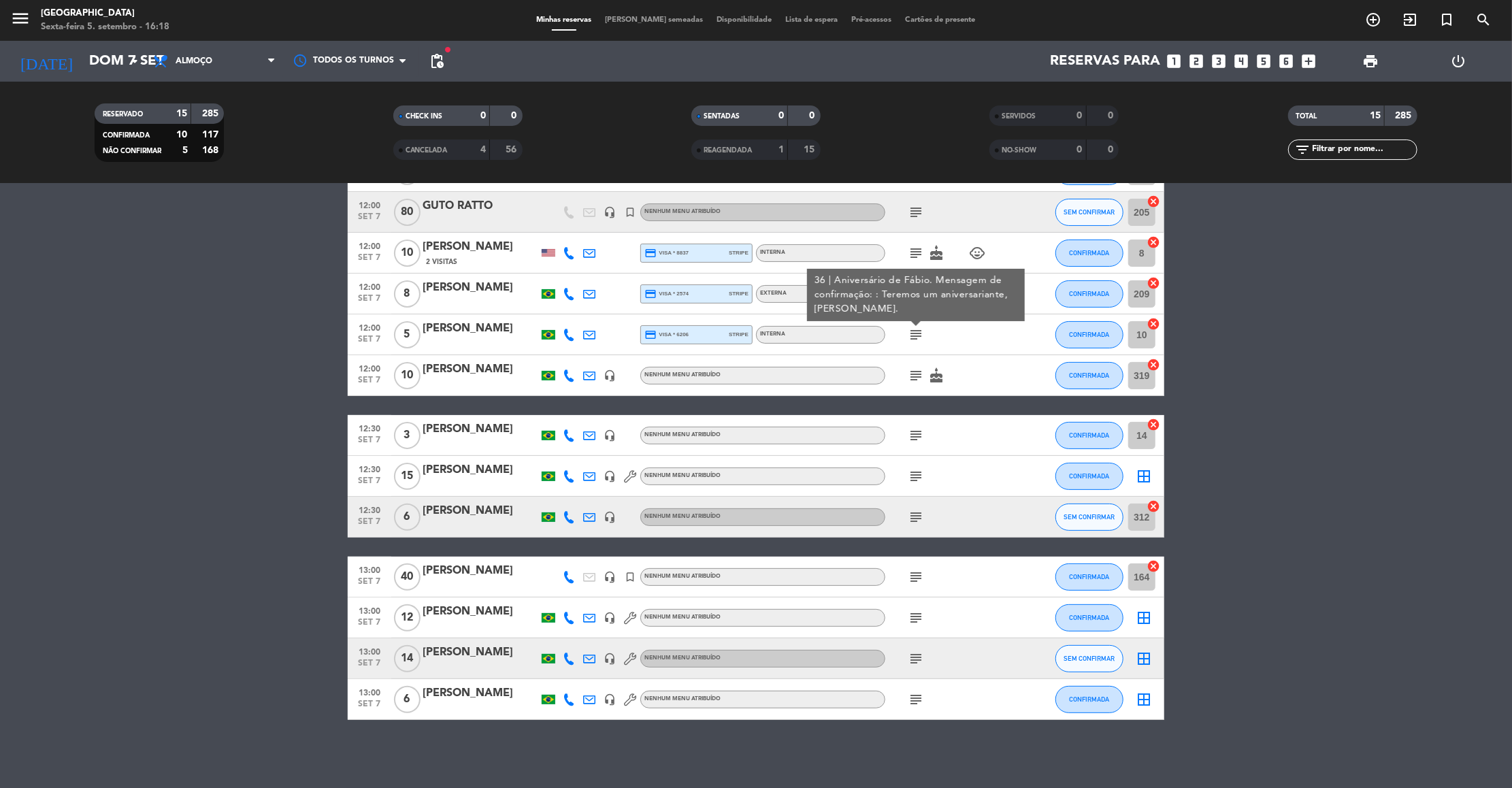
click at [914, 289] on div "36 | Aniversário de Fábio. Mensagem de confirmação: : Teremos um aniversariante…" at bounding box center [916, 295] width 204 height 43
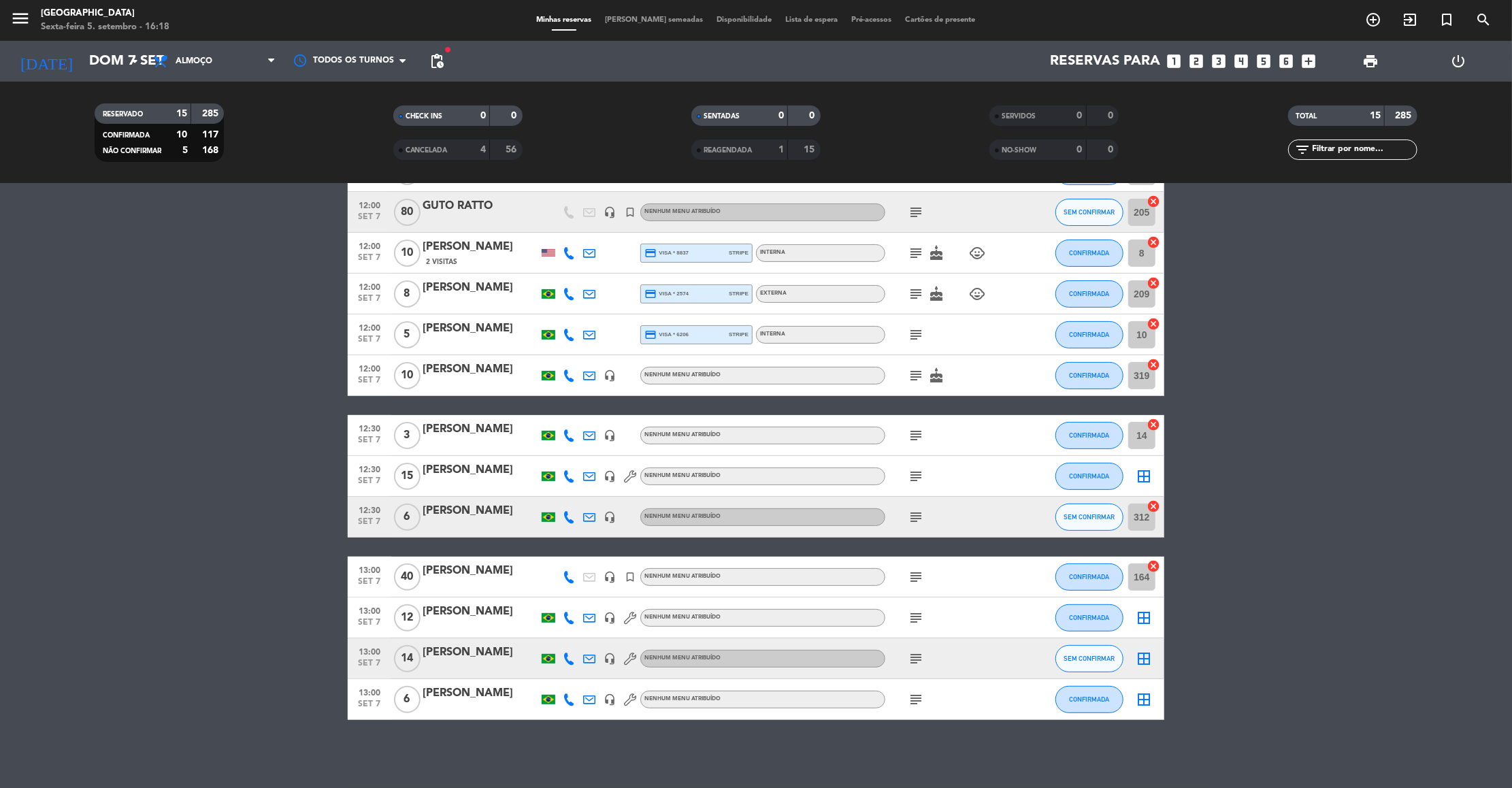
click at [914, 289] on icon "subject" at bounding box center [916, 293] width 16 height 16
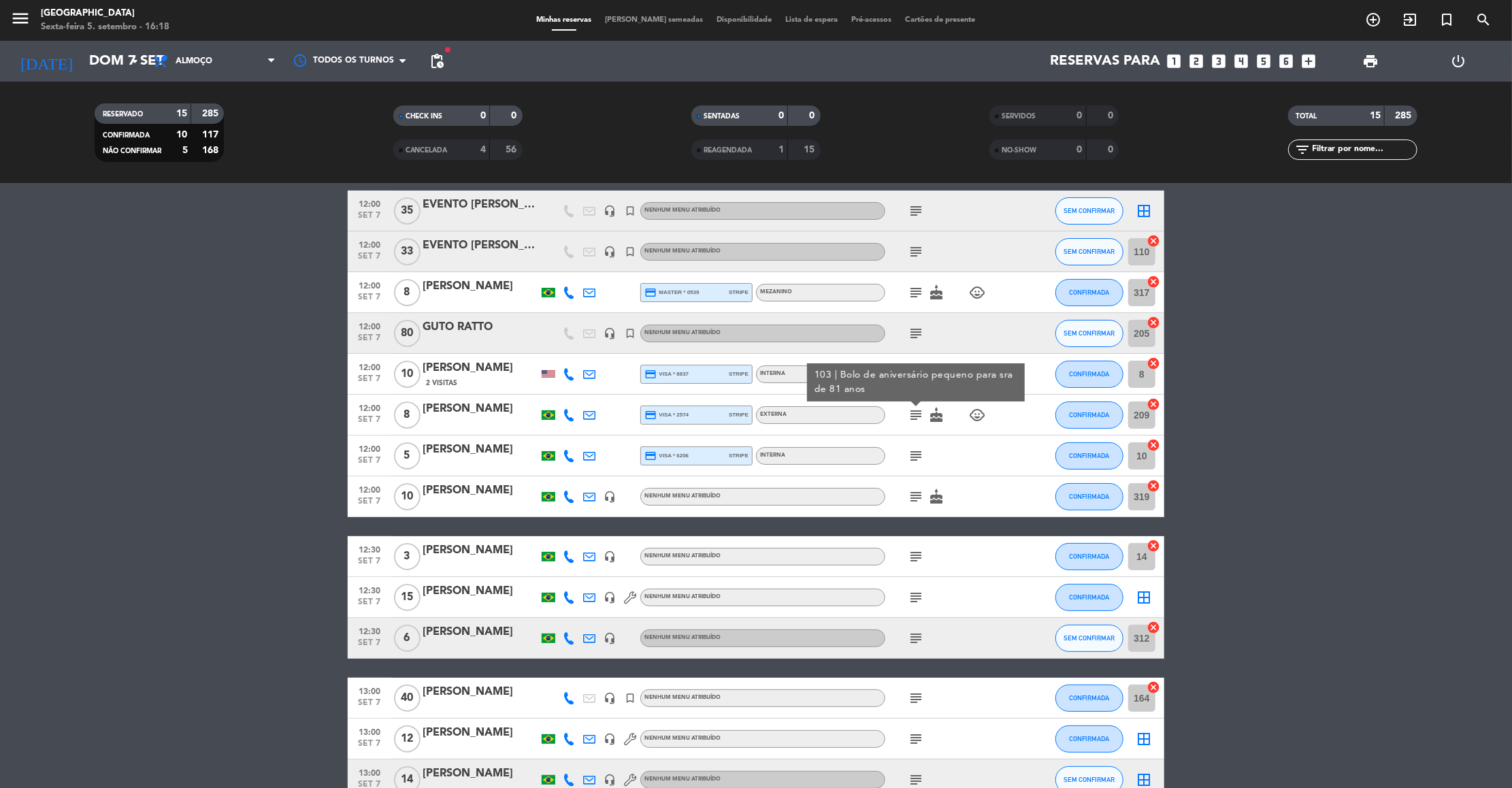
scroll to position [0, 0]
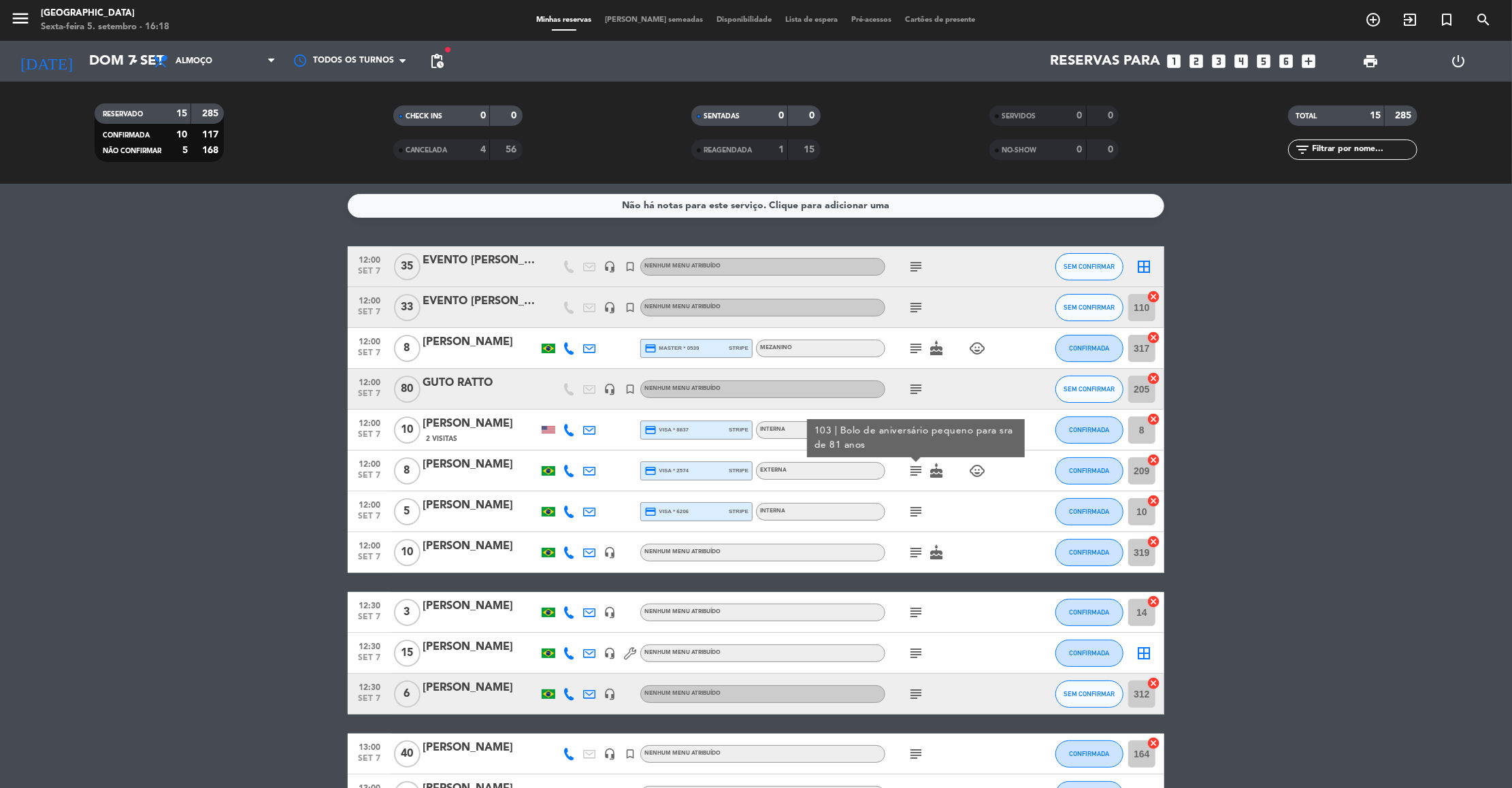
click at [916, 421] on div "103 | Bolo de aniversário pequeno para sra de 81 anos" at bounding box center [916, 438] width 218 height 38
click at [916, 434] on icon "subject" at bounding box center [916, 429] width 16 height 16
click at [915, 390] on icon "subject" at bounding box center [916, 388] width 16 height 16
click at [914, 350] on icon "subject" at bounding box center [916, 348] width 16 height 16
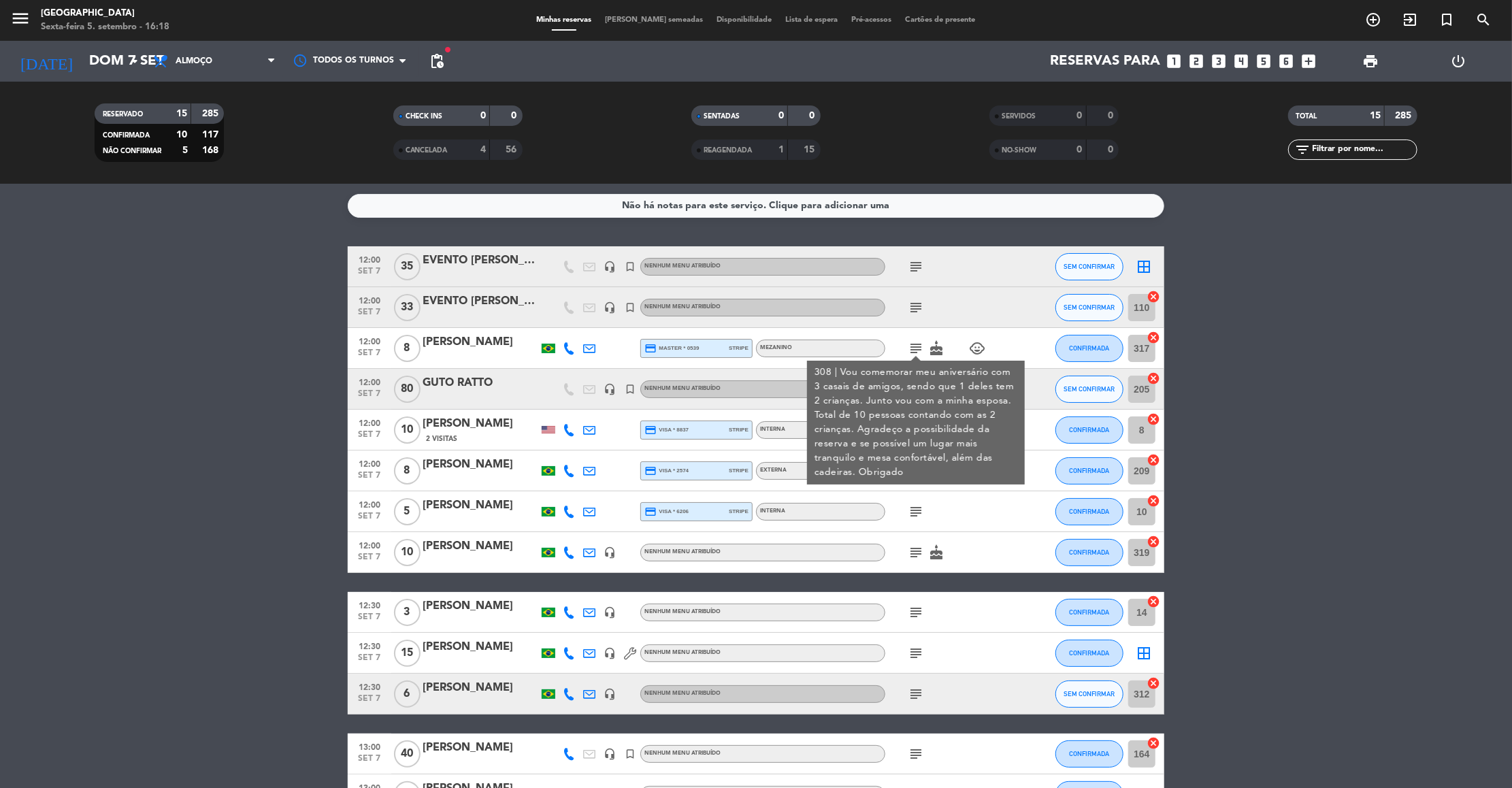
click at [919, 301] on icon "subject" at bounding box center [916, 306] width 16 height 16
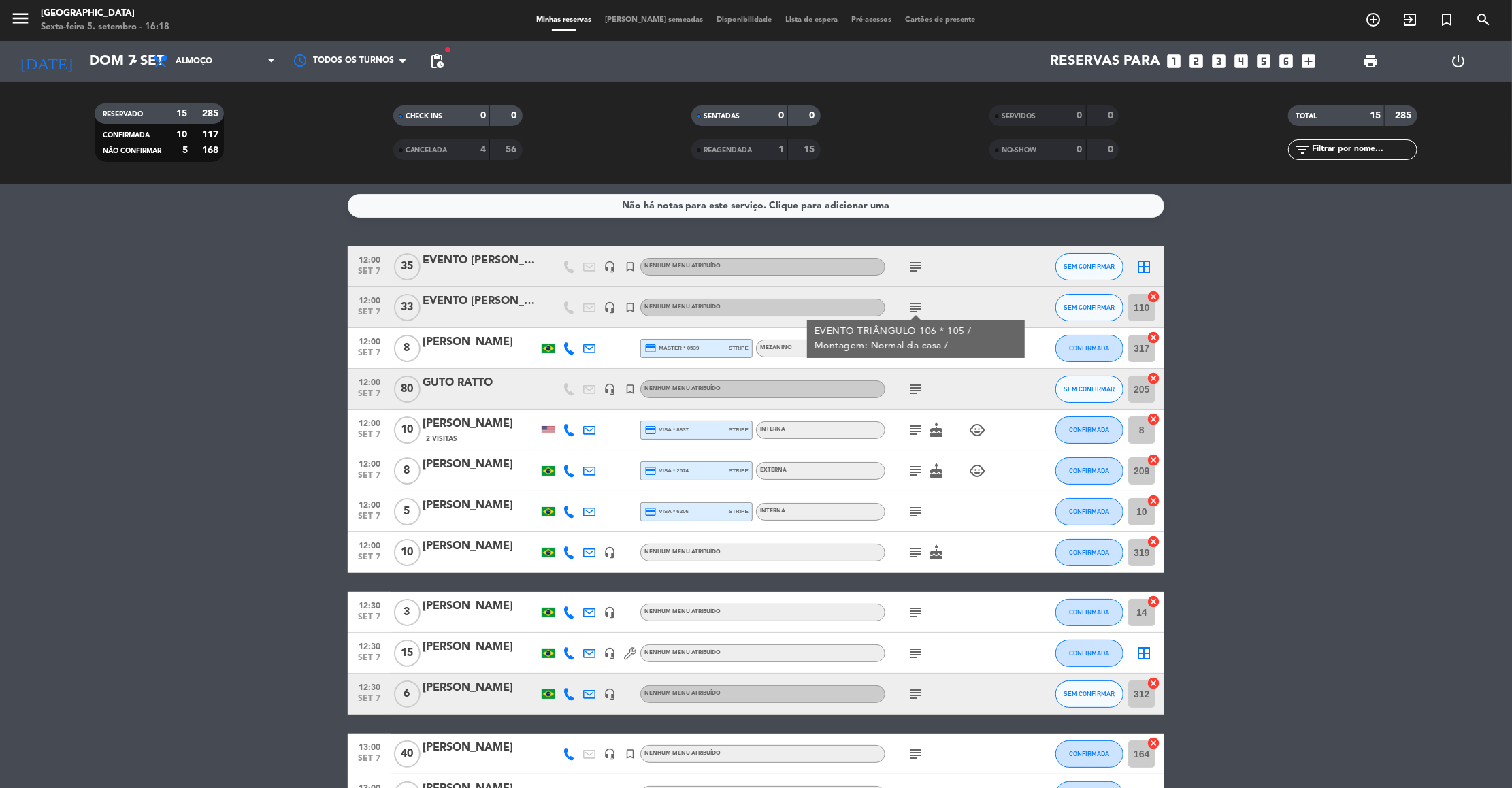
click at [916, 264] on icon "subject" at bounding box center [916, 266] width 16 height 16
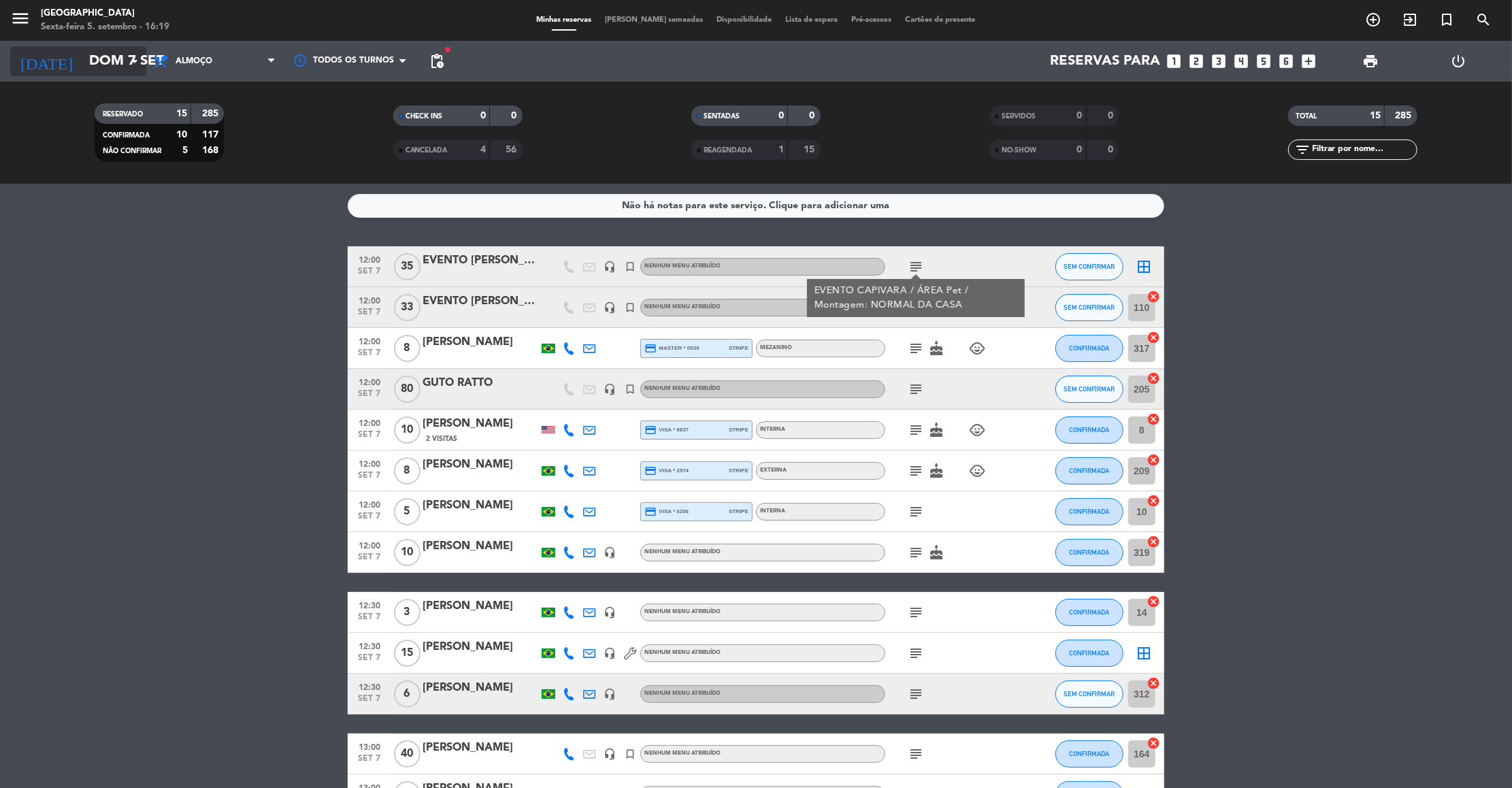
click at [118, 61] on input "Dom 7 set" at bounding box center [171, 61] width 177 height 30
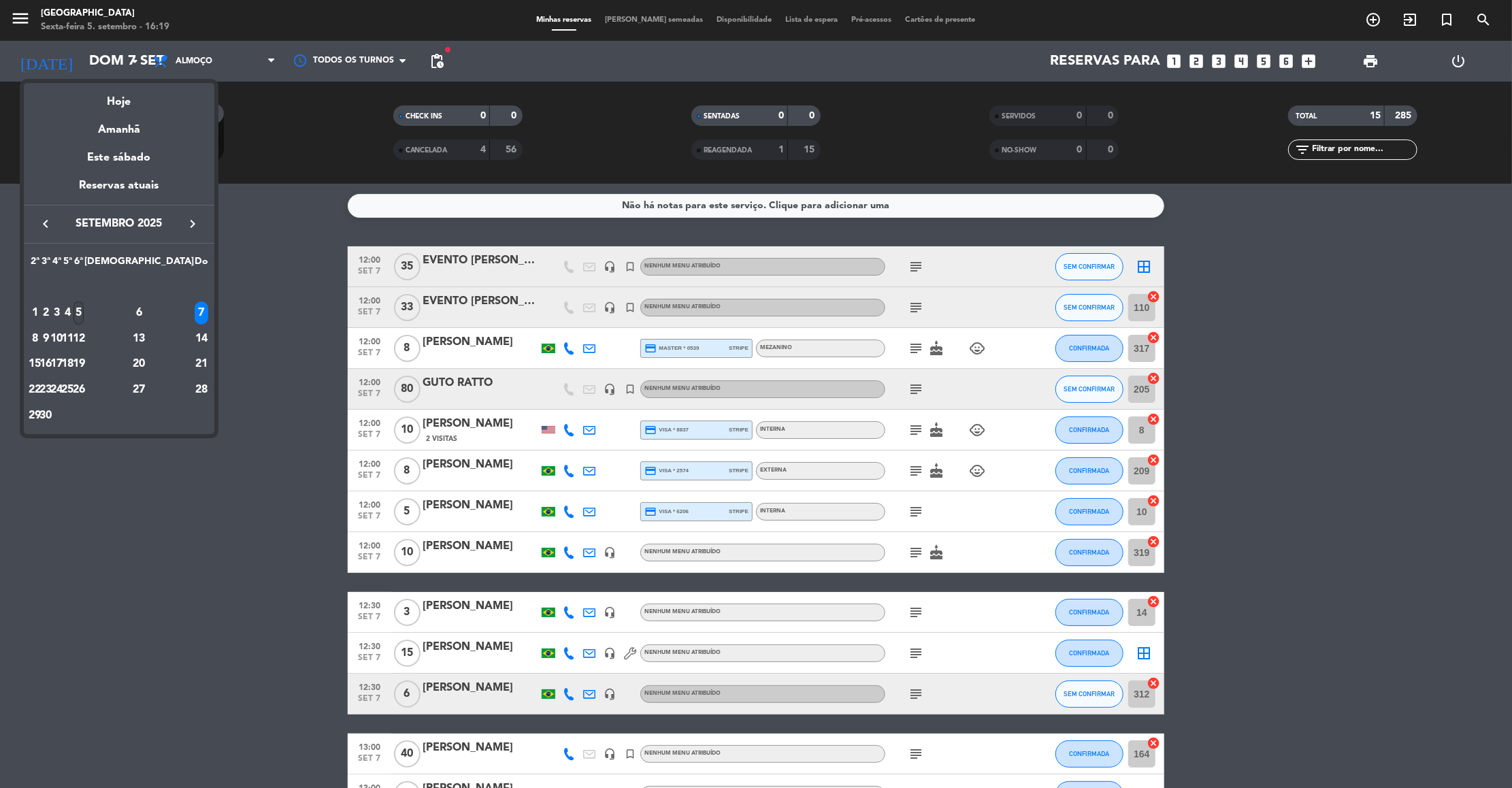
click at [83, 311] on div "5" at bounding box center [78, 312] width 10 height 23
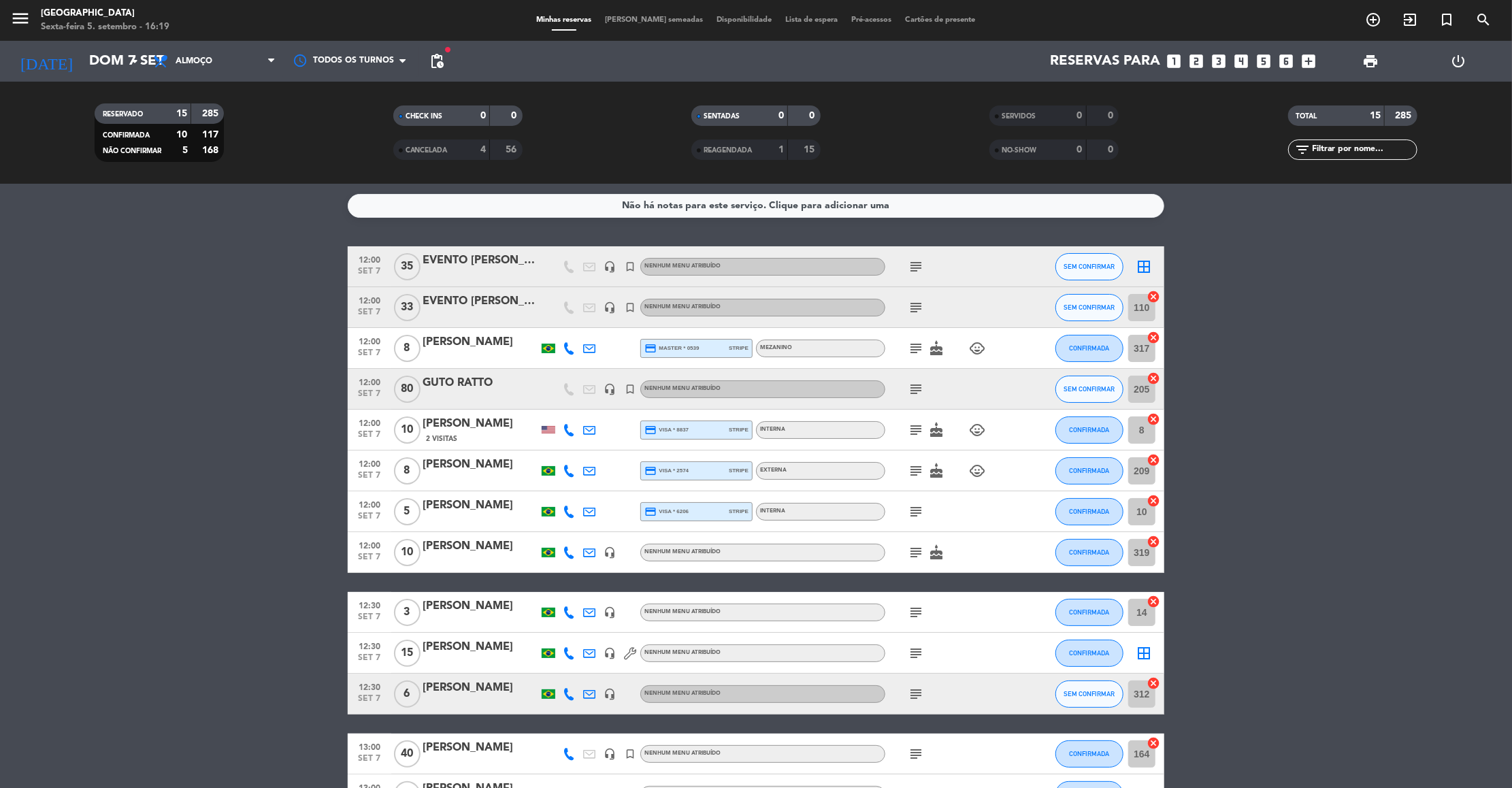
type input "Sex 5 set"
